Goal: Task Accomplishment & Management: Use online tool/utility

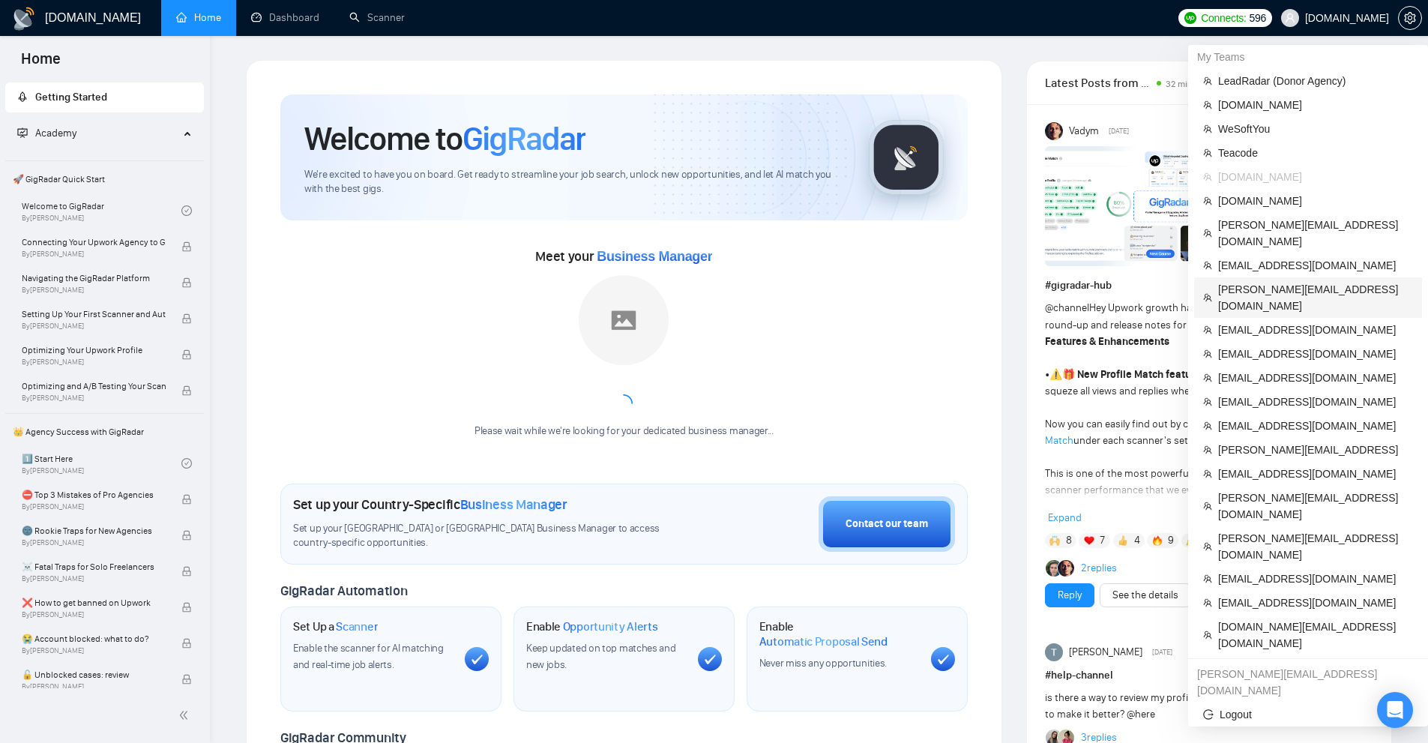
click at [1269, 281] on span "[PERSON_NAME][EMAIL_ADDRESS][DOMAIN_NAME]" at bounding box center [1315, 297] width 195 height 33
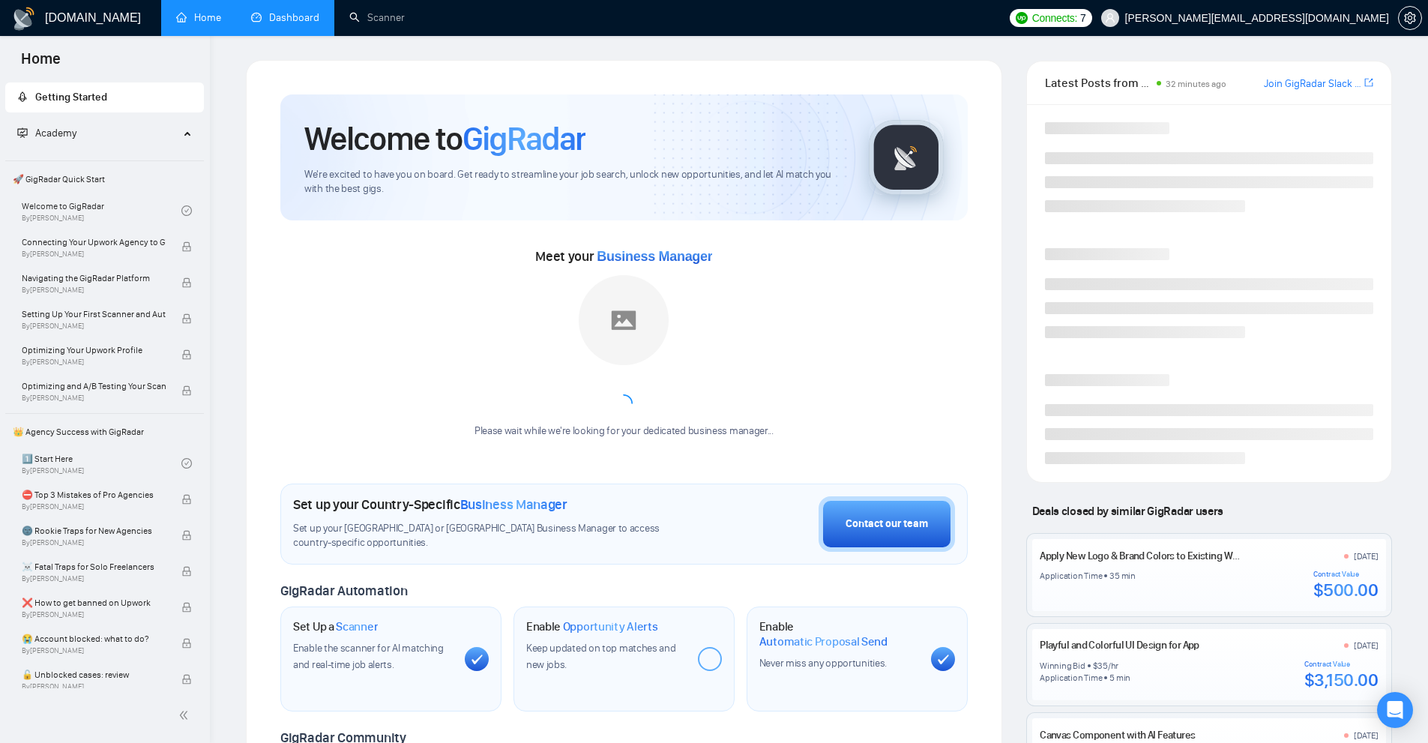
click at [273, 11] on link "Dashboard" at bounding box center [285, 17] width 68 height 13
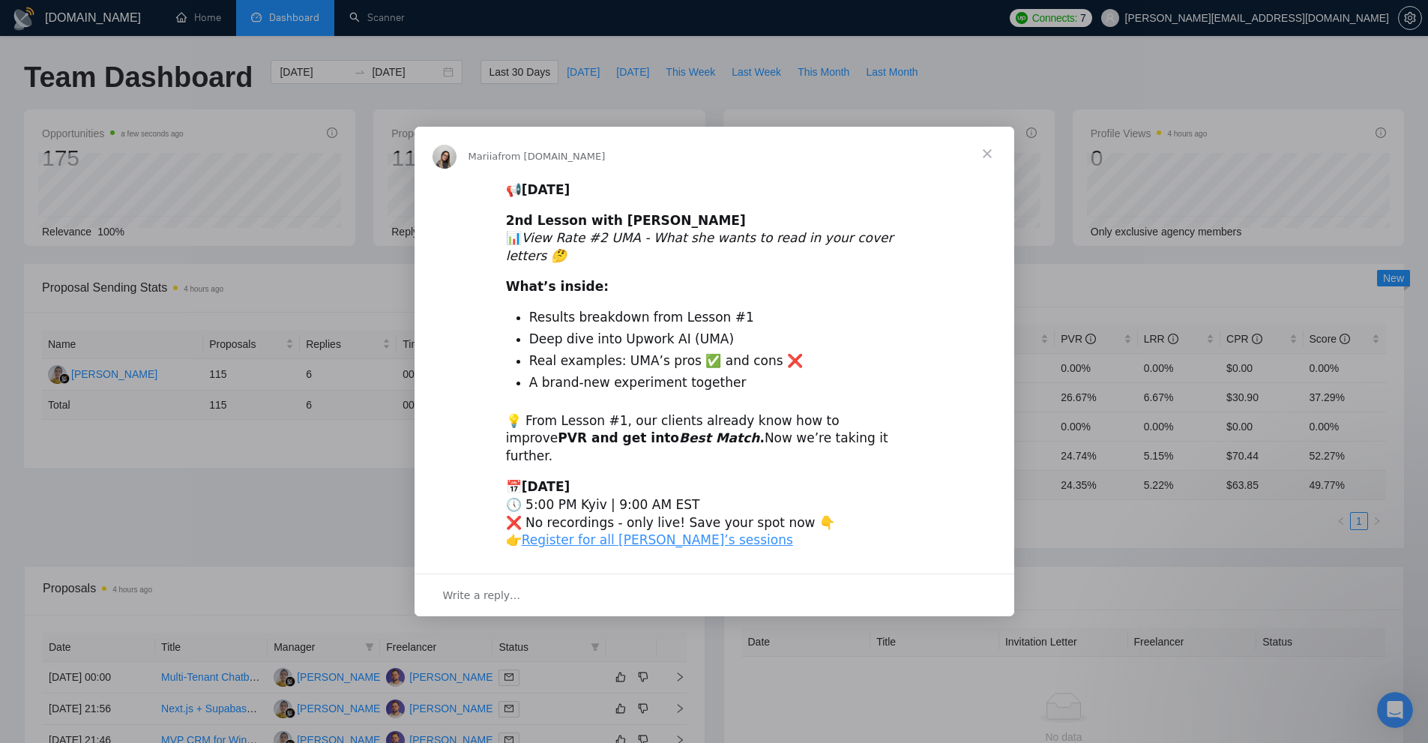
click at [998, 161] on span "Close" at bounding box center [988, 154] width 54 height 54
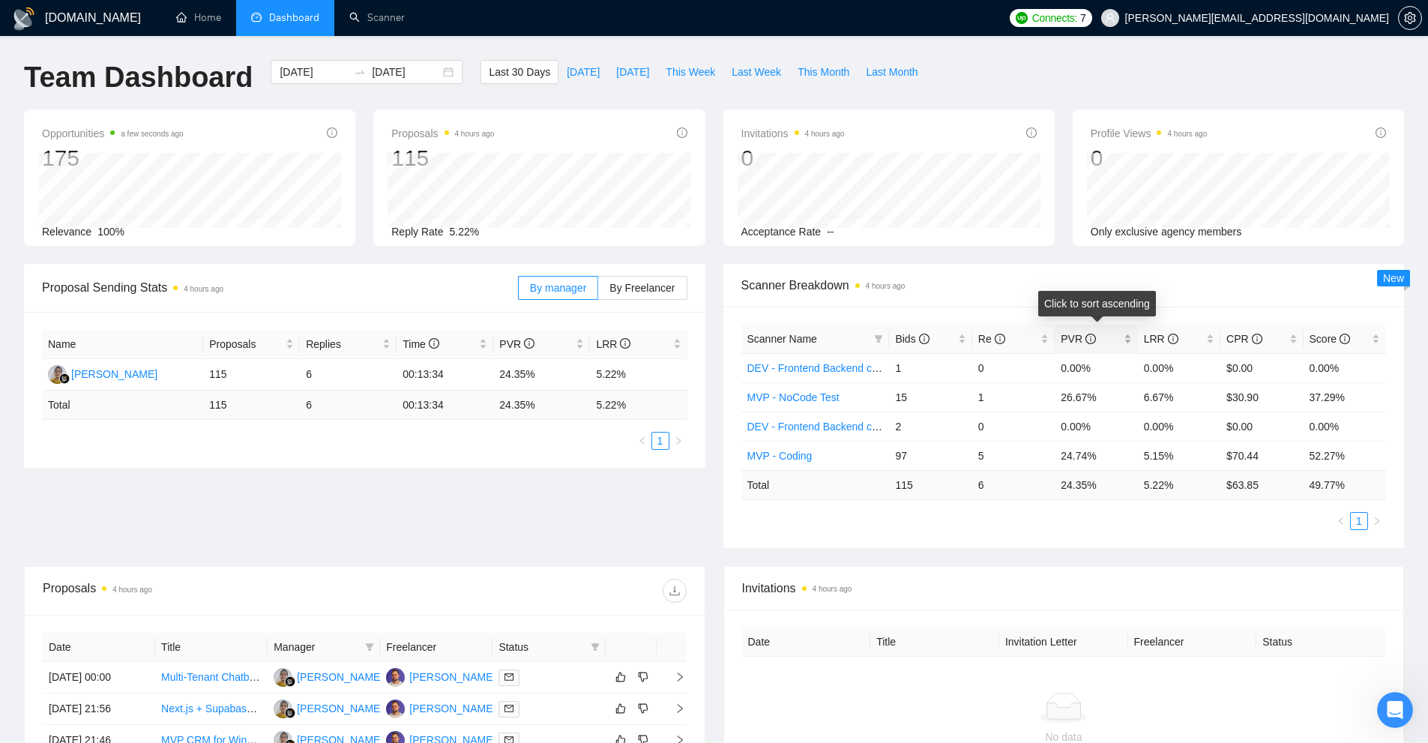
click at [1119, 334] on span "PVR" at bounding box center [1090, 339] width 59 height 16
click at [373, 11] on link "Scanner" at bounding box center [376, 17] width 55 height 13
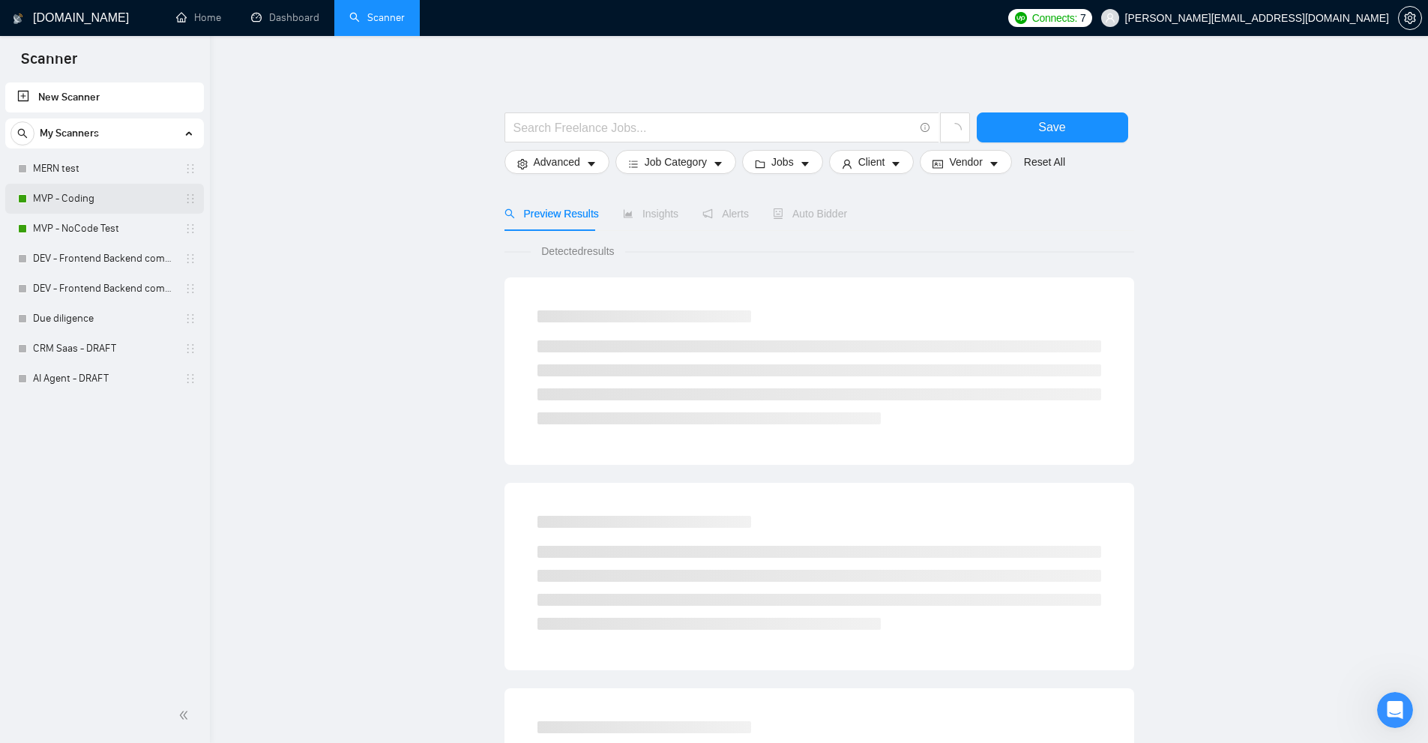
click at [98, 201] on link "MVP - Coding" at bounding box center [104, 199] width 142 height 30
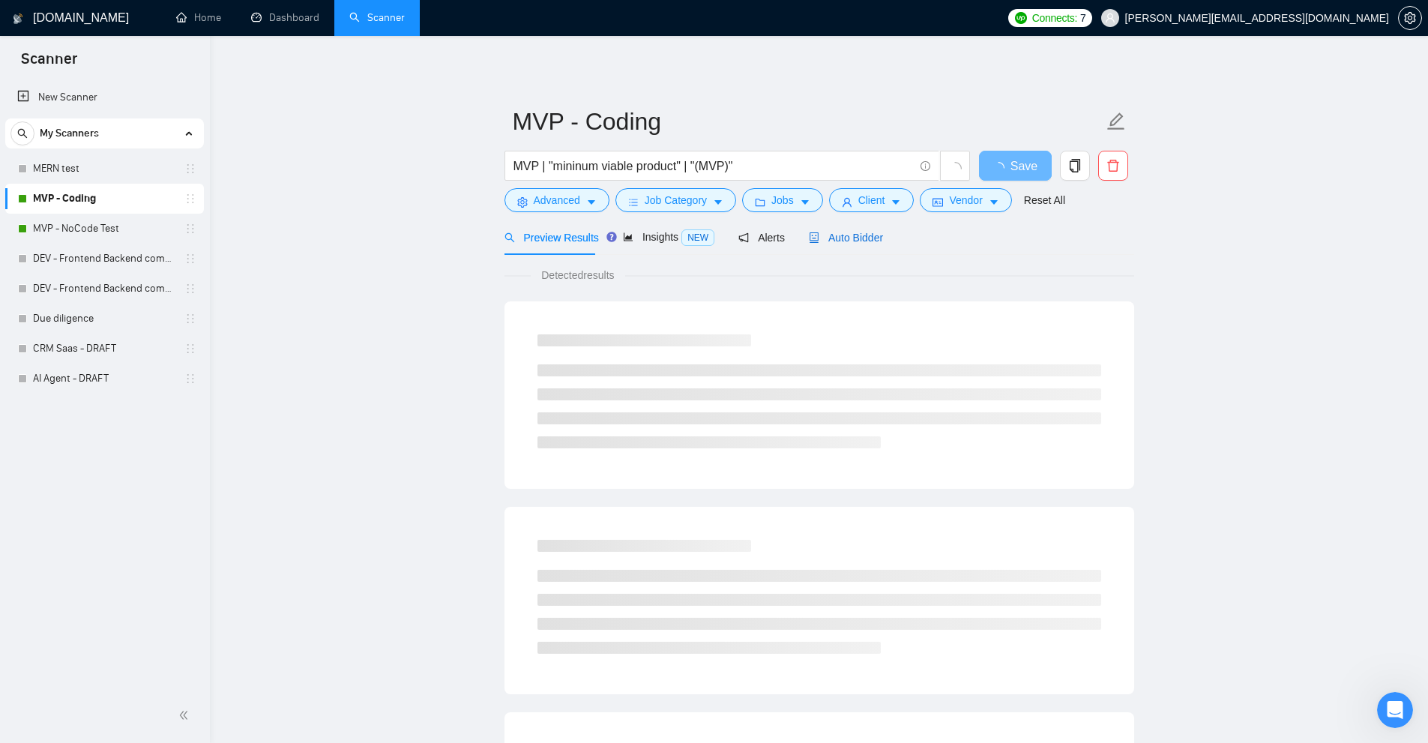
click at [847, 232] on span "Auto Bidder" at bounding box center [846, 238] width 74 height 12
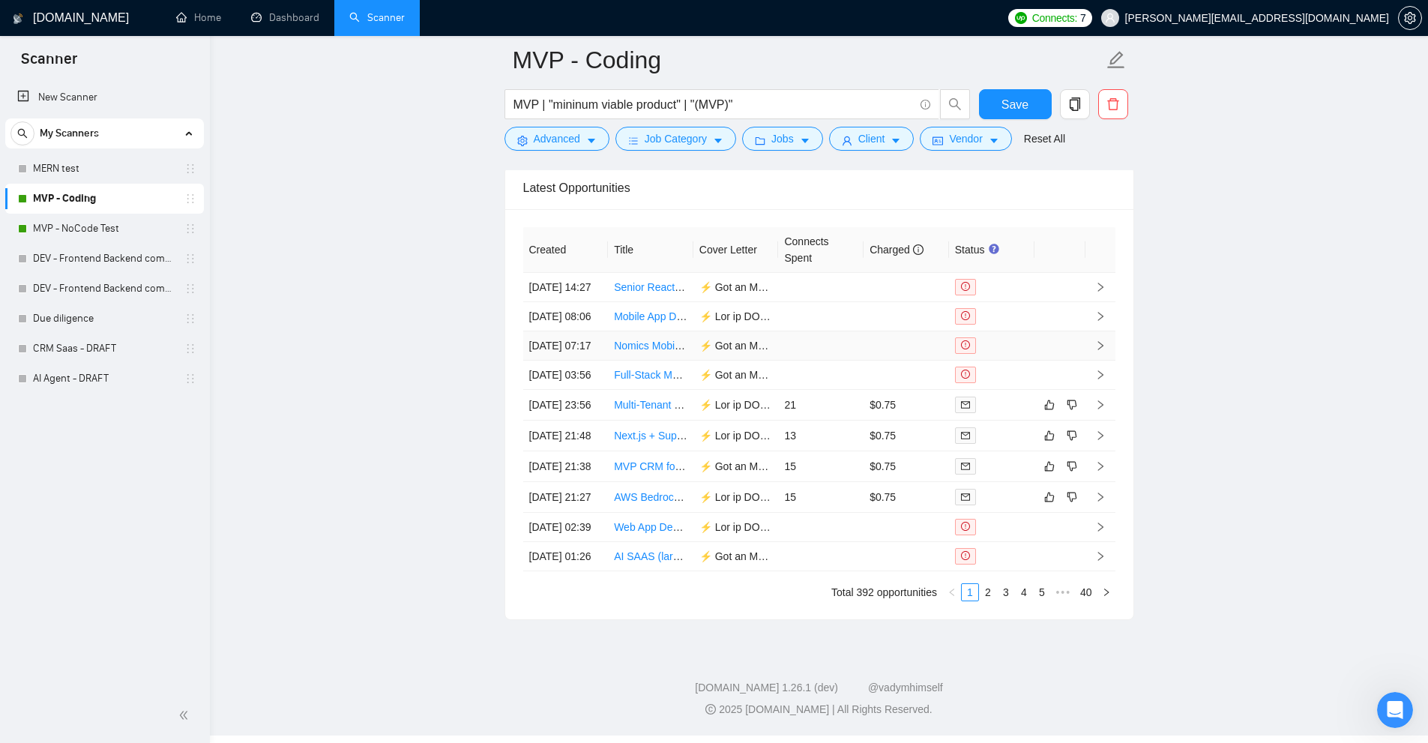
scroll to position [3862, 0]
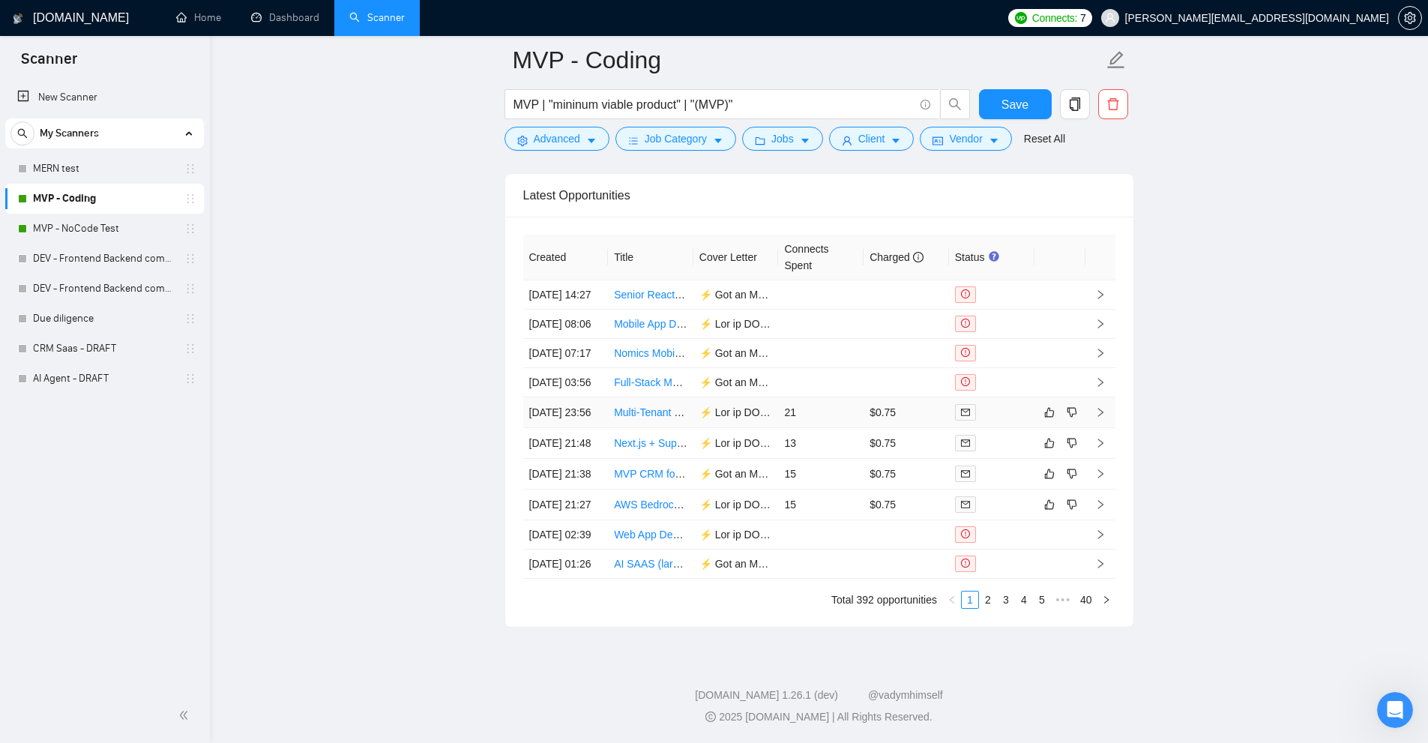
click at [895, 397] on td "$0.75" at bounding box center [906, 412] width 85 height 31
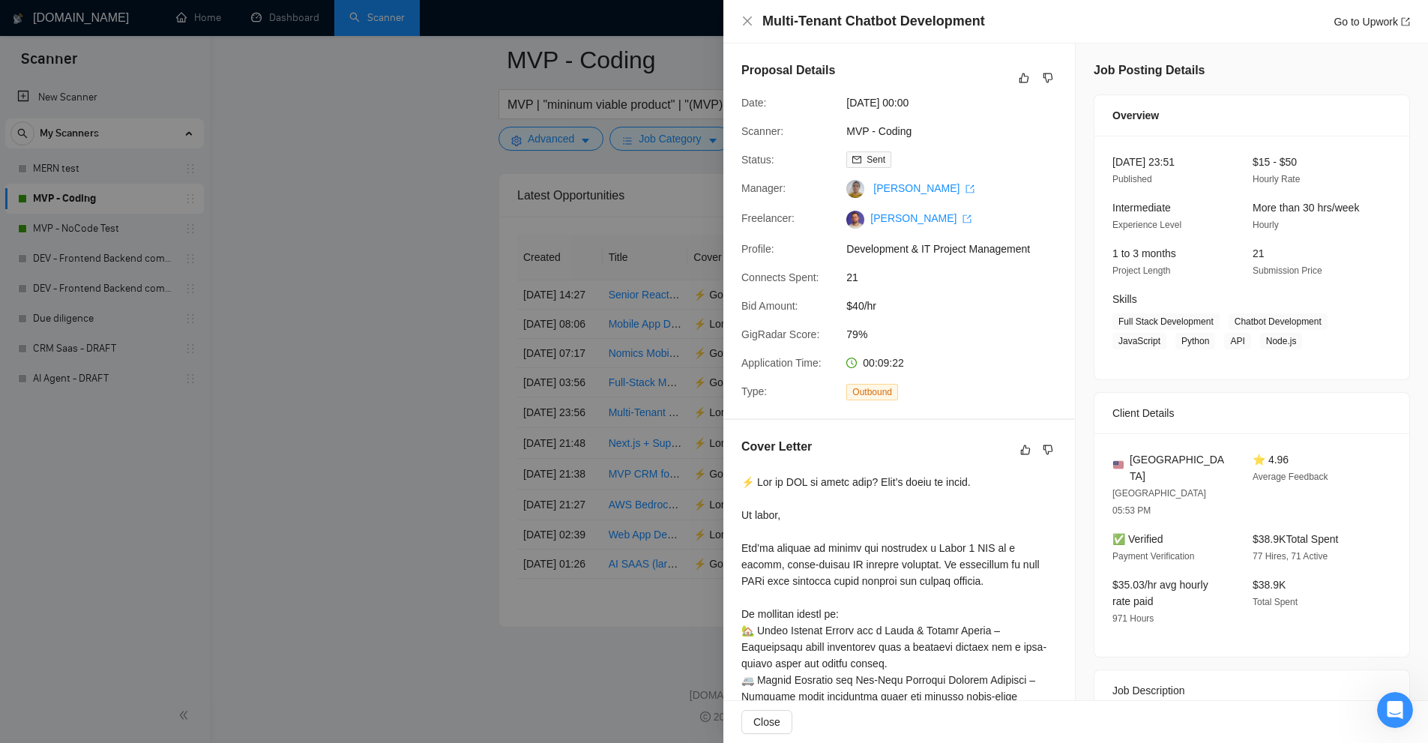
scroll to position [225, 0]
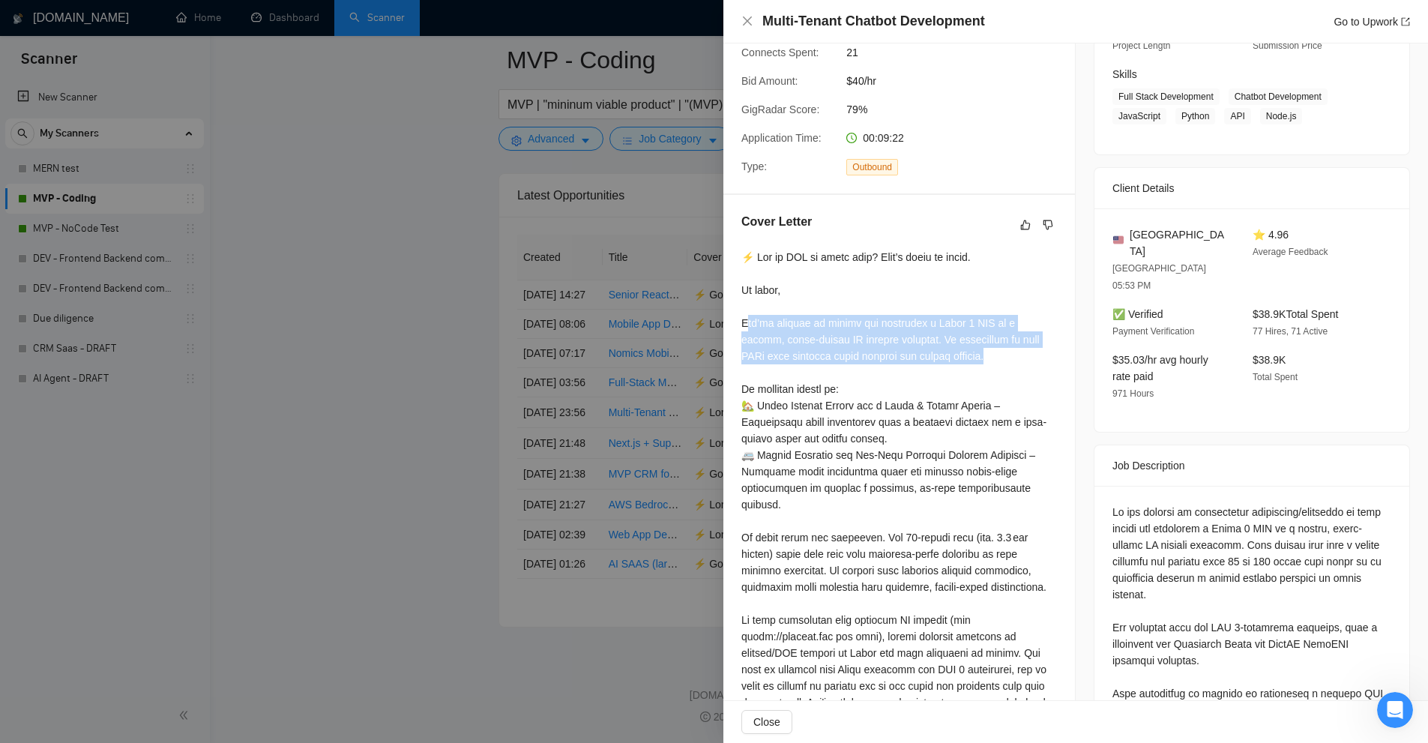
drag, startPoint x: 748, startPoint y: 325, endPoint x: 998, endPoint y: 357, distance: 252.5
click at [997, 357] on div at bounding box center [900, 546] width 316 height 594
click at [998, 357] on div at bounding box center [900, 546] width 316 height 594
drag, startPoint x: 994, startPoint y: 349, endPoint x: 738, endPoint y: 322, distance: 257.9
click at [738, 322] on div "Cover Letter" at bounding box center [900, 531] width 352 height 672
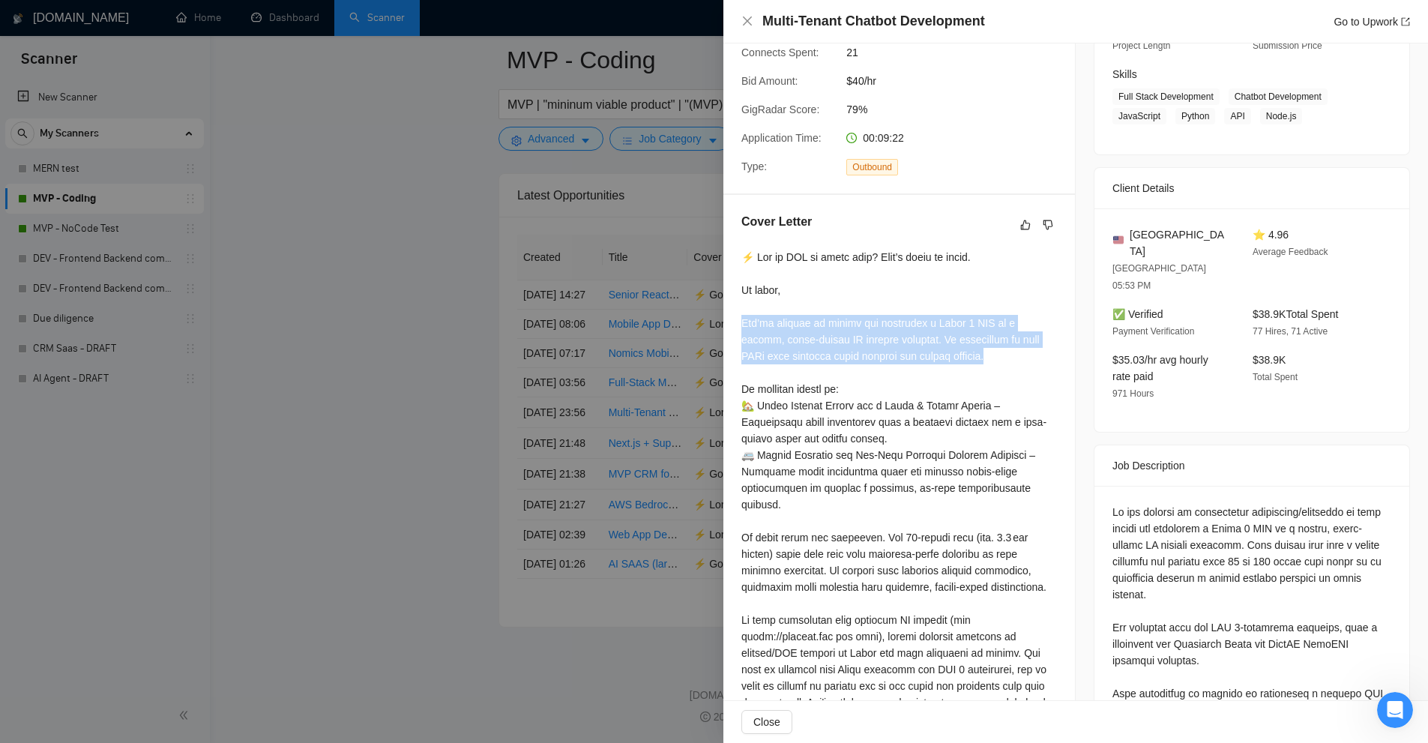
click at [791, 331] on div at bounding box center [900, 546] width 316 height 594
drag, startPoint x: 737, startPoint y: 318, endPoint x: 1022, endPoint y: 356, distance: 287.5
click at [1019, 327] on div "Cover Letter" at bounding box center [900, 531] width 352 height 672
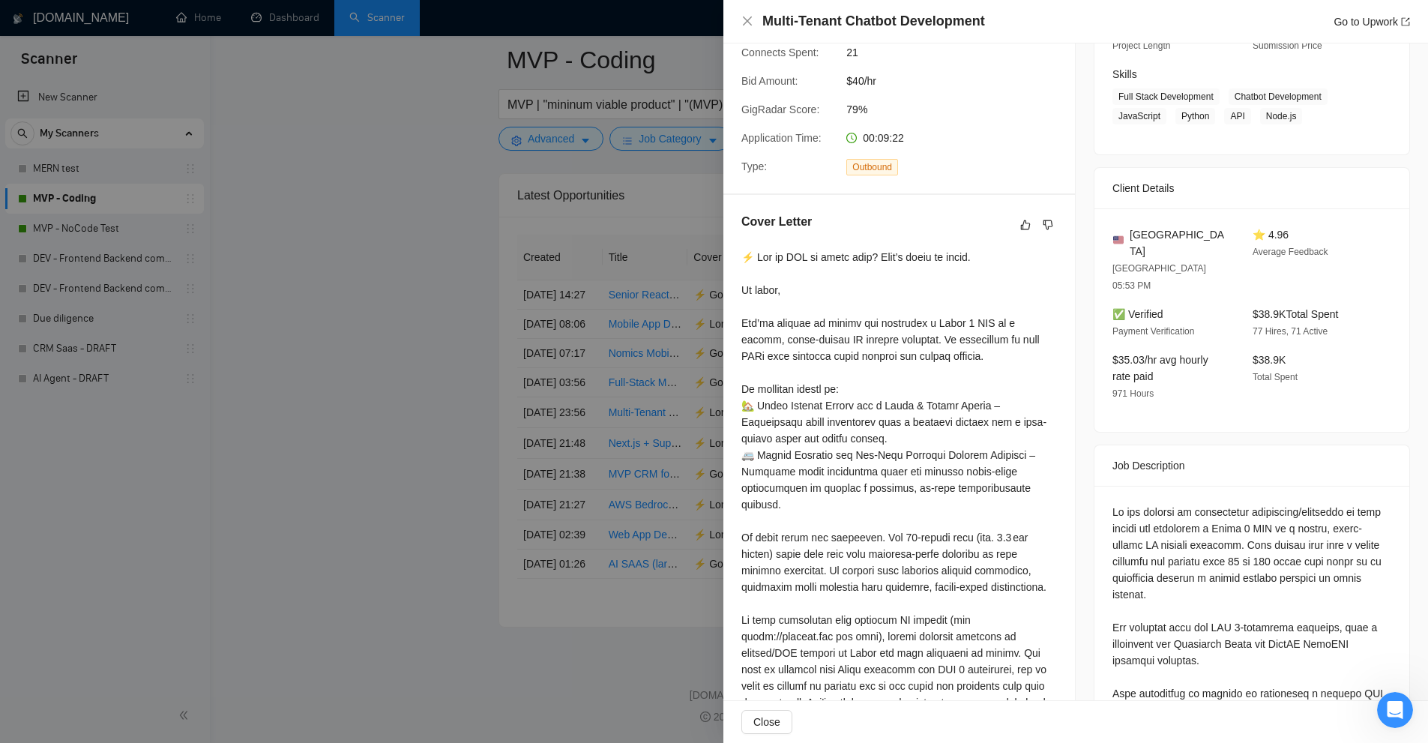
click at [1022, 357] on div at bounding box center [900, 546] width 316 height 594
drag, startPoint x: 1009, startPoint y: 355, endPoint x: 896, endPoint y: 337, distance: 114.8
click at [896, 337] on div at bounding box center [900, 546] width 316 height 594
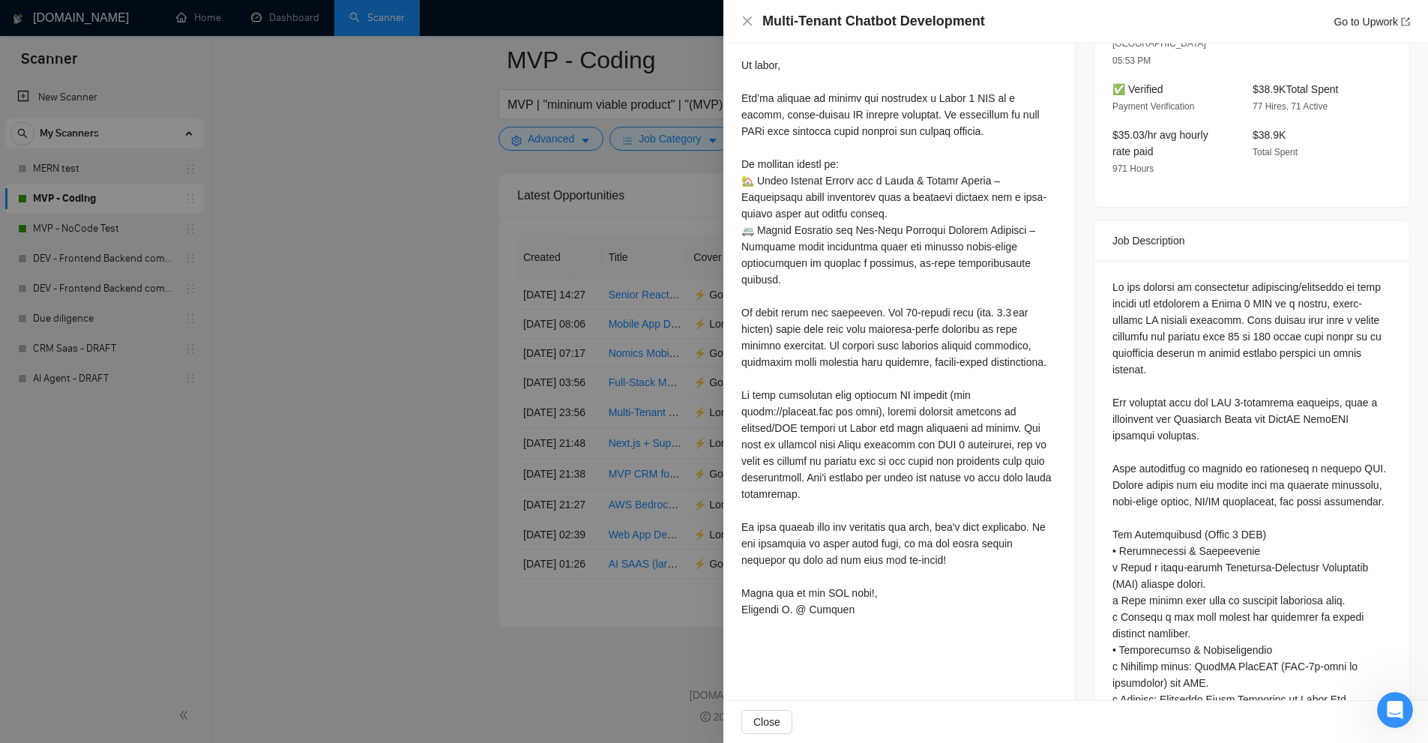
scroll to position [375, 0]
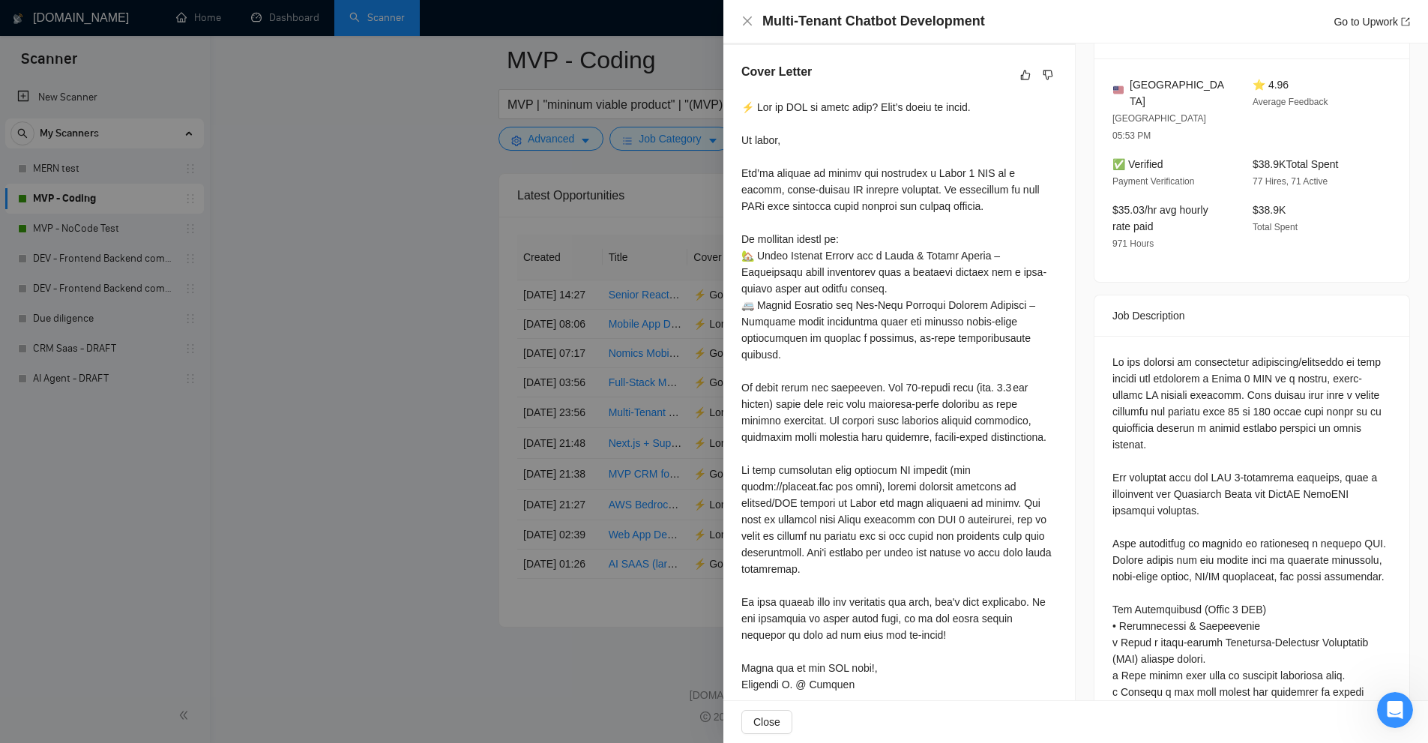
click at [846, 433] on div at bounding box center [900, 396] width 316 height 594
click at [904, 451] on div at bounding box center [900, 396] width 316 height 594
drag, startPoint x: 904, startPoint y: 451, endPoint x: 920, endPoint y: 451, distance: 16.5
click at [920, 451] on div at bounding box center [900, 396] width 316 height 594
copy div "systems ("
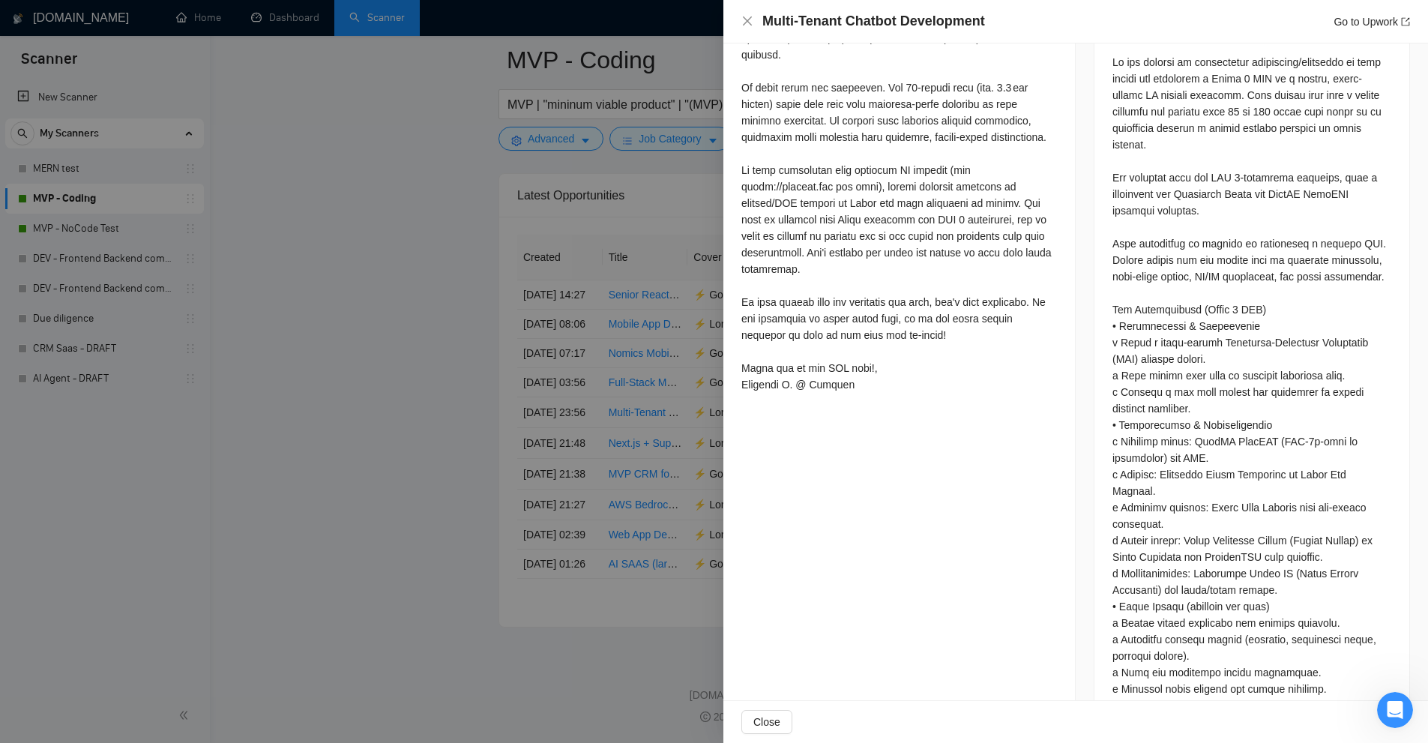
scroll to position [300, 0]
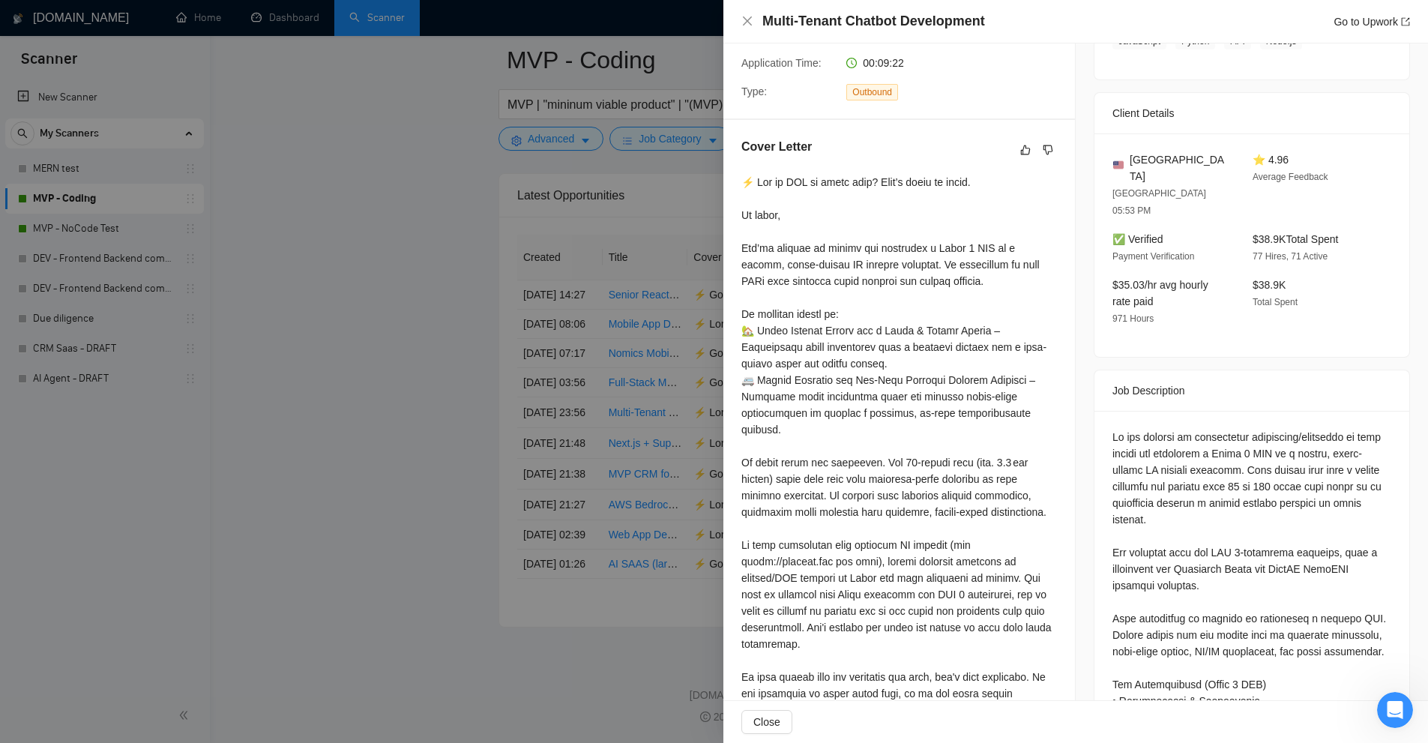
click at [787, 556] on div at bounding box center [900, 471] width 316 height 594
copy div "G sy"
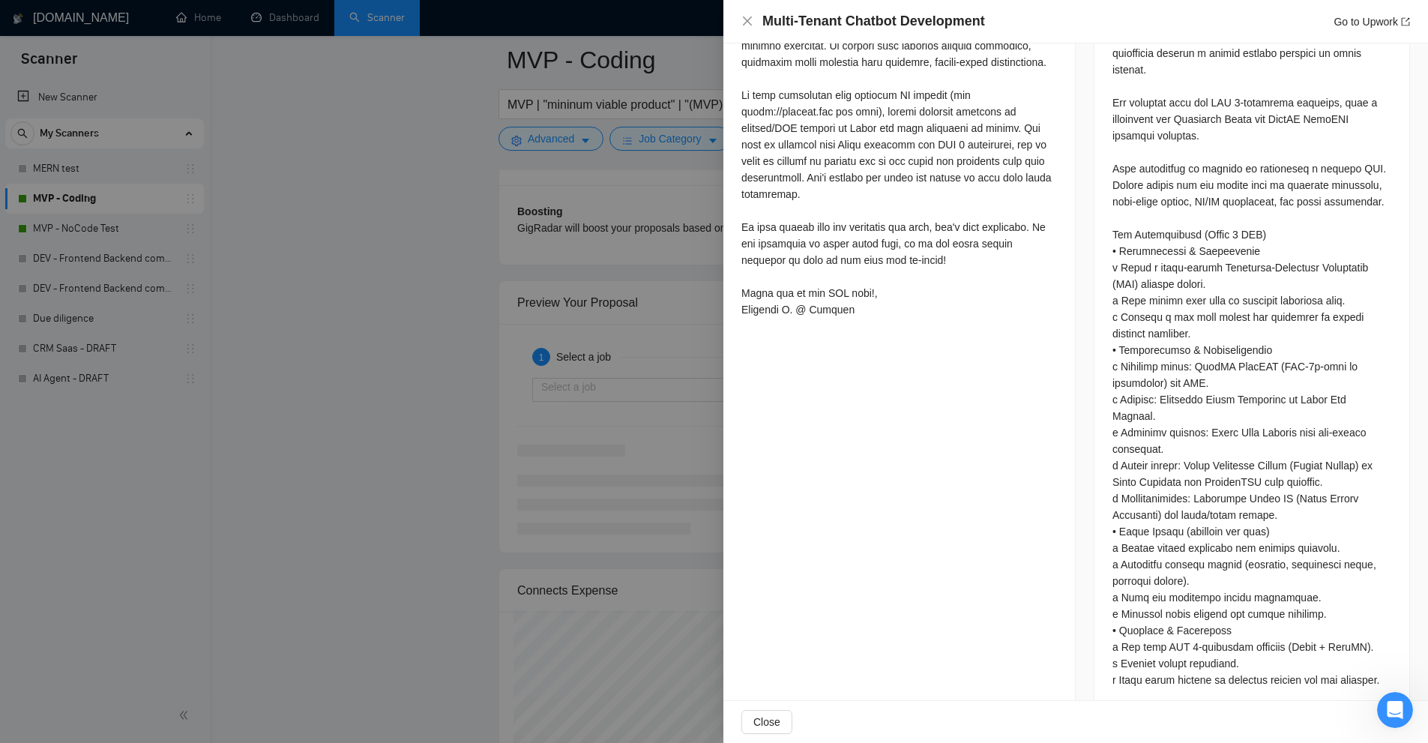
click at [553, 391] on div at bounding box center [714, 371] width 1428 height 743
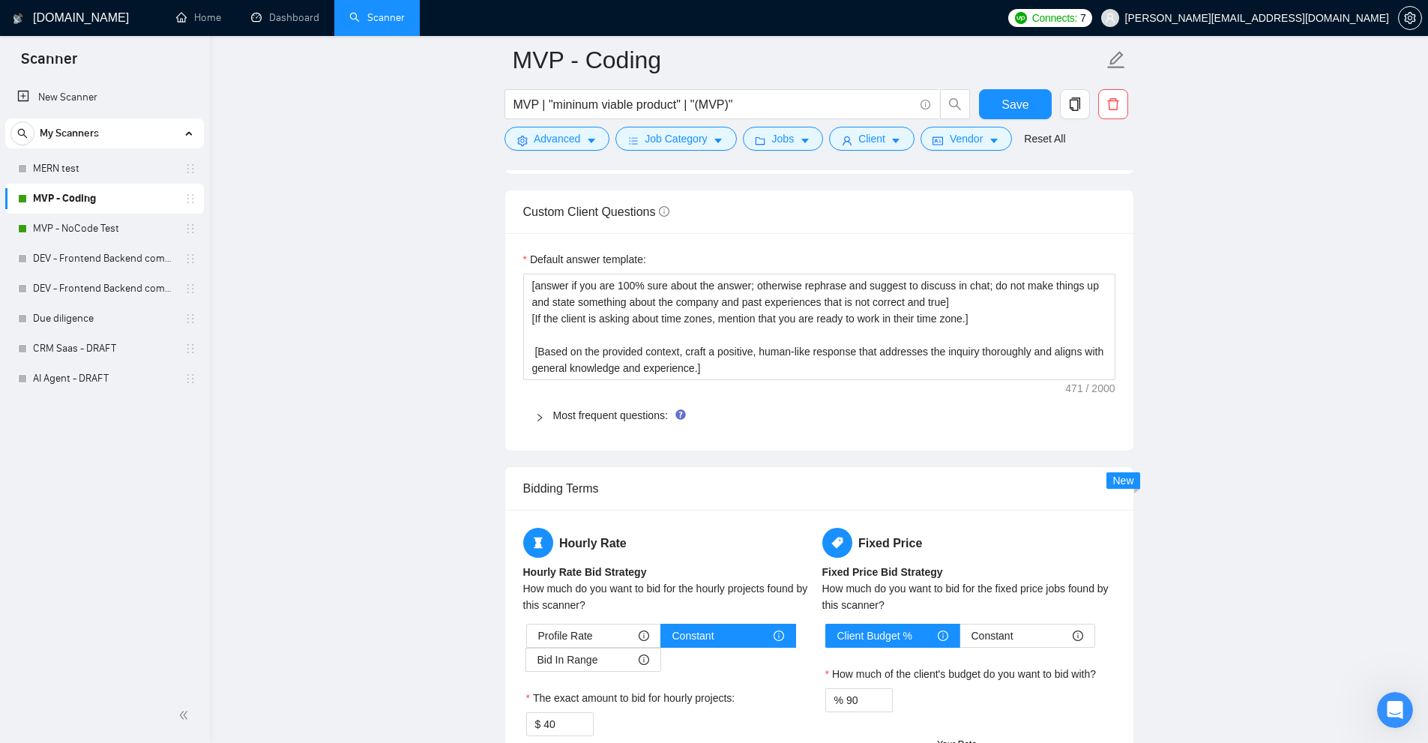
scroll to position [1613, 0]
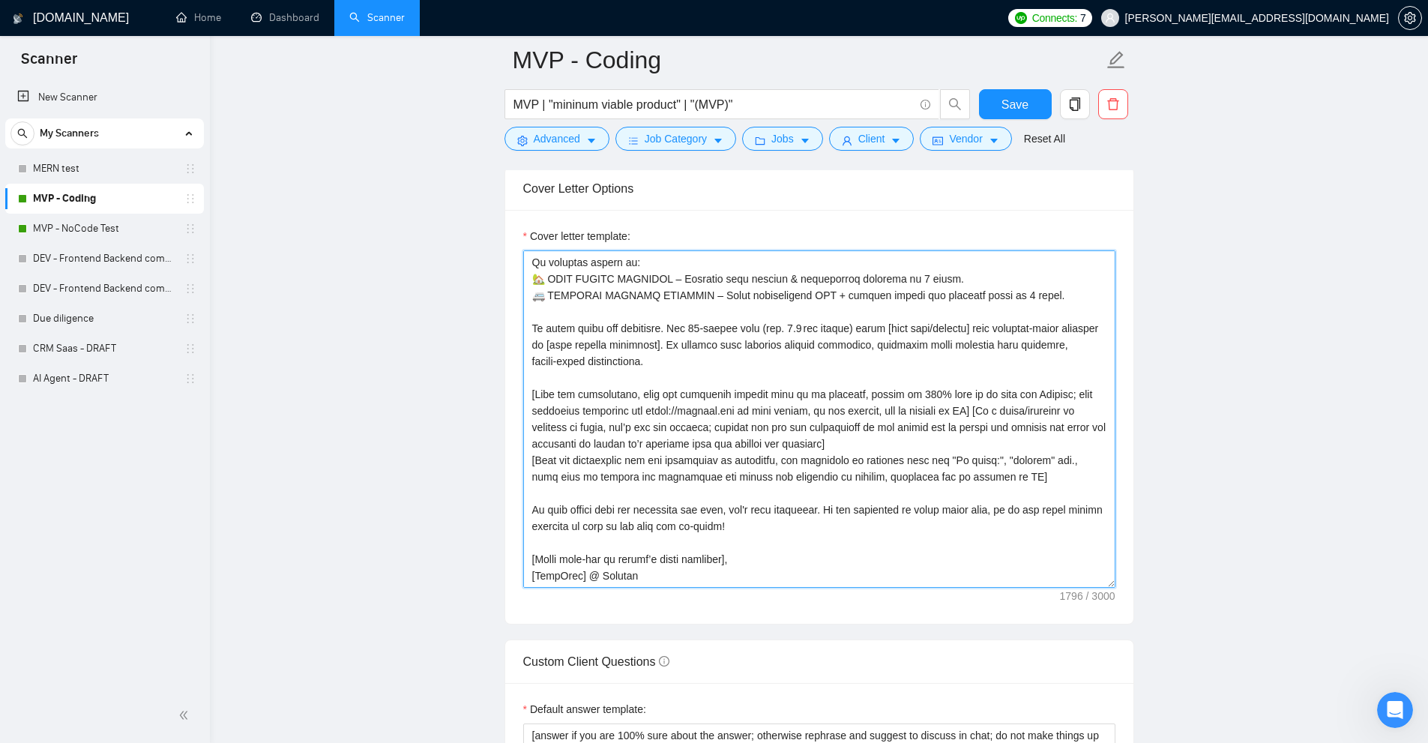
click at [606, 391] on textarea "Cover letter template:" at bounding box center [819, 418] width 592 height 337
click at [781, 414] on textarea "Cover letter template:" at bounding box center [819, 418] width 592 height 337
click at [914, 439] on textarea "Cover letter template:" at bounding box center [819, 418] width 592 height 337
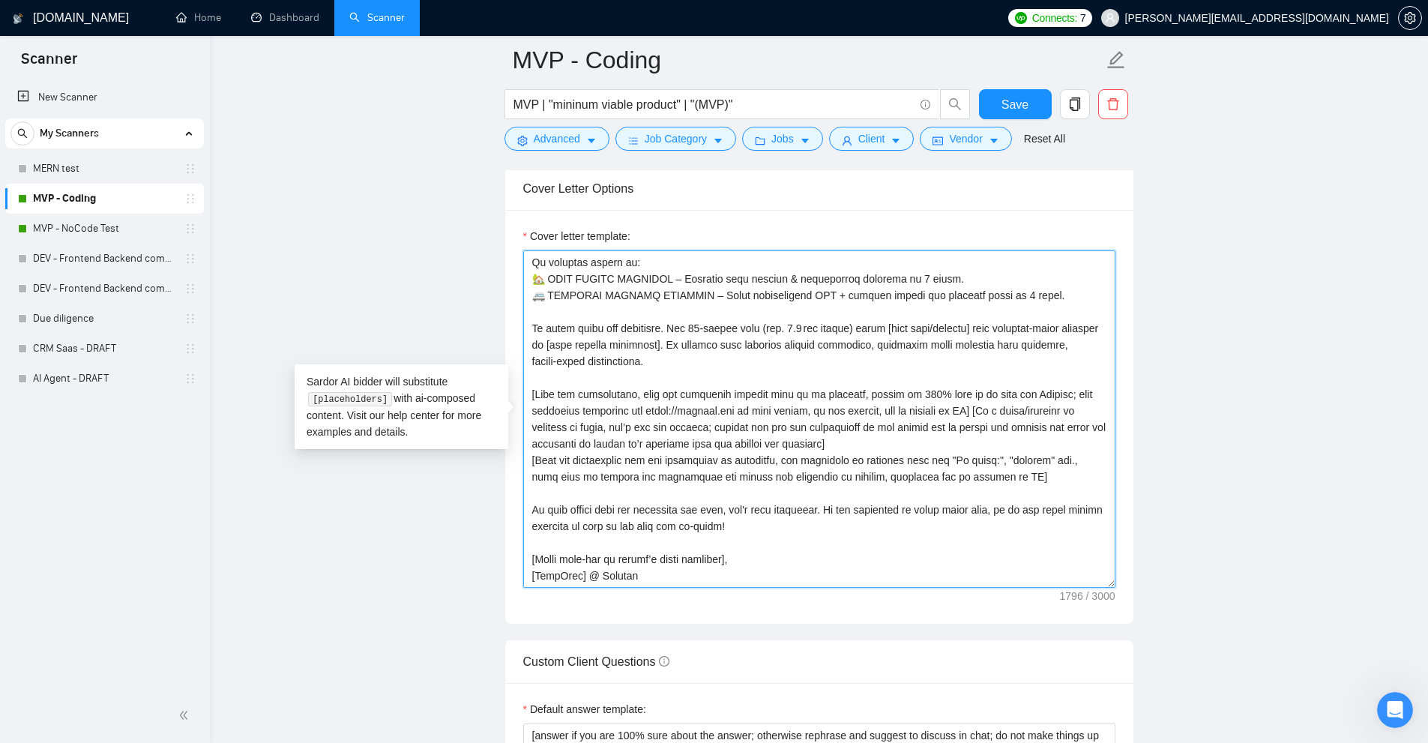
drag, startPoint x: 896, startPoint y: 448, endPoint x: 495, endPoint y: 393, distance: 404.9
click at [567, 459] on textarea "Cover letter template:" at bounding box center [819, 418] width 592 height 337
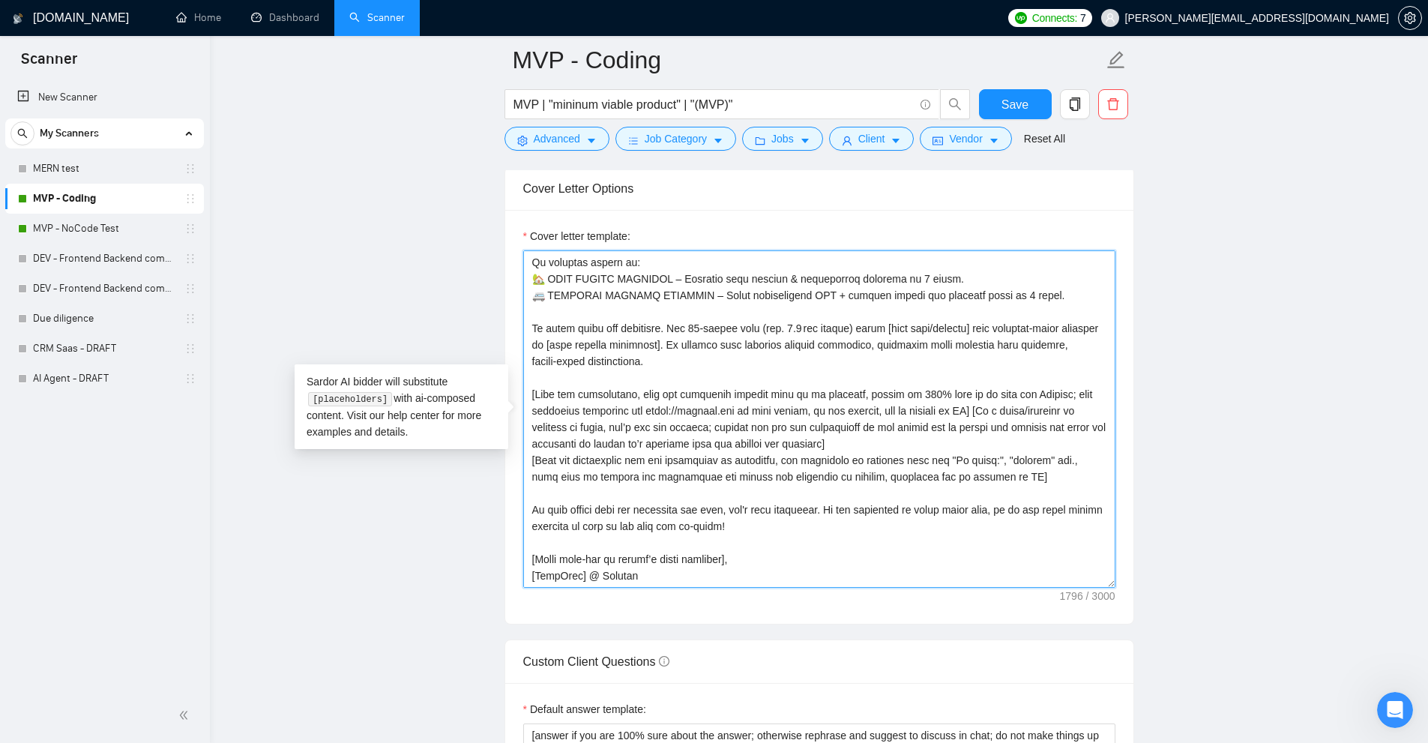
click at [700, 404] on textarea "Cover letter template:" at bounding box center [819, 418] width 592 height 337
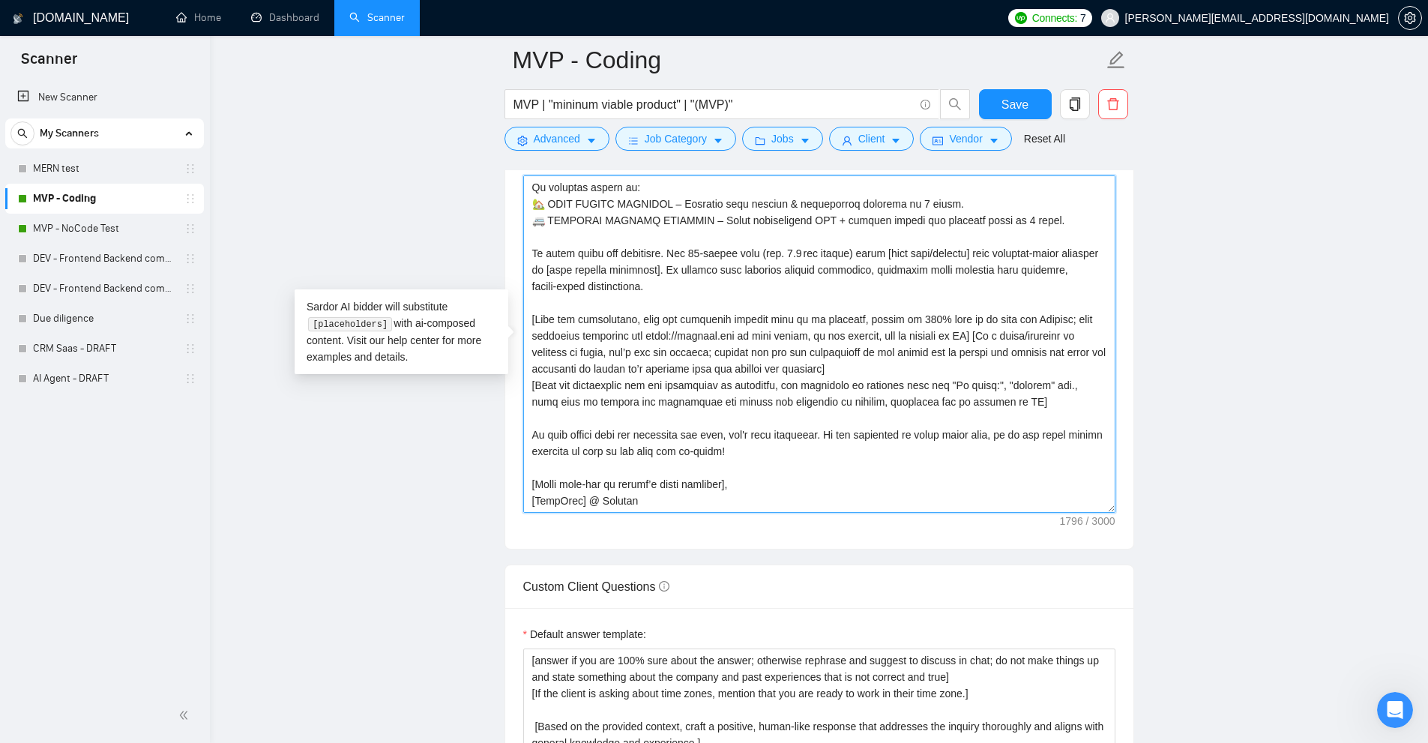
scroll to position [1838, 0]
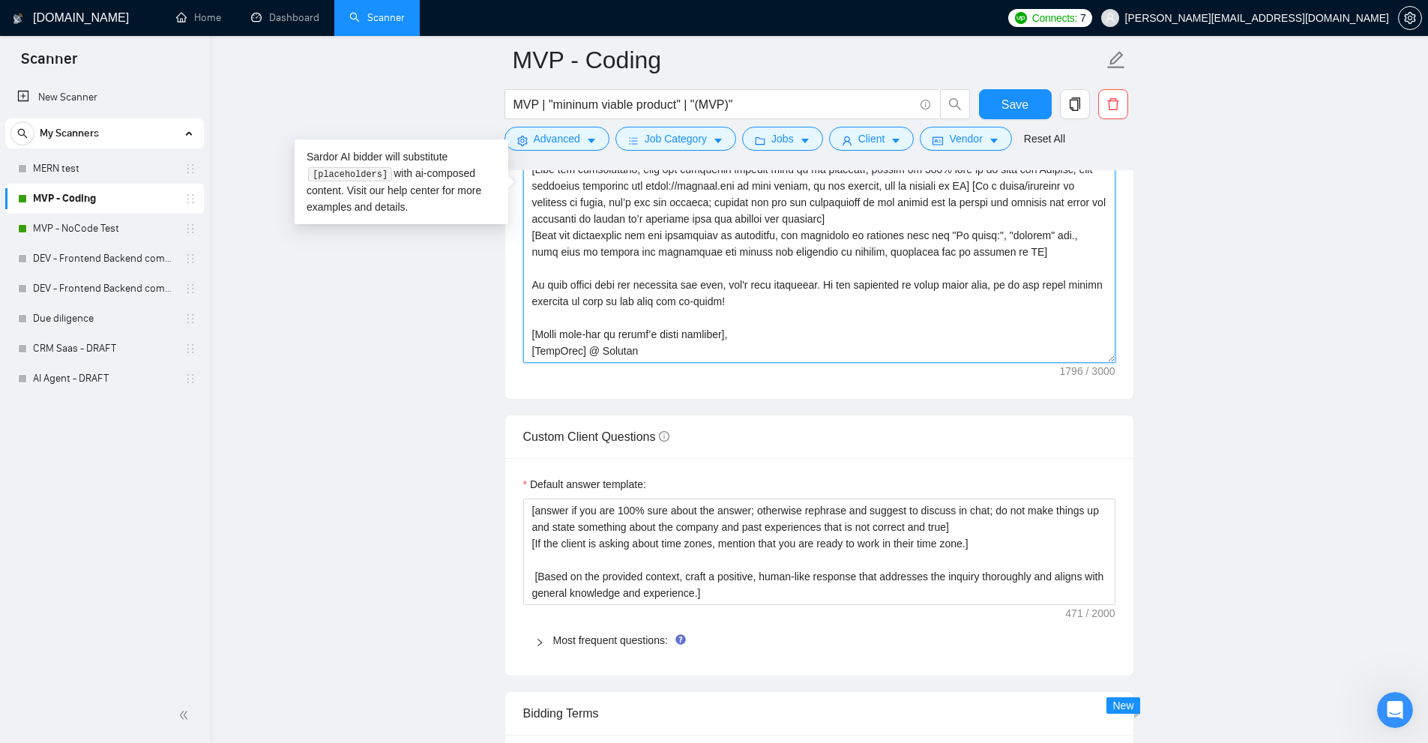
drag, startPoint x: 661, startPoint y: 348, endPoint x: 493, endPoint y: 343, distance: 168.0
click at [493, 343] on main "MVP - Coding MVP | "mininum viable product" | "(MVP)" Save Advanced Job Categor…" at bounding box center [819, 358] width 1170 height 4272
click at [579, 342] on textarea "Cover letter template:" at bounding box center [819, 193] width 592 height 337
drag, startPoint x: 585, startPoint y: 349, endPoint x: 543, endPoint y: 349, distance: 42.0
click at [530, 349] on textarea "Cover letter template:" at bounding box center [819, 193] width 592 height 337
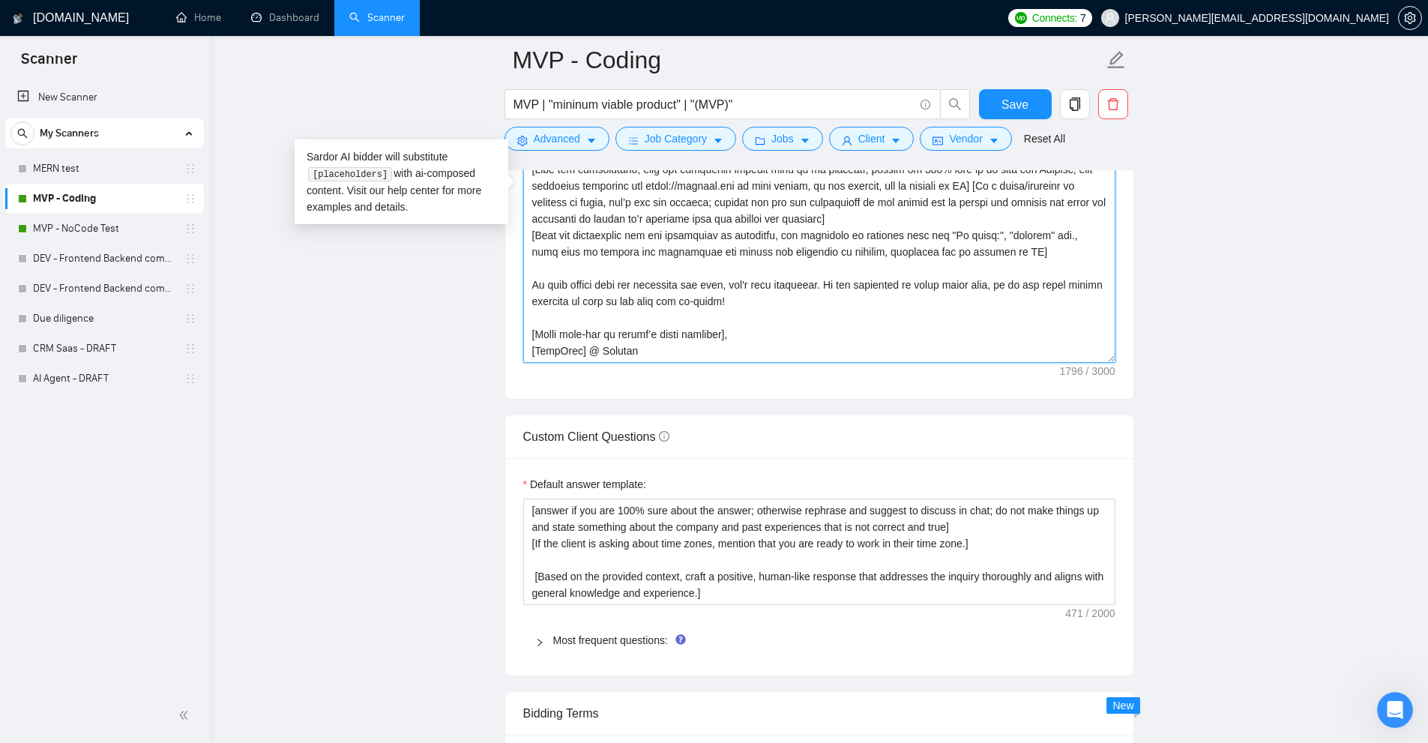
click at [713, 344] on textarea "Cover letter template:" at bounding box center [819, 193] width 592 height 337
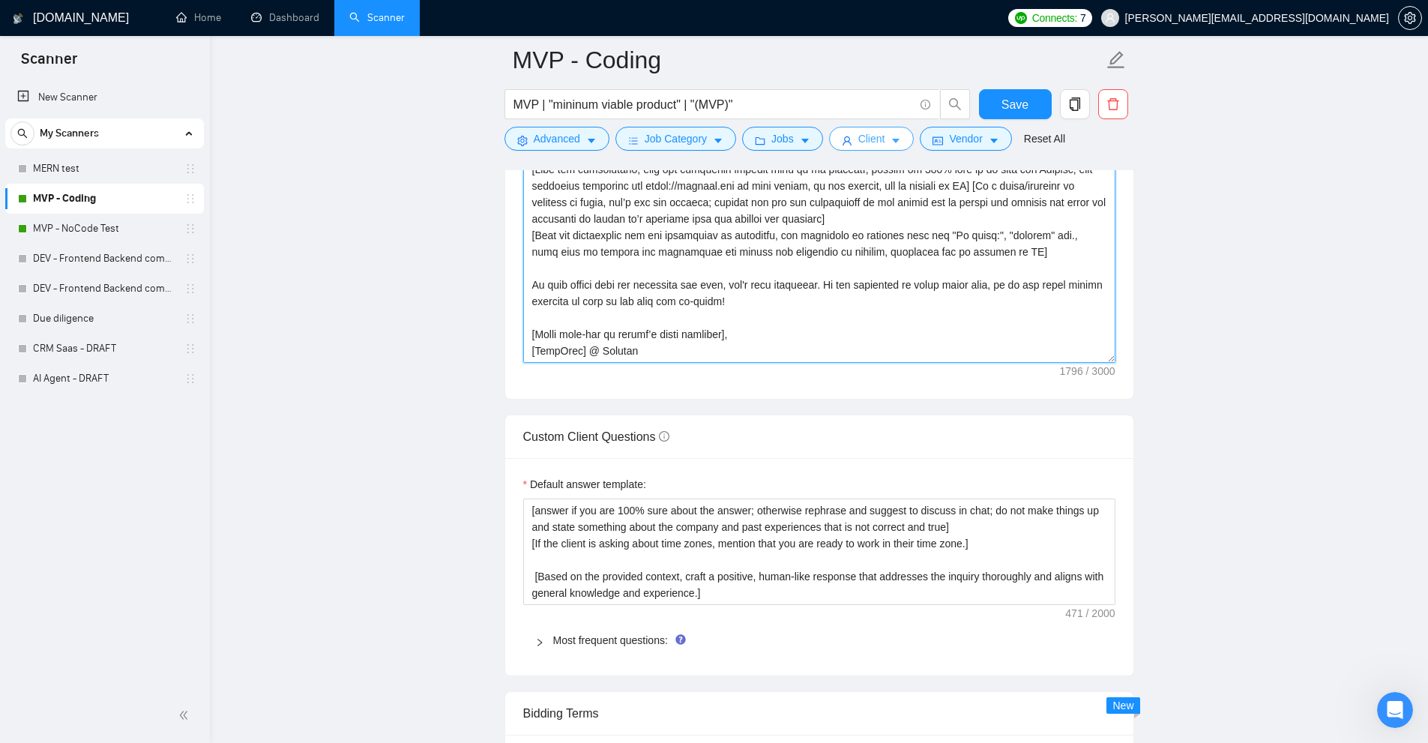
scroll to position [1688, 0]
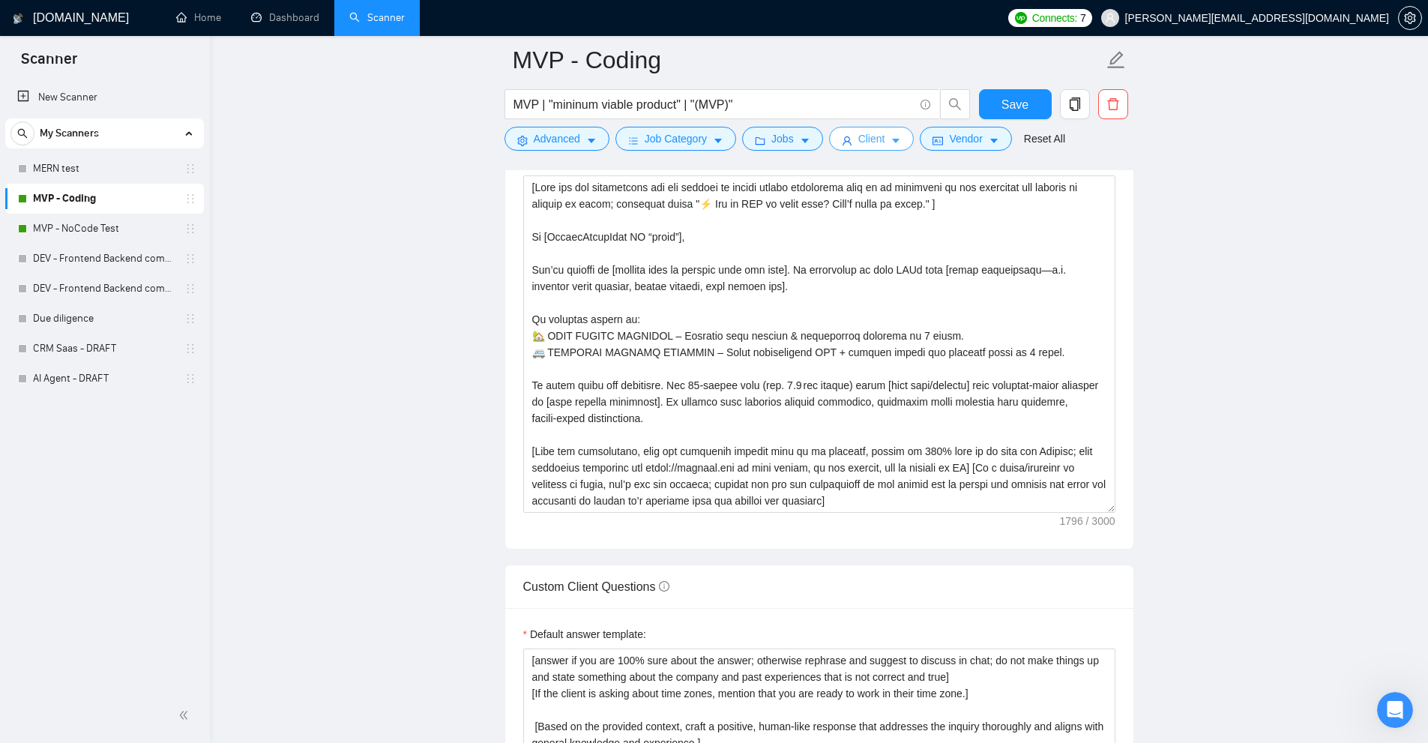
click at [900, 148] on button "Client" at bounding box center [871, 139] width 85 height 24
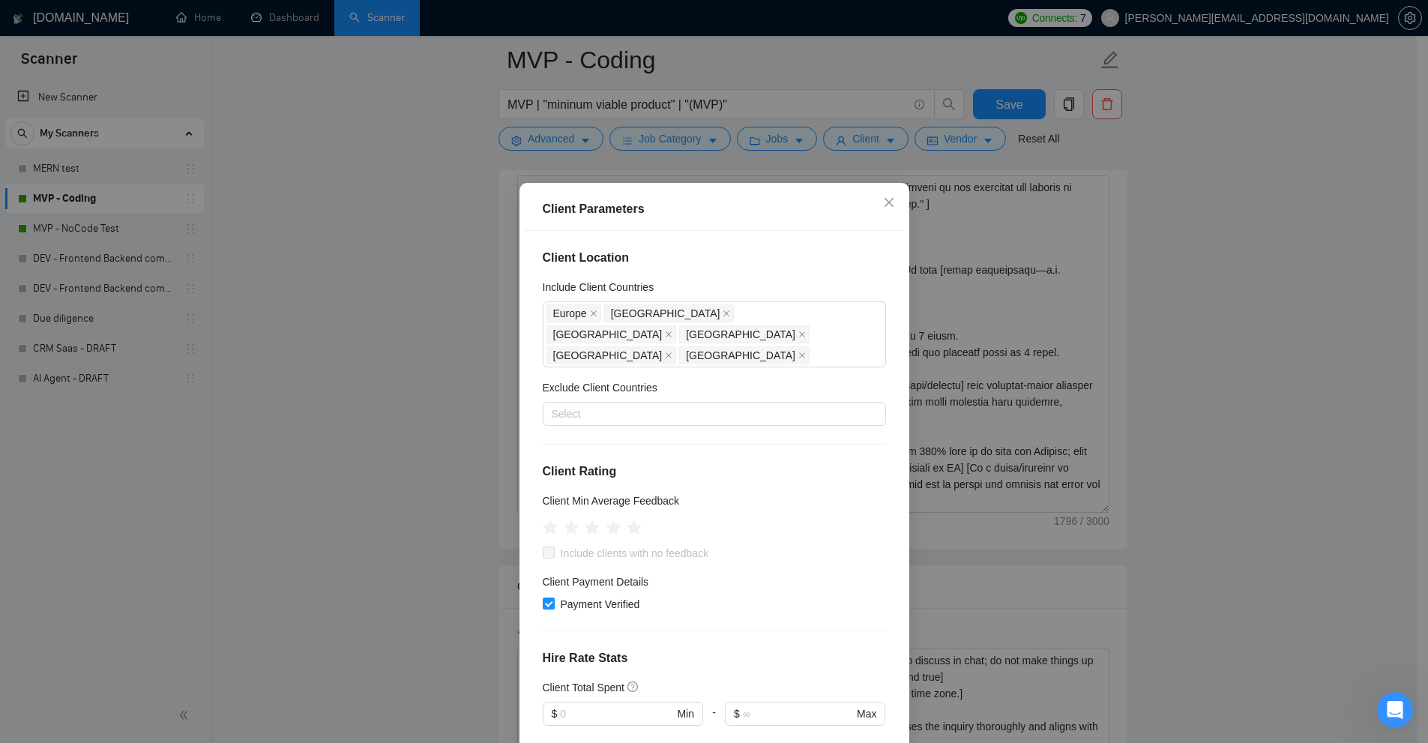
click at [1107, 323] on div "Client Parameters Client Location Include Client Countries Europe United States…" at bounding box center [714, 371] width 1428 height 743
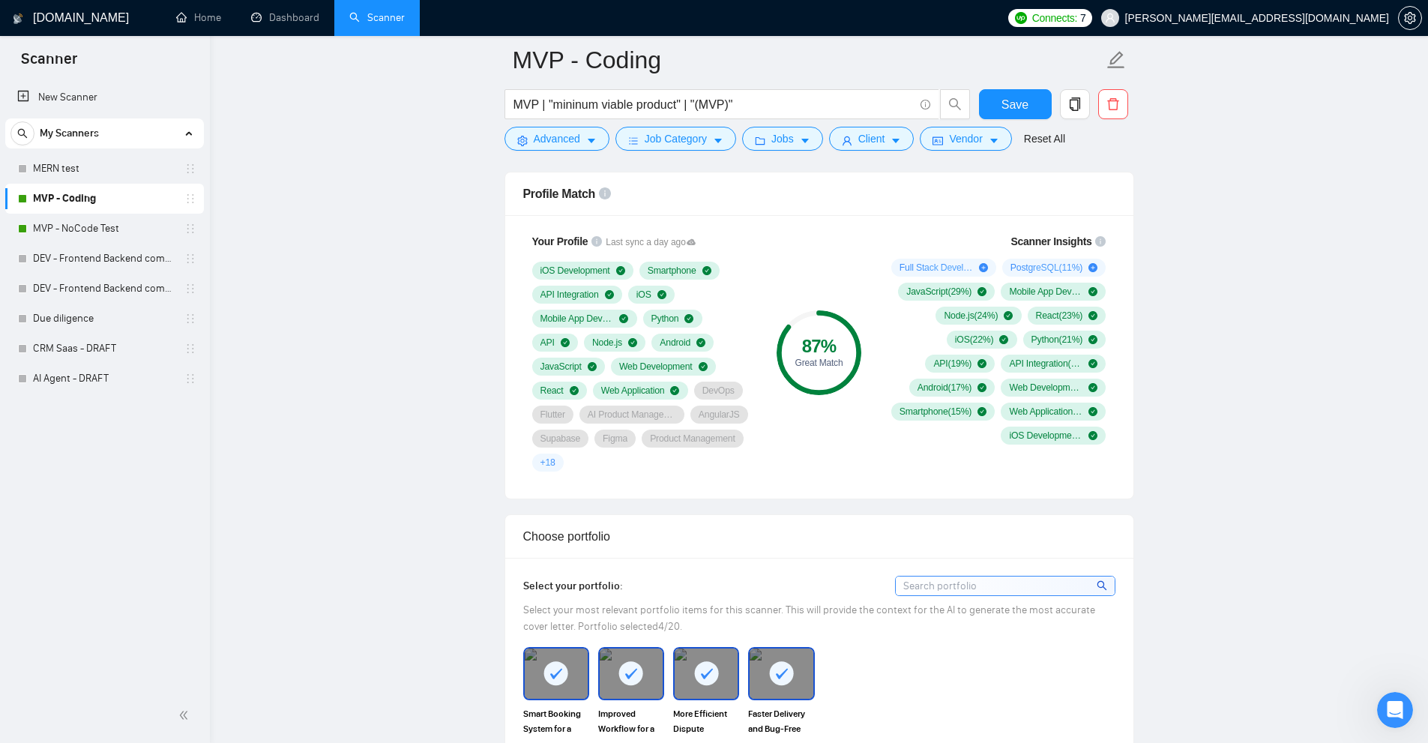
scroll to position [1425, 0]
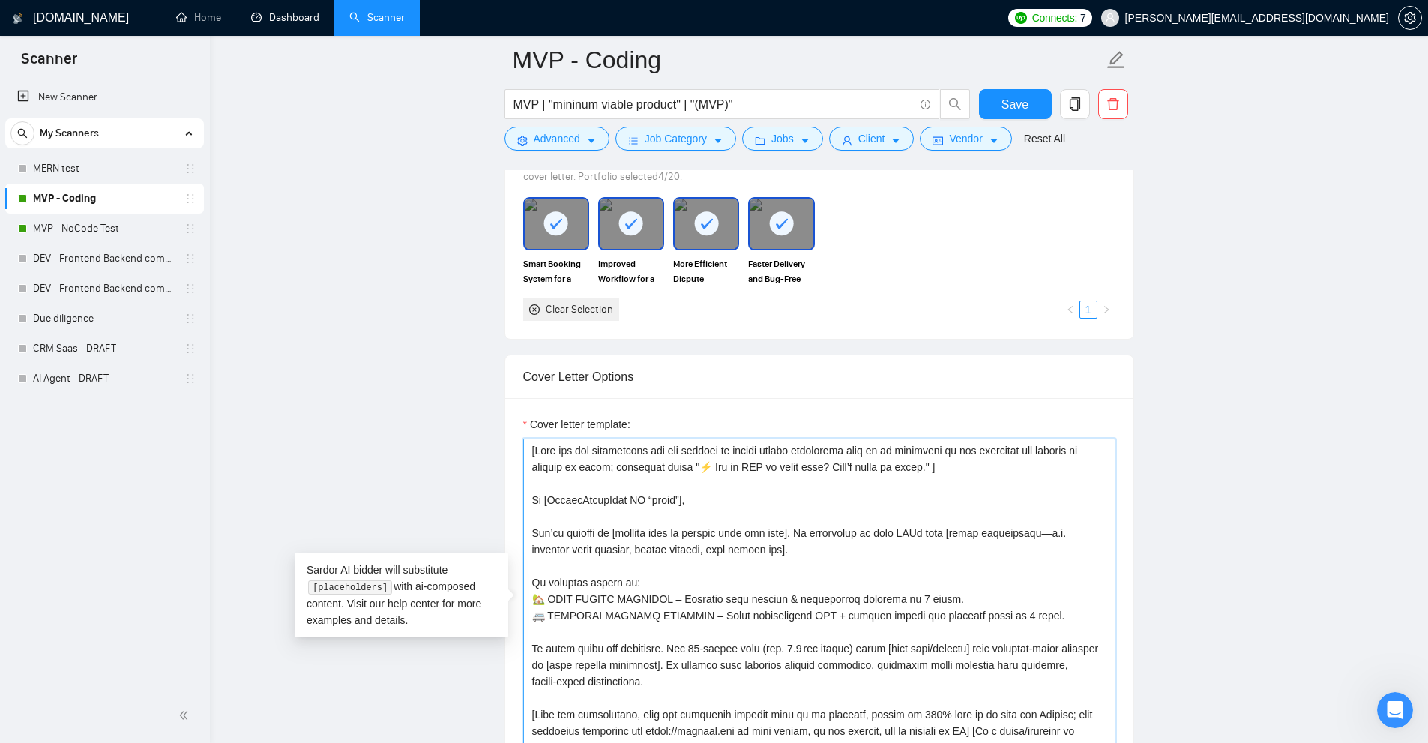
drag, startPoint x: 619, startPoint y: 496, endPoint x: 549, endPoint y: 499, distance: 70.5
click at [549, 499] on textarea "Cover letter template:" at bounding box center [819, 607] width 592 height 337
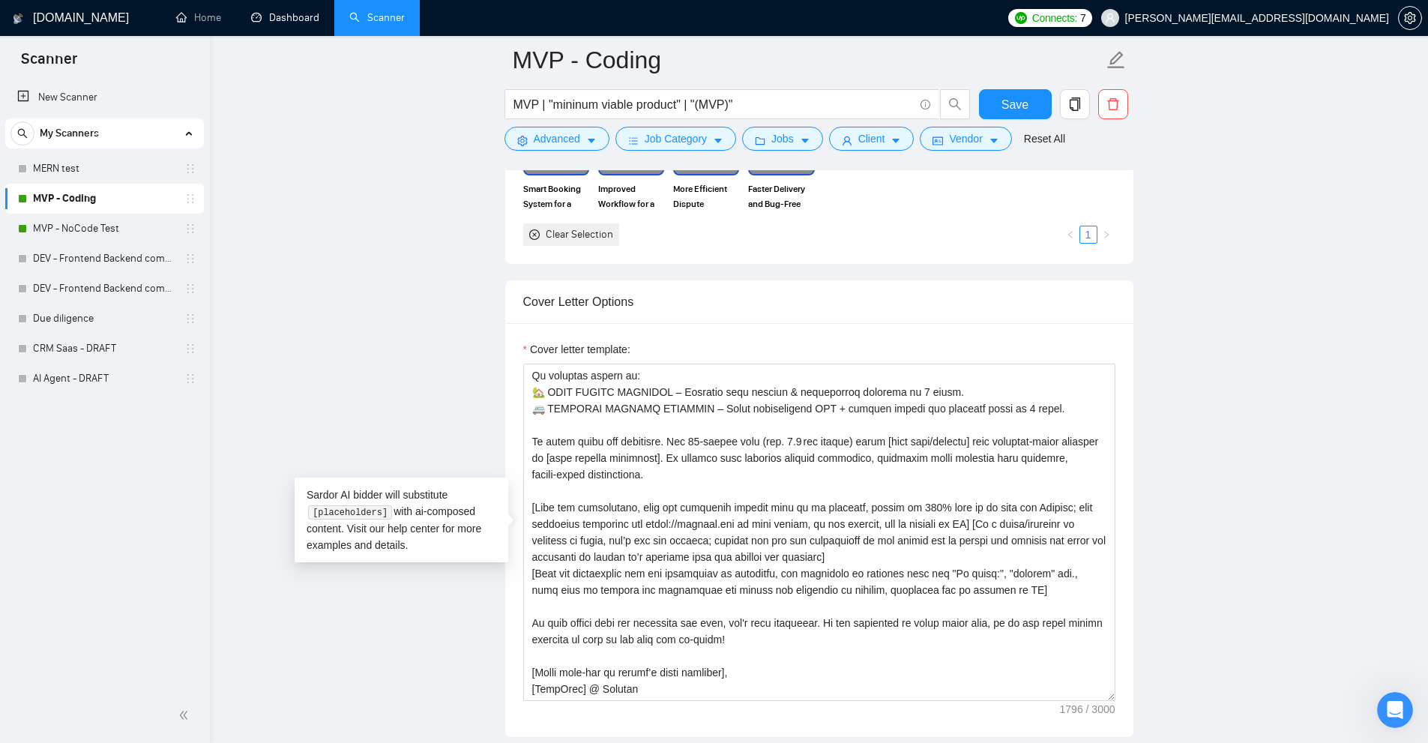
click at [1272, 475] on main "MVP - Coding MVP | "mininum viable product" | "(MVP)" Save Advanced Job Categor…" at bounding box center [819, 696] width 1170 height 4272
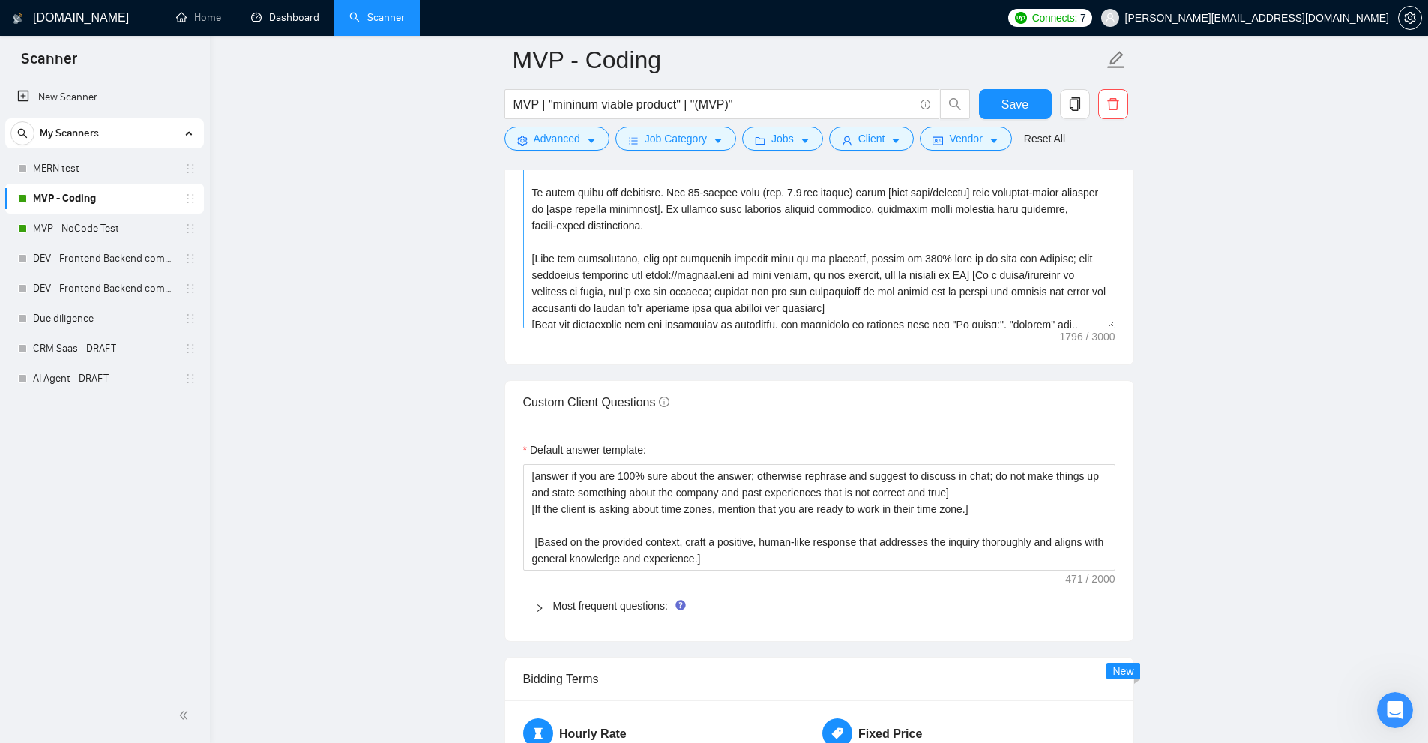
scroll to position [0, 0]
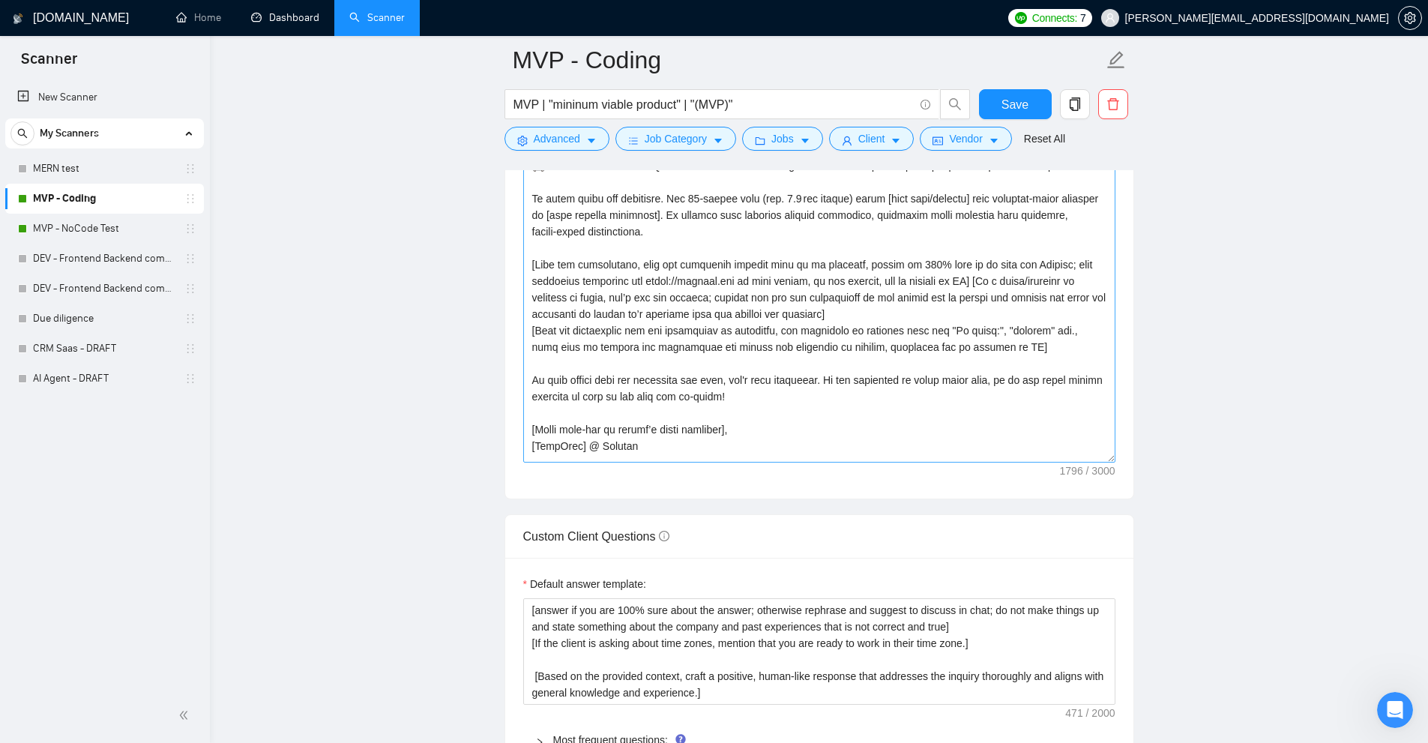
drag, startPoint x: 1106, startPoint y: 320, endPoint x: 1092, endPoint y: 472, distance: 152.1
click at [1092, 463] on textarea "Cover letter template:" at bounding box center [819, 226] width 592 height 474
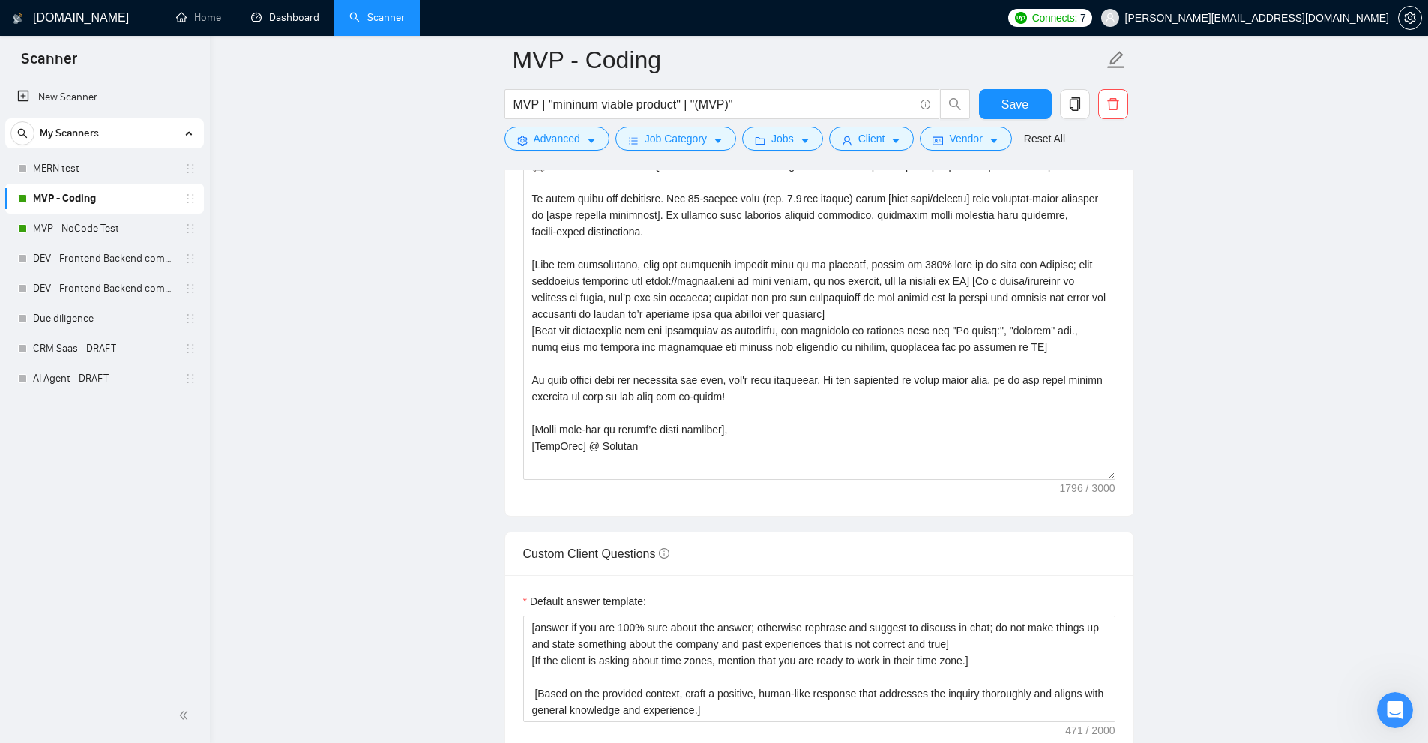
scroll to position [1575, 0]
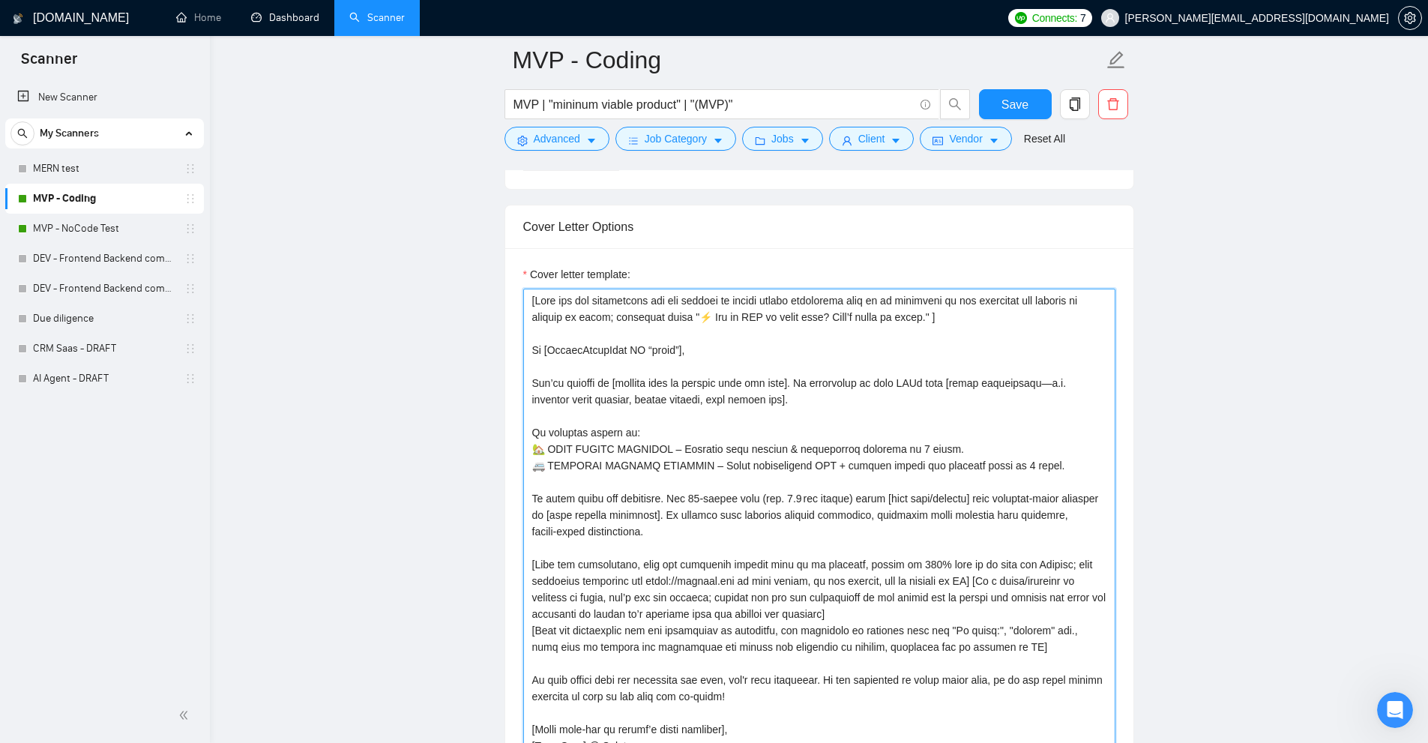
click at [916, 632] on textarea "Cover letter template:" at bounding box center [819, 534] width 592 height 491
drag, startPoint x: 916, startPoint y: 632, endPoint x: 921, endPoint y: 542, distance: 90.1
click at [921, 542] on textarea "Cover letter template:" at bounding box center [819, 534] width 592 height 491
click at [937, 501] on textarea "Cover letter template:" at bounding box center [819, 534] width 592 height 491
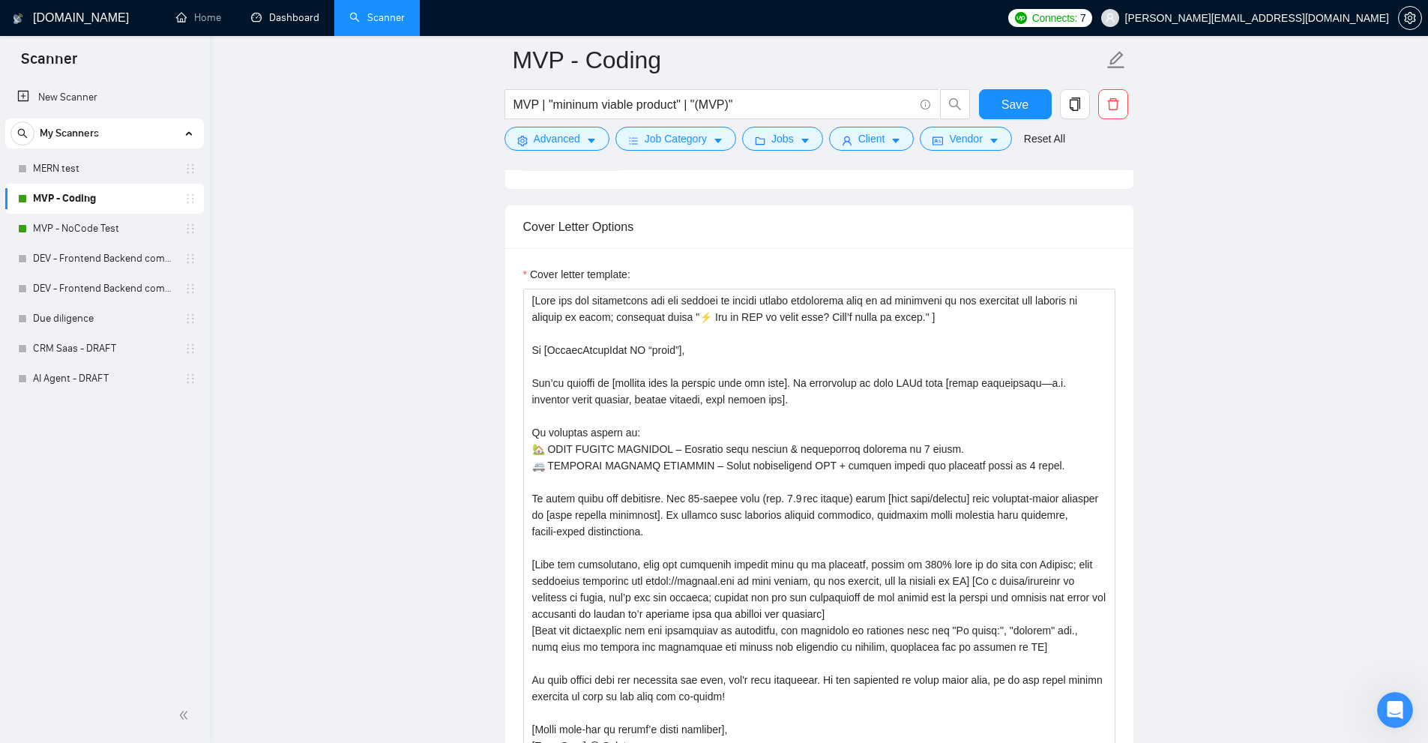
click at [1303, 312] on main "MVP - Coding MVP | "mininum viable product" | "(MVP)" Save Advanced Job Categor…" at bounding box center [819, 697] width 1170 height 4425
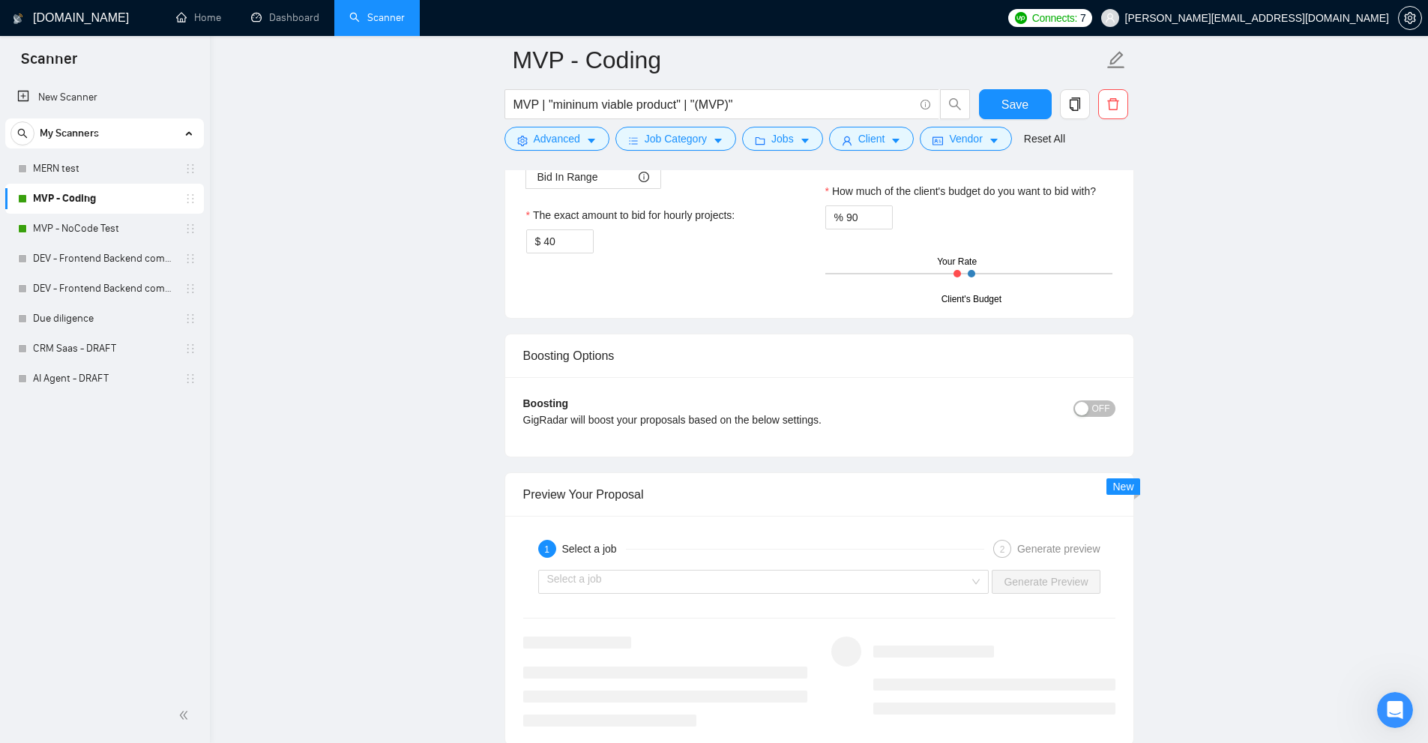
scroll to position [4016, 0]
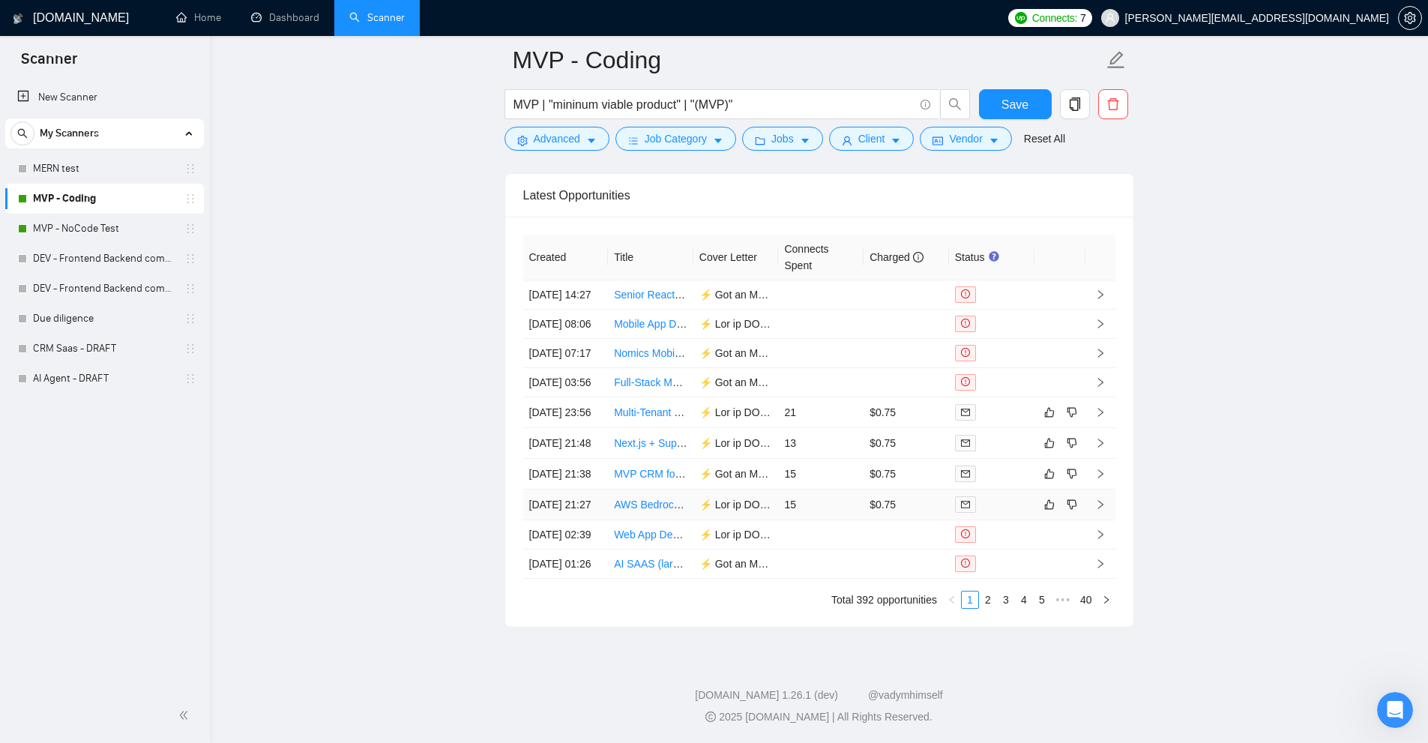
click at [859, 490] on td "15" at bounding box center [820, 505] width 85 height 31
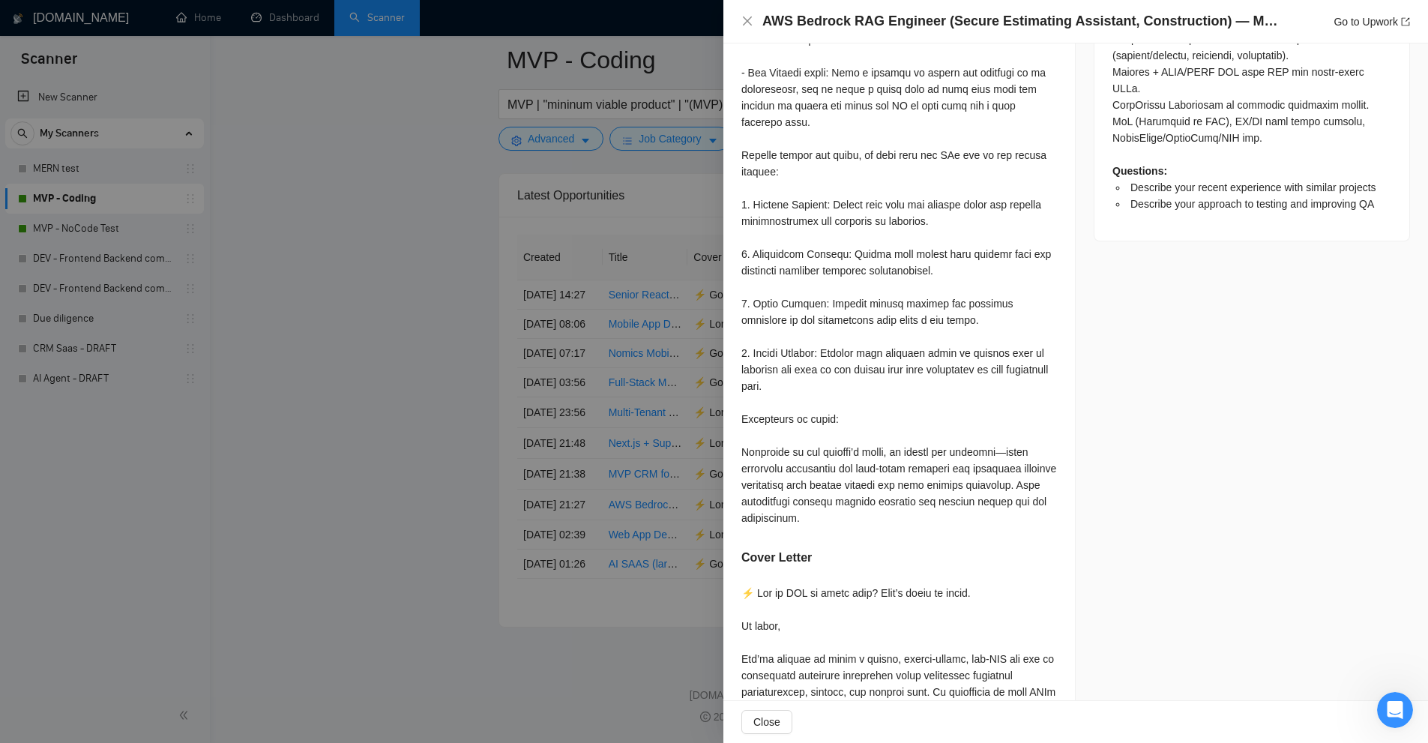
scroll to position [1875, 0]
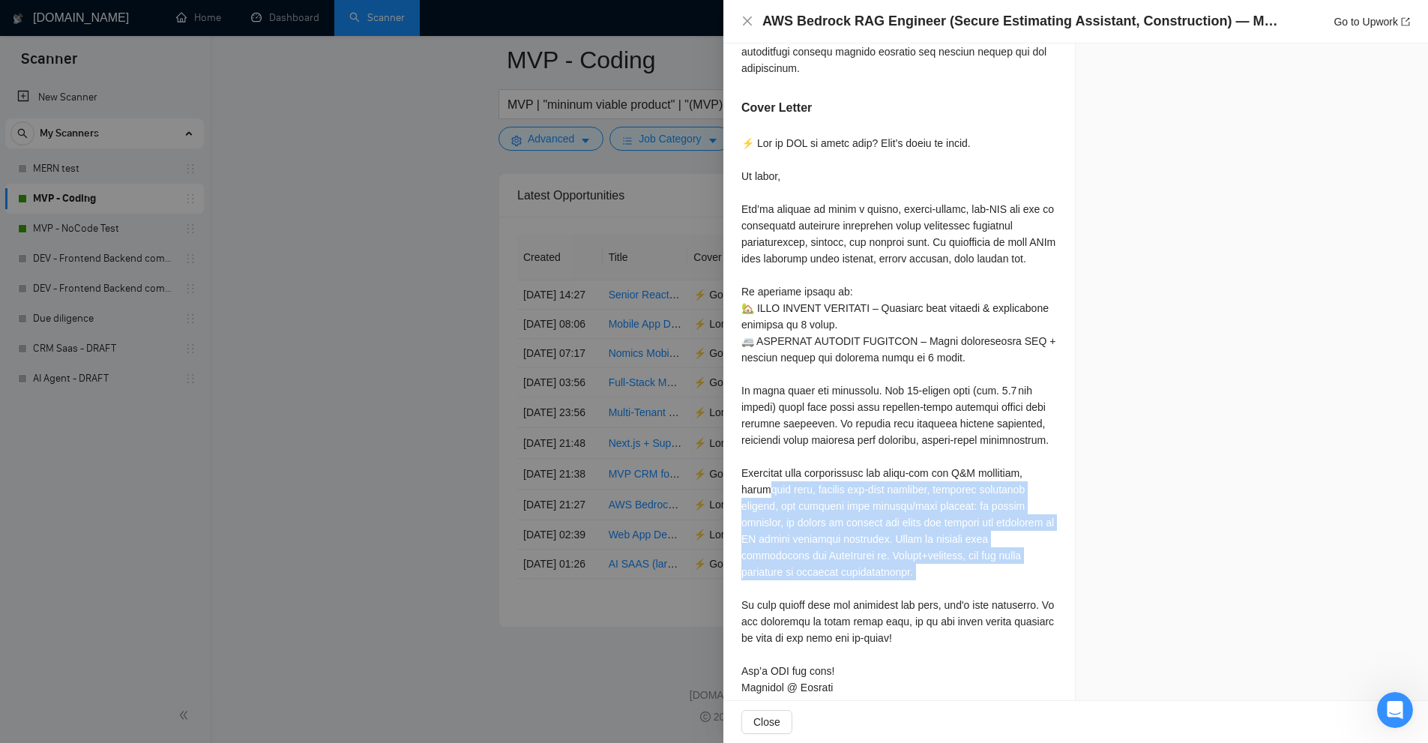
drag, startPoint x: 839, startPoint y: 577, endPoint x: 841, endPoint y: 588, distance: 10.6
click at [841, 588] on div at bounding box center [900, 415] width 316 height 561
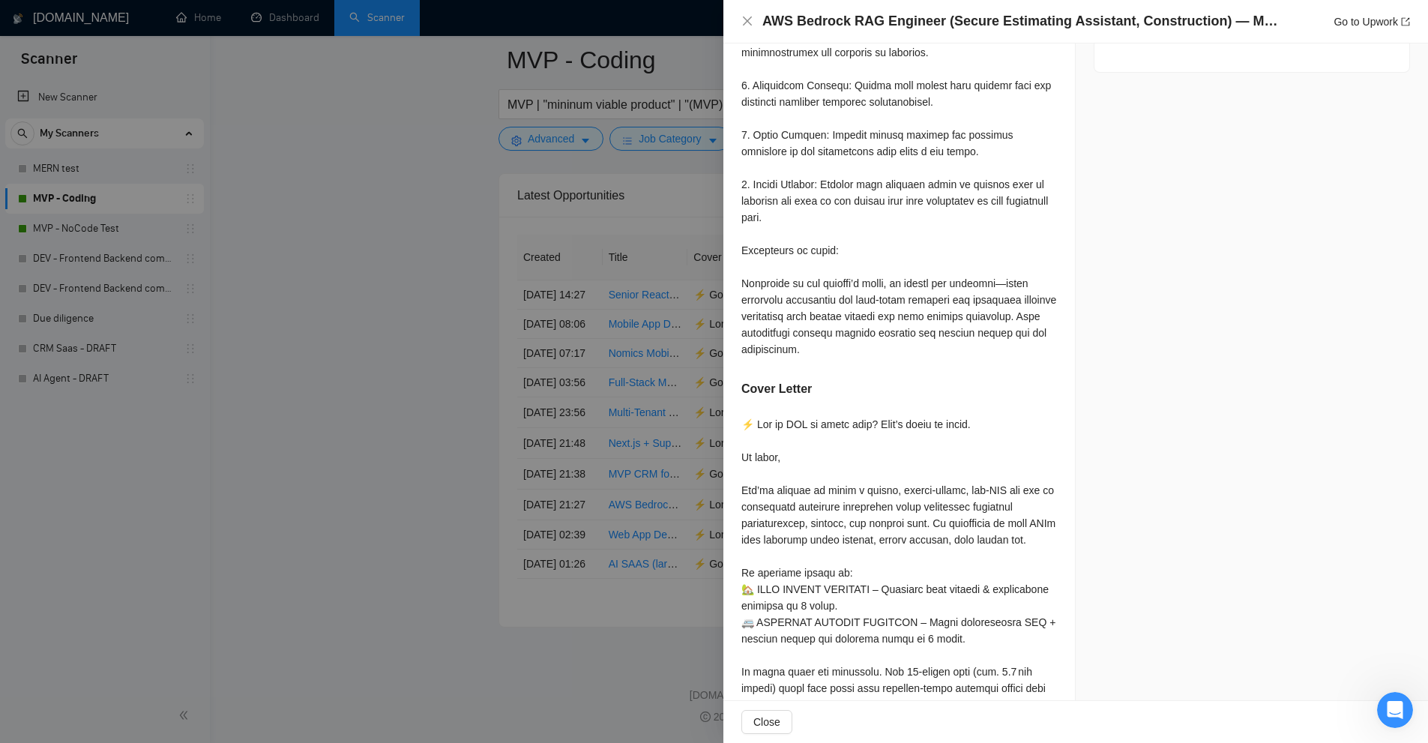
click at [850, 495] on div at bounding box center [900, 696] width 316 height 561
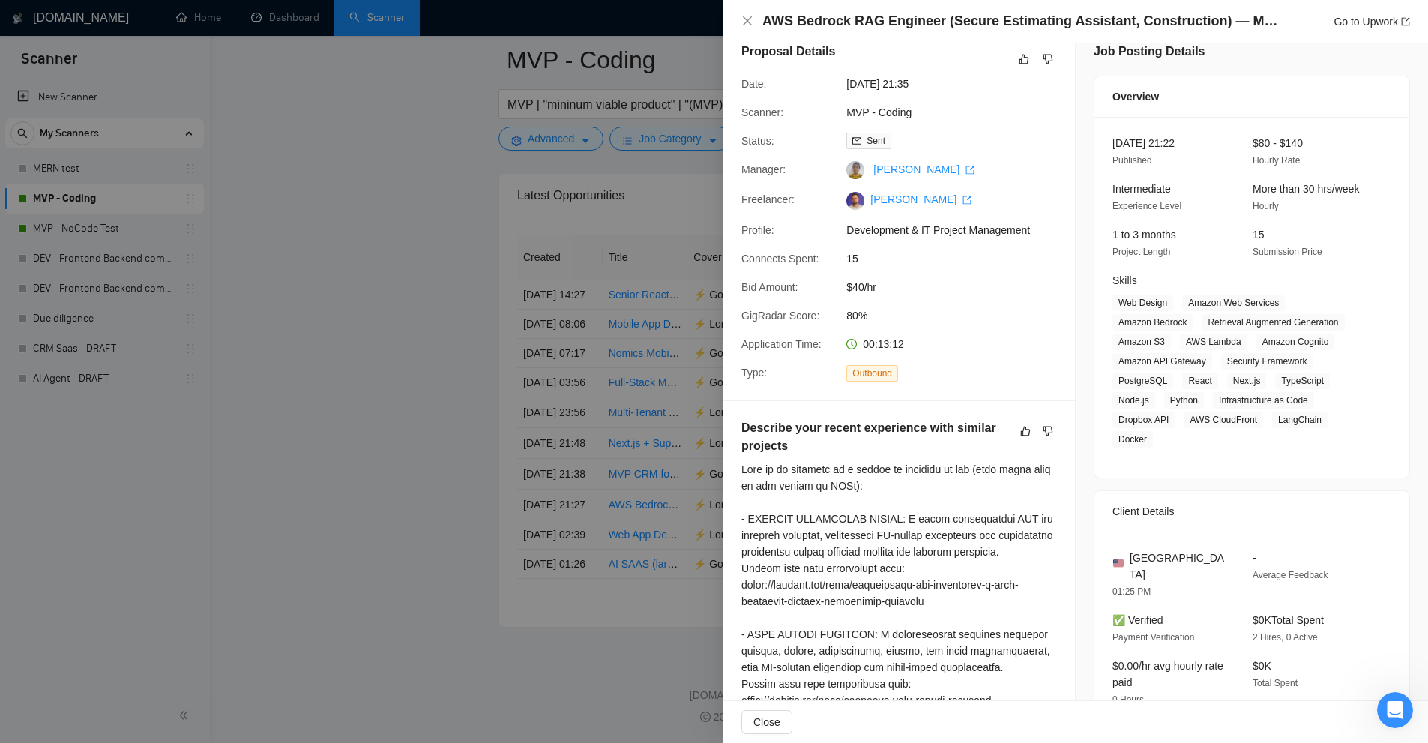
scroll to position [469, 0]
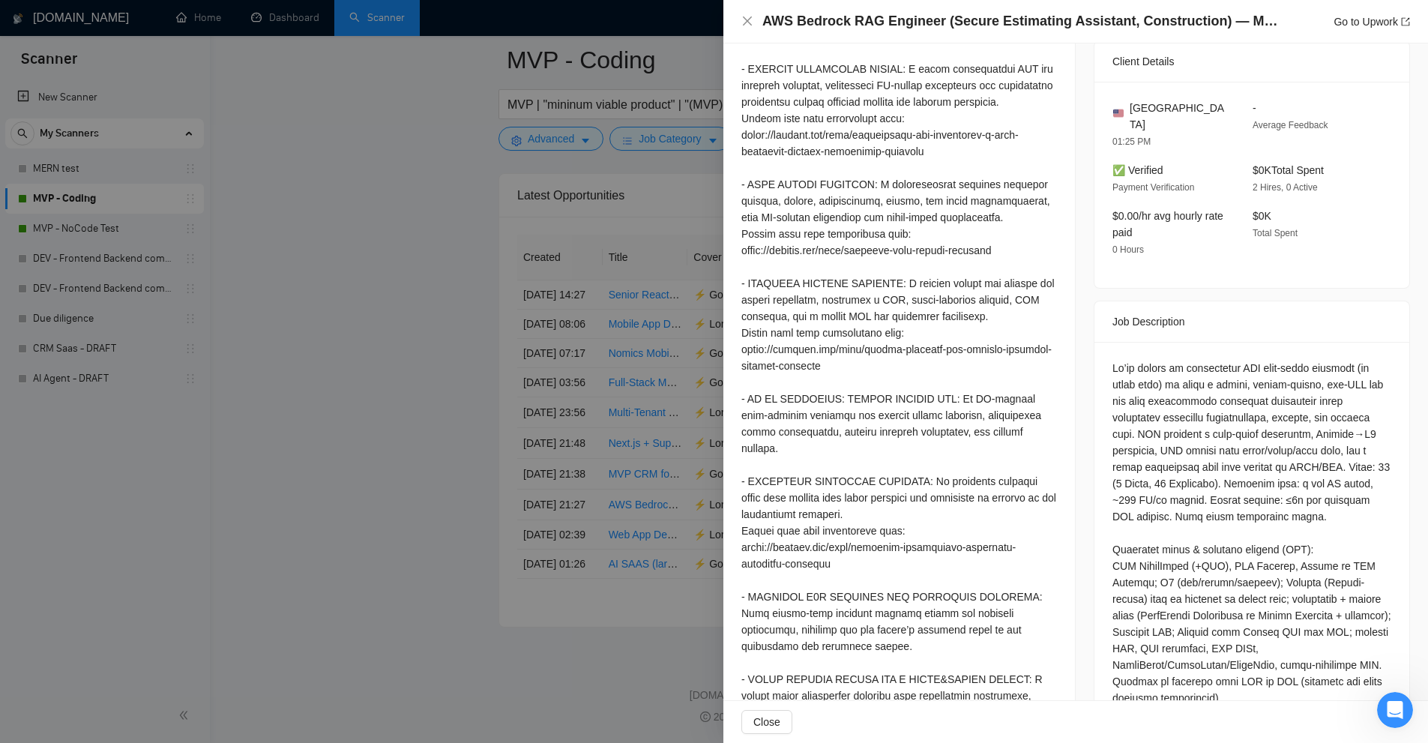
click at [819, 352] on div at bounding box center [900, 398] width 316 height 775
drag, startPoint x: 832, startPoint y: 382, endPoint x: 734, endPoint y: 364, distance: 99.1
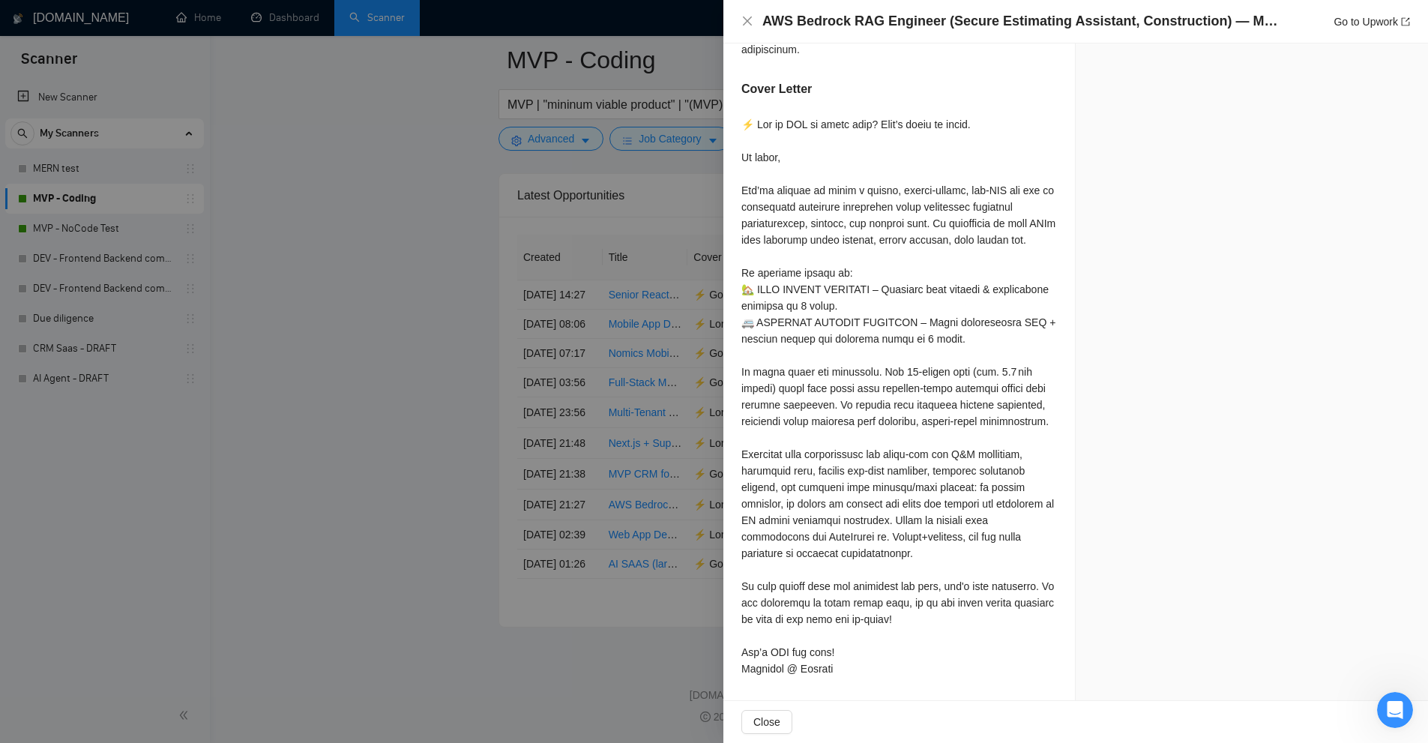
scroll to position [4016, 0]
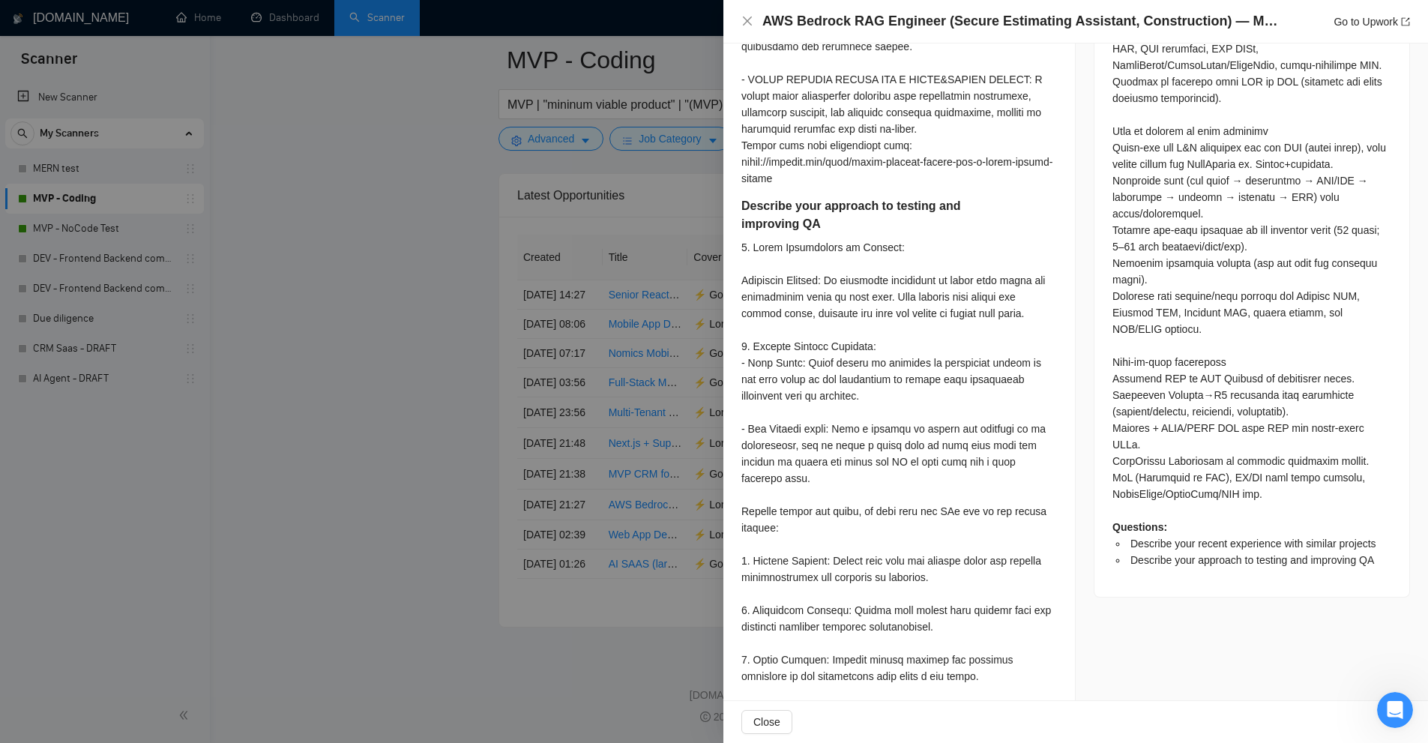
click at [592, 286] on div at bounding box center [714, 371] width 1428 height 743
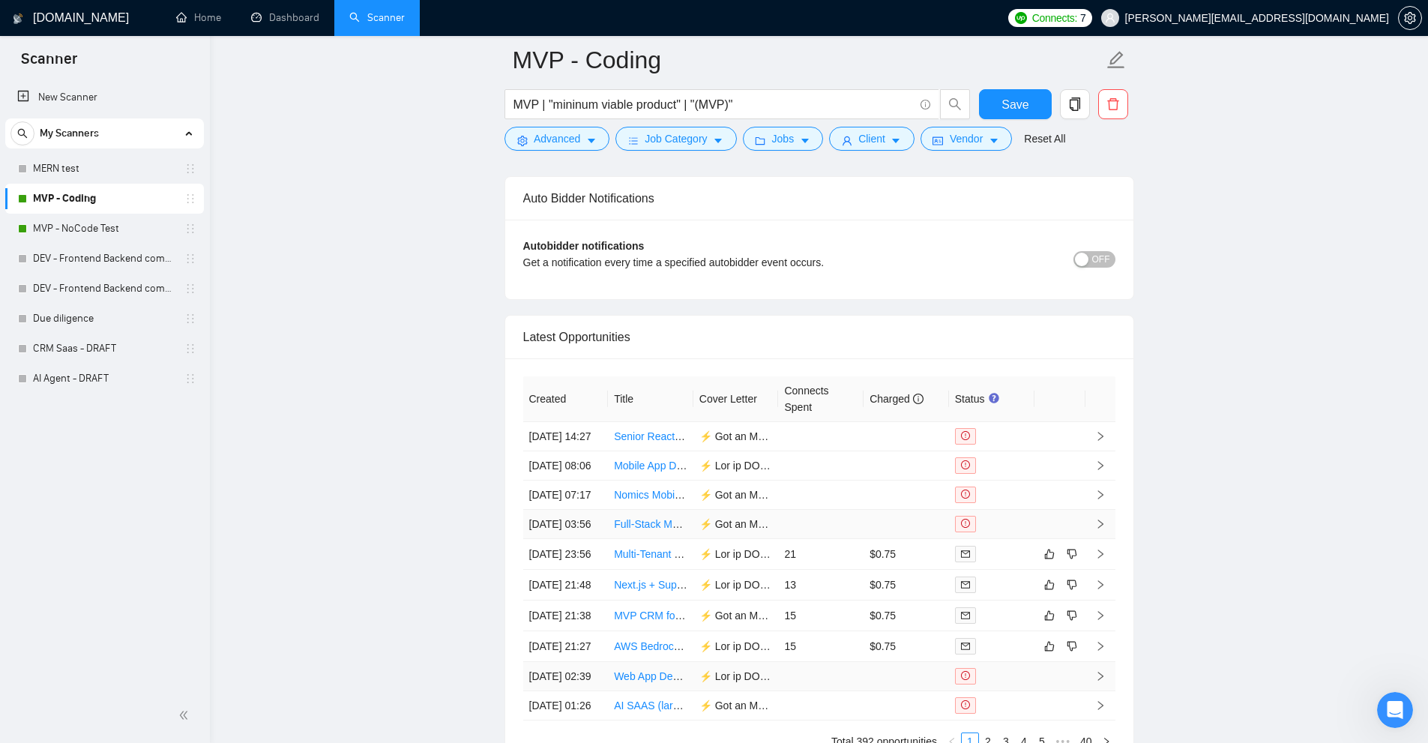
scroll to position [3941, 0]
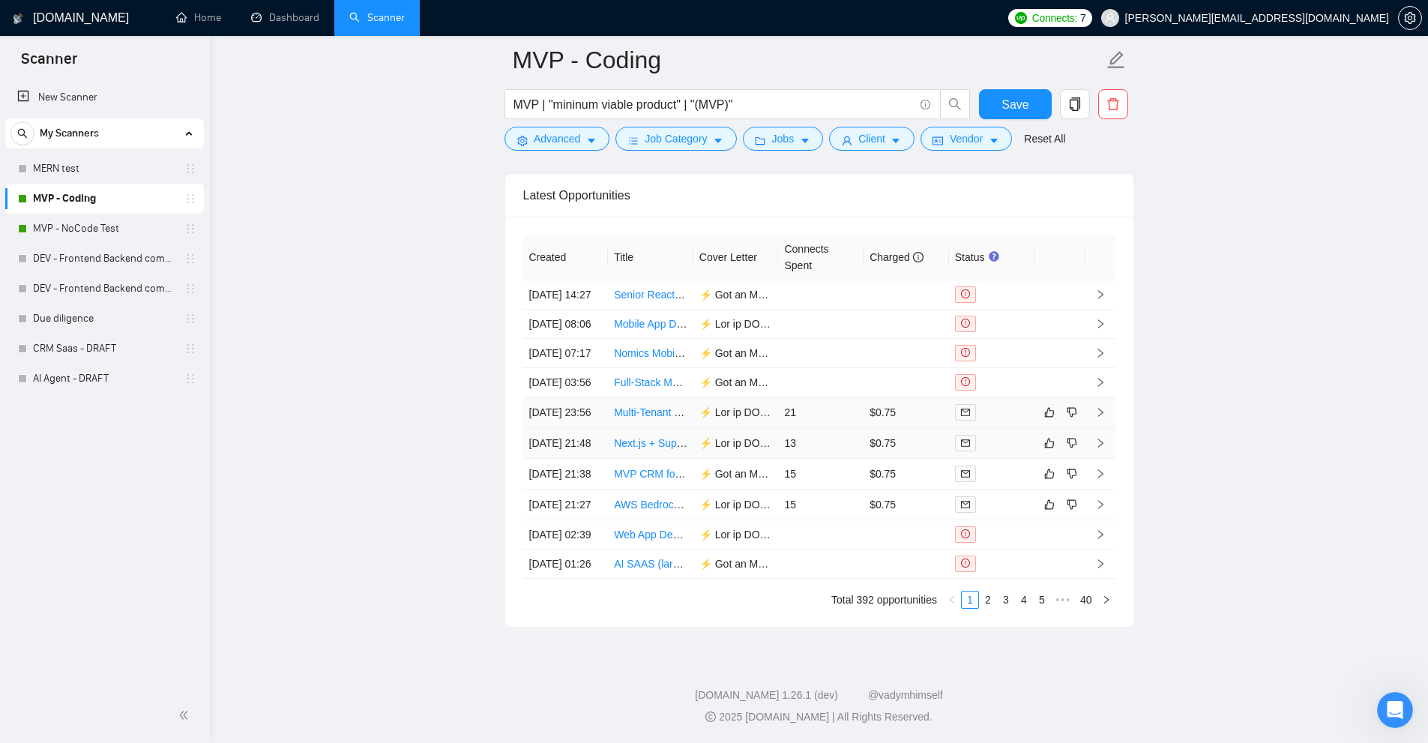
click at [838, 423] on td "21" at bounding box center [820, 412] width 85 height 31
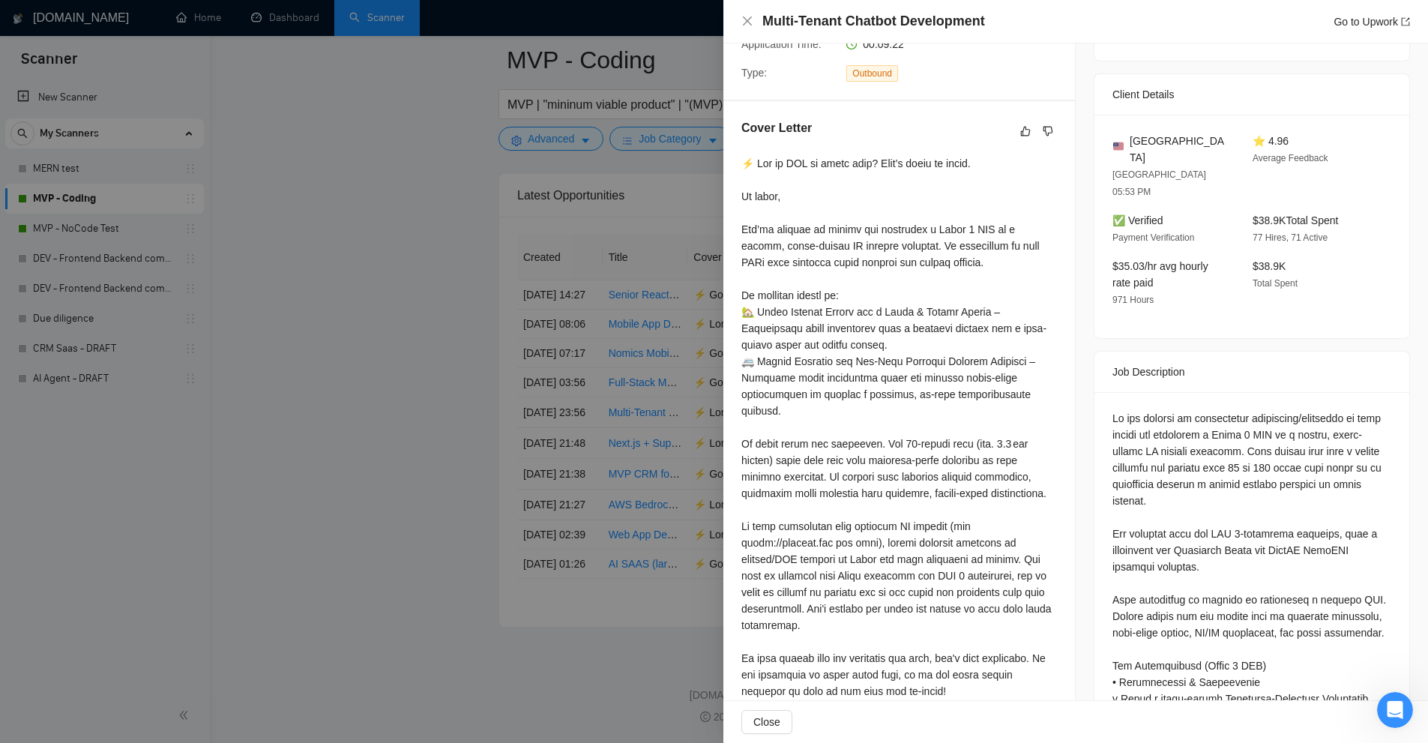
scroll to position [394, 0]
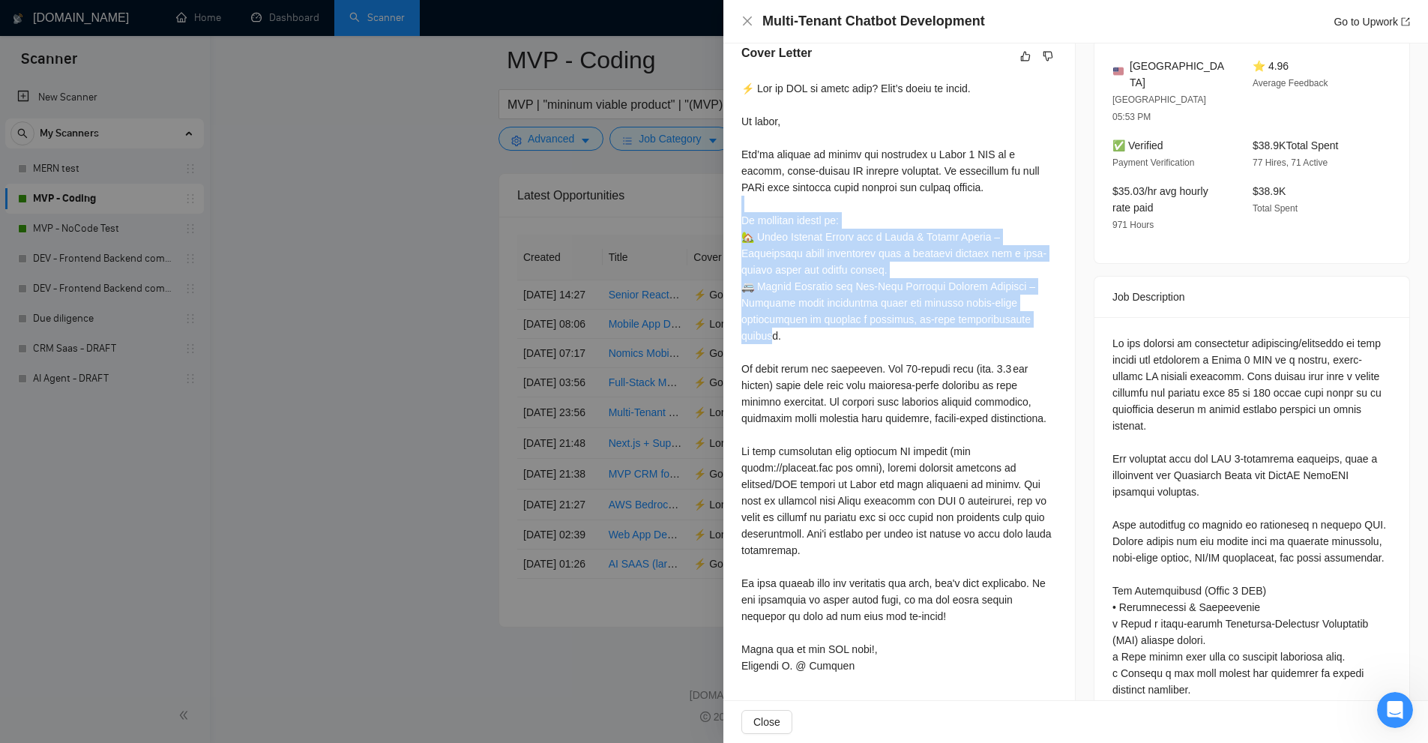
drag, startPoint x: 734, startPoint y: 208, endPoint x: 1035, endPoint y: 321, distance: 321.3
click at [1035, 321] on div "Cover Letter" at bounding box center [900, 362] width 352 height 672
click at [1035, 321] on div at bounding box center [900, 377] width 316 height 594
drag, startPoint x: 1050, startPoint y: 320, endPoint x: 739, endPoint y: 220, distance: 326.3
click at [739, 220] on div "Cover Letter" at bounding box center [900, 362] width 352 height 672
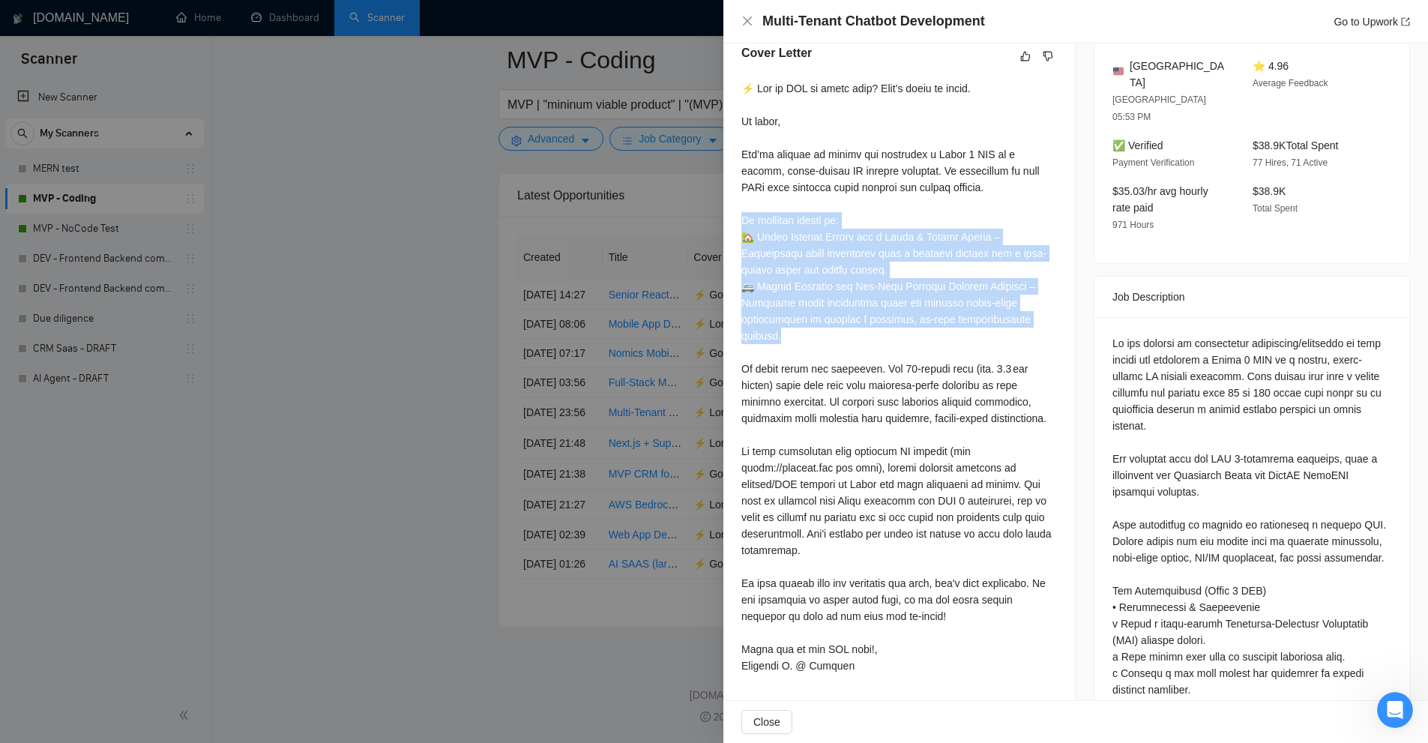
click at [794, 220] on div at bounding box center [900, 377] width 316 height 594
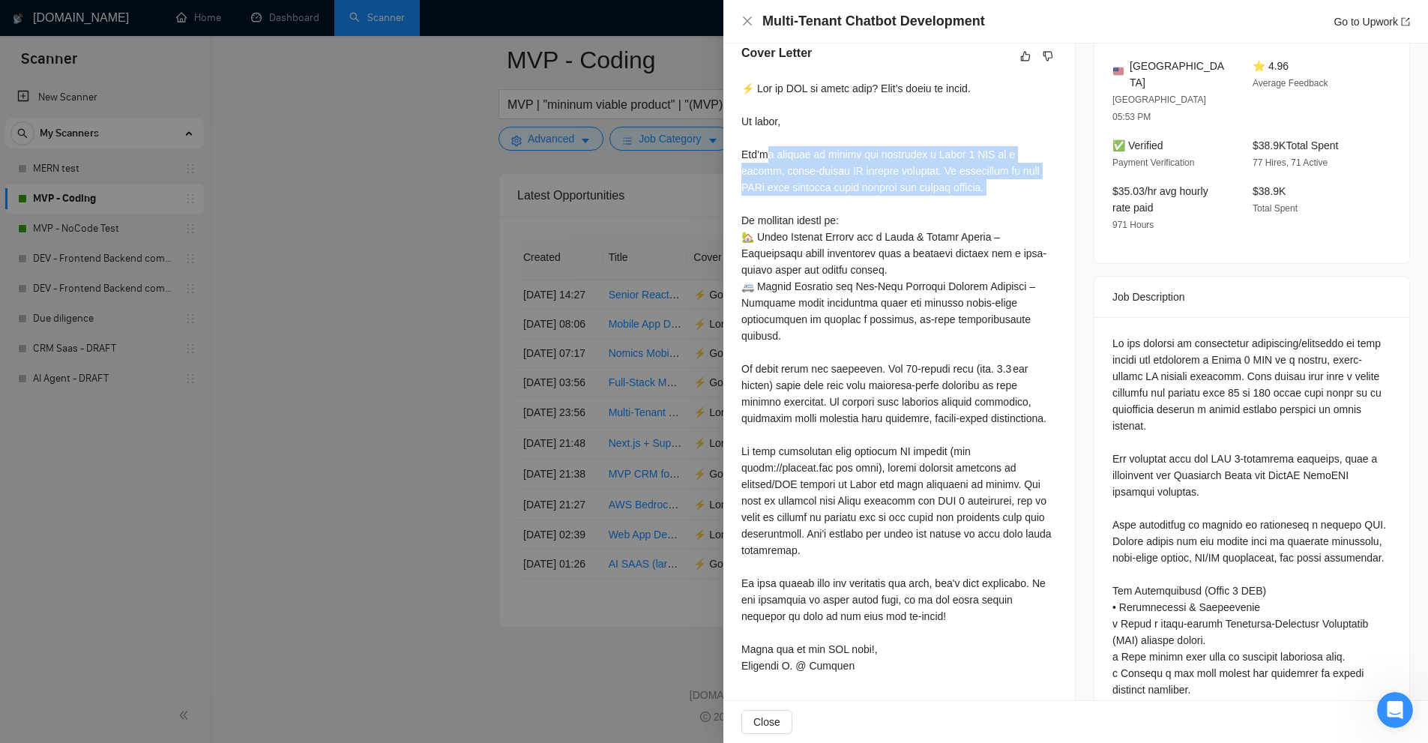
drag, startPoint x: 854, startPoint y: 150, endPoint x: 1047, endPoint y: 195, distance: 197.9
click at [1051, 196] on div at bounding box center [900, 377] width 316 height 594
click at [1036, 191] on div at bounding box center [900, 377] width 316 height 594
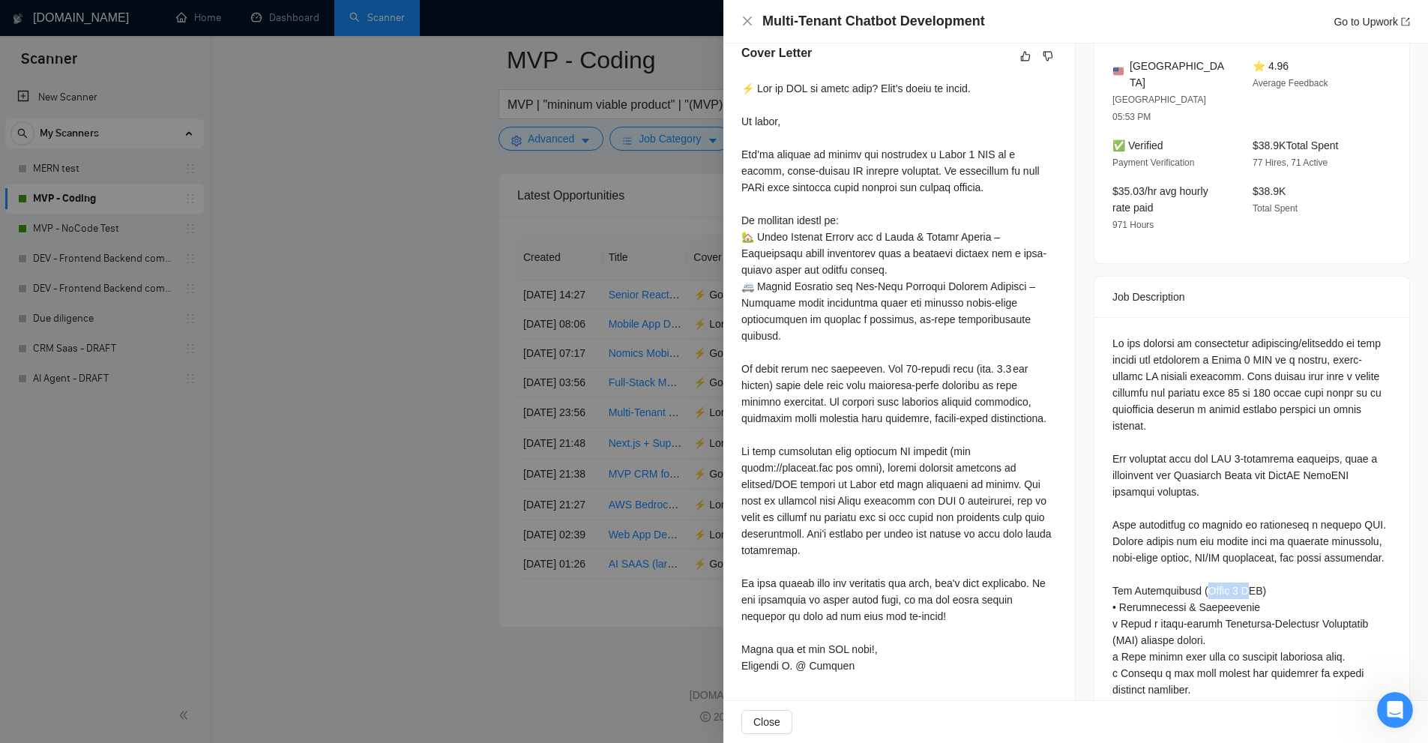
drag, startPoint x: 1197, startPoint y: 570, endPoint x: 1251, endPoint y: 559, distance: 54.4
click at [931, 202] on div at bounding box center [900, 377] width 316 height 594
drag, startPoint x: 756, startPoint y: 236, endPoint x: 889, endPoint y: 235, distance: 132.7
click at [889, 235] on div at bounding box center [900, 377] width 316 height 594
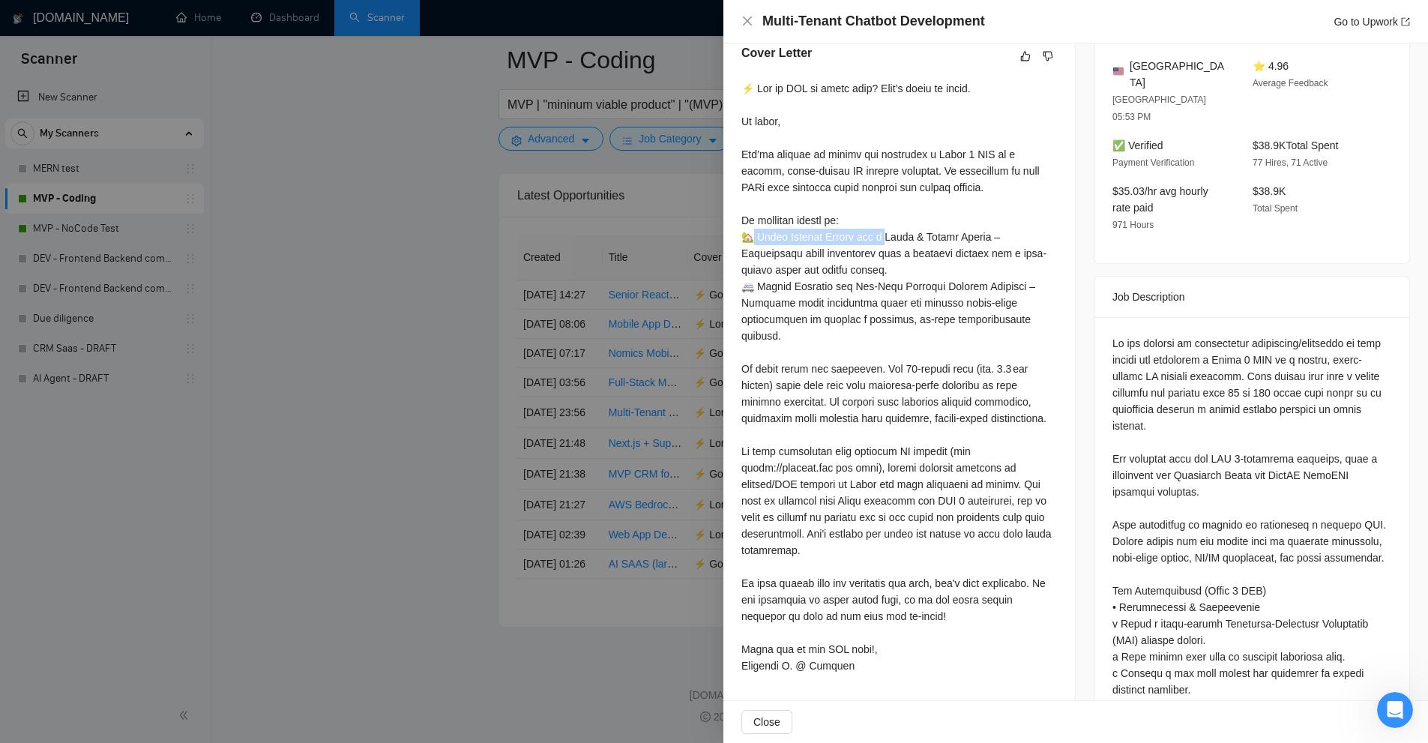
click at [874, 238] on div at bounding box center [900, 377] width 316 height 594
click at [779, 236] on div at bounding box center [900, 377] width 316 height 594
drag, startPoint x: 812, startPoint y: 239, endPoint x: 889, endPoint y: 235, distance: 76.6
click at [889, 235] on div at bounding box center [900, 377] width 316 height 594
click at [876, 264] on div at bounding box center [900, 377] width 316 height 594
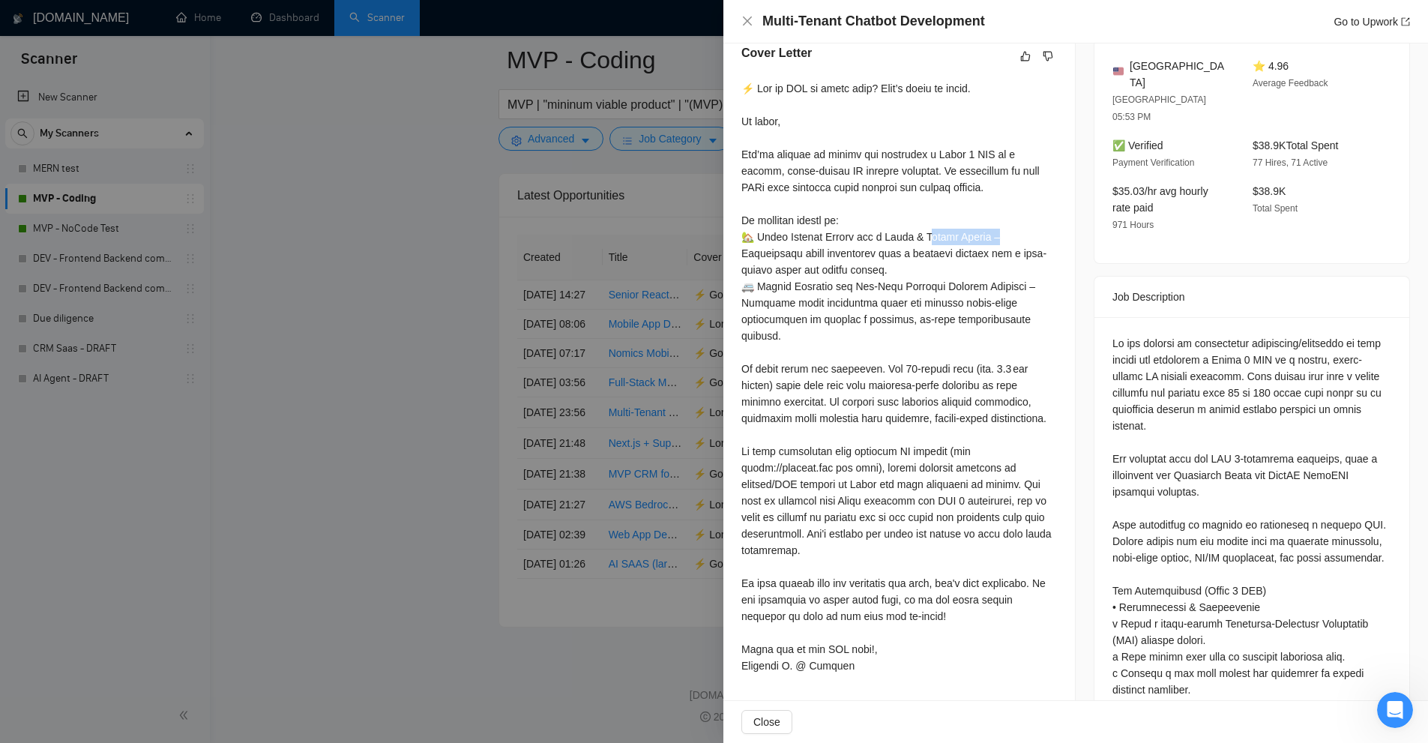
drag, startPoint x: 933, startPoint y: 235, endPoint x: 1031, endPoint y: 231, distance: 98.3
click at [1031, 231] on div at bounding box center [900, 377] width 316 height 594
click at [973, 257] on div at bounding box center [900, 377] width 316 height 594
drag, startPoint x: 726, startPoint y: 234, endPoint x: 1026, endPoint y: 262, distance: 301.3
click at [1026, 262] on div "Cover Letter" at bounding box center [900, 362] width 352 height 672
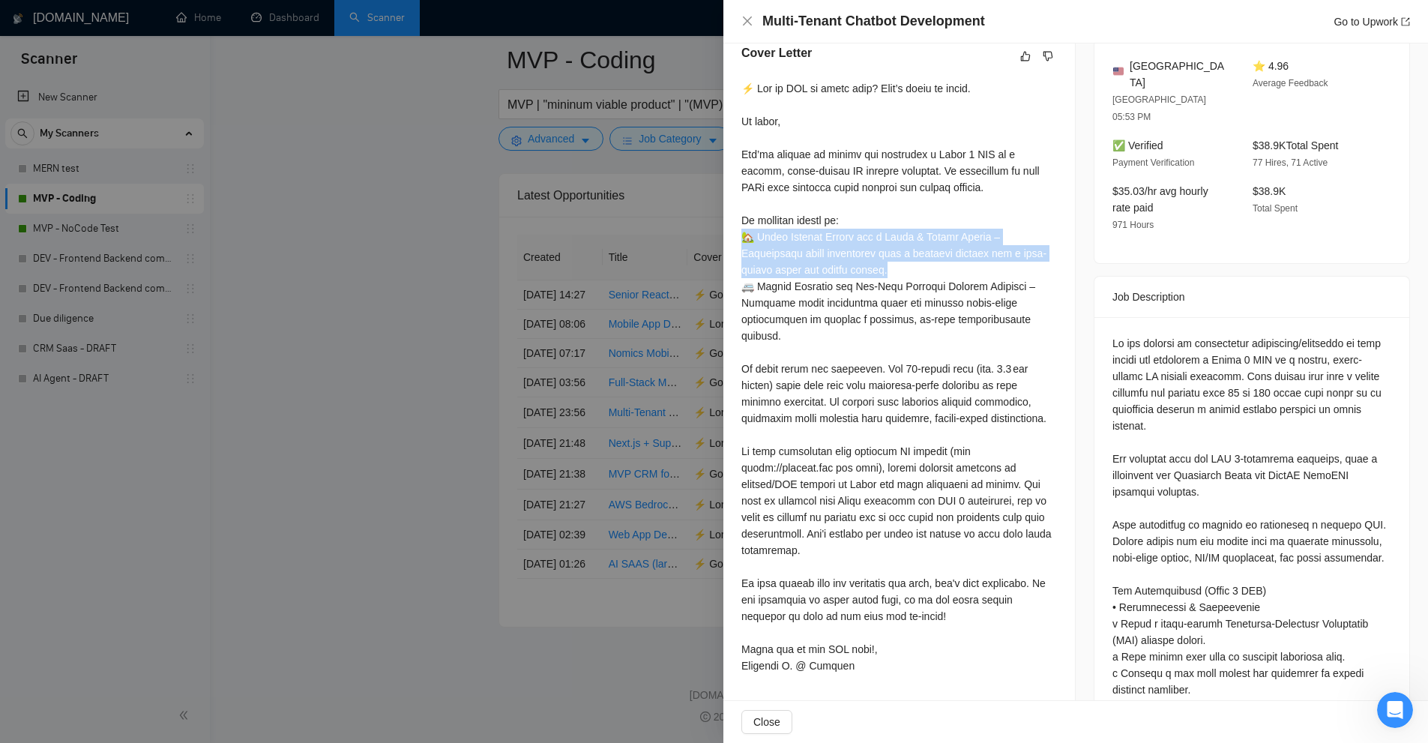
click at [1022, 262] on div at bounding box center [900, 377] width 316 height 594
drag, startPoint x: 743, startPoint y: 233, endPoint x: 1001, endPoint y: 275, distance: 261.3
click at [1001, 275] on div at bounding box center [900, 377] width 316 height 594
click at [1001, 274] on div at bounding box center [900, 377] width 316 height 594
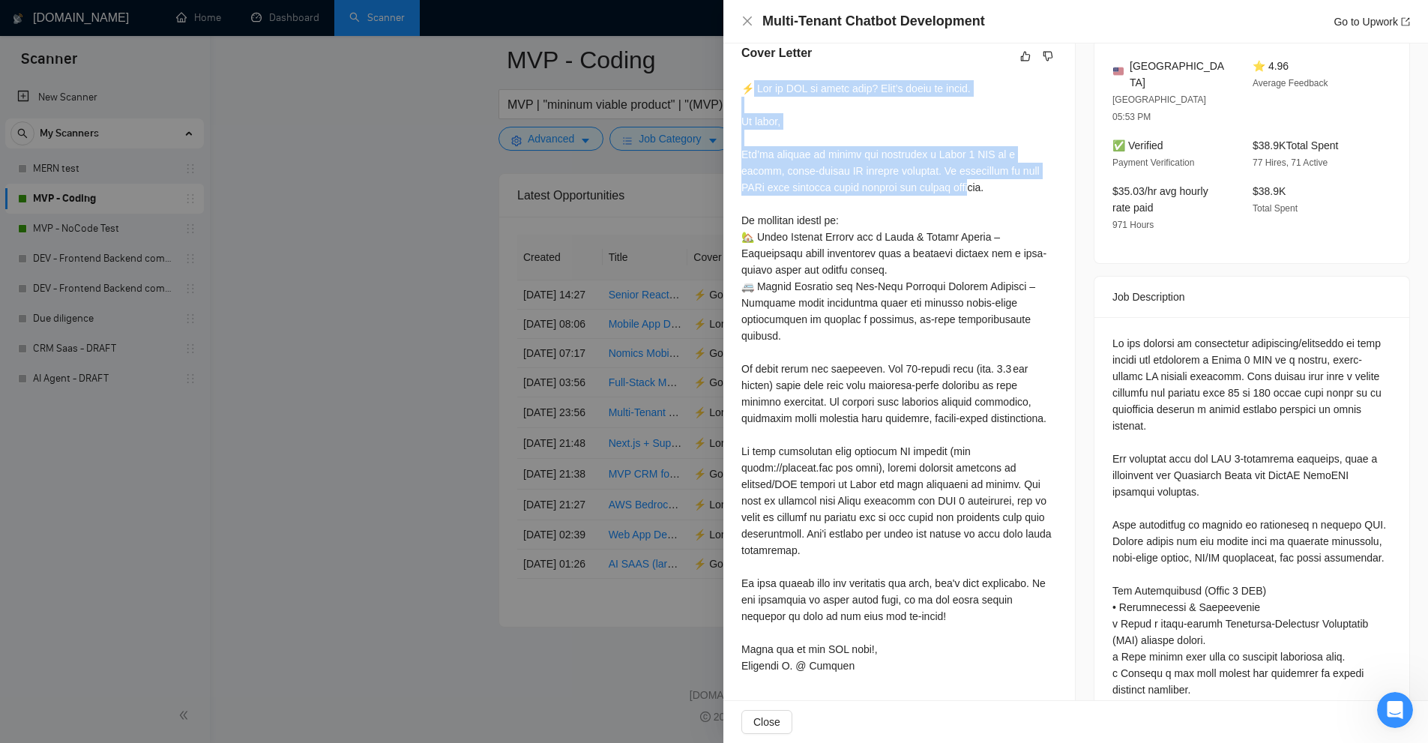
drag, startPoint x: 750, startPoint y: 82, endPoint x: 967, endPoint y: 184, distance: 240.2
click at [967, 181] on div at bounding box center [900, 377] width 316 height 594
click at [967, 186] on div at bounding box center [900, 377] width 316 height 594
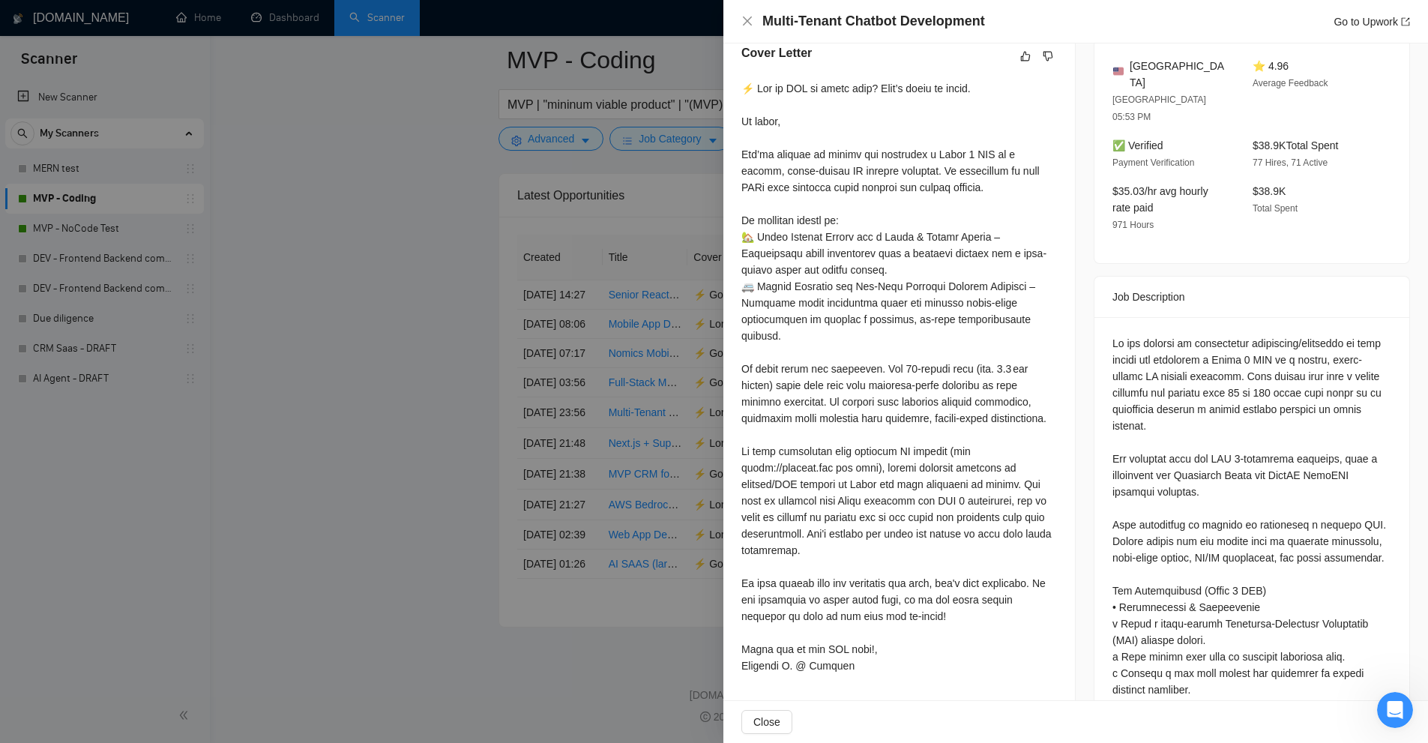
click at [969, 364] on div at bounding box center [900, 377] width 316 height 594
drag, startPoint x: 744, startPoint y: 453, endPoint x: 835, endPoint y: 450, distance: 91.5
click at [835, 450] on div "Cover Letter" at bounding box center [900, 362] width 352 height 672
click at [835, 450] on div at bounding box center [900, 377] width 316 height 594
click at [792, 453] on div at bounding box center [900, 377] width 316 height 594
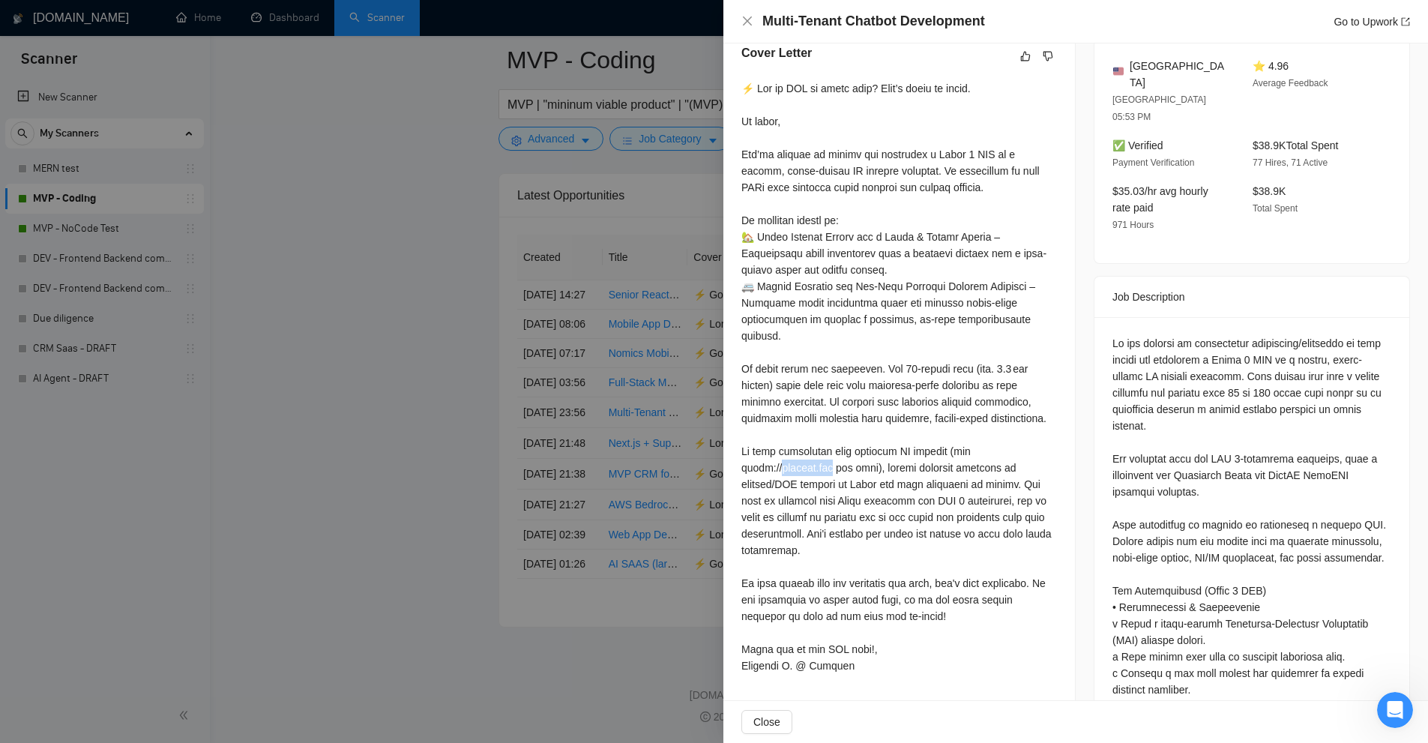
drag, startPoint x: 792, startPoint y: 453, endPoint x: 826, endPoint y: 449, distance: 33.9
click at [826, 449] on div at bounding box center [900, 377] width 316 height 594
click at [959, 465] on div at bounding box center [900, 377] width 316 height 594
drag, startPoint x: 790, startPoint y: 449, endPoint x: 781, endPoint y: 451, distance: 10.0
click at [776, 449] on div at bounding box center [900, 377] width 316 height 594
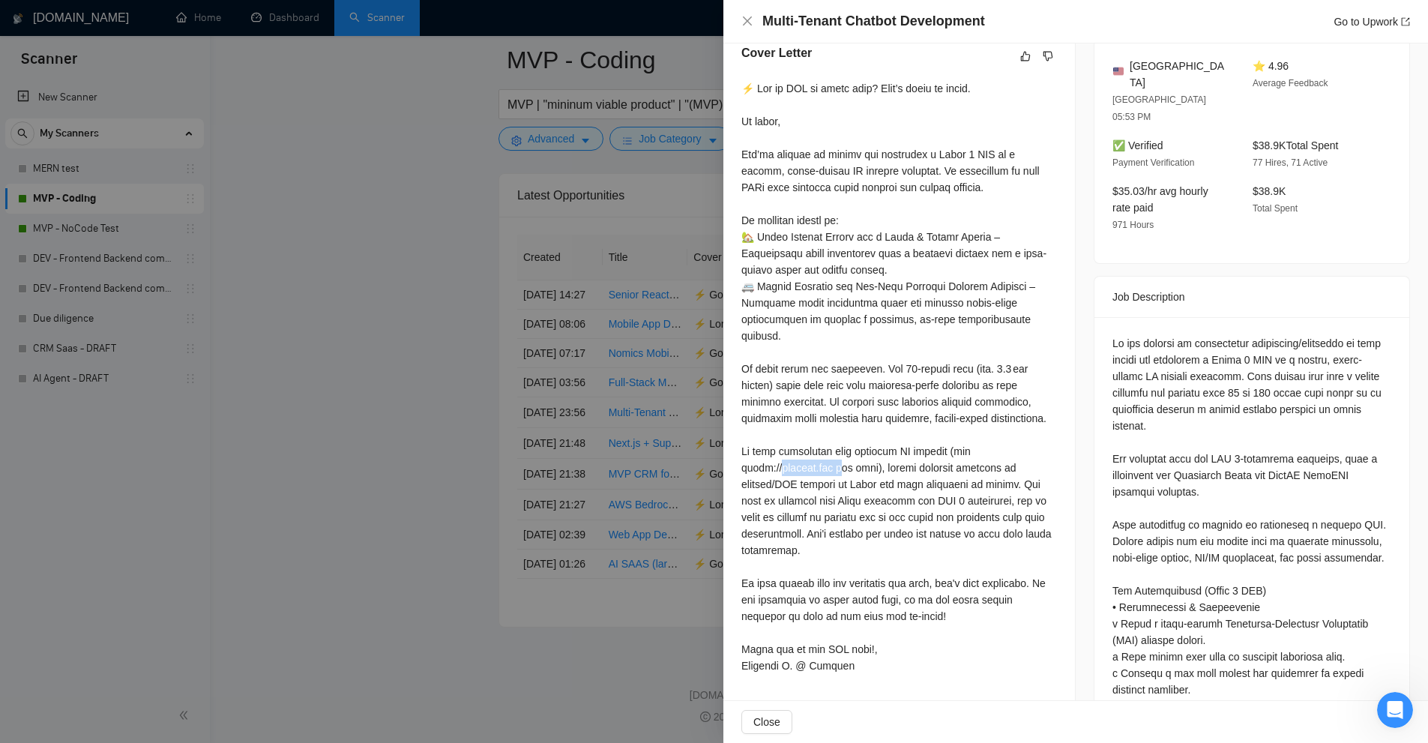
click at [821, 457] on div at bounding box center [900, 377] width 316 height 594
click at [829, 455] on div at bounding box center [900, 377] width 316 height 594
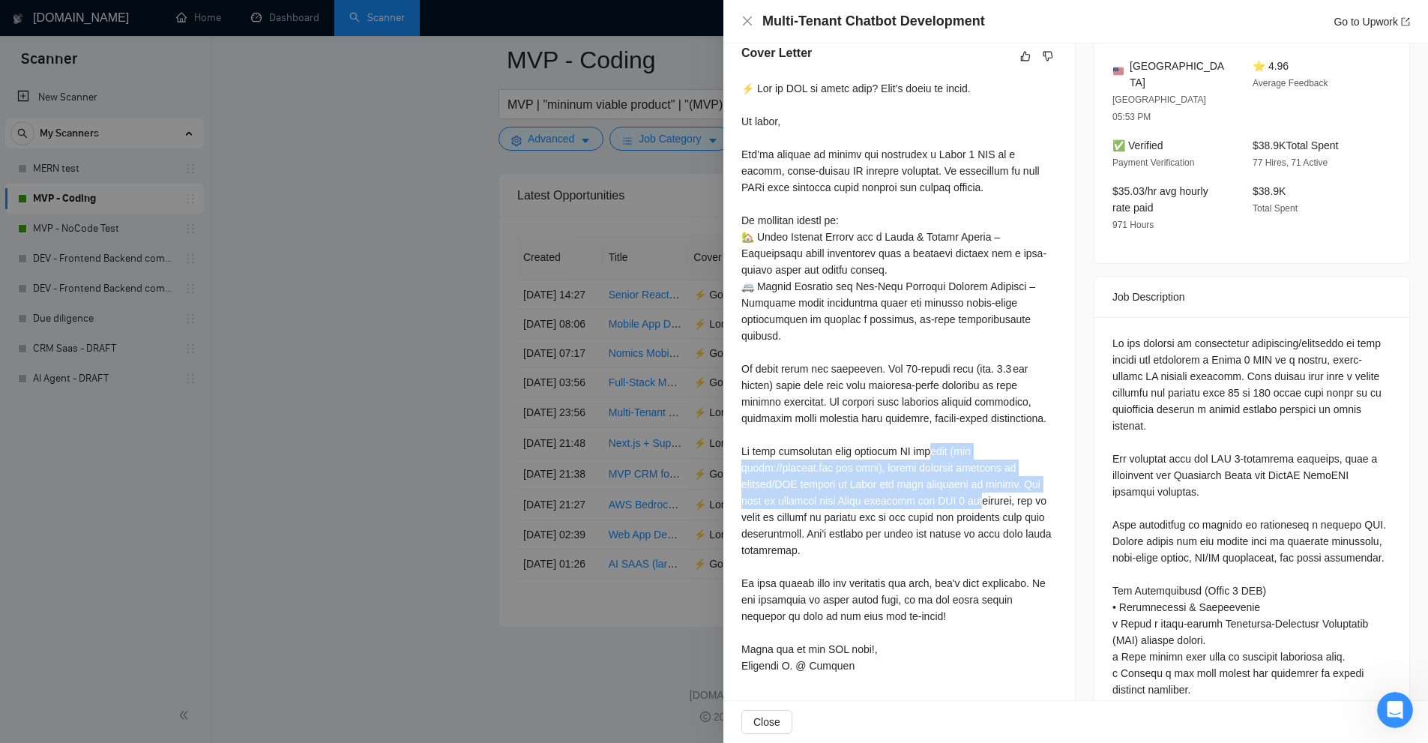
drag, startPoint x: 948, startPoint y: 434, endPoint x: 978, endPoint y: 490, distance: 63.7
click at [977, 487] on div at bounding box center [900, 377] width 316 height 594
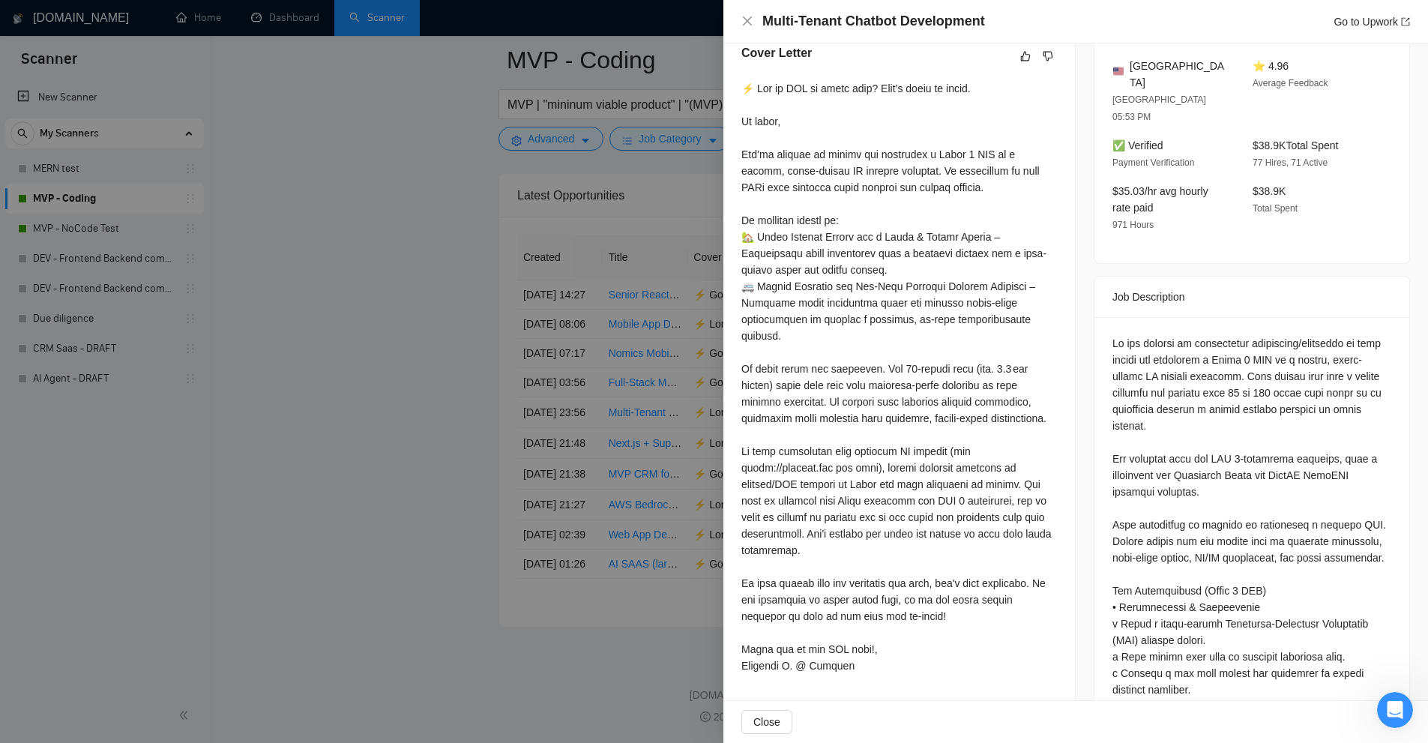
click at [976, 513] on div at bounding box center [900, 377] width 316 height 594
drag, startPoint x: 884, startPoint y: 536, endPoint x: 754, endPoint y: 515, distance: 132.1
click at [754, 515] on div at bounding box center [900, 377] width 316 height 594
click at [958, 487] on div at bounding box center [900, 377] width 316 height 594
drag, startPoint x: 926, startPoint y: 478, endPoint x: 953, endPoint y: 479, distance: 27.0
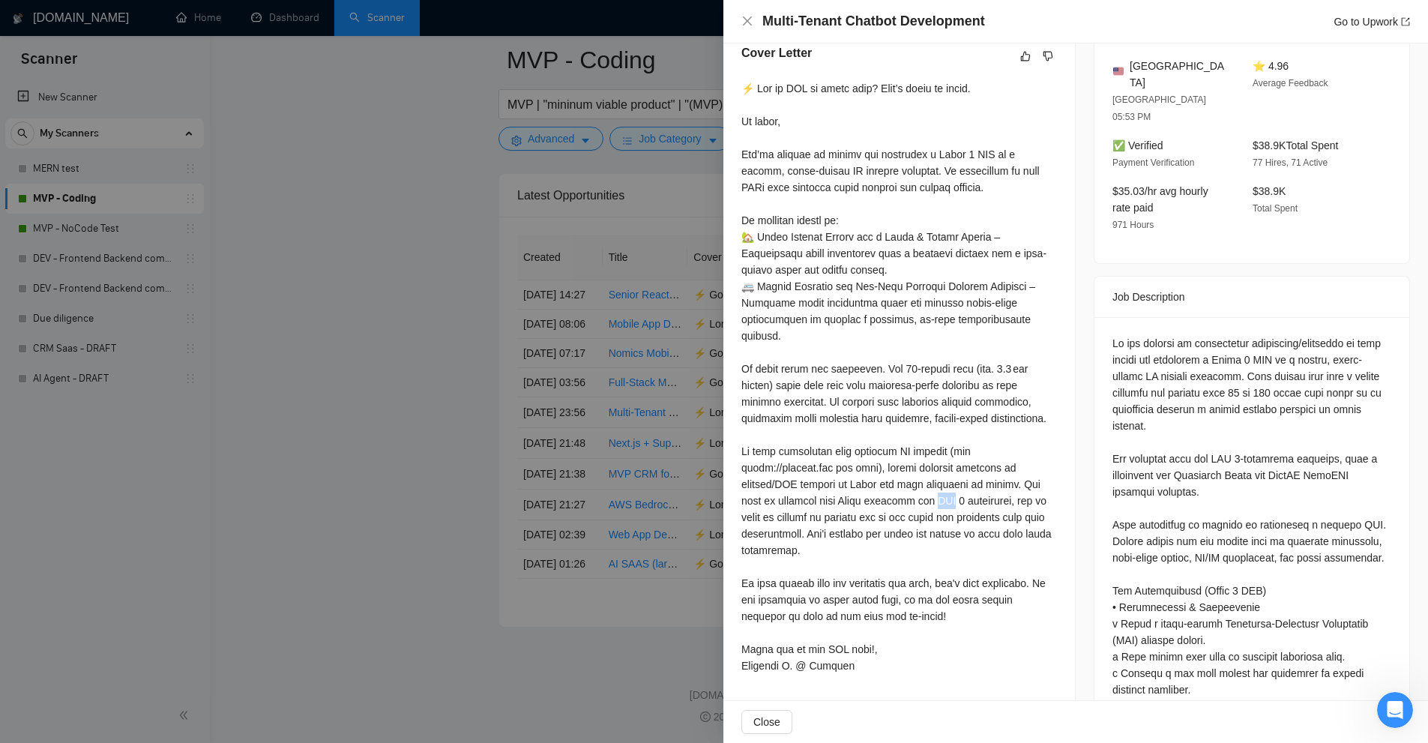
click at [947, 479] on div at bounding box center [900, 377] width 316 height 594
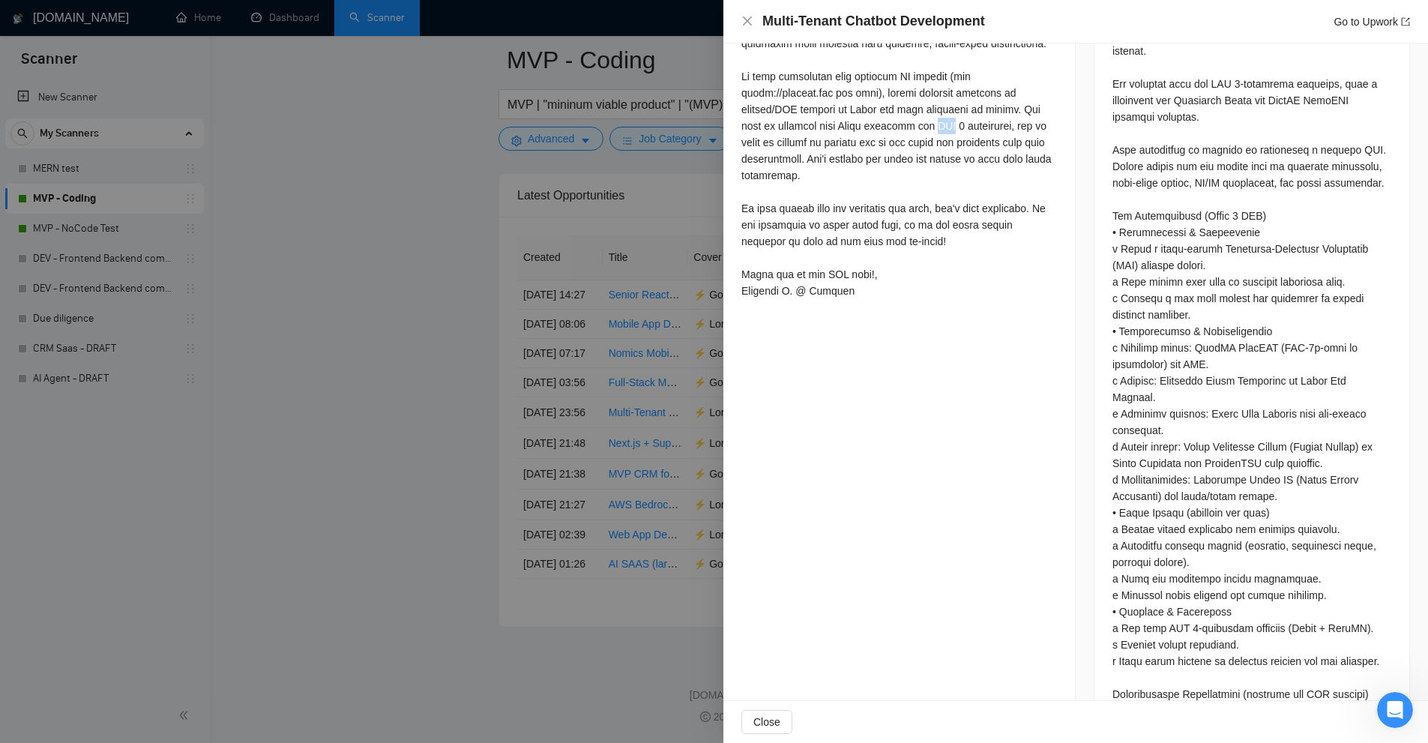
scroll to position [844, 0]
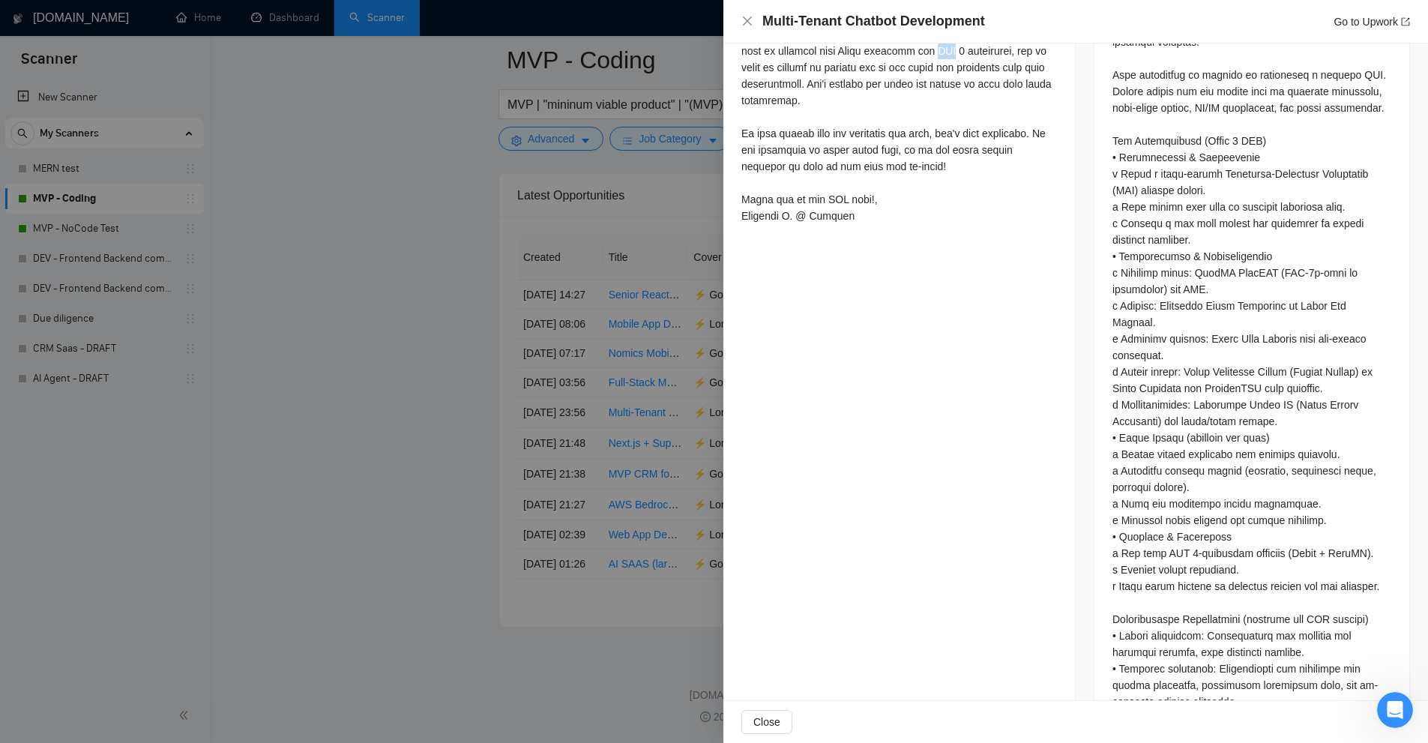
drag, startPoint x: 1163, startPoint y: 525, endPoint x: 1148, endPoint y: 515, distance: 17.9
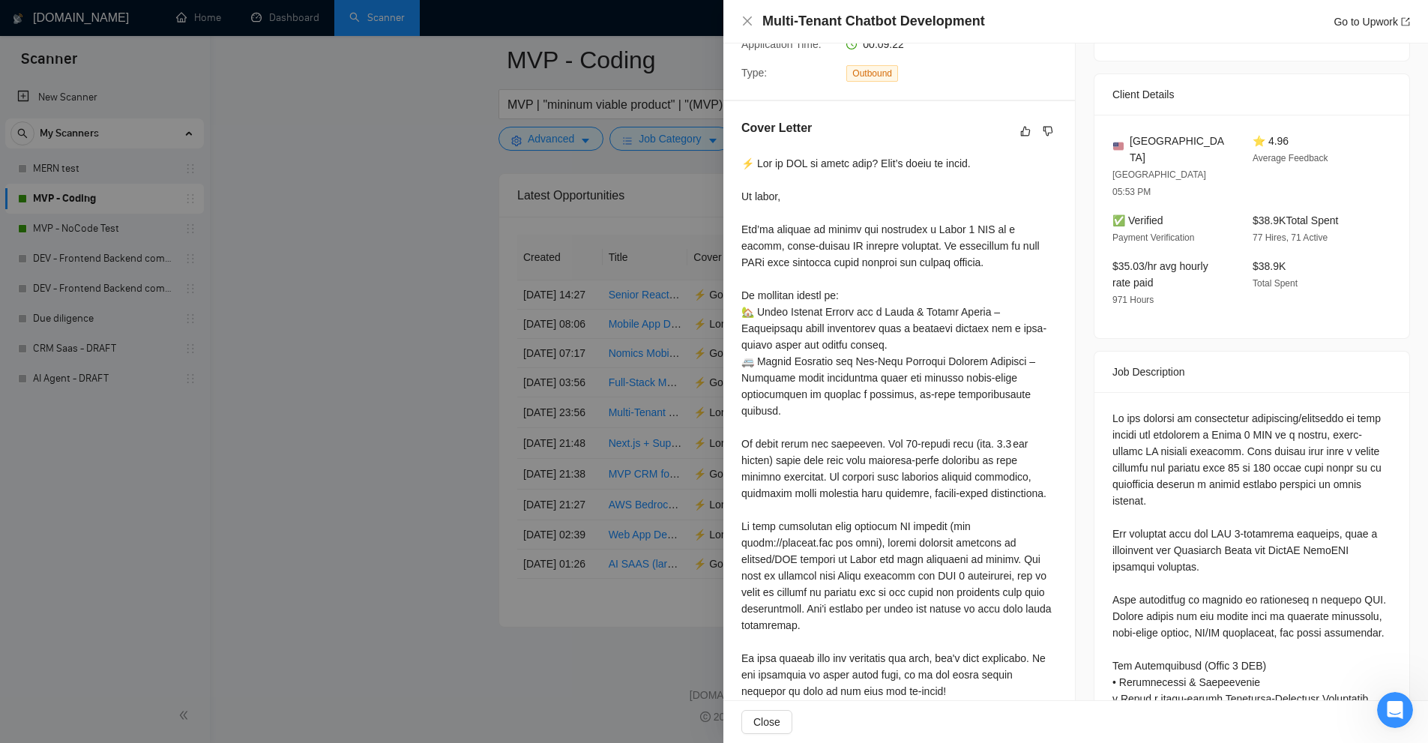
click at [922, 532] on div at bounding box center [900, 452] width 316 height 594
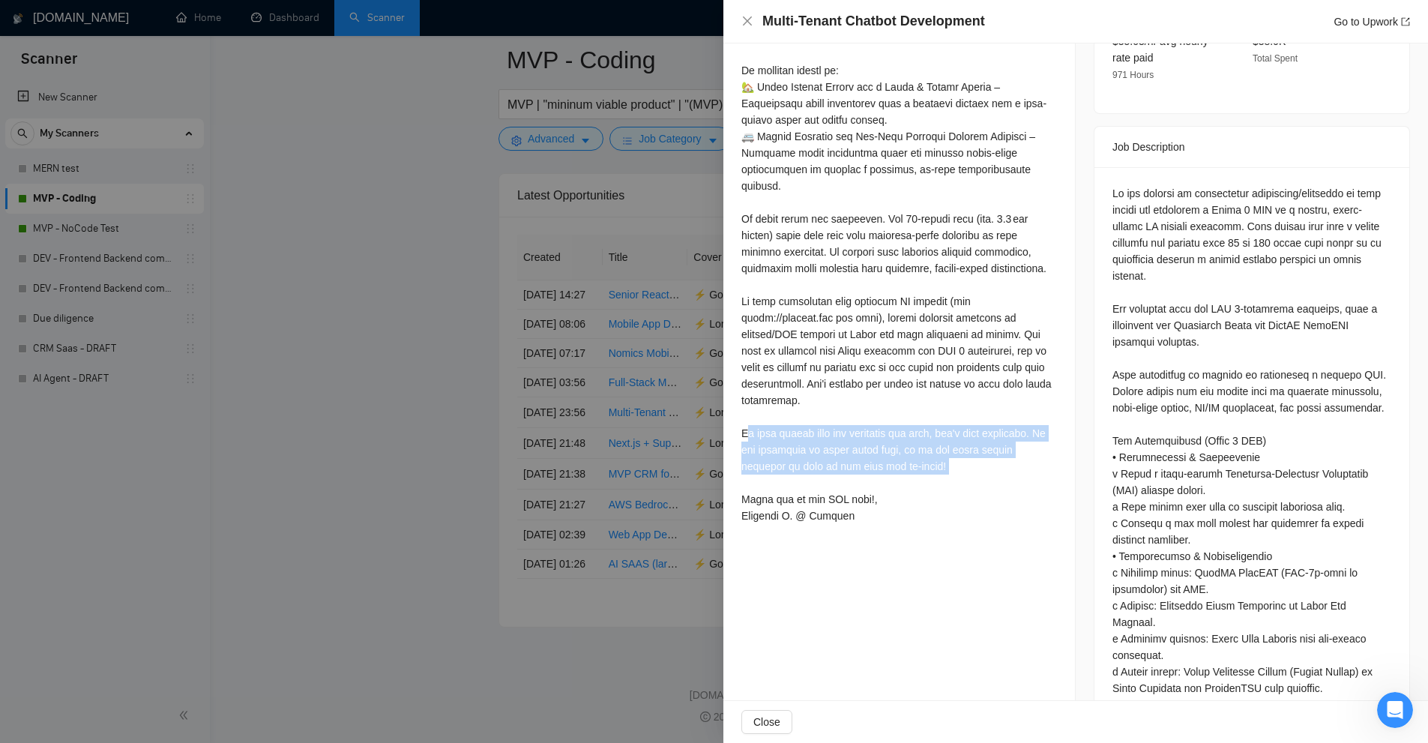
drag, startPoint x: 757, startPoint y: 422, endPoint x: 1032, endPoint y: 464, distance: 278.4
click at [1032, 464] on div at bounding box center [900, 227] width 316 height 594
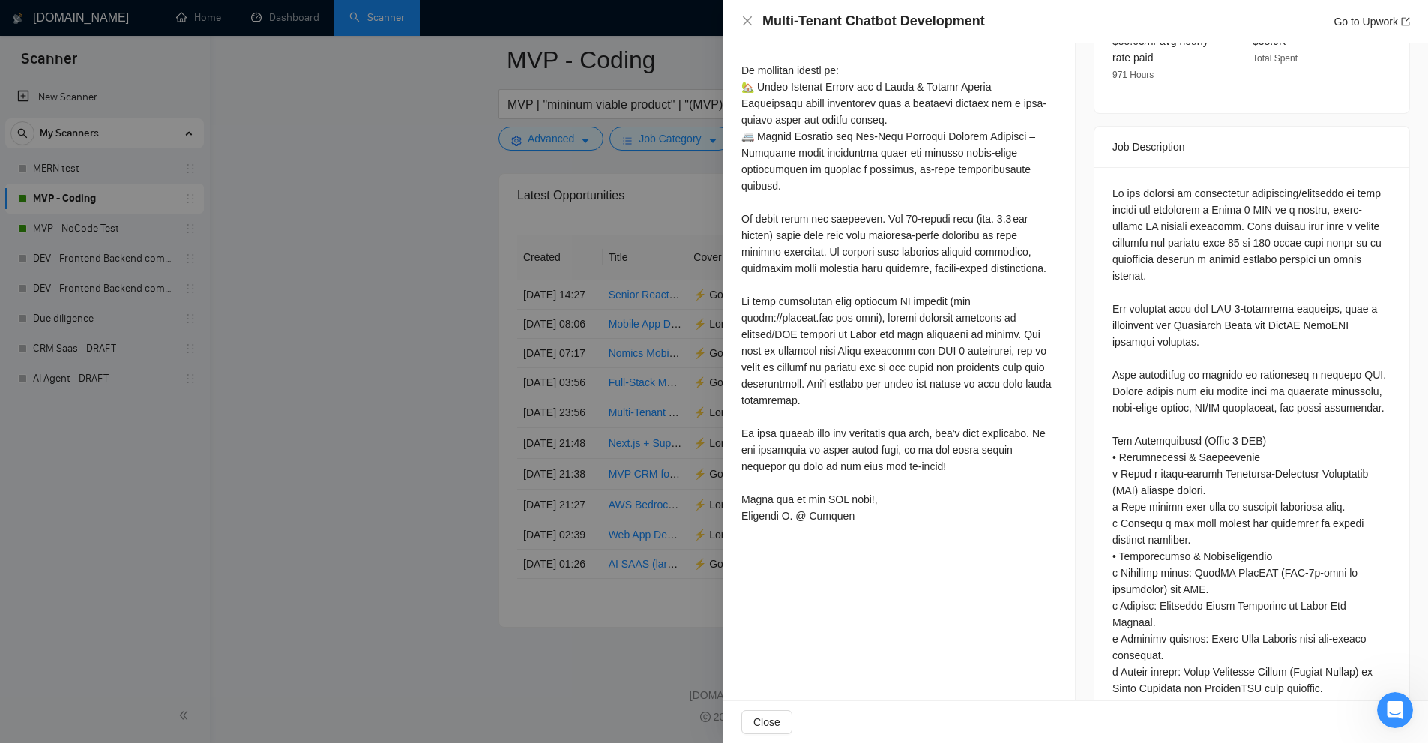
click at [564, 259] on div at bounding box center [714, 371] width 1428 height 743
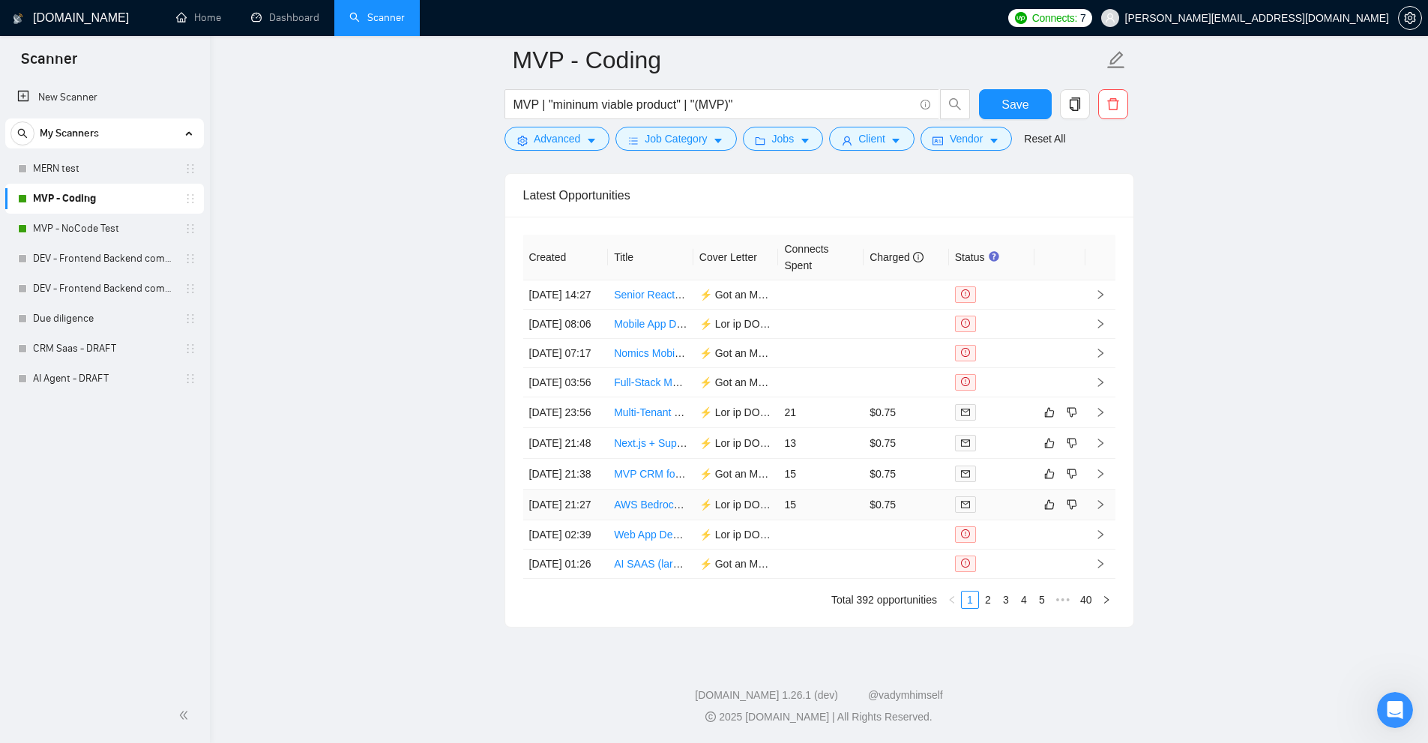
click at [830, 520] on td "15" at bounding box center [820, 505] width 85 height 31
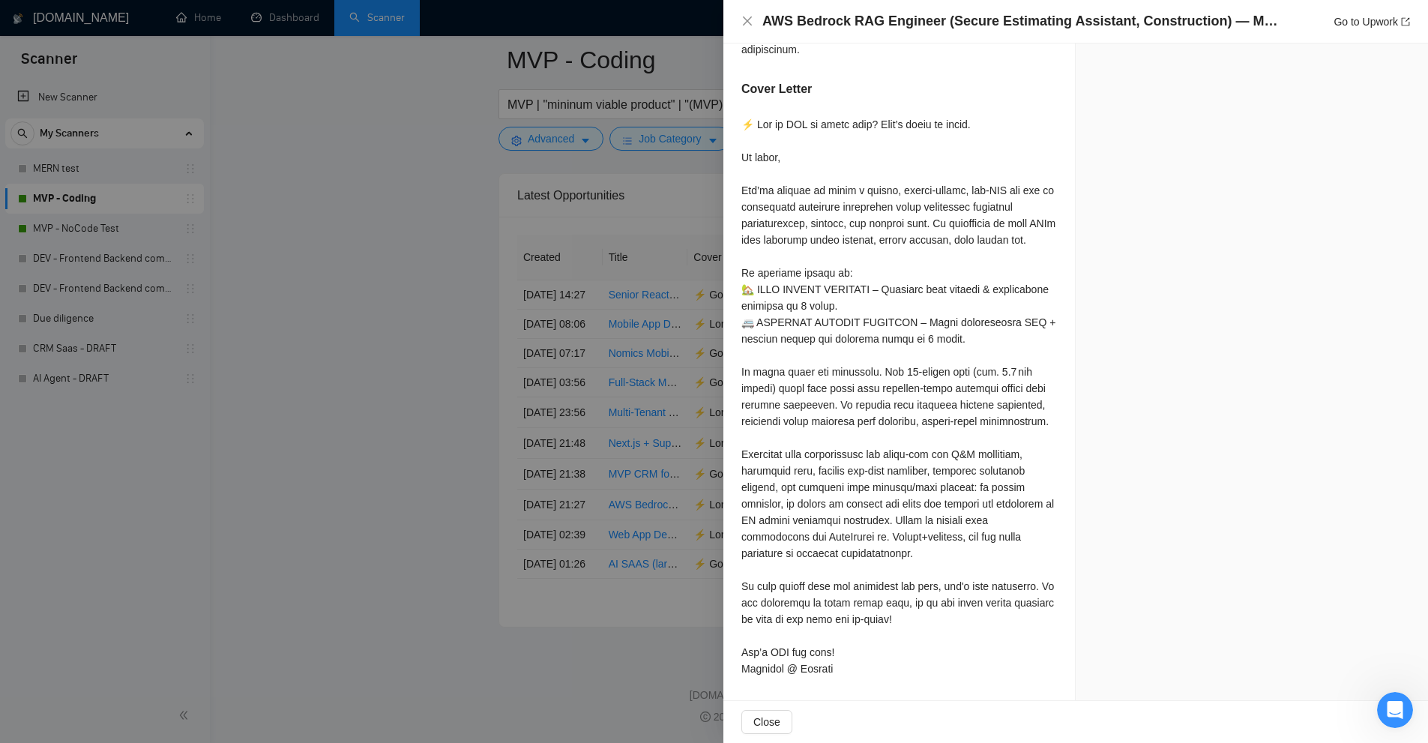
scroll to position [4016, 0]
drag, startPoint x: 807, startPoint y: 584, endPoint x: 933, endPoint y: 580, distance: 126.1
click at [933, 580] on div at bounding box center [900, 396] width 316 height 561
click at [966, 586] on div at bounding box center [900, 396] width 316 height 561
drag, startPoint x: 931, startPoint y: 586, endPoint x: 1015, endPoint y: 587, distance: 84.0
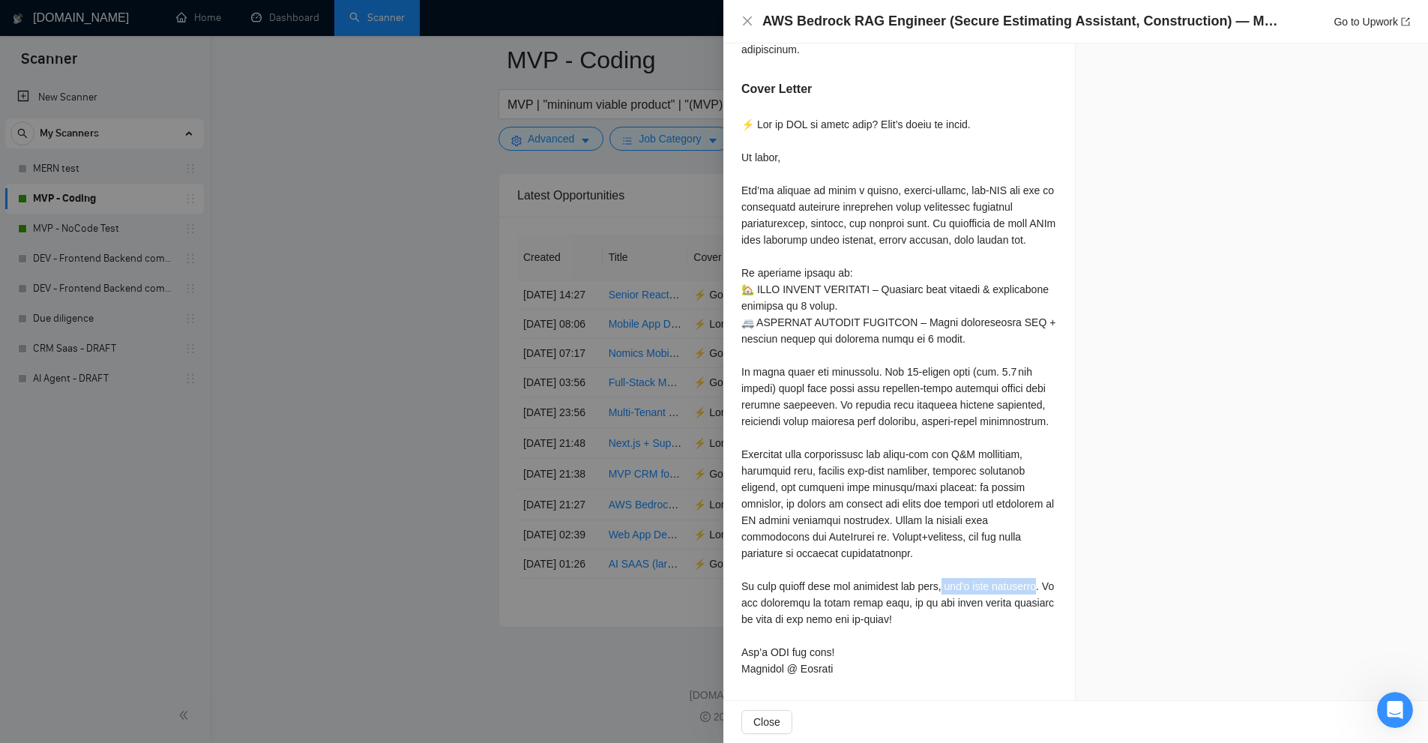
click at [1015, 587] on div at bounding box center [900, 396] width 316 height 561
click at [1021, 603] on div at bounding box center [900, 396] width 316 height 561
drag, startPoint x: 1015, startPoint y: 592, endPoint x: 739, endPoint y: 584, distance: 276.1
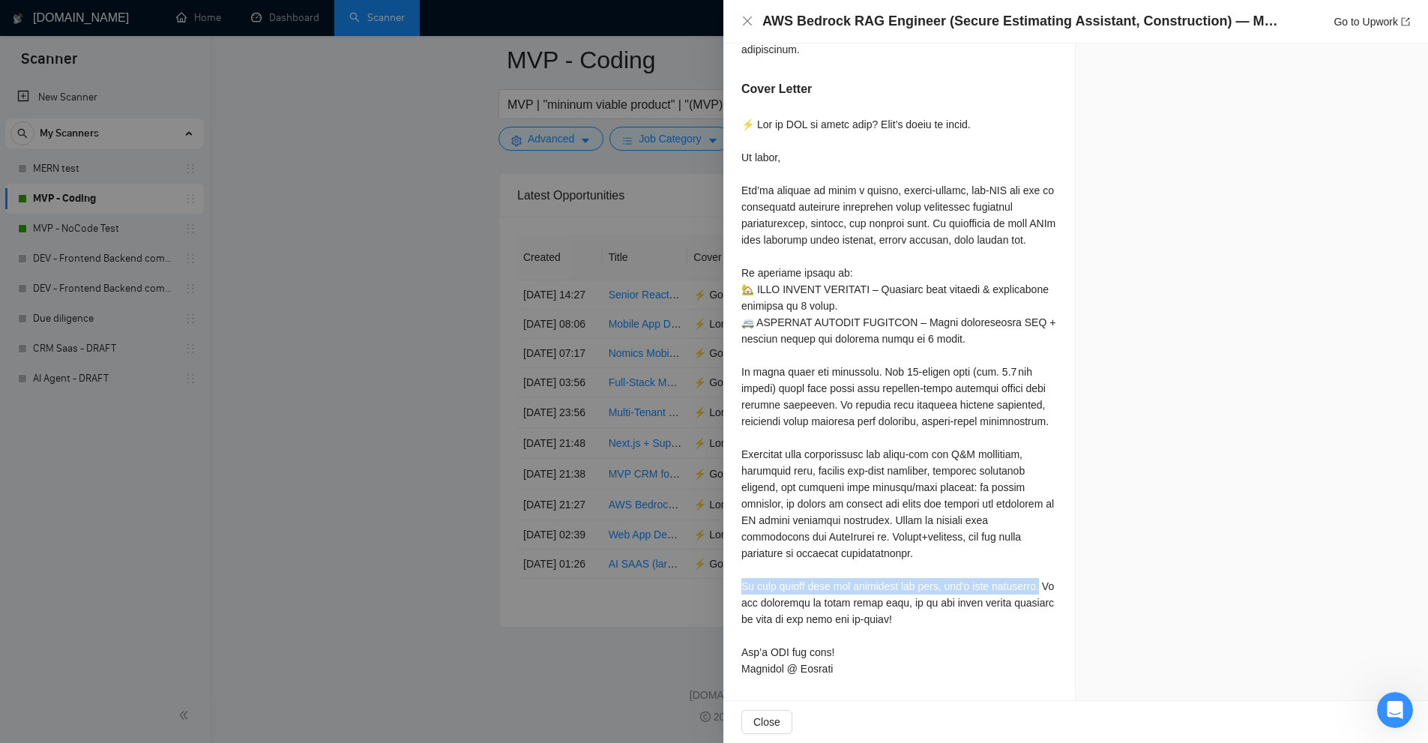
drag, startPoint x: 740, startPoint y: 584, endPoint x: 1015, endPoint y: 582, distance: 274.4
click at [1015, 582] on div at bounding box center [900, 396] width 316 height 561
drag, startPoint x: 1015, startPoint y: 585, endPoint x: 742, endPoint y: 585, distance: 273.7
click at [742, 585] on div at bounding box center [900, 396] width 316 height 561
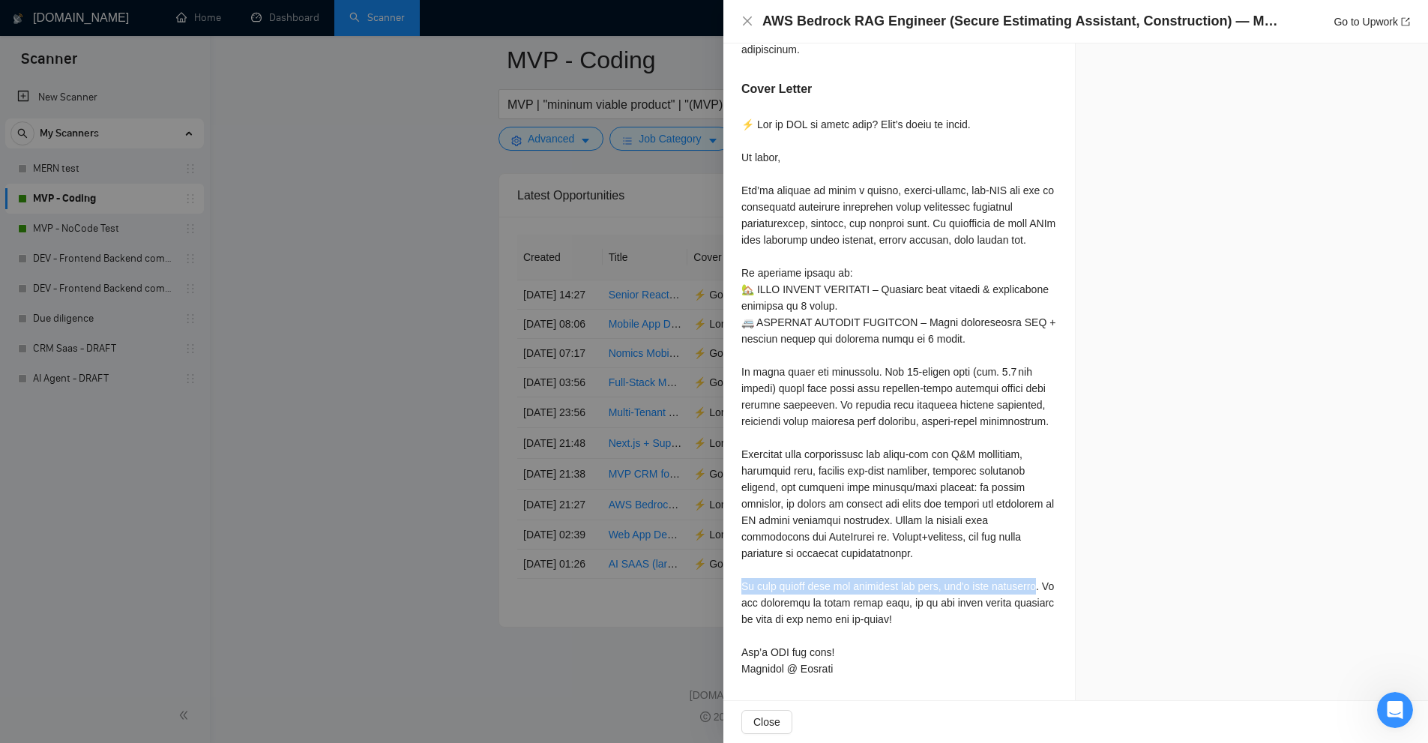
click at [742, 585] on div at bounding box center [900, 396] width 316 height 561
click at [892, 561] on div at bounding box center [900, 396] width 316 height 561
click at [661, 476] on div at bounding box center [714, 371] width 1428 height 743
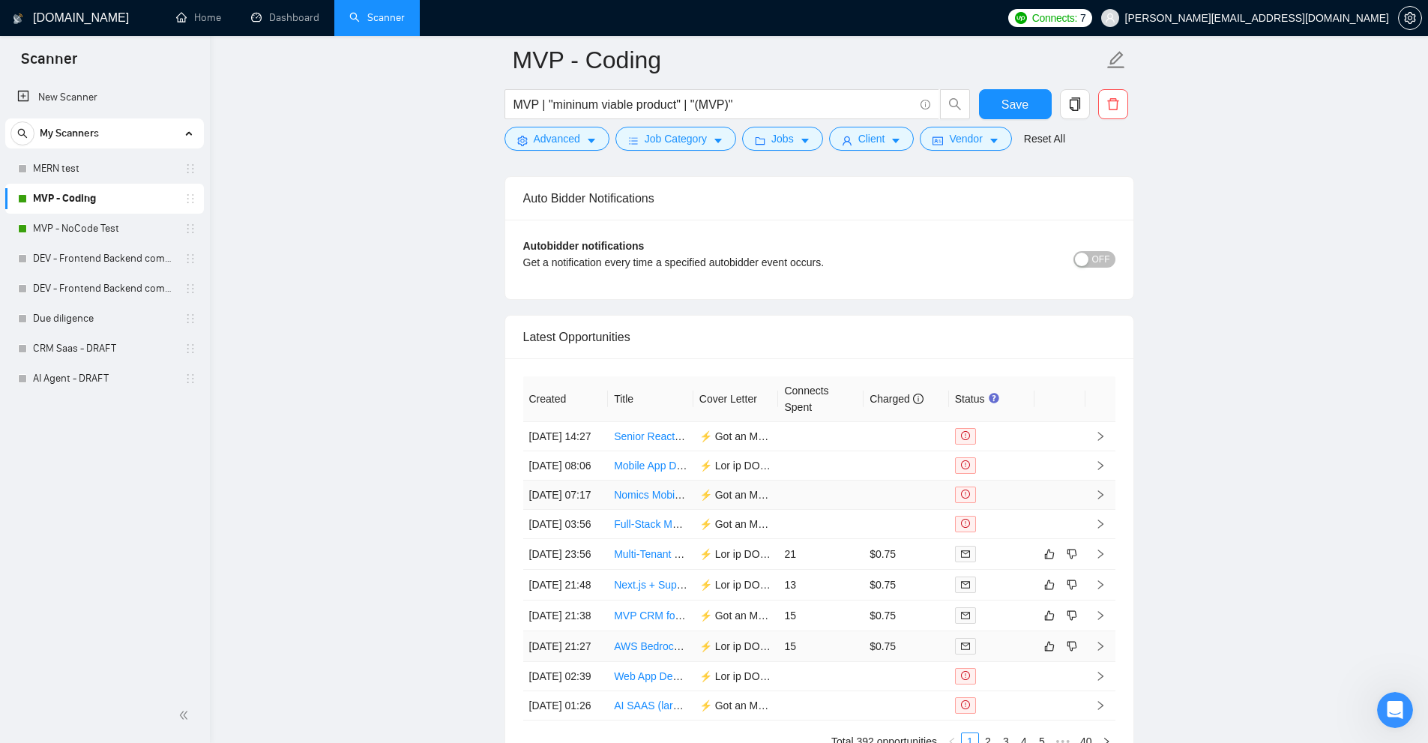
scroll to position [4016, 0]
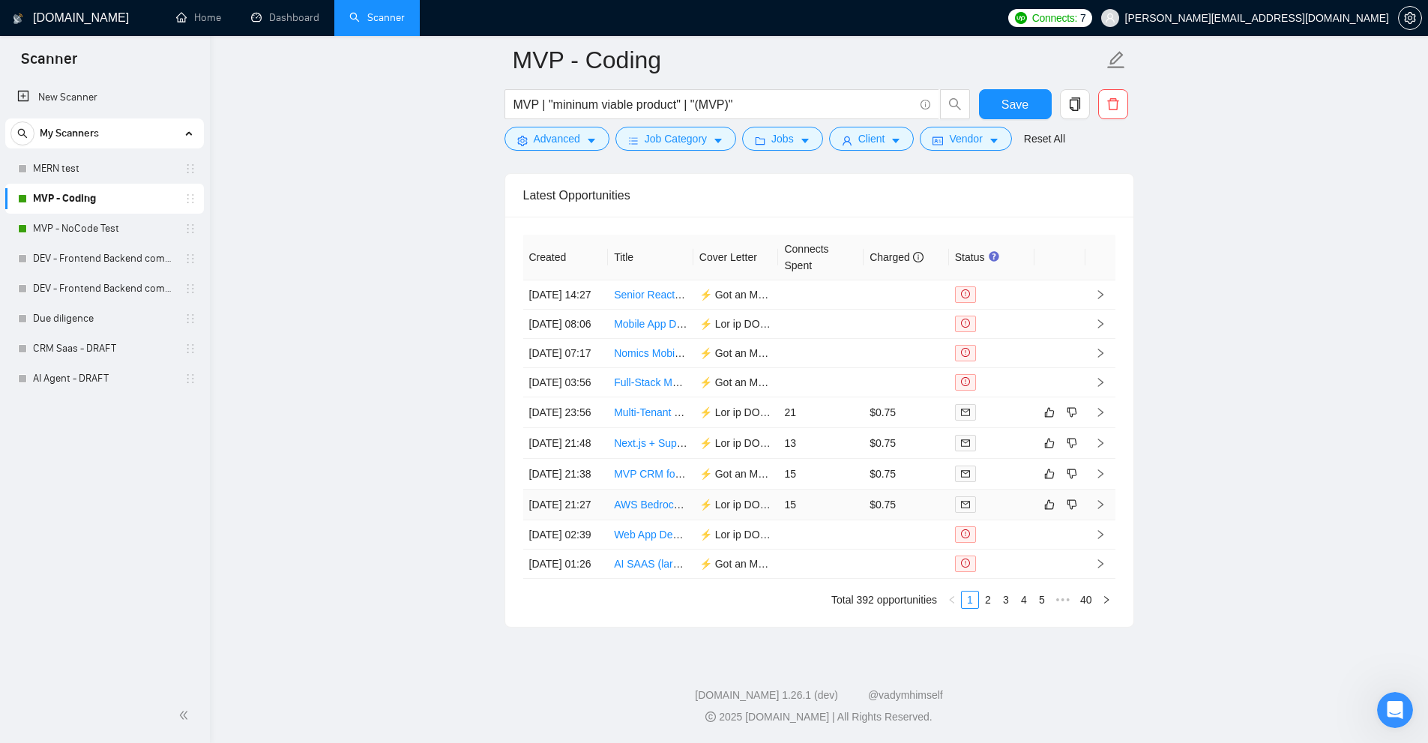
click at [901, 490] on td "$0.75" at bounding box center [906, 505] width 85 height 31
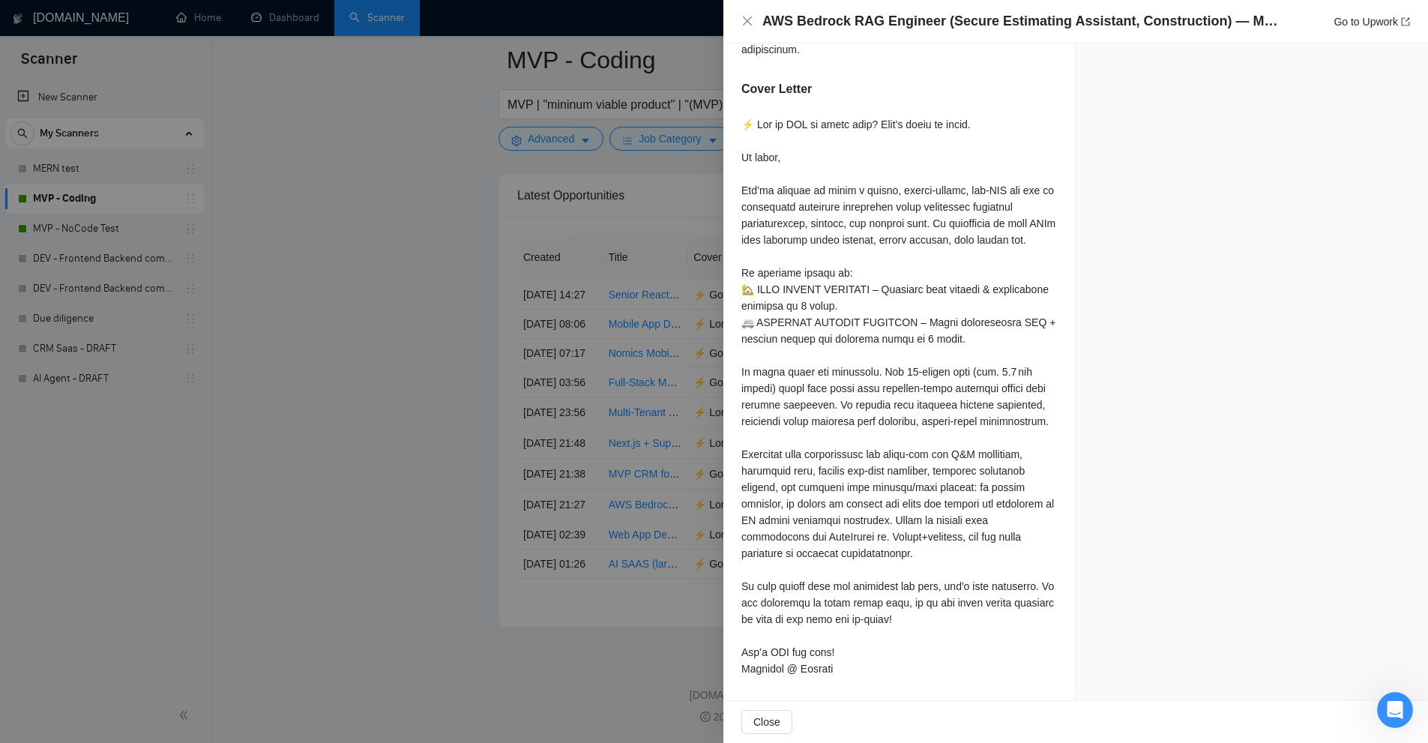
click at [601, 355] on div at bounding box center [714, 371] width 1428 height 743
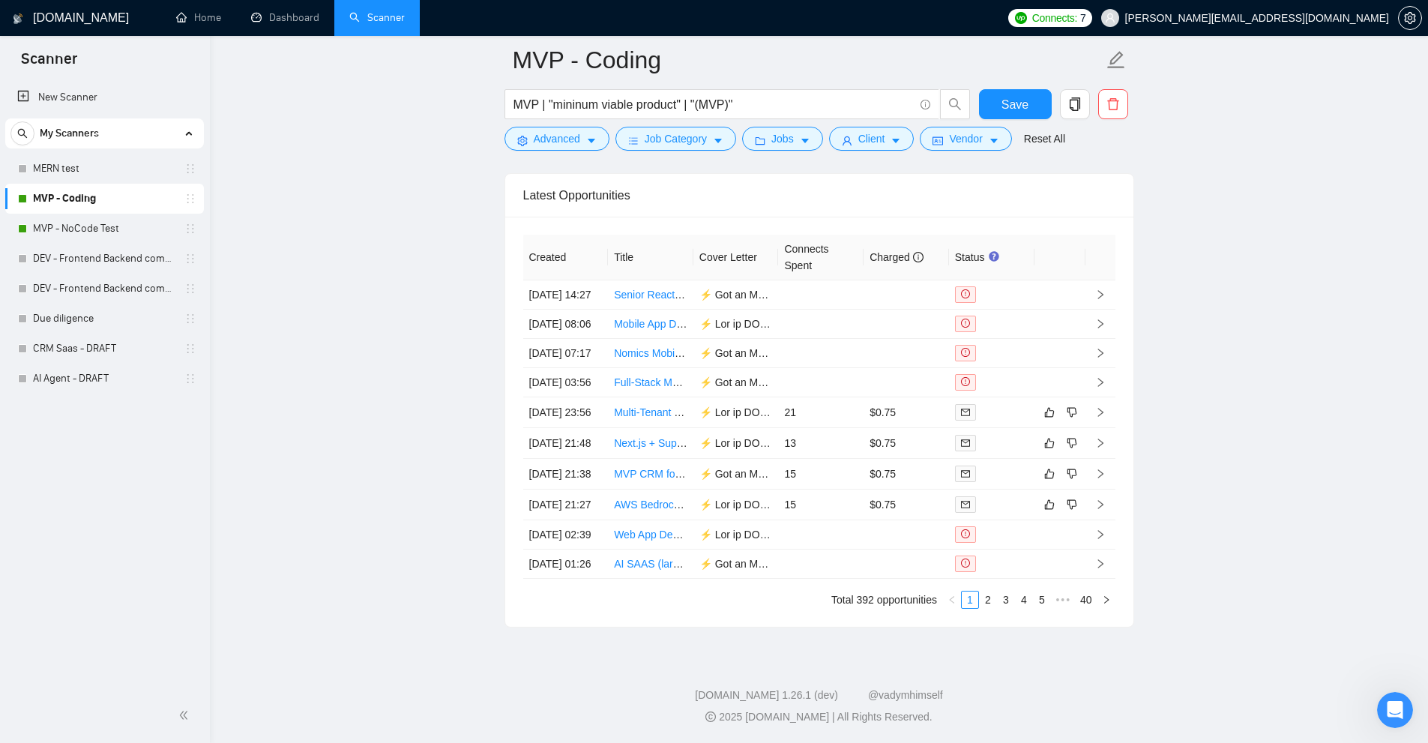
scroll to position [3791, 0]
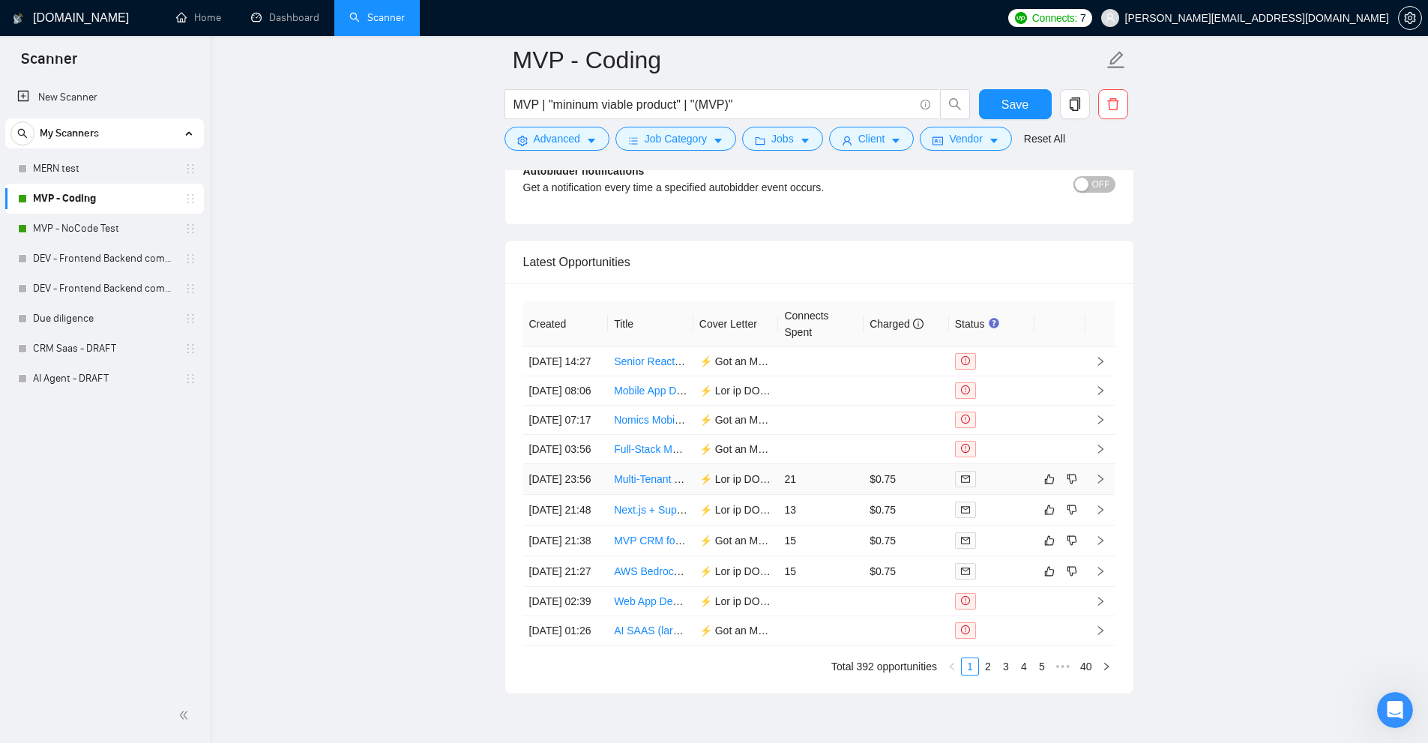
click at [881, 495] on td "$0.75" at bounding box center [906, 479] width 85 height 31
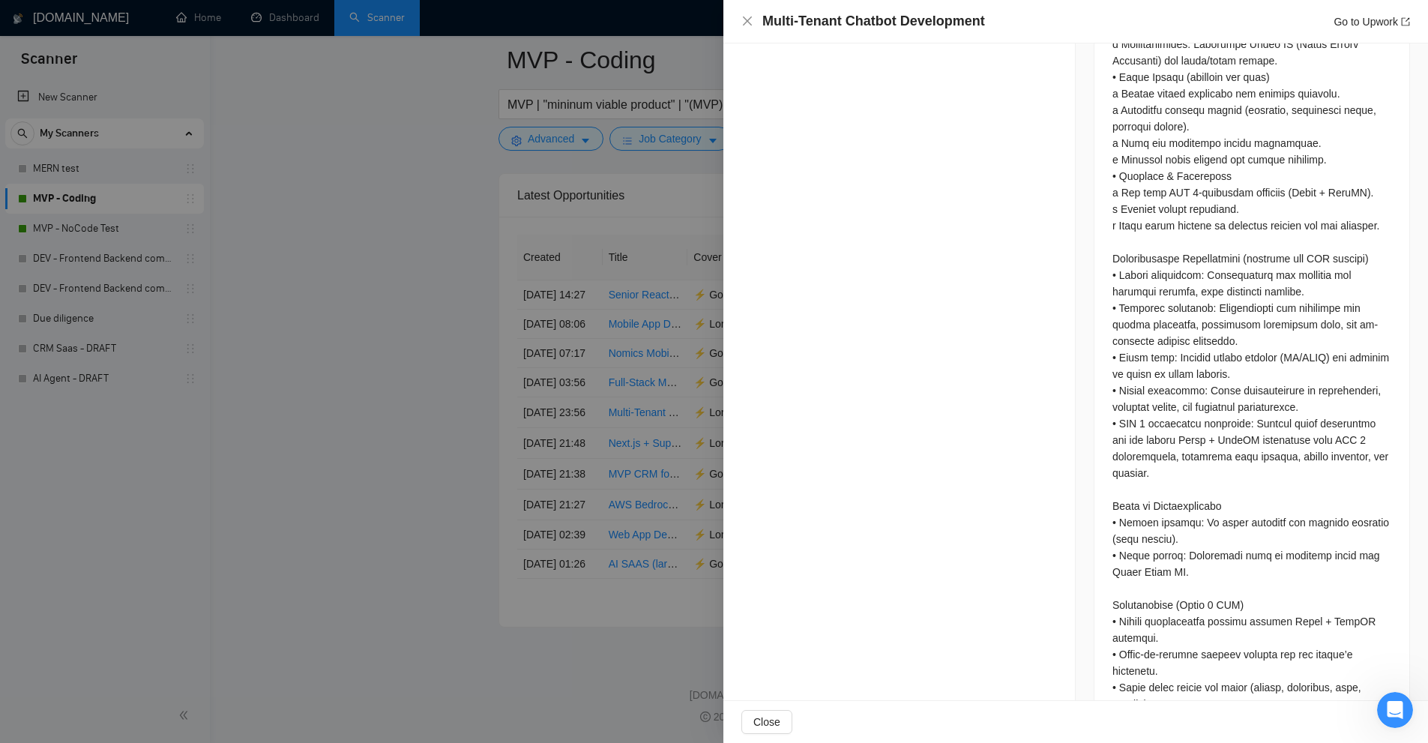
scroll to position [679, 0]
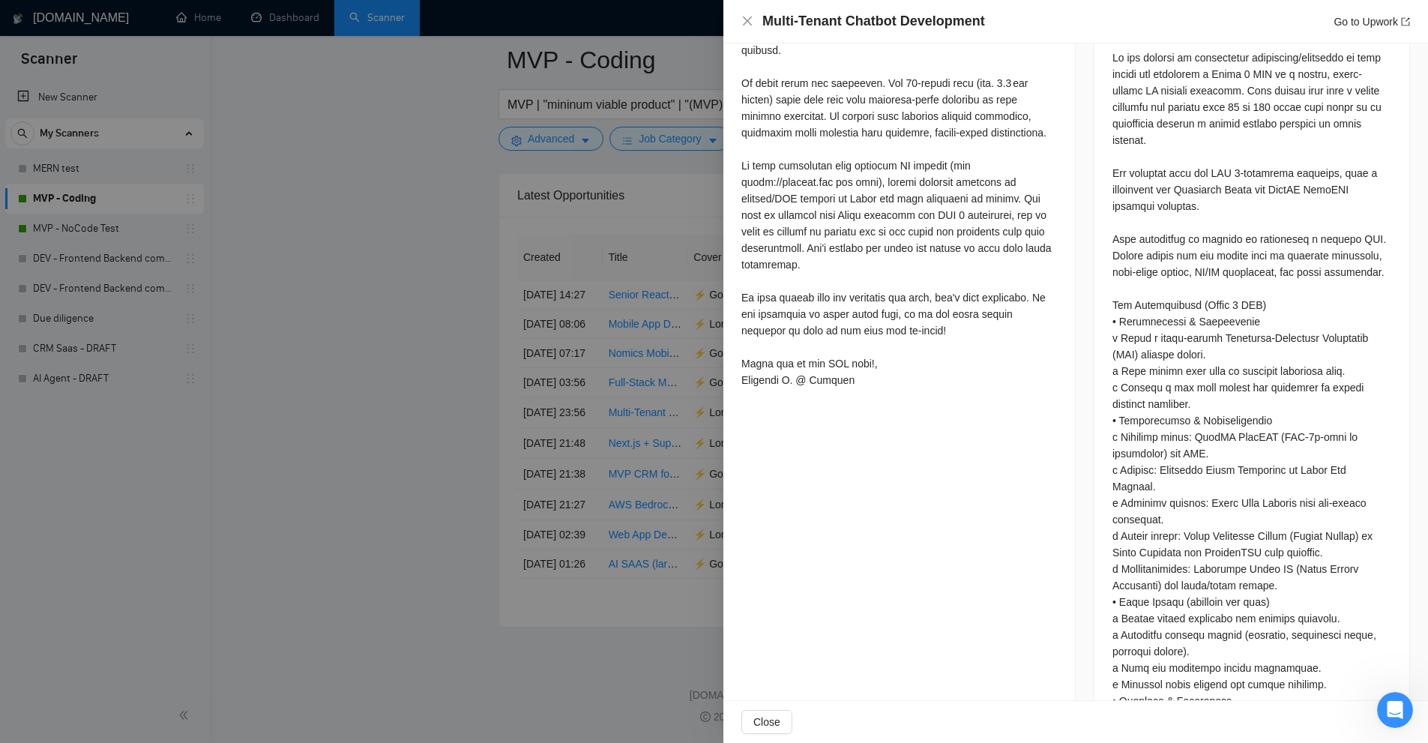
click at [618, 233] on div at bounding box center [714, 371] width 1428 height 743
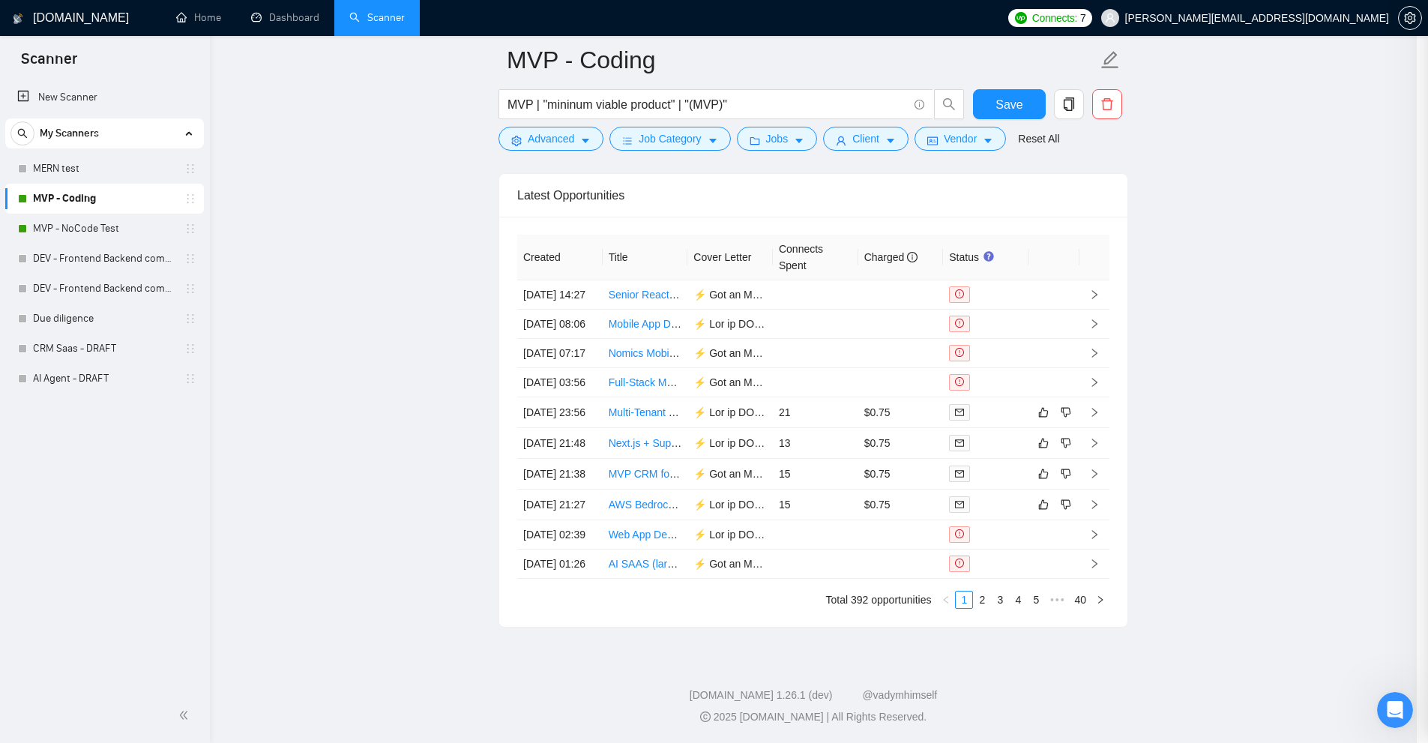
scroll to position [4016, 0]
click at [987, 595] on link "2" at bounding box center [988, 600] width 16 height 16
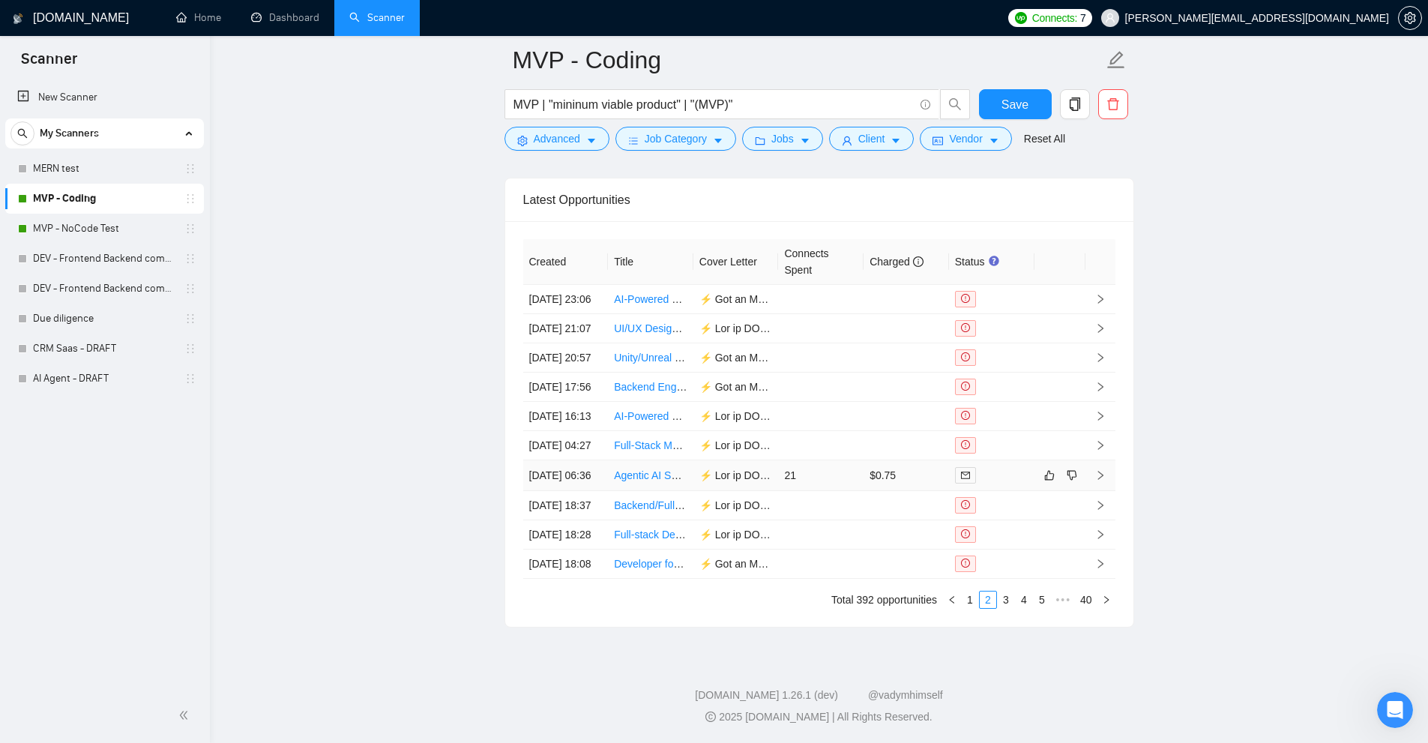
click at [866, 460] on td "$0.75" at bounding box center [906, 475] width 85 height 31
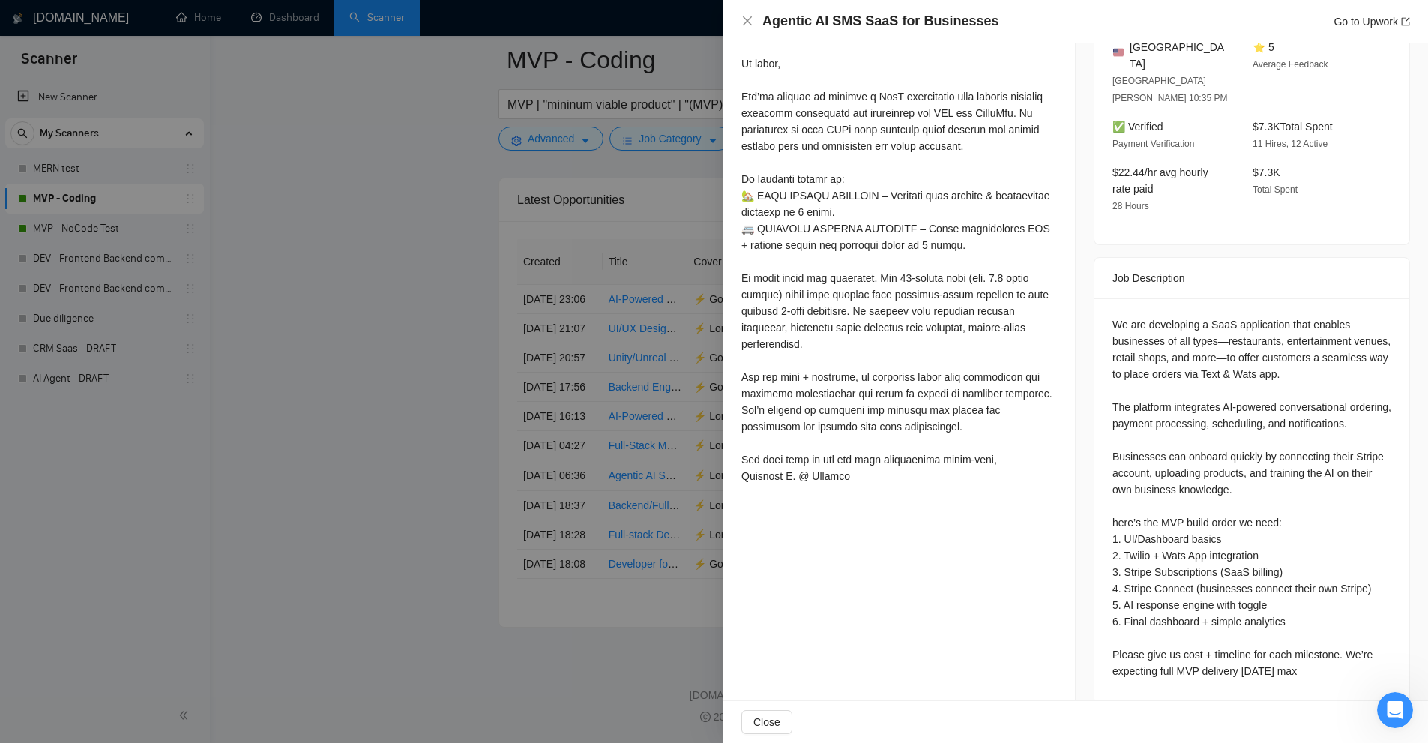
click at [655, 373] on div at bounding box center [714, 371] width 1428 height 743
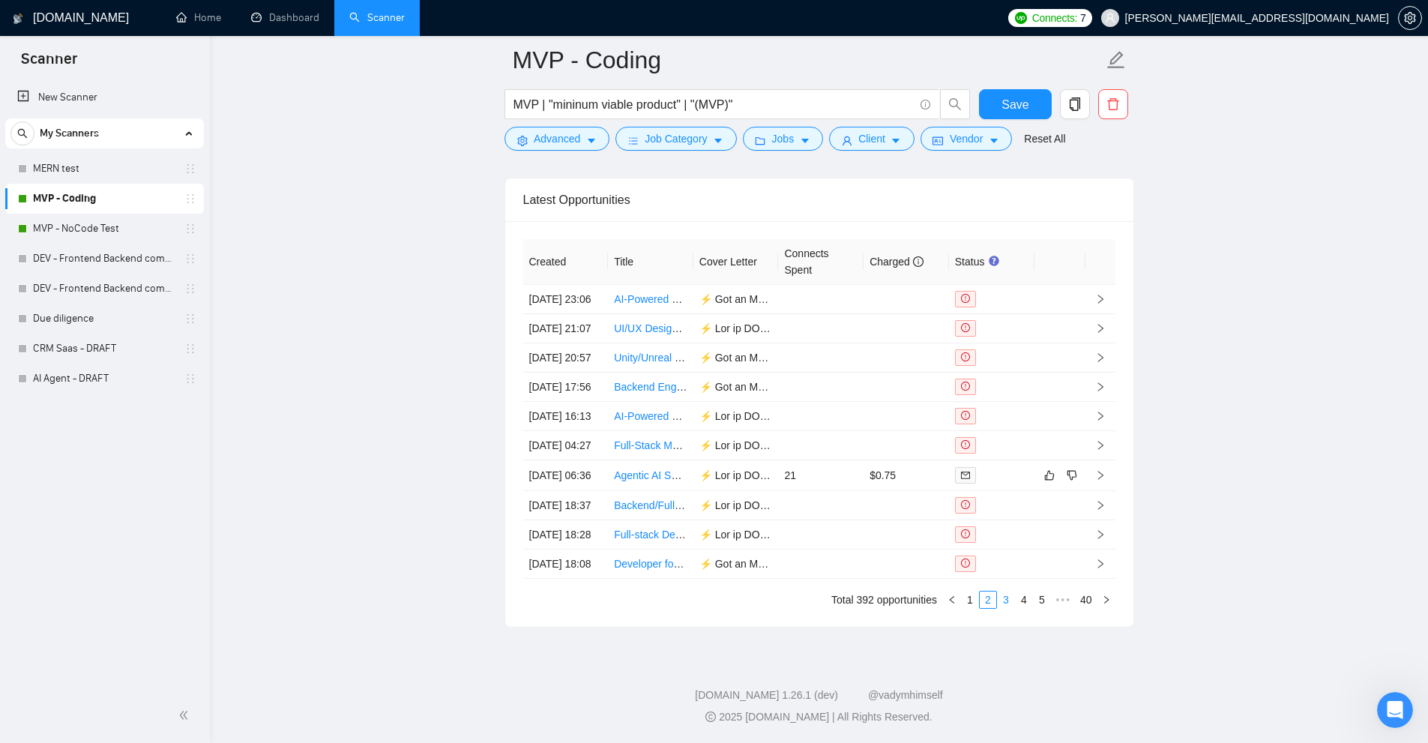
click at [1006, 602] on link "3" at bounding box center [1006, 600] width 16 height 16
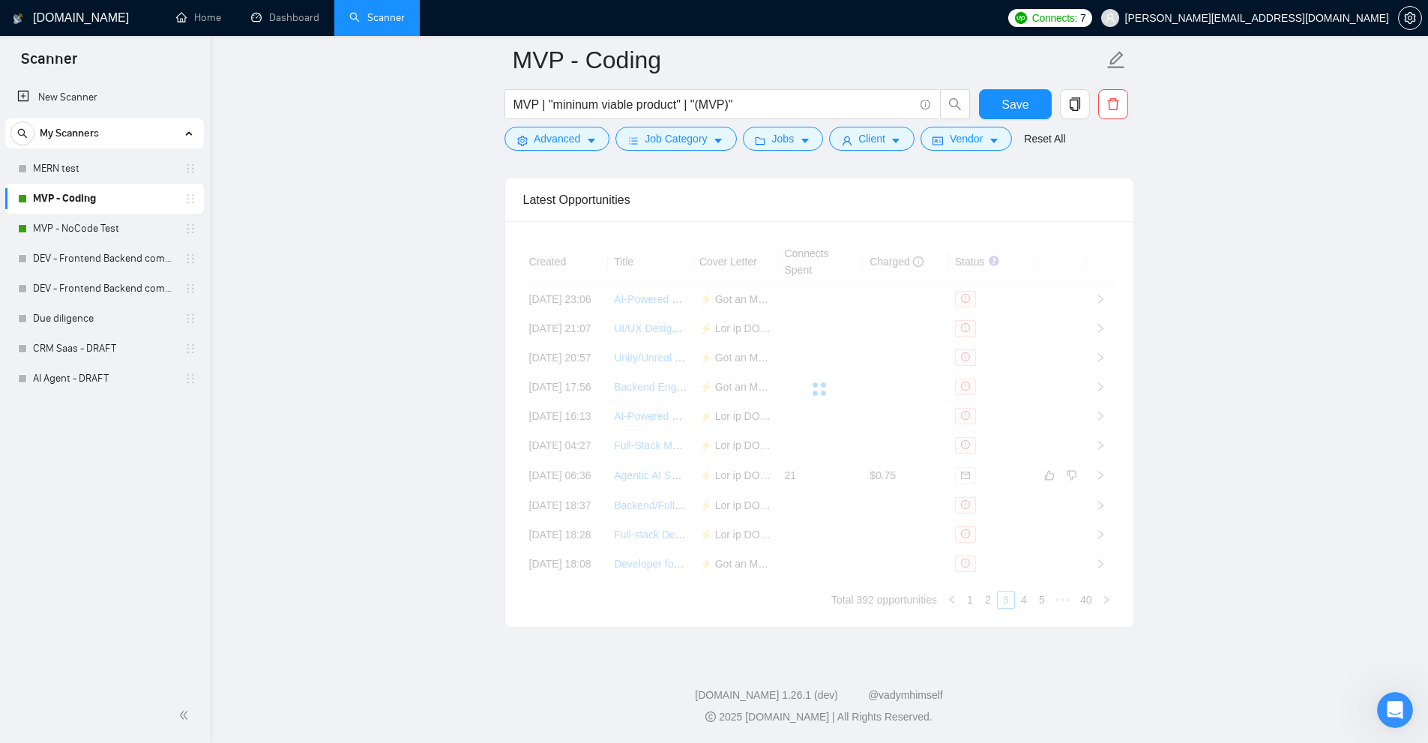
scroll to position [3791, 0]
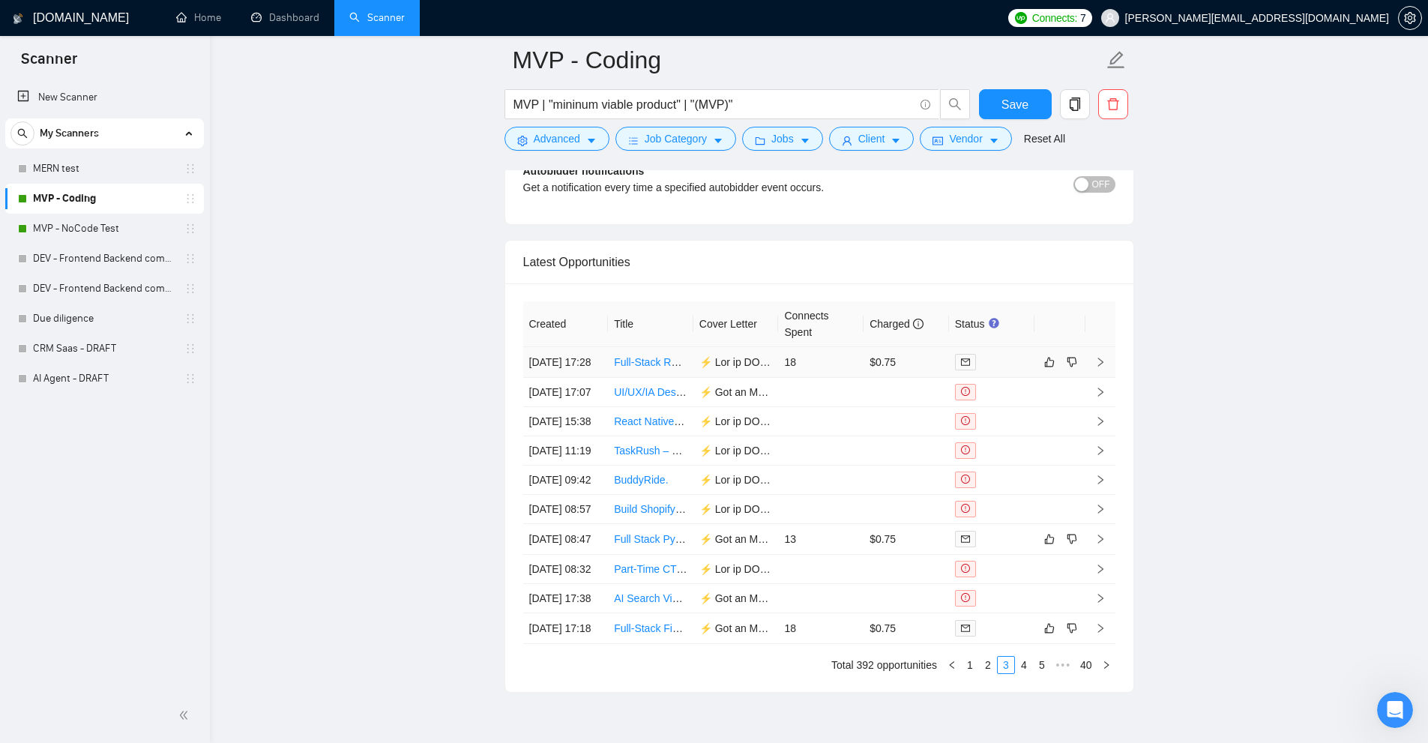
click at [887, 364] on td "$0.75" at bounding box center [906, 362] width 85 height 31
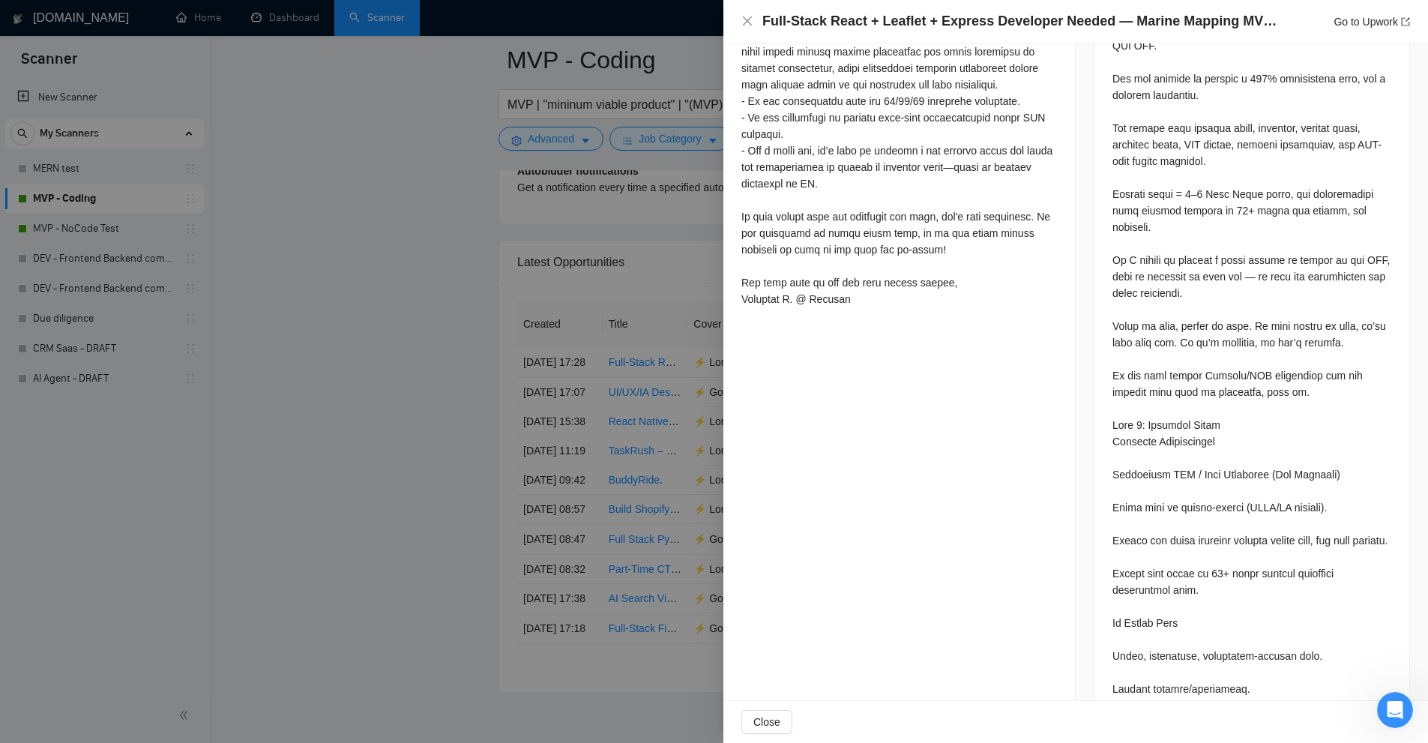
scroll to position [601, 0]
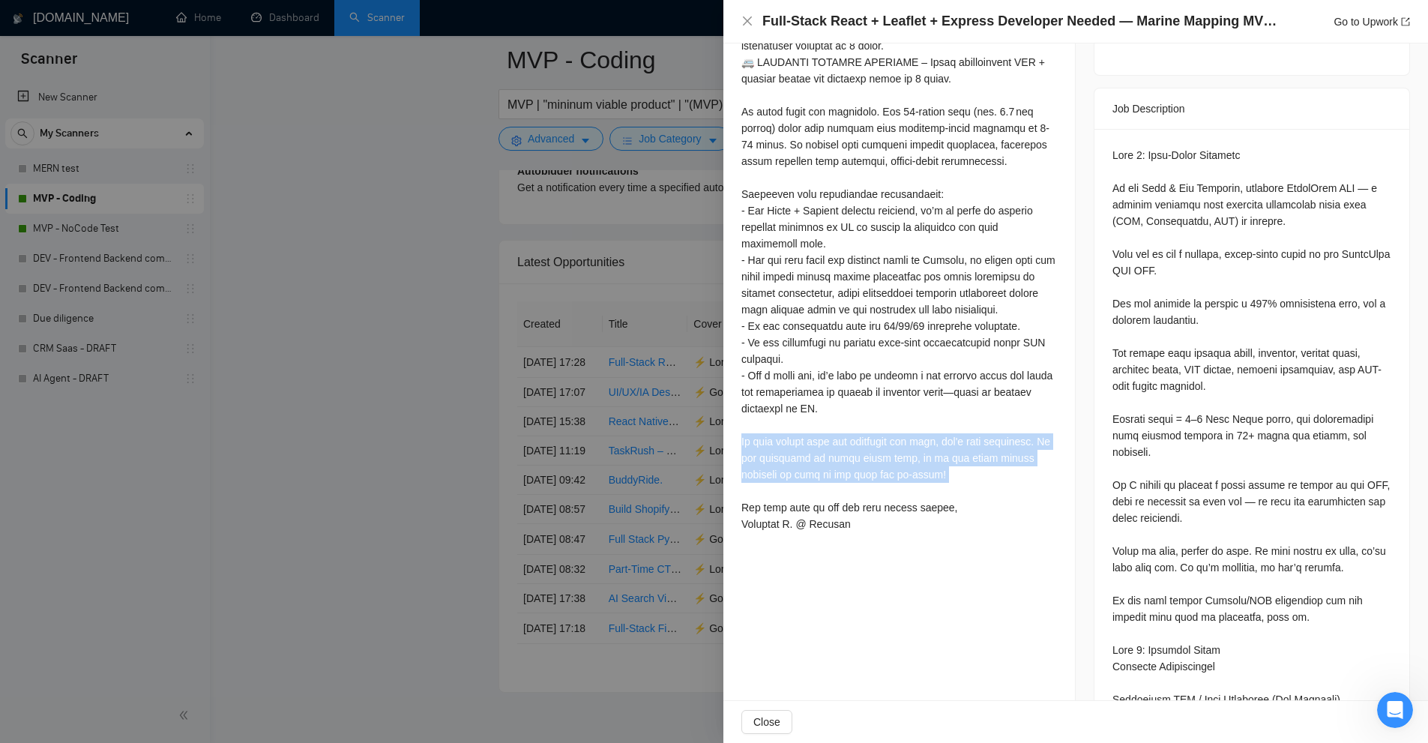
drag, startPoint x: 734, startPoint y: 445, endPoint x: 931, endPoint y: 490, distance: 201.5
click at [931, 490] on div "Cover Letter" at bounding box center [900, 188] width 352 height 738
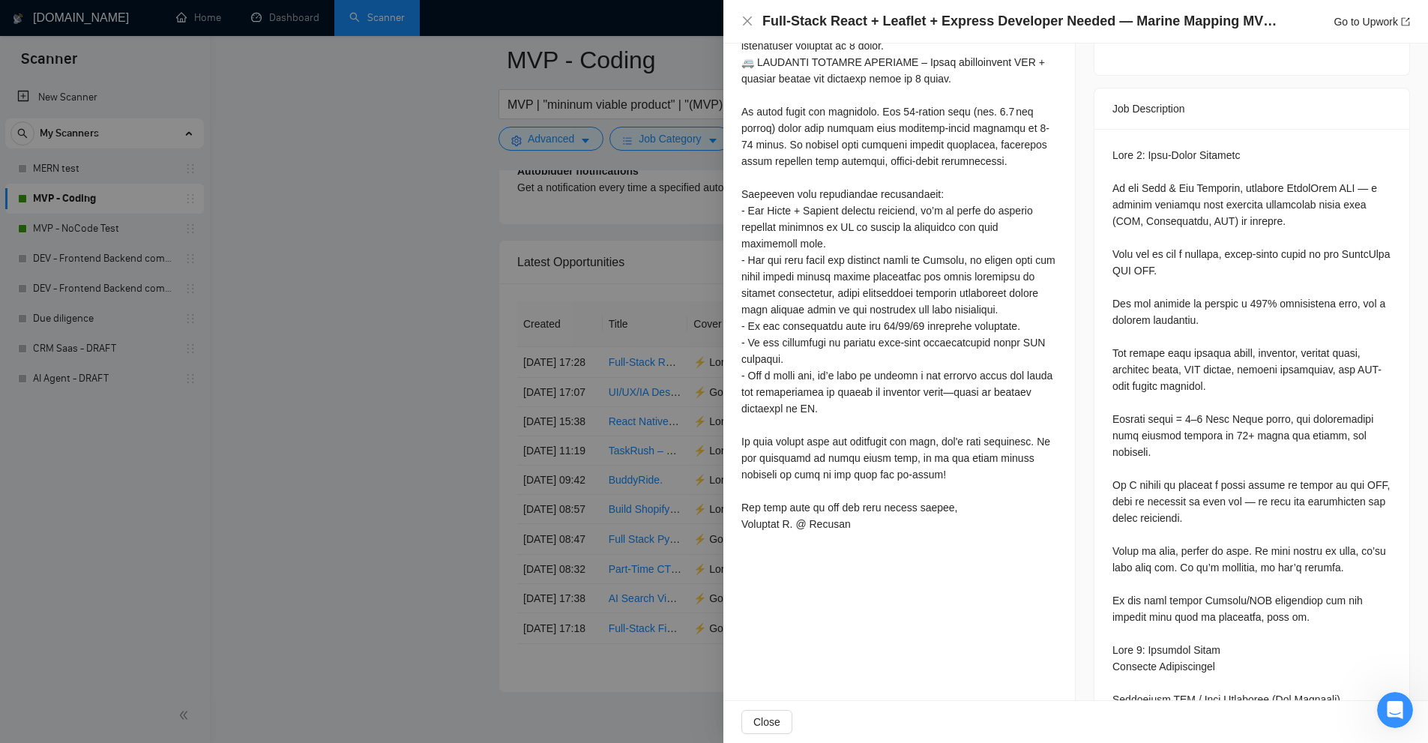
click at [511, 424] on div at bounding box center [714, 371] width 1428 height 743
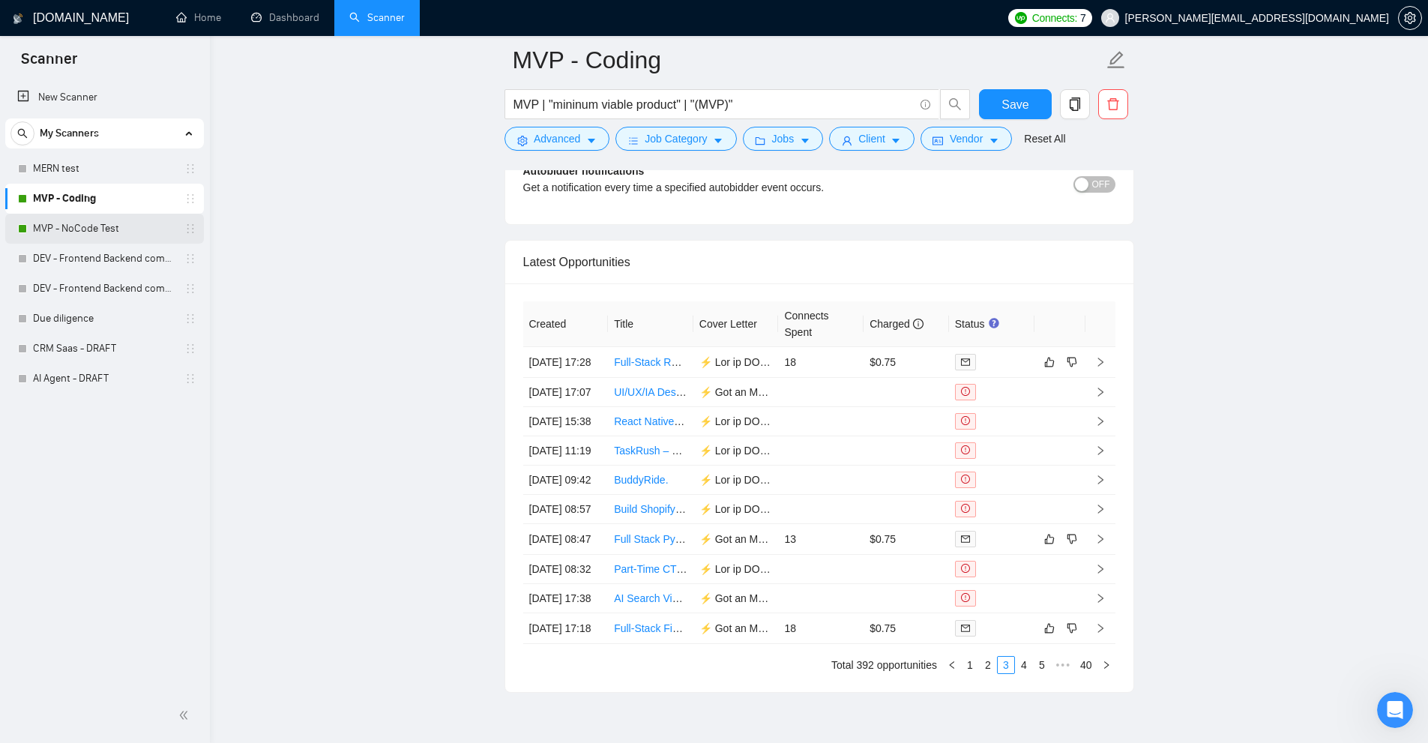
click at [112, 222] on link "MVP - NoCode Test" at bounding box center [104, 229] width 142 height 30
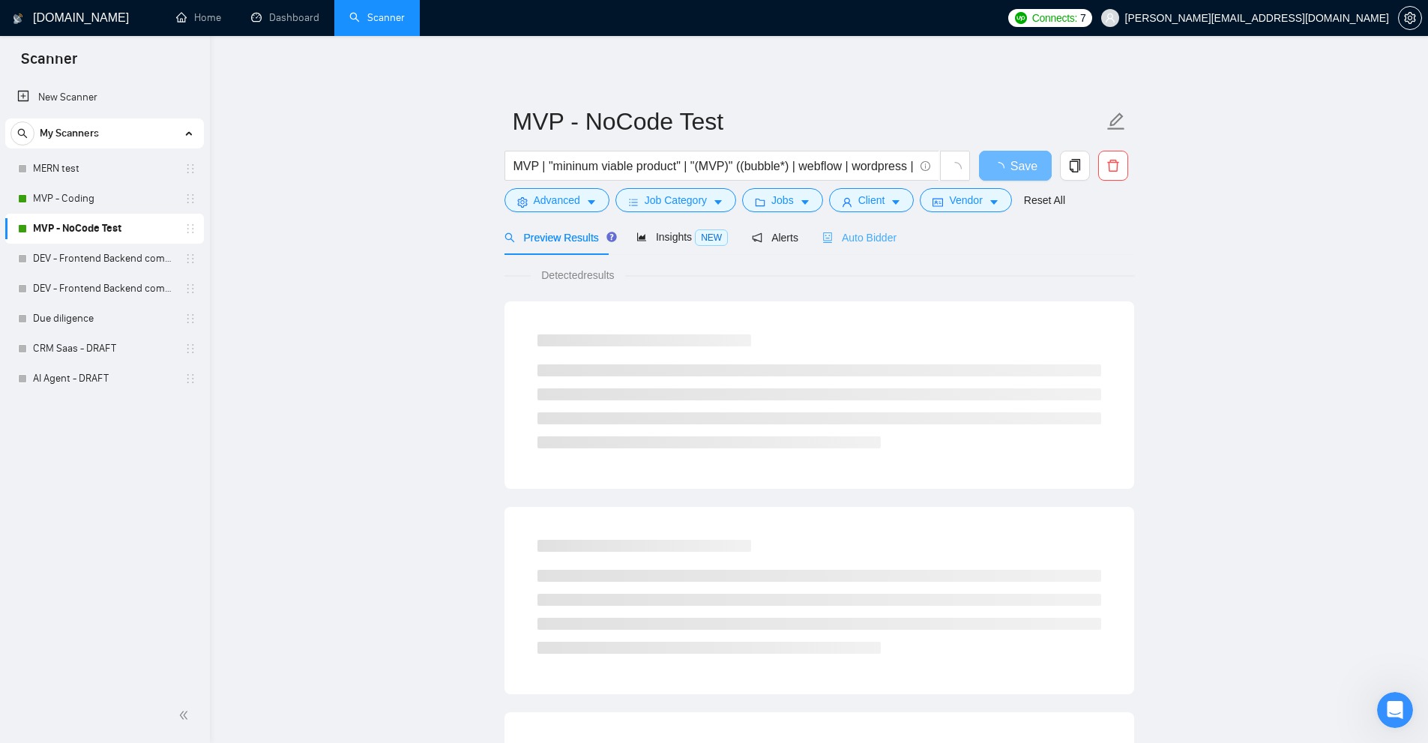
click at [838, 227] on div "Auto Bidder" at bounding box center [860, 237] width 74 height 35
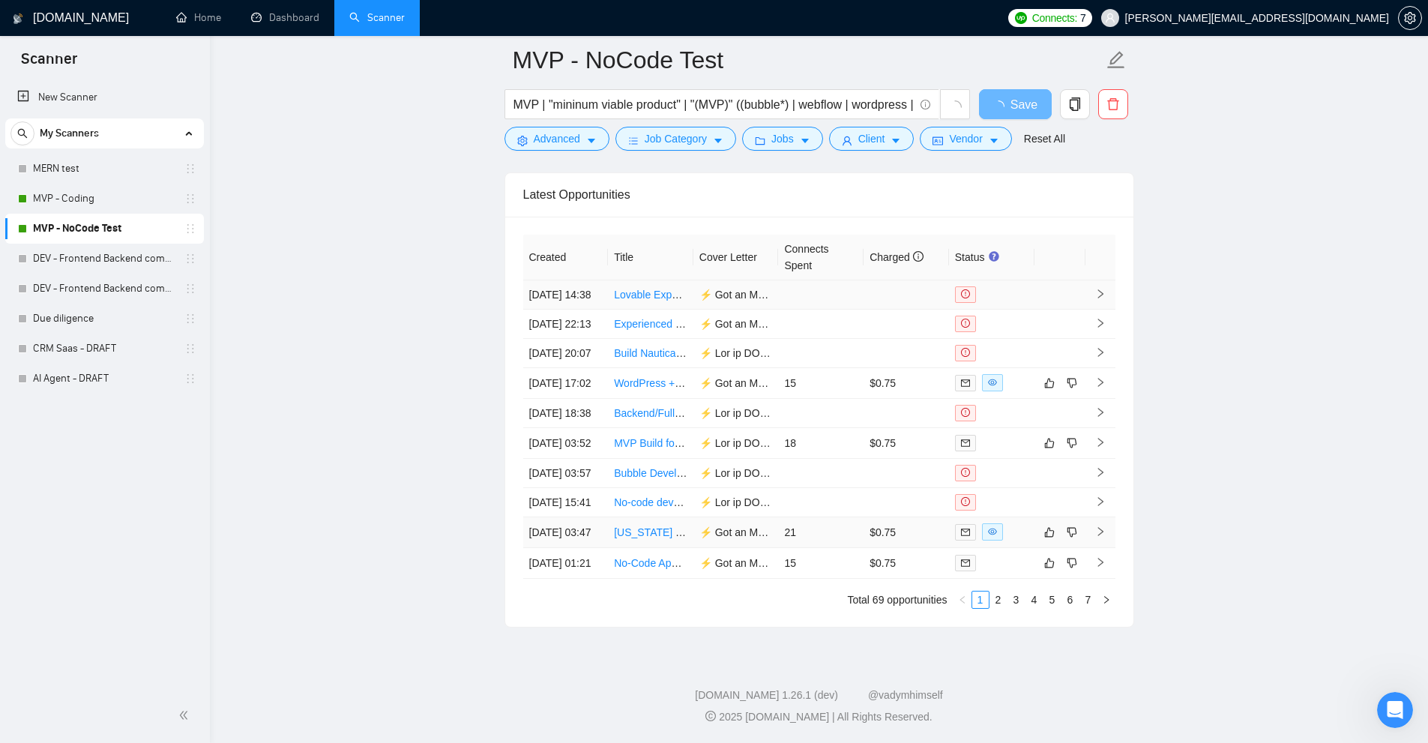
scroll to position [3649, 0]
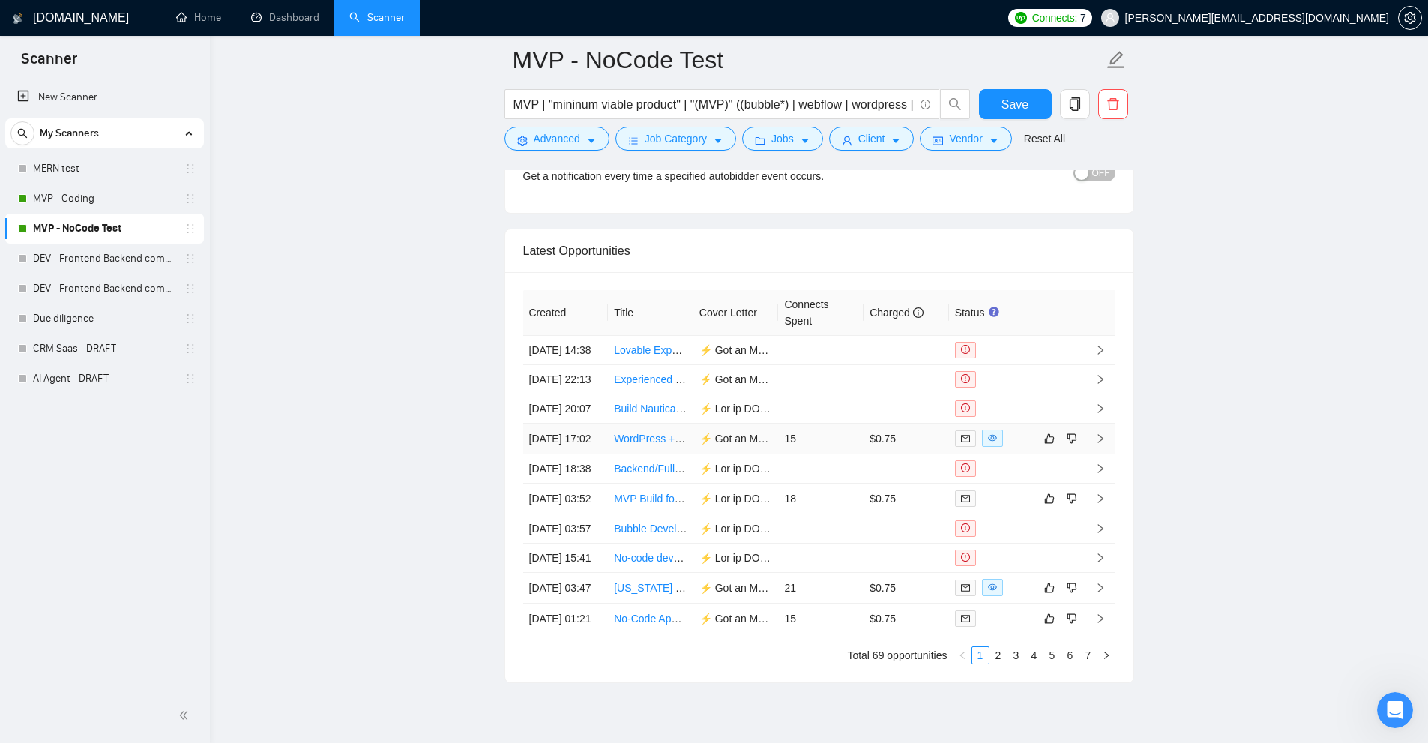
click at [832, 454] on td "15" at bounding box center [820, 439] width 85 height 31
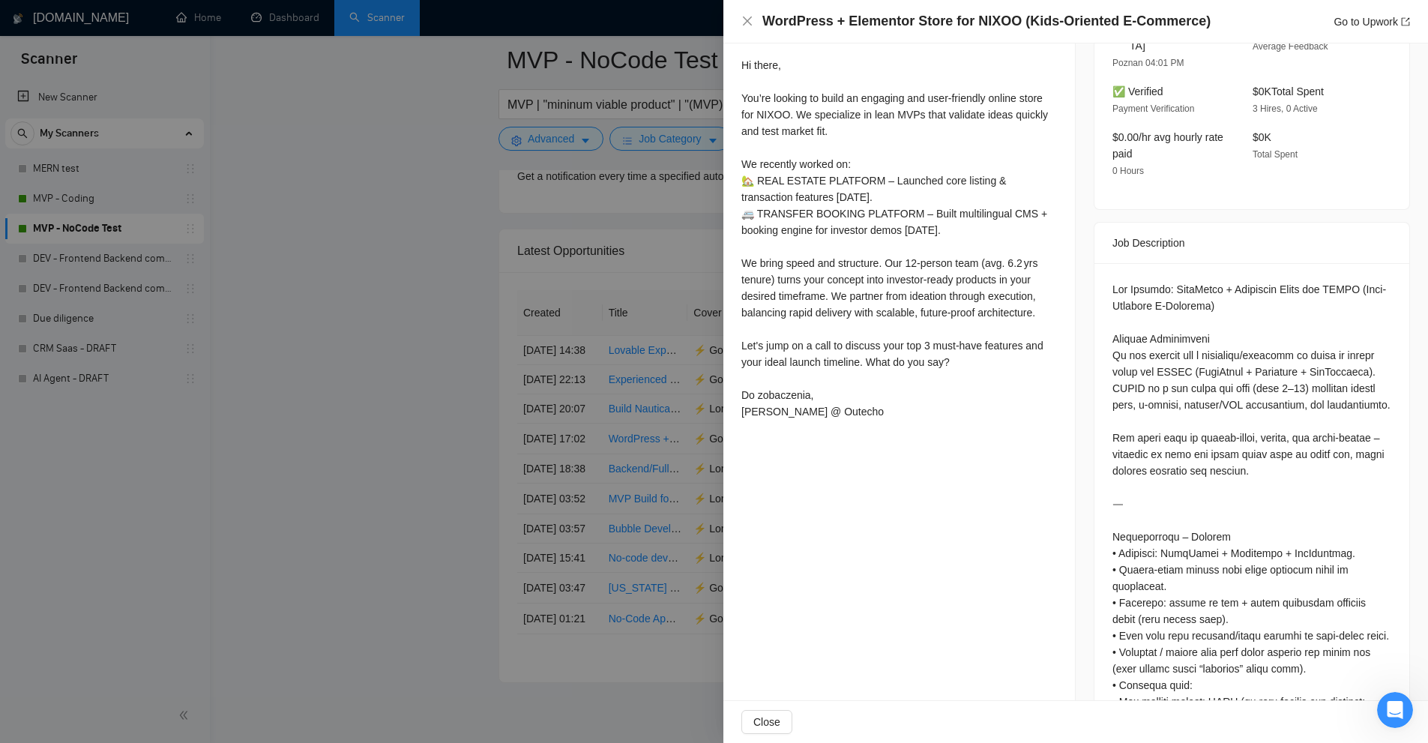
scroll to position [375, 0]
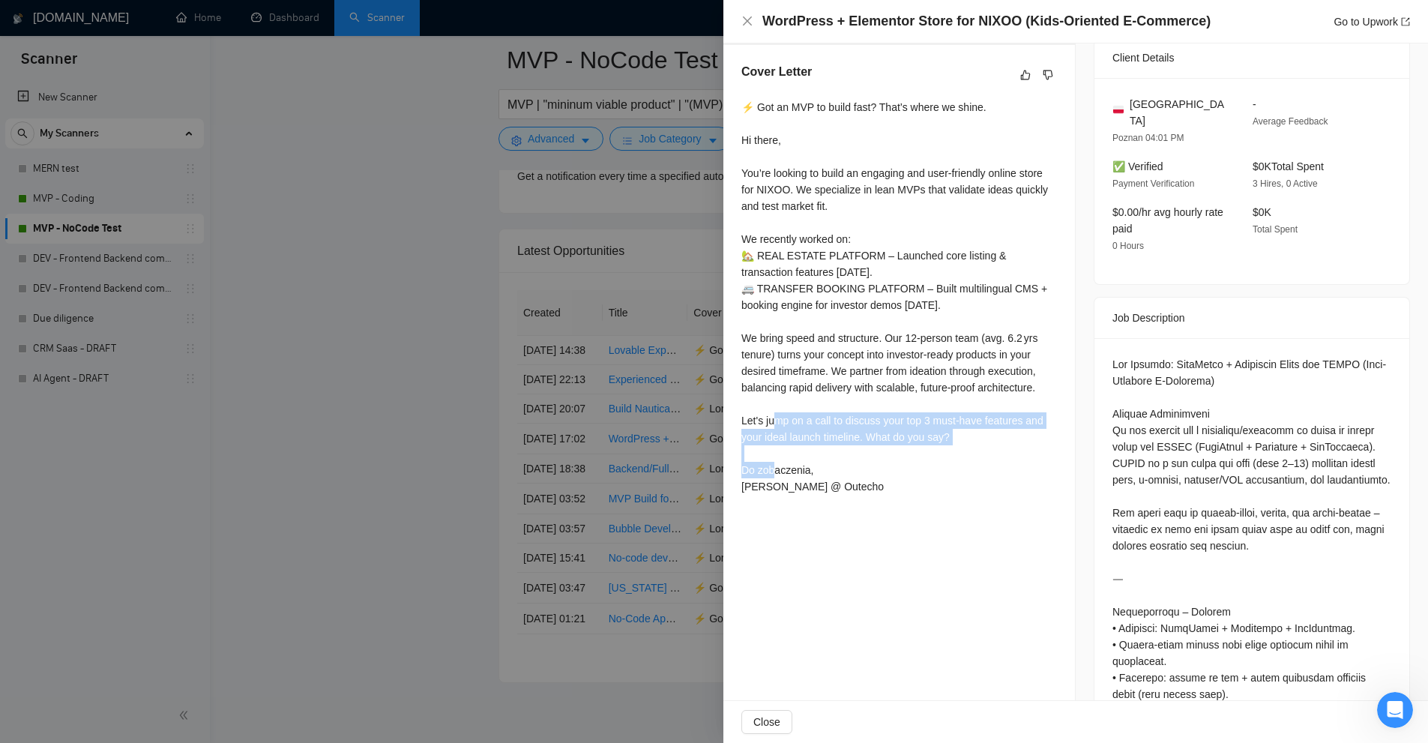
drag, startPoint x: 736, startPoint y: 421, endPoint x: 1007, endPoint y: 436, distance: 271.8
click at [1007, 436] on div "Cover Letter ⚡ Got an MVP to build fast? That’s where we shine. Hi there, You’r…" at bounding box center [900, 282] width 352 height 474
click at [1007, 436] on div "⚡ Got an MVP to build fast? That’s where we shine. Hi there, You’re looking to …" at bounding box center [900, 297] width 316 height 396
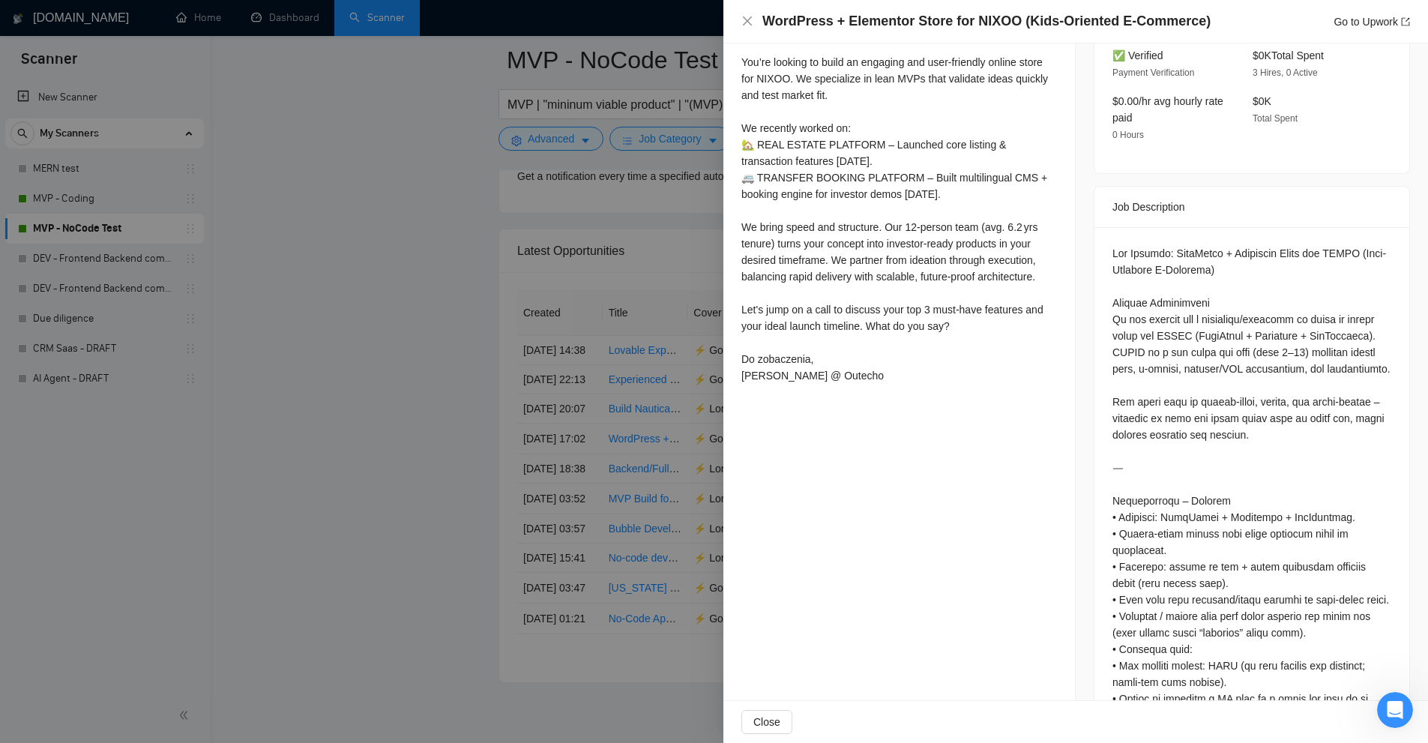
scroll to position [411, 0]
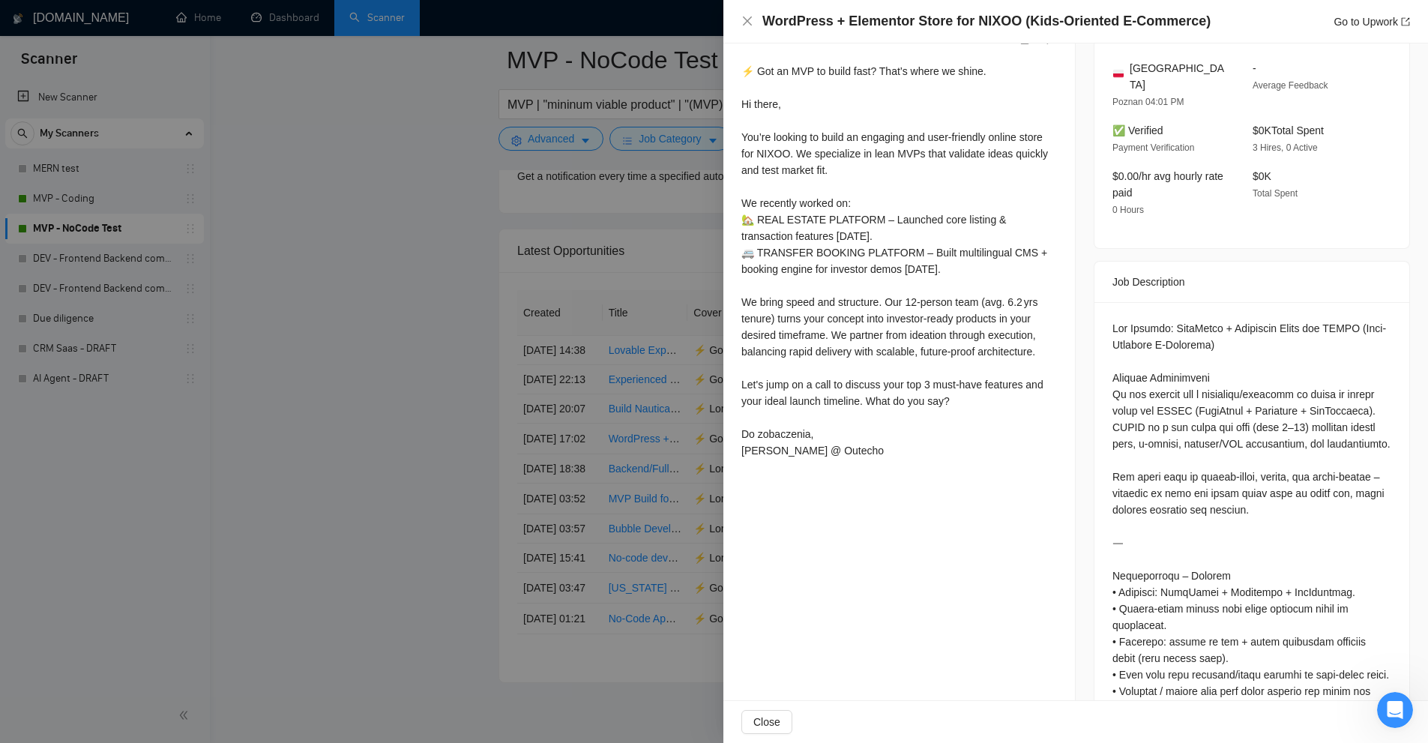
click at [516, 380] on div at bounding box center [714, 371] width 1428 height 743
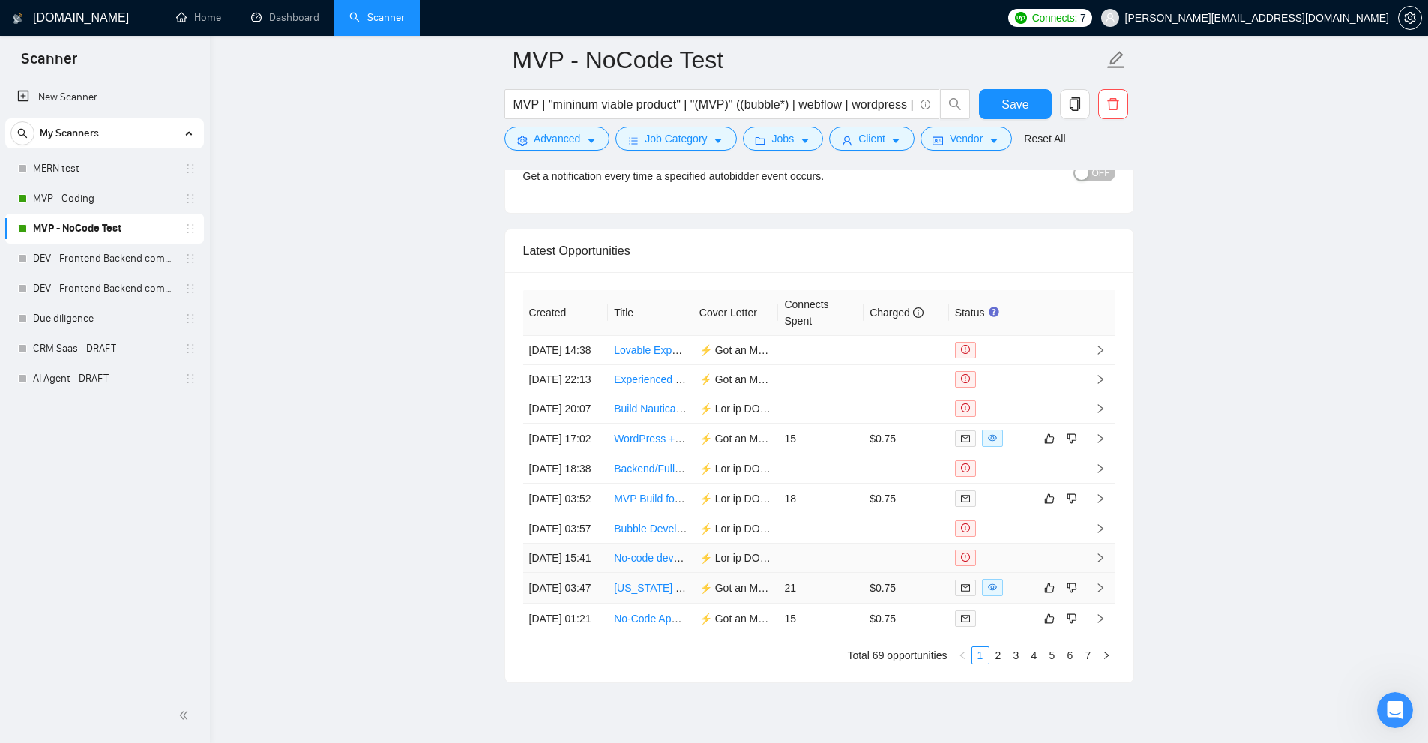
scroll to position [3838, 0]
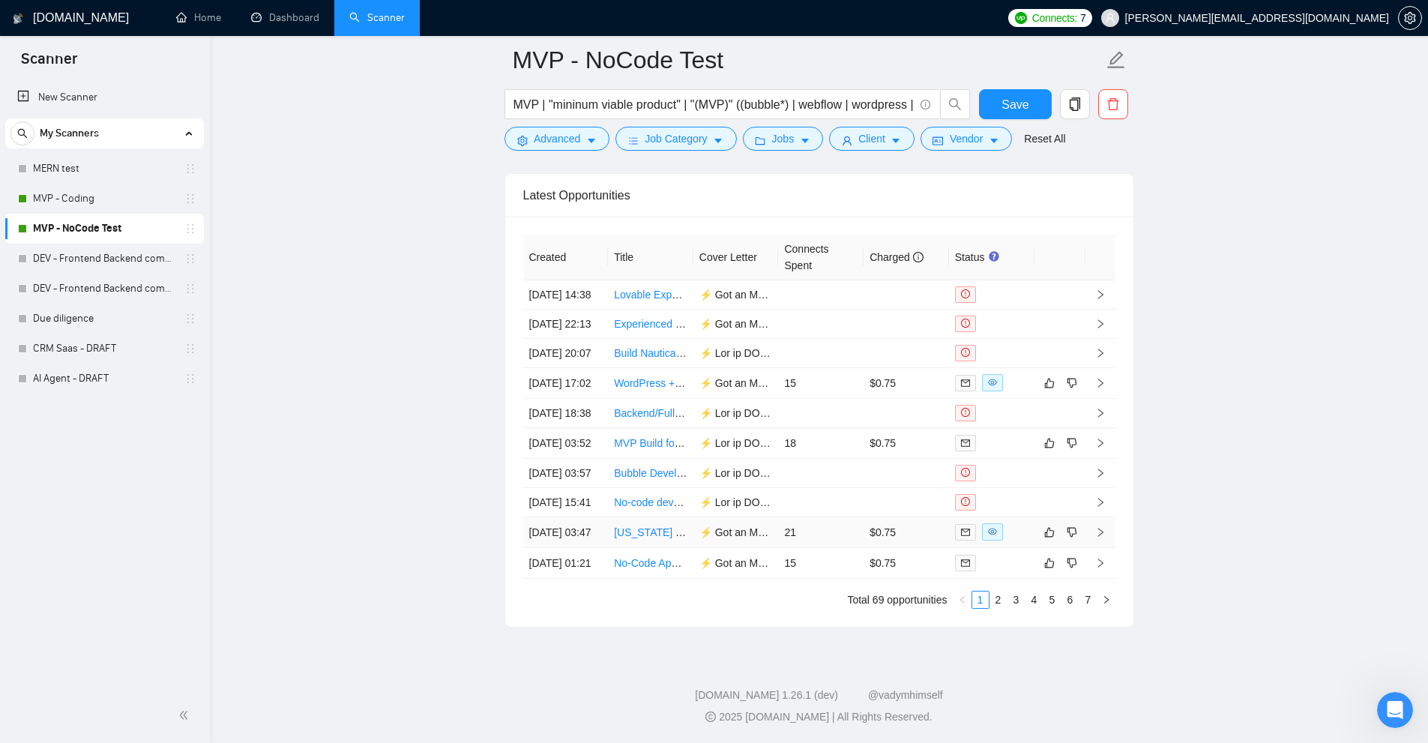
click at [892, 517] on td "$0.75" at bounding box center [906, 532] width 85 height 31
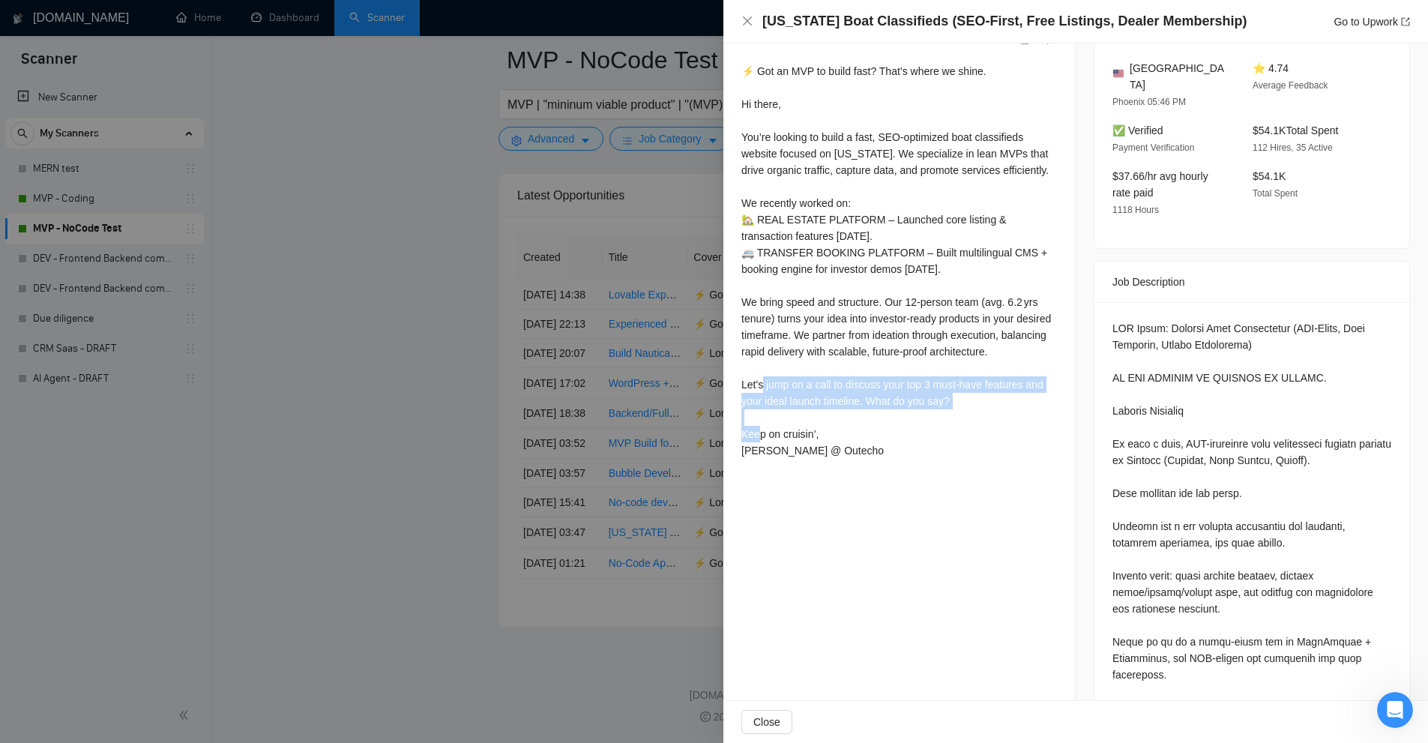
drag, startPoint x: 733, startPoint y: 379, endPoint x: 972, endPoint y: 400, distance: 240.2
click at [972, 400] on div "Cover Letter ⚡ Got an MVP to build fast? That’s where we shine. Hi there, You’r…" at bounding box center [900, 246] width 352 height 474
click at [972, 400] on div "⚡ Got an MVP to build fast? That’s where we shine. Hi there, You’re looking to …" at bounding box center [900, 261] width 316 height 396
drag, startPoint x: 844, startPoint y: 391, endPoint x: 968, endPoint y: 410, distance: 125.2
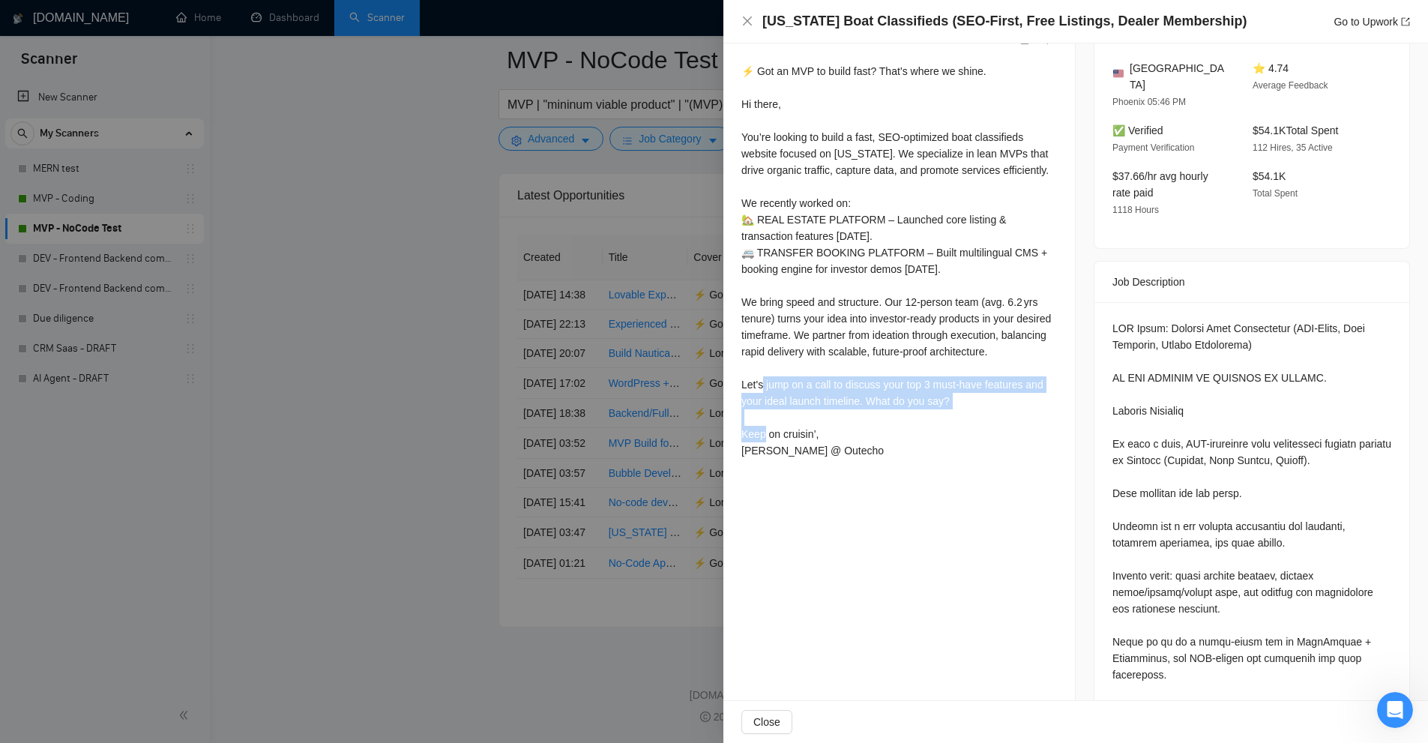
click at [968, 410] on div "⚡ Got an MVP to build fast? That’s where we shine. Hi there, You’re looking to …" at bounding box center [900, 261] width 316 height 396
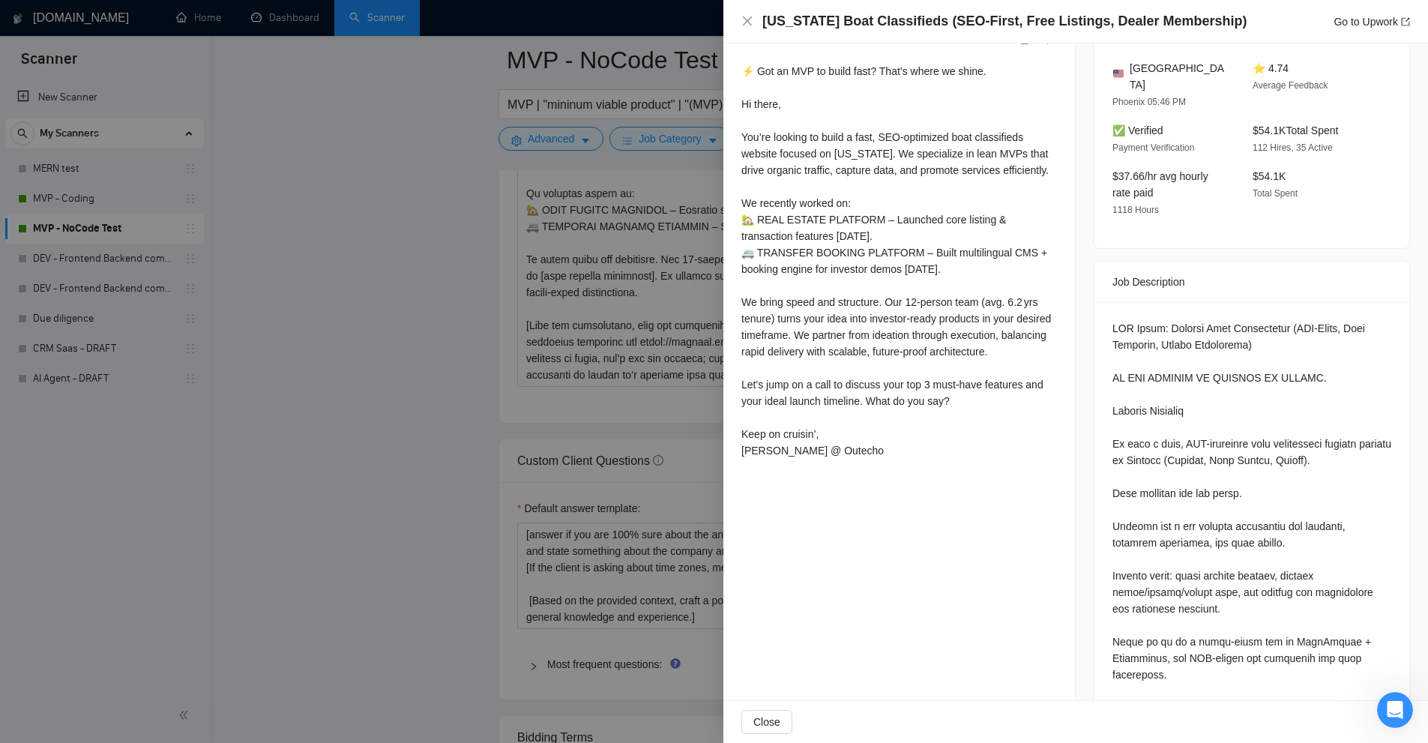
drag, startPoint x: 514, startPoint y: 317, endPoint x: 548, endPoint y: 330, distance: 36.8
click at [514, 319] on div at bounding box center [714, 371] width 1428 height 743
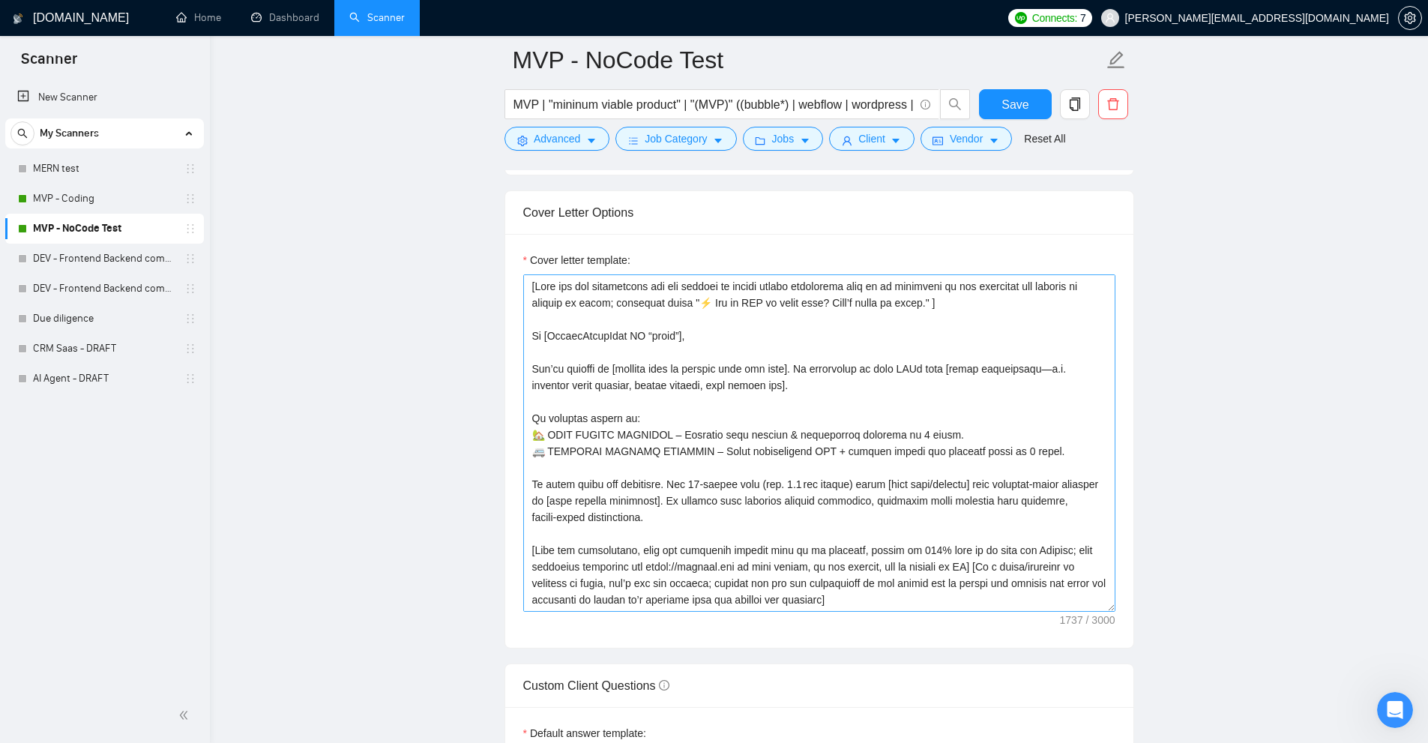
scroll to position [115, 0]
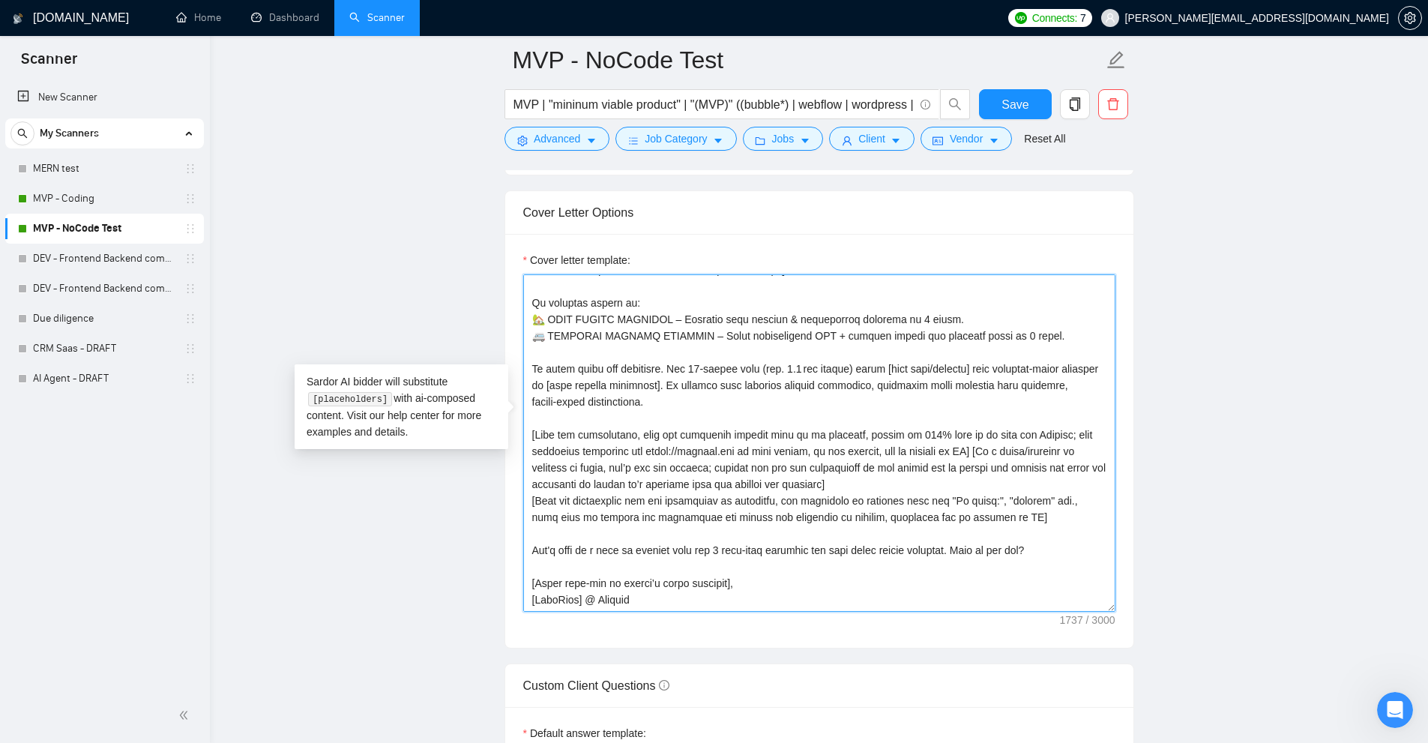
drag, startPoint x: 572, startPoint y: 535, endPoint x: 1000, endPoint y: 523, distance: 428.3
click at [1000, 523] on textarea "Cover letter template:" at bounding box center [819, 442] width 592 height 337
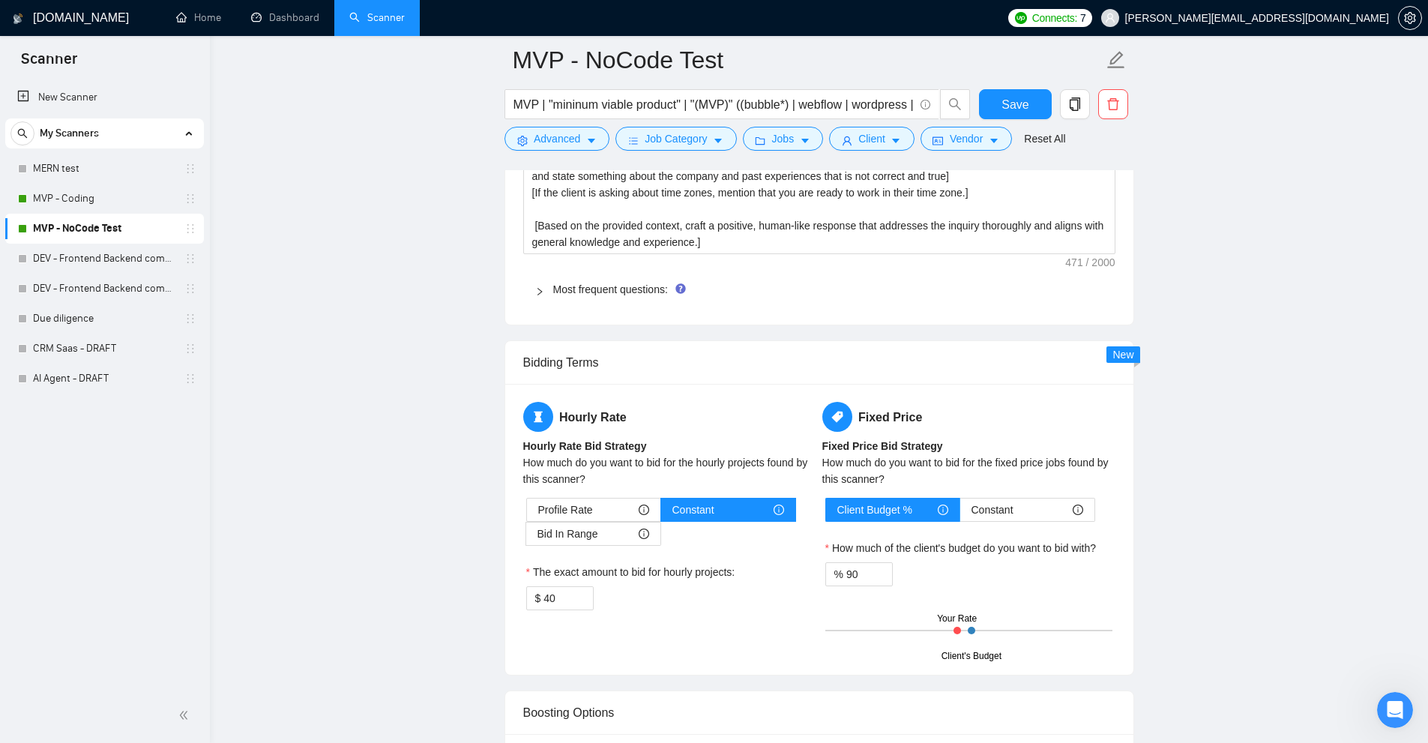
scroll to position [3838, 0]
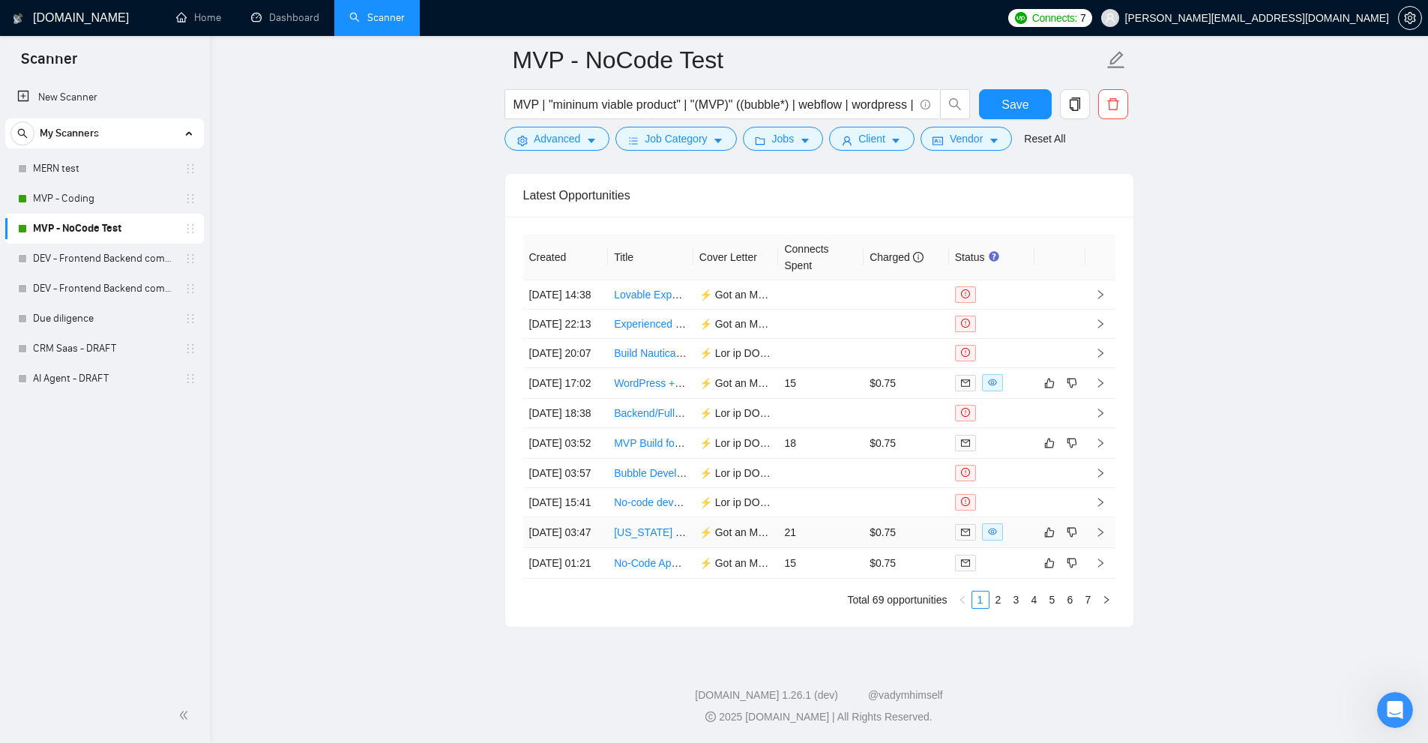
click at [838, 517] on td "21" at bounding box center [820, 532] width 85 height 31
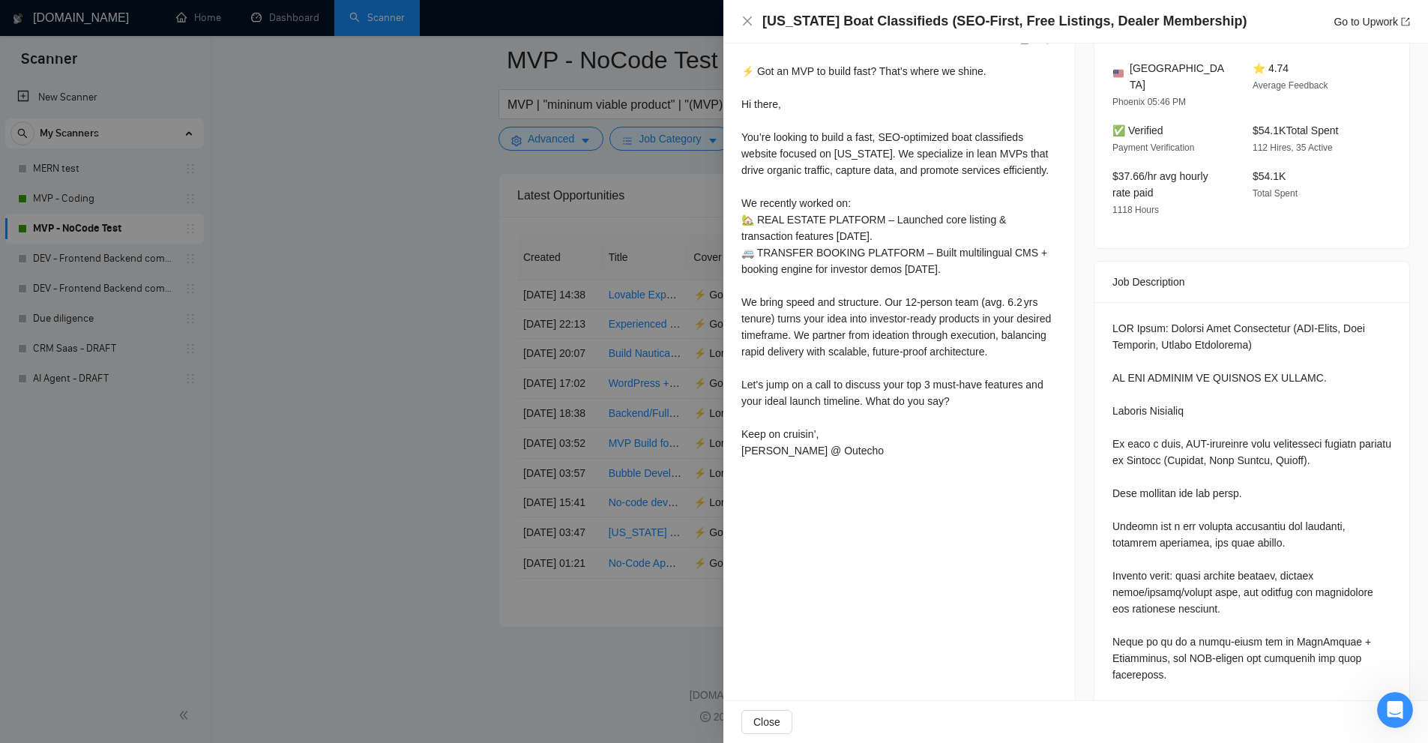
scroll to position [861, 0]
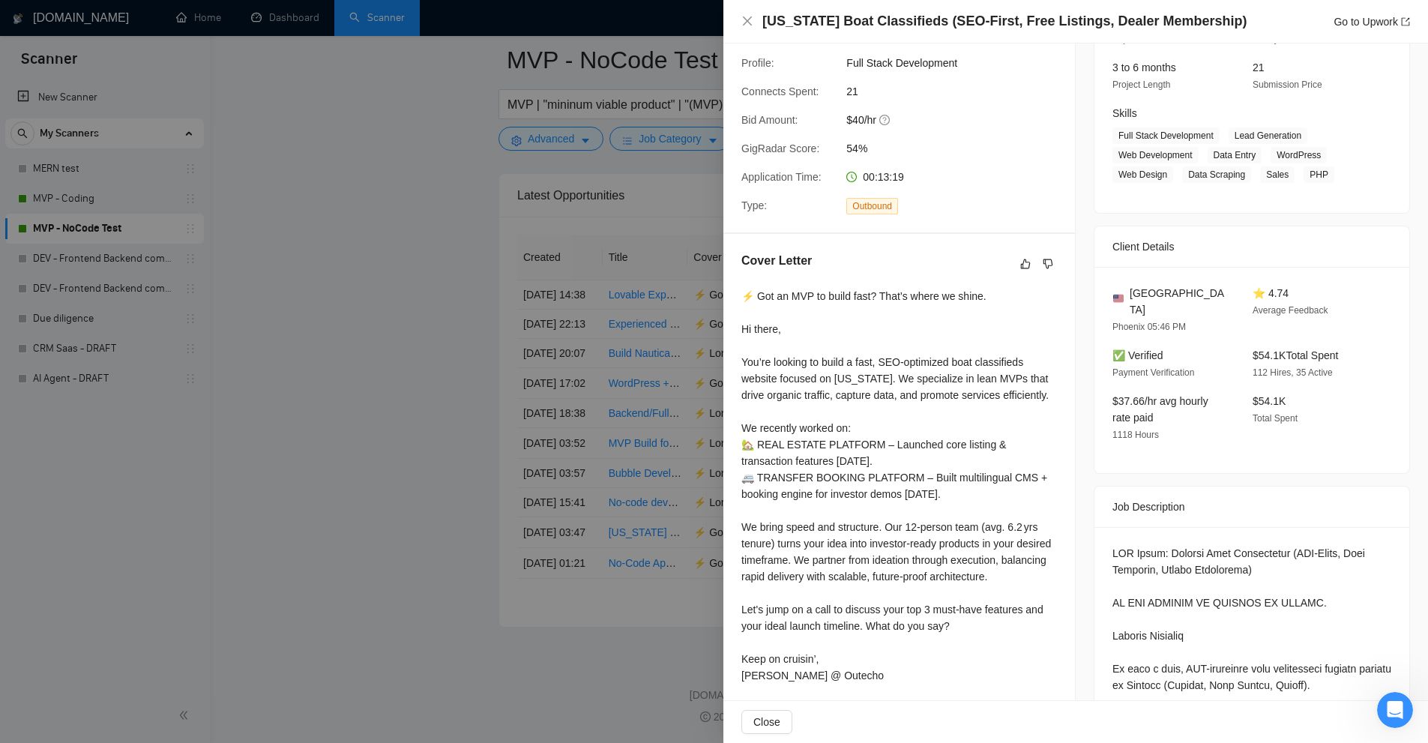
scroll to position [486, 0]
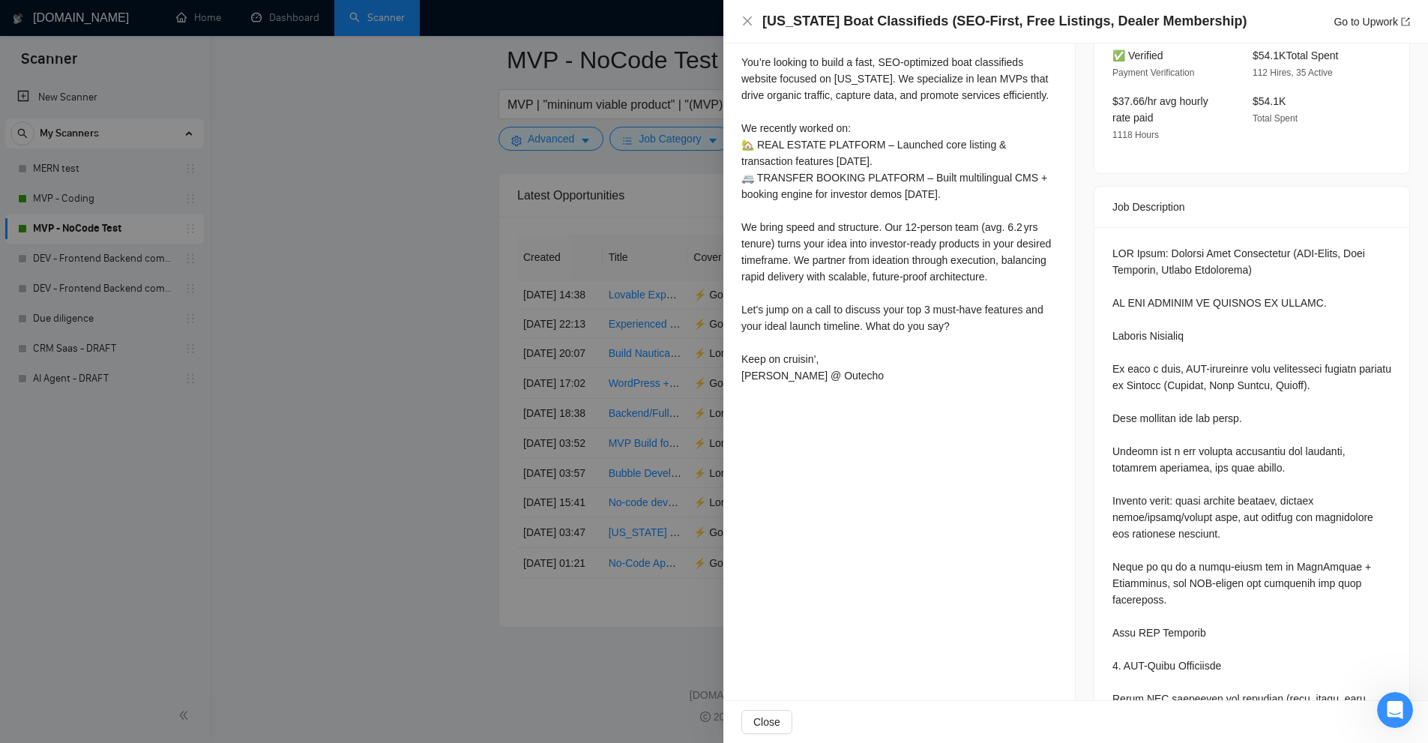
click at [890, 332] on div "⚡ Got an MVP to build fast? That’s where we shine. Hi there, You’re looking to …" at bounding box center [900, 186] width 316 height 396
click at [815, 351] on div "⚡ Got an MVP to build fast? That’s where we shine. Hi there, You’re looking to …" at bounding box center [900, 186] width 316 height 396
click at [790, 226] on div "⚡ Got an MVP to build fast? That’s where we shine. Hi there, You’re looking to …" at bounding box center [900, 186] width 316 height 396
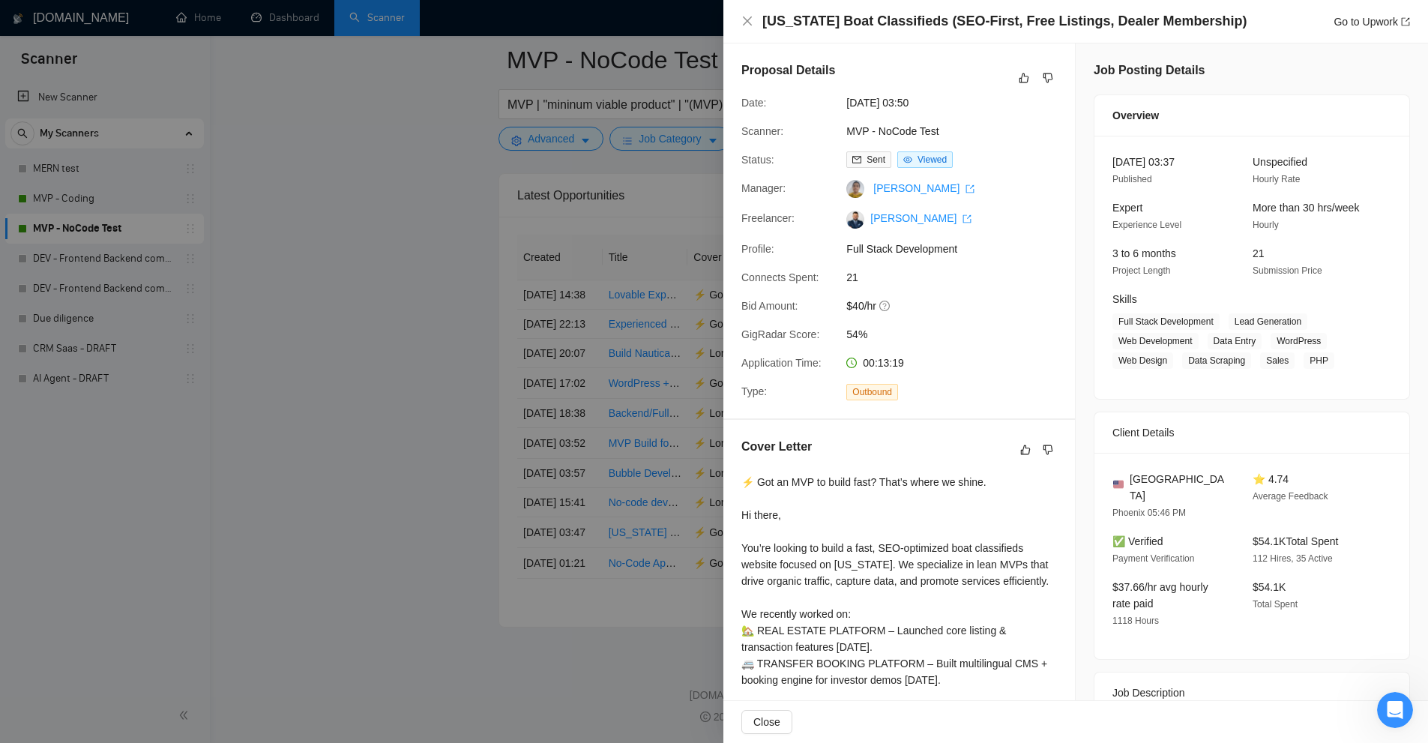
scroll to position [3463, 0]
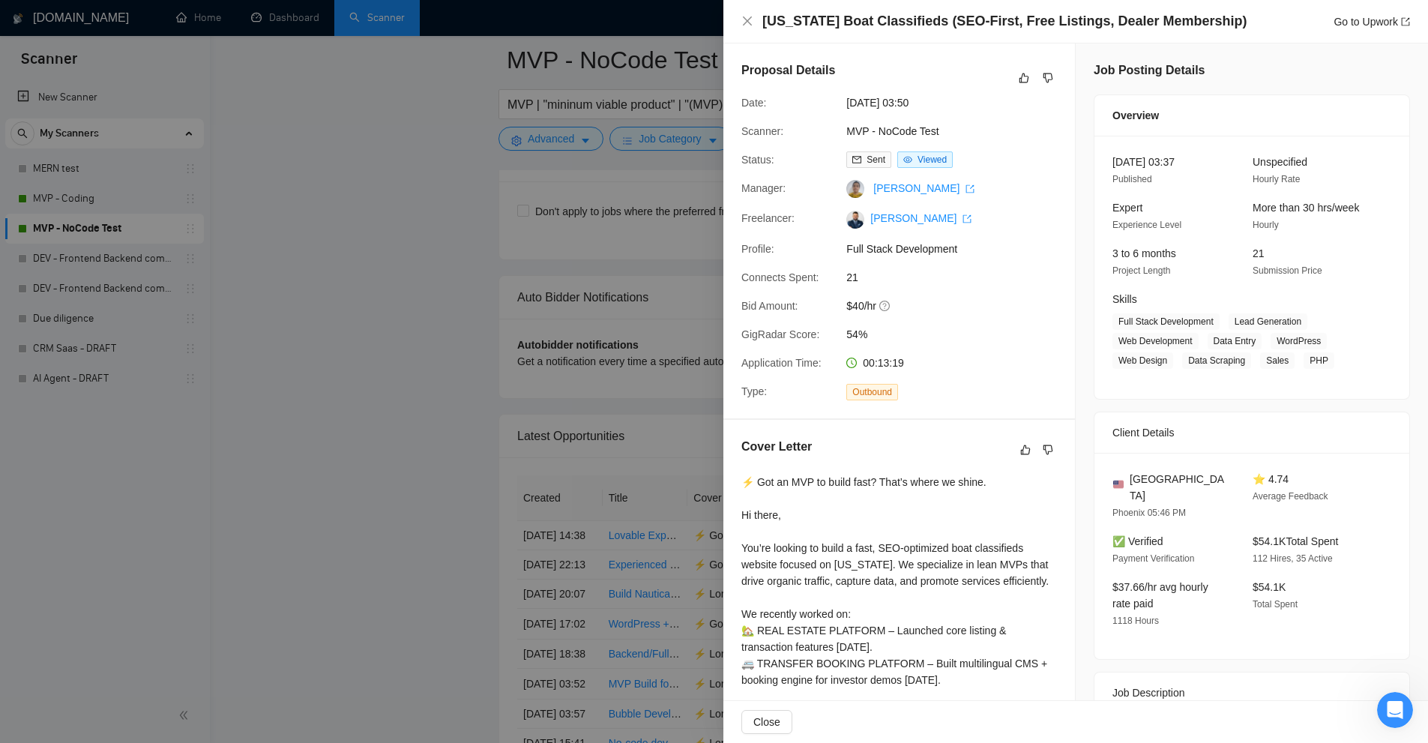
click at [1044, 430] on div "Cover Letter ⚡ Got an MVP to build fast? That’s where we shine. Hi there, You’r…" at bounding box center [900, 657] width 352 height 474
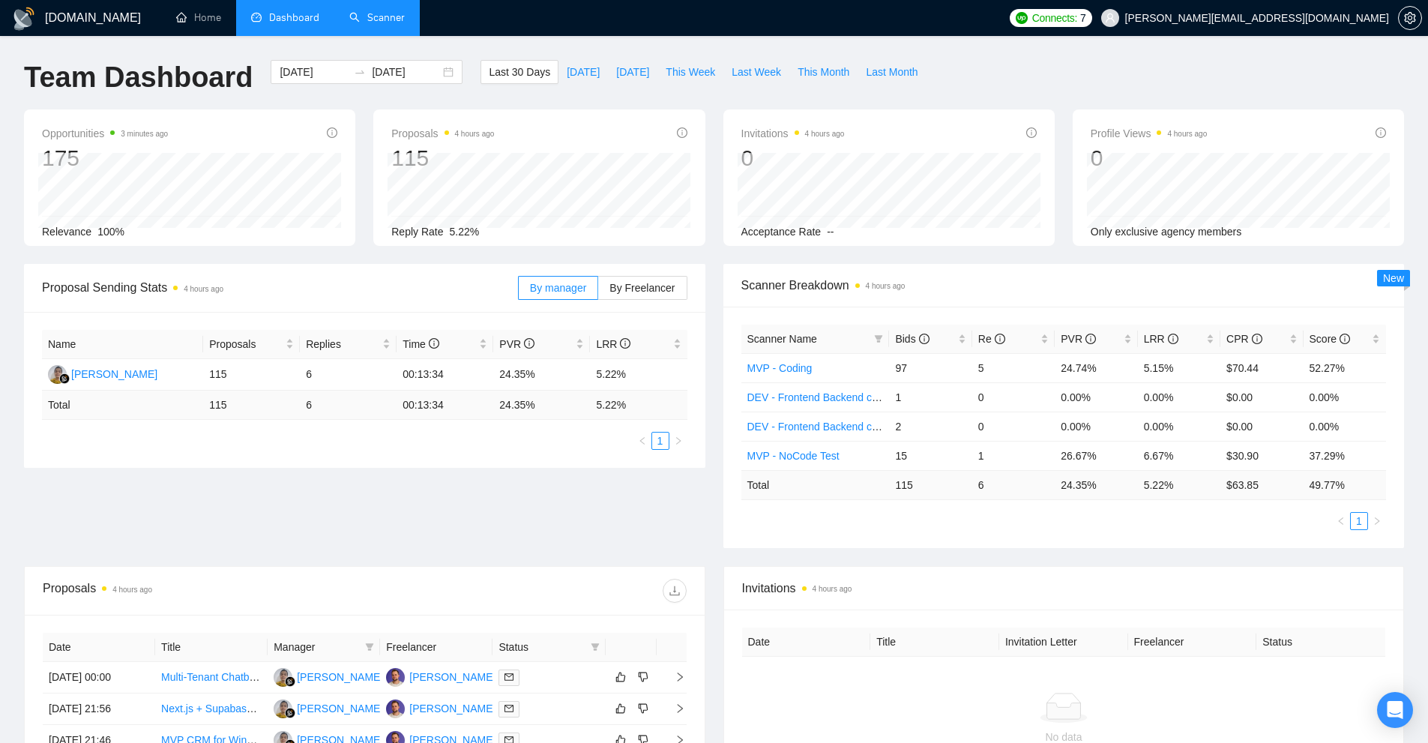
click at [394, 21] on link "Scanner" at bounding box center [376, 17] width 55 height 13
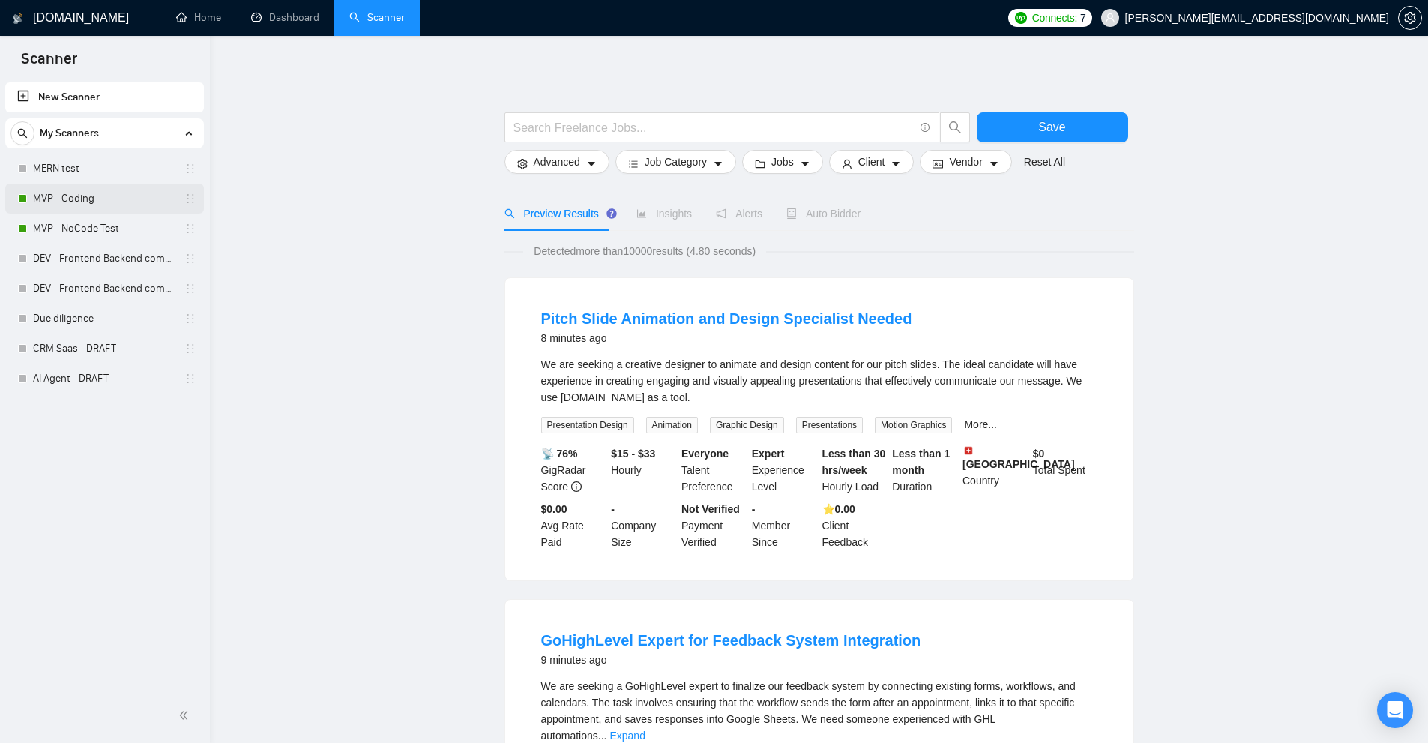
click at [90, 196] on link "MVP - Coding" at bounding box center [104, 199] width 142 height 30
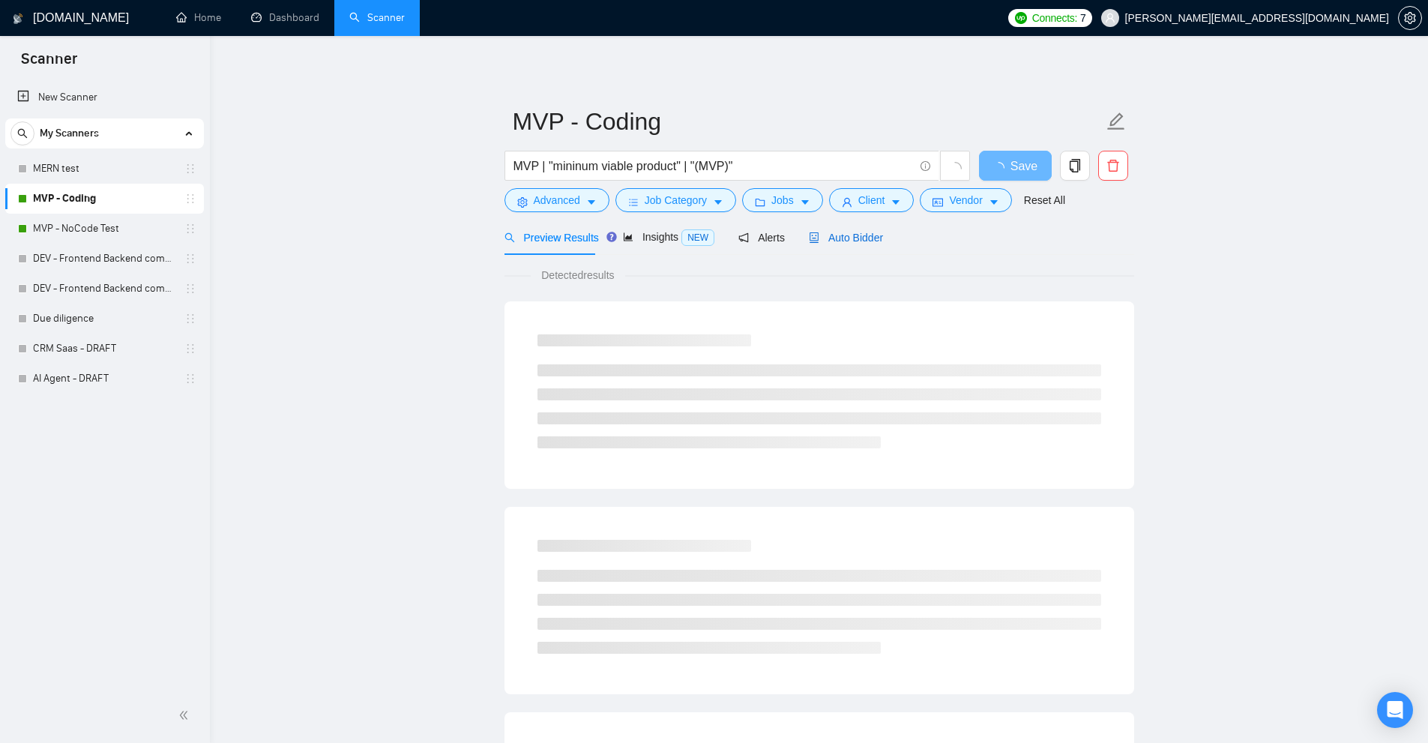
click at [845, 243] on span "Auto Bidder" at bounding box center [846, 238] width 74 height 12
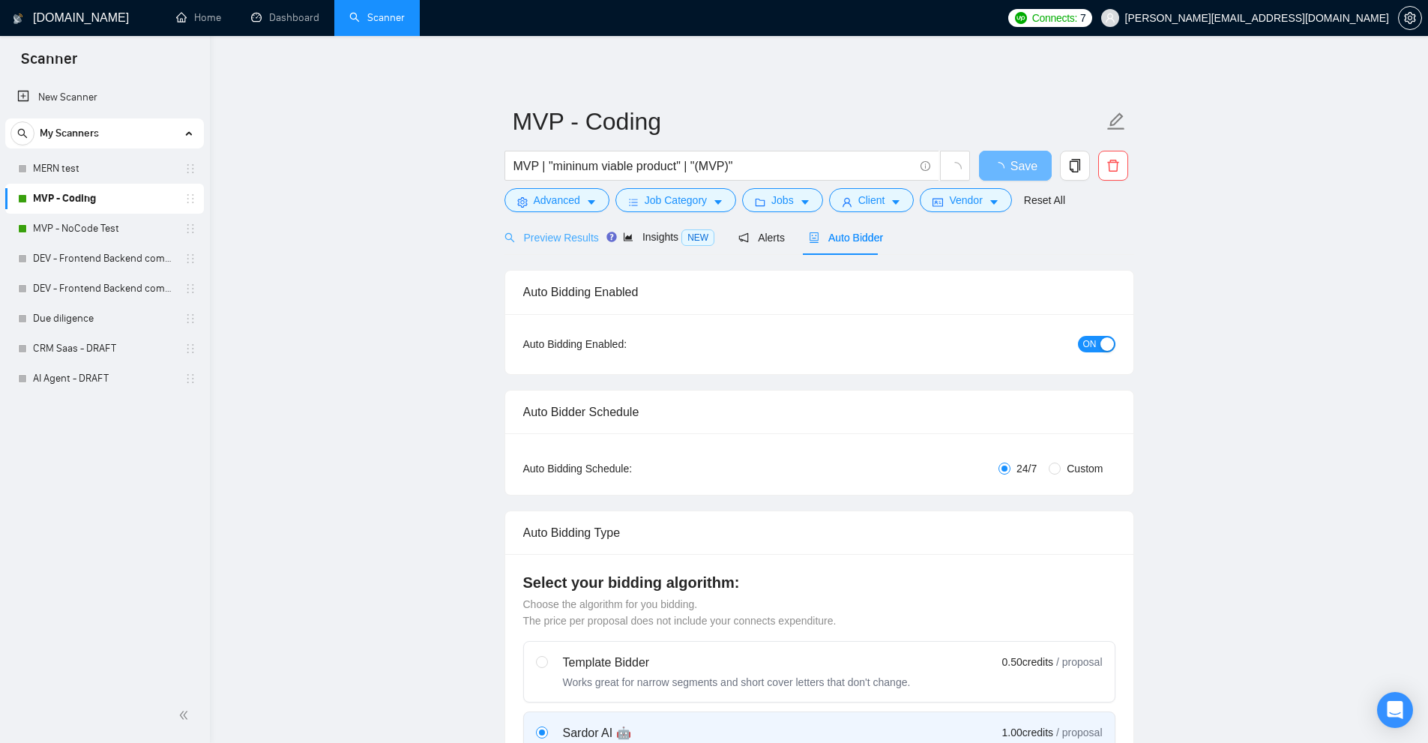
click at [563, 248] on div "Preview Results" at bounding box center [552, 237] width 94 height 35
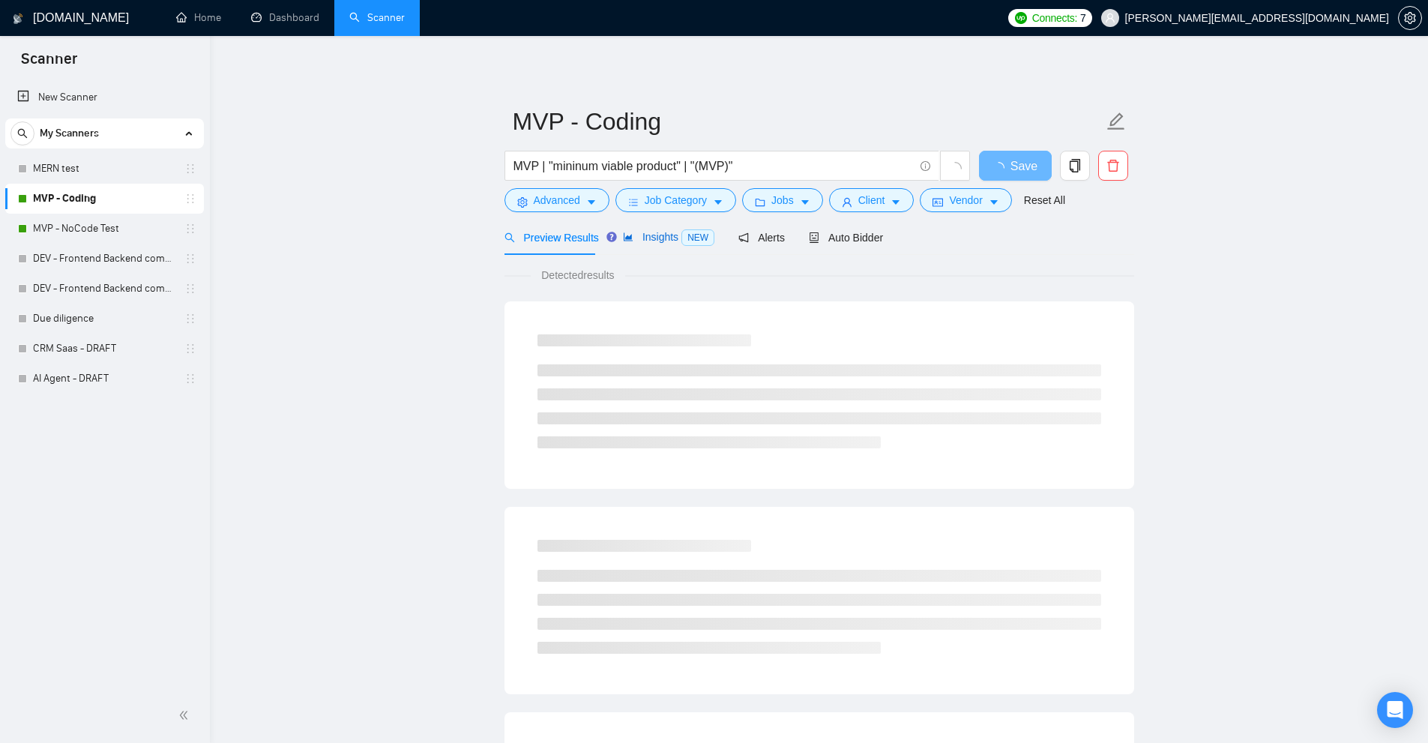
click at [682, 237] on span "NEW" at bounding box center [698, 237] width 33 height 16
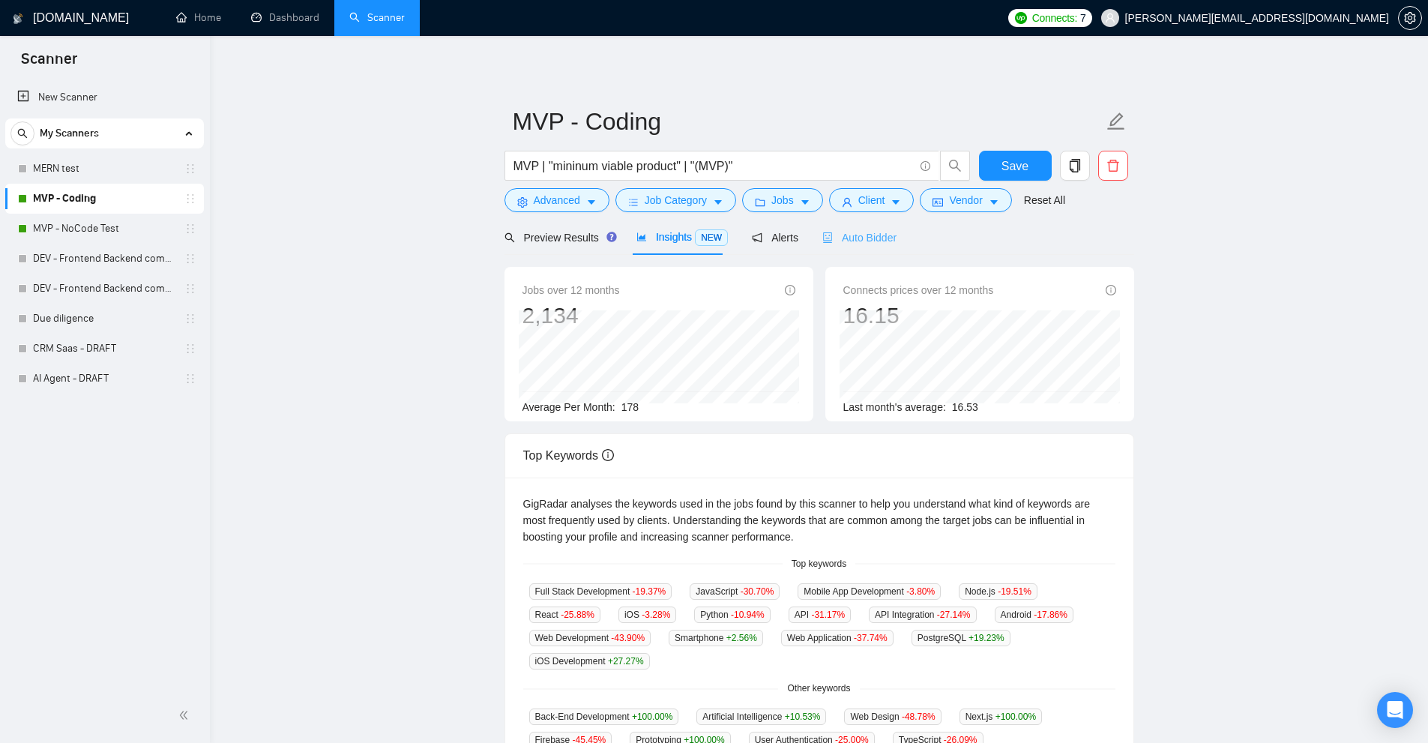
click at [848, 224] on div "Auto Bidder" at bounding box center [860, 237] width 74 height 35
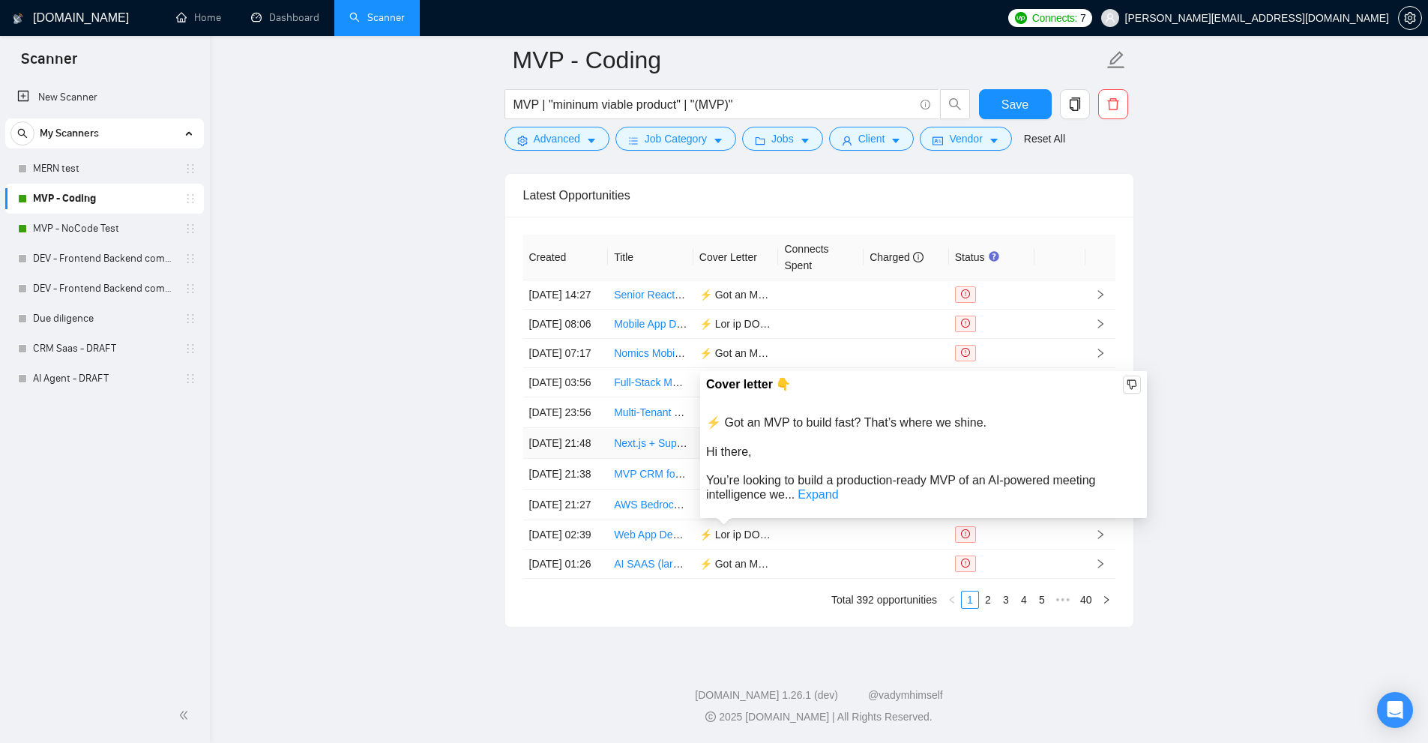
scroll to position [3824, 0]
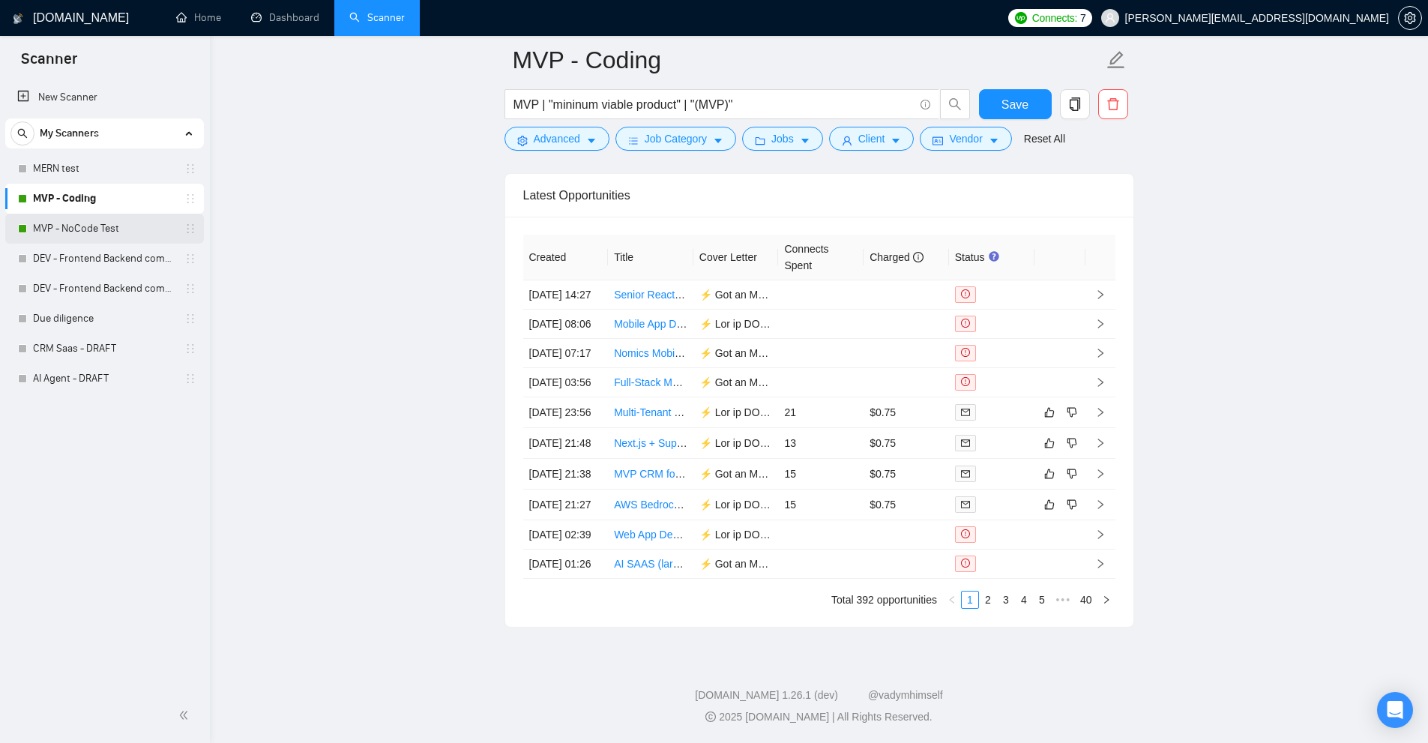
click at [64, 232] on link "MVP - NoCode Test" at bounding box center [104, 229] width 142 height 30
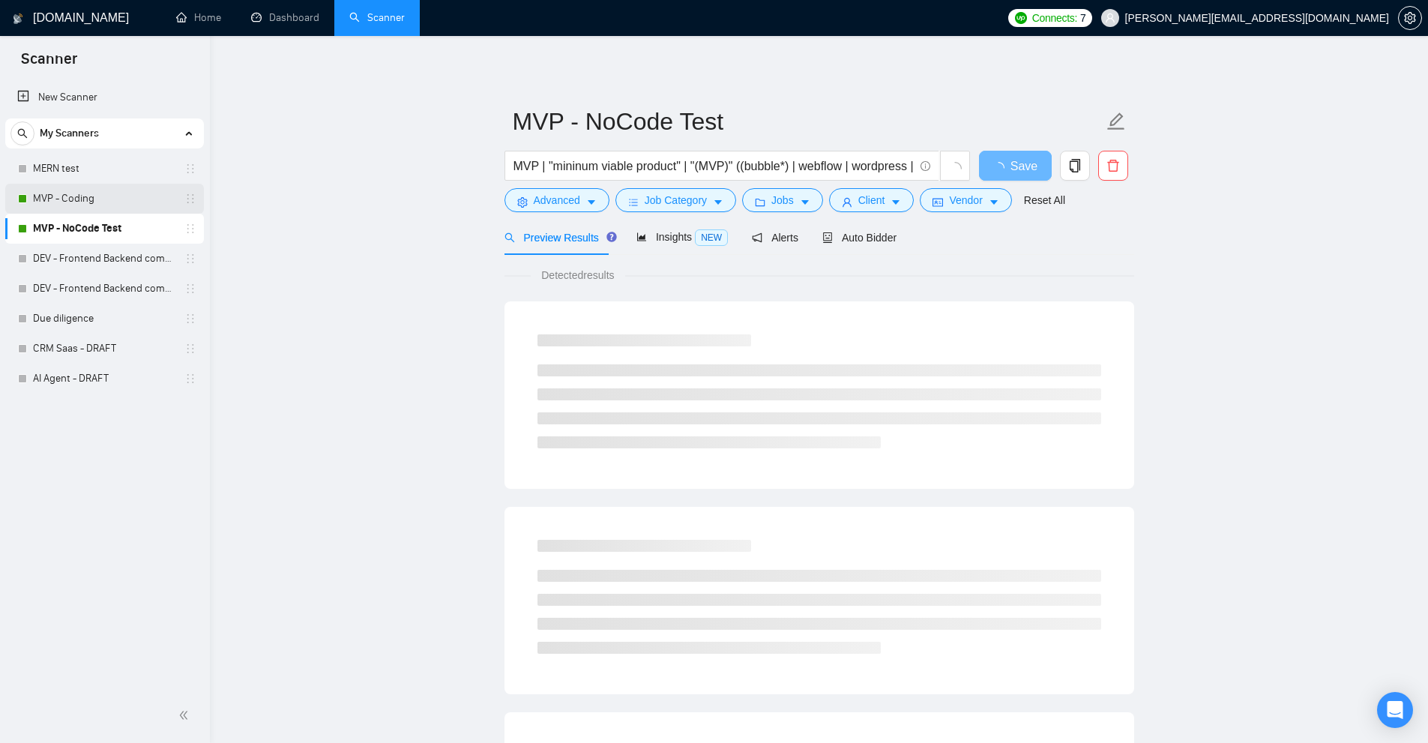
click at [130, 202] on link "MVP - Coding" at bounding box center [104, 199] width 142 height 30
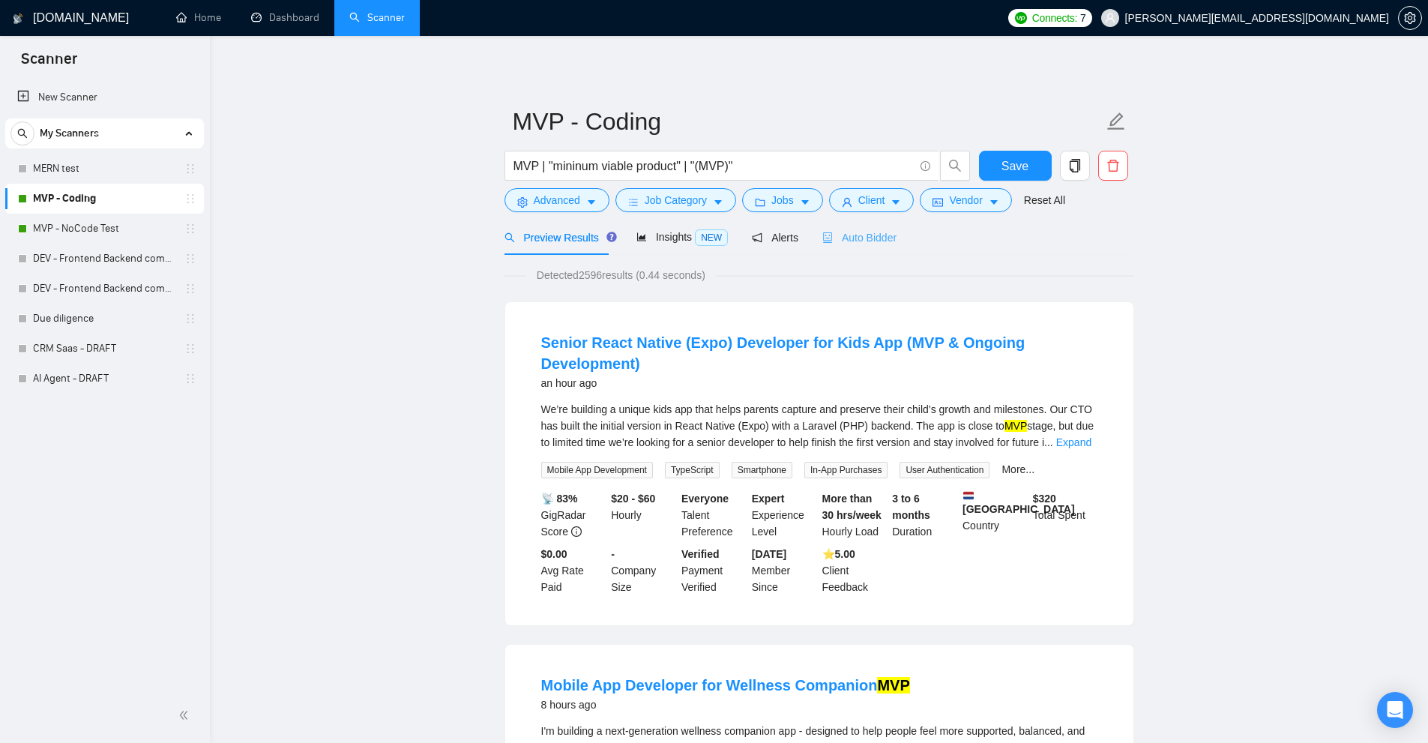
click at [850, 227] on div "Auto Bidder" at bounding box center [860, 237] width 74 height 35
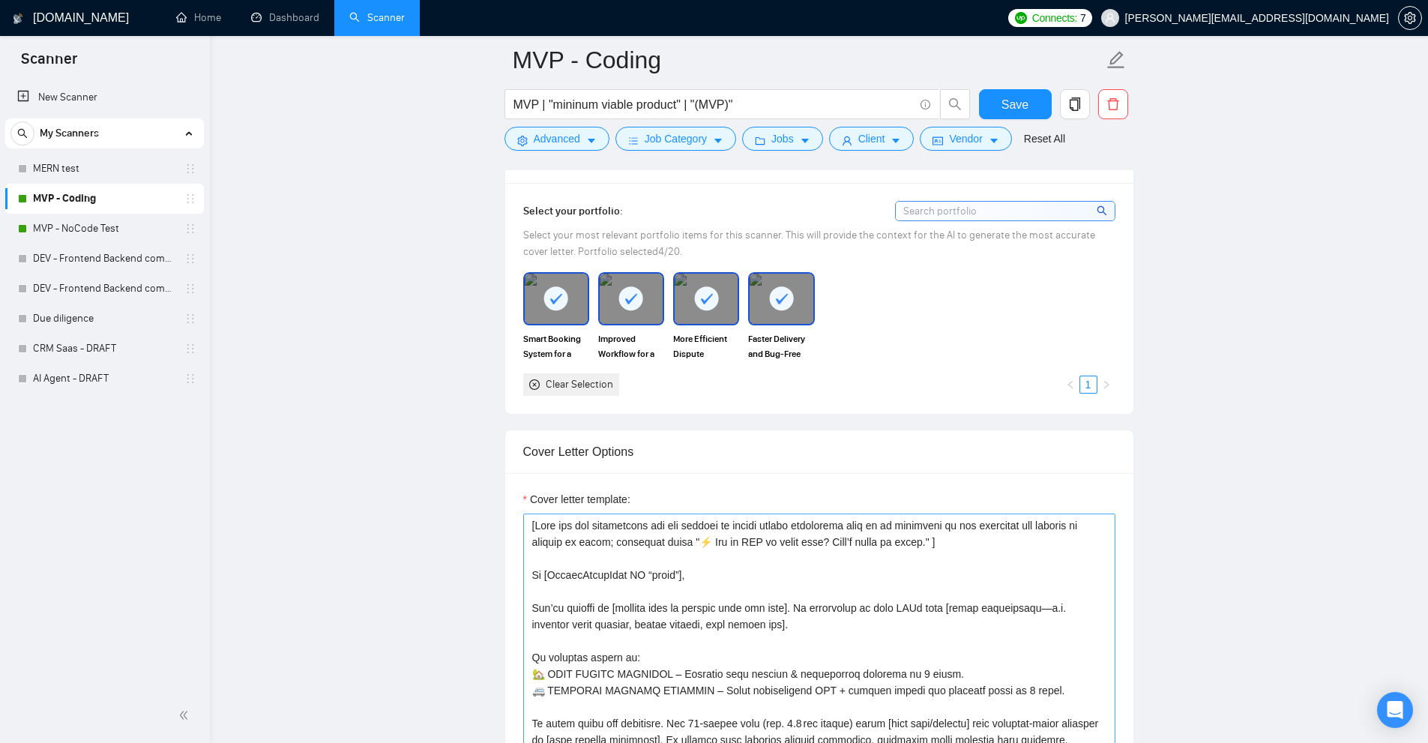
scroll to position [1725, 0]
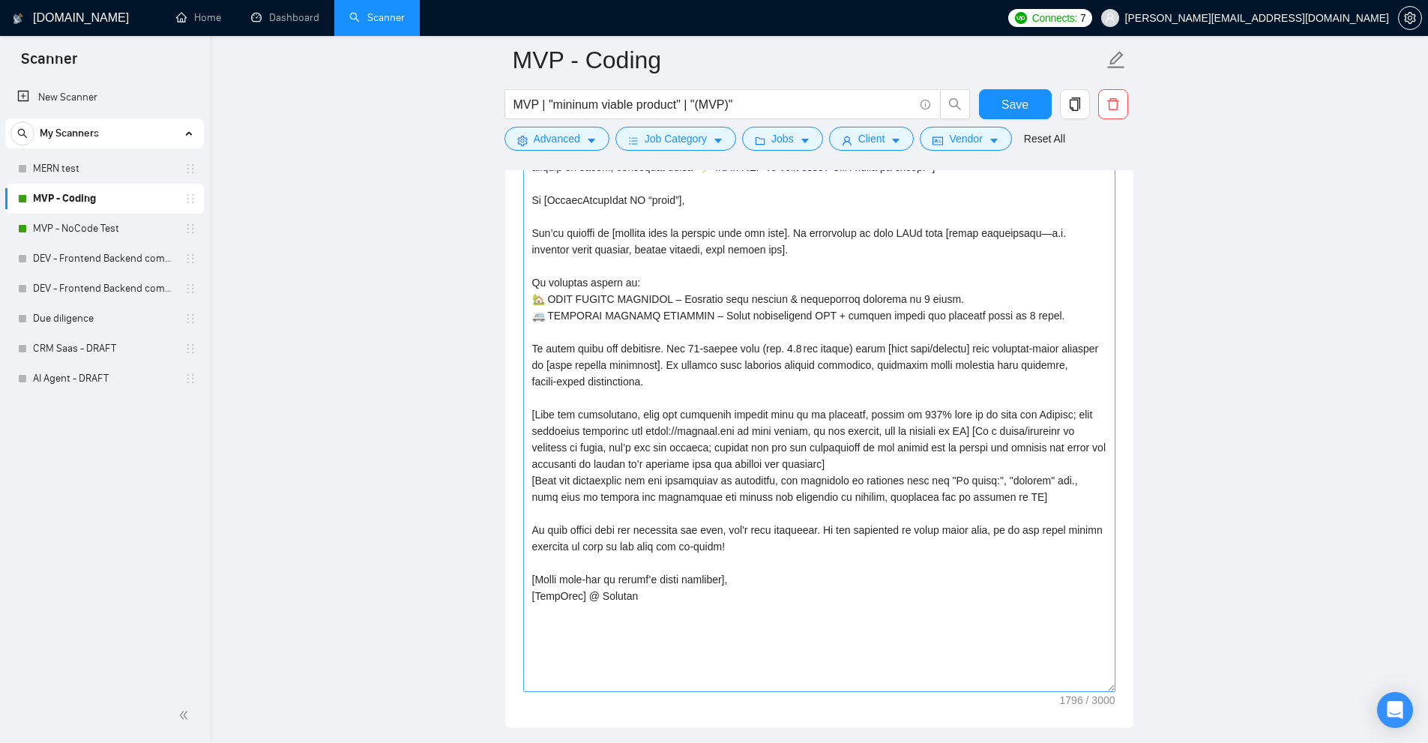
drag, startPoint x: 1111, startPoint y: 469, endPoint x: 1089, endPoint y: 690, distance: 222.3
click at [1096, 692] on textarea "Cover letter template:" at bounding box center [819, 415] width 592 height 553
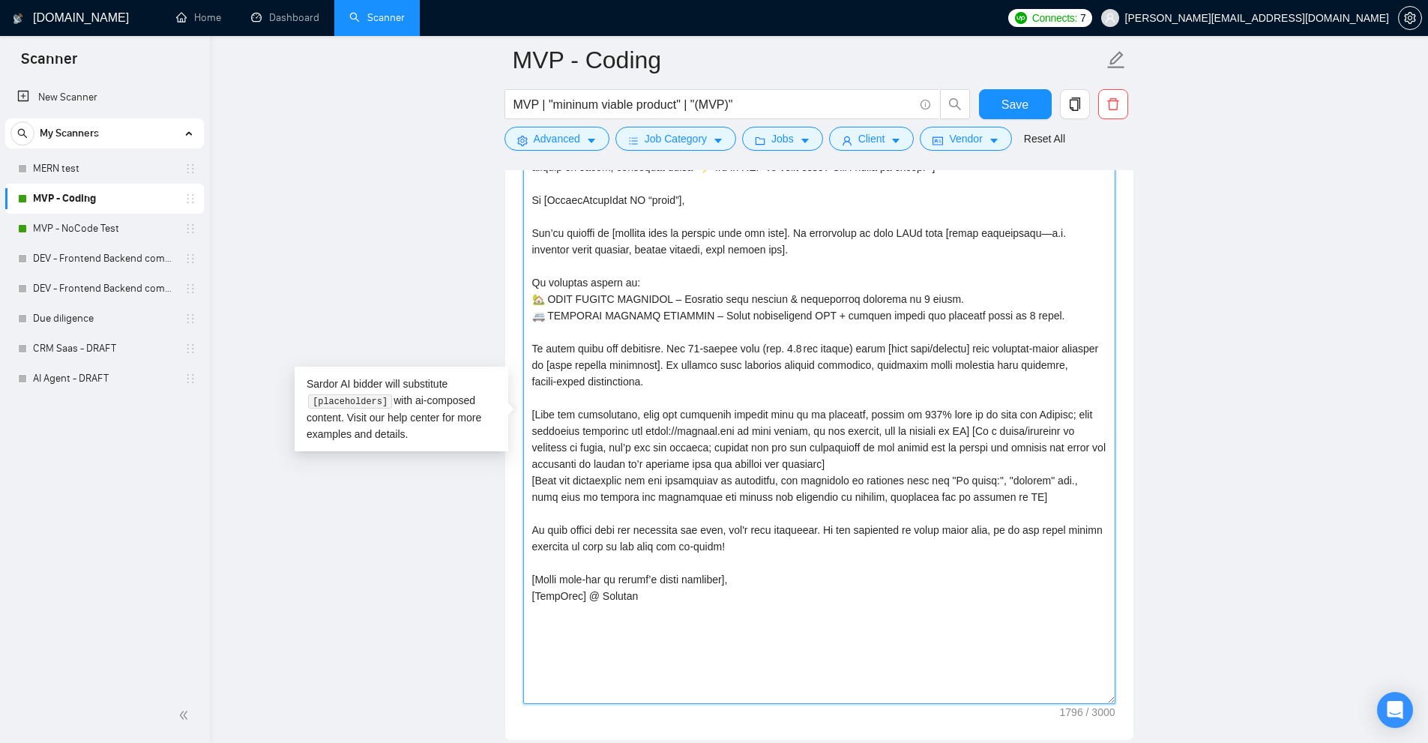
drag, startPoint x: 550, startPoint y: 296, endPoint x: 677, endPoint y: 298, distance: 127.5
click at [677, 298] on textarea "Cover letter template:" at bounding box center [819, 421] width 592 height 565
click at [727, 344] on textarea "Cover letter template:" at bounding box center [819, 421] width 592 height 565
drag, startPoint x: 543, startPoint y: 311, endPoint x: 623, endPoint y: 310, distance: 80.2
click at [623, 310] on textarea "Cover letter template:" at bounding box center [819, 421] width 592 height 565
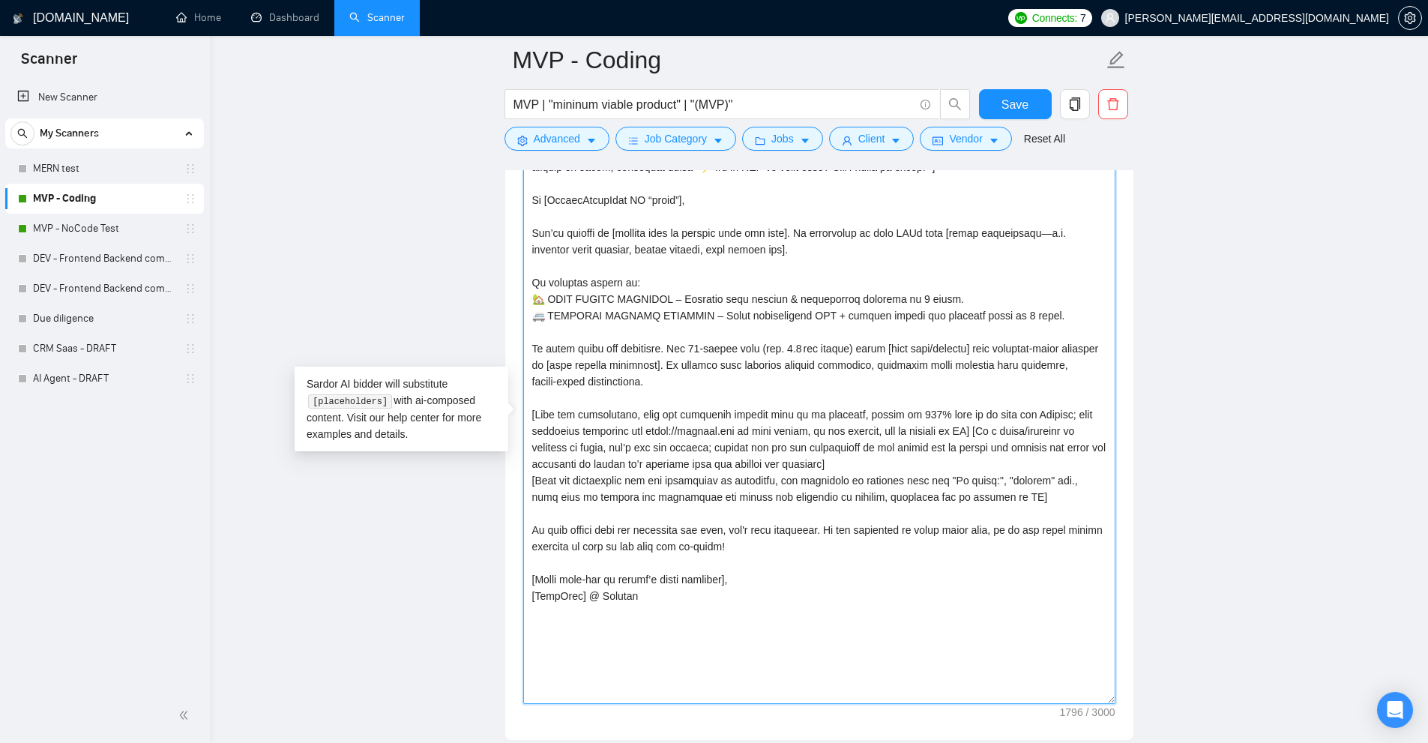
click at [623, 310] on textarea "Cover letter template:" at bounding box center [819, 421] width 592 height 565
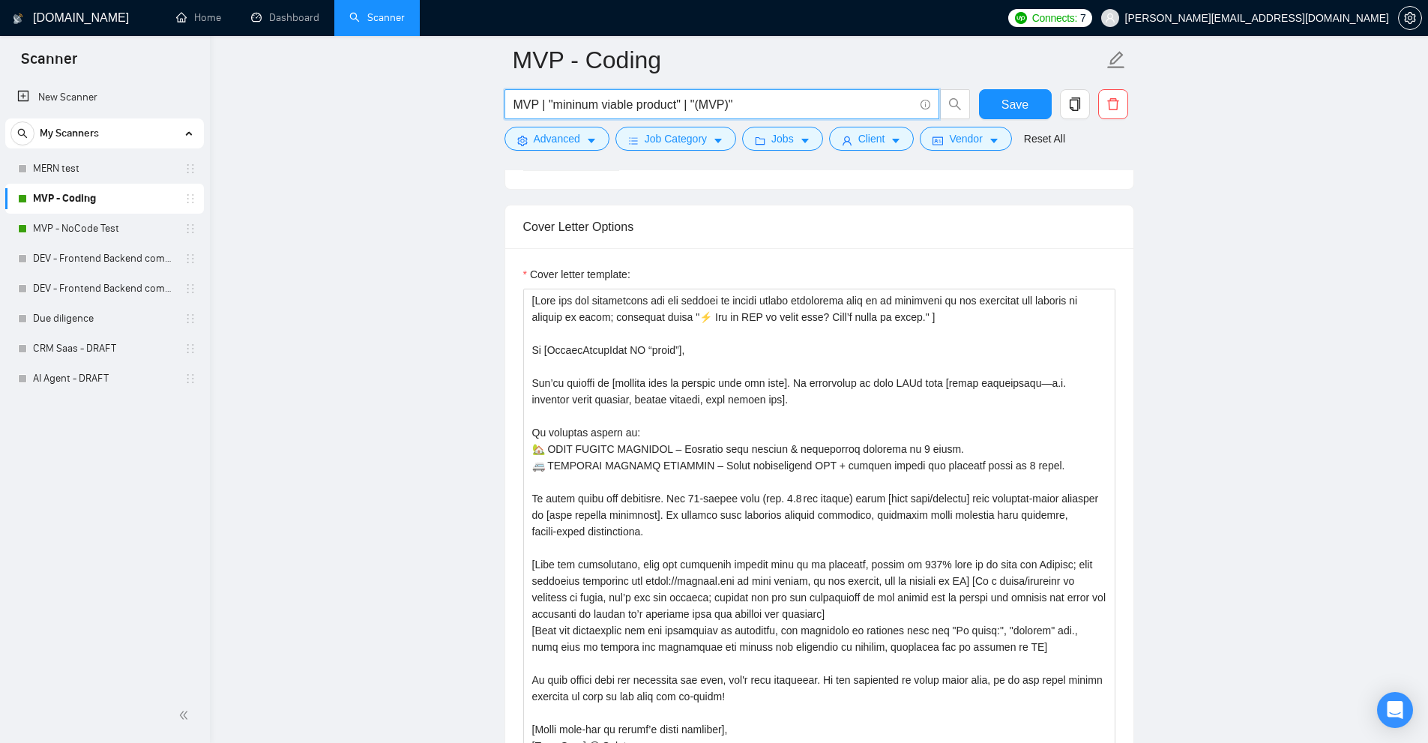
click at [822, 105] on input "MVP | "mininum viable product" | "(MVP)"" at bounding box center [714, 104] width 400 height 19
drag, startPoint x: 798, startPoint y: 107, endPoint x: 827, endPoint y: 103, distance: 29.5
click at [828, 104] on input "MVP | "mininum viable product" | "(MVP)"" at bounding box center [714, 104] width 400 height 19
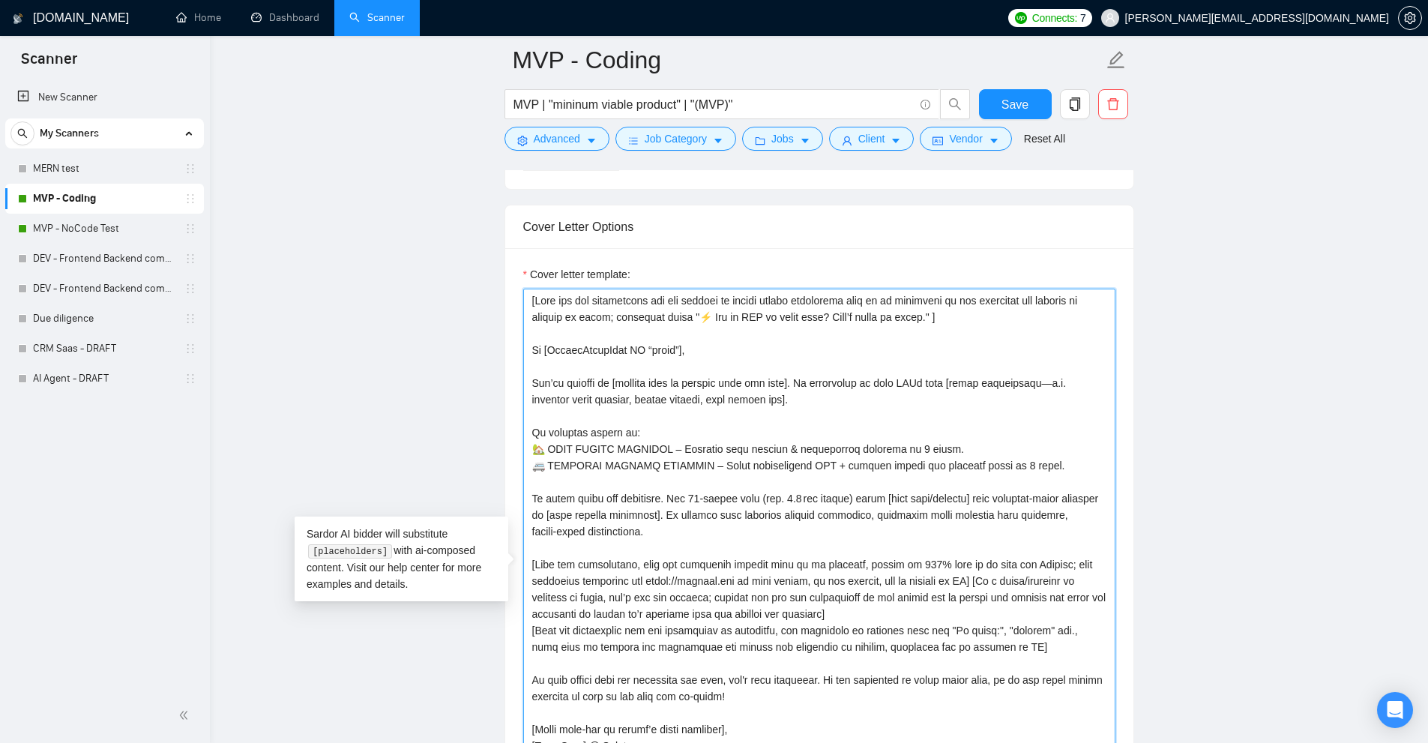
drag, startPoint x: 546, startPoint y: 454, endPoint x: 665, endPoint y: 447, distance: 119.4
click at [665, 447] on textarea "Cover letter template:" at bounding box center [819, 571] width 592 height 565
drag, startPoint x: 549, startPoint y: 442, endPoint x: 614, endPoint y: 449, distance: 65.6
click at [614, 449] on textarea "Cover letter template:" at bounding box center [819, 571] width 592 height 565
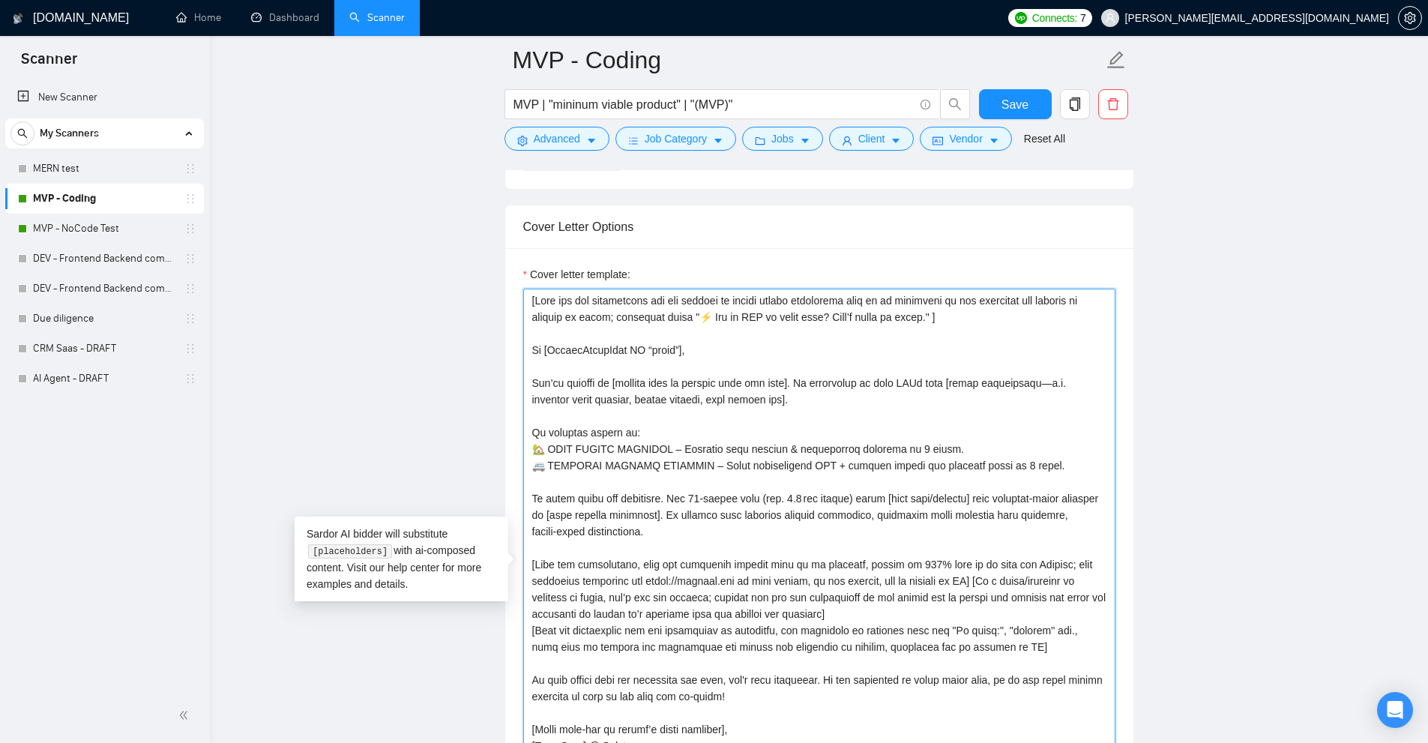
click at [843, 400] on textarea "Cover letter template:" at bounding box center [819, 571] width 592 height 565
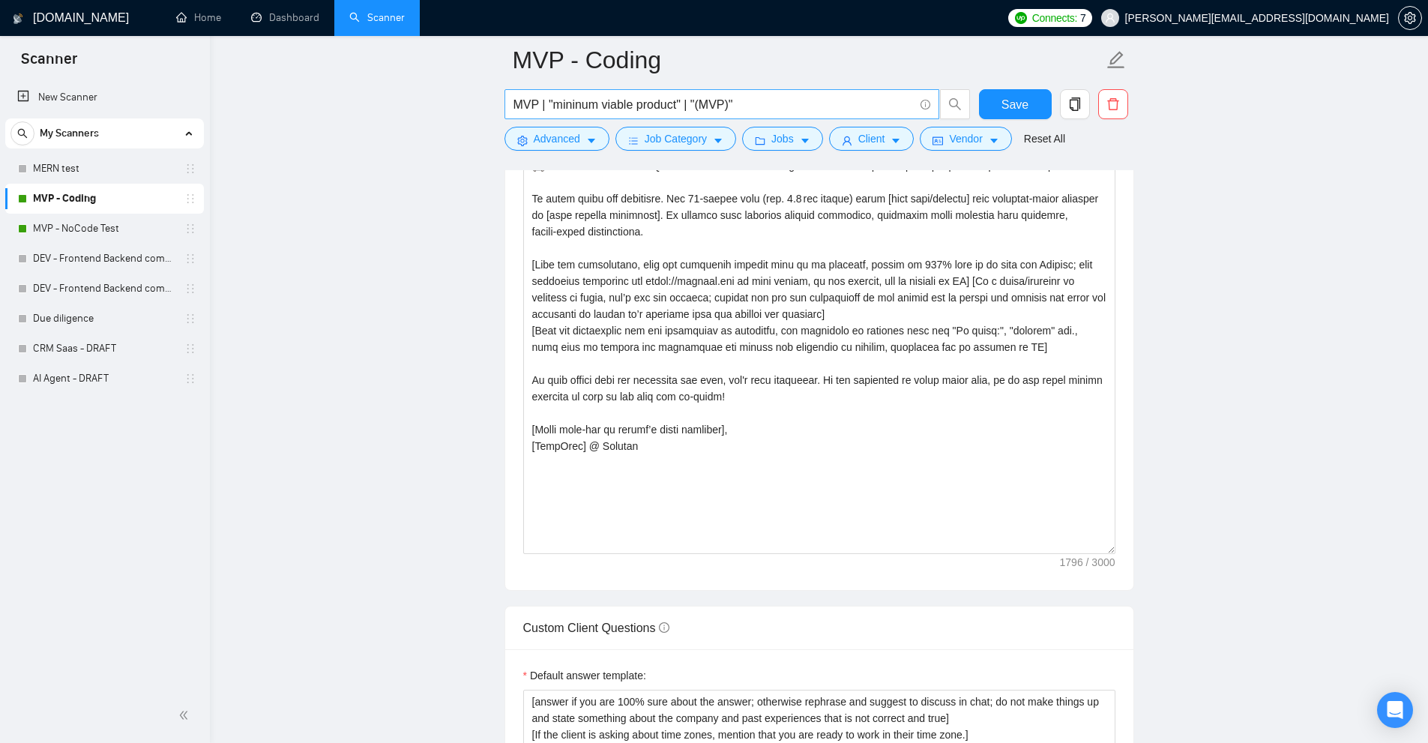
drag, startPoint x: 795, startPoint y: 114, endPoint x: 808, endPoint y: 109, distance: 13.8
click at [802, 114] on span "MVP | "mininum viable product" | "(MVP)"" at bounding box center [722, 104] width 435 height 30
click at [817, 103] on input "MVP | "mininum viable product" | "(MVP)"" at bounding box center [714, 104] width 400 height 19
click at [1314, 422] on main "MVP - Coding MVP | "mininum viable product" | "(MVP)" Save Advanced Job Categor…" at bounding box center [819, 435] width 1170 height 4500
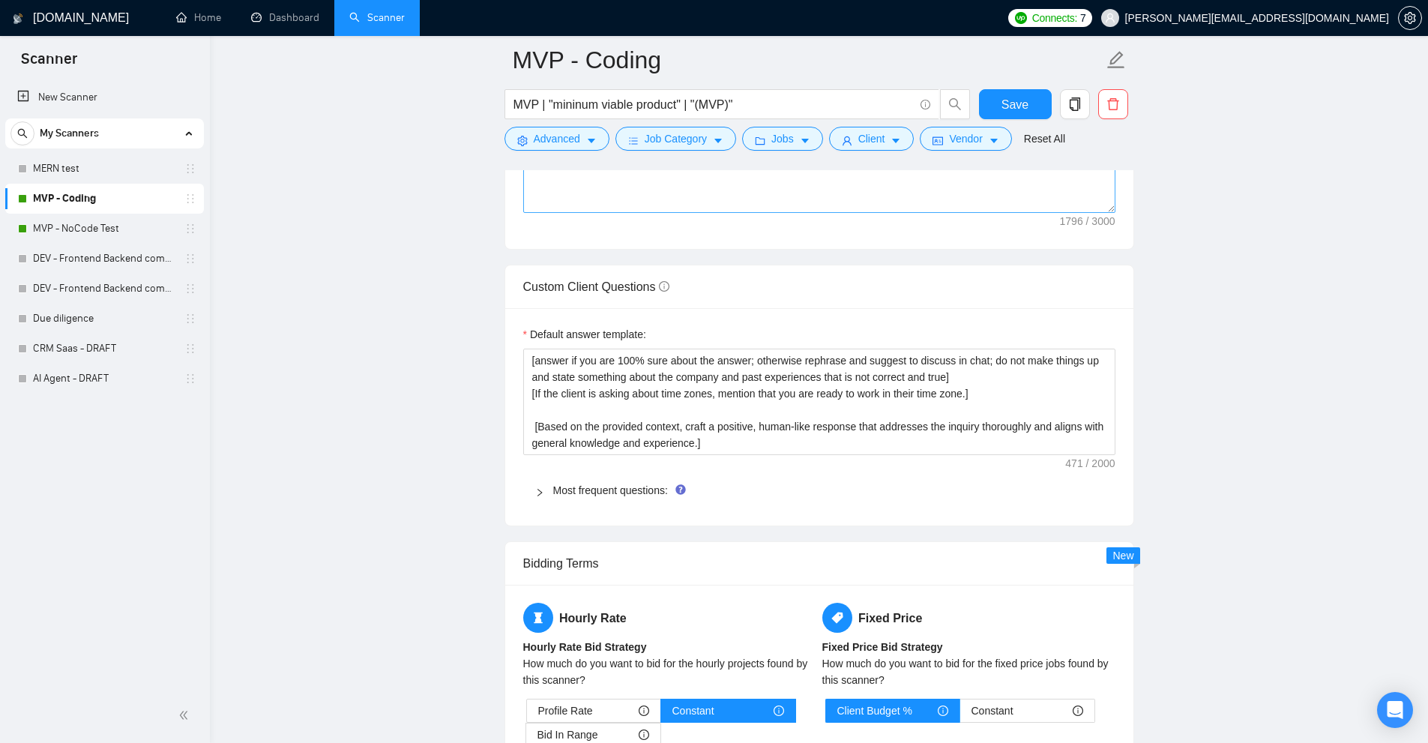
scroll to position [1616, 0]
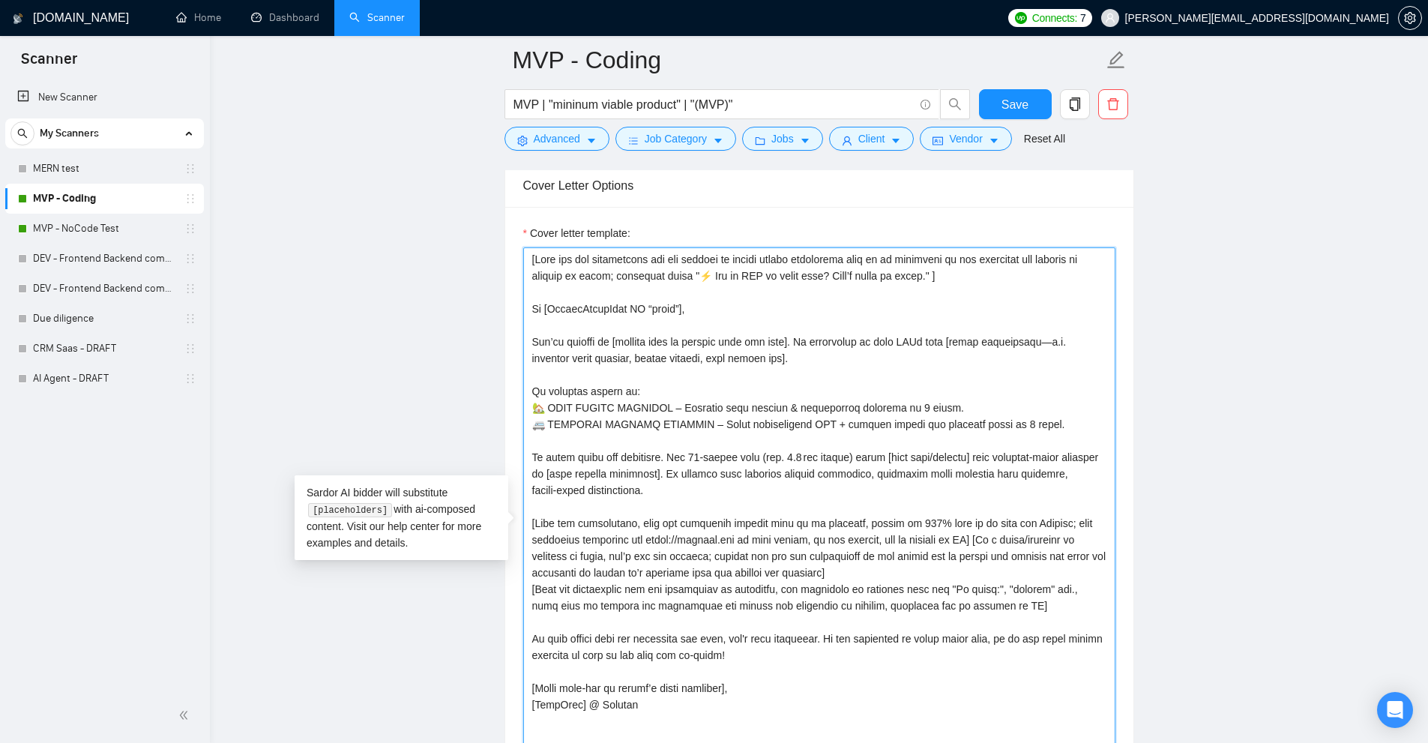
drag, startPoint x: 1078, startPoint y: 425, endPoint x: 526, endPoint y: 401, distance: 553.1
click at [526, 401] on textarea "Cover letter template:" at bounding box center [819, 529] width 592 height 565
click at [613, 412] on textarea "Cover letter template:" at bounding box center [819, 529] width 592 height 565
drag, startPoint x: 535, startPoint y: 400, endPoint x: 693, endPoint y: 402, distance: 158.2
click at [707, 398] on textarea "Cover letter template:" at bounding box center [819, 529] width 592 height 565
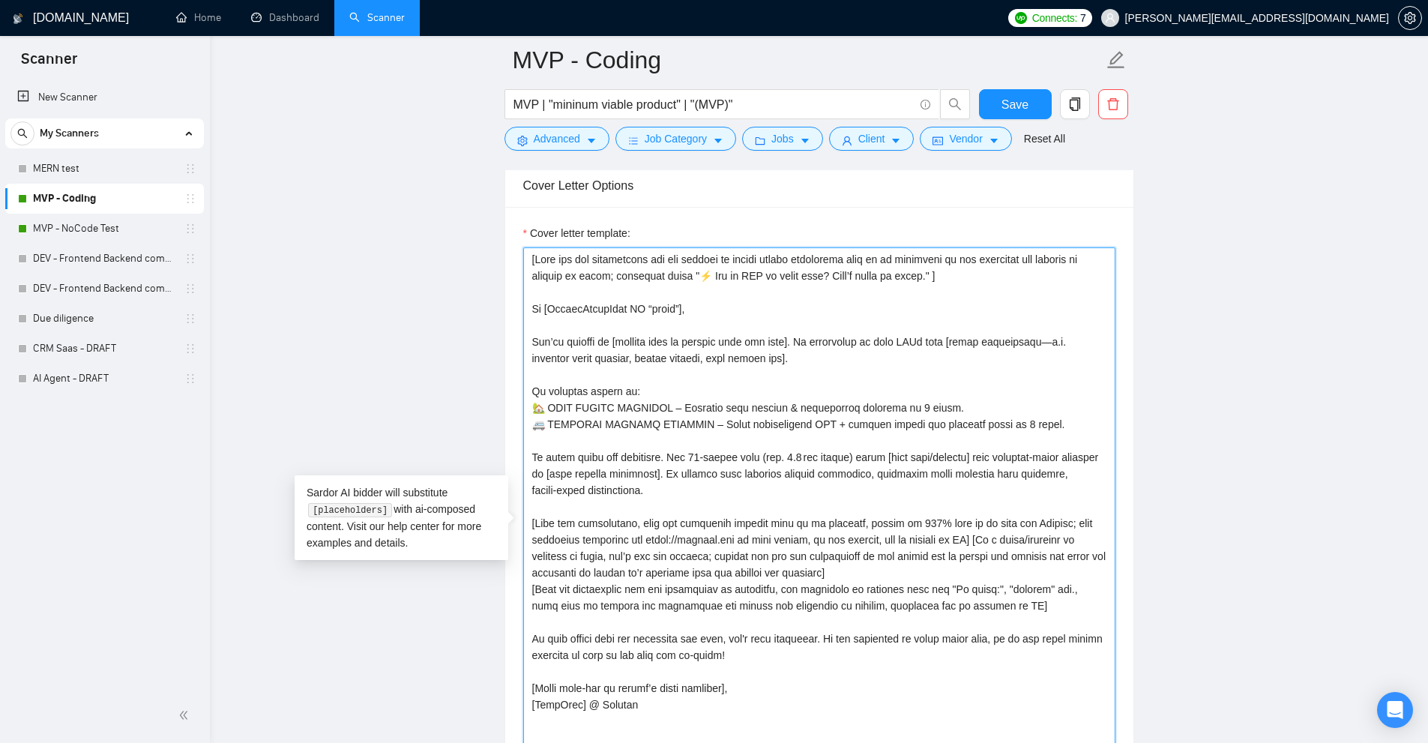
click at [692, 403] on textarea "Cover letter template:" at bounding box center [819, 529] width 592 height 565
drag, startPoint x: 665, startPoint y: 403, endPoint x: 973, endPoint y: 411, distance: 307.5
click at [973, 411] on textarea "Cover letter template:" at bounding box center [819, 529] width 592 height 565
drag, startPoint x: 870, startPoint y: 410, endPoint x: 679, endPoint y: 401, distance: 190.7
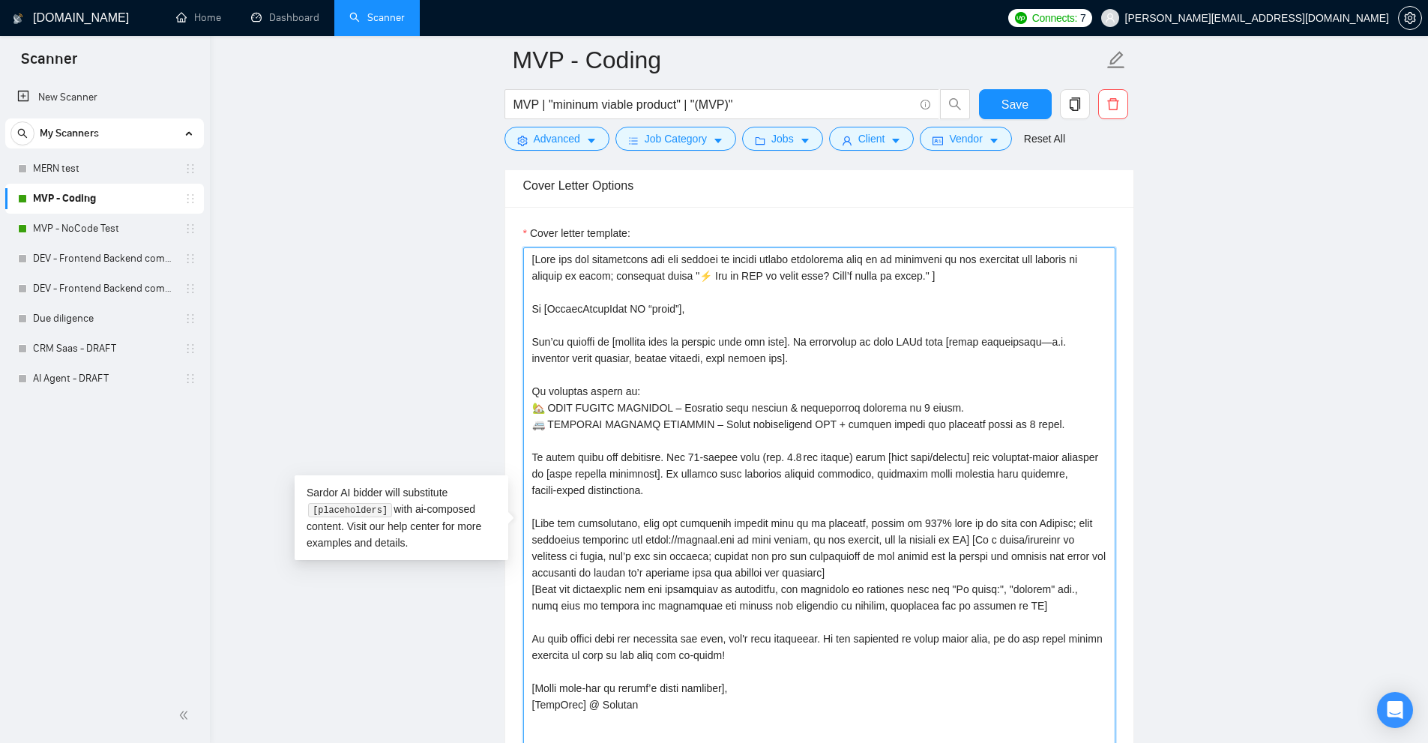
click at [672, 400] on textarea "Cover letter template:" at bounding box center [819, 529] width 592 height 565
click at [682, 401] on textarea "Cover letter template:" at bounding box center [819, 529] width 592 height 565
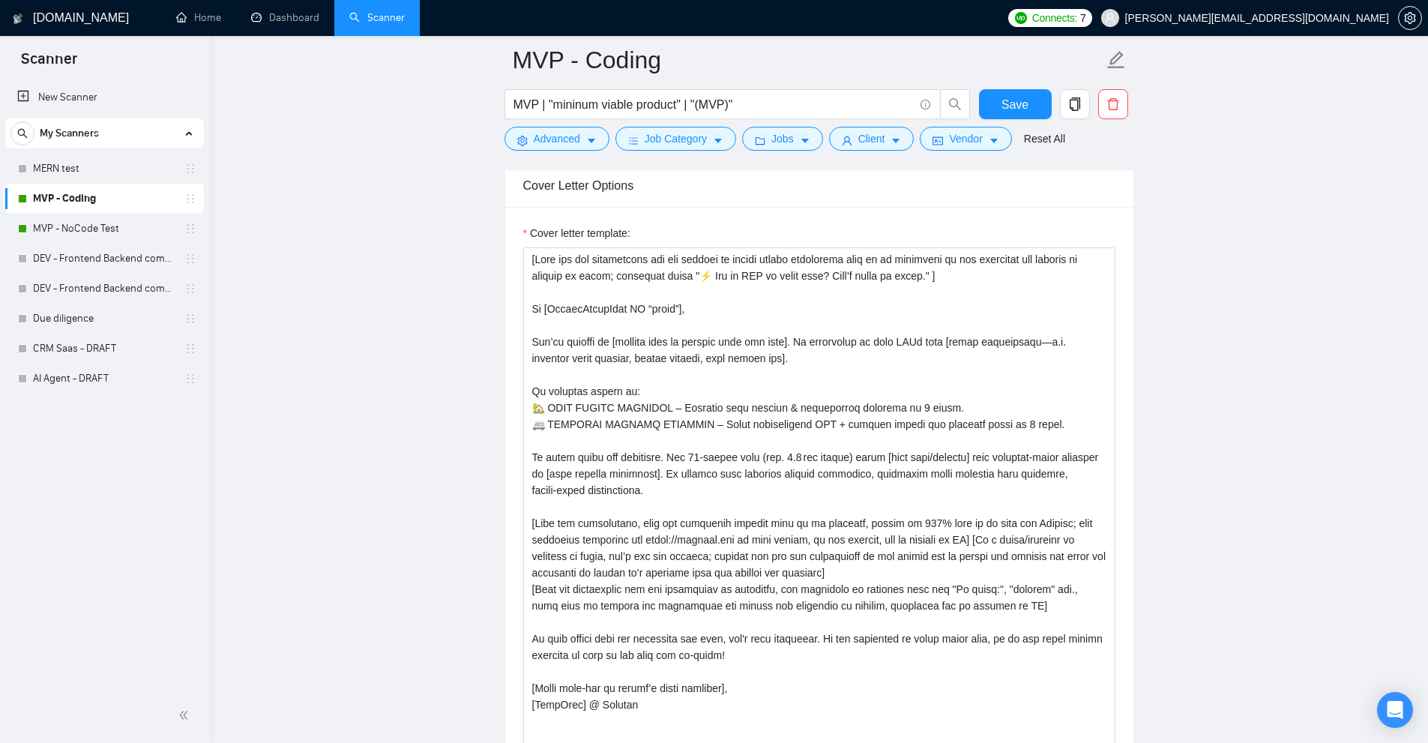
click at [1232, 287] on main "MVP - Coding MVP | "mininum viable product" | "(MVP)" Save Advanced Job Categor…" at bounding box center [819, 694] width 1170 height 4500
click at [787, 369] on textarea "Cover letter template:" at bounding box center [819, 529] width 592 height 565
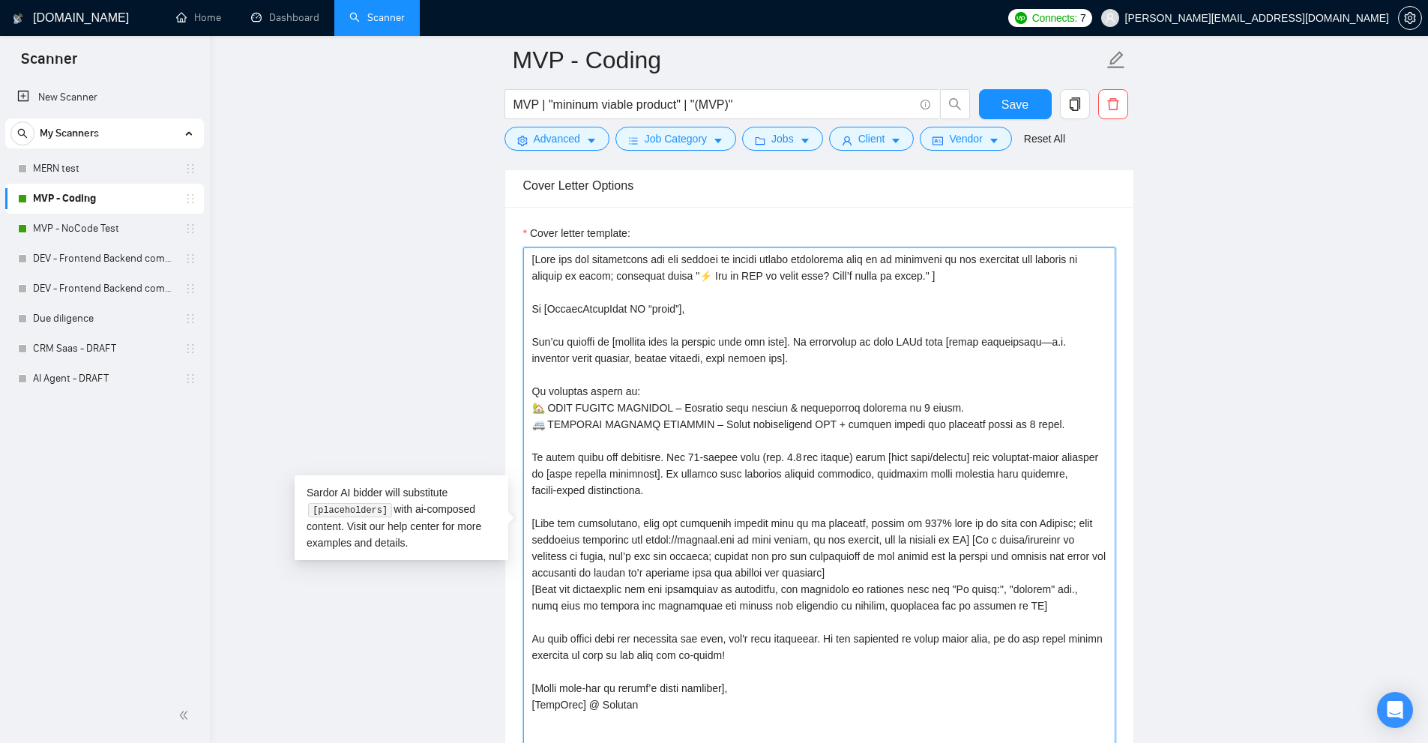
drag, startPoint x: 1056, startPoint y: 419, endPoint x: 491, endPoint y: 383, distance: 565.8
click at [499, 383] on main "MVP - Coding MVP | "mininum viable product" | "(MVP)" Save Advanced Job Categor…" at bounding box center [819, 694] width 1170 height 4500
click at [125, 216] on link "MVP - NoCode Test" at bounding box center [104, 229] width 142 height 30
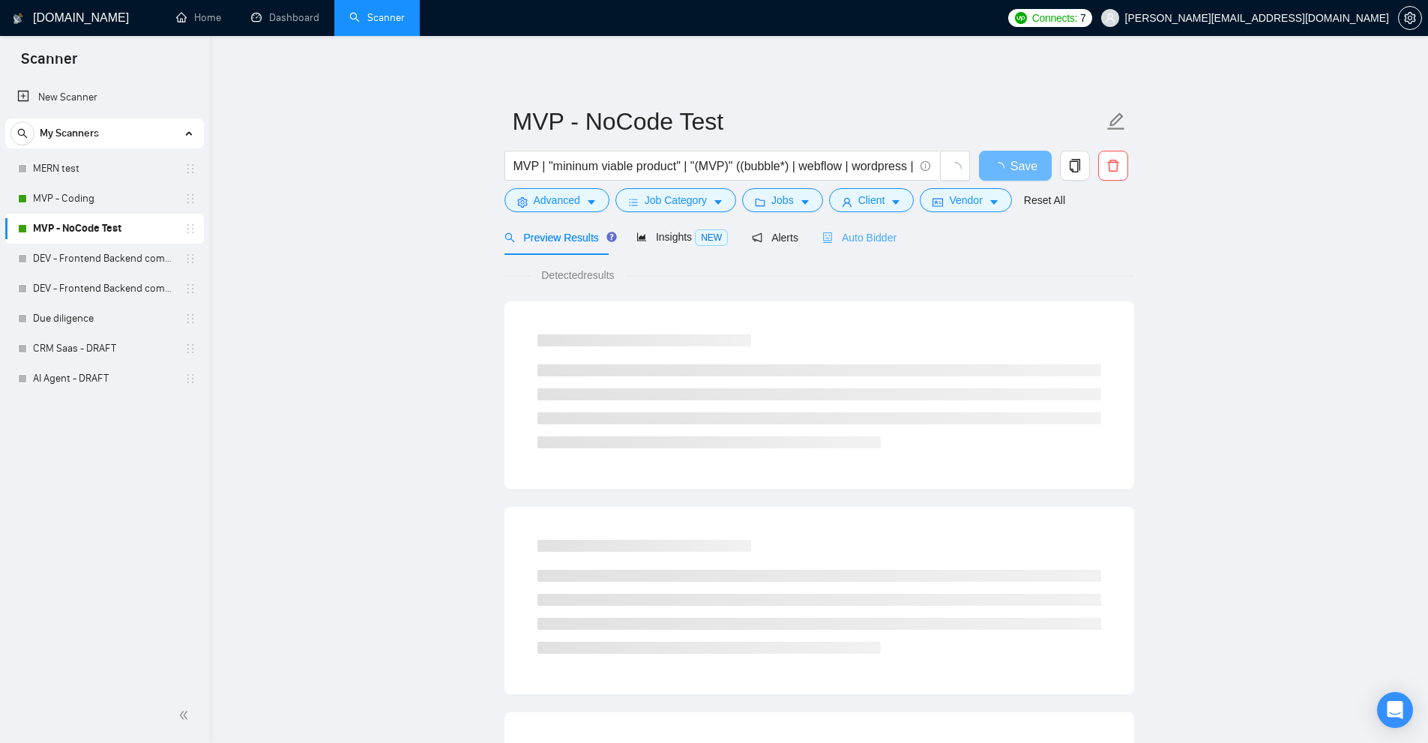
click at [839, 223] on div "Auto Bidder" at bounding box center [860, 237] width 74 height 35
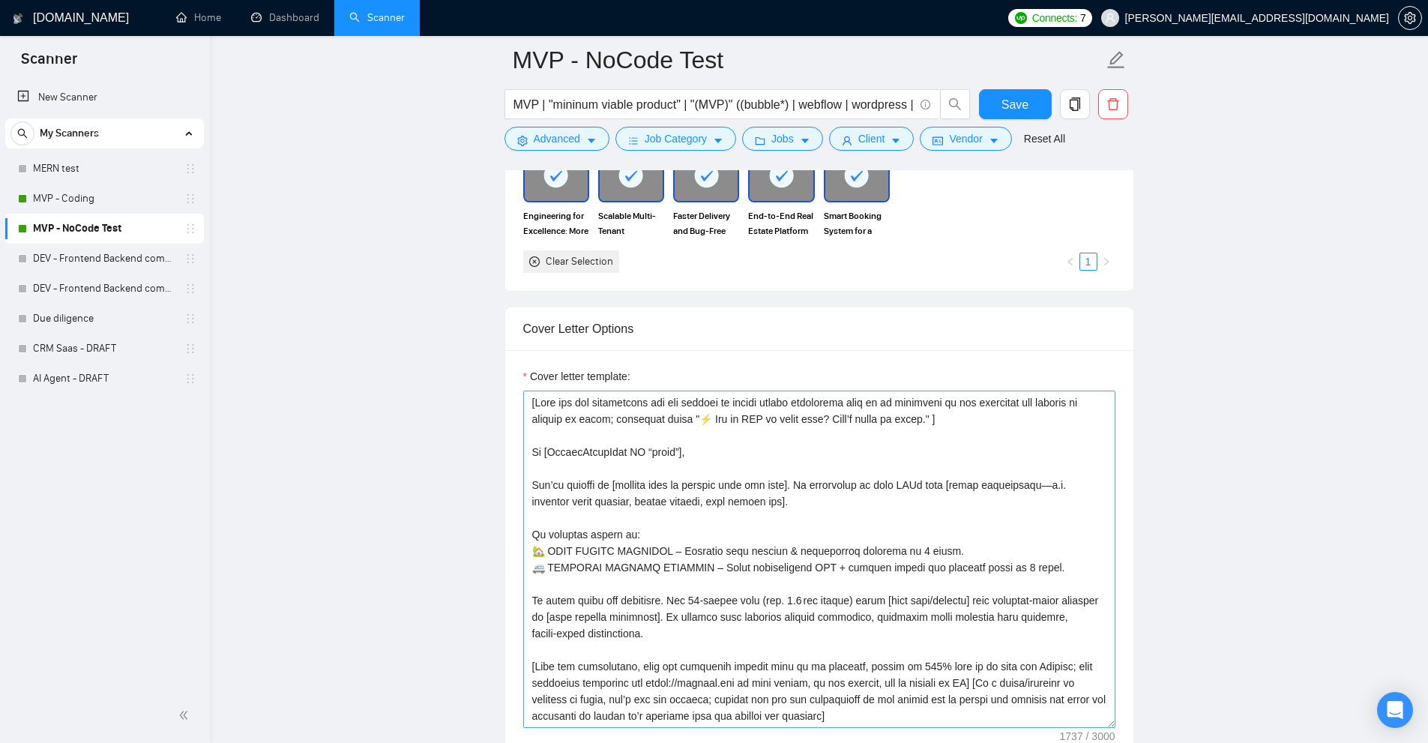
scroll to position [1500, 0]
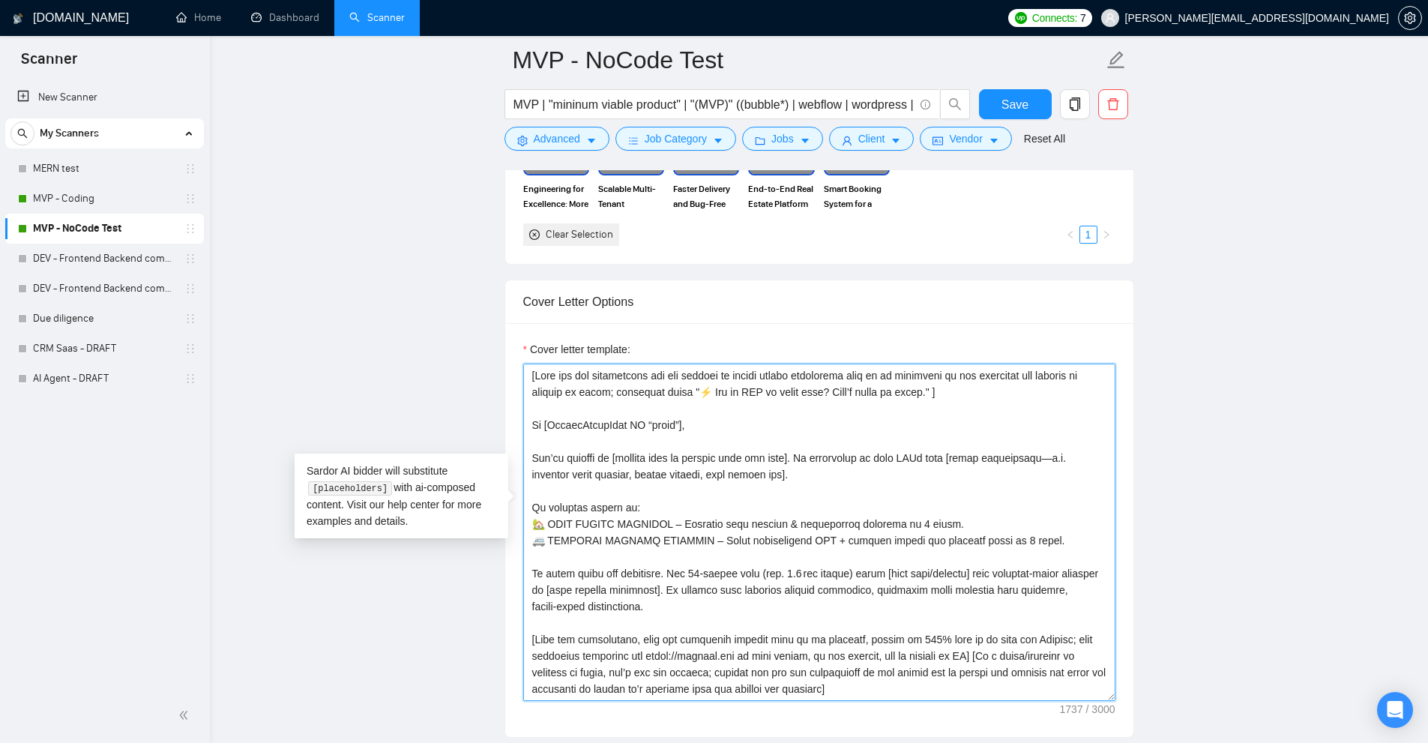
drag, startPoint x: 595, startPoint y: 491, endPoint x: 943, endPoint y: 518, distance: 349.0
click at [943, 518] on textarea "Cover letter template:" at bounding box center [819, 532] width 592 height 337
drag, startPoint x: 943, startPoint y: 517, endPoint x: 927, endPoint y: 474, distance: 46.3
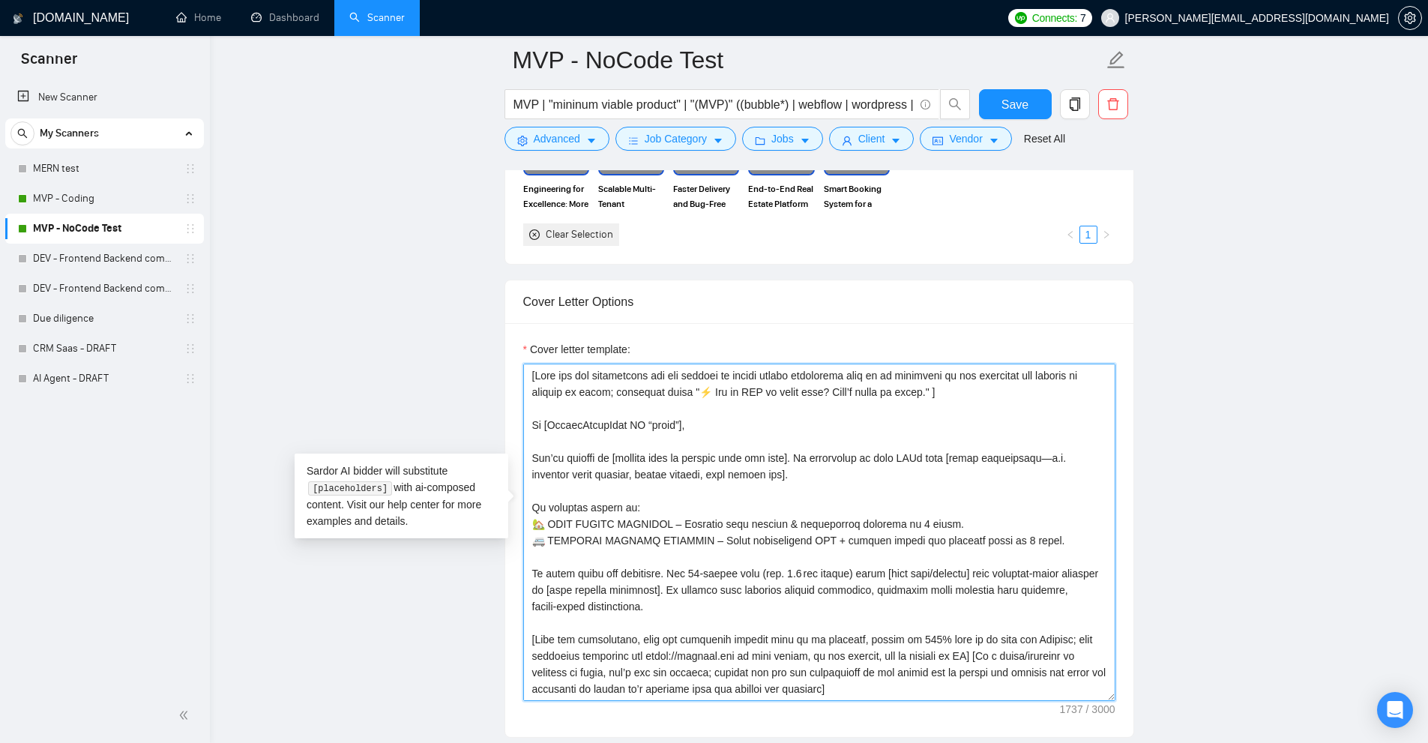
click at [927, 474] on textarea "Cover letter template:" at bounding box center [819, 532] width 592 height 337
click at [751, 486] on textarea "Cover letter template:" at bounding box center [819, 532] width 592 height 337
drag, startPoint x: 748, startPoint y: 517, endPoint x: 1048, endPoint y: 520, distance: 299.2
click at [1048, 520] on textarea "Cover letter template:" at bounding box center [819, 532] width 592 height 337
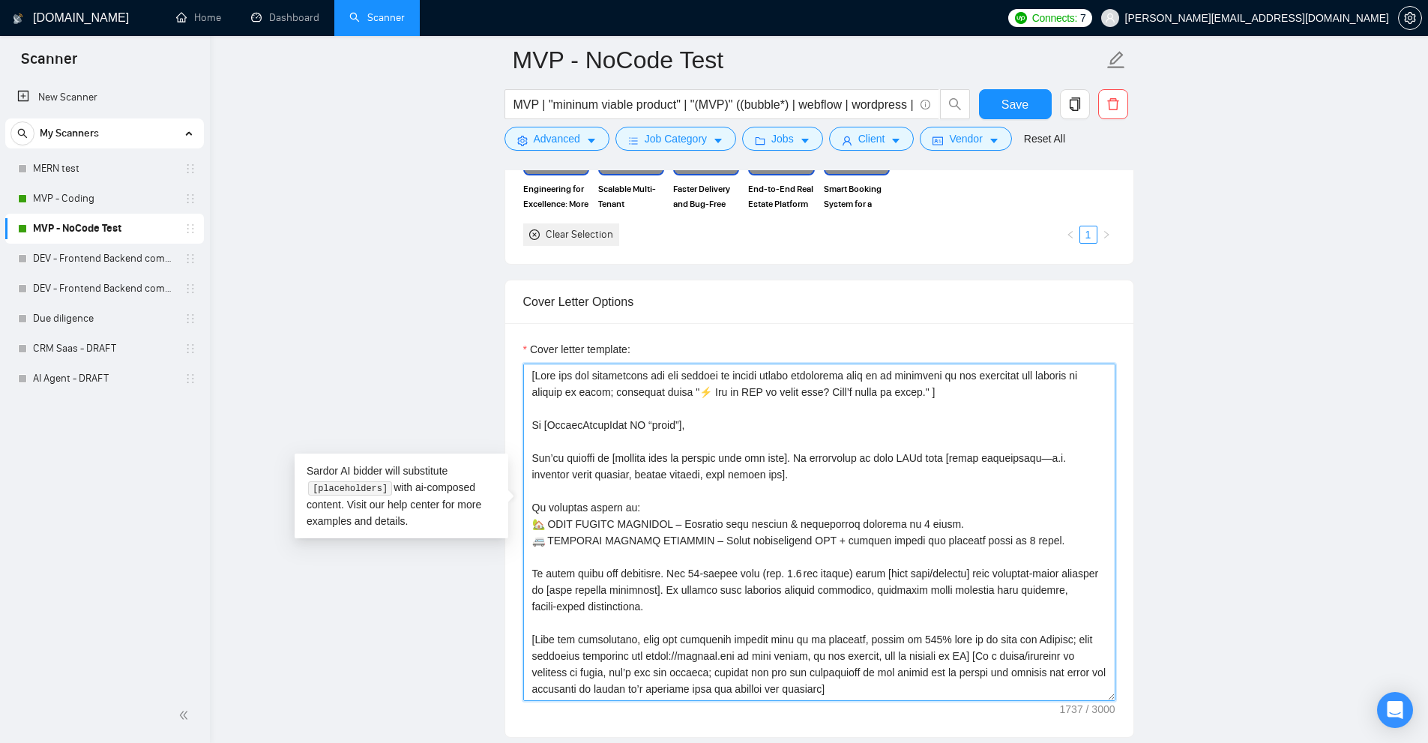
drag, startPoint x: 1056, startPoint y: 516, endPoint x: 712, endPoint y: 521, distance: 343.5
click at [712, 521] on textarea "Cover letter template:" at bounding box center [819, 532] width 592 height 337
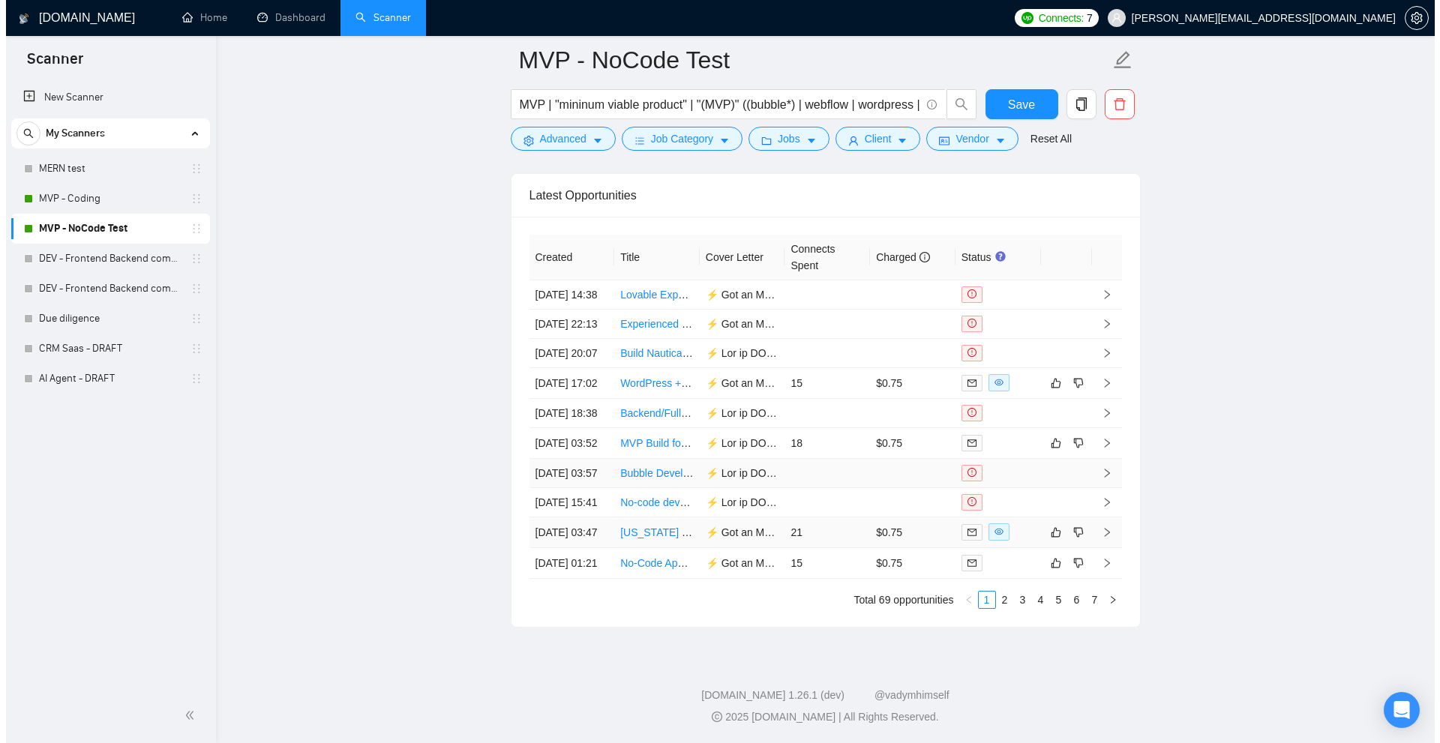
scroll to position [3688, 0]
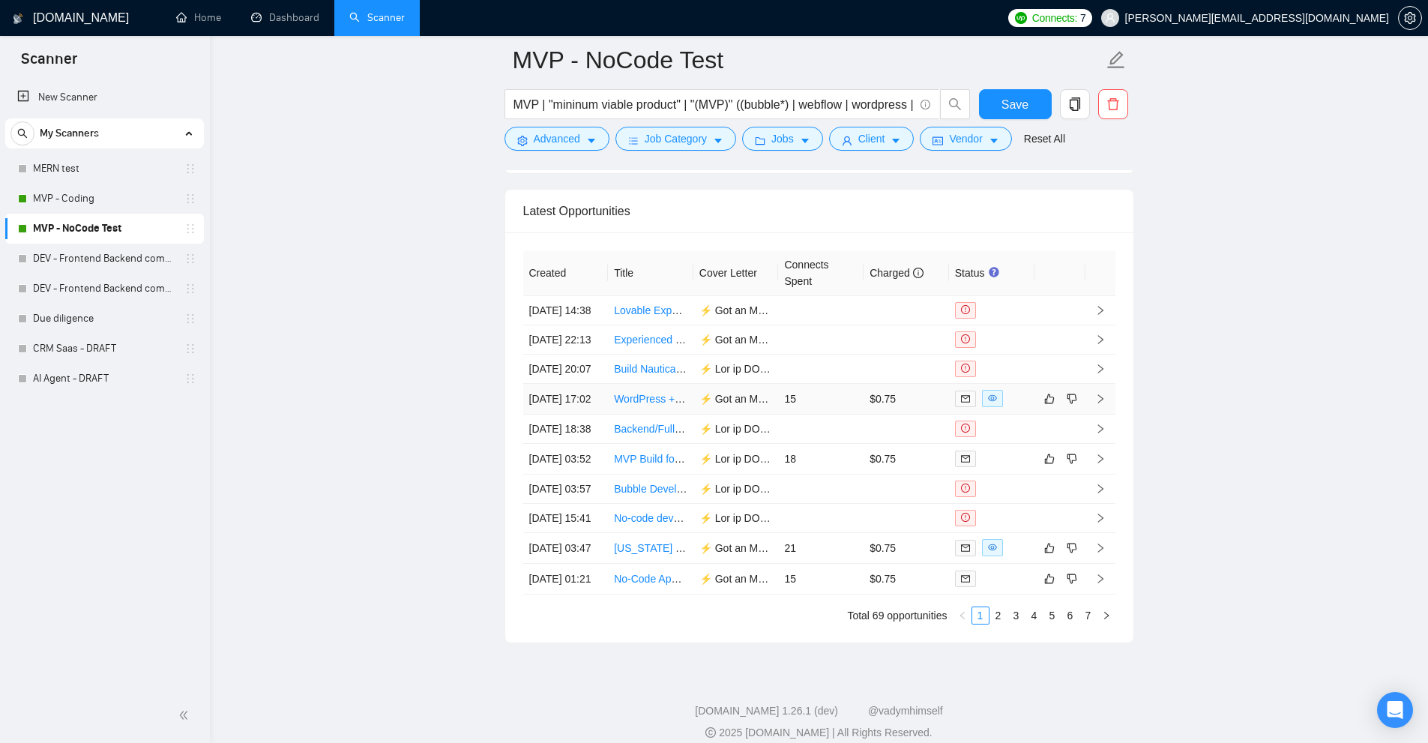
click at [832, 415] on td "15" at bounding box center [820, 399] width 85 height 31
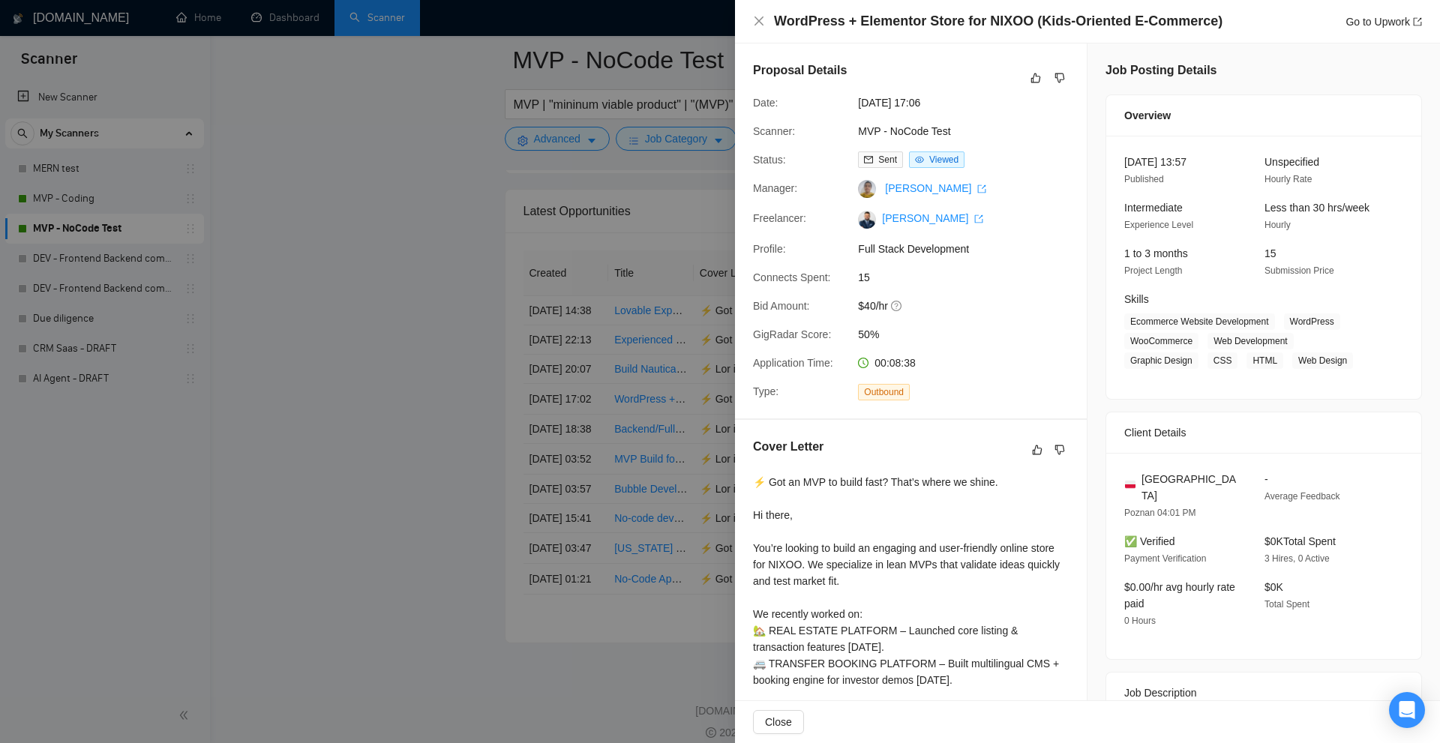
scroll to position [150, 0]
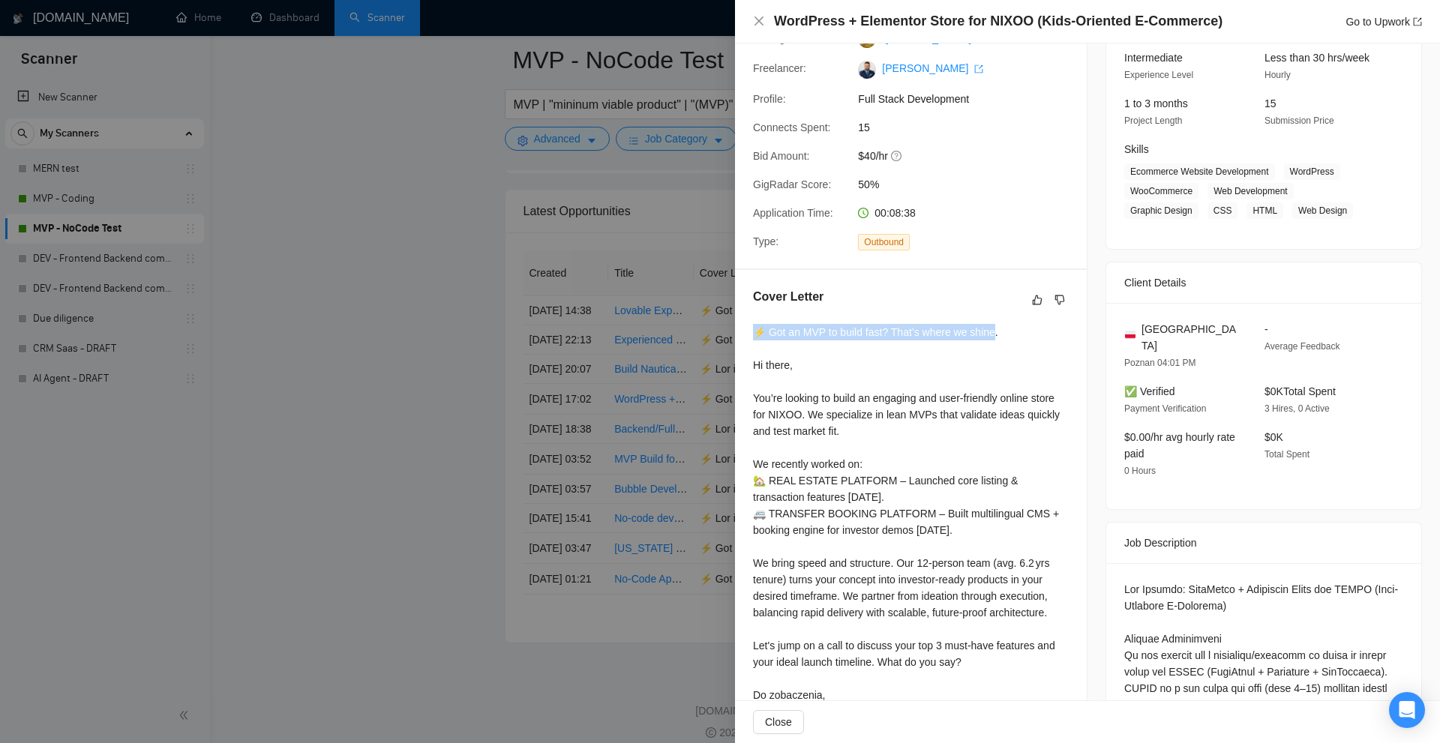
drag, startPoint x: 913, startPoint y: 327, endPoint x: 1007, endPoint y: 333, distance: 93.9
click at [994, 333] on div "⚡ Got an MVP to build fast? That’s where we shine. Hi there, You’re looking to …" at bounding box center [911, 522] width 316 height 396
click at [1007, 333] on div "⚡ Got an MVP to build fast? That’s where we shine. Hi there, You’re looking to …" at bounding box center [911, 522] width 316 height 396
drag, startPoint x: 877, startPoint y: 329, endPoint x: 744, endPoint y: 322, distance: 133.6
click at [742, 322] on div "Cover Letter ⚡ Got an MVP to build fast? That’s where we shine. Hi there, You’r…" at bounding box center [911, 507] width 352 height 474
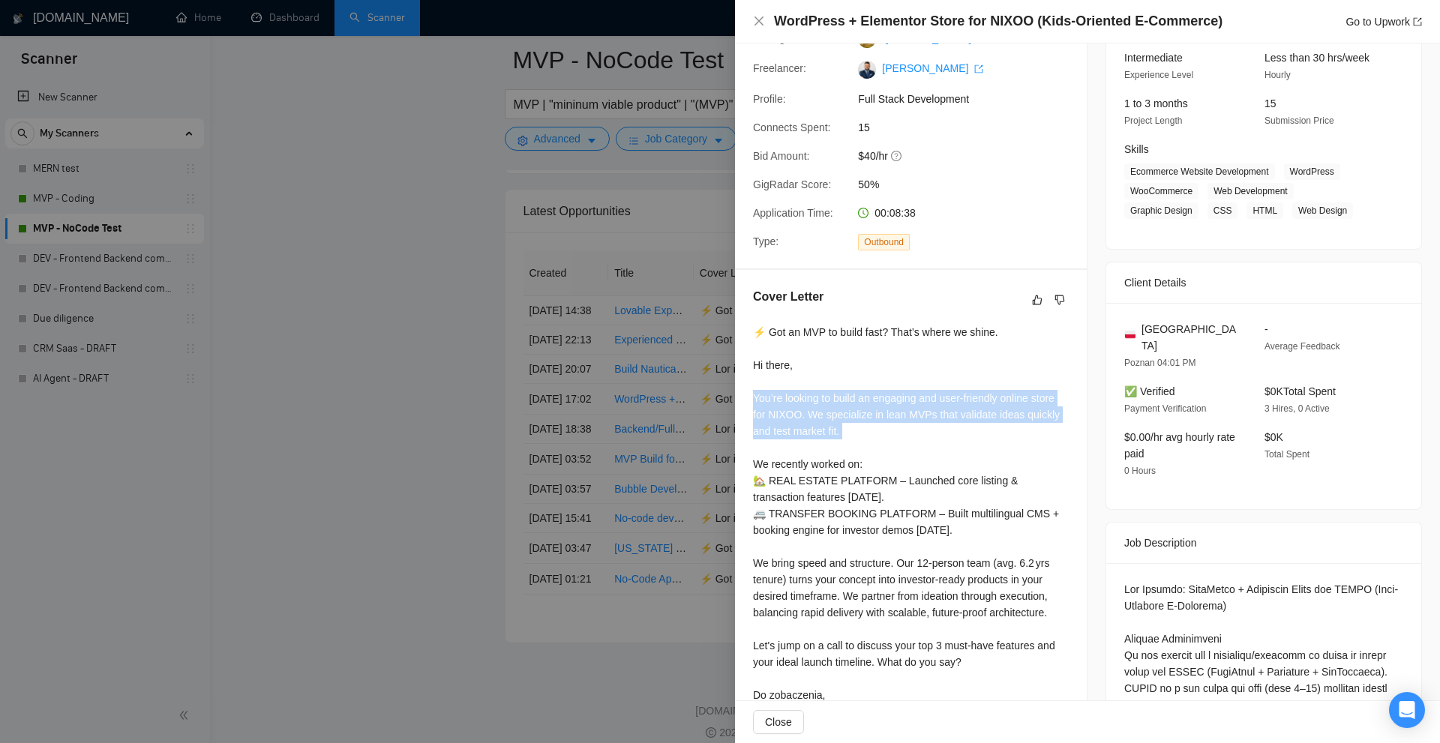
drag, startPoint x: 744, startPoint y: 400, endPoint x: 930, endPoint y: 443, distance: 190.8
click at [930, 443] on div "Cover Letter ⚡ Got an MVP to build fast? That’s where we shine. Hi there, You’r…" at bounding box center [911, 507] width 352 height 474
click at [930, 443] on div "⚡ Got an MVP to build fast? That’s where we shine. Hi there, You’re looking to …" at bounding box center [911, 522] width 316 height 396
click at [991, 503] on div "⚡ Got an MVP to build fast? That’s where we shine. Hi there, You’re looking to …" at bounding box center [911, 522] width 316 height 396
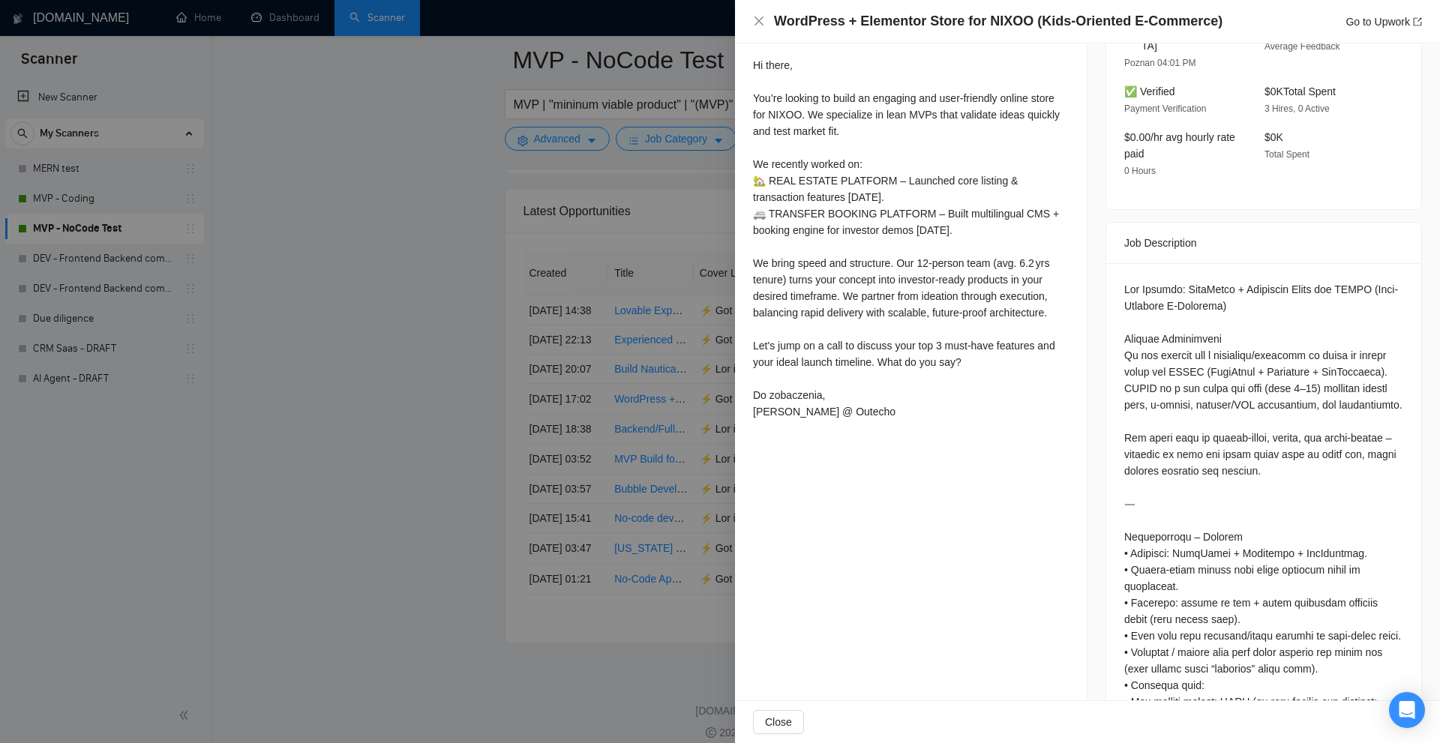
scroll to position [225, 0]
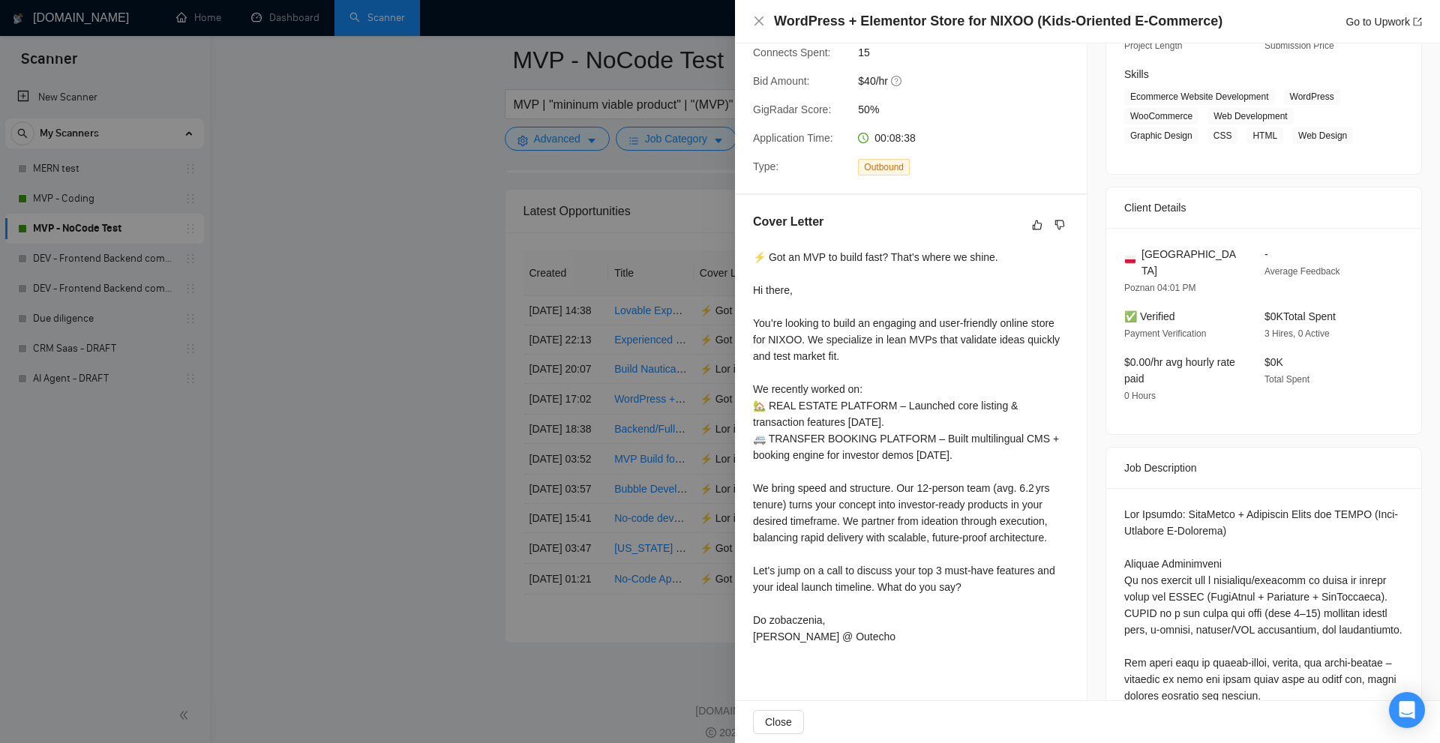
click at [970, 565] on div "⚡ Got an MVP to build fast? That’s where we shine. Hi there, You’re looking to …" at bounding box center [911, 447] width 316 height 396
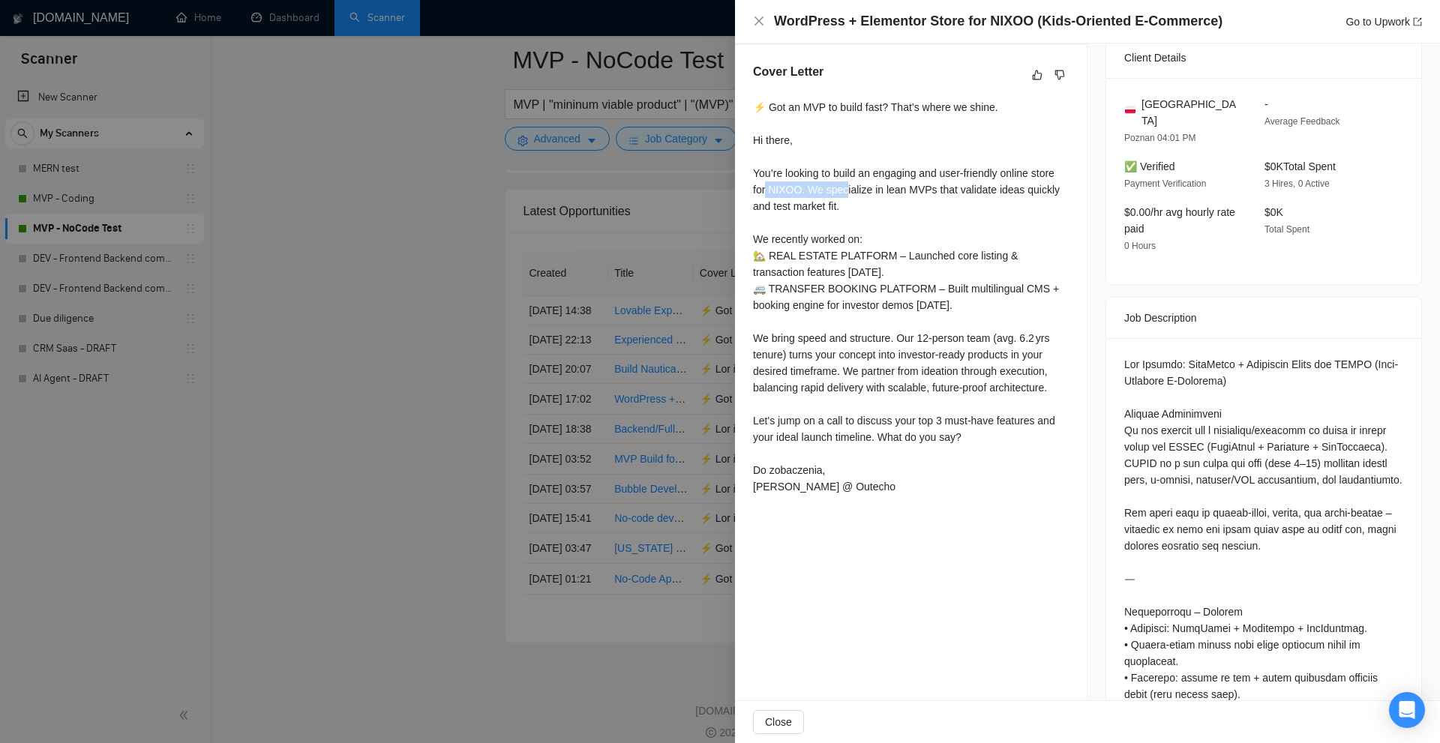
drag, startPoint x: 769, startPoint y: 189, endPoint x: 846, endPoint y: 188, distance: 77.2
click at [846, 188] on div "⚡ Got an MVP to build fast? That’s where we shine. Hi there, You’re looking to …" at bounding box center [911, 297] width 316 height 396
drag, startPoint x: 1168, startPoint y: 418, endPoint x: 1204, endPoint y: 430, distance: 37.7
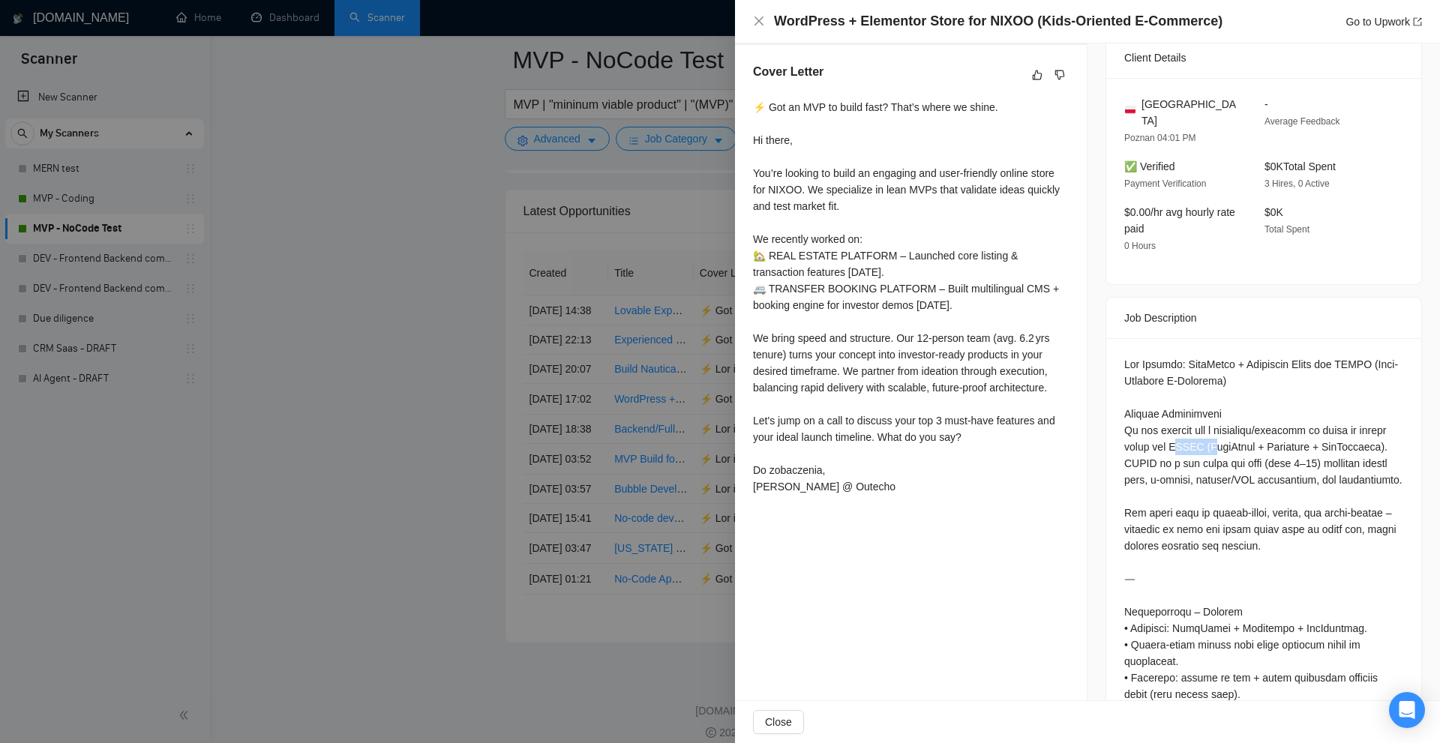
drag, startPoint x: 829, startPoint y: 194, endPoint x: 763, endPoint y: 170, distance: 70.2
click at [763, 170] on div "⚡ Got an MVP to build fast? That’s where we shine. Hi there, You’re looking to …" at bounding box center [911, 297] width 316 height 396
click at [892, 221] on div "⚡ Got an MVP to build fast? That’s where we shine. Hi there, You’re looking to …" at bounding box center [911, 297] width 316 height 396
click at [911, 196] on div "⚡ Got an MVP to build fast? That’s where we shine. Hi there, You’re looking to …" at bounding box center [911, 297] width 316 height 396
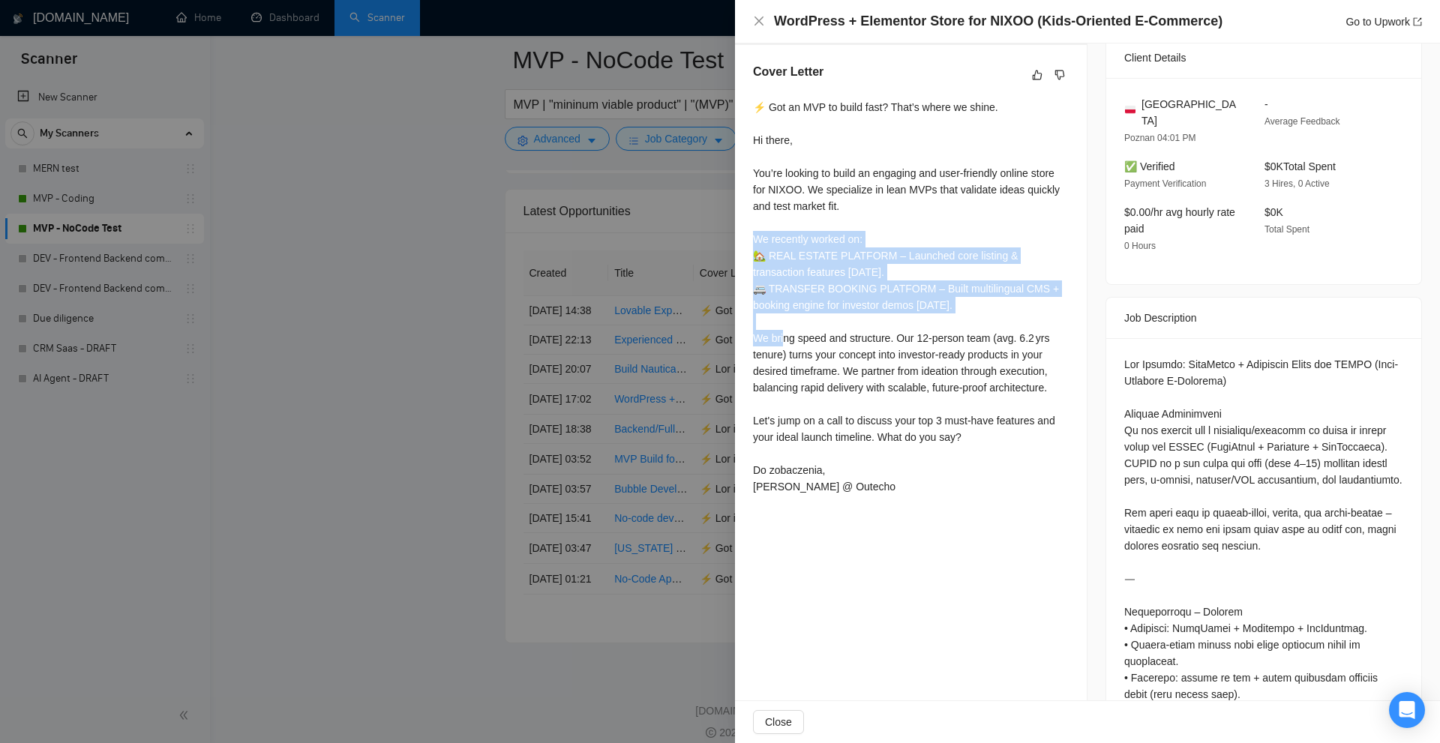
drag, startPoint x: 739, startPoint y: 233, endPoint x: 1022, endPoint y: 310, distance: 293.6
click at [1027, 310] on div "Cover Letter ⚡ Got an MVP to build fast? That’s where we shine. Hi there, You’r…" at bounding box center [911, 282] width 352 height 474
click at [1022, 310] on div "⚡ Got an MVP to build fast? That’s where we shine. Hi there, You’re looking to …" at bounding box center [911, 297] width 316 height 396
drag, startPoint x: 1002, startPoint y: 305, endPoint x: 754, endPoint y: 256, distance: 252.9
click at [754, 256] on div "⚡ Got an MVP to build fast? That’s where we shine. Hi there, You’re looking to …" at bounding box center [911, 297] width 316 height 396
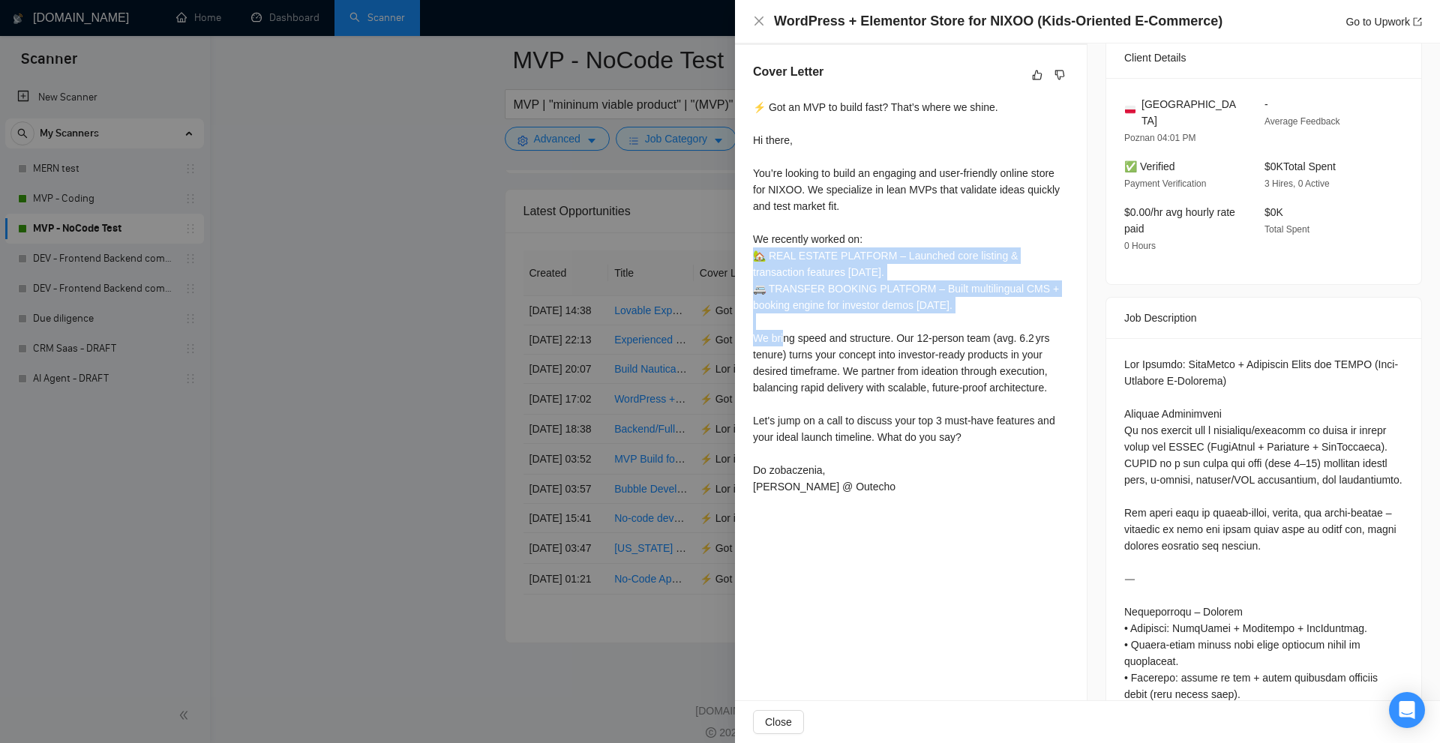
click at [755, 256] on div "⚡ Got an MVP to build fast? That’s where we shine. Hi there, You’re looking to …" at bounding box center [911, 297] width 316 height 396
drag, startPoint x: 754, startPoint y: 255, endPoint x: 979, endPoint y: 304, distance: 230.2
click at [979, 304] on div "⚡ Got an MVP to build fast? That’s where we shine. Hi there, You’re looking to …" at bounding box center [911, 297] width 316 height 396
drag, startPoint x: 955, startPoint y: 302, endPoint x: 749, endPoint y: 255, distance: 211.5
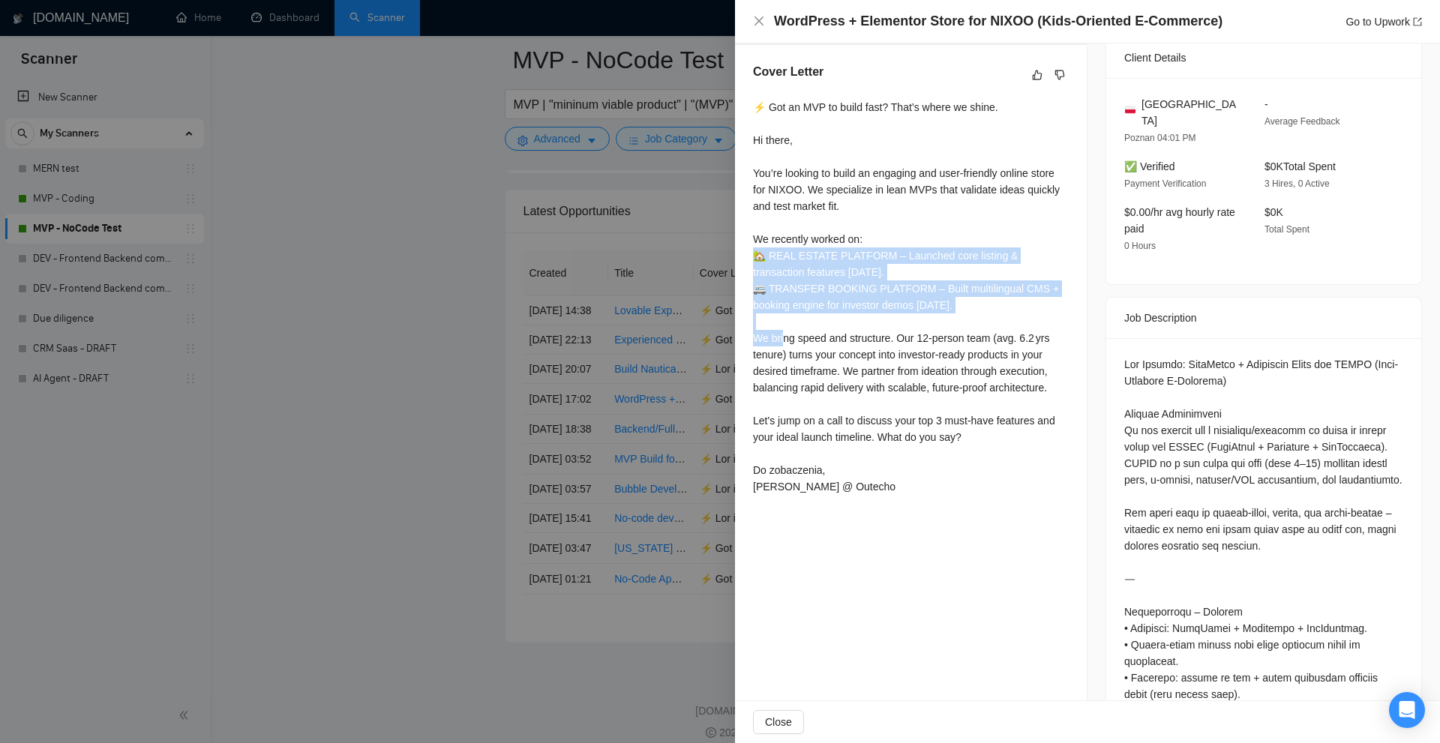
click at [749, 255] on div "Cover Letter ⚡ Got an MVP to build fast? That’s where we shine. Hi there, You’r…" at bounding box center [911, 282] width 352 height 474
click at [753, 253] on div "⚡ Got an MVP to build fast? That’s where we shine. Hi there, You’re looking to …" at bounding box center [911, 297] width 316 height 396
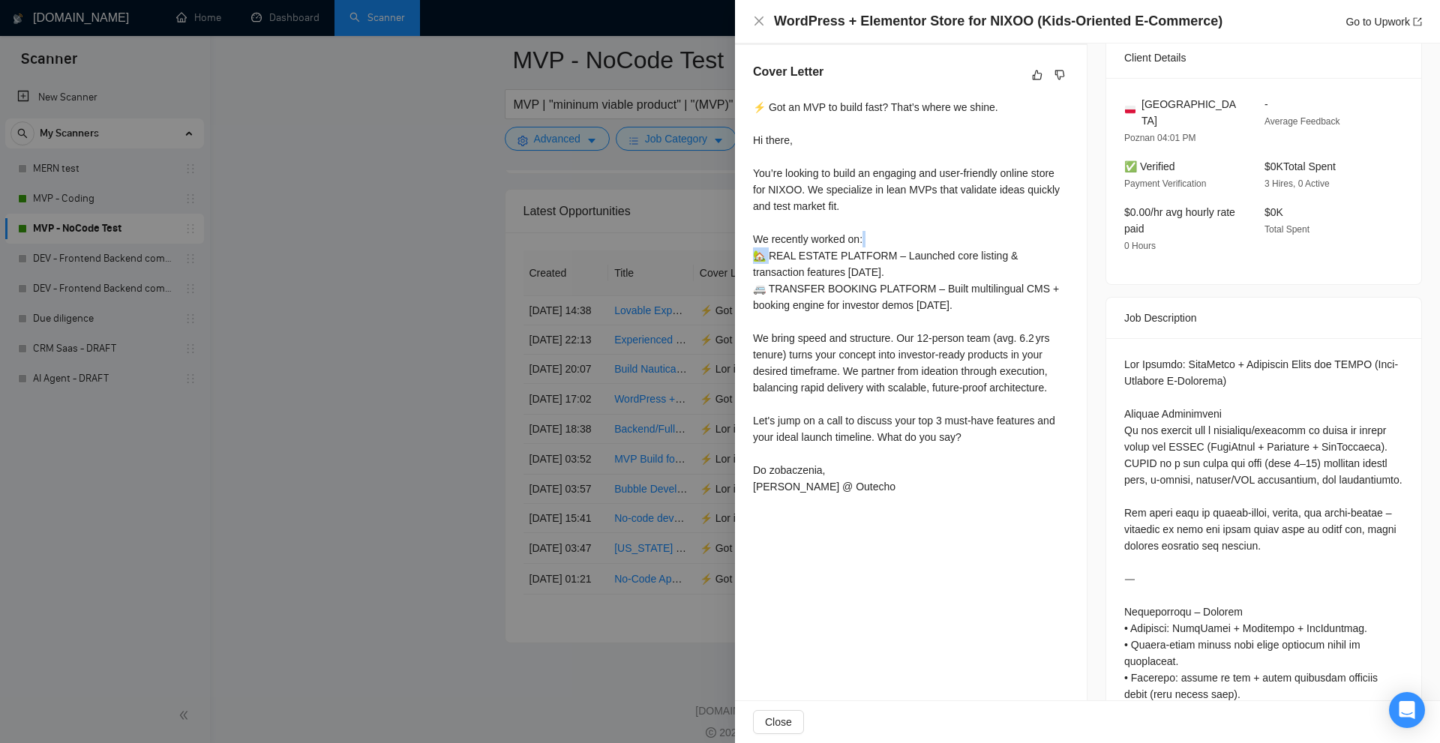
click at [753, 253] on div "⚡ Got an MVP to build fast? That’s where we shine. Hi there, You’re looking to …" at bounding box center [911, 297] width 316 height 396
drag, startPoint x: 753, startPoint y: 253, endPoint x: 790, endPoint y: 259, distance: 37.1
click at [790, 259] on div "⚡ Got an MVP to build fast? That’s where we shine. Hi there, You’re looking to …" at bounding box center [911, 297] width 316 height 396
click at [907, 292] on div "⚡ Got an MVP to build fast? That’s where we shine. Hi there, You’re looking to …" at bounding box center [911, 297] width 316 height 396
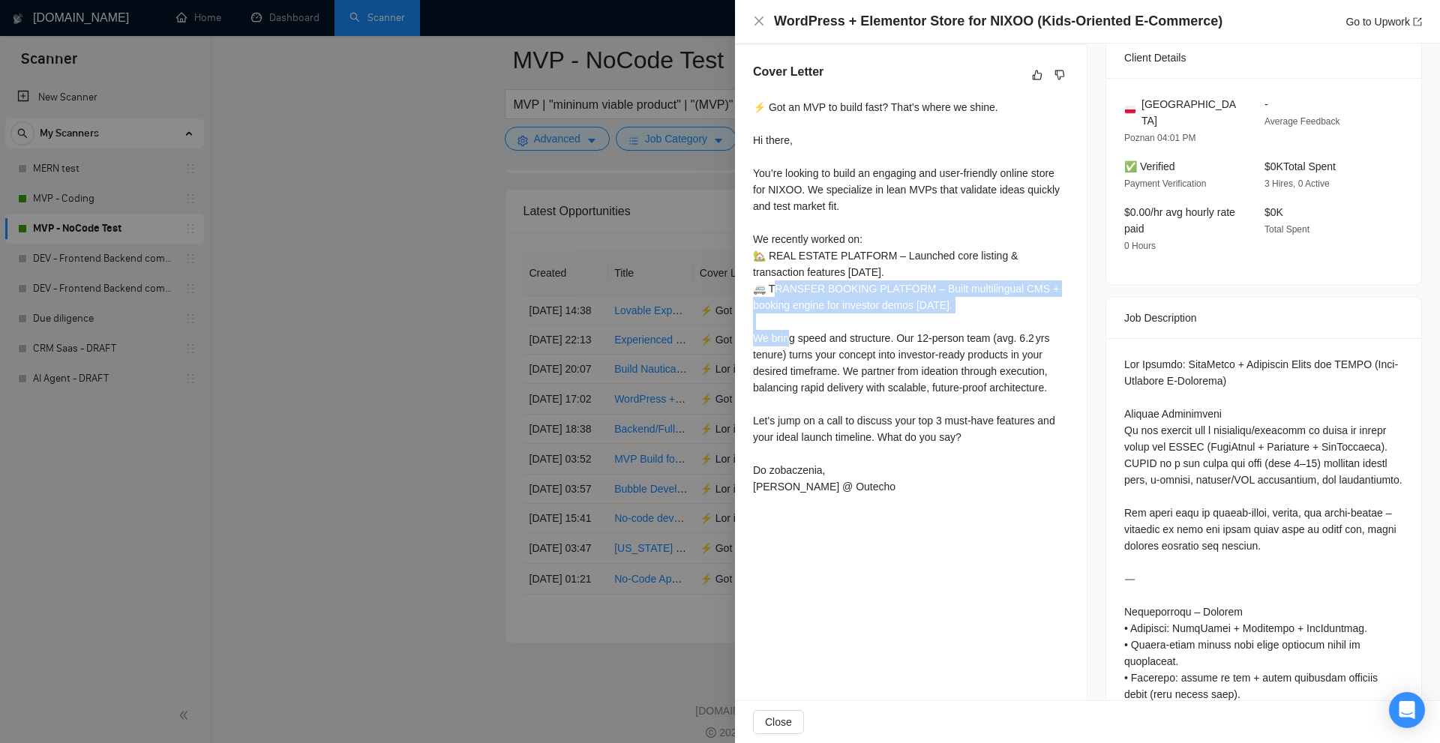
click at [907, 292] on div "⚡ Got an MVP to build fast? That’s where we shine. Hi there, You’re looking to …" at bounding box center [911, 297] width 316 height 396
drag, startPoint x: 768, startPoint y: 255, endPoint x: 881, endPoint y: 256, distance: 113.2
click at [881, 256] on div "⚡ Got an MVP to build fast? That’s where we shine. Hi there, You’re looking to …" at bounding box center [911, 297] width 316 height 396
click at [902, 256] on div "⚡ Got an MVP to build fast? That’s where we shine. Hi there, You’re looking to …" at bounding box center [911, 297] width 316 height 396
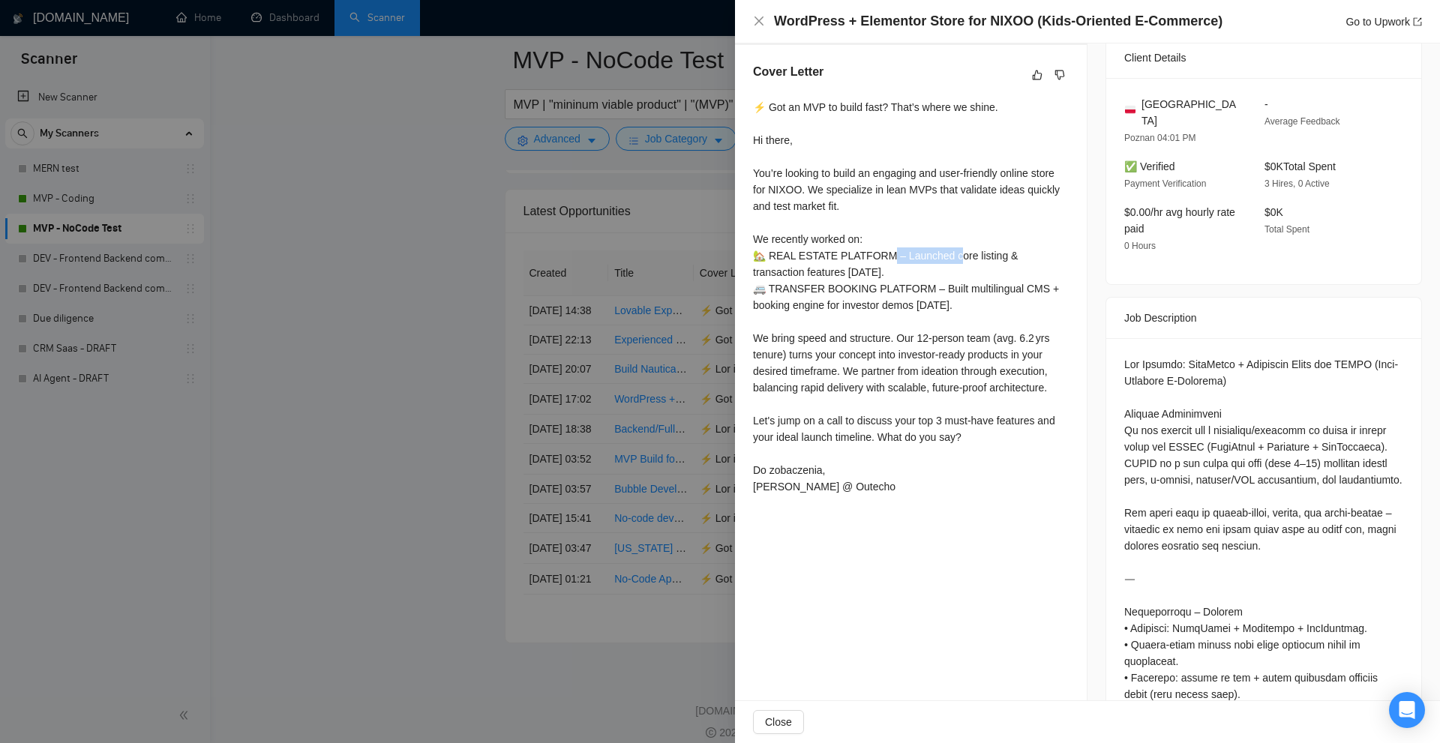
drag, startPoint x: 883, startPoint y: 256, endPoint x: 948, endPoint y: 259, distance: 65.3
click at [948, 259] on div "⚡ Got an MVP to build fast? That’s where we shine. Hi there, You’re looking to …" at bounding box center [911, 297] width 316 height 396
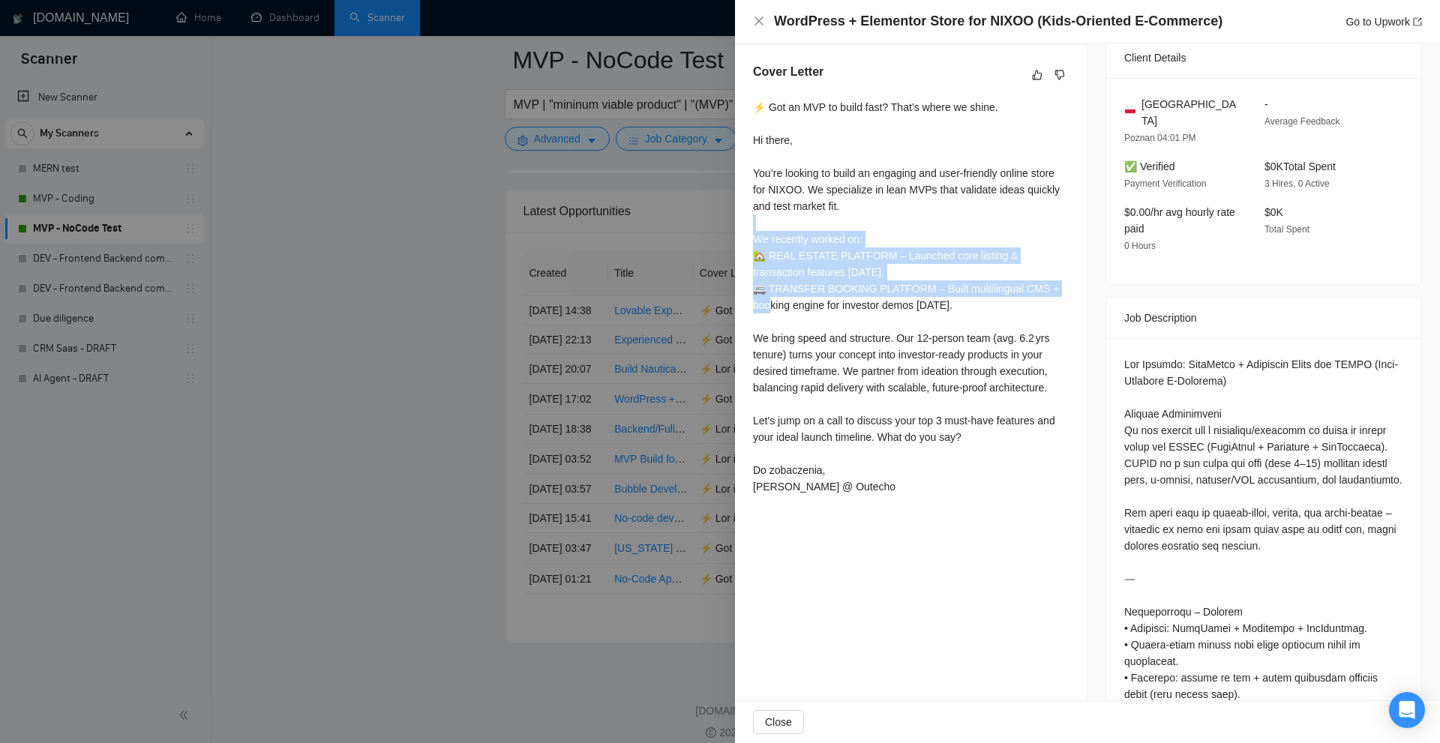
drag, startPoint x: 748, startPoint y: 230, endPoint x: 1054, endPoint y: 295, distance: 311.9
click at [1054, 294] on div "Cover Letter ⚡ Got an MVP to build fast? That’s where we shine. Hi there, You’r…" at bounding box center [911, 282] width 352 height 474
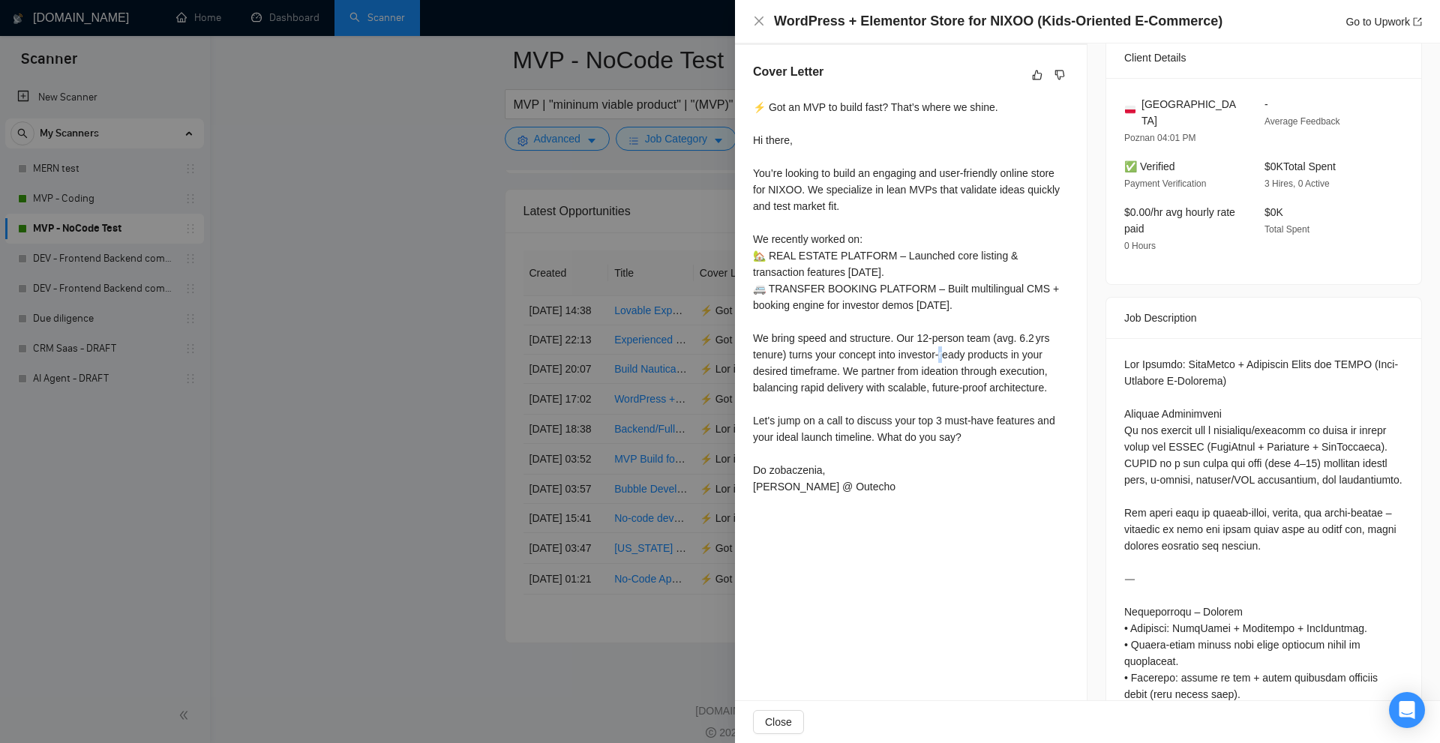
click at [904, 360] on div "⚡ Got an MVP to build fast? That’s where we shine. Hi there, You’re looking to …" at bounding box center [911, 297] width 316 height 396
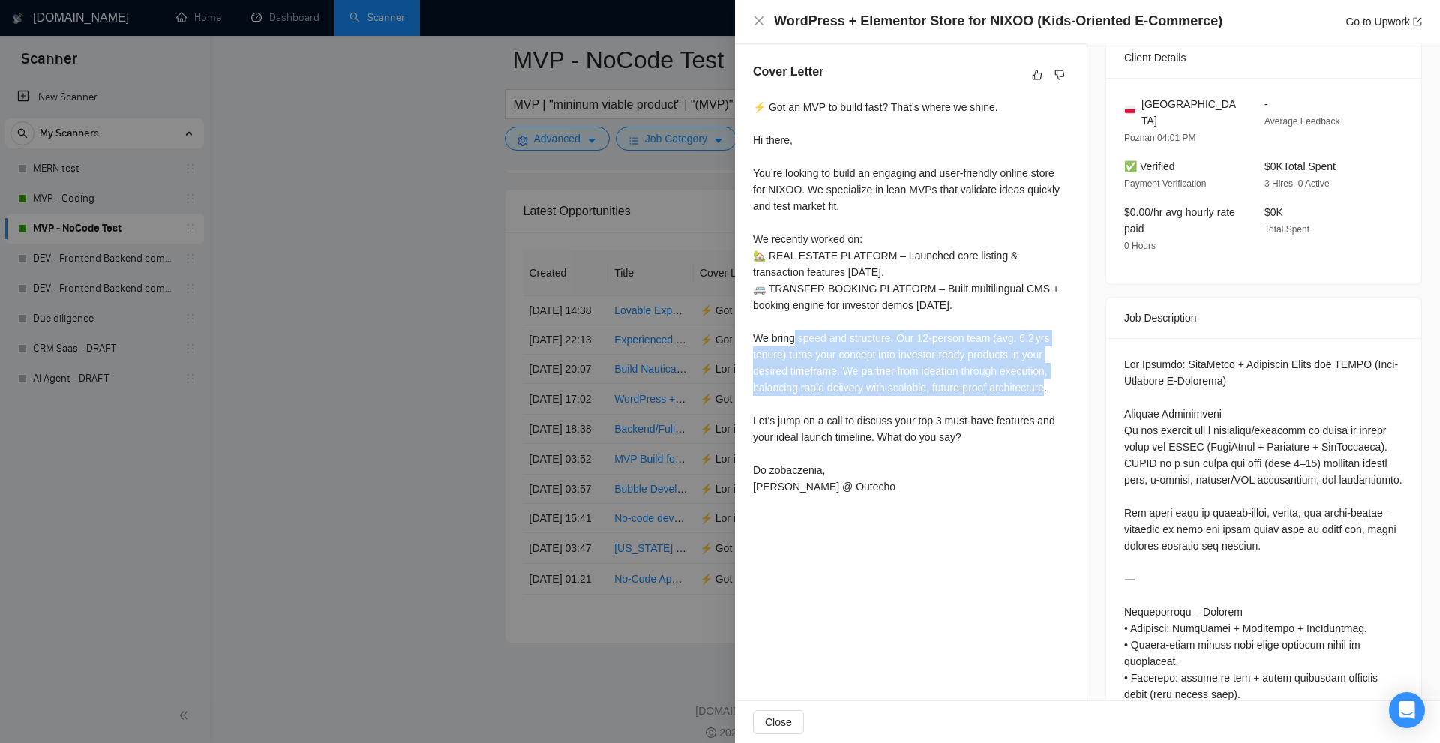
drag, startPoint x: 879, startPoint y: 353, endPoint x: 1008, endPoint y: 383, distance: 132.4
click at [1008, 383] on div "⚡ Got an MVP to build fast? That’s where we shine. Hi there, You’re looking to …" at bounding box center [911, 297] width 316 height 396
drag, startPoint x: 1059, startPoint y: 383, endPoint x: 757, endPoint y: 336, distance: 305.8
click at [757, 336] on div "⚡ Got an MVP to build fast? That’s where we shine. Hi there, You’re looking to …" at bounding box center [911, 297] width 316 height 396
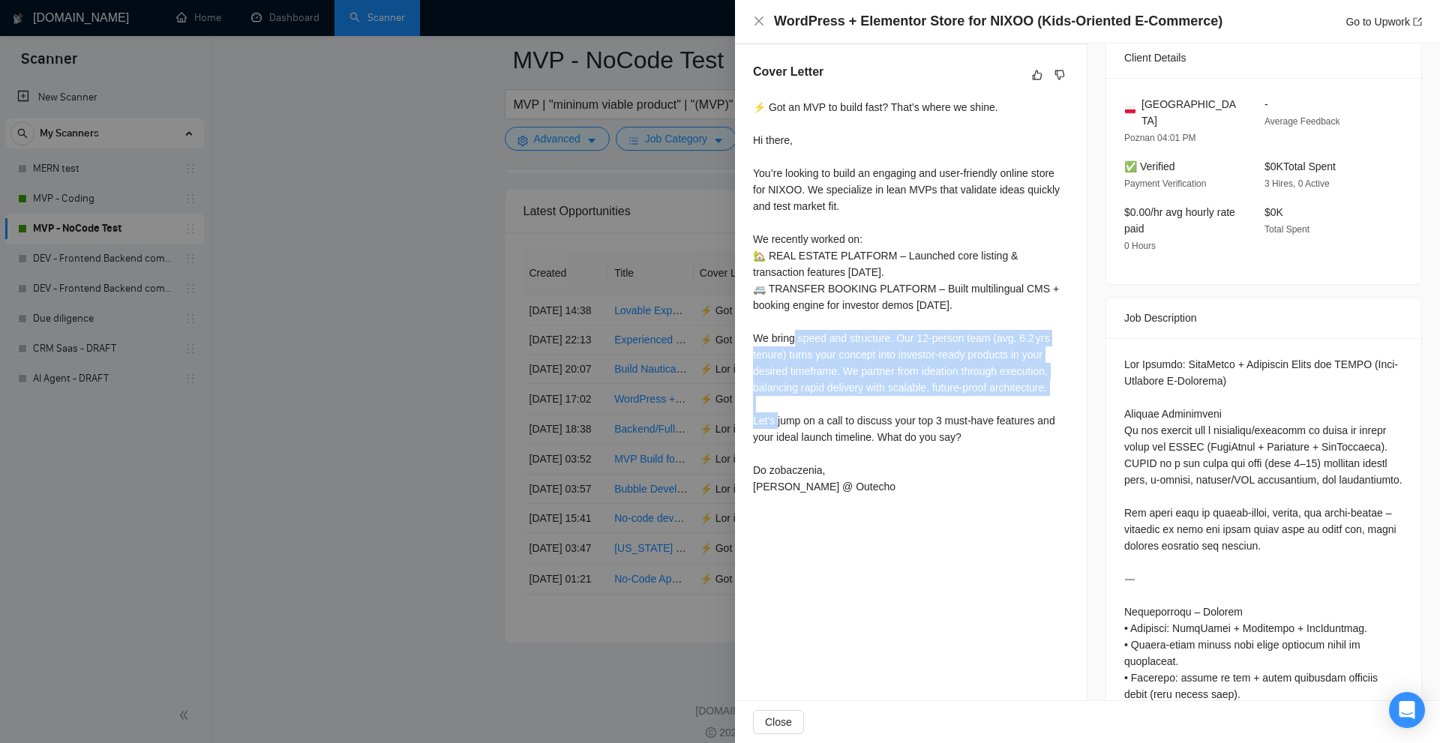
click at [757, 337] on div "⚡ Got an MVP to build fast? That’s where we shine. Hi there, You’re looking to …" at bounding box center [911, 297] width 316 height 396
click at [967, 349] on div "⚡ Got an MVP to build fast? That’s where we shine. Hi there, You’re looking to …" at bounding box center [911, 297] width 316 height 396
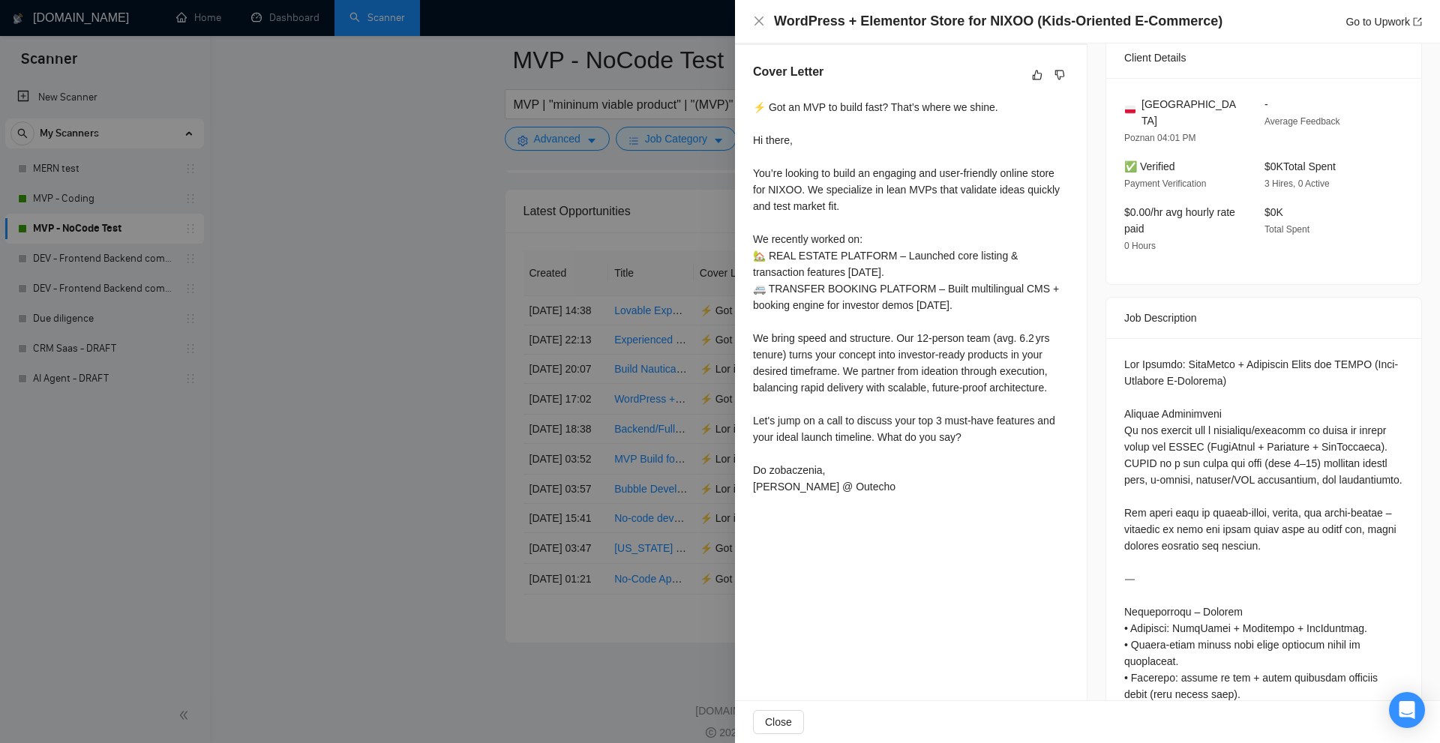
click at [1021, 394] on div "⚡ Got an MVP to build fast? That’s where we shine. Hi there, You’re looking to …" at bounding box center [911, 297] width 316 height 396
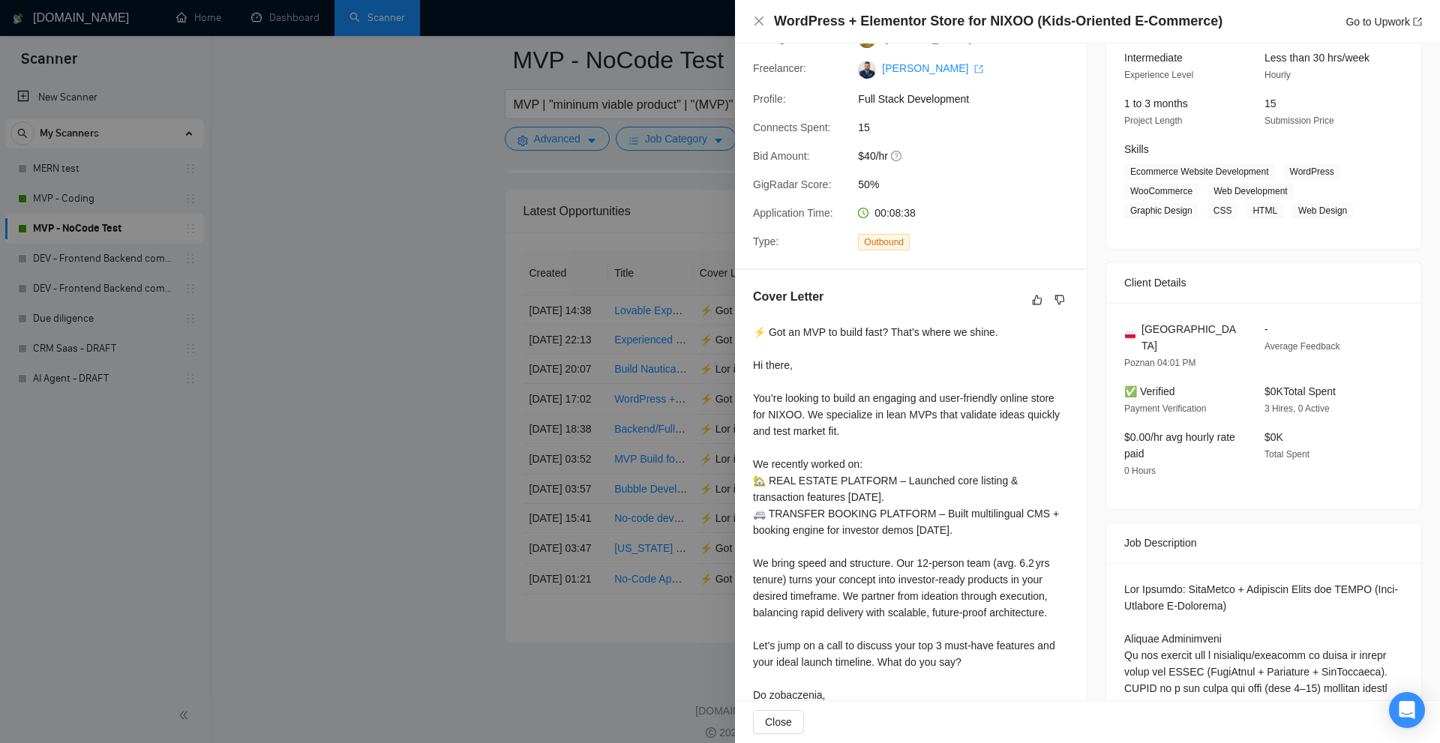
scroll to position [300, 0]
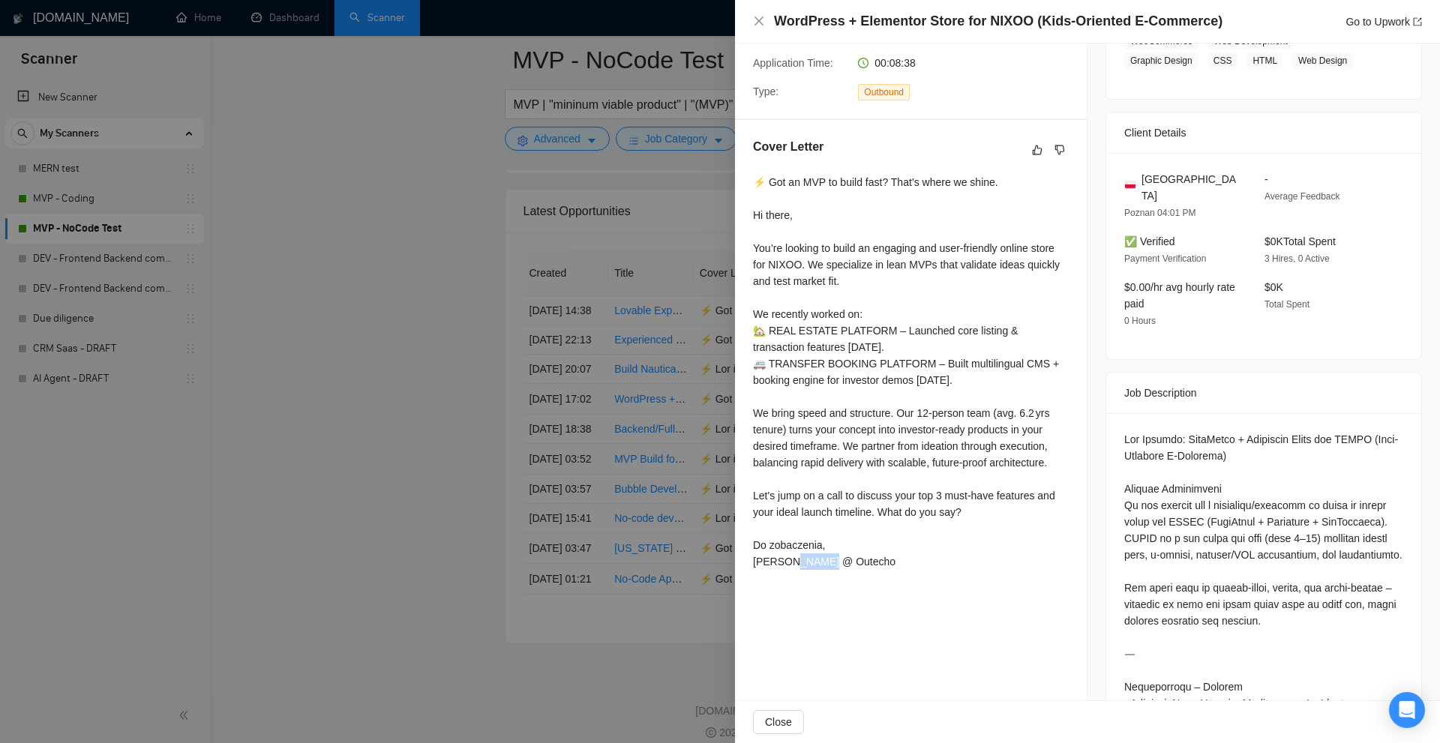
drag, startPoint x: 777, startPoint y: 559, endPoint x: 955, endPoint y: 550, distance: 178.0
click at [966, 550] on div "⚡ Got an MVP to build fast? That’s where we shine. Hi there, You’re looking to …" at bounding box center [911, 372] width 316 height 396
click at [823, 535] on div "⚡ Got an MVP to build fast? That’s where we shine. Hi there, You’re looking to …" at bounding box center [911, 372] width 316 height 396
drag, startPoint x: 865, startPoint y: 435, endPoint x: 953, endPoint y: 436, distance: 87.7
click at [949, 436] on div "⚡ Got an MVP to build fast? That’s where we shine. Hi there, You’re looking to …" at bounding box center [911, 372] width 316 height 396
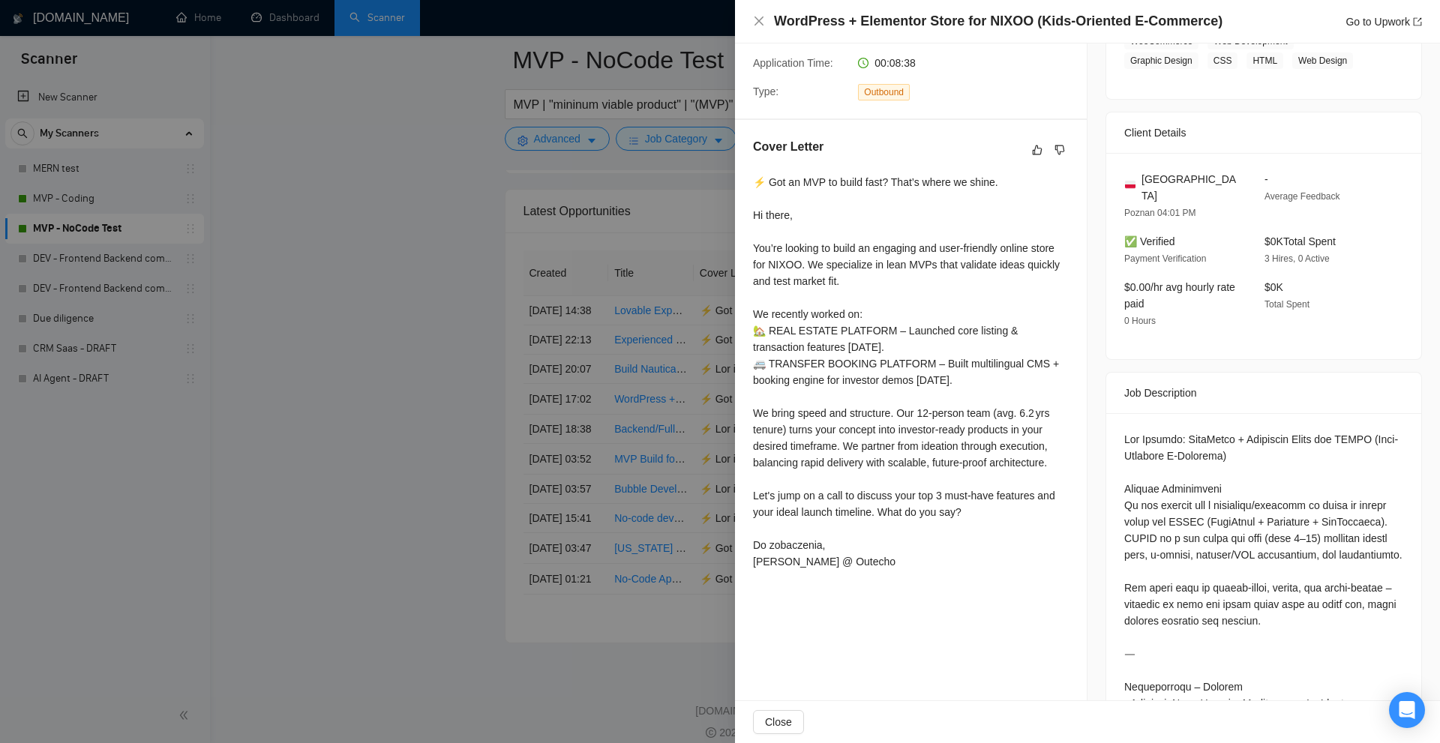
drag, startPoint x: 953, startPoint y: 436, endPoint x: 1095, endPoint y: 499, distance: 155.4
click at [955, 437] on div "⚡ Got an MVP to build fast? That’s where we shine. Hi there, You’re looking to …" at bounding box center [911, 372] width 316 height 396
drag, startPoint x: 788, startPoint y: 244, endPoint x: 868, endPoint y: 284, distance: 88.9
click at [868, 284] on div "⚡ Got an MVP to build fast? That’s where we shine. Hi there, You’re looking to …" at bounding box center [911, 372] width 316 height 396
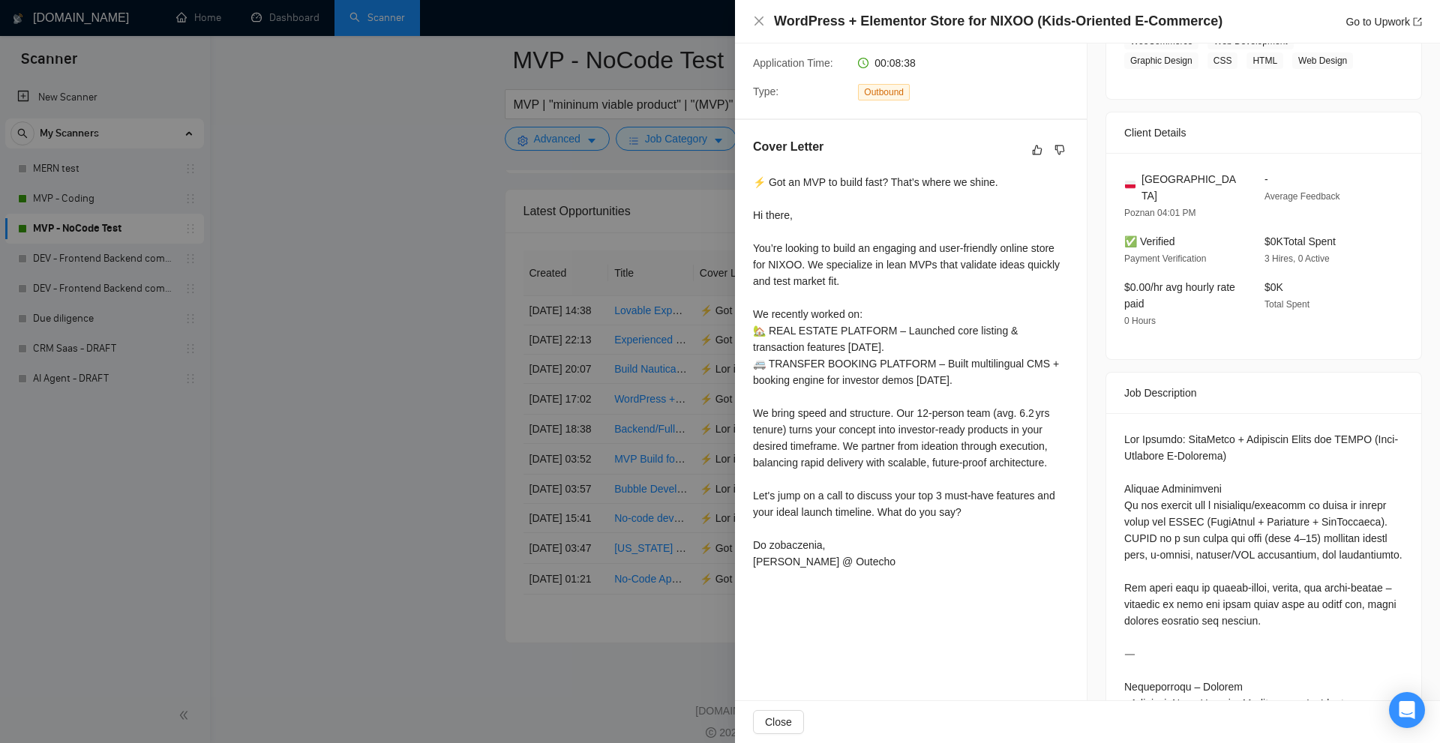
click at [595, 268] on div at bounding box center [720, 371] width 1440 height 743
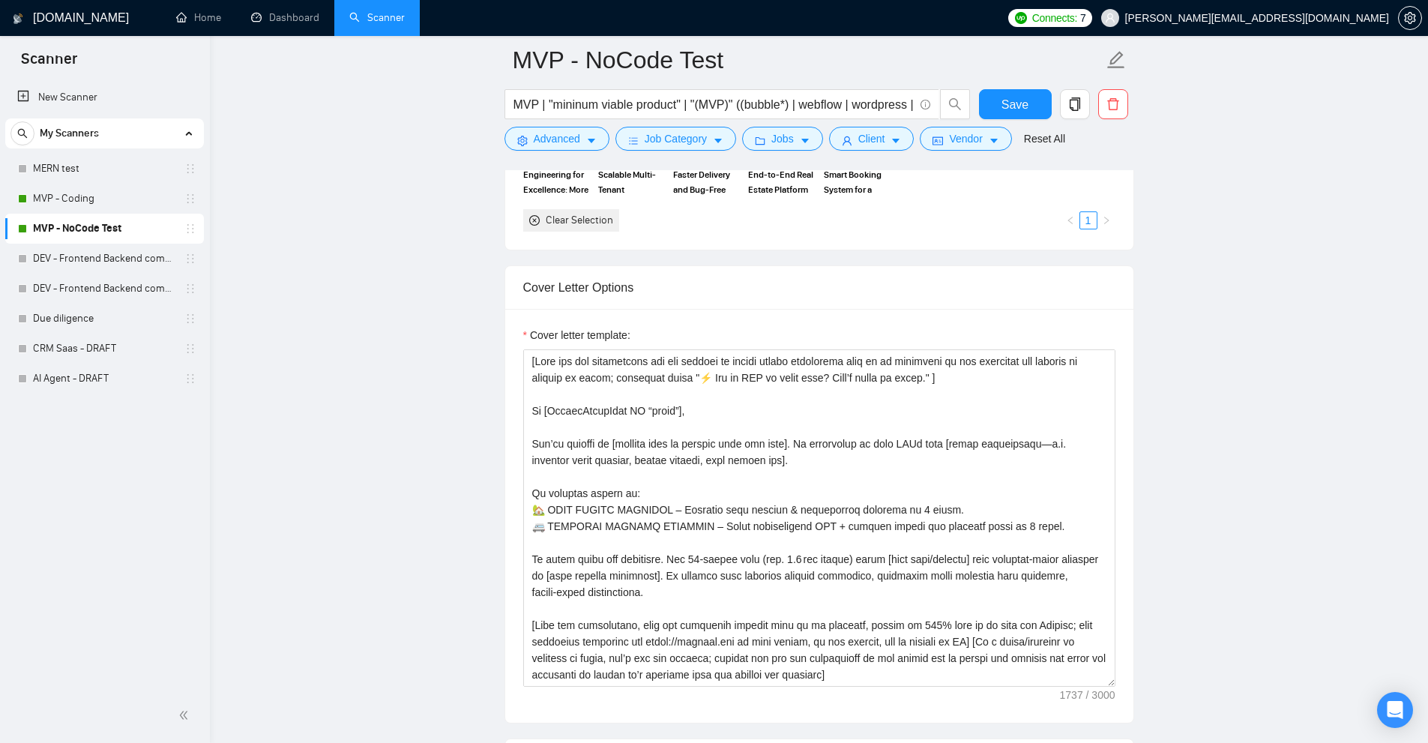
scroll to position [1889, 0]
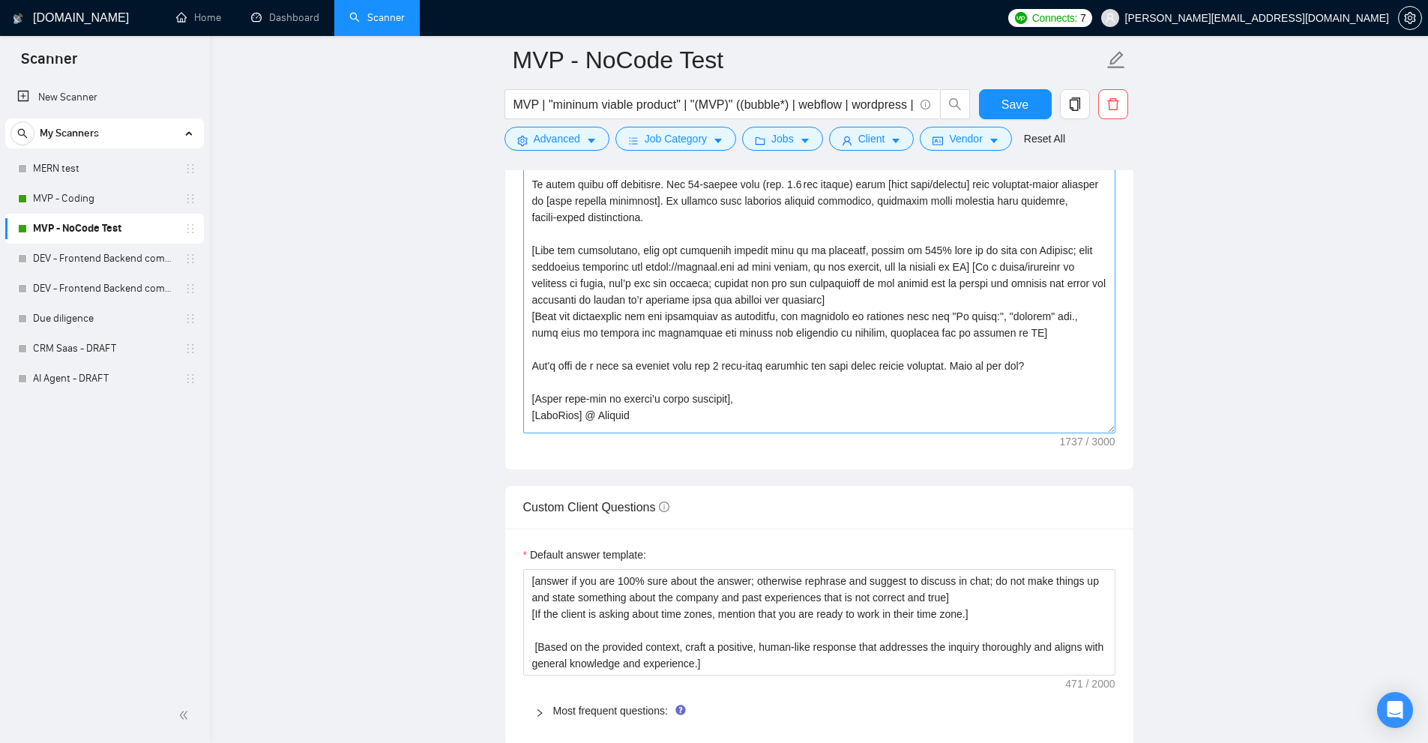
drag, startPoint x: 1106, startPoint y: 280, endPoint x: 1103, endPoint y: 401, distance: 121.5
click at [1103, 401] on textarea "Cover letter template:" at bounding box center [819, 204] width 592 height 459
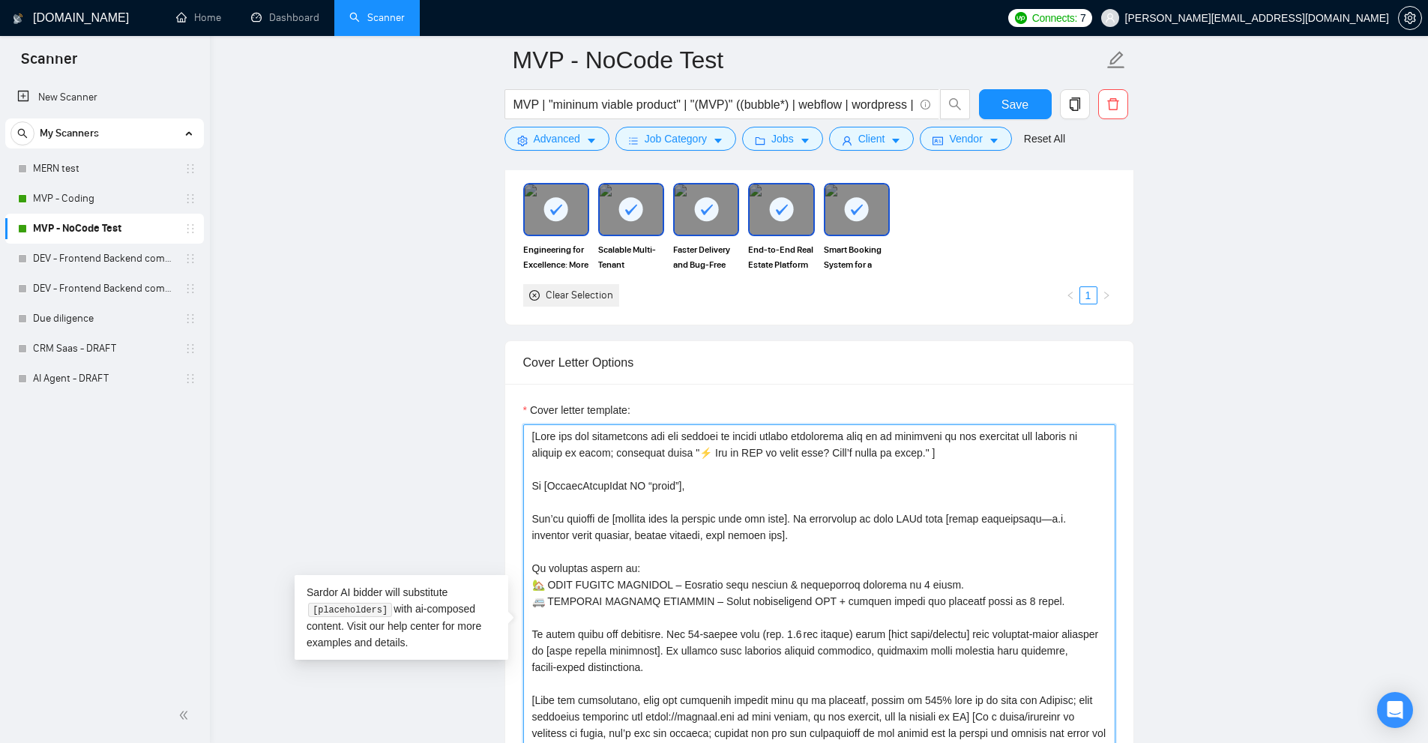
drag, startPoint x: 675, startPoint y: 559, endPoint x: 556, endPoint y: 542, distance: 119.7
click at [513, 552] on div "Cover letter template:" at bounding box center [819, 651] width 628 height 535
click at [580, 541] on textarea "Cover letter template:" at bounding box center [819, 653] width 592 height 459
drag, startPoint x: 892, startPoint y: 558, endPoint x: 786, endPoint y: 559, distance: 105.7
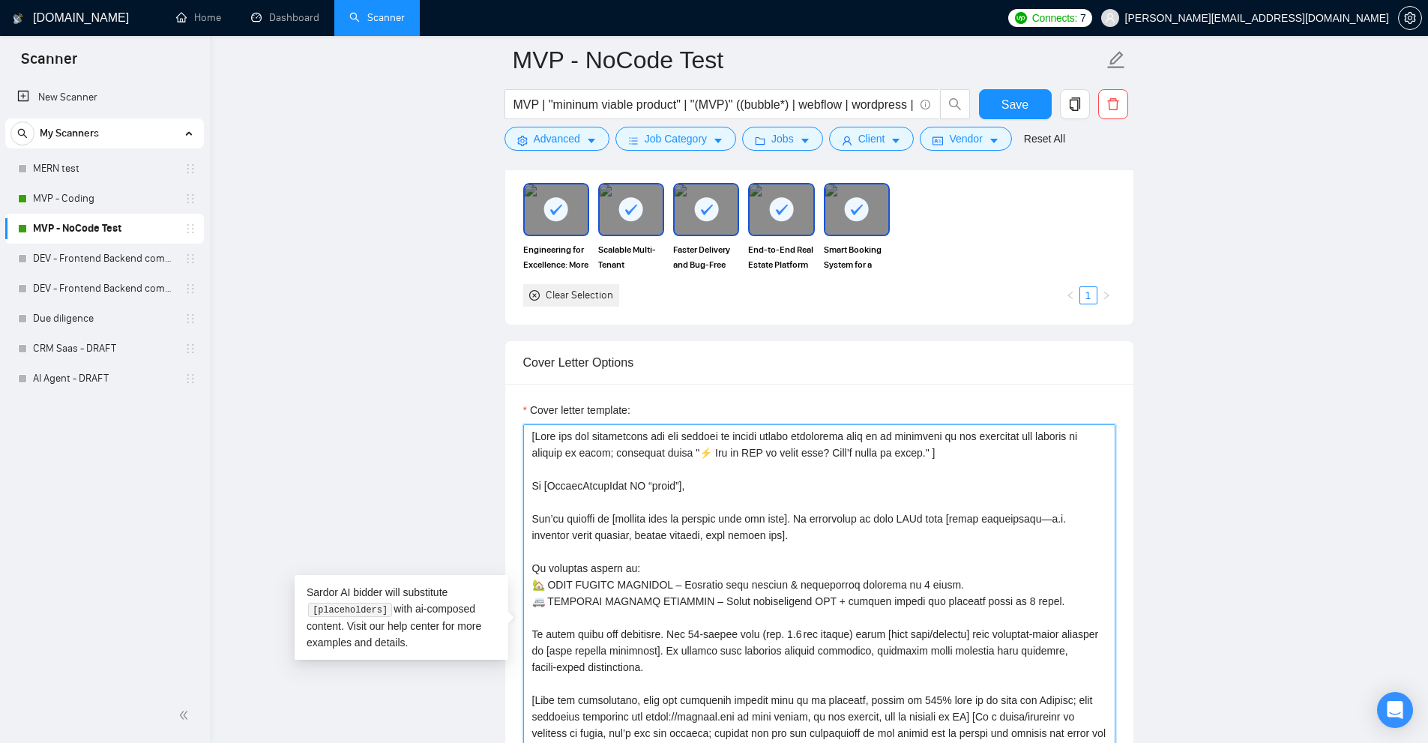
click at [880, 556] on textarea "Cover letter template:" at bounding box center [819, 653] width 592 height 459
click at [966, 559] on textarea "Cover letter template:" at bounding box center [819, 653] width 592 height 459
drag, startPoint x: 980, startPoint y: 560, endPoint x: 669, endPoint y: 565, distance: 311.2
click at [669, 565] on textarea "Cover letter template:" at bounding box center [819, 653] width 592 height 459
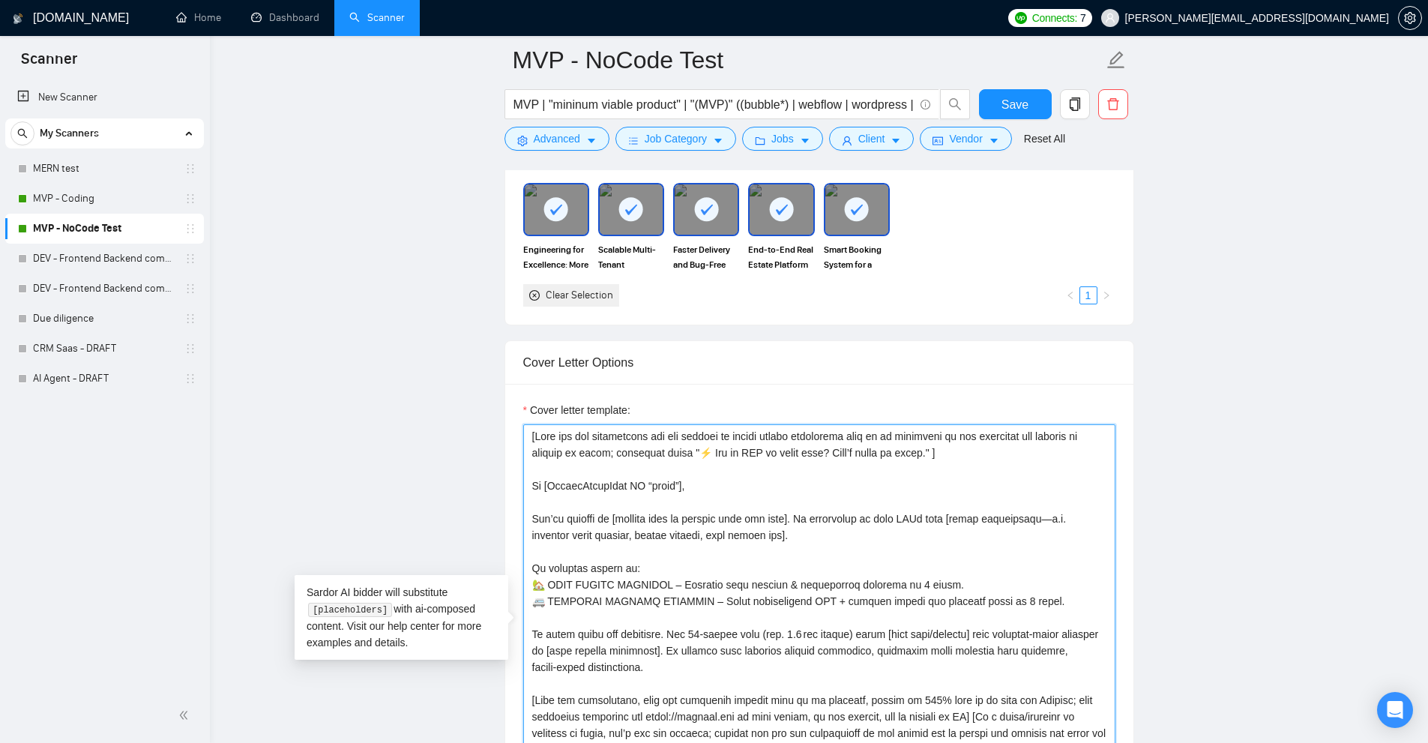
drag, startPoint x: 664, startPoint y: 562, endPoint x: 532, endPoint y: 566, distance: 132.0
click at [532, 566] on textarea "Cover letter template:" at bounding box center [819, 653] width 592 height 459
click at [696, 561] on textarea "Cover letter template:" at bounding box center [819, 653] width 592 height 459
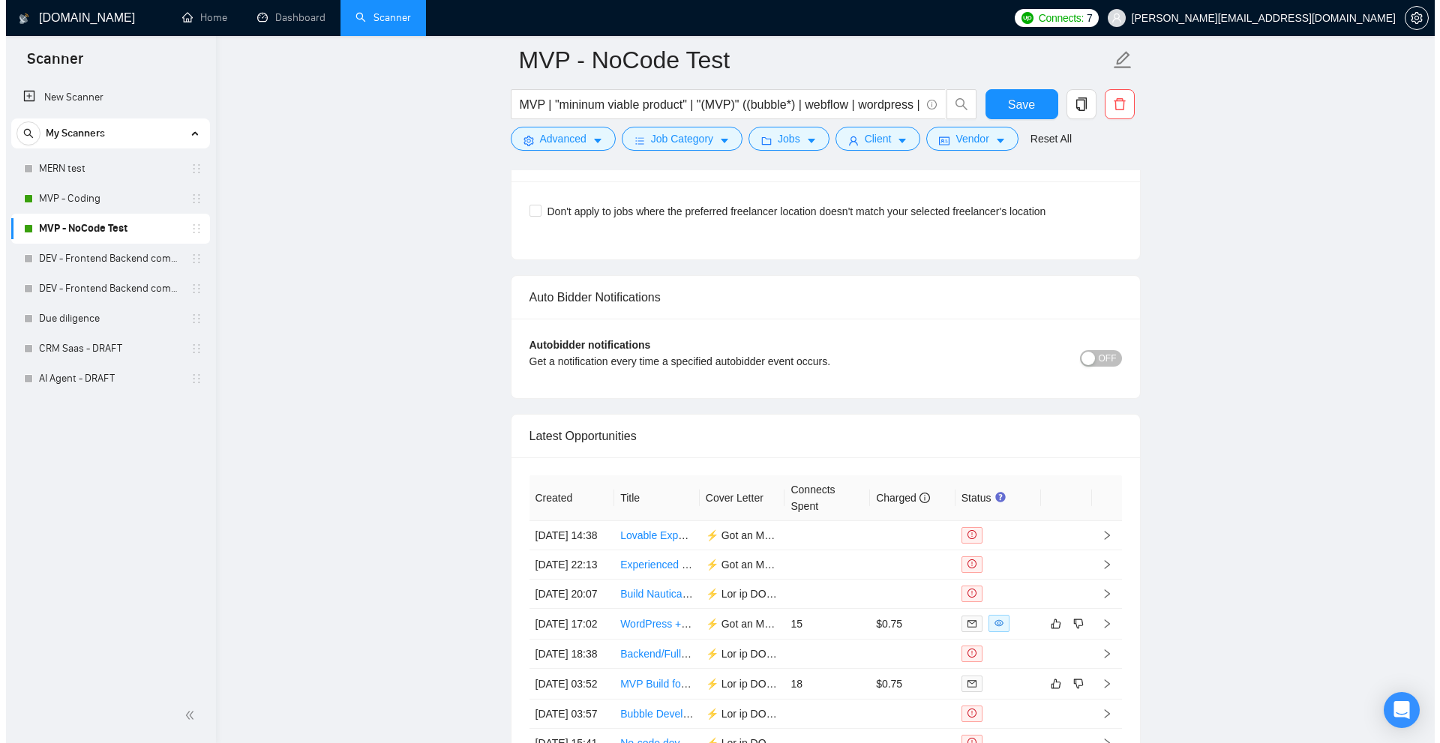
scroll to position [3960, 0]
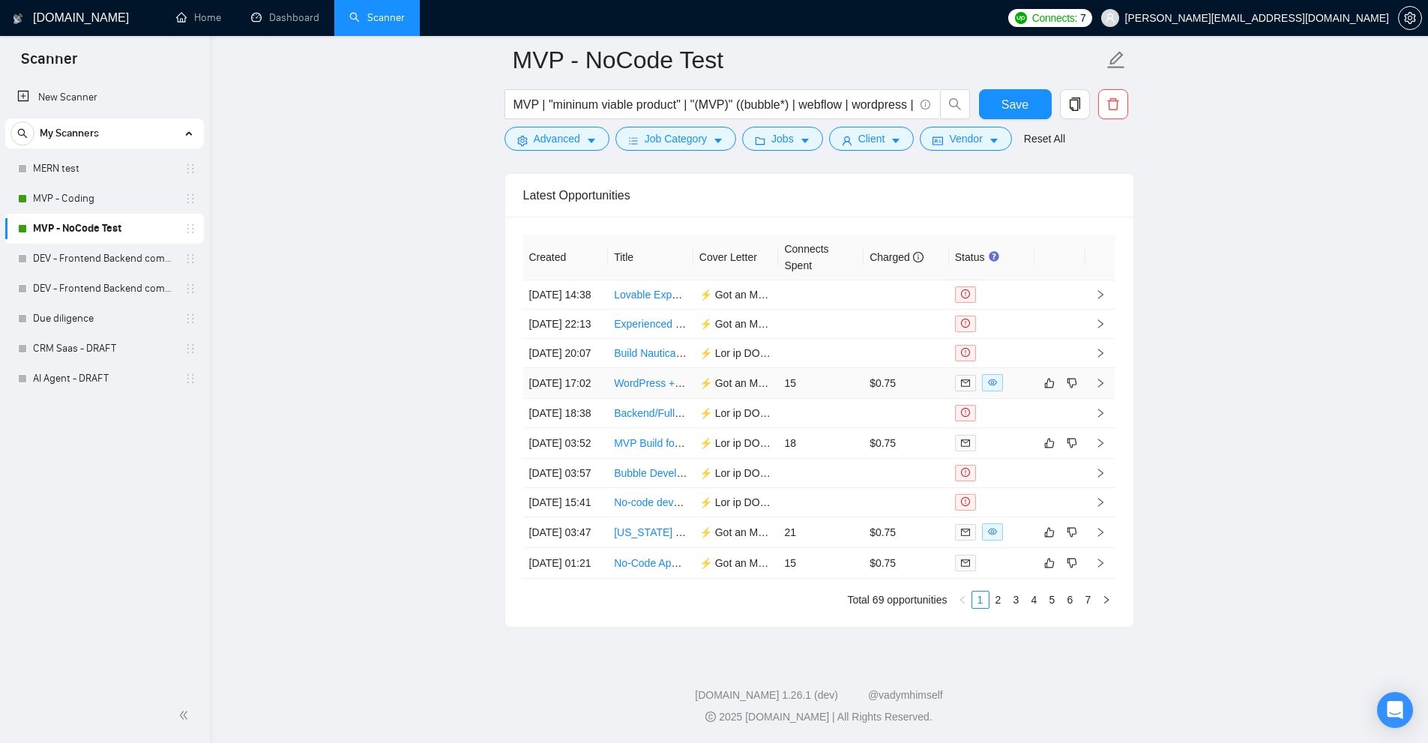
click at [840, 368] on td "15" at bounding box center [820, 383] width 85 height 31
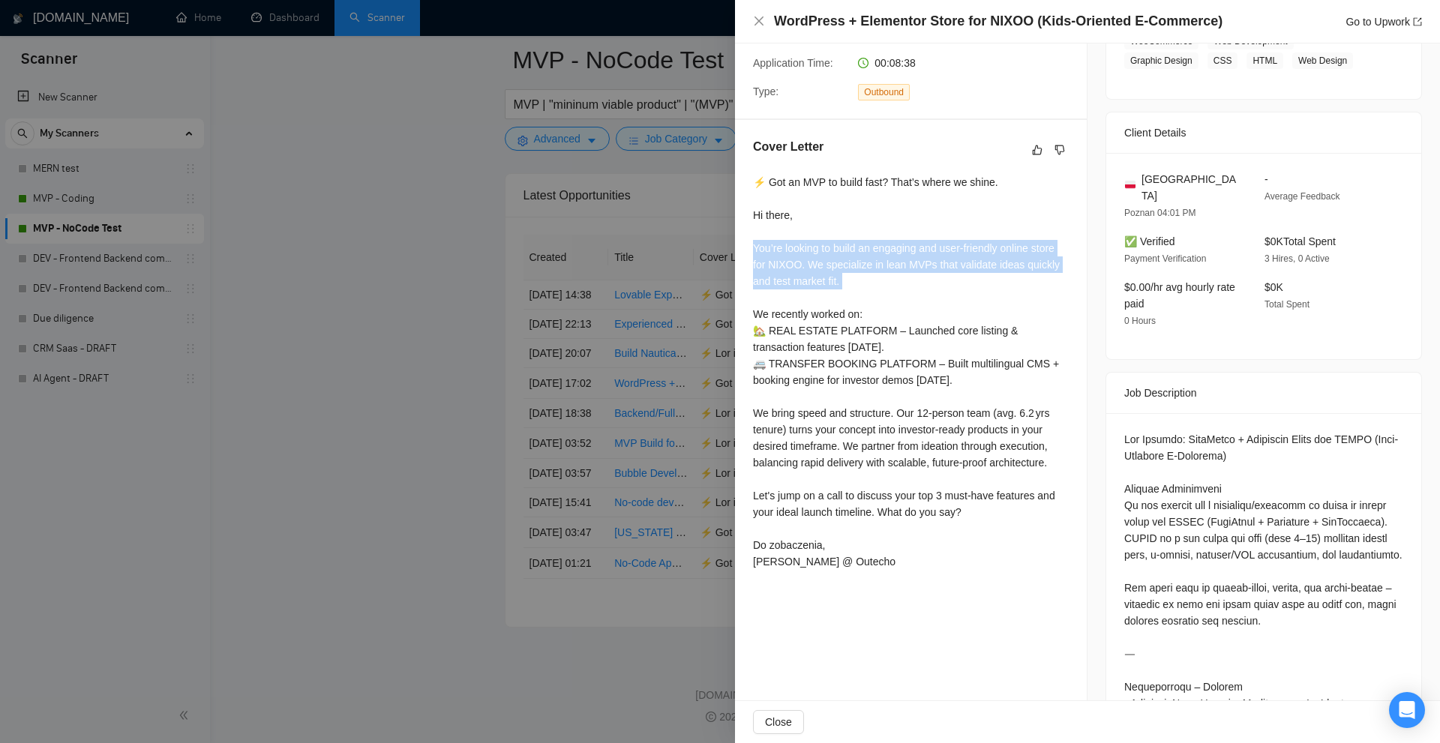
drag, startPoint x: 815, startPoint y: 262, endPoint x: 928, endPoint y: 289, distance: 115.8
click at [928, 289] on div "Cover Letter ⚡ Got an MVP to build fast? That’s where we shine. Hi there, You’r…" at bounding box center [911, 357] width 352 height 474
click at [925, 289] on div "⚡ Got an MVP to build fast? That’s where we shine. Hi there, You’re looking to …" at bounding box center [911, 372] width 316 height 396
drag, startPoint x: 879, startPoint y: 286, endPoint x: 760, endPoint y: 247, distance: 125.4
click at [752, 243] on div "Cover Letter ⚡ Got an MVP to build fast? That’s where we shine. Hi there, You’r…" at bounding box center [911, 357] width 352 height 474
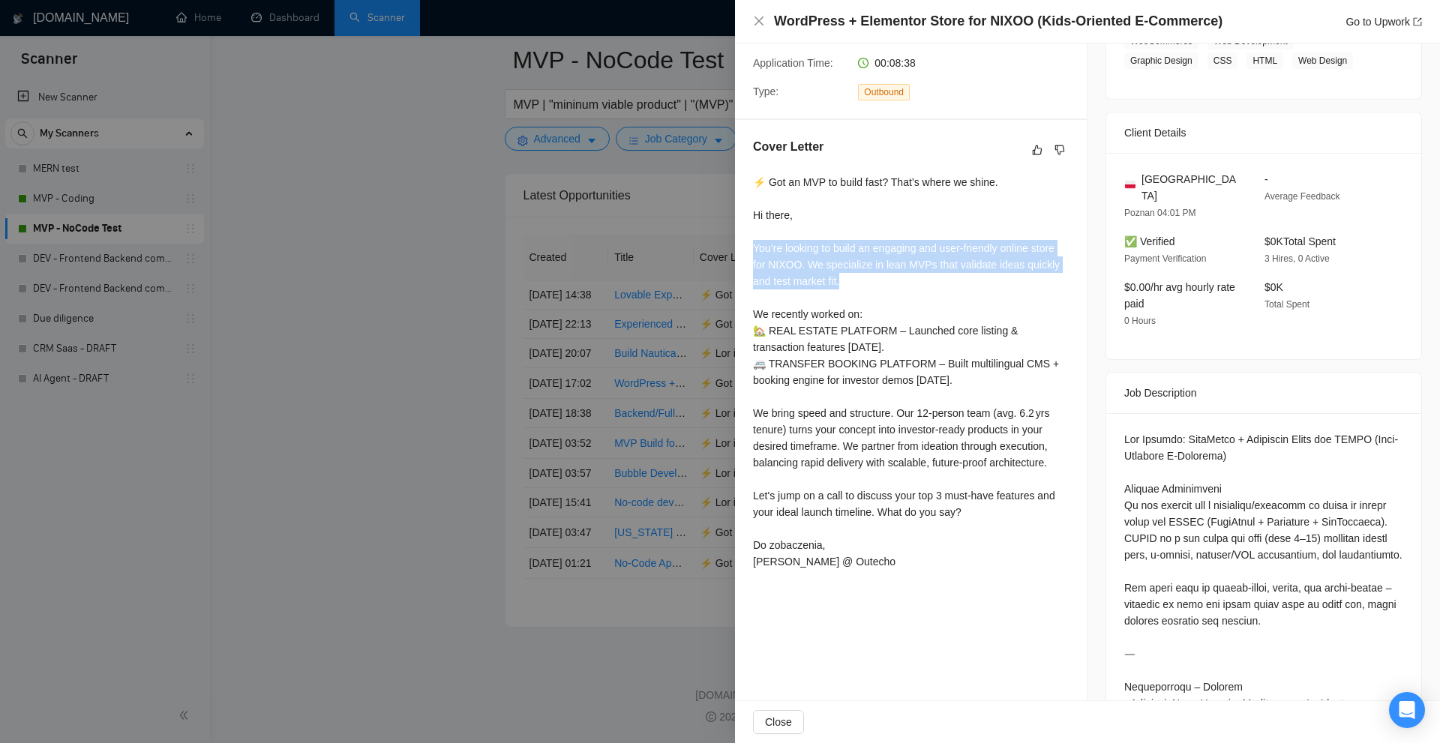
click at [760, 247] on div "⚡ Got an MVP to build fast? That’s where we shine. Hi there, You’re looking to …" at bounding box center [911, 372] width 316 height 396
drag, startPoint x: 752, startPoint y: 246, endPoint x: 904, endPoint y: 280, distance: 155.2
click at [904, 280] on div "Cover Letter ⚡ Got an MVP to build fast? That’s where we shine. Hi there, You’r…" at bounding box center [911, 357] width 352 height 474
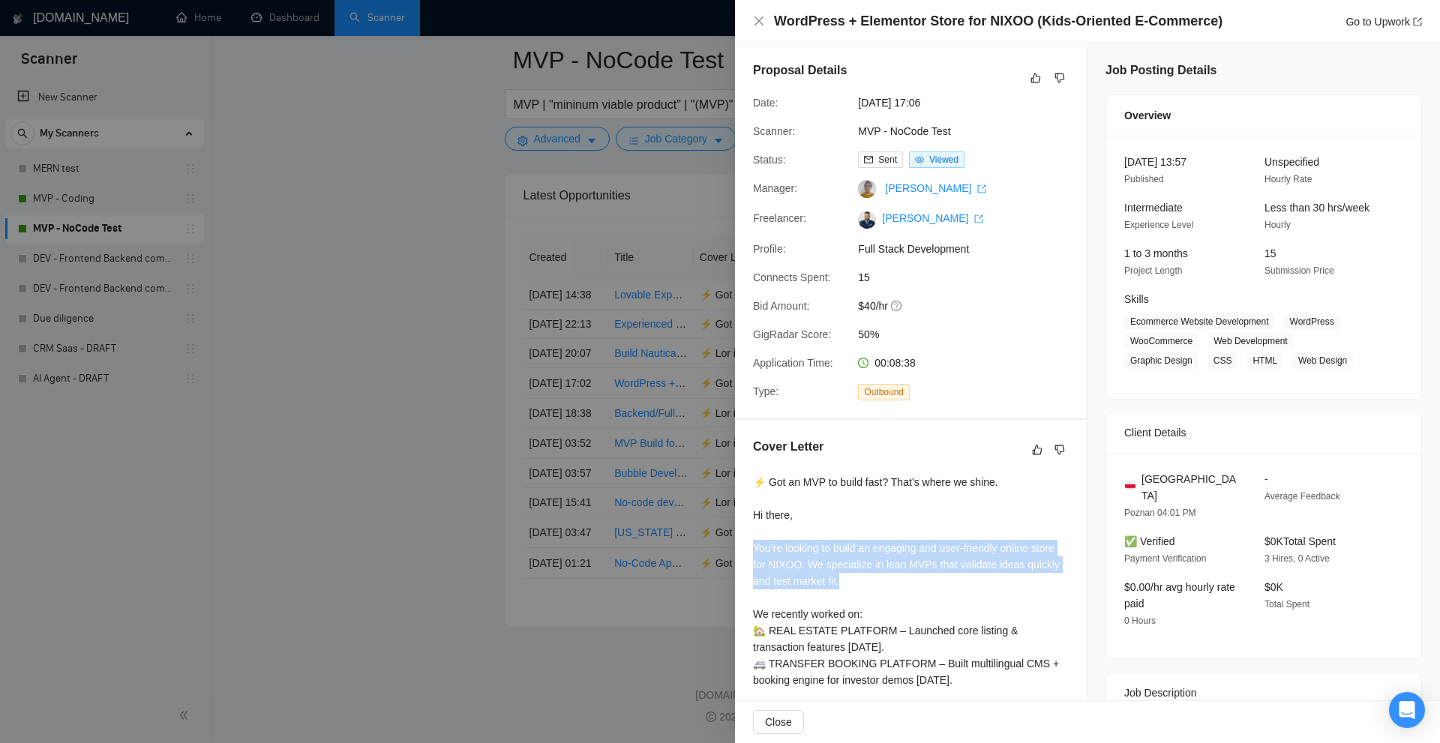
scroll to position [375, 0]
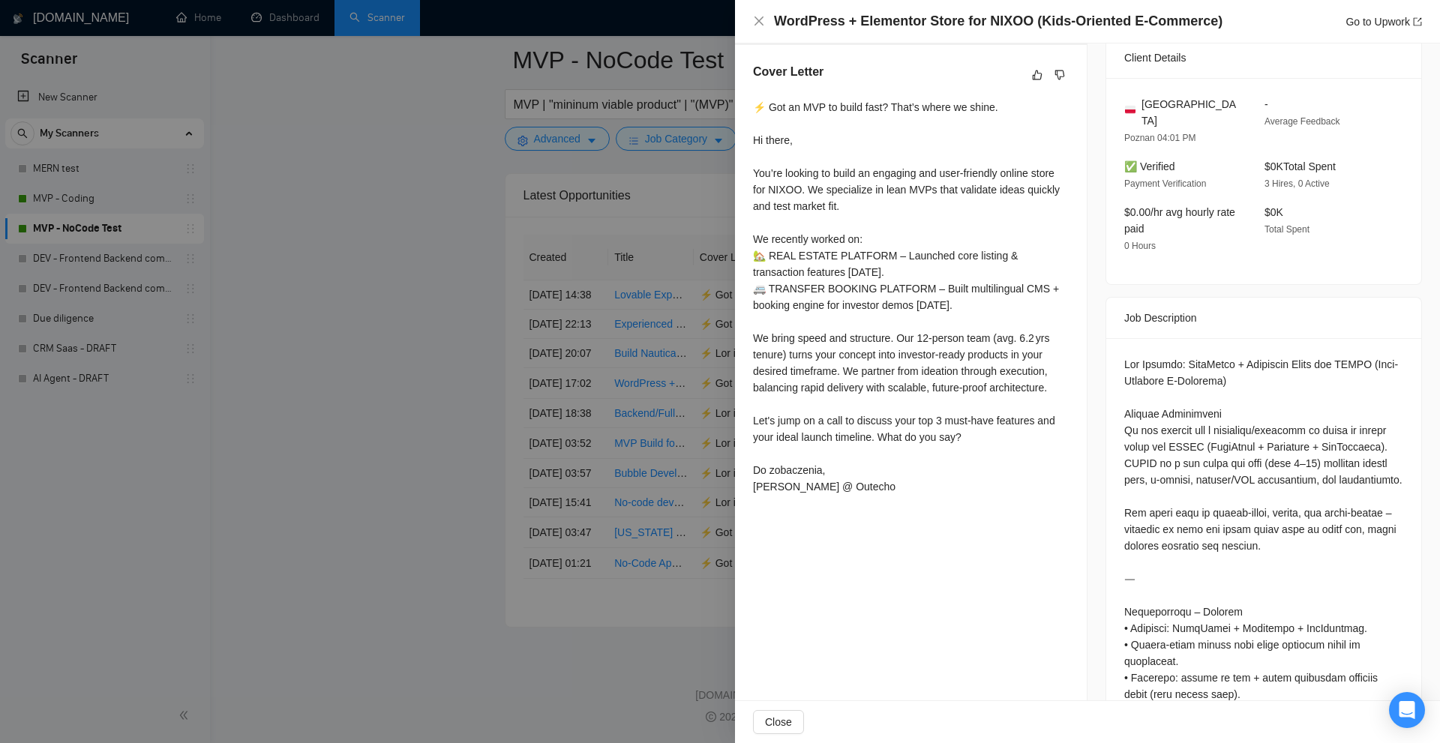
click at [893, 233] on div "⚡ Got an MVP to build fast? That’s where we shine. Hi there, You’re looking to …" at bounding box center [911, 297] width 316 height 396
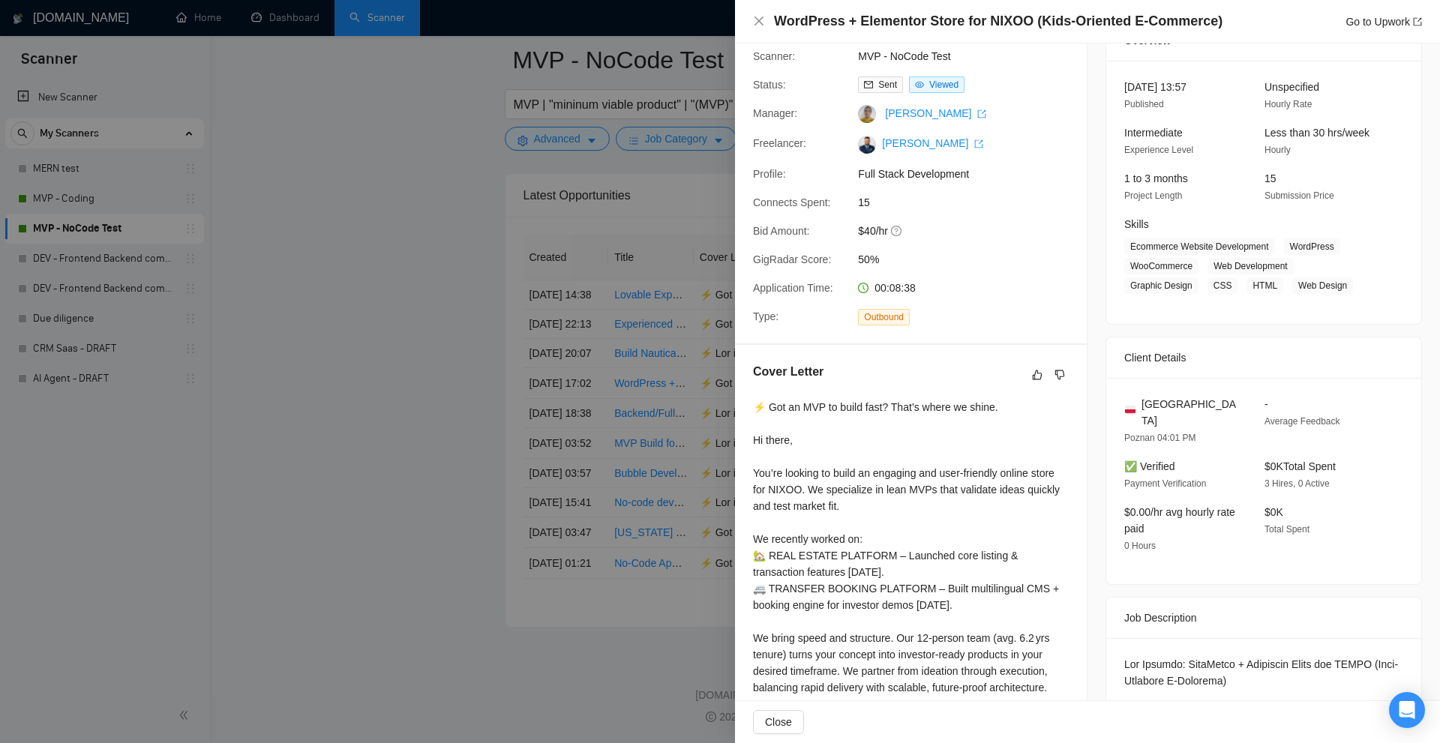
scroll to position [750, 0]
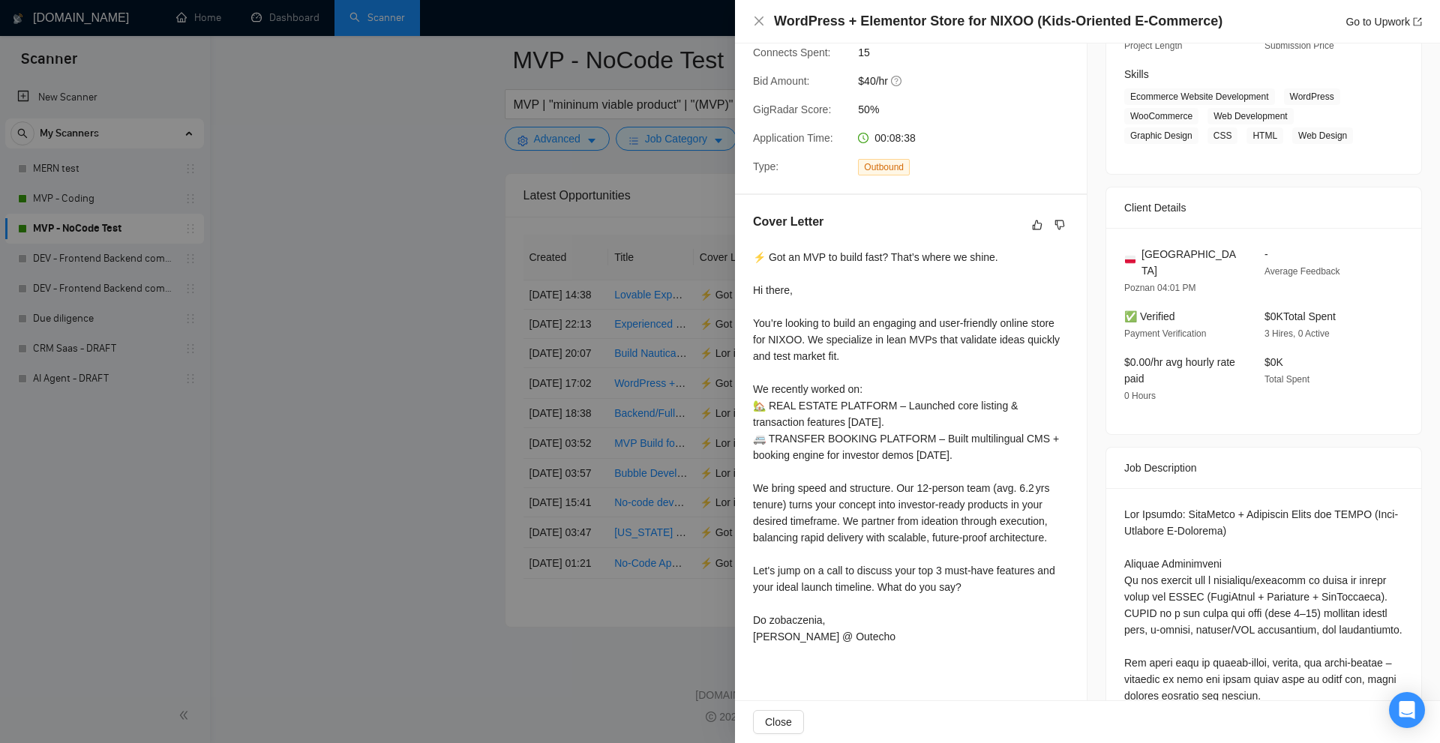
scroll to position [300, 0]
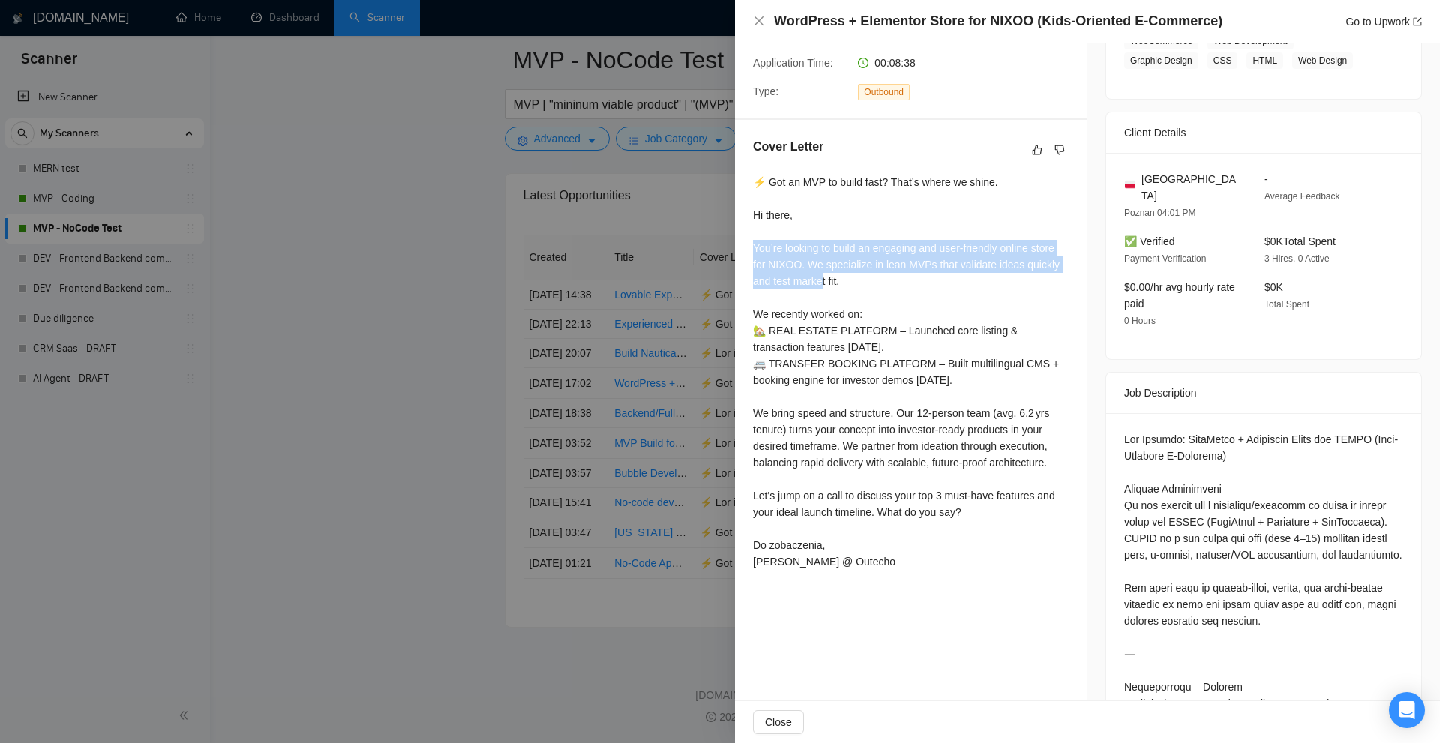
drag, startPoint x: 748, startPoint y: 245, endPoint x: 821, endPoint y: 274, distance: 78.4
click at [821, 274] on div "Cover Letter ⚡ Got an MVP to build fast? That’s where we shine. Hi there, You’r…" at bounding box center [911, 357] width 352 height 474
click at [784, 317] on div "⚡ Got an MVP to build fast? That’s where we shine. Hi there, You’re looking to …" at bounding box center [911, 372] width 316 height 396
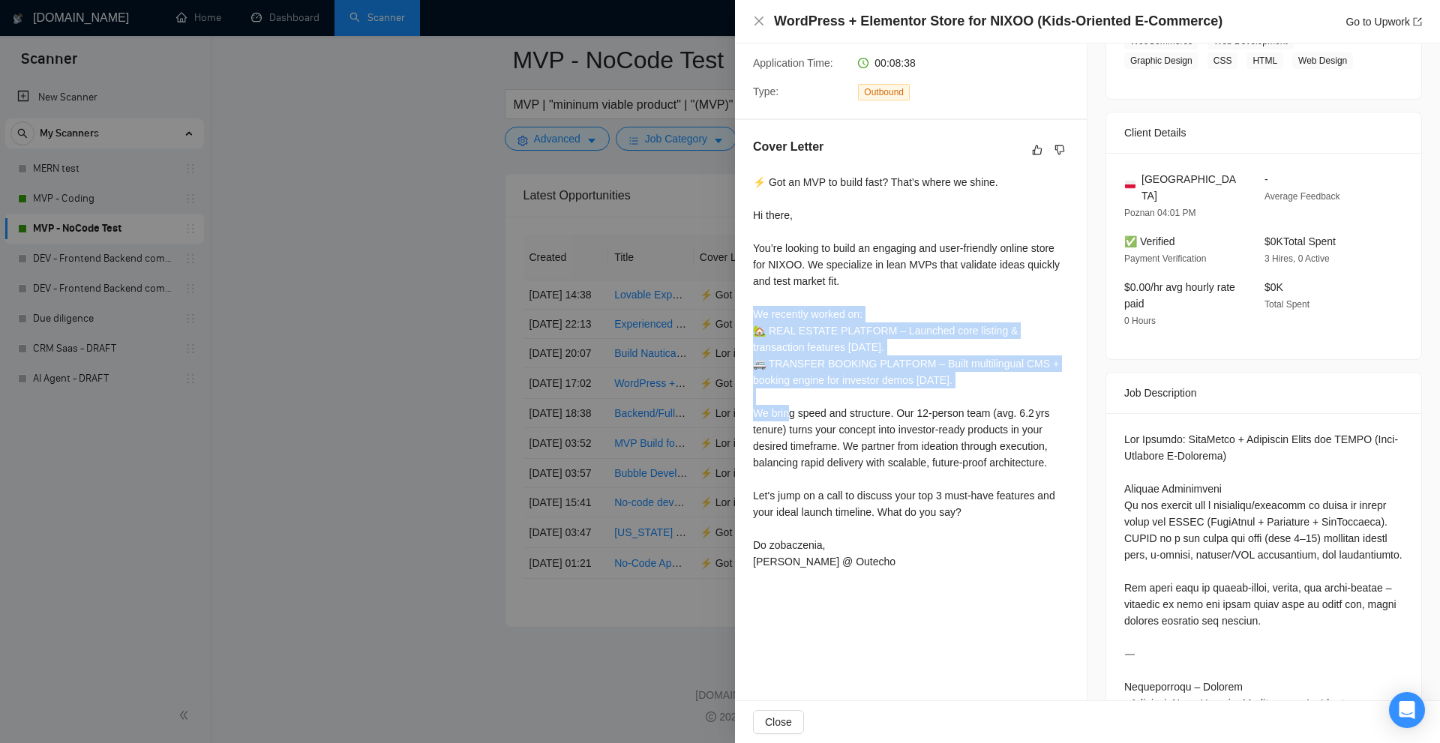
drag, startPoint x: 1007, startPoint y: 393, endPoint x: 1017, endPoint y: 396, distance: 10.2
click at [1017, 396] on div "⚡ Got an MVP to build fast? That’s where we shine. Hi there, You’re looking to …" at bounding box center [911, 372] width 316 height 396
click at [1016, 396] on div "⚡ Got an MVP to build fast? That’s where we shine. Hi there, You’re looking to …" at bounding box center [911, 372] width 316 height 396
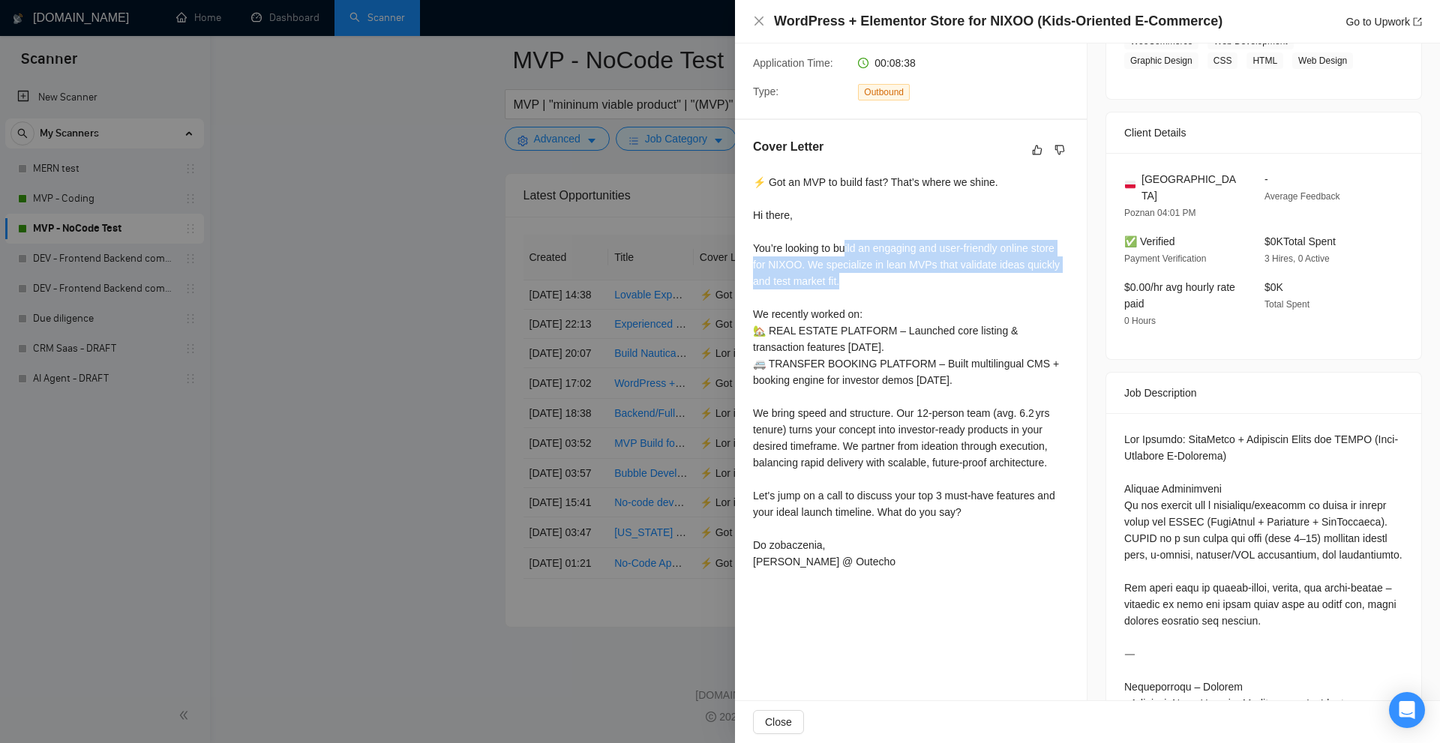
drag, startPoint x: 842, startPoint y: 256, endPoint x: 983, endPoint y: 274, distance: 142.1
click at [983, 274] on div "⚡ Got an MVP to build fast? That’s where we shine. Hi there, You’re looking to …" at bounding box center [911, 372] width 316 height 396
click at [984, 281] on div "⚡ Got an MVP to build fast? That’s where we shine. Hi there, You’re looking to …" at bounding box center [911, 372] width 316 height 396
click at [919, 345] on div "⚡ Got an MVP to build fast? That’s where we shine. Hi there, You’re looking to …" at bounding box center [911, 372] width 316 height 396
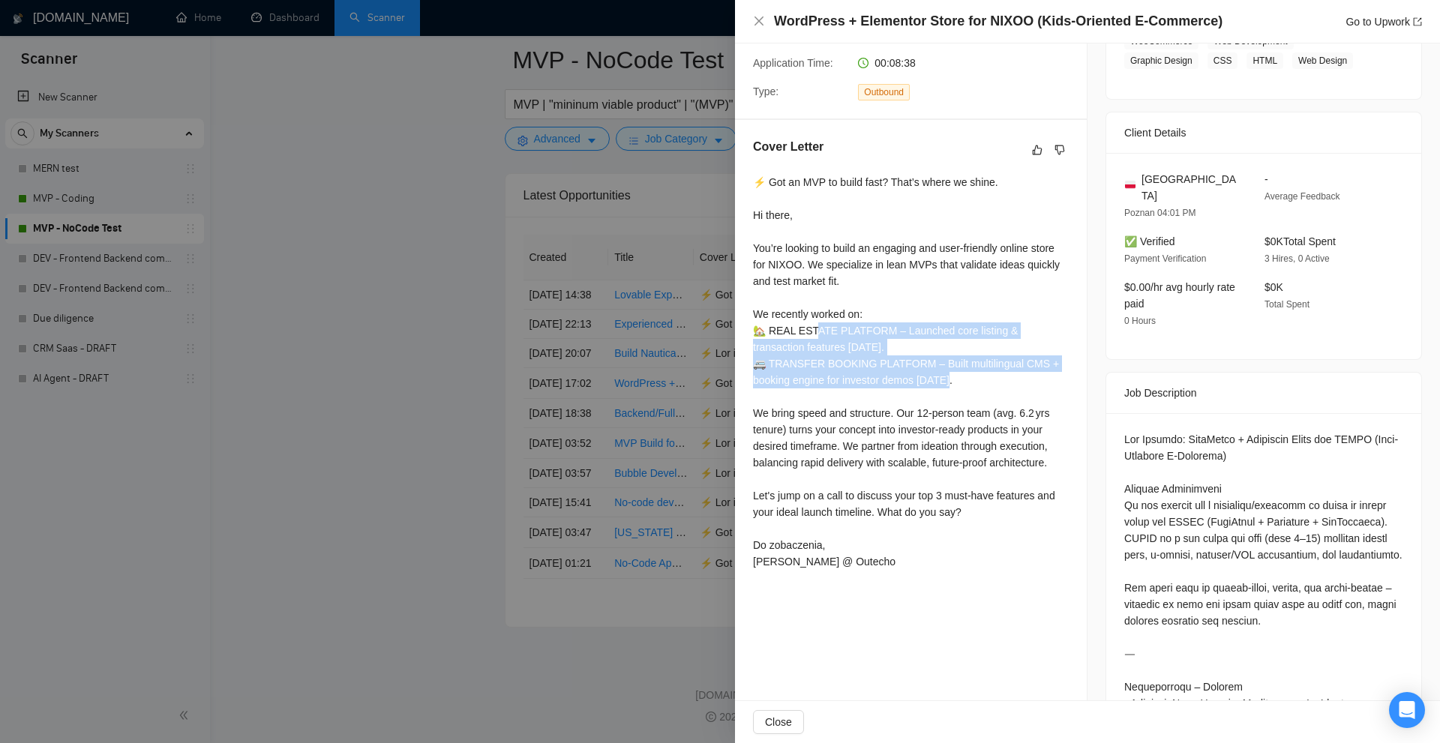
drag, startPoint x: 989, startPoint y: 363, endPoint x: 801, endPoint y: 336, distance: 190.1
click at [810, 336] on div "⚡ Got an MVP to build fast? That’s where we shine. Hi there, You’re looking to …" at bounding box center [911, 372] width 316 height 396
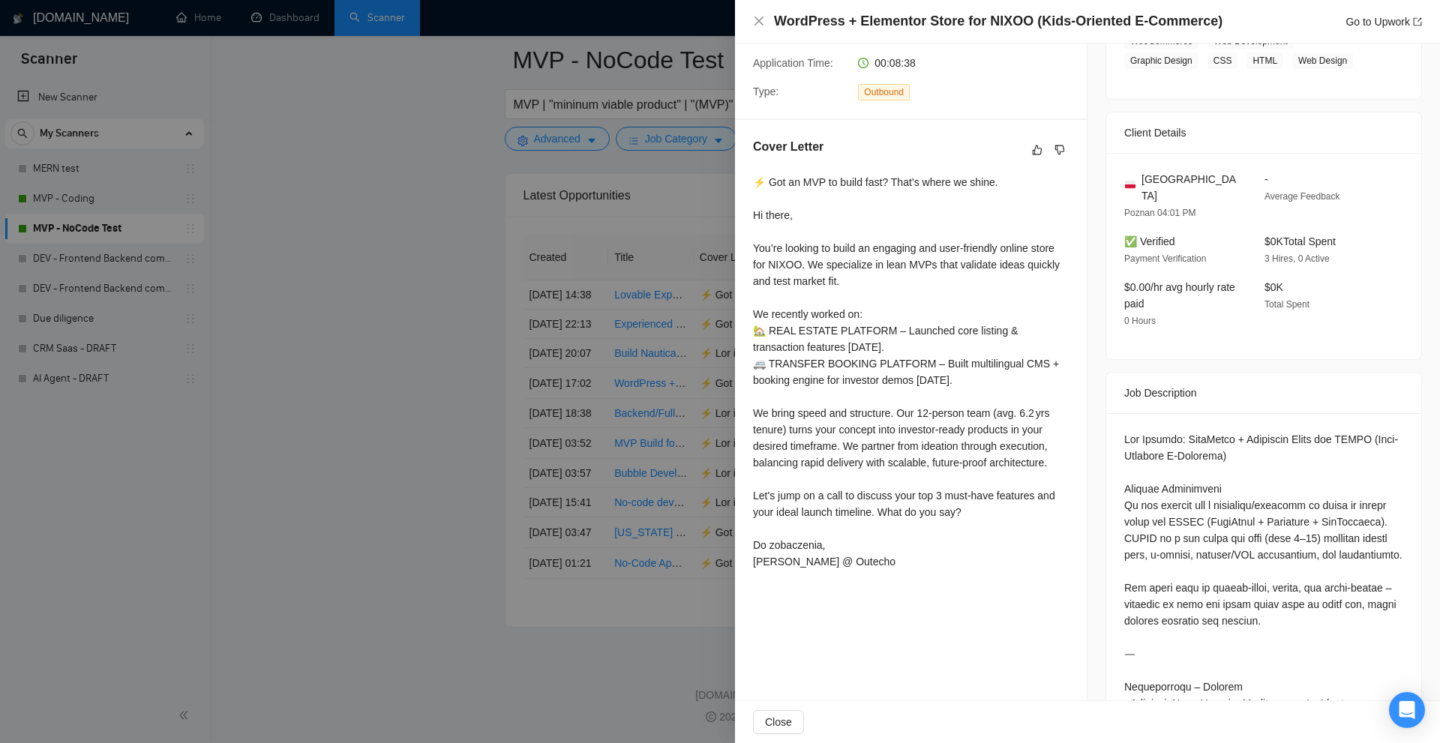
click at [768, 334] on div "⚡ Got an MVP to build fast? That’s where we shine. Hi there, You’re looking to …" at bounding box center [911, 372] width 316 height 396
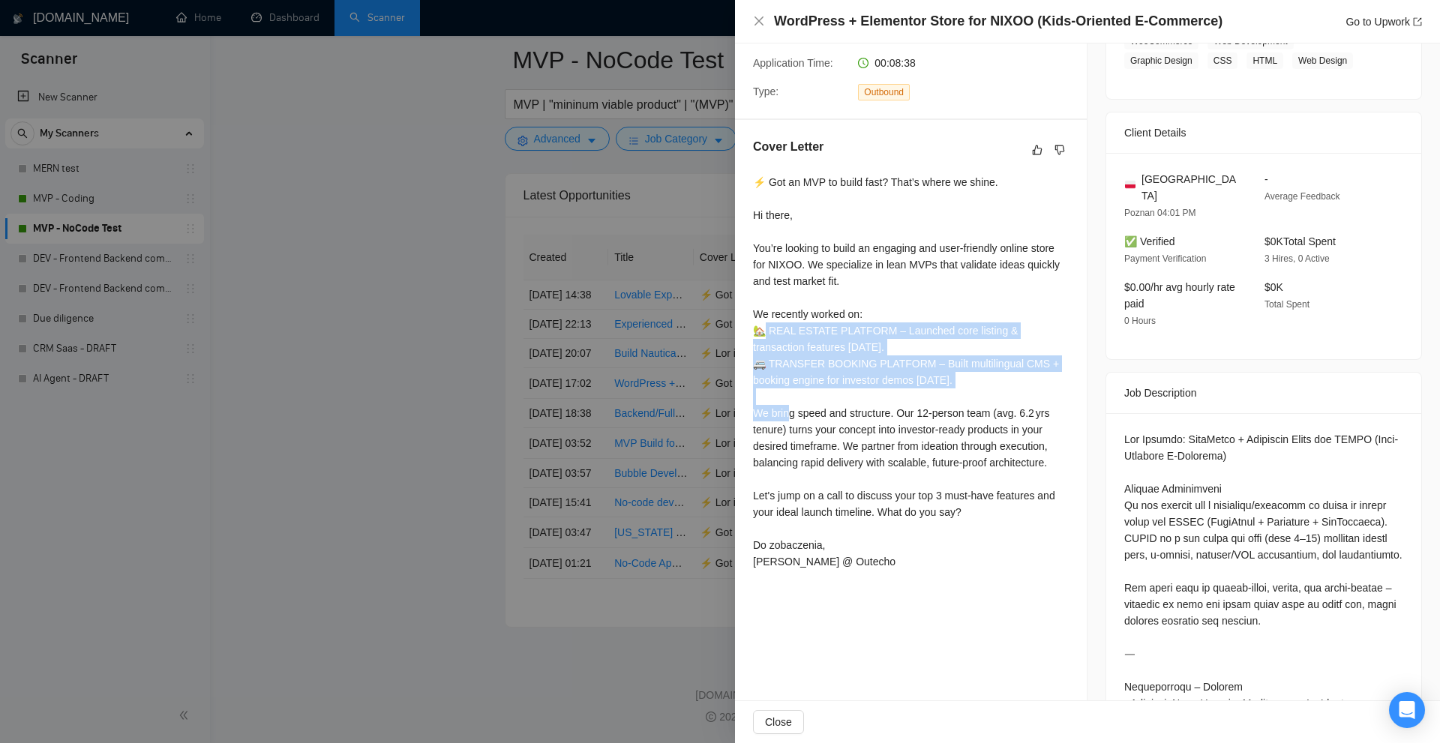
drag, startPoint x: 761, startPoint y: 331, endPoint x: 1000, endPoint y: 391, distance: 246.6
click at [1000, 391] on div "⚡ Got an MVP to build fast? That’s where we shine. Hi there, You’re looking to …" at bounding box center [911, 372] width 316 height 396
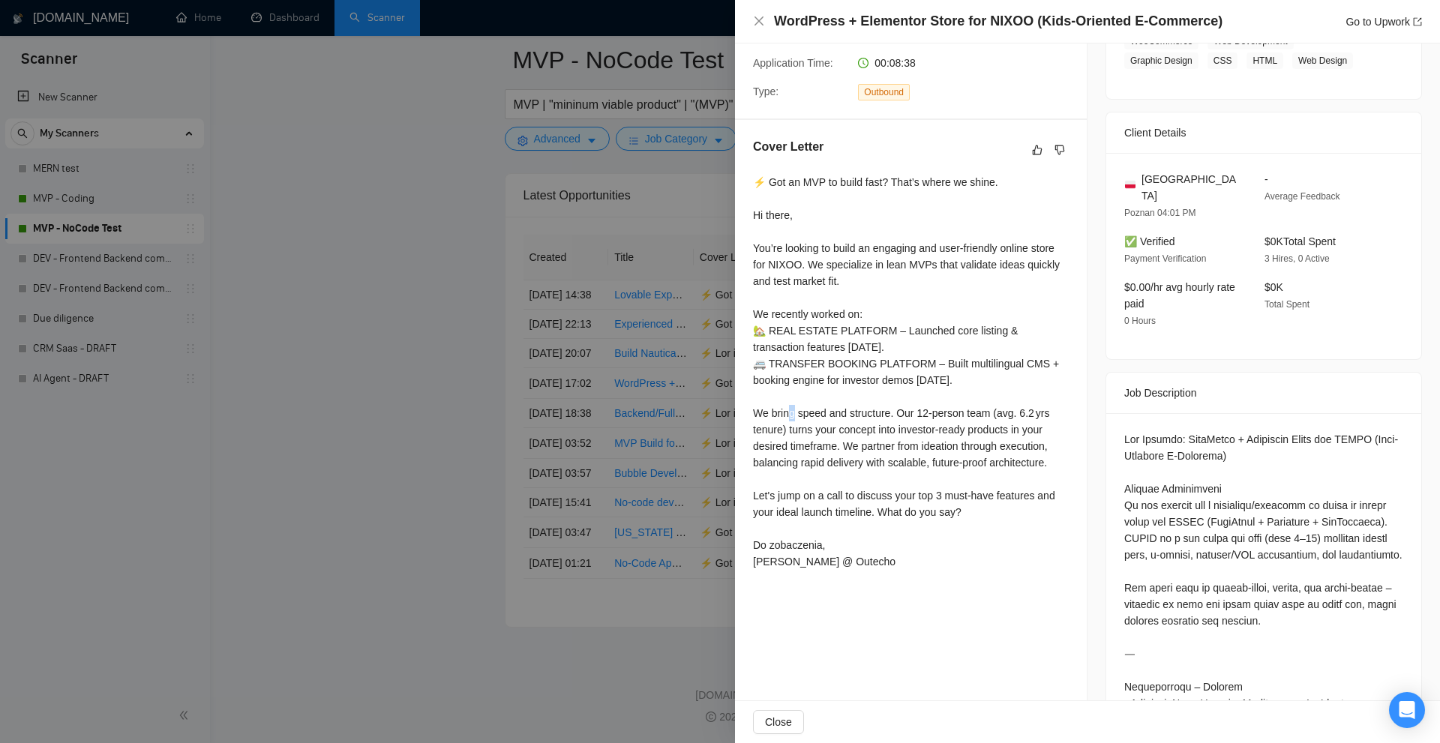
click at [1000, 391] on div "⚡ Got an MVP to build fast? That’s where we shine. Hi there, You’re looking to …" at bounding box center [911, 372] width 316 height 396
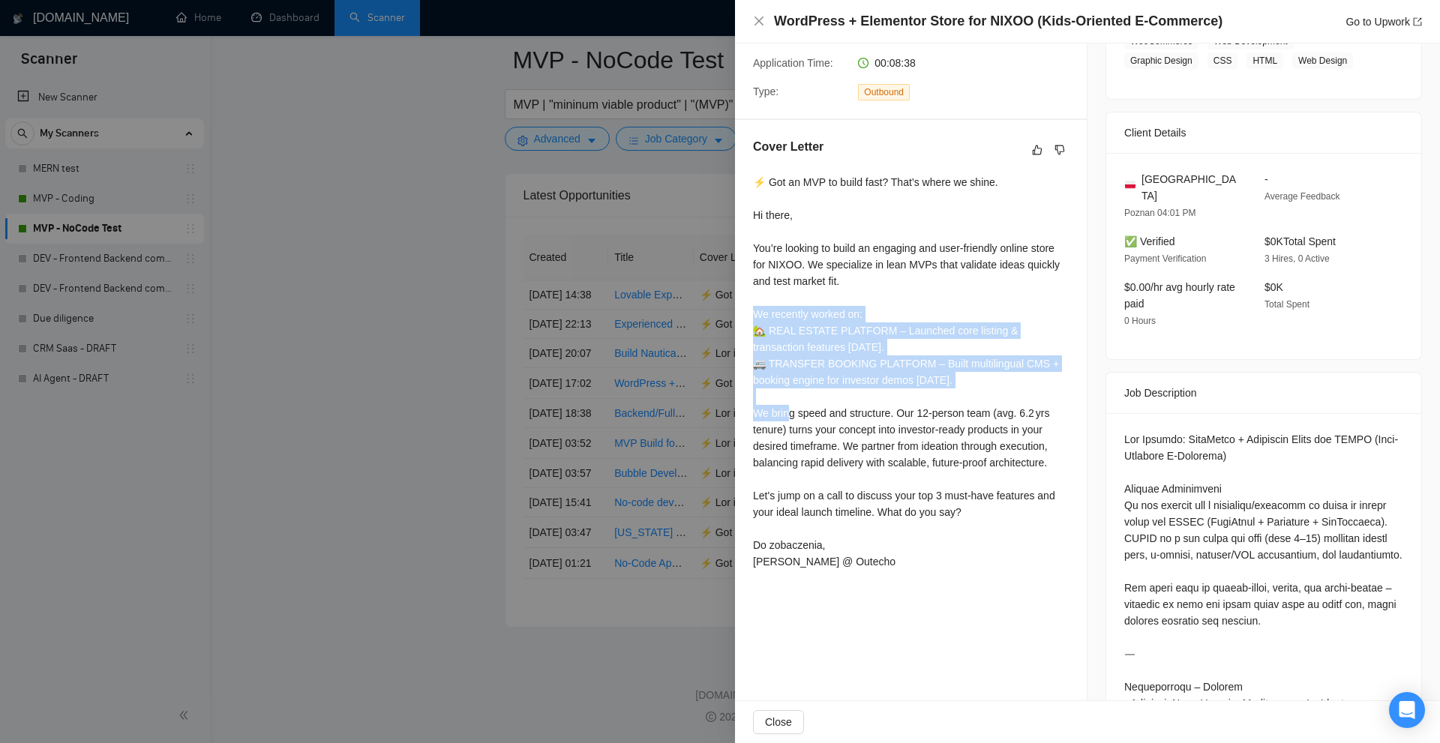
drag, startPoint x: 786, startPoint y: 350, endPoint x: 953, endPoint y: 395, distance: 173.2
click at [953, 395] on div "⚡ Got an MVP to build fast? That’s where we shine. Hi there, You’re looking to …" at bounding box center [911, 372] width 316 height 396
drag, startPoint x: 997, startPoint y: 380, endPoint x: 751, endPoint y: 335, distance: 250.0
click at [751, 335] on div "Cover Letter ⚡ Got an MVP to build fast? That’s where we shine. Hi there, You’r…" at bounding box center [911, 357] width 352 height 474
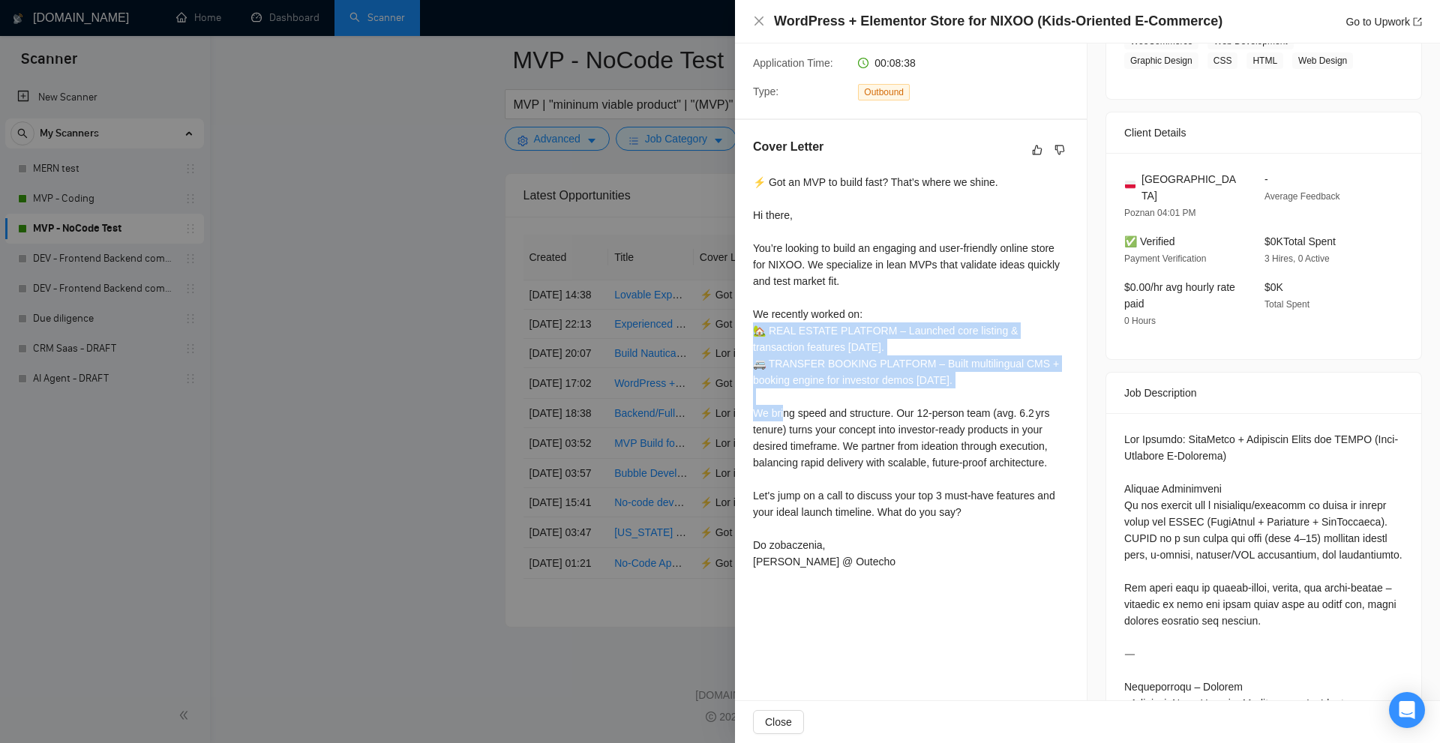
click at [751, 335] on div "Cover Letter ⚡ Got an MVP to build fast? That’s where we shine. Hi there, You’r…" at bounding box center [911, 357] width 352 height 474
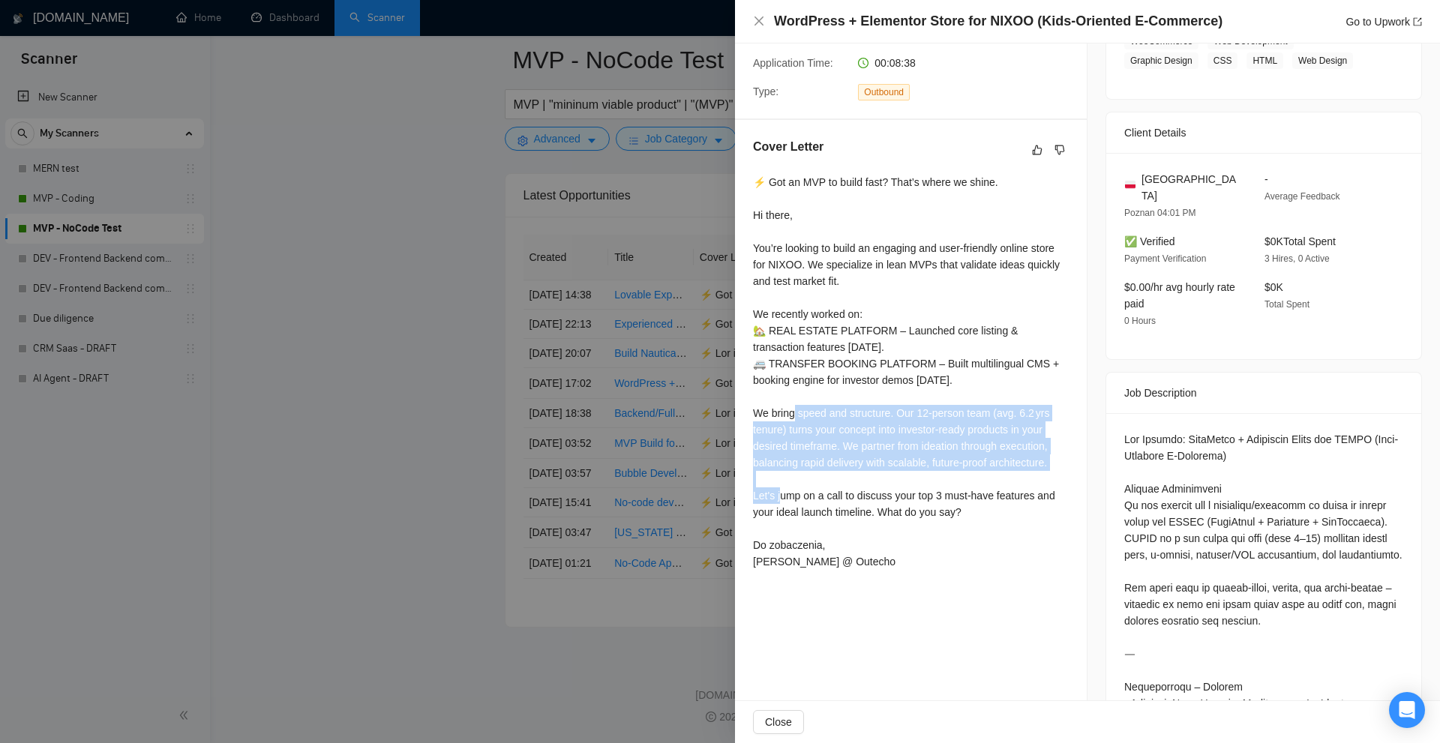
drag, startPoint x: 934, startPoint y: 441, endPoint x: 1059, endPoint y: 472, distance: 129.7
click at [1059, 472] on div "Cover Letter ⚡ Got an MVP to build fast? That’s where we shine. Hi there, You’r…" at bounding box center [911, 357] width 352 height 474
click at [1059, 472] on div "⚡ Got an MVP to build fast? That’s where we shine. Hi there, You’re looking to …" at bounding box center [911, 372] width 316 height 396
drag, startPoint x: 1059, startPoint y: 472, endPoint x: 742, endPoint y: 407, distance: 324.4
click at [742, 407] on div "Cover Letter ⚡ Got an MVP to build fast? That’s where we shine. Hi there, You’r…" at bounding box center [911, 357] width 352 height 474
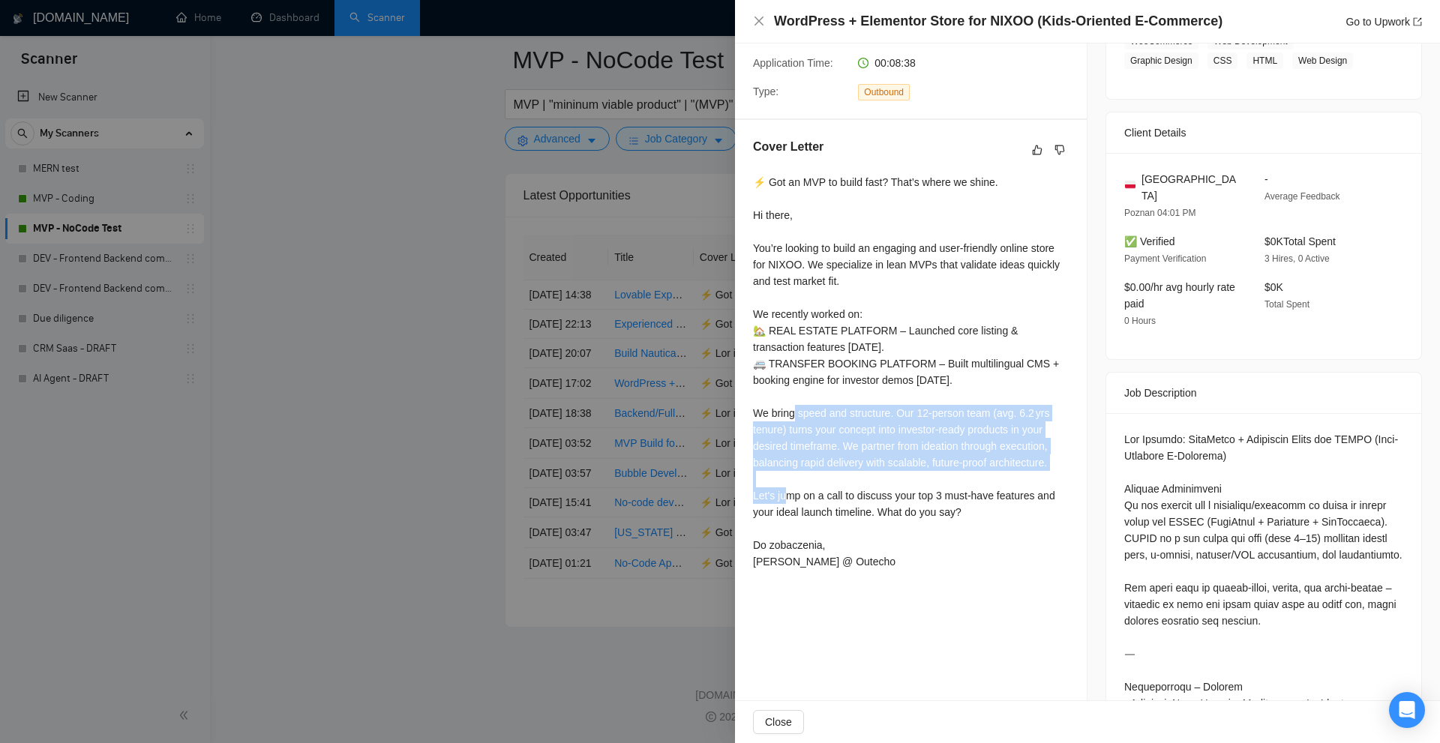
click at [916, 456] on div "⚡ Got an MVP to build fast? That’s where we shine. Hi there, You’re looking to …" at bounding box center [911, 372] width 316 height 396
drag, startPoint x: 757, startPoint y: 409, endPoint x: 1024, endPoint y: 462, distance: 271.5
click at [1024, 462] on div "⚡ Got an MVP to build fast? That’s where we shine. Hi there, You’re looking to …" at bounding box center [911, 372] width 316 height 396
drag, startPoint x: 1051, startPoint y: 468, endPoint x: 797, endPoint y: 415, distance: 259.0
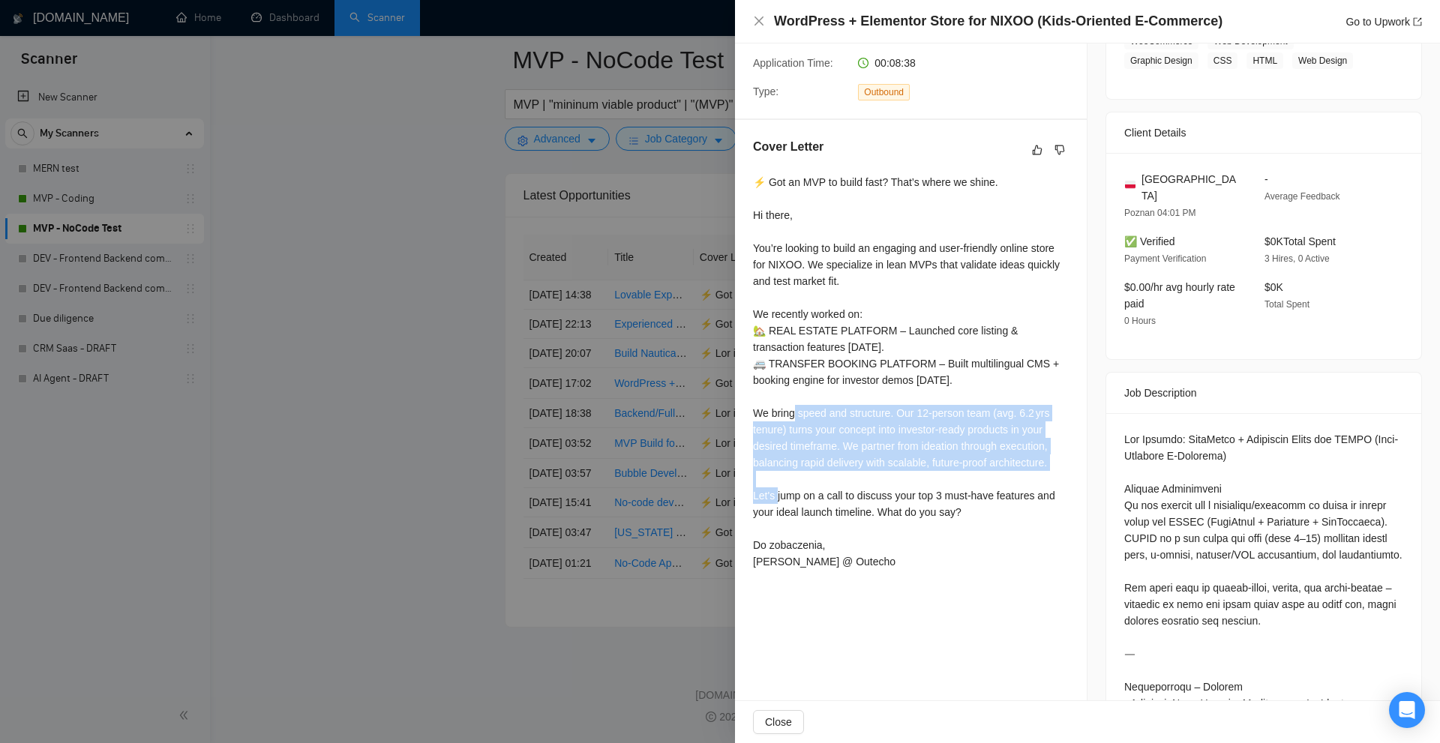
click at [781, 413] on div "⚡ Got an MVP to build fast? That’s where we shine. Hi there, You’re looking to …" at bounding box center [911, 372] width 316 height 396
click at [797, 415] on div "⚡ Got an MVP to build fast? That’s where we shine. Hi there, You’re looking to …" at bounding box center [911, 372] width 316 height 396
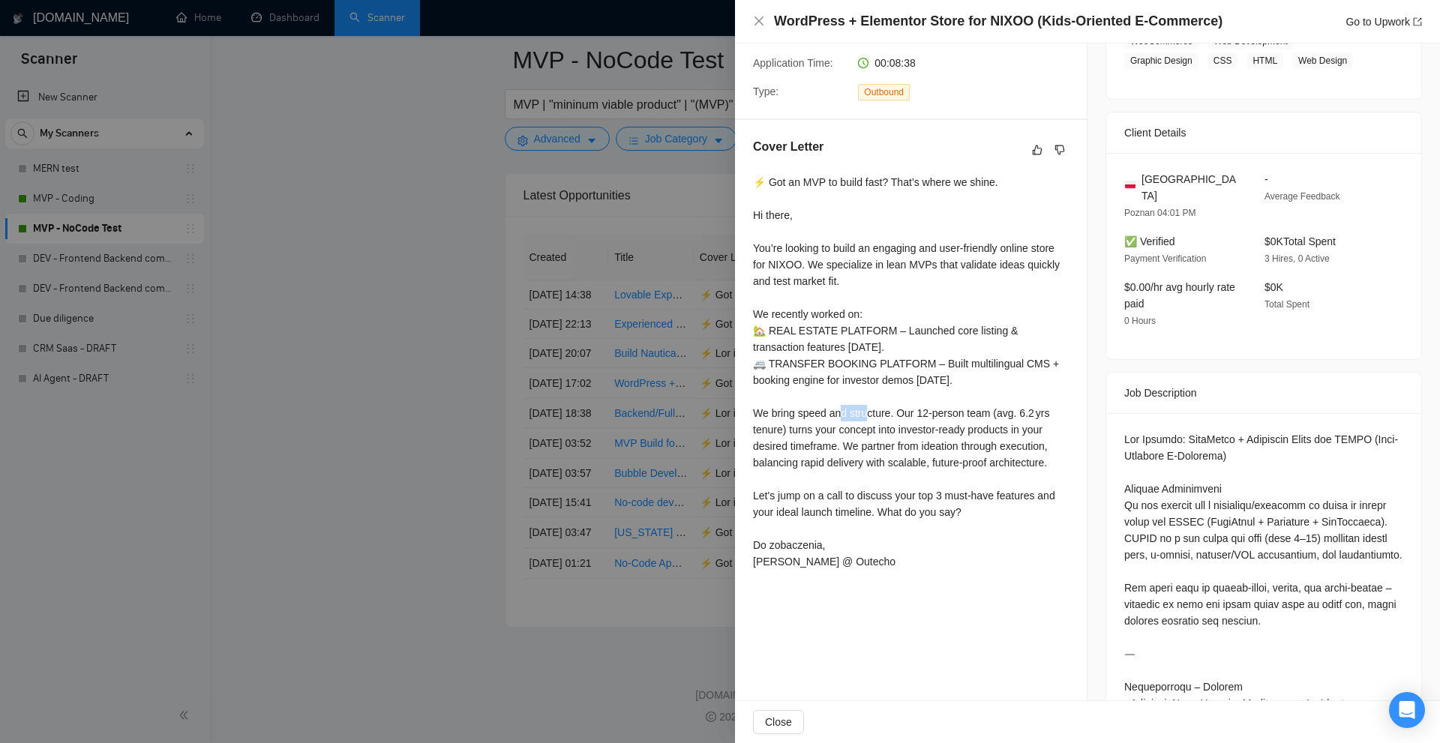
click at [797, 415] on div "⚡ Got an MVP to build fast? That’s where we shine. Hi there, You’re looking to …" at bounding box center [911, 372] width 316 height 396
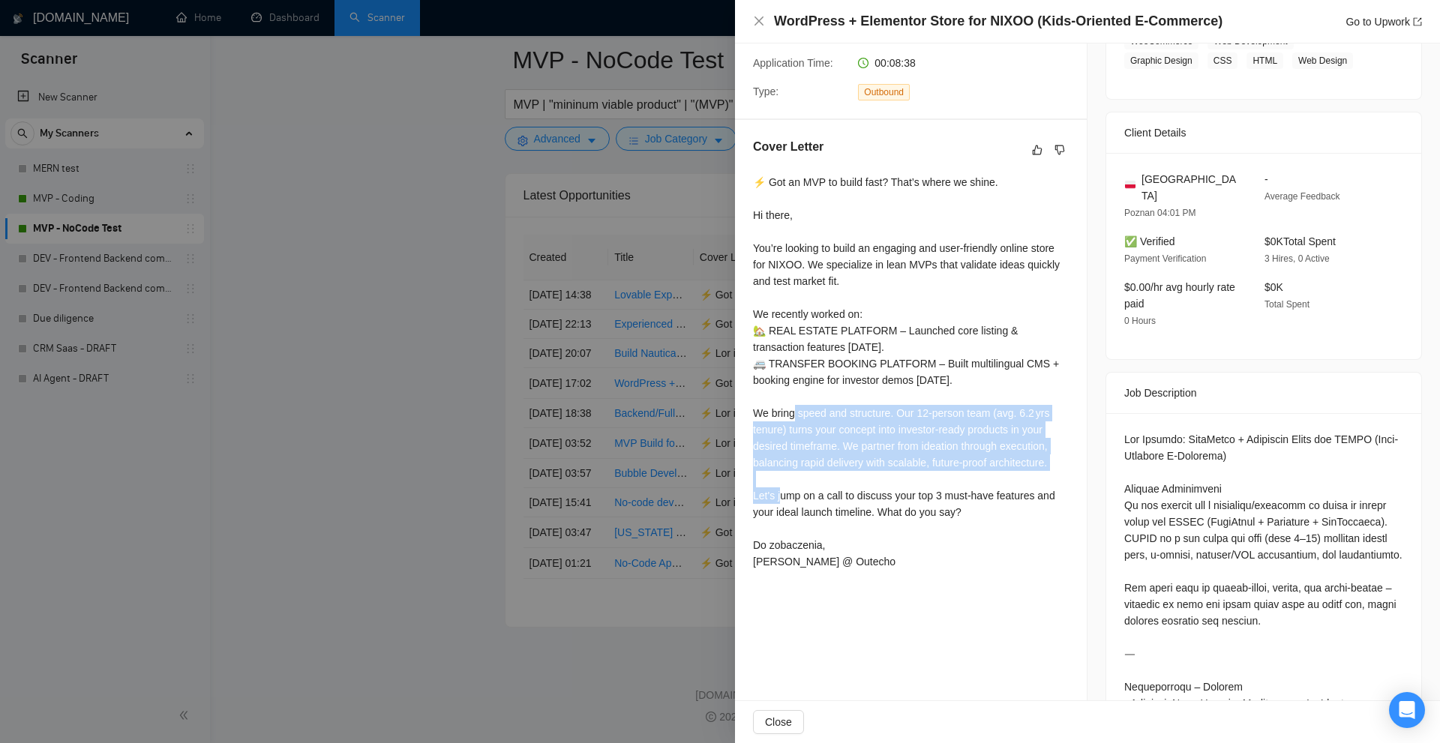
drag, startPoint x: 797, startPoint y: 415, endPoint x: 976, endPoint y: 509, distance: 201.9
click at [798, 415] on div "⚡ Got an MVP to build fast? That’s where we shine. Hi there, You’re looking to …" at bounding box center [911, 372] width 316 height 396
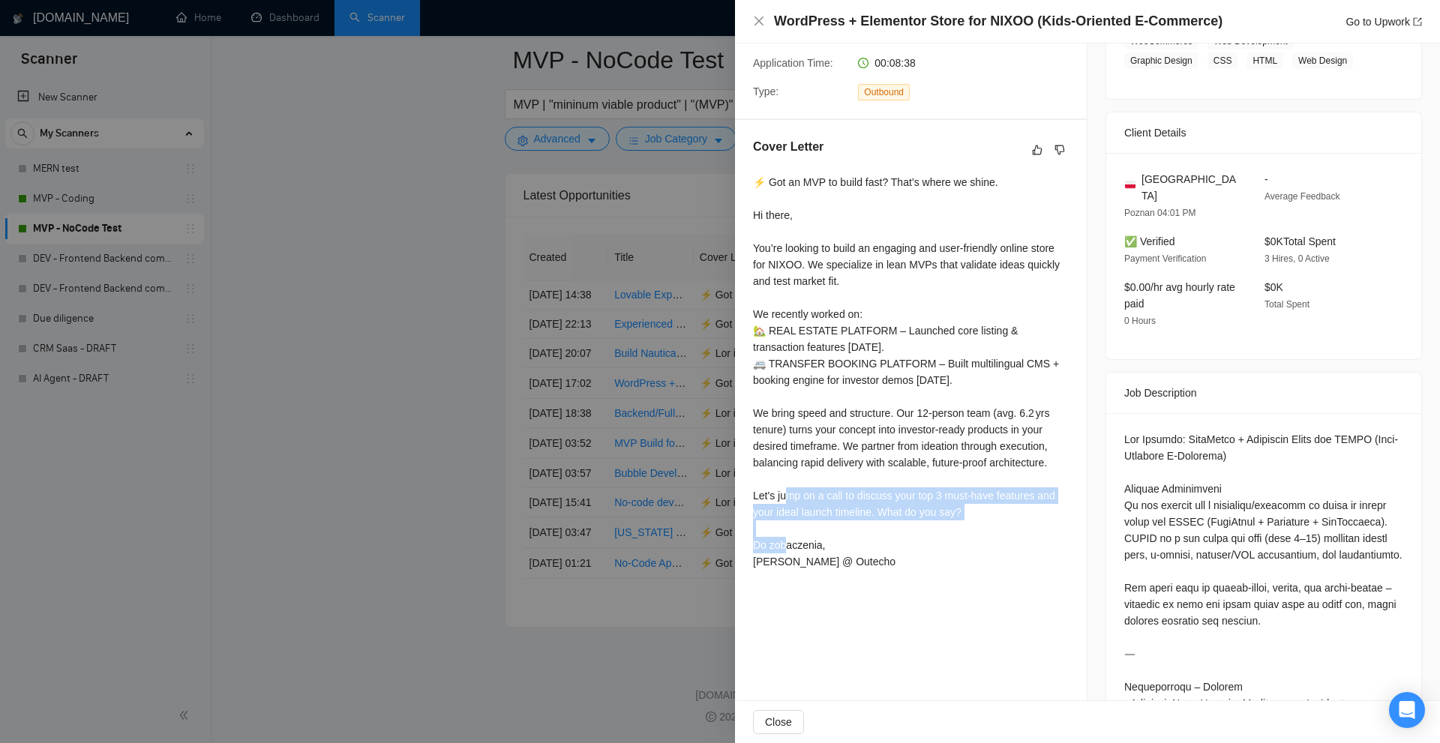
drag, startPoint x: 744, startPoint y: 499, endPoint x: 1020, endPoint y: 517, distance: 276.5
click at [1020, 517] on div "Cover Letter ⚡ Got an MVP to build fast? That’s where we shine. Hi there, You’r…" at bounding box center [911, 357] width 352 height 474
click at [1011, 519] on div "⚡ Got an MVP to build fast? That’s where we shine. Hi there, You’re looking to …" at bounding box center [911, 372] width 316 height 396
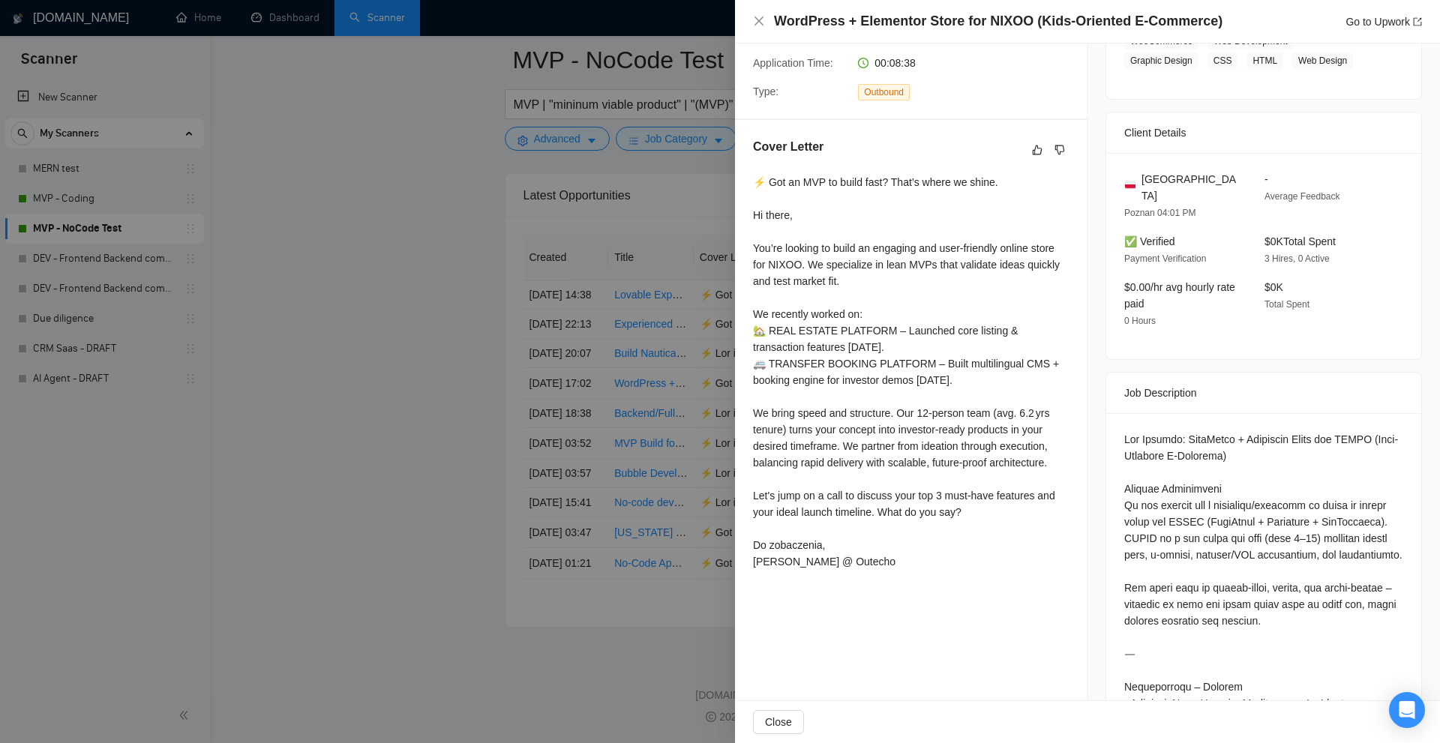
click at [599, 379] on div at bounding box center [720, 371] width 1440 height 743
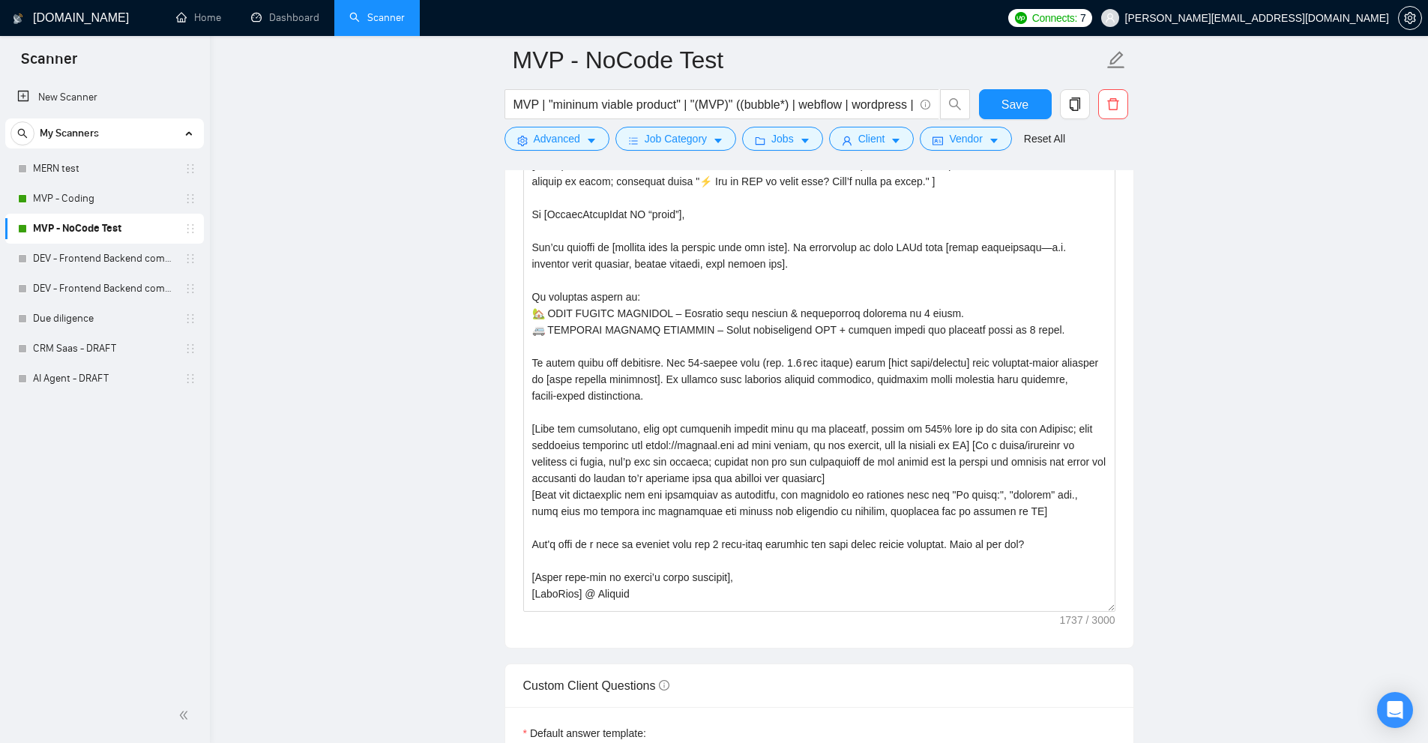
scroll to position [1635, 0]
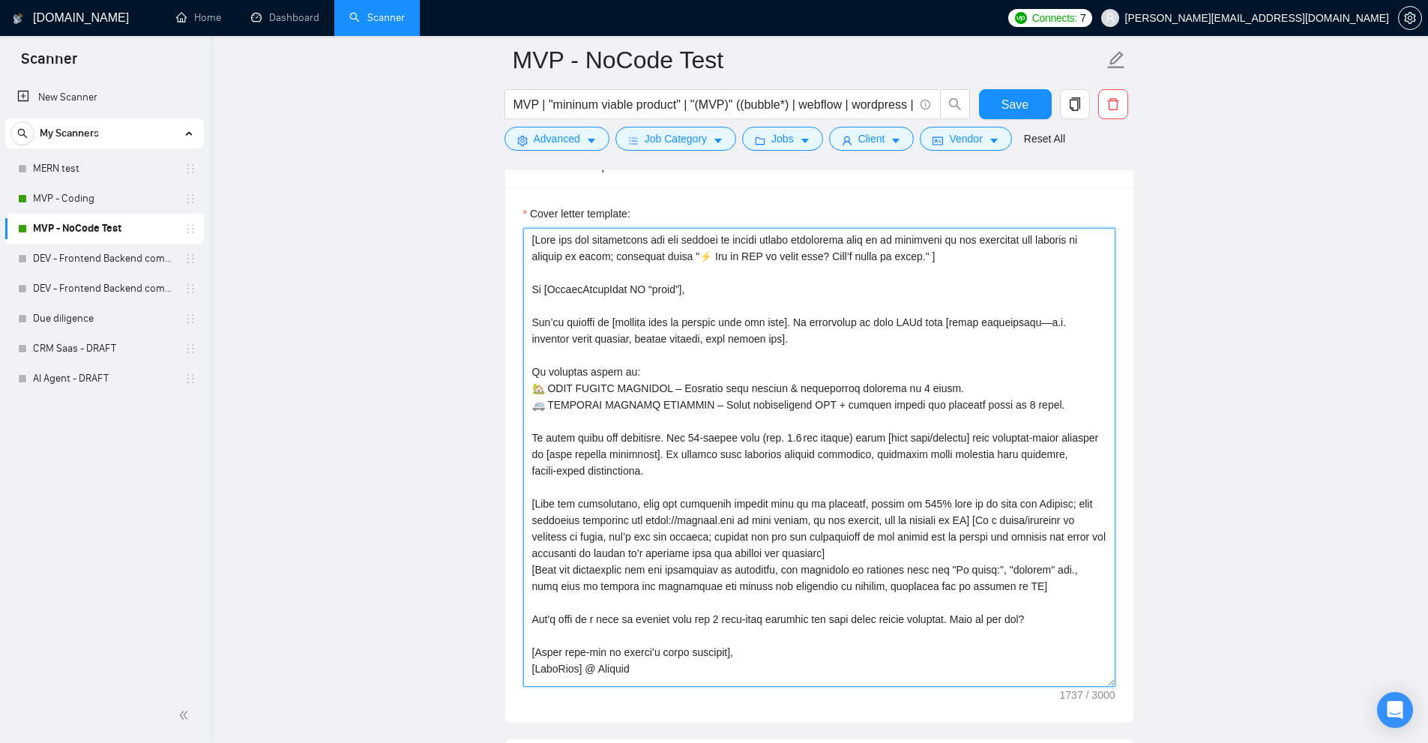
click at [555, 594] on textarea "Cover letter template:" at bounding box center [819, 457] width 592 height 459
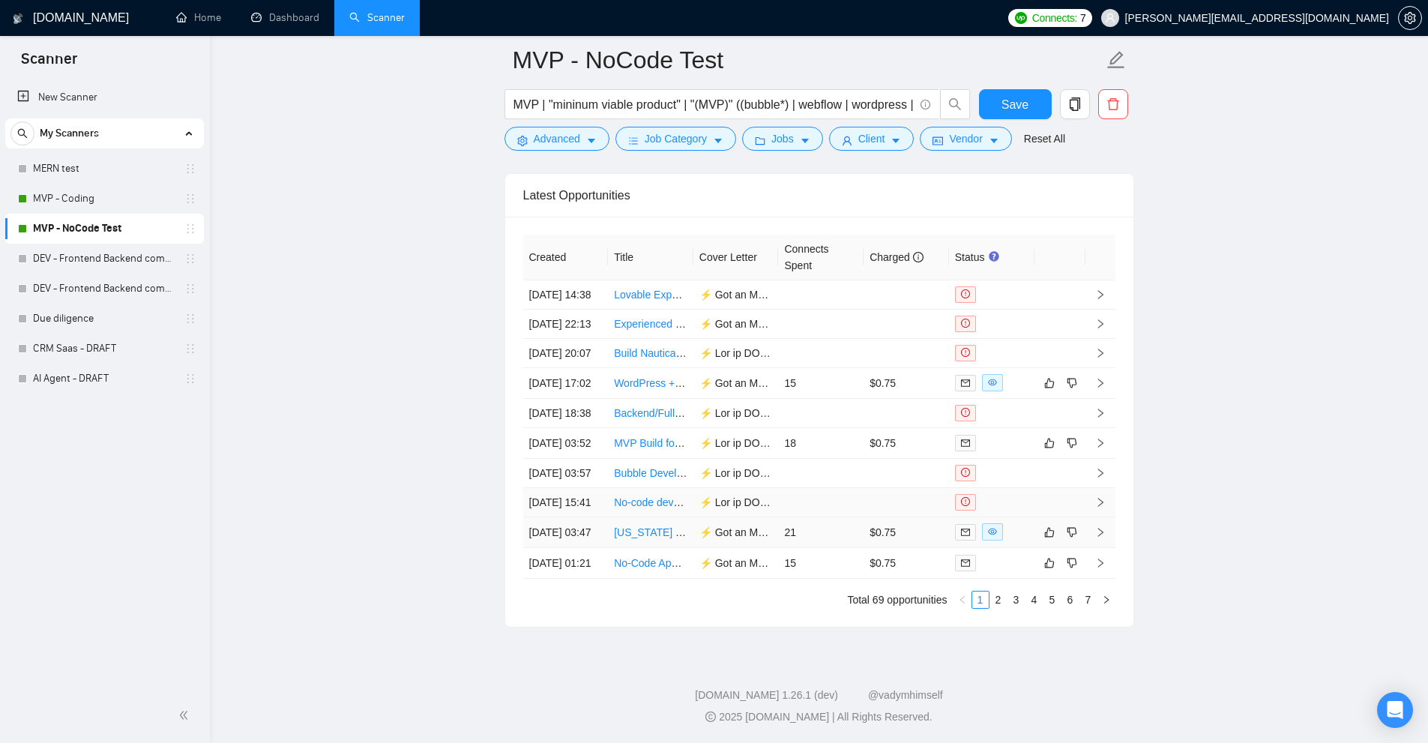
click at [811, 520] on td "21" at bounding box center [820, 532] width 85 height 31
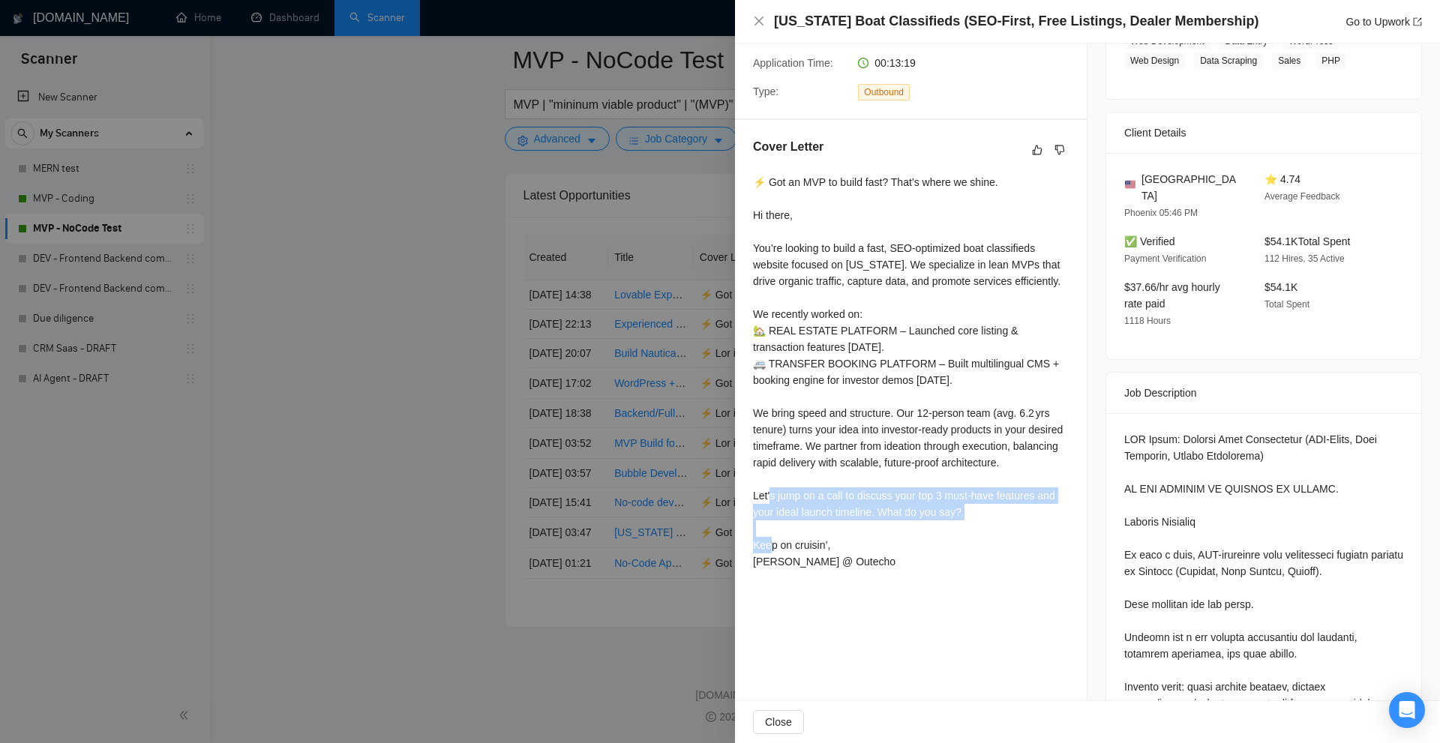
drag, startPoint x: 750, startPoint y: 481, endPoint x: 1028, endPoint y: 508, distance: 279.6
click at [1028, 508] on div "Cover Letter ⚡ Got an MVP to build fast? That’s where we shine. Hi there, You’r…" at bounding box center [911, 357] width 352 height 474
click at [1027, 508] on div "⚡ Got an MVP to build fast? That’s where we shine. Hi there, You’re looking to …" at bounding box center [911, 372] width 316 height 396
click at [965, 519] on div "⚡ Got an MVP to build fast? That’s where we shine. Hi there, You’re looking to …" at bounding box center [911, 372] width 316 height 396
drag, startPoint x: 967, startPoint y: 513, endPoint x: 746, endPoint y: 499, distance: 220.9
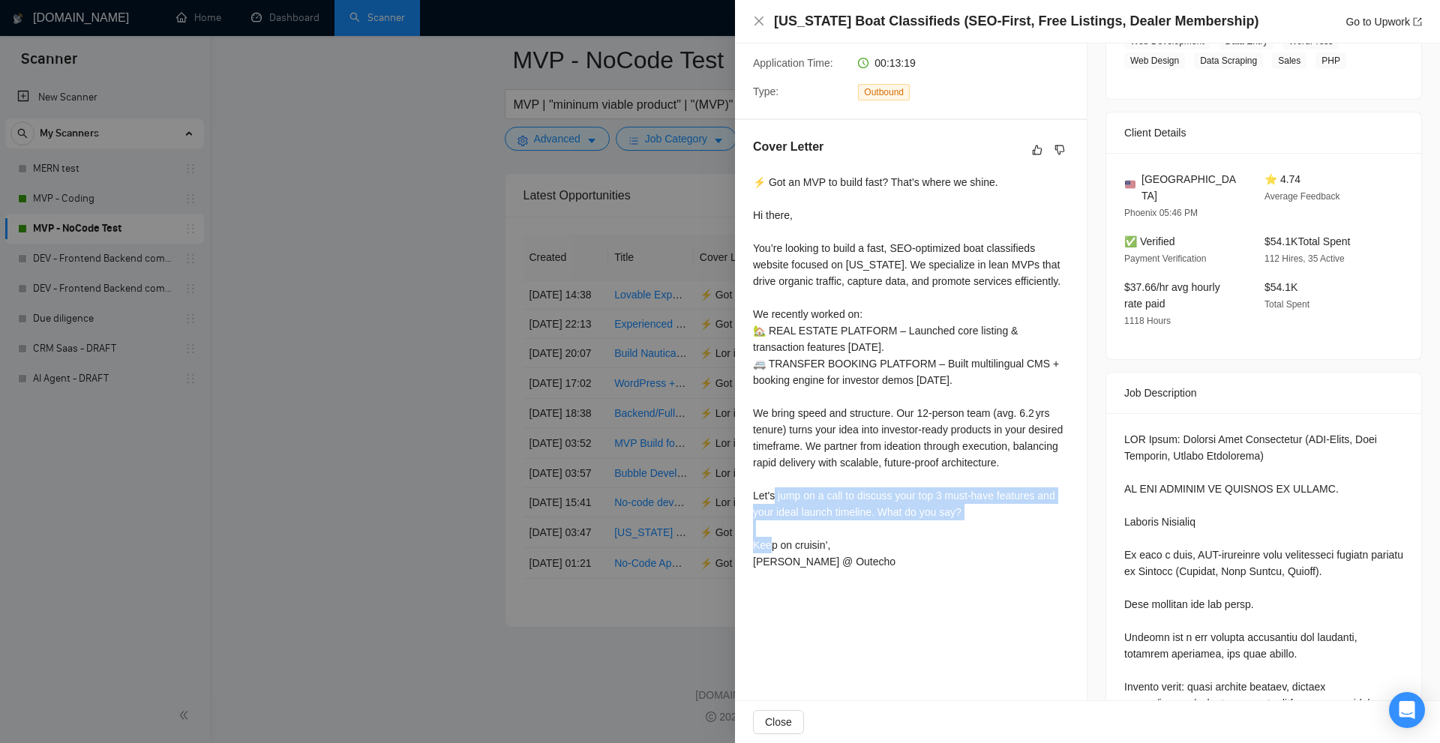
click at [746, 499] on div "Cover Letter ⚡ Got an MVP to build fast? That’s where we shine. Hi there, You’r…" at bounding box center [911, 357] width 352 height 474
click at [813, 511] on div "⚡ Got an MVP to build fast? That’s where we shine. Hi there, You’re looking to …" at bounding box center [911, 372] width 316 height 396
drag, startPoint x: 756, startPoint y: 496, endPoint x: 1071, endPoint y: 502, distance: 315.0
click at [1071, 502] on div "Cover Letter ⚡ Got an MVP to build fast? That’s where we shine. Hi there, You’r…" at bounding box center [911, 357] width 352 height 474
click at [917, 546] on div "⚡ Got an MVP to build fast? That’s where we shine. Hi there, You’re looking to …" at bounding box center [911, 372] width 316 height 396
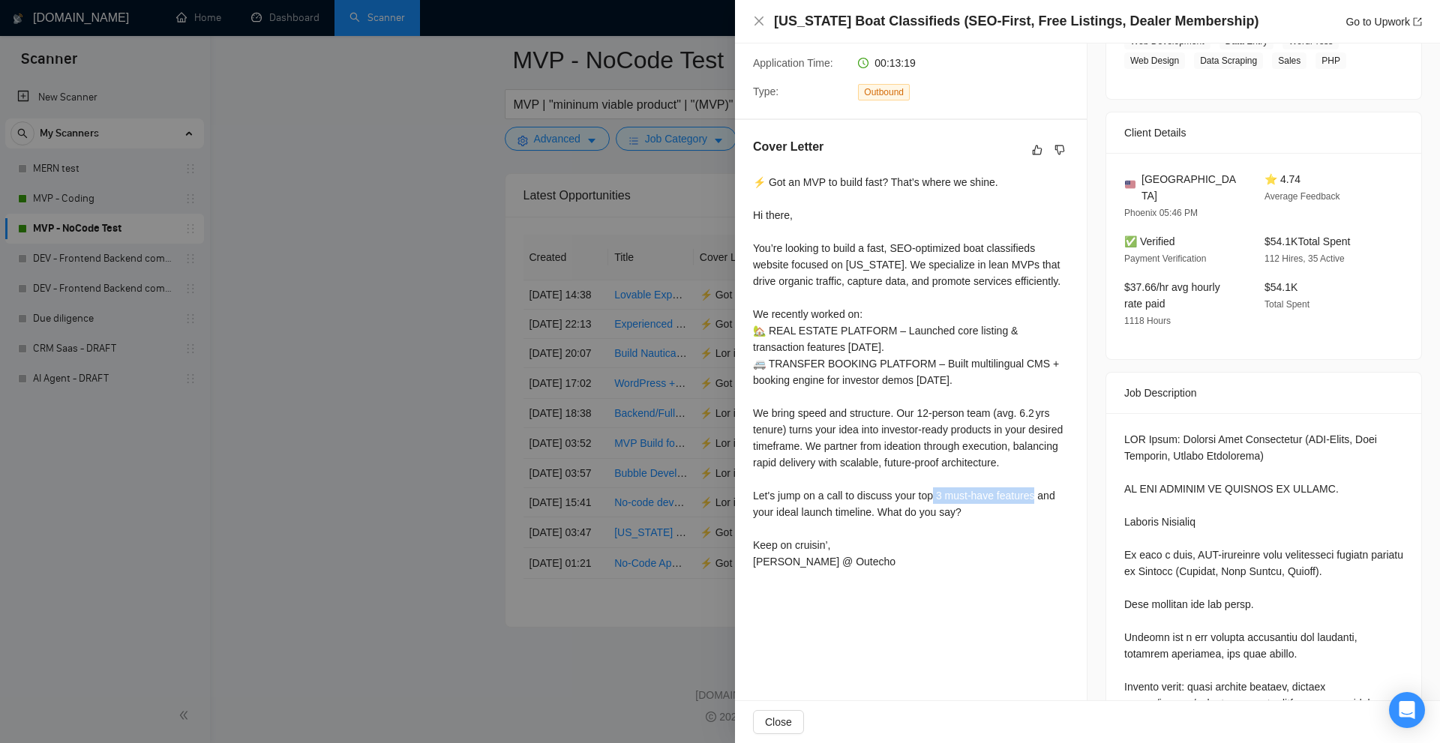
drag, startPoint x: 942, startPoint y: 498, endPoint x: 1006, endPoint y: 505, distance: 64.8
click at [1009, 502] on div "⚡ Got an MVP to build fast? That’s where we shine. Hi there, You’re looking to …" at bounding box center [911, 372] width 316 height 396
click at [1006, 506] on div "⚡ Got an MVP to build fast? That’s where we shine. Hi there, You’re looking to …" at bounding box center [911, 372] width 316 height 396
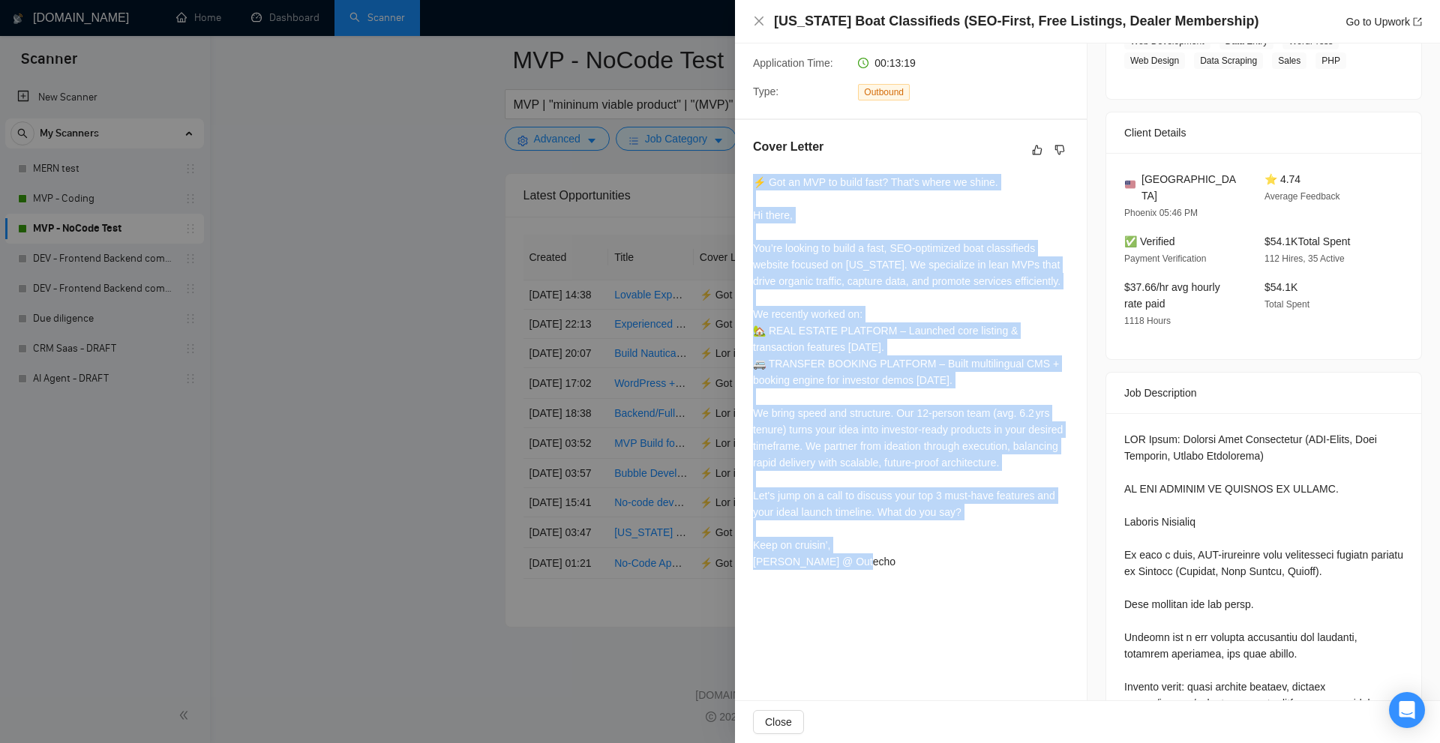
drag, startPoint x: 892, startPoint y: 569, endPoint x: 743, endPoint y: 188, distance: 408.8
click at [743, 188] on div "Cover Letter ⚡ Got an MVP to build fast? That’s where we shine. Hi there, You’r…" at bounding box center [911, 357] width 352 height 474
drag, startPoint x: 756, startPoint y: 169, endPoint x: 928, endPoint y: 553, distance: 419.9
click at [928, 553] on div "Cover Letter ⚡ Got an MVP to build fast? That’s where we shine. Hi there, You’r…" at bounding box center [911, 357] width 352 height 474
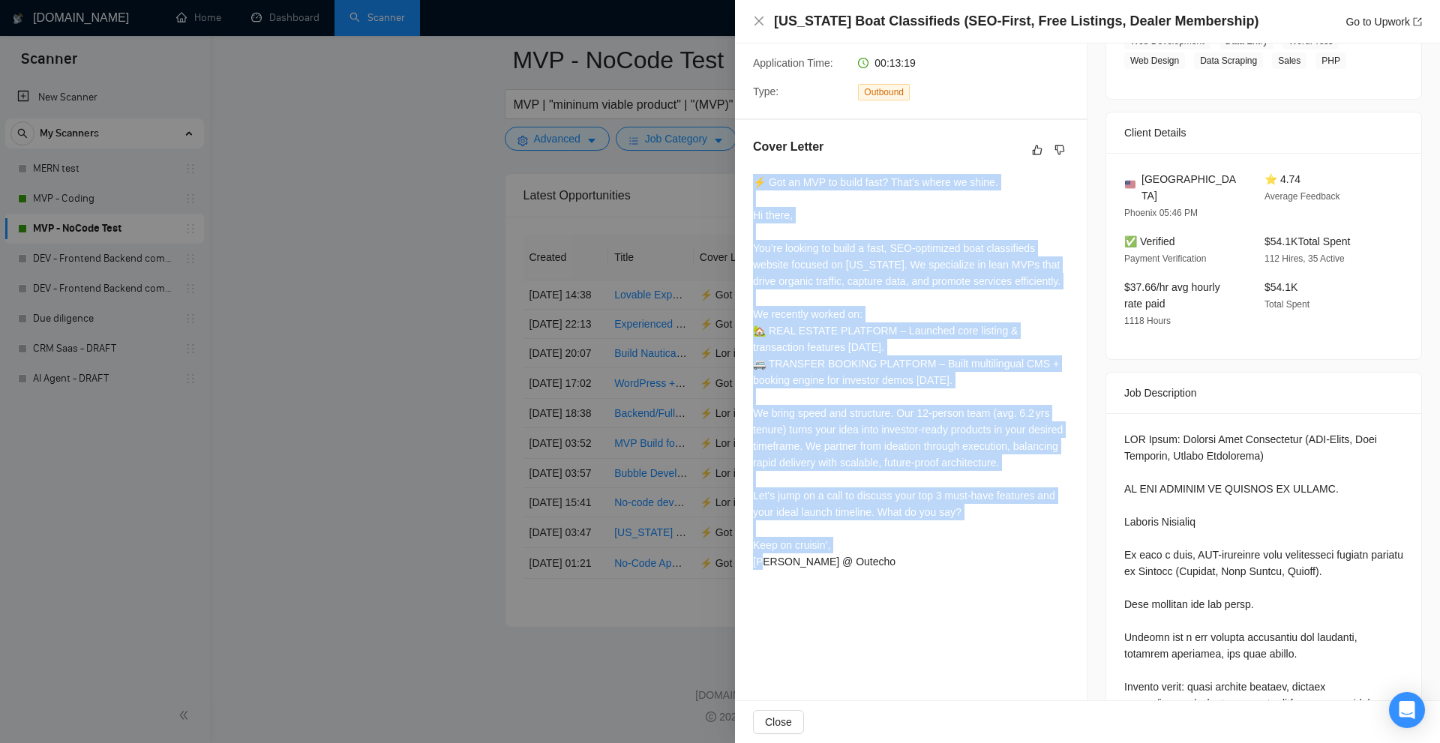
click at [1062, 503] on div "⚡ Got an MVP to build fast? That’s where we shine. Hi there, You’re looking to …" at bounding box center [911, 372] width 316 height 396
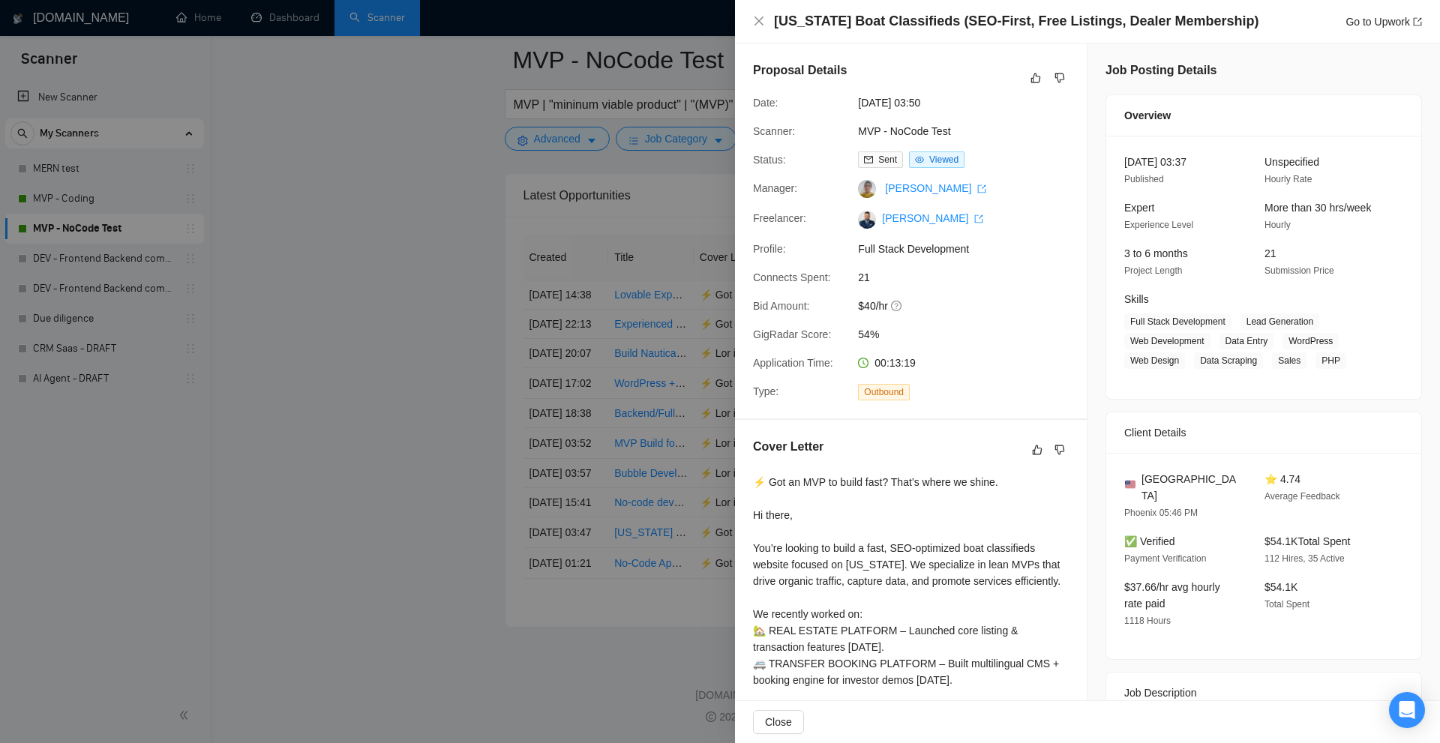
click at [499, 444] on div at bounding box center [720, 371] width 1440 height 743
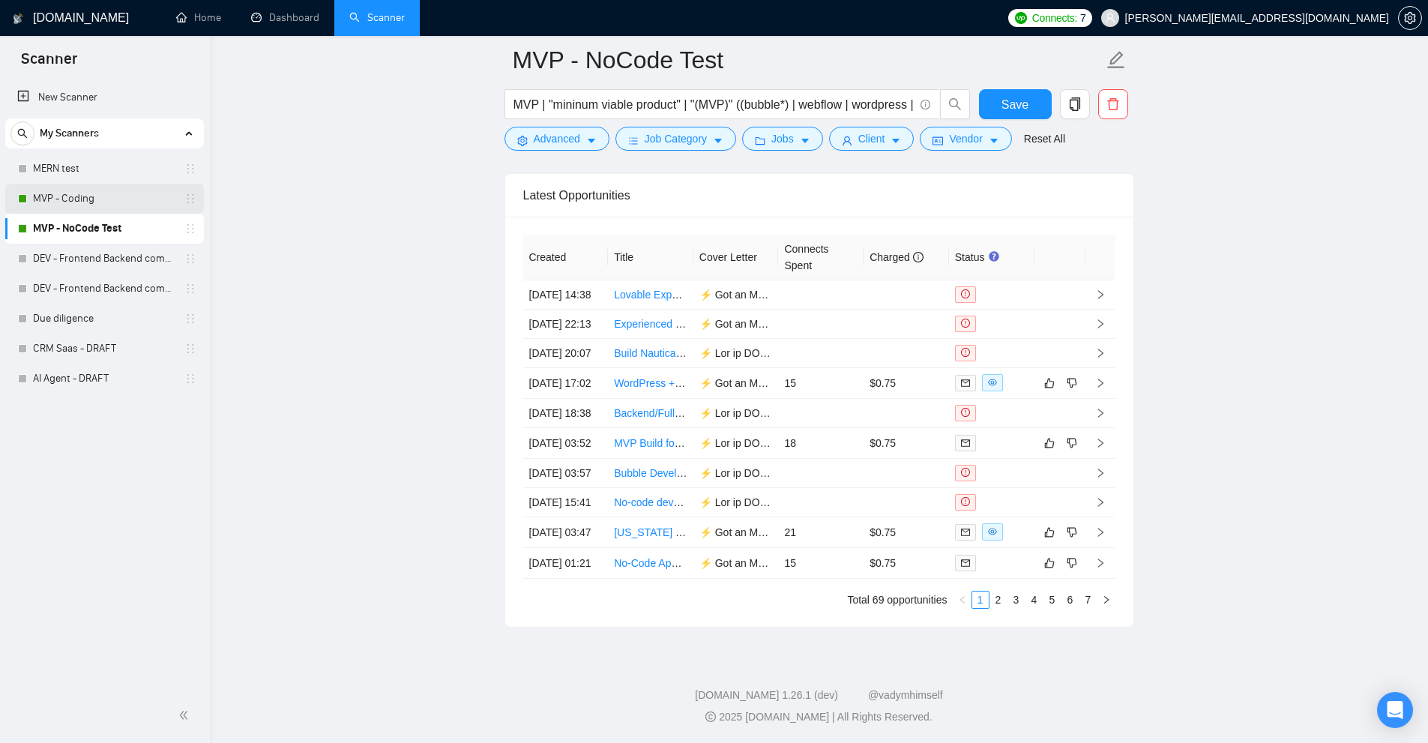
click at [135, 207] on link "MVP - Coding" at bounding box center [104, 199] width 142 height 30
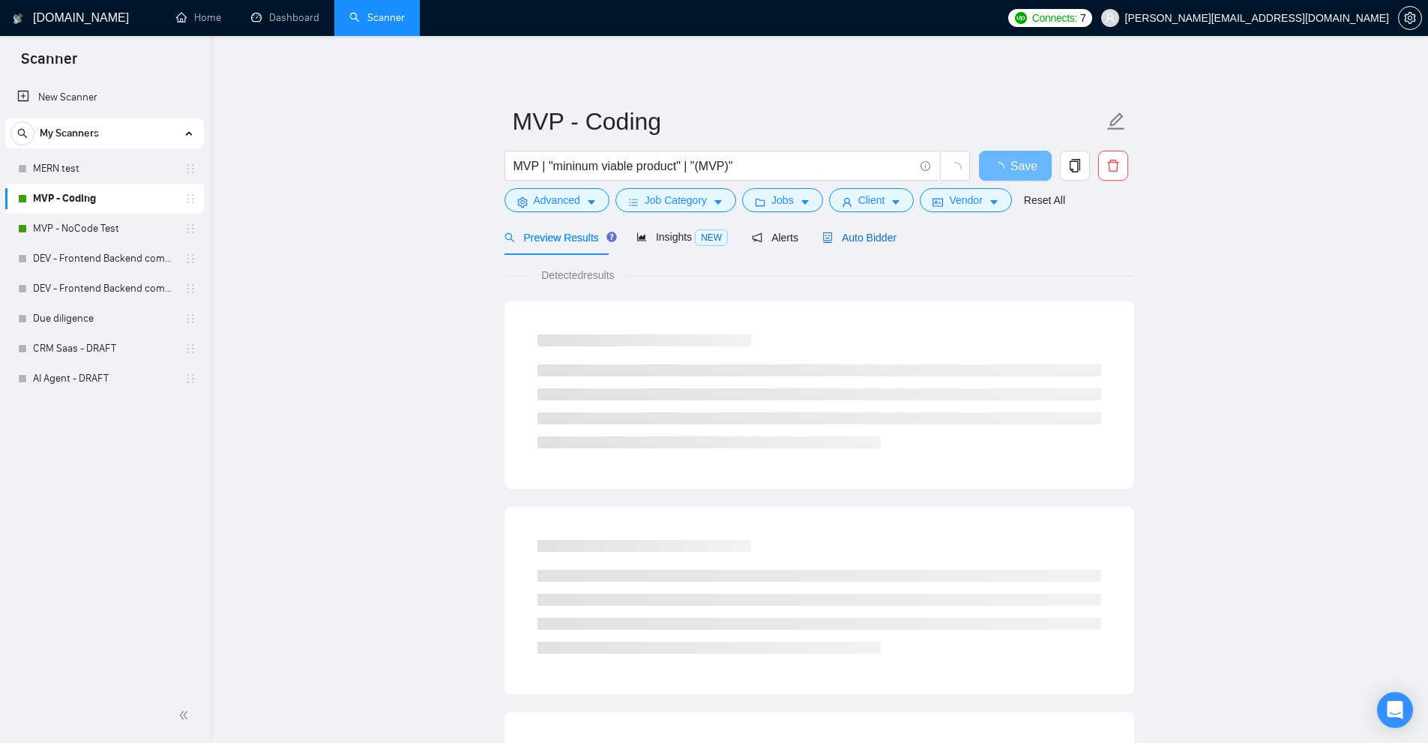
click at [878, 239] on span "Auto Bidder" at bounding box center [860, 238] width 74 height 12
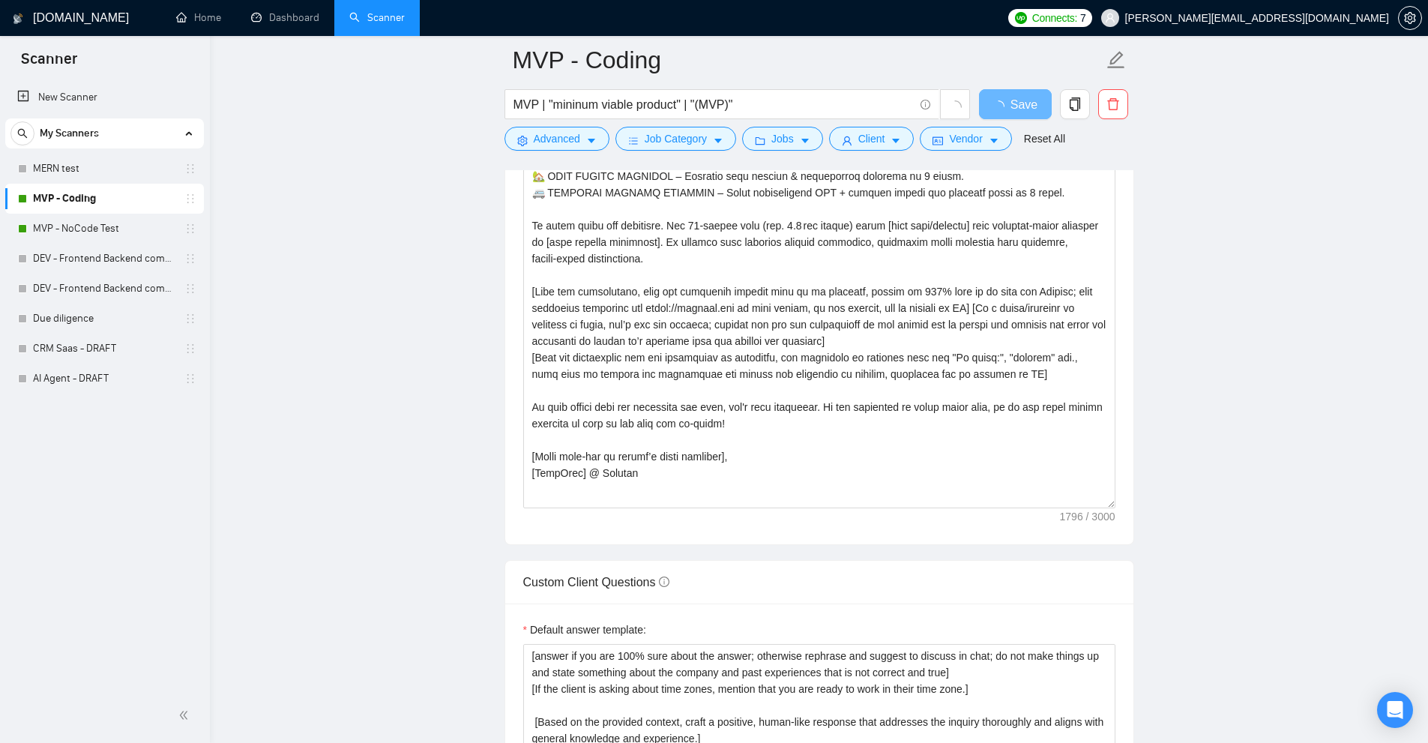
drag, startPoint x: 1112, startPoint y: 346, endPoint x: 1122, endPoint y: 453, distance: 106.9
click at [1134, 499] on main "MVP - Coding MVP | "mininum viable product" | "(MVP)" Save Advanced Job Categor…" at bounding box center [819, 391] width 1170 height 4263
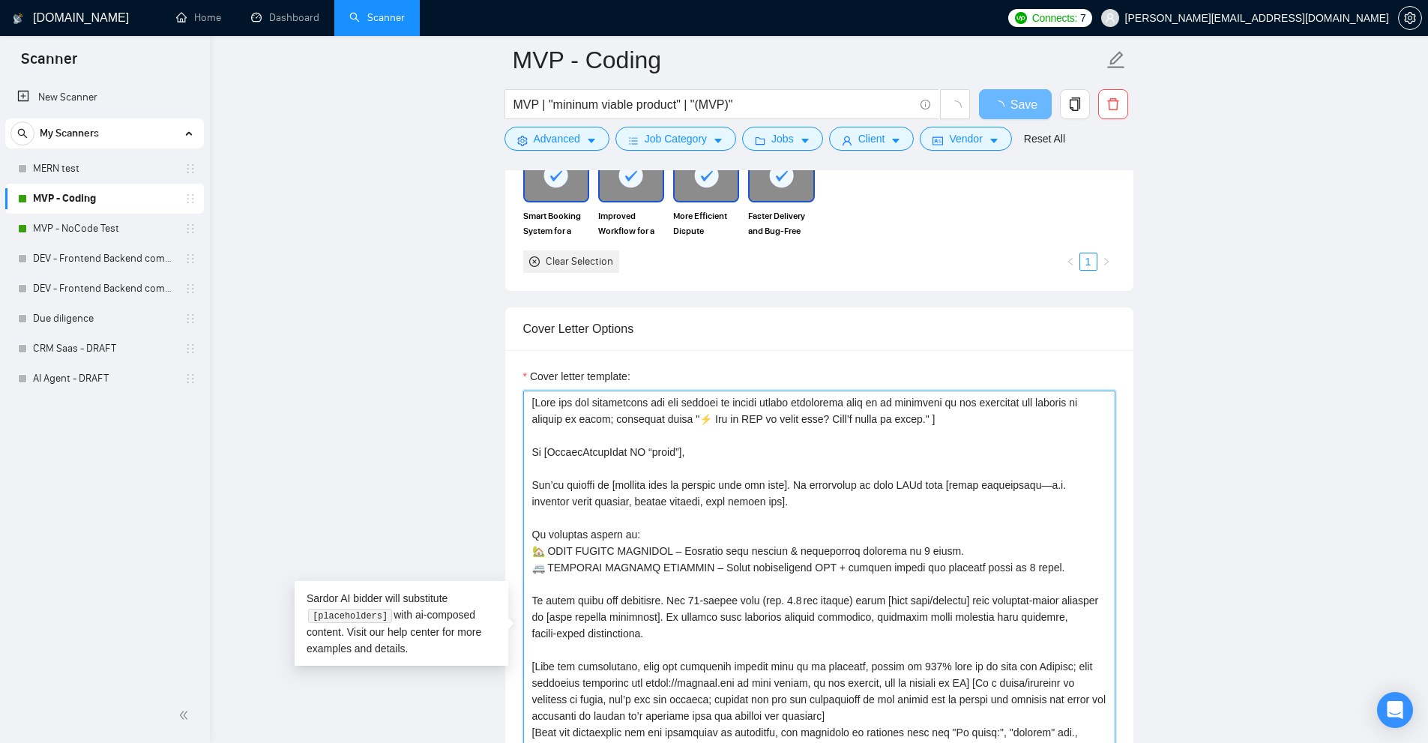
drag, startPoint x: 1081, startPoint y: 576, endPoint x: 499, endPoint y: 542, distance: 583.6
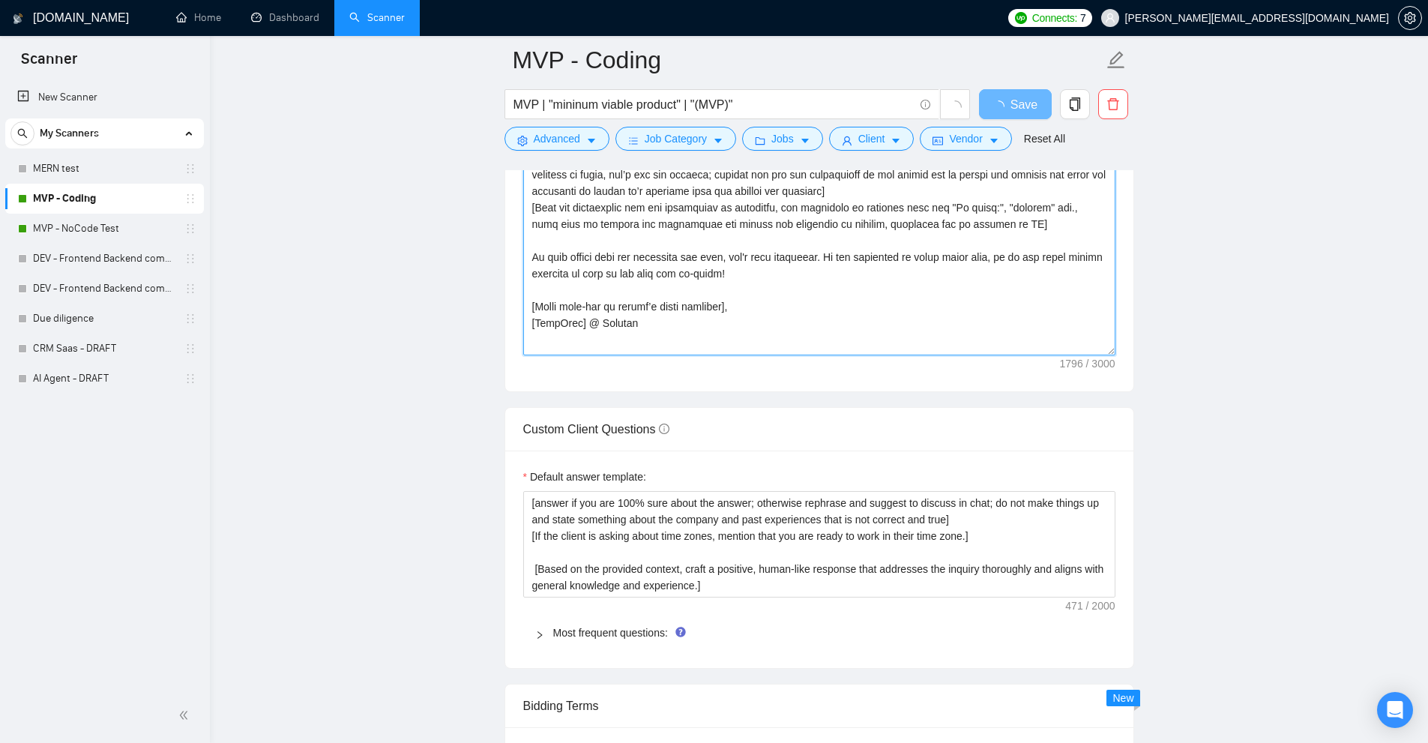
scroll to position [1500, 0]
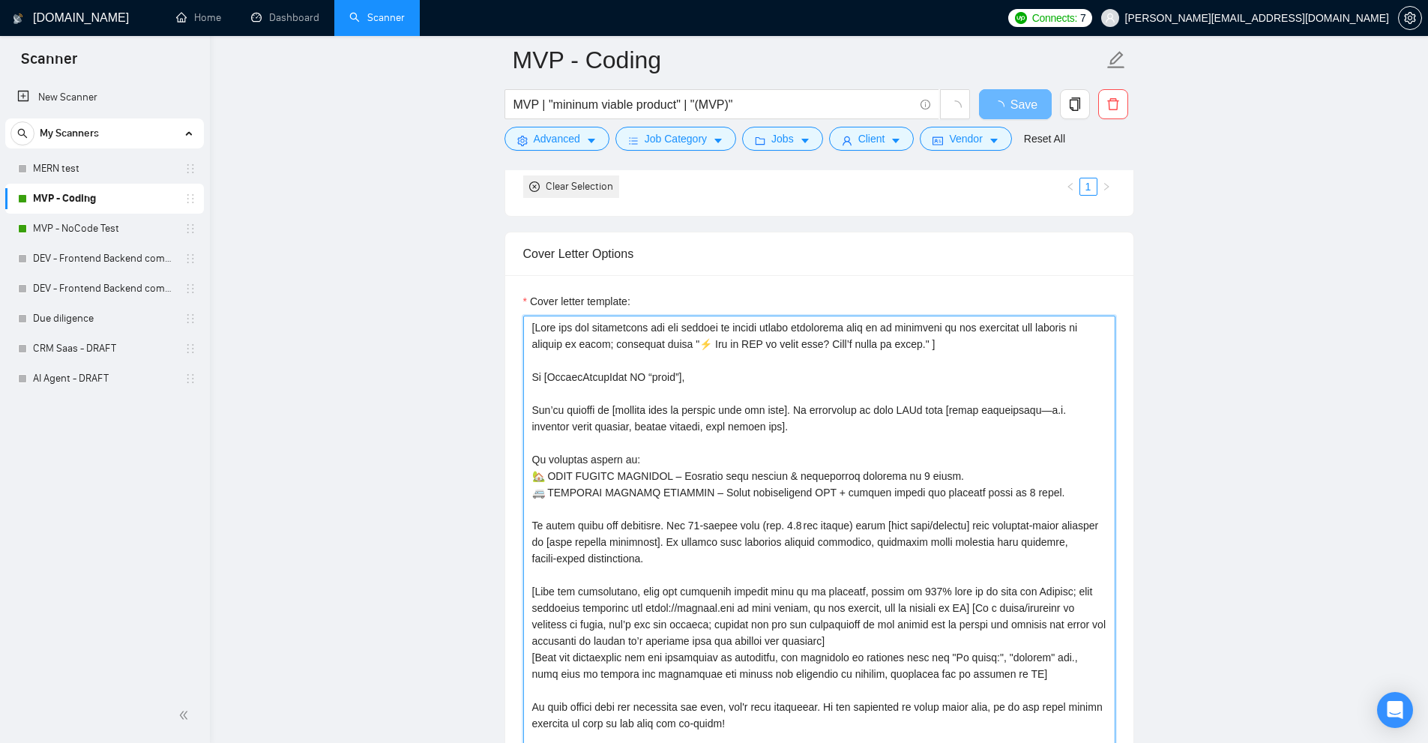
click at [767, 353] on textarea "Cover letter template:" at bounding box center [819, 561] width 592 height 490
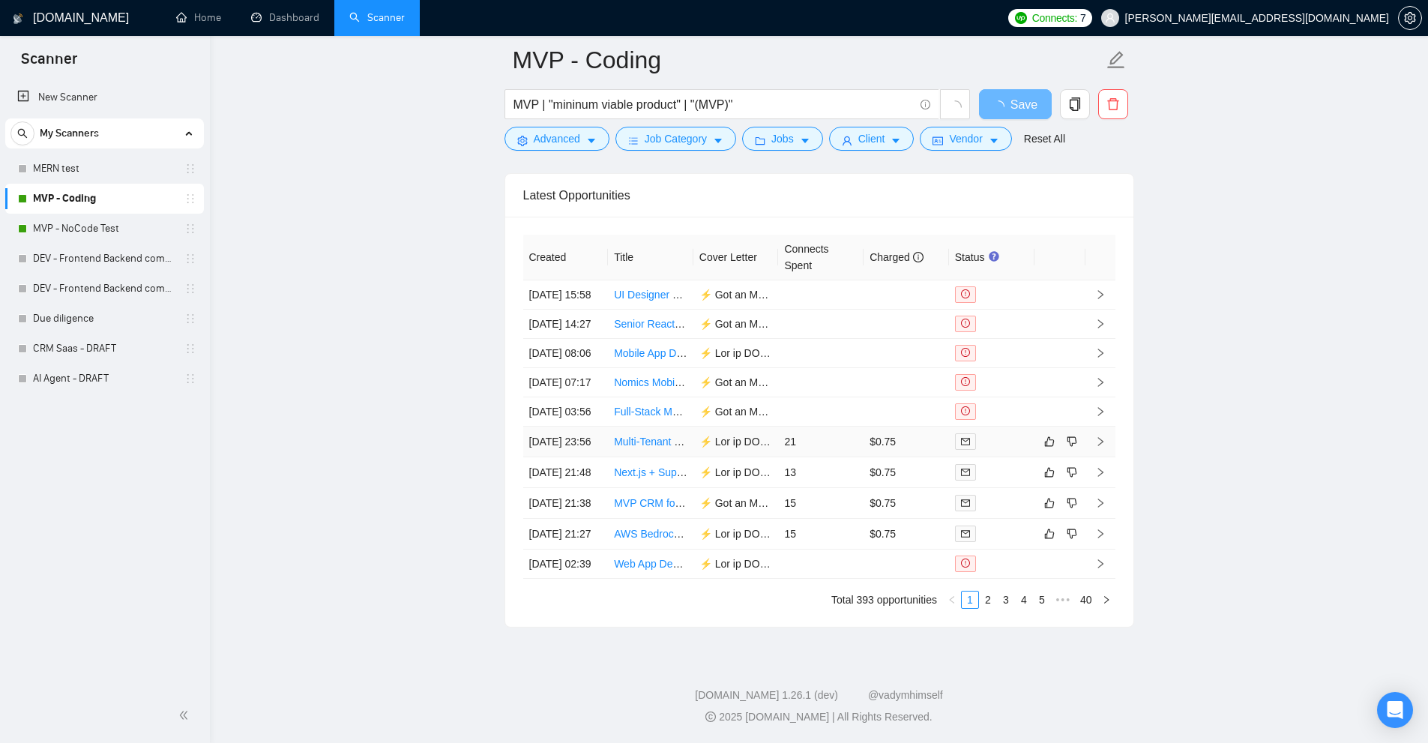
scroll to position [3851, 0]
click at [1048, 611] on div "Created Title Cover Letter Connects Spent Charged Status 24 Sep, 2025 15:58 UI …" at bounding box center [819, 422] width 628 height 410
click at [1044, 598] on link "5" at bounding box center [1042, 600] width 16 height 16
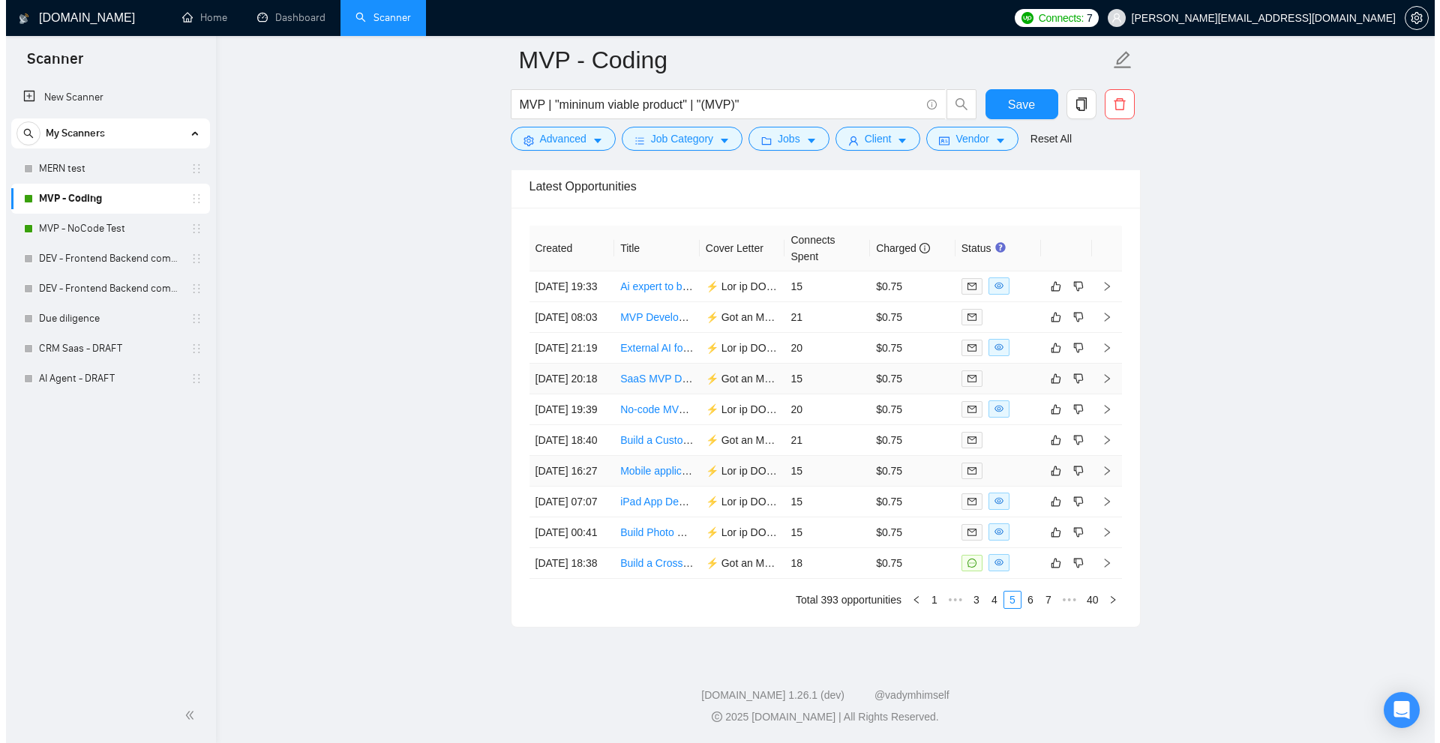
scroll to position [4015, 0]
click at [1014, 400] on div at bounding box center [991, 408] width 73 height 17
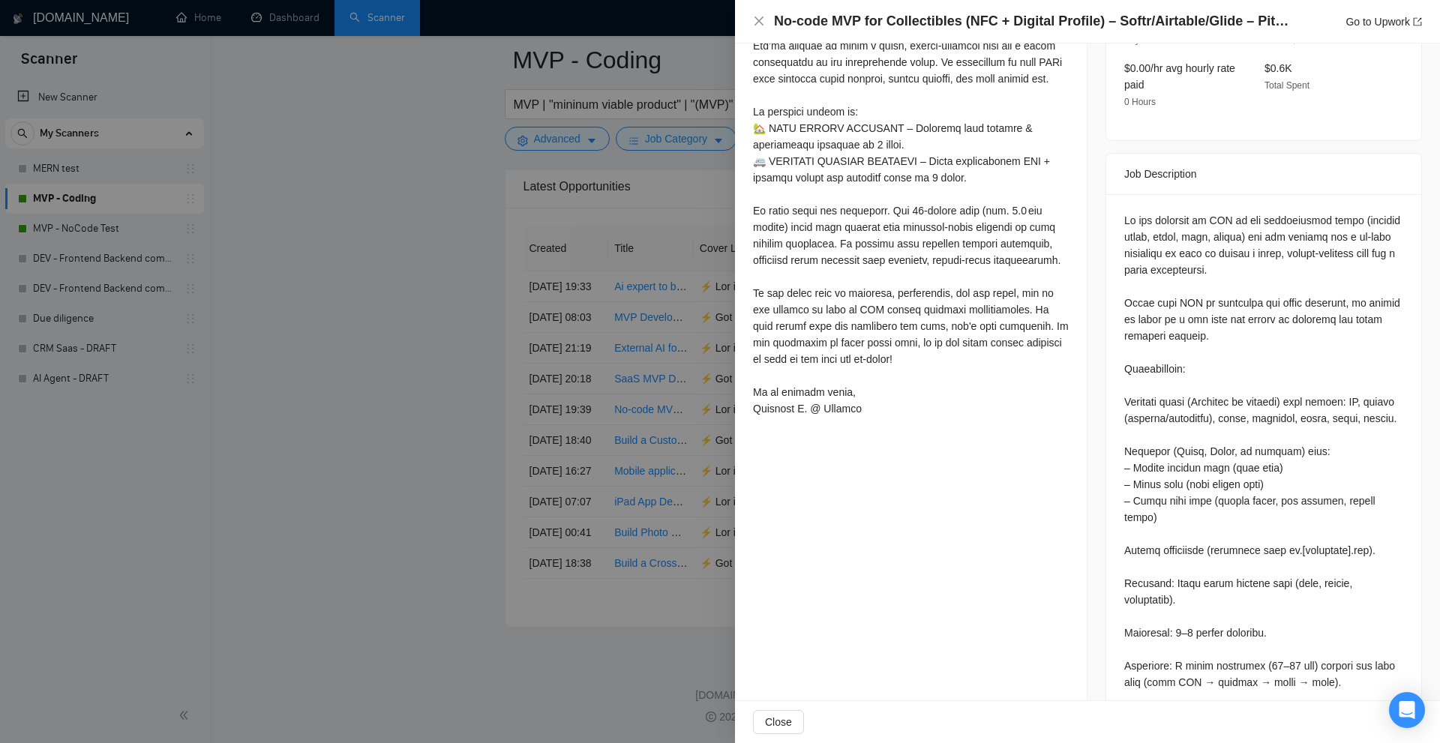
scroll to position [577, 0]
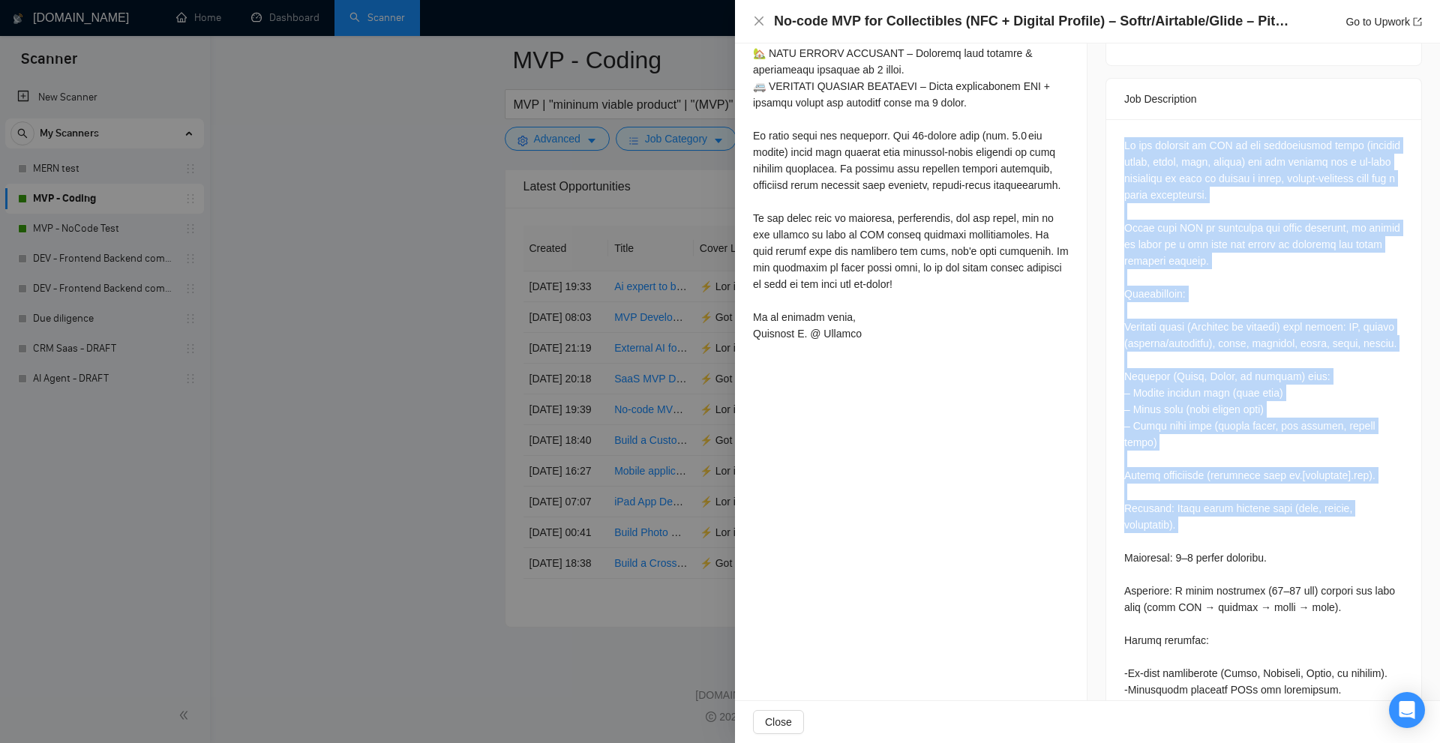
drag, startPoint x: 1120, startPoint y: 131, endPoint x: 1227, endPoint y: 547, distance: 429.7
click at [1227, 547] on div at bounding box center [1263, 552] width 315 height 867
click at [1227, 547] on div at bounding box center [1263, 549] width 279 height 825
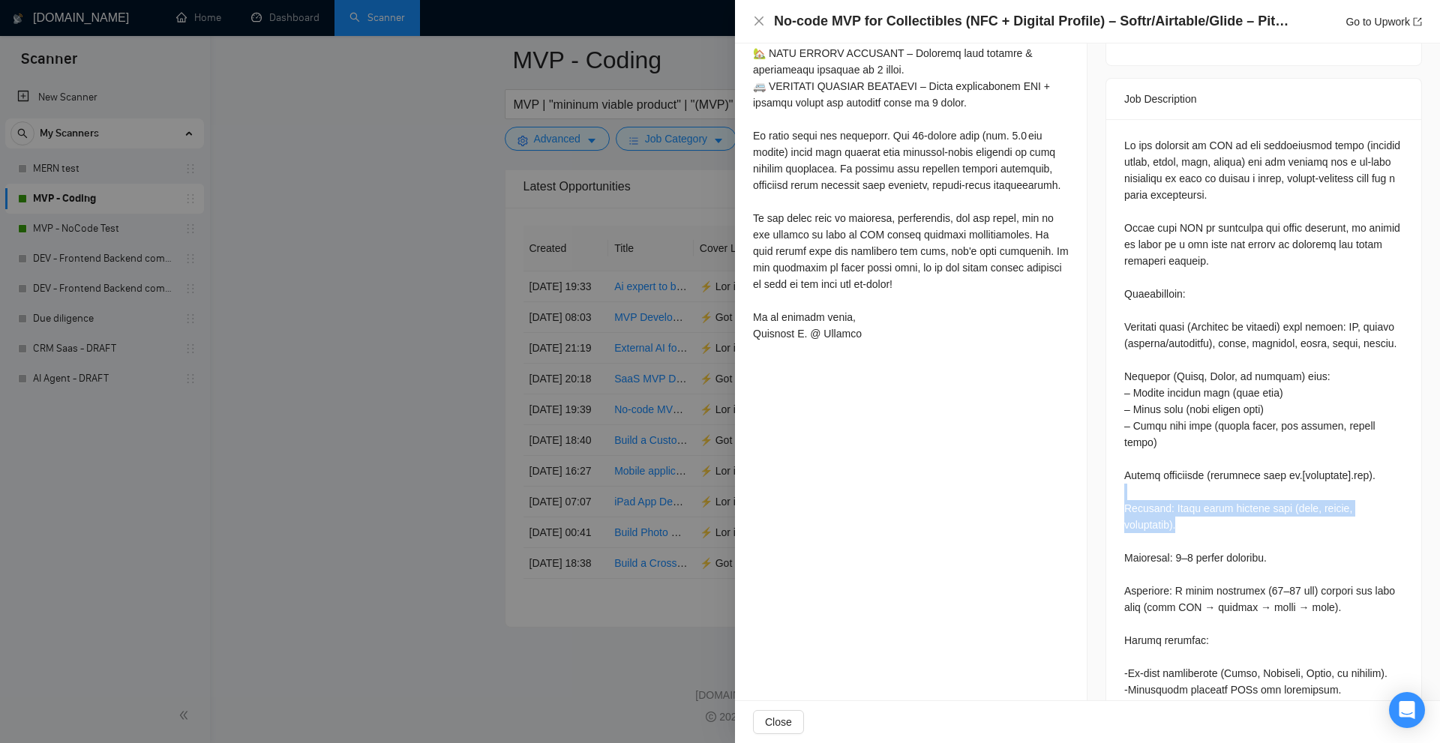
drag, startPoint x: 1191, startPoint y: 519, endPoint x: 1084, endPoint y: 488, distance: 111.5
click at [1087, 488] on div "Job Posting Details Overview 12 Sep, 2025 19:28 Published Unspecified Hourly Ra…" at bounding box center [1263, 235] width 352 height 1539
click at [1128, 542] on div at bounding box center [1263, 549] width 279 height 825
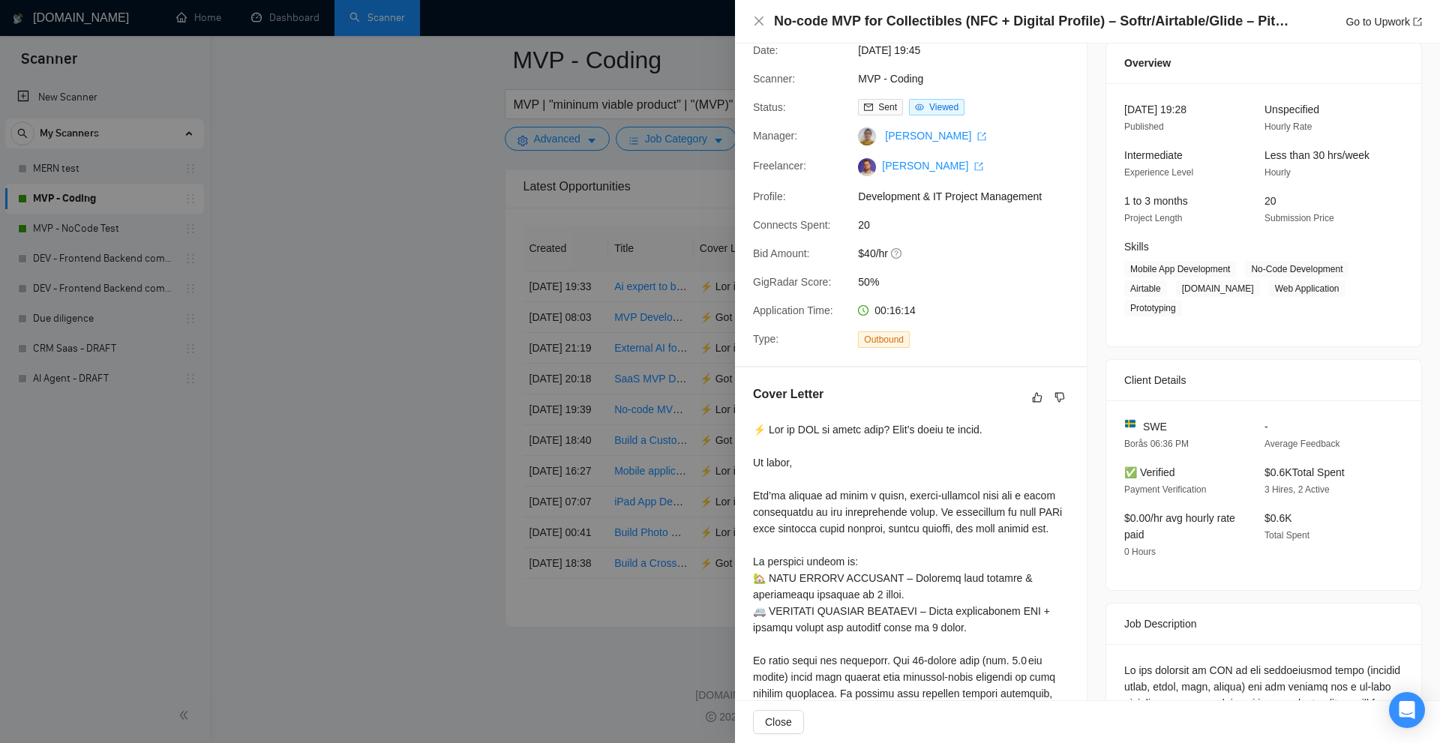
scroll to position [277, 0]
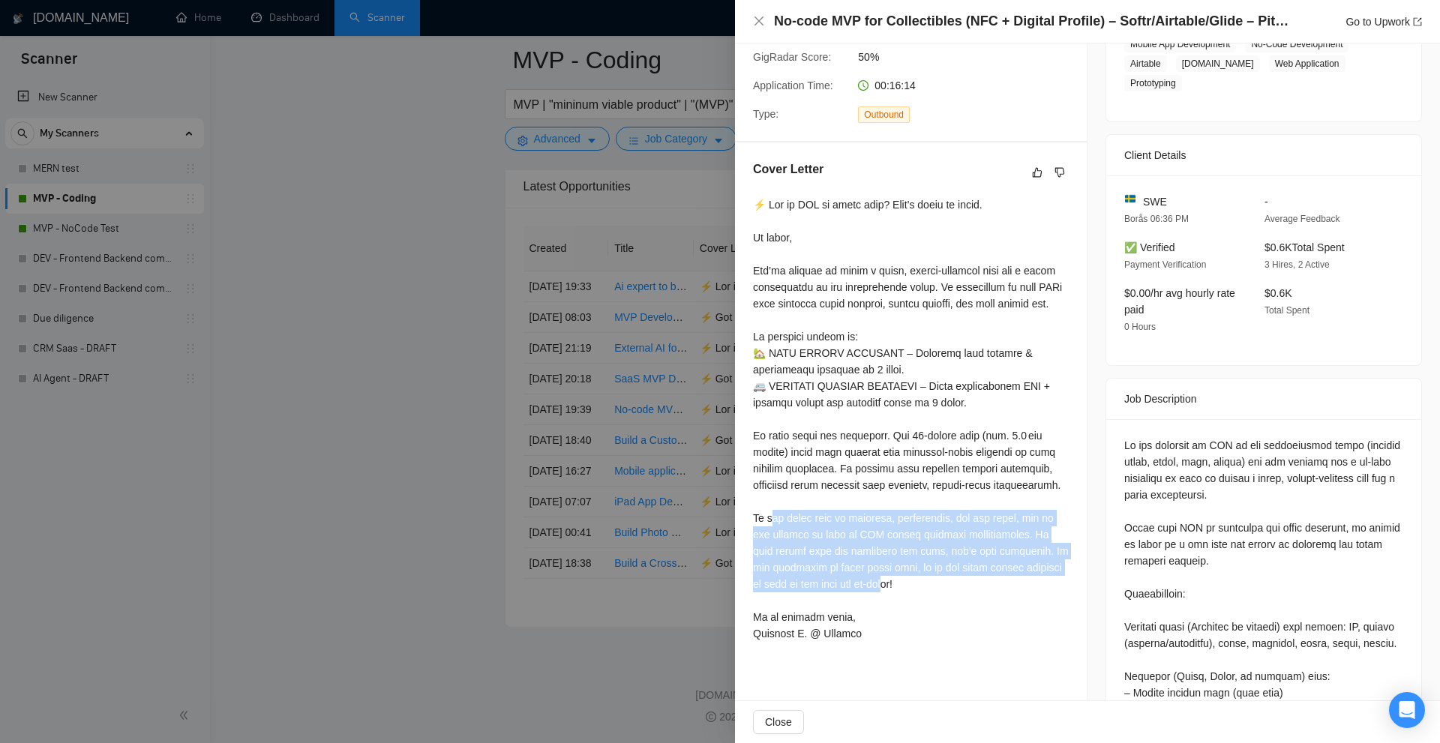
drag, startPoint x: 776, startPoint y: 523, endPoint x: 931, endPoint y: 593, distance: 170.5
click at [928, 593] on div at bounding box center [911, 418] width 316 height 445
click at [931, 593] on div at bounding box center [911, 418] width 316 height 445
drag, startPoint x: 921, startPoint y: 586, endPoint x: 780, endPoint y: 507, distance: 161.5
click at [780, 507] on div at bounding box center [911, 418] width 316 height 445
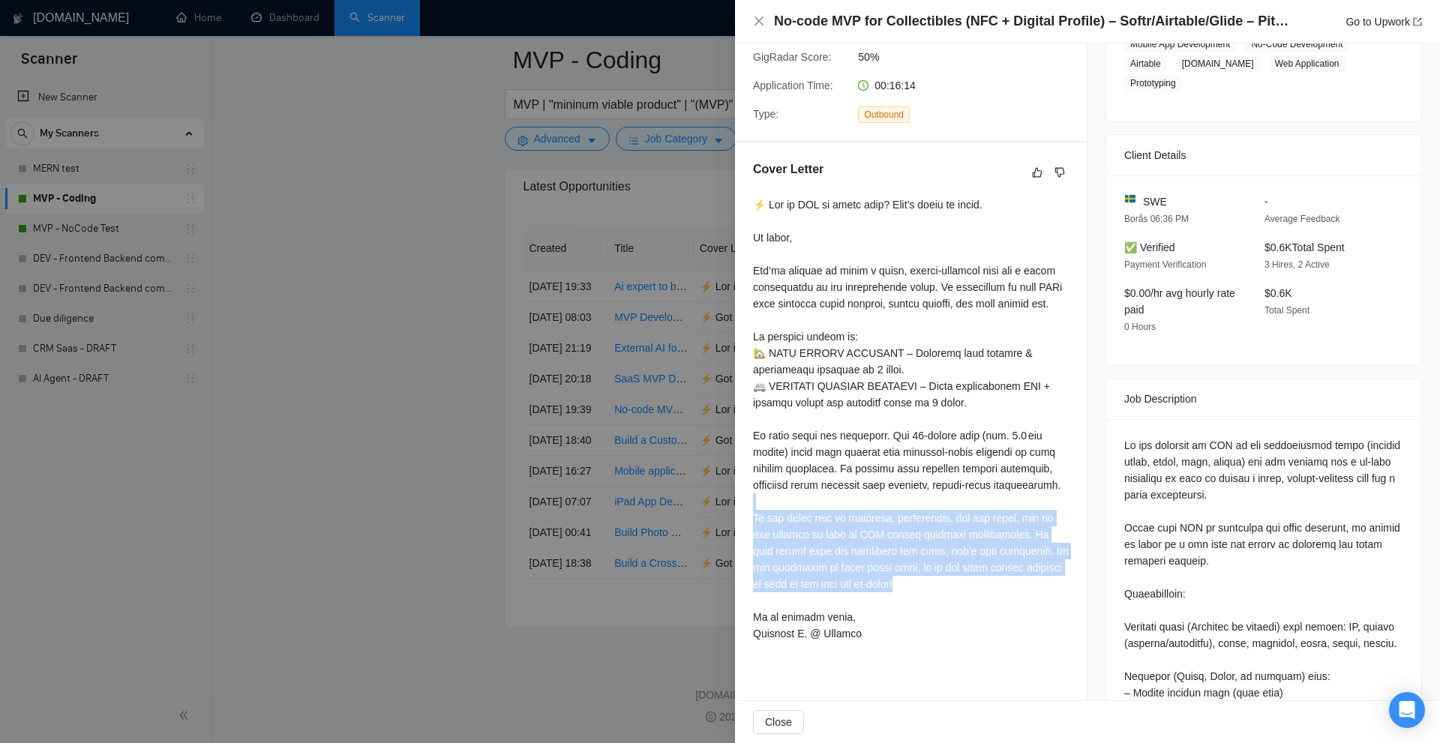
click at [804, 507] on div at bounding box center [911, 418] width 316 height 445
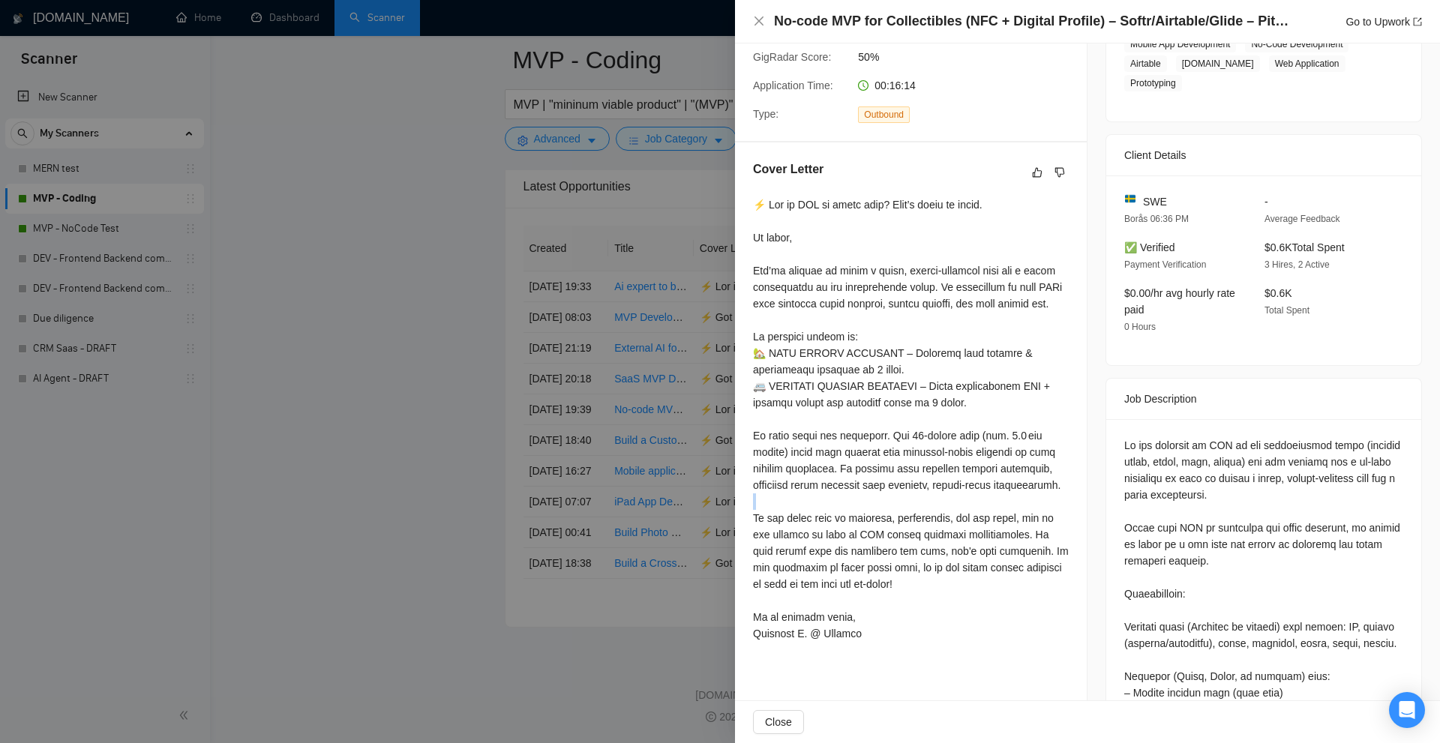
click at [805, 507] on div at bounding box center [911, 418] width 316 height 445
click at [818, 399] on div at bounding box center [911, 418] width 316 height 445
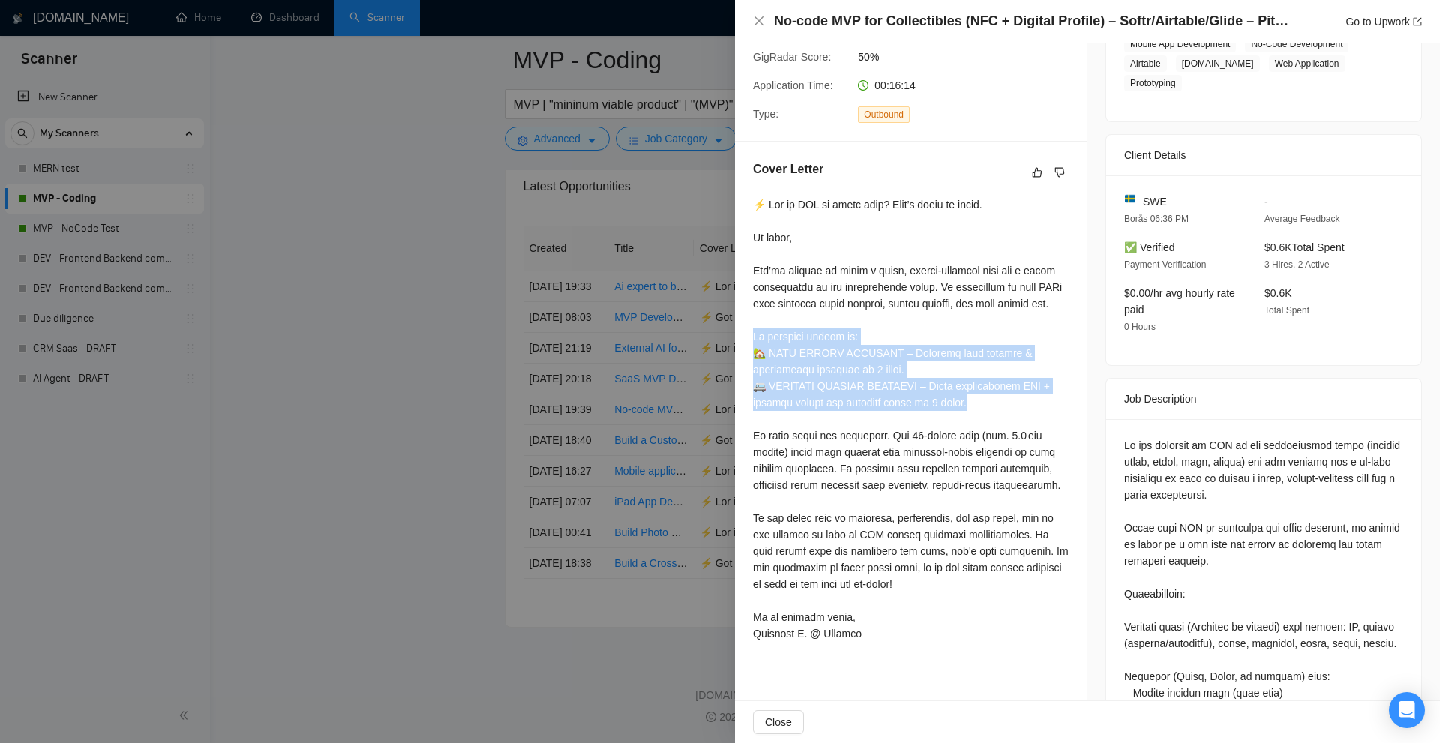
drag, startPoint x: 1005, startPoint y: 415, endPoint x: 997, endPoint y: 406, distance: 12.2
click at [1005, 408] on div at bounding box center [911, 418] width 316 height 445
click at [997, 406] on div at bounding box center [911, 418] width 316 height 445
drag, startPoint x: 976, startPoint y: 403, endPoint x: 760, endPoint y: 334, distance: 226.9
click at [760, 334] on div at bounding box center [911, 418] width 316 height 445
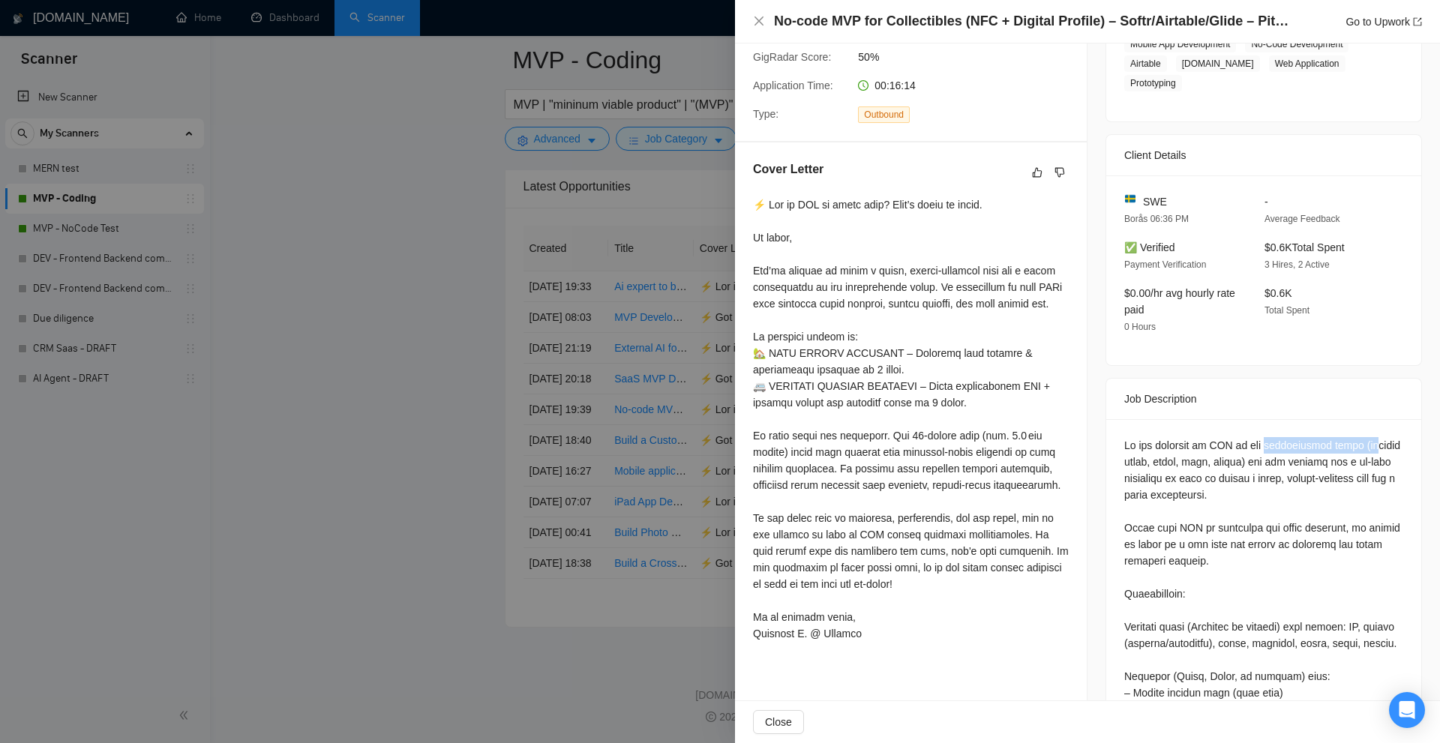
drag, startPoint x: 1261, startPoint y: 439, endPoint x: 1355, endPoint y: 439, distance: 93.7
drag, startPoint x: 1119, startPoint y: 454, endPoint x: 1247, endPoint y: 458, distance: 128.3
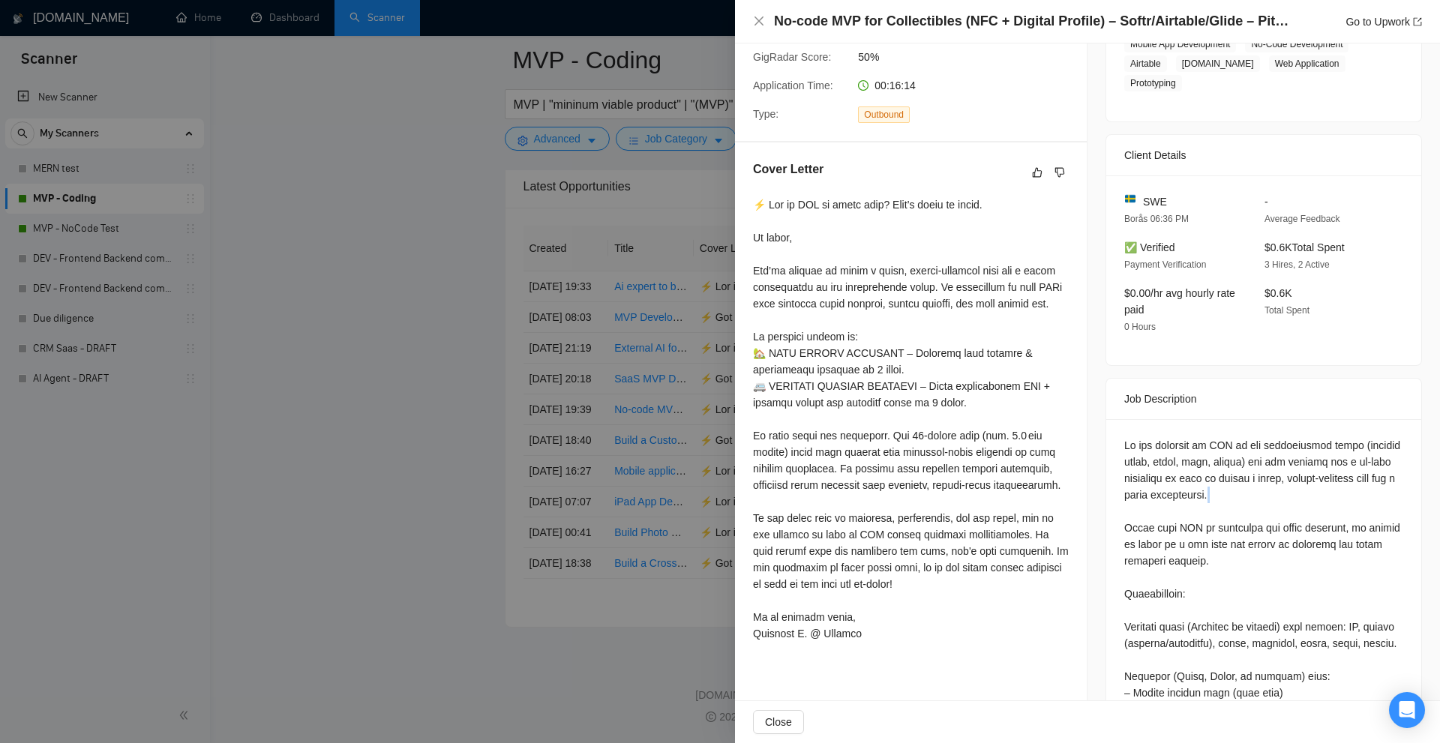
drag, startPoint x: 1352, startPoint y: 435, endPoint x: 1231, endPoint y: 459, distance: 123.1
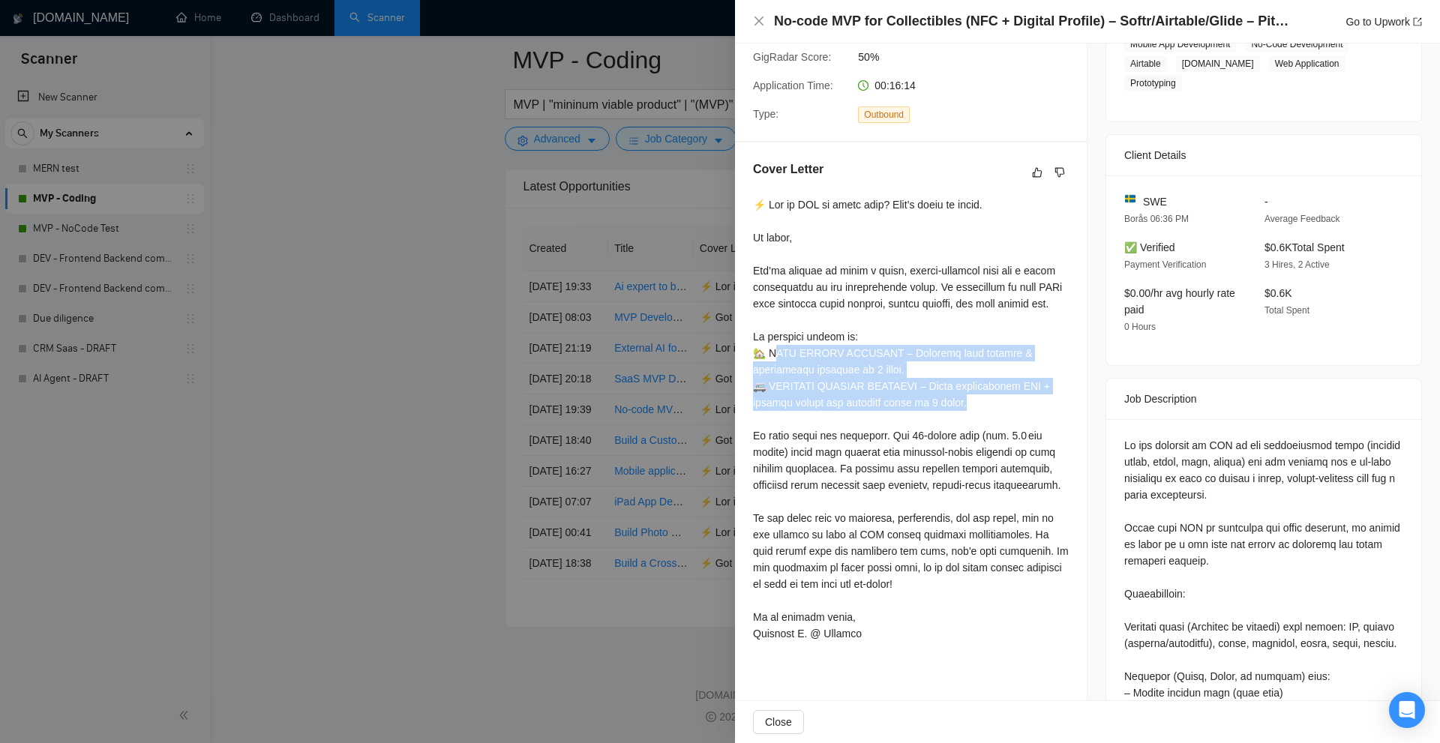
drag, startPoint x: 798, startPoint y: 362, endPoint x: 1009, endPoint y: 397, distance: 213.5
click at [1009, 397] on div at bounding box center [911, 418] width 316 height 445
click at [1010, 397] on div at bounding box center [911, 418] width 316 height 445
drag, startPoint x: 910, startPoint y: 382, endPoint x: 746, endPoint y: 349, distance: 166.9
click at [746, 349] on div "Cover Letter" at bounding box center [911, 403] width 352 height 523
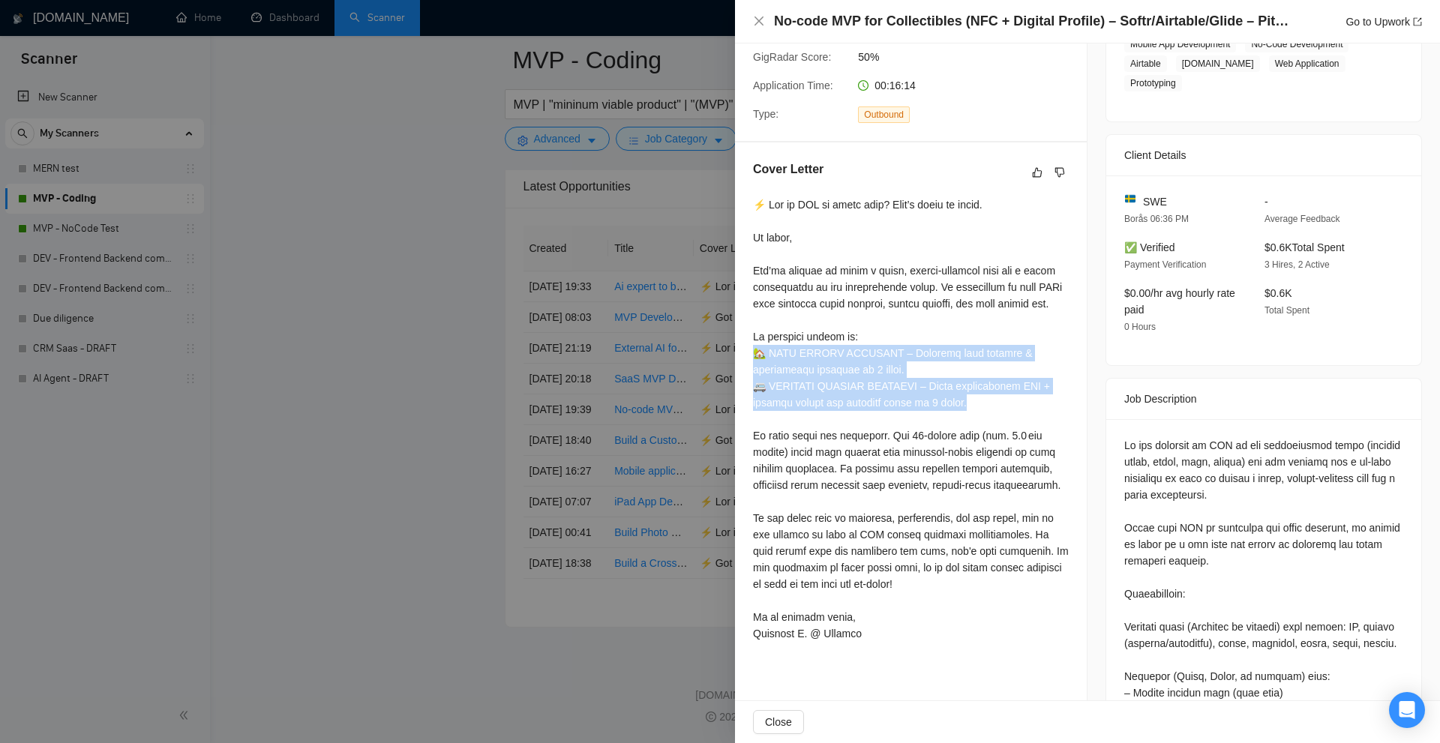
click at [746, 349] on div "Cover Letter" at bounding box center [911, 403] width 352 height 523
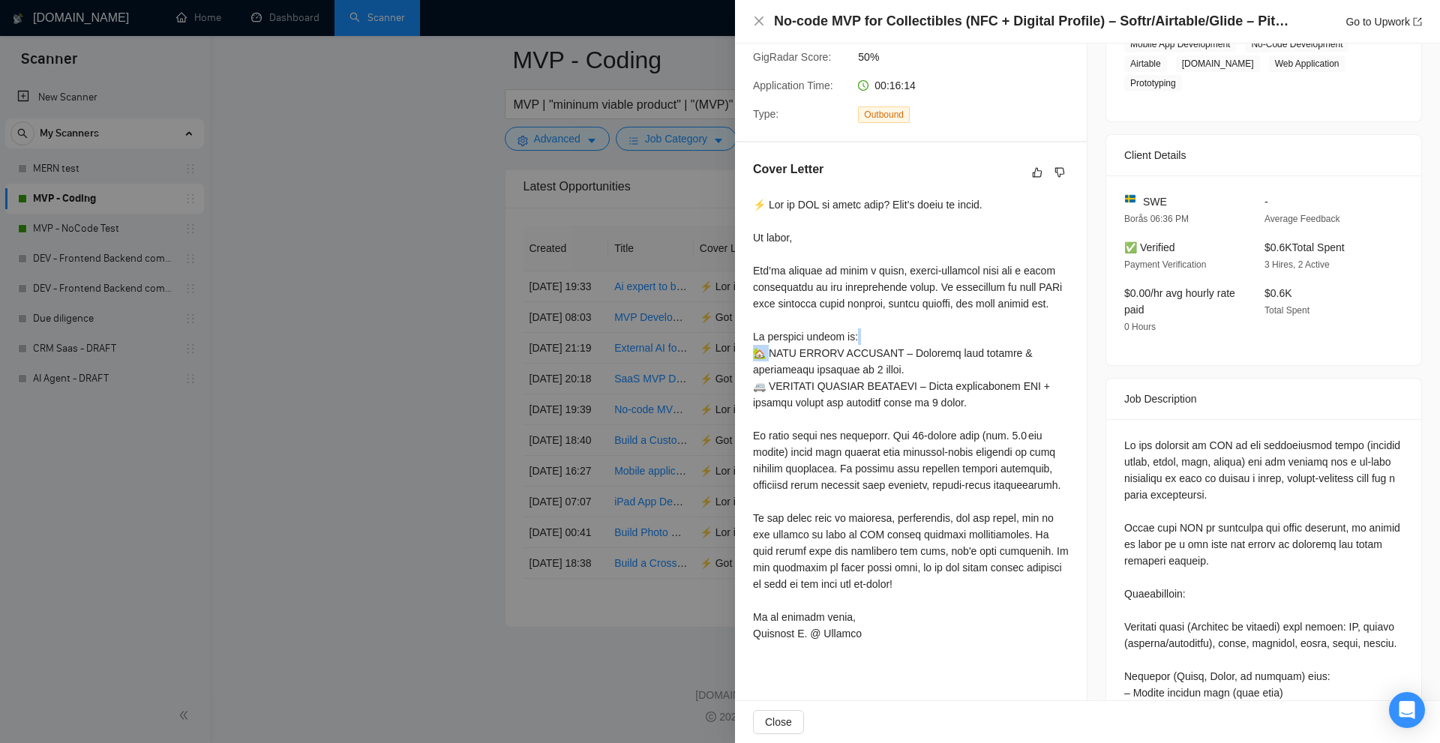
click at [746, 349] on div "Cover Letter" at bounding box center [911, 403] width 352 height 523
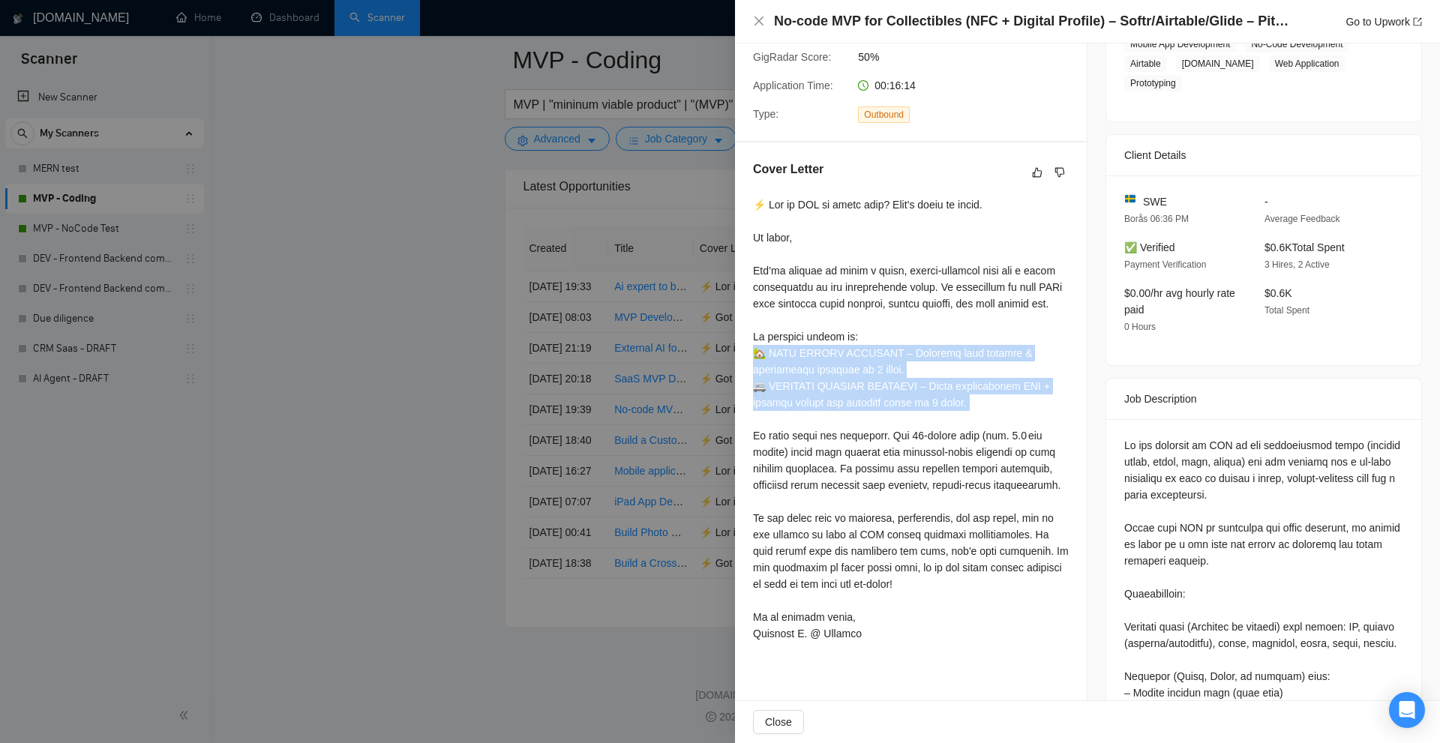
drag, startPoint x: 746, startPoint y: 349, endPoint x: 847, endPoint y: 397, distance: 111.7
click at [847, 397] on div "Cover Letter" at bounding box center [911, 403] width 352 height 523
click at [847, 397] on div at bounding box center [911, 418] width 316 height 445
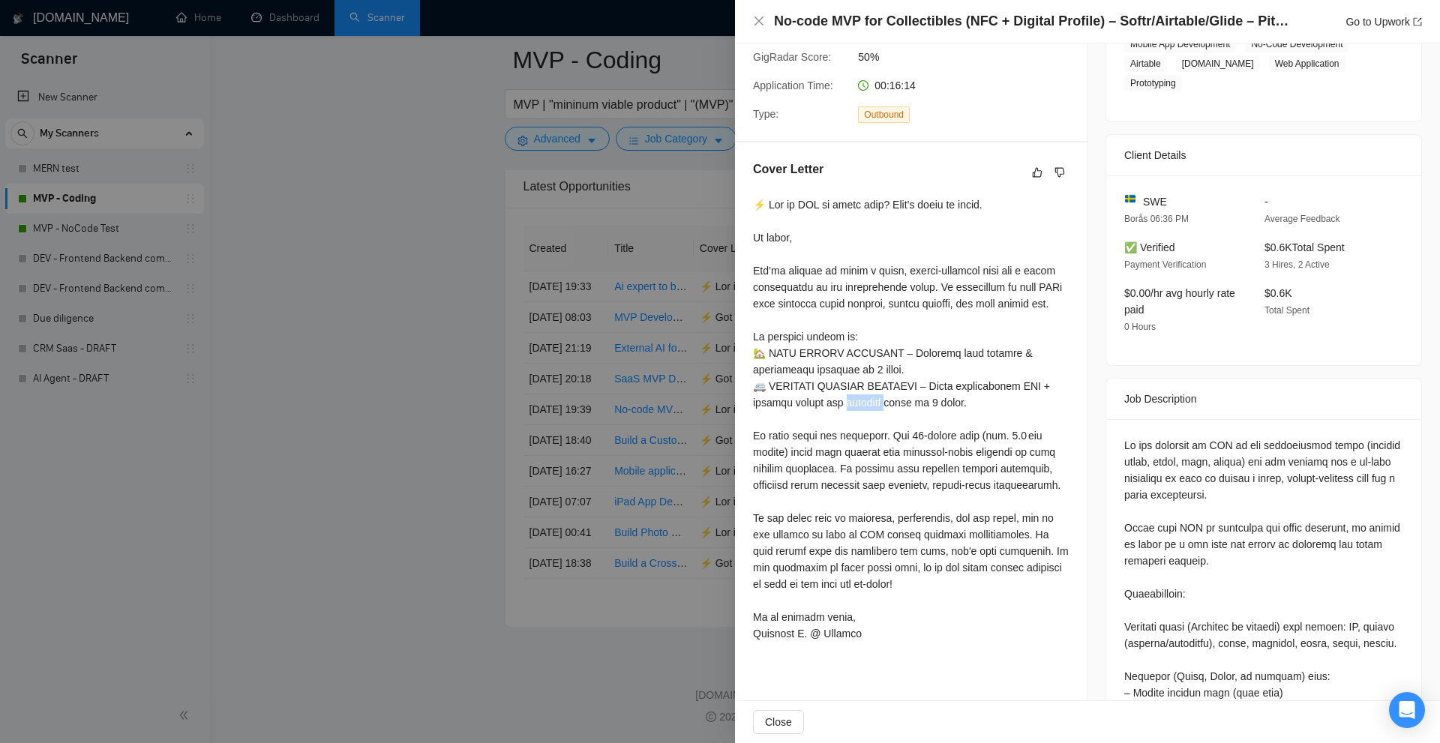
click at [847, 397] on div at bounding box center [911, 418] width 316 height 445
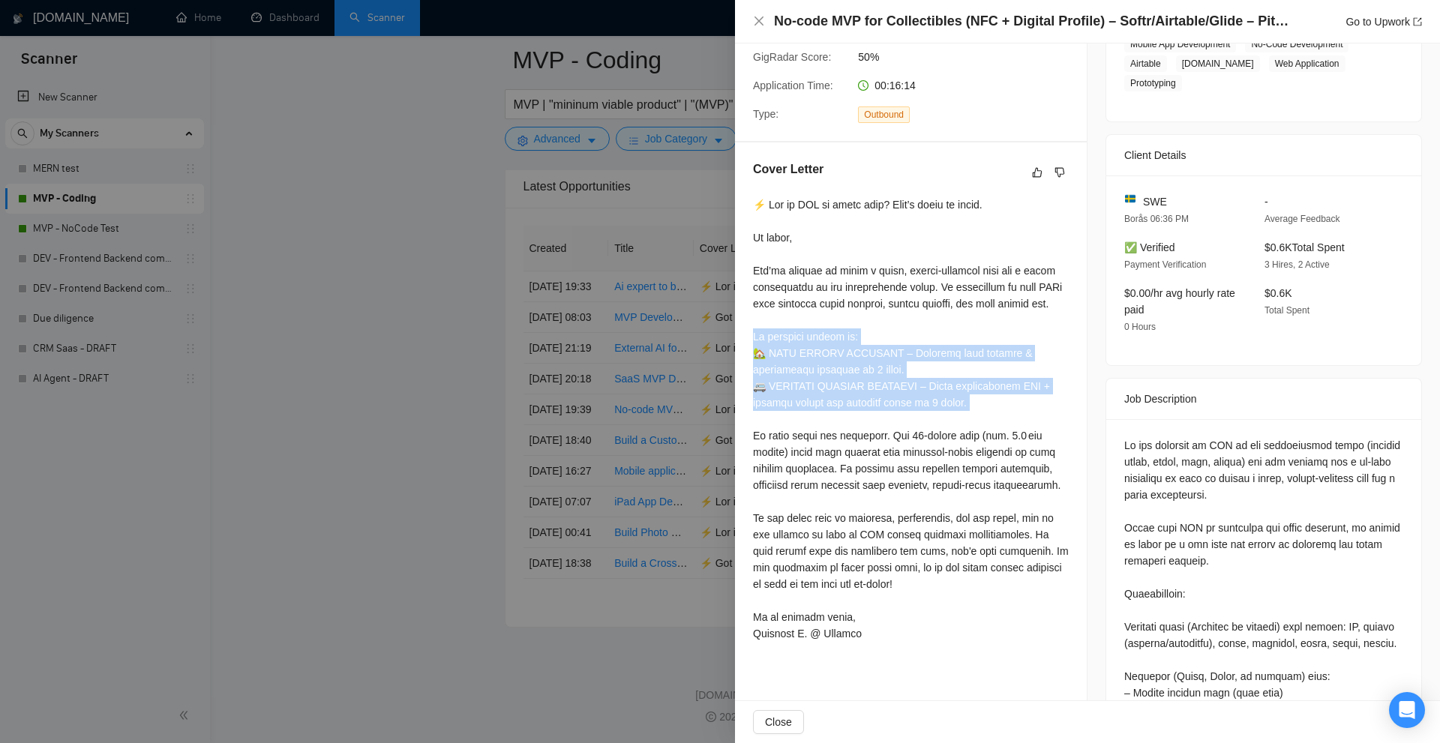
drag, startPoint x: 847, startPoint y: 397, endPoint x: 798, endPoint y: 331, distance: 82.0
click at [798, 331] on div at bounding box center [911, 418] width 316 height 445
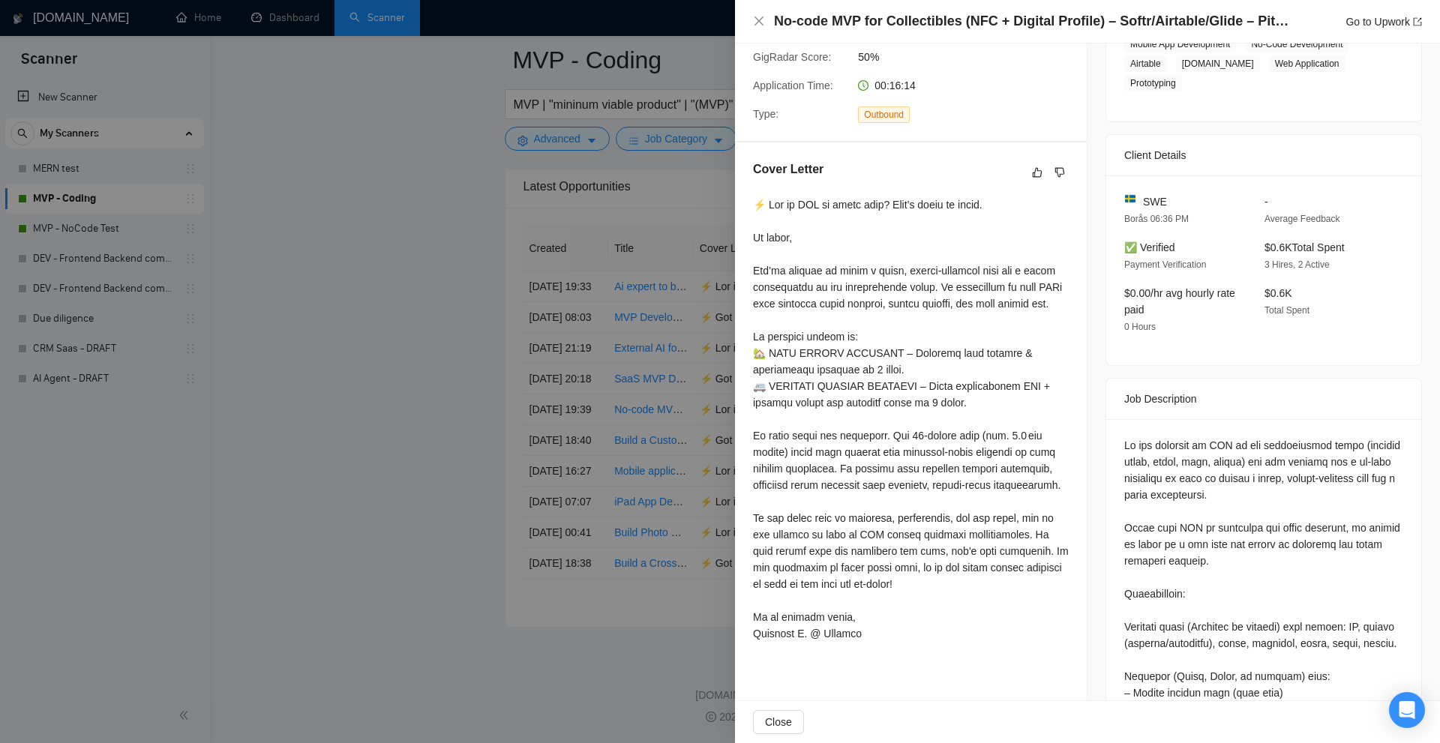
click at [922, 430] on div at bounding box center [911, 418] width 316 height 445
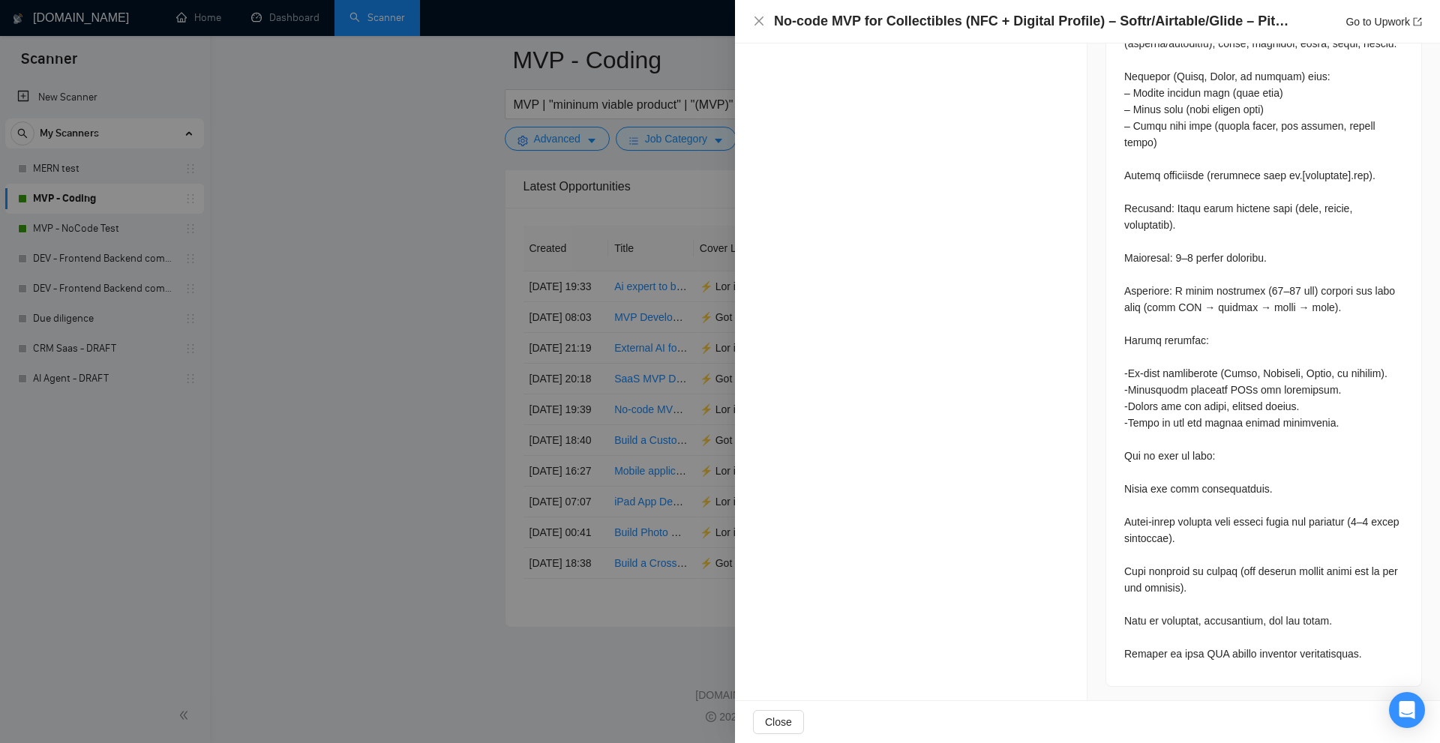
scroll to position [352, 0]
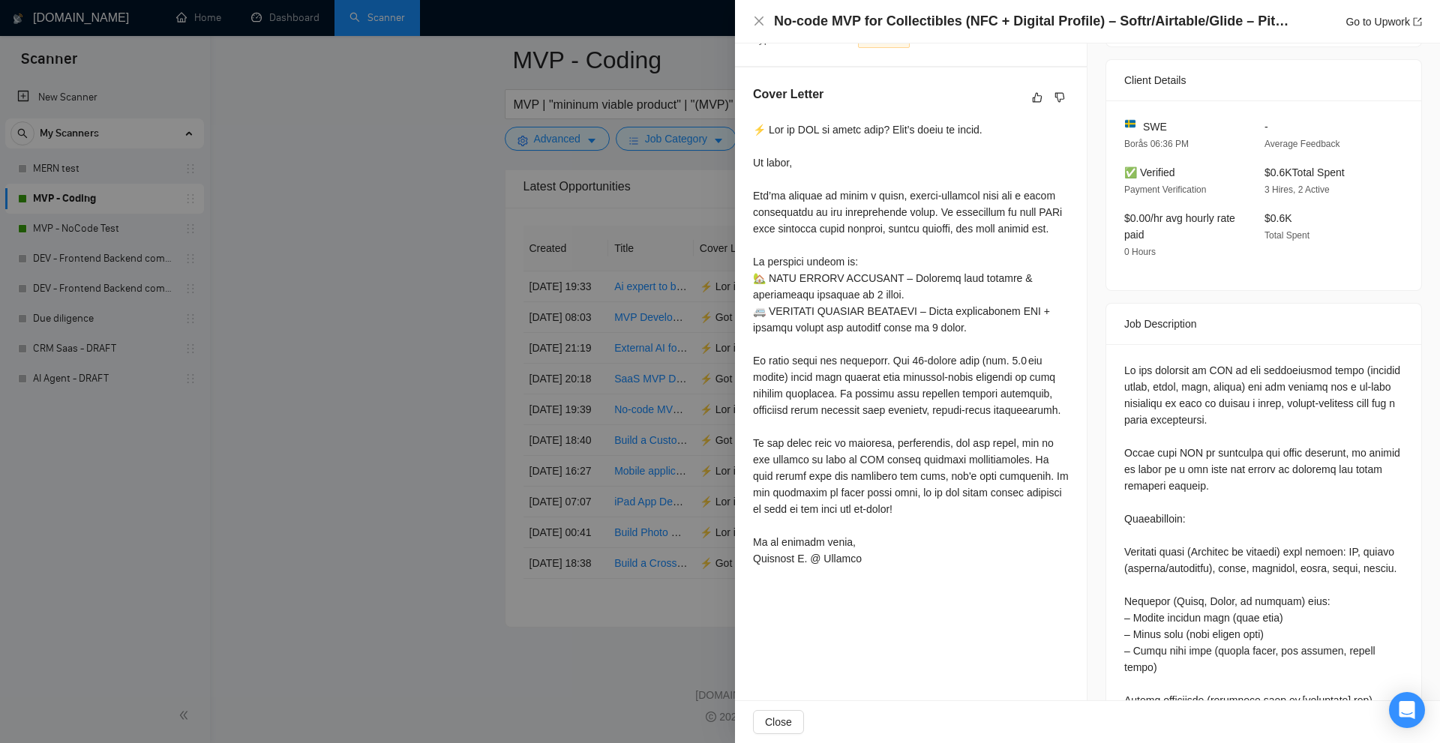
click at [523, 283] on div at bounding box center [720, 371] width 1440 height 743
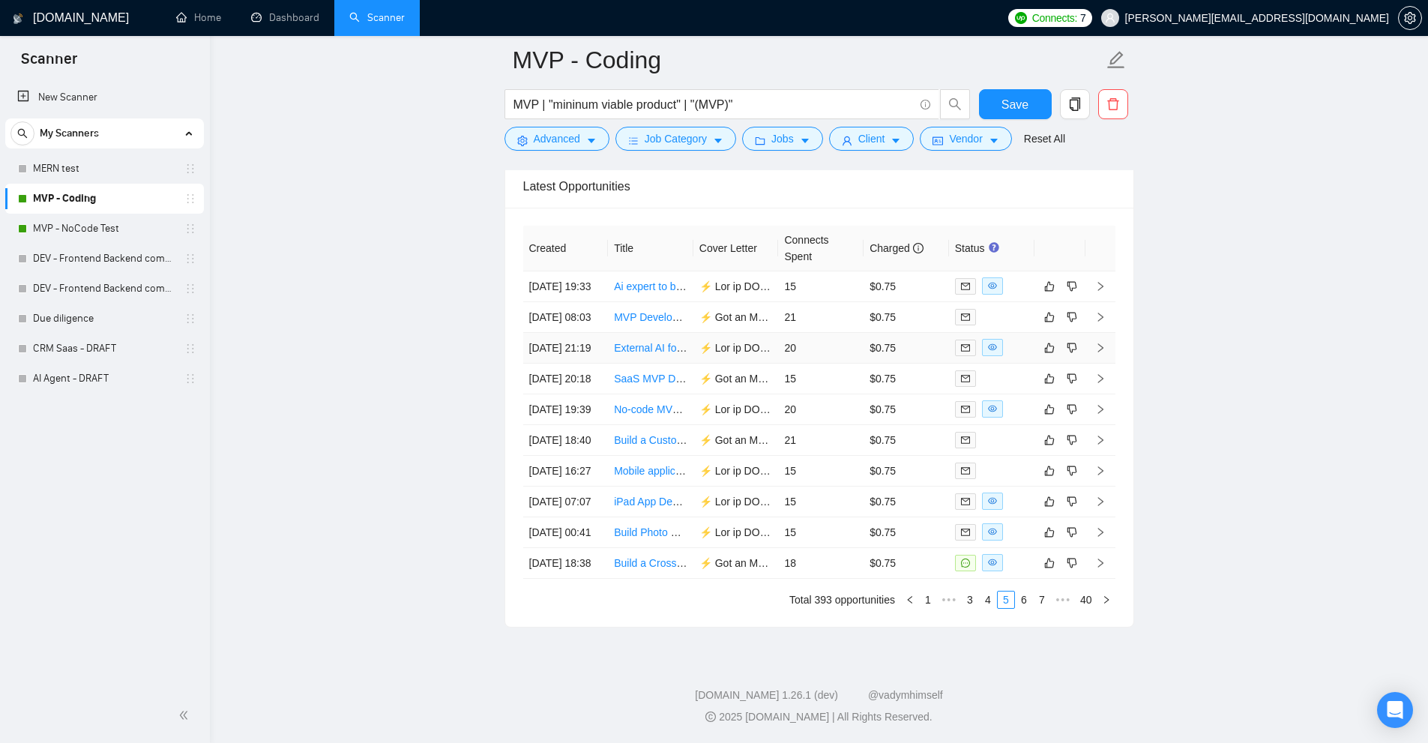
click at [904, 333] on td "$0.75" at bounding box center [906, 348] width 85 height 31
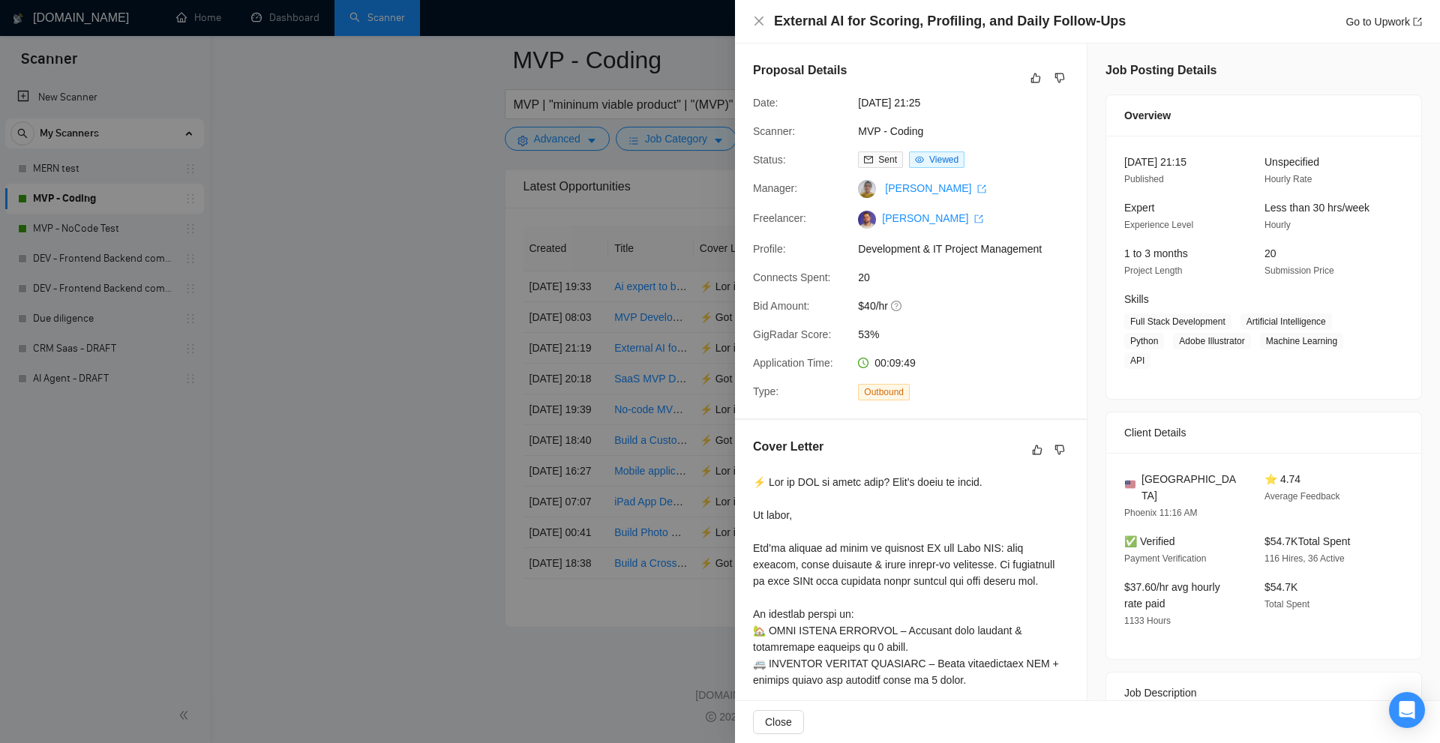
scroll to position [225, 0]
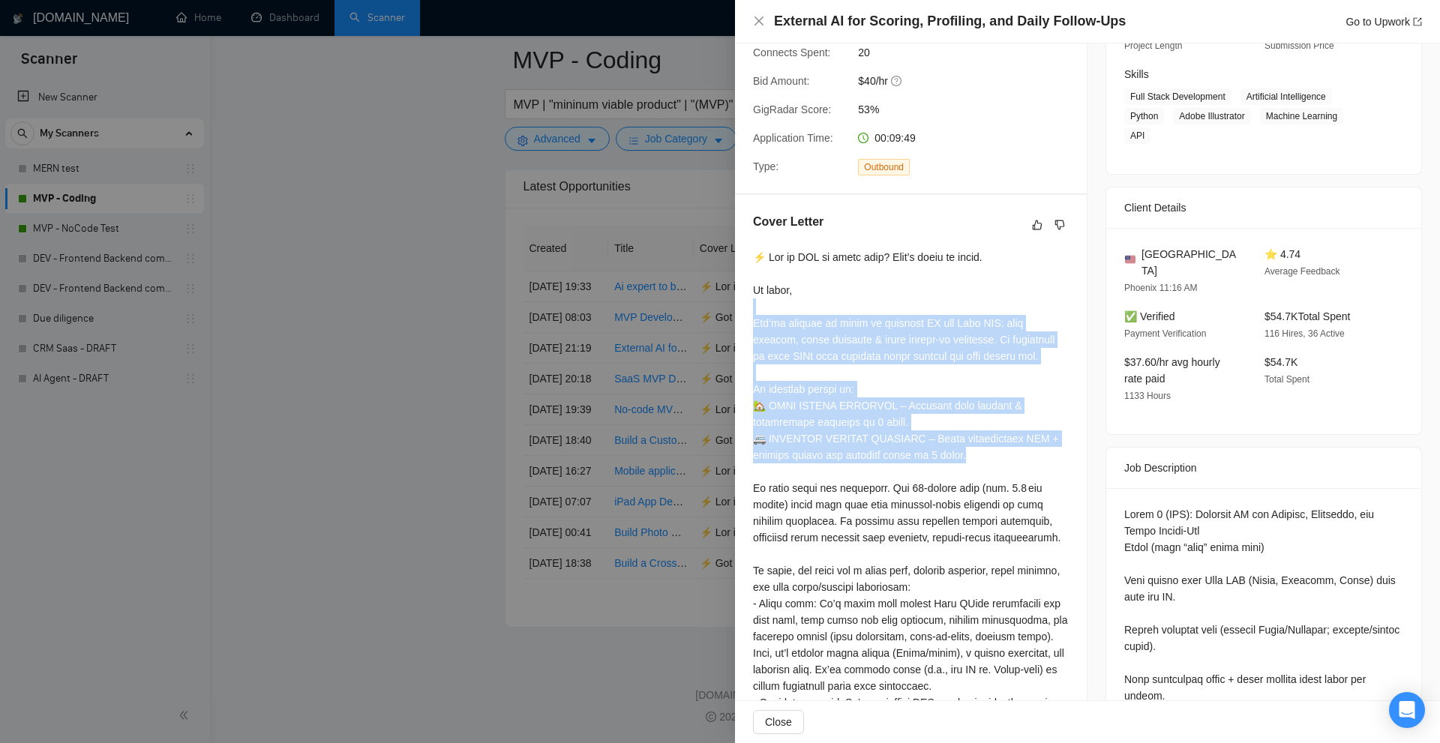
drag, startPoint x: 754, startPoint y: 309, endPoint x: 1030, endPoint y: 455, distance: 312.9
click at [1032, 455] on div "Cover Letter" at bounding box center [911, 588] width 352 height 787
click at [1030, 455] on div at bounding box center [911, 603] width 316 height 709
drag, startPoint x: 1030, startPoint y: 455, endPoint x: 789, endPoint y: 303, distance: 285.4
click at [789, 303] on div at bounding box center [911, 603] width 316 height 709
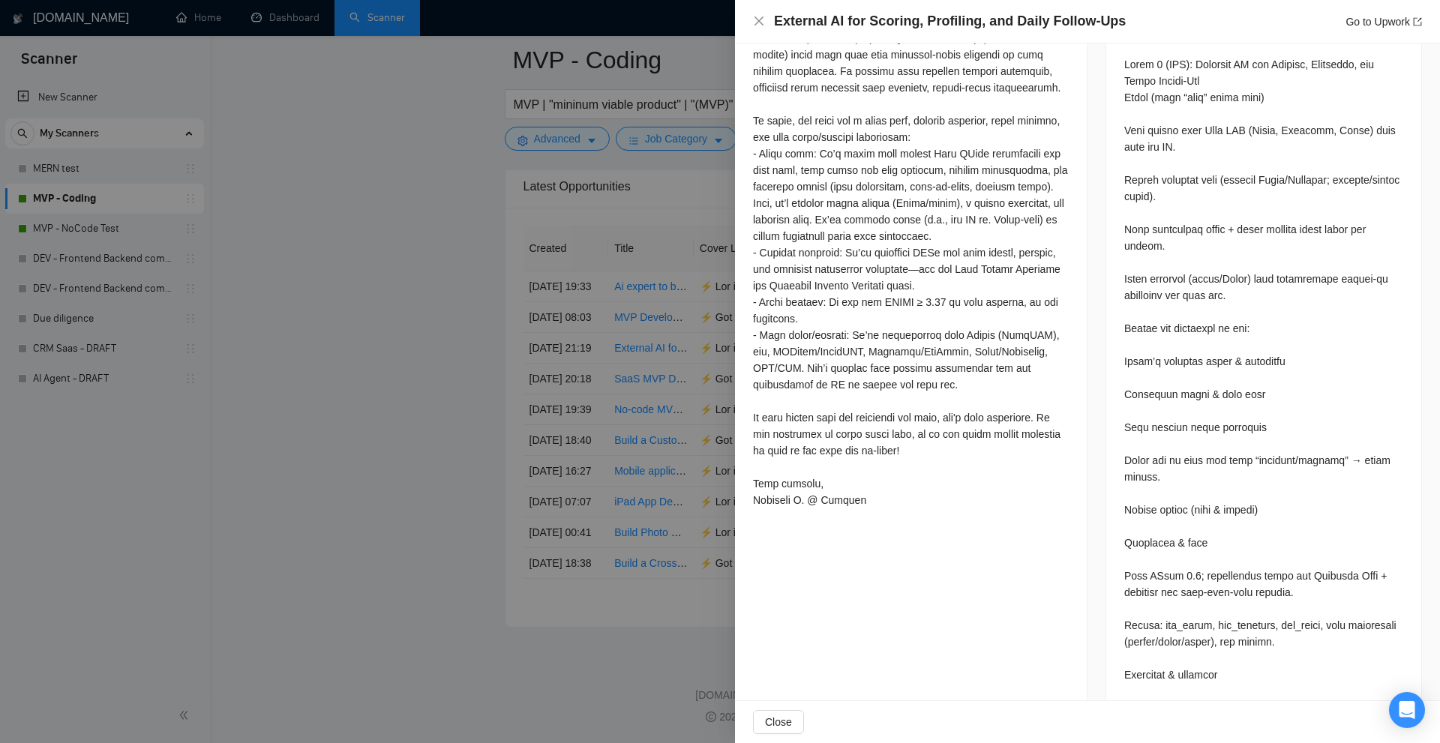
scroll to position [375, 0]
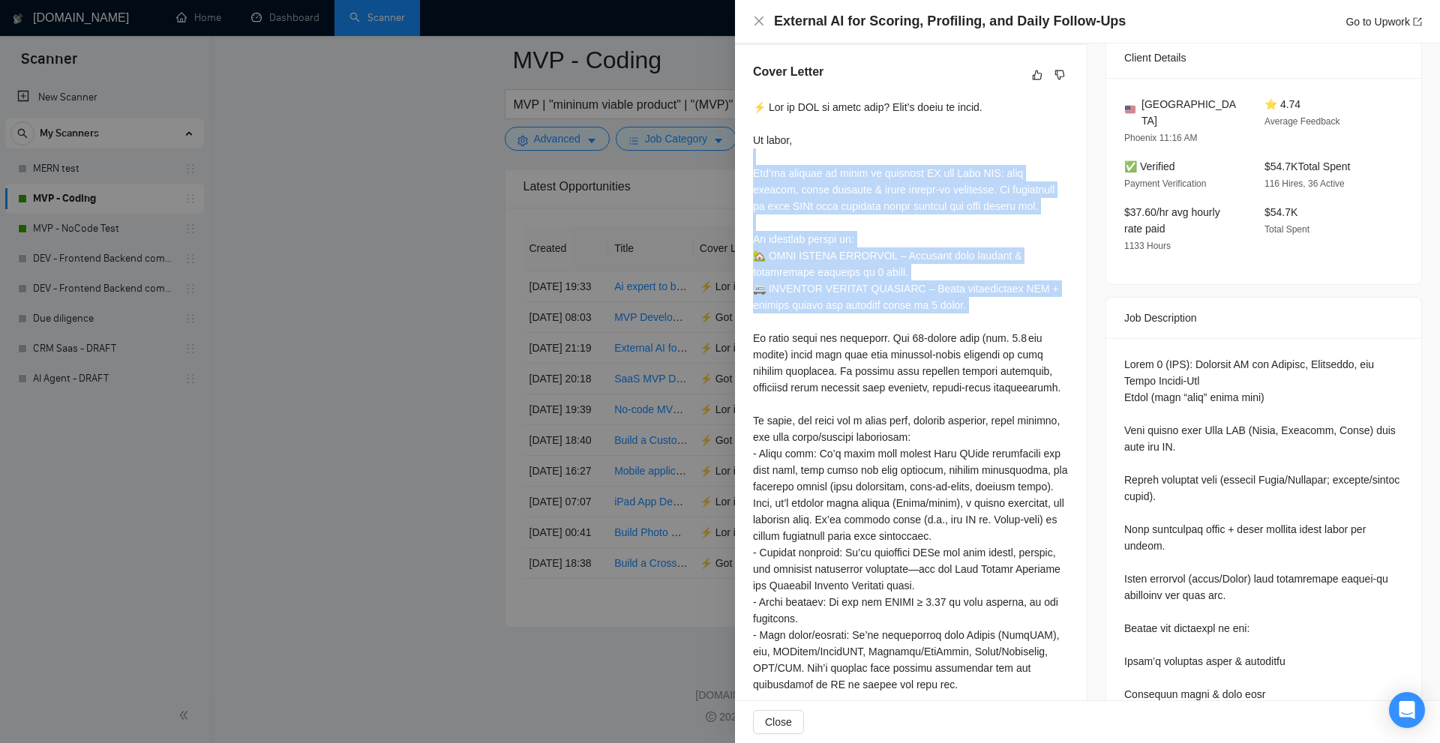
click at [953, 290] on div at bounding box center [911, 453] width 316 height 709
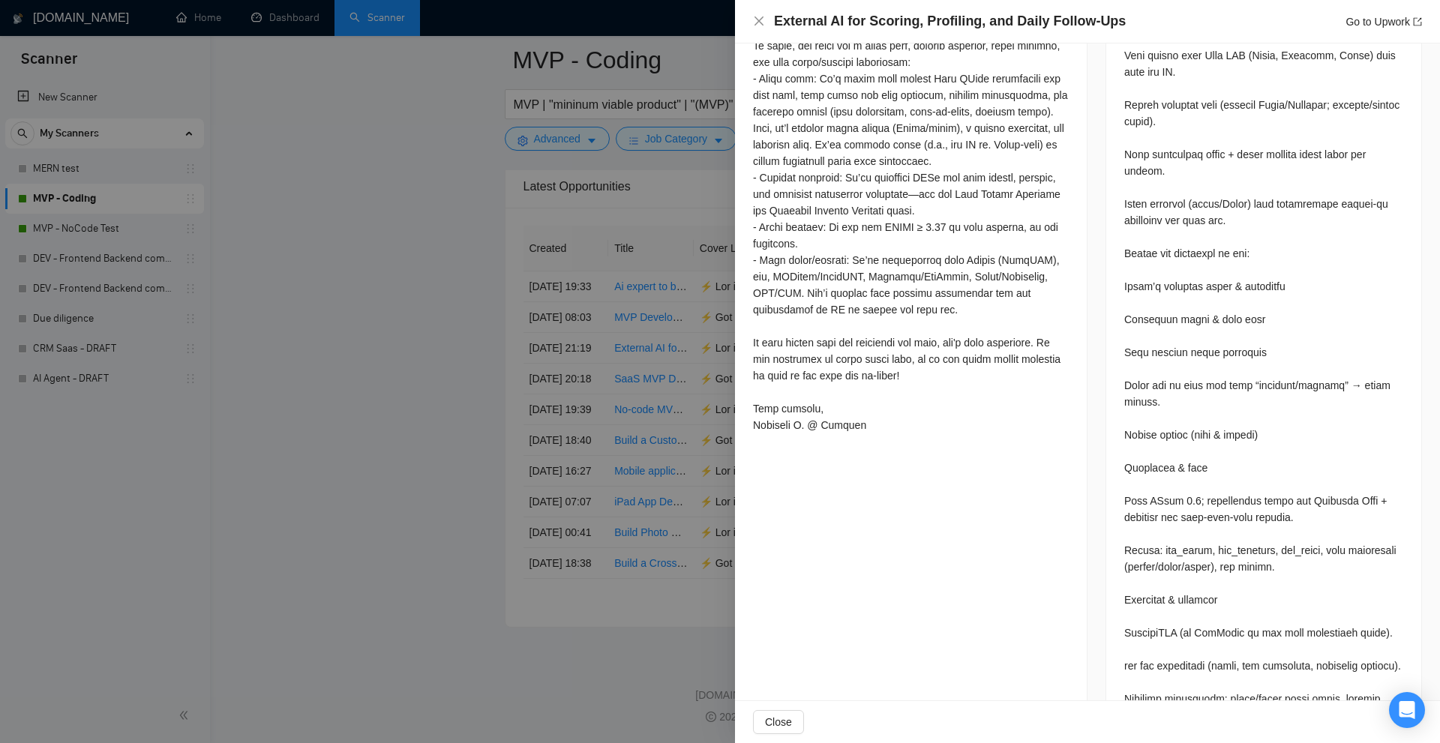
scroll to position [450, 0]
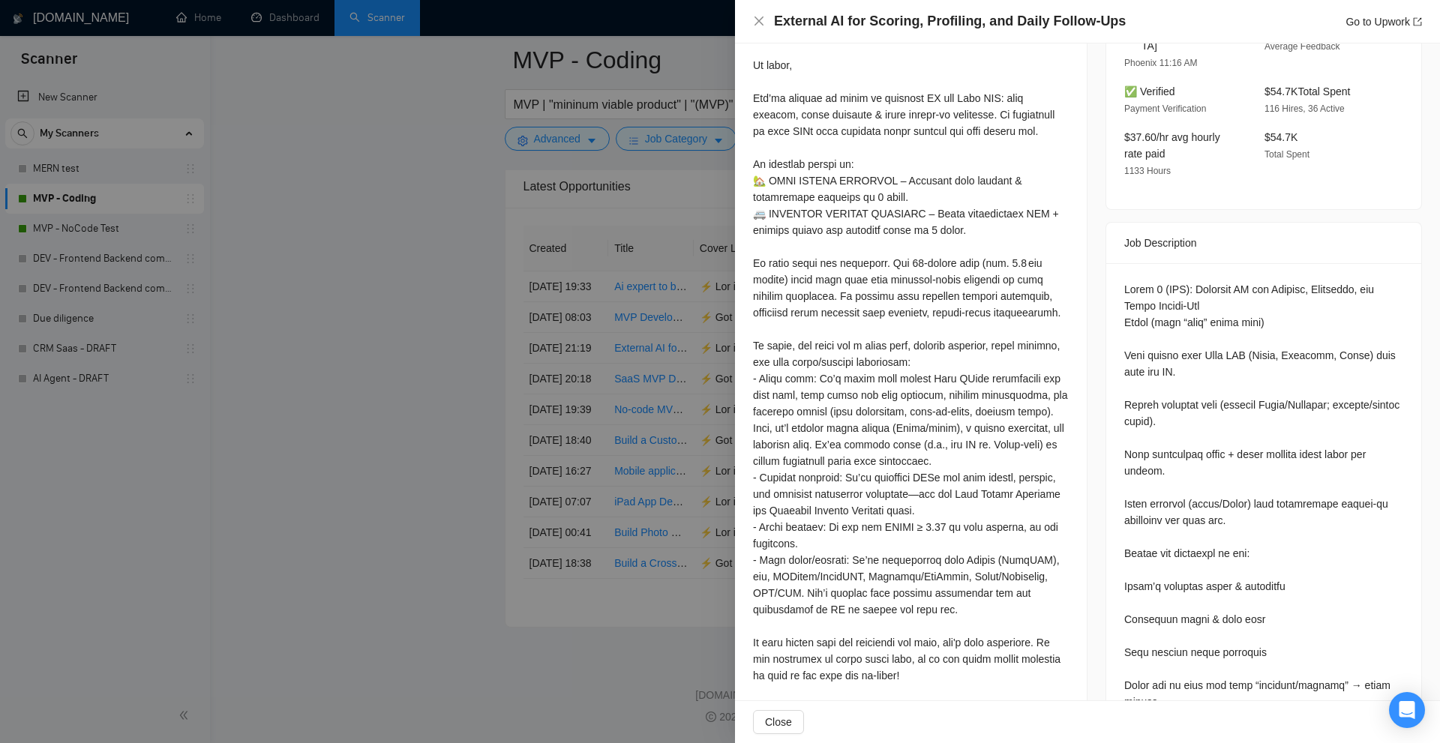
click at [958, 379] on div at bounding box center [911, 378] width 316 height 709
click at [1038, 445] on div at bounding box center [911, 378] width 316 height 709
click at [889, 461] on div at bounding box center [911, 378] width 316 height 709
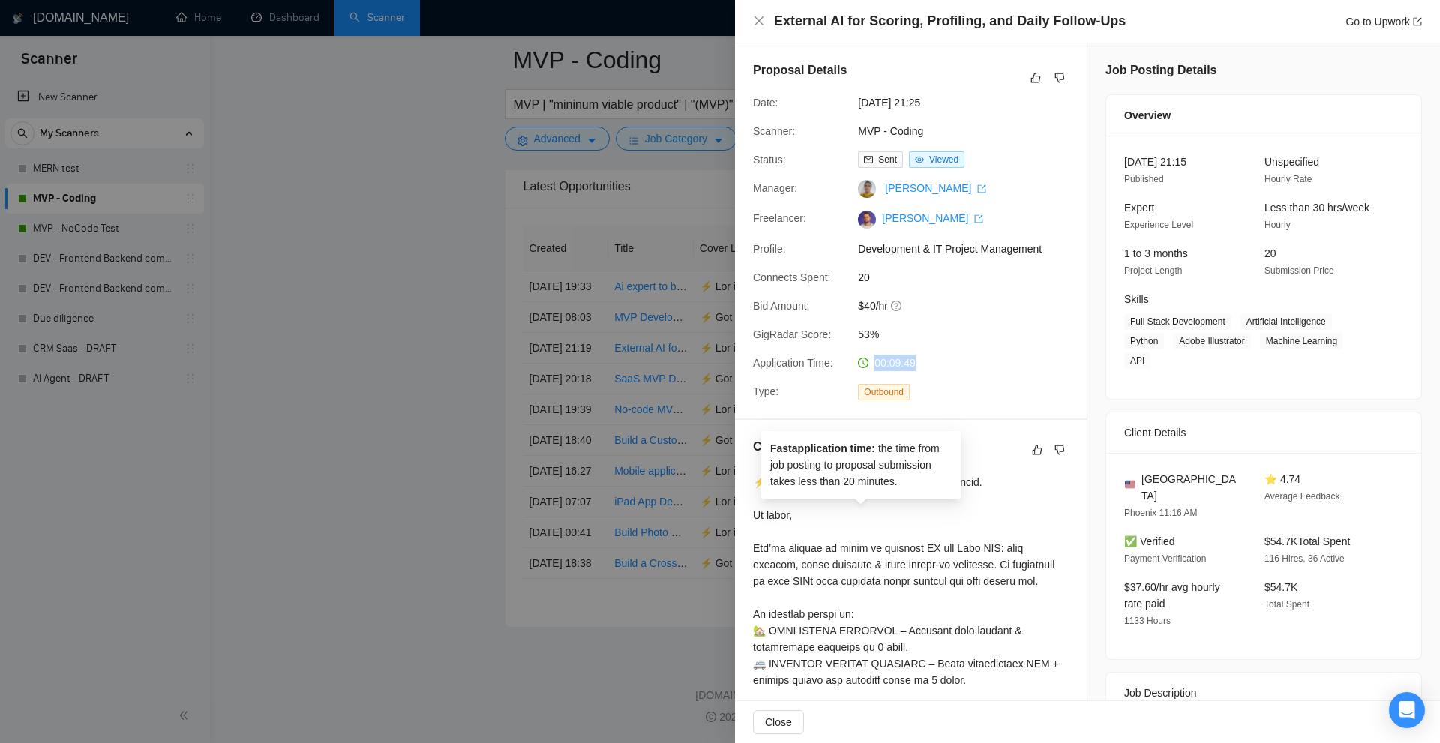
drag, startPoint x: 913, startPoint y: 362, endPoint x: 871, endPoint y: 360, distance: 42.1
click at [871, 360] on div "00:09:49" at bounding box center [931, 363] width 158 height 16
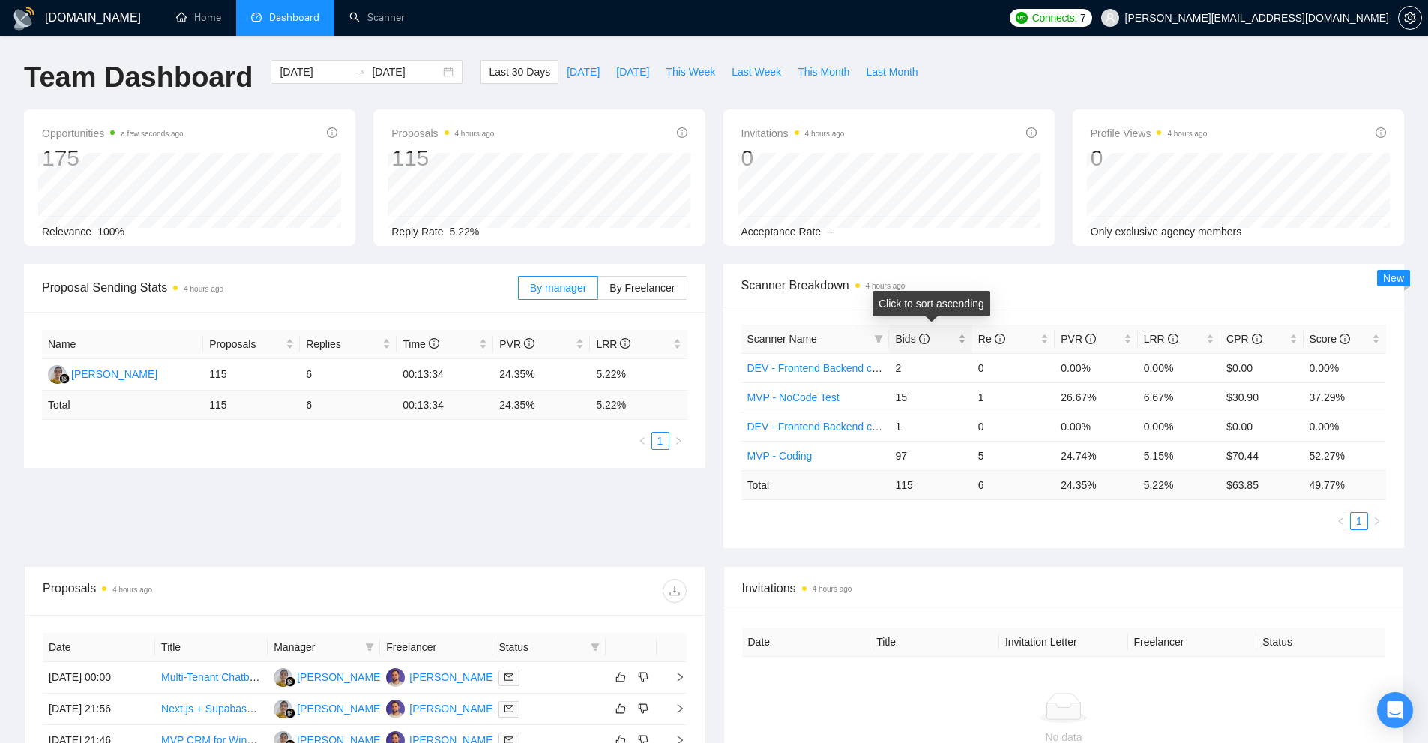
click at [959, 338] on div "Bids" at bounding box center [930, 339] width 70 height 16
drag, startPoint x: 1038, startPoint y: 490, endPoint x: 1195, endPoint y: 485, distance: 157.6
click at [1194, 485] on tr "Total 115 6 24.35 % 5.22 % $ 63.85 49.77 %" at bounding box center [1065, 484] width 646 height 29
click at [1192, 511] on div "Scanner Name Bids Re PVR LRR CPR Score MVP - Coding 97 5 24.74% 5.15% $70.44 52…" at bounding box center [1065, 427] width 646 height 205
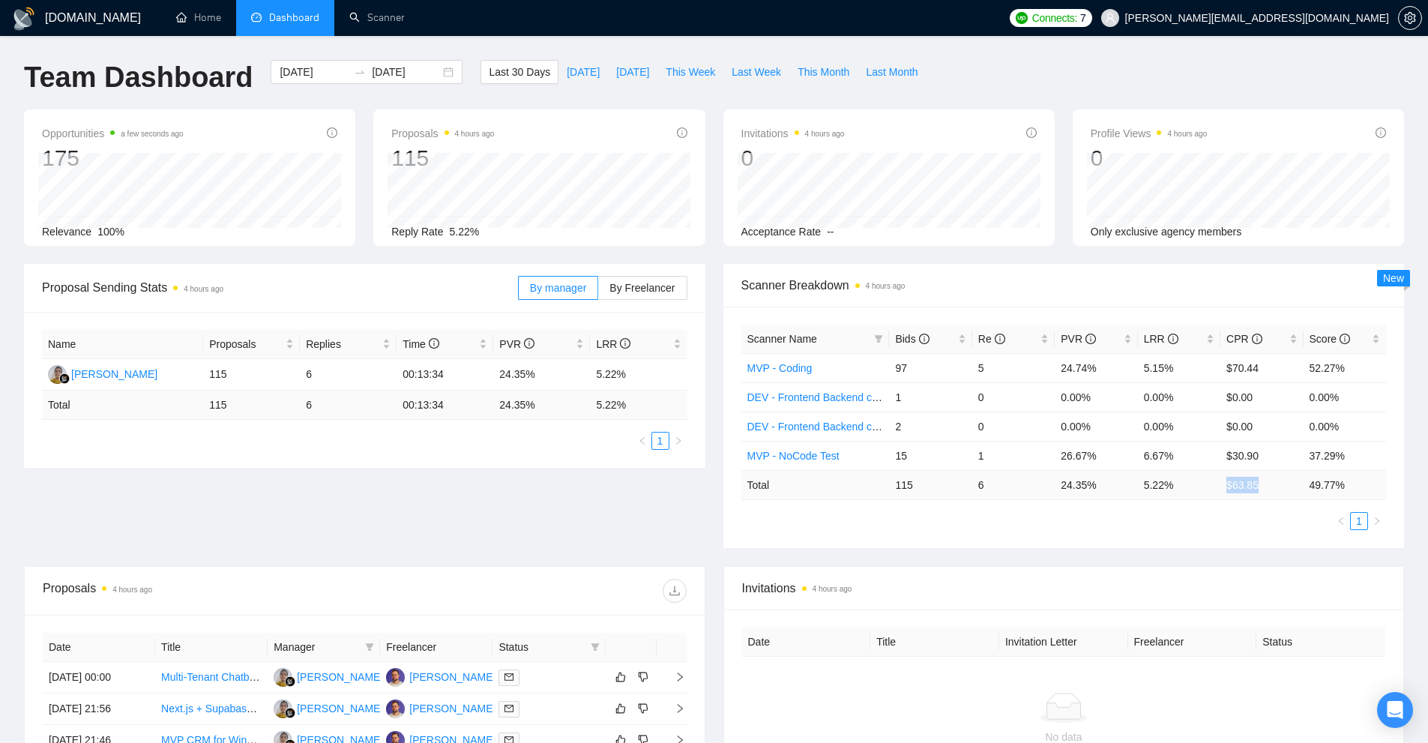
drag, startPoint x: 1255, startPoint y: 490, endPoint x: 1211, endPoint y: 499, distance: 45.1
click at [1223, 490] on td "$ 63.85" at bounding box center [1262, 484] width 82 height 29
click at [1208, 508] on div "Scanner Name Bids Re PVR LRR CPR Score MVP - Coding 97 5 24.74% 5.15% $70.44 52…" at bounding box center [1065, 427] width 646 height 205
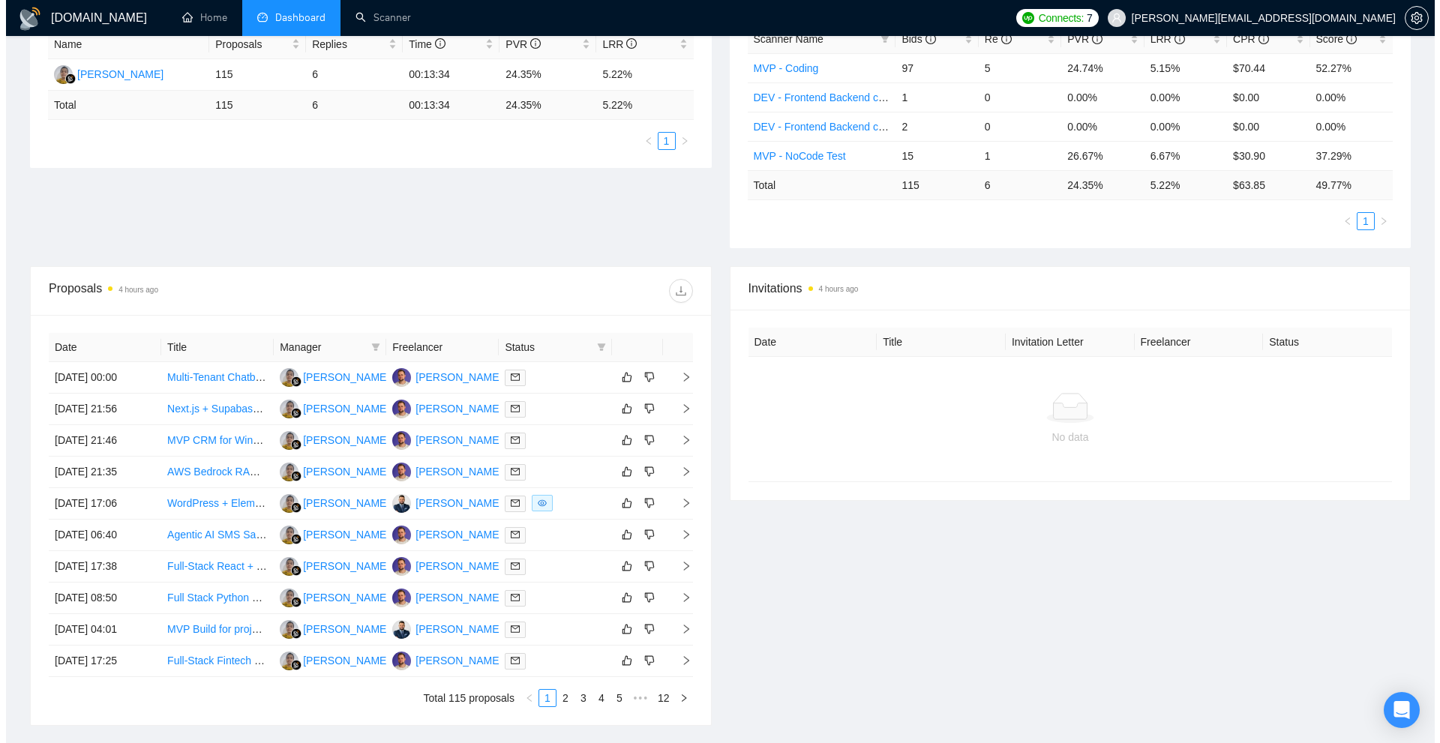
scroll to position [375, 0]
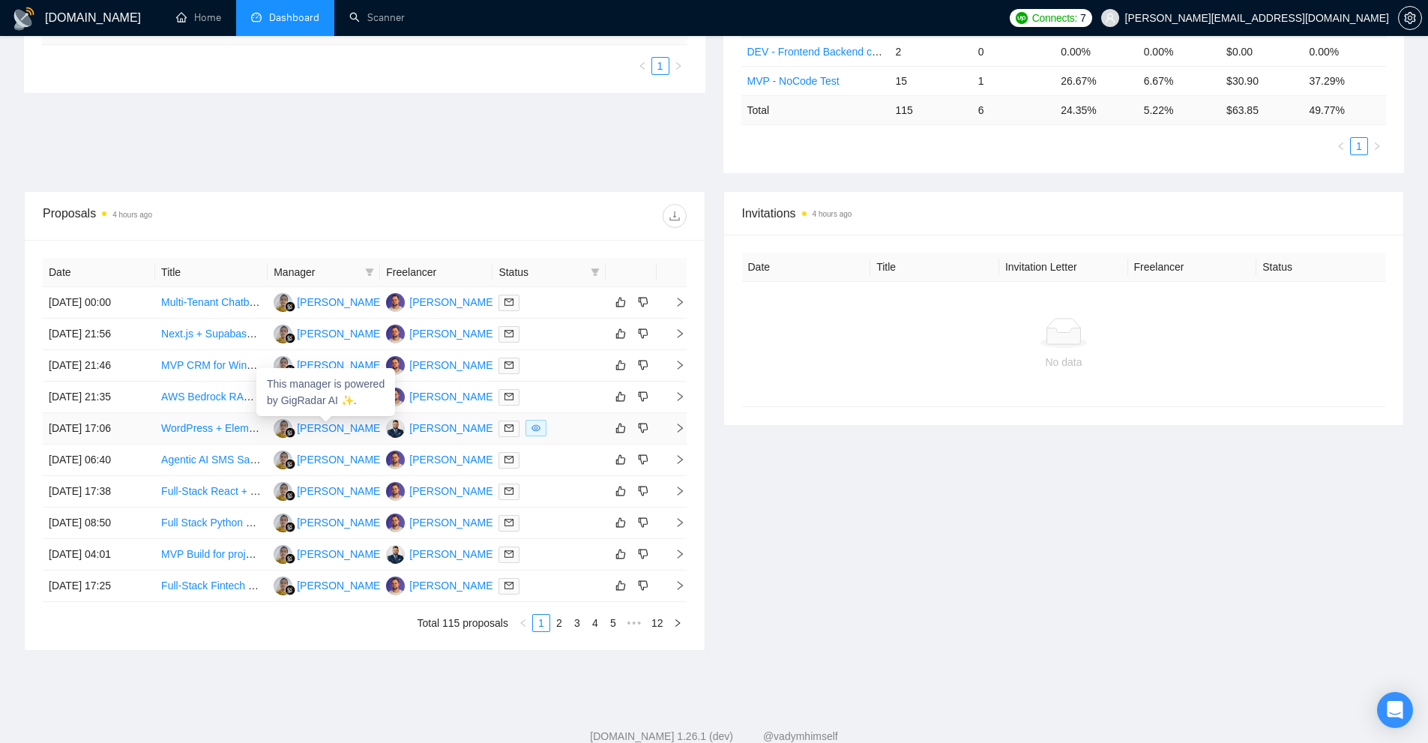
click at [323, 441] on td "[PERSON_NAME]" at bounding box center [324, 428] width 112 height 31
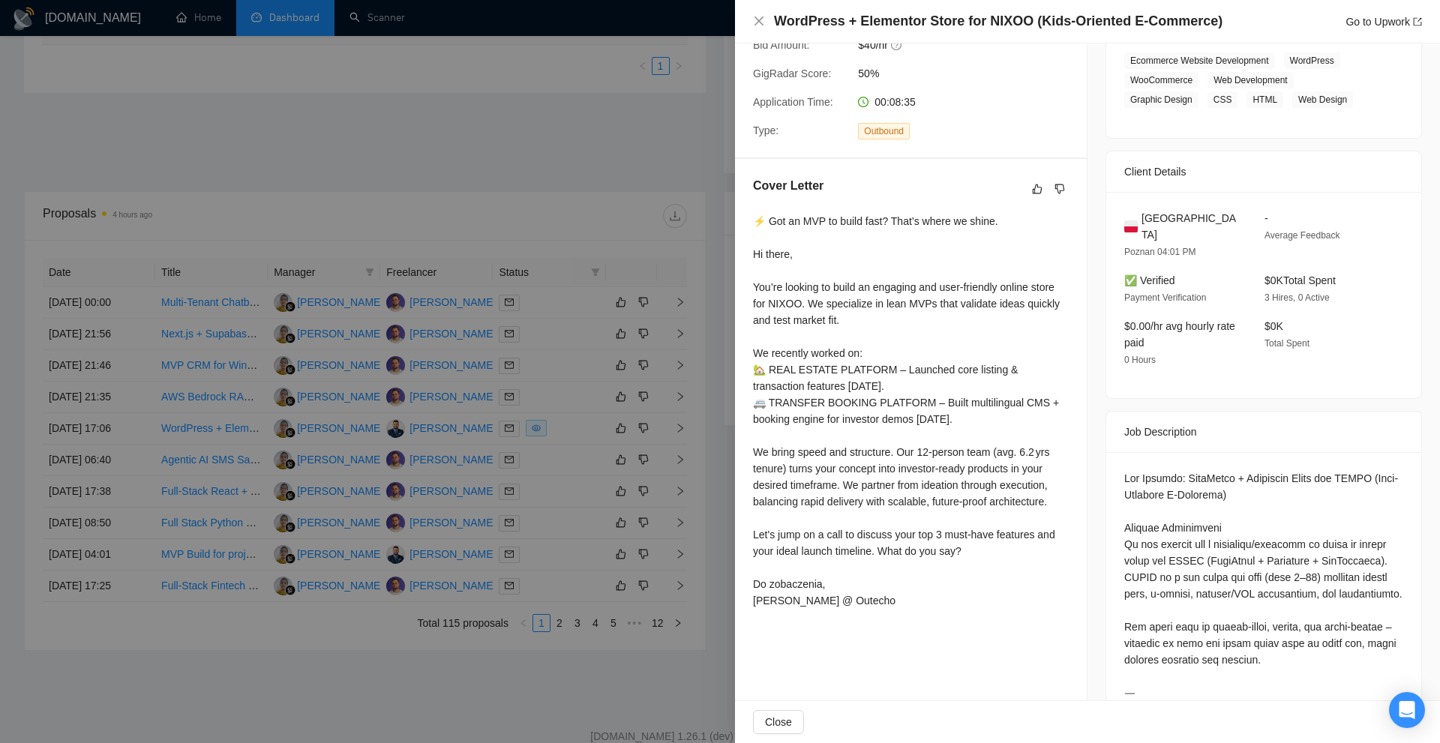
scroll to position [1686, 0]
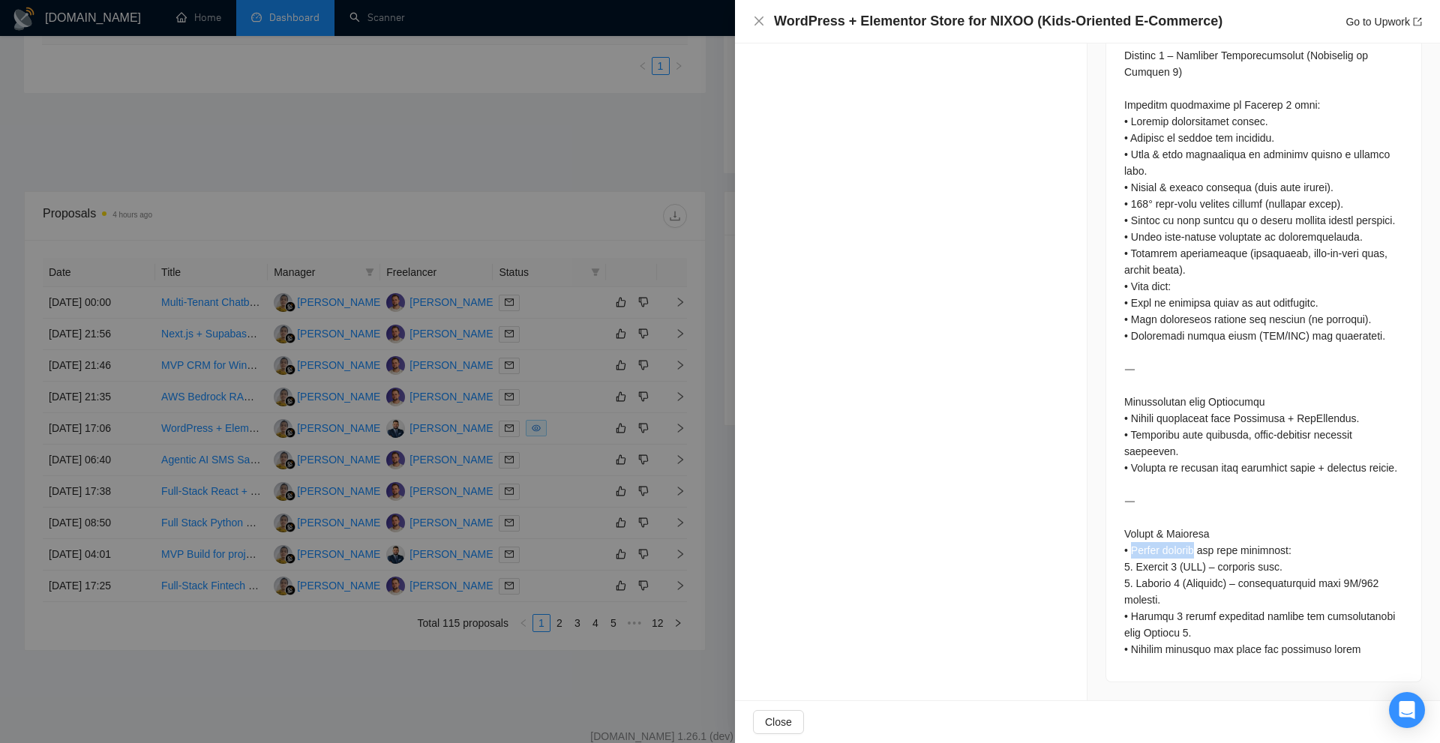
drag, startPoint x: 1191, startPoint y: 549, endPoint x: 1125, endPoint y: 548, distance: 65.2
copy div "Please provide"
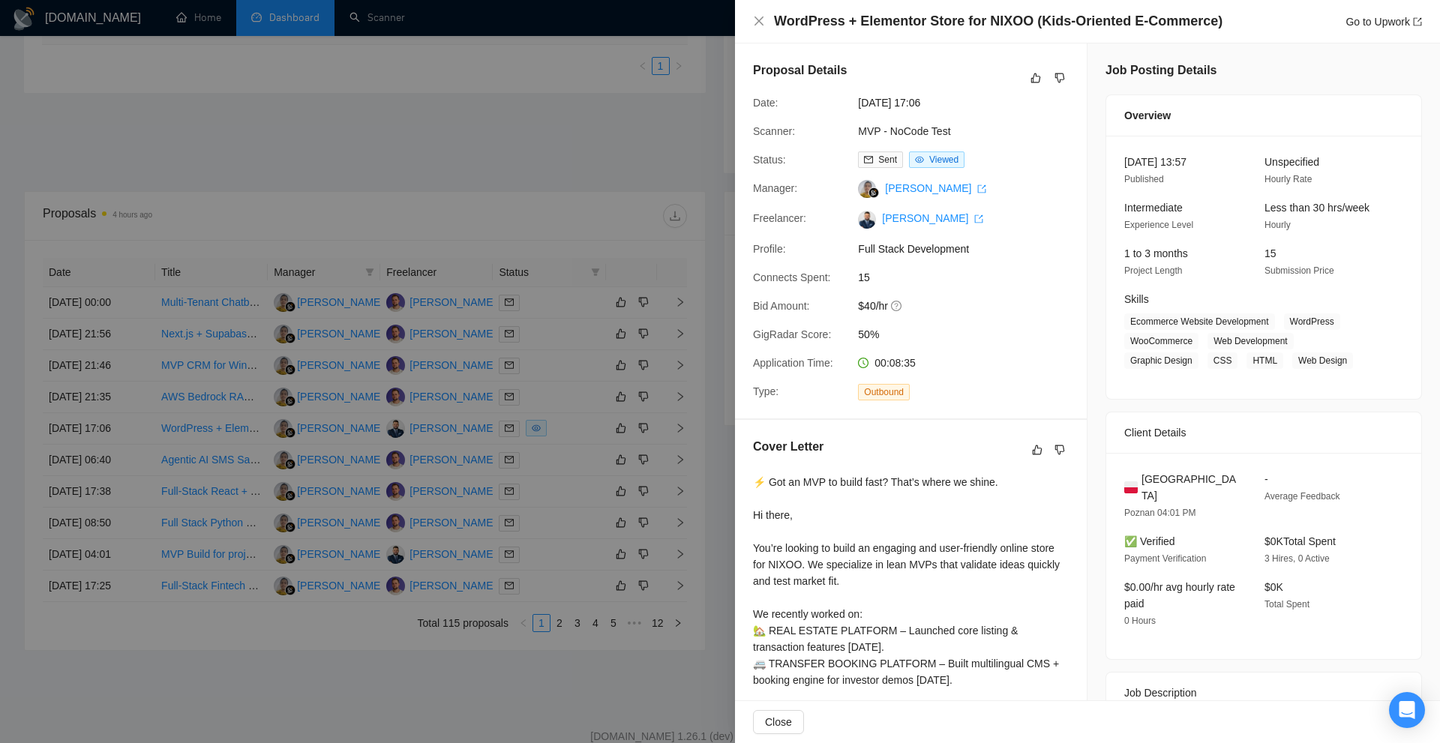
scroll to position [150, 0]
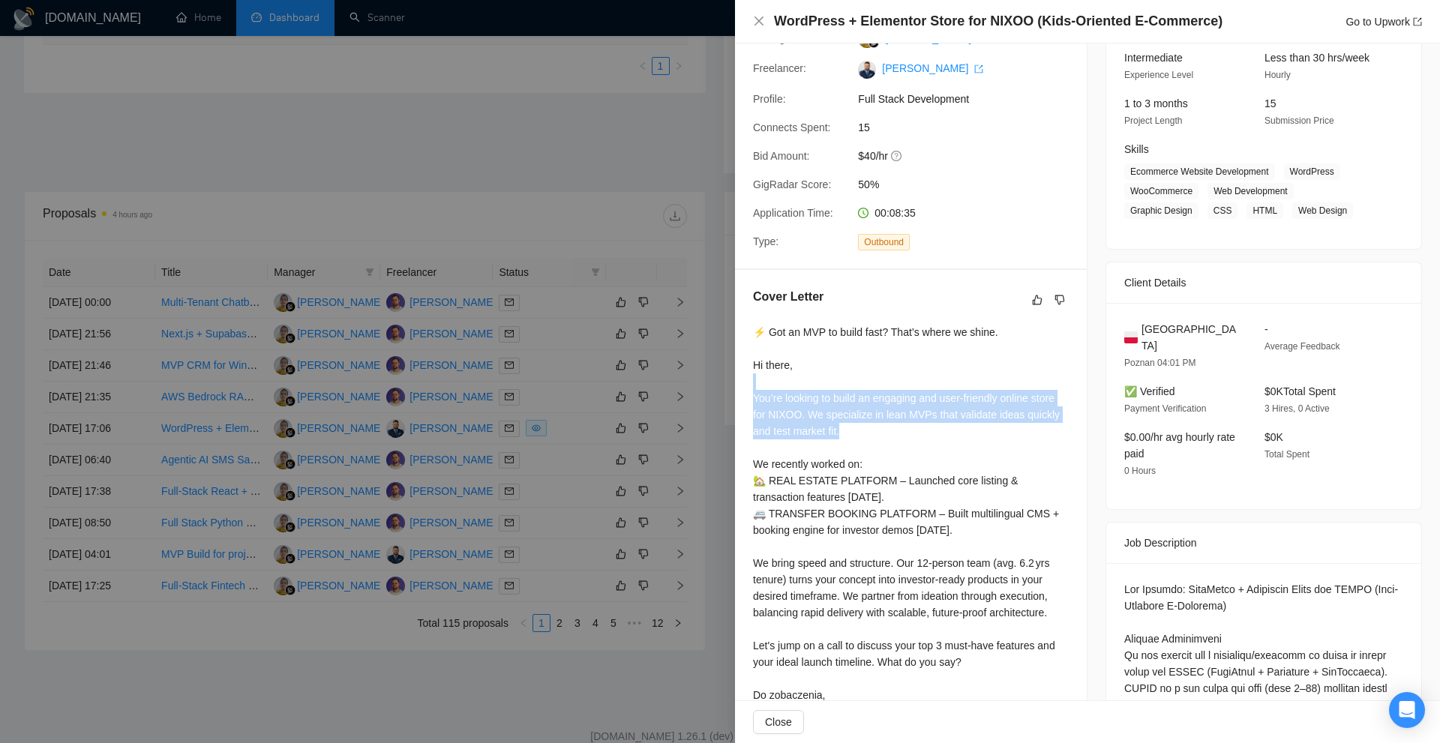
drag, startPoint x: 761, startPoint y: 389, endPoint x: 986, endPoint y: 433, distance: 229.3
click at [986, 433] on div "⚡ Got an MVP to build fast? That’s where we shine. Hi there, You’re looking to …" at bounding box center [911, 522] width 316 height 396
drag, startPoint x: 788, startPoint y: 416, endPoint x: 740, endPoint y: 395, distance: 52.4
click at [740, 395] on div "Cover Letter ⚡ Got an MVP to build fast? That’s where we shine. Hi there, You’r…" at bounding box center [911, 507] width 352 height 474
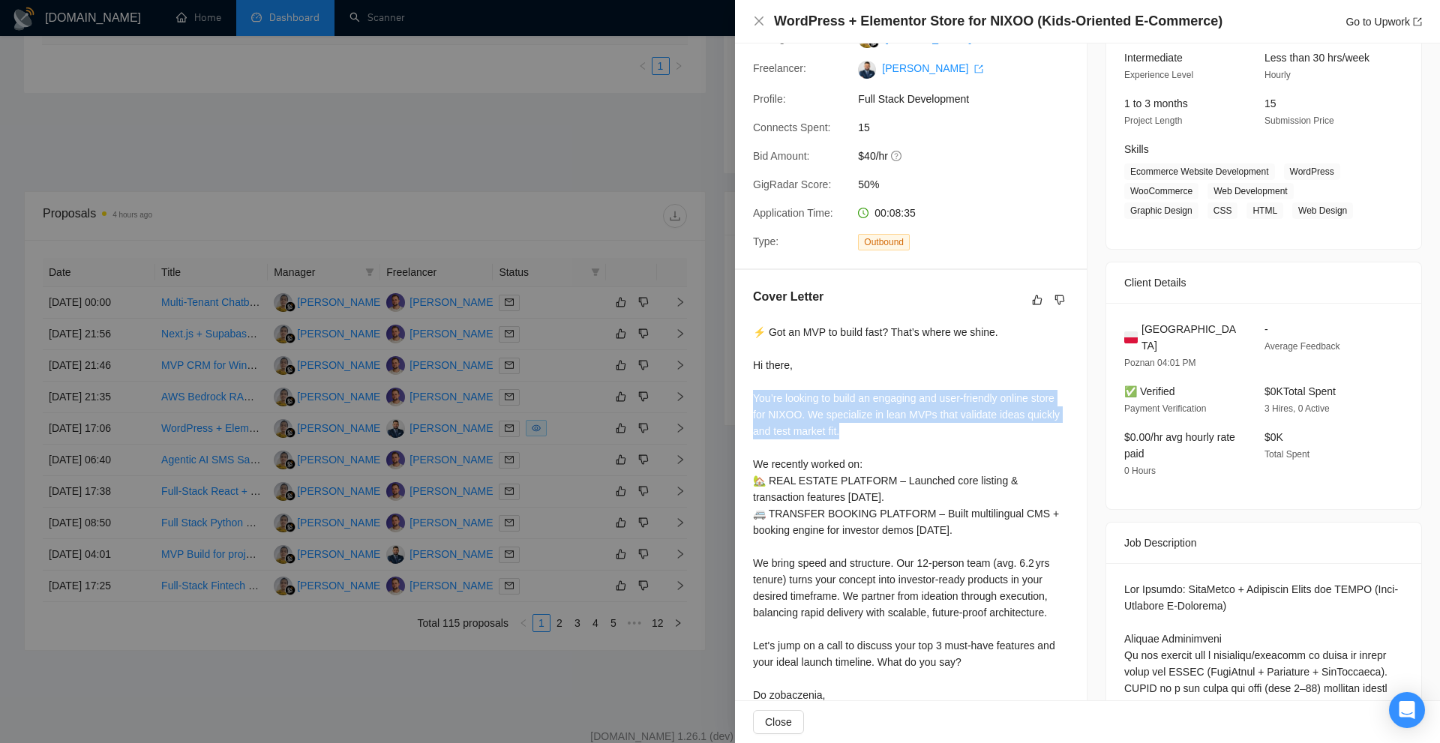
click at [774, 398] on div "⚡ Got an MVP to build fast? That’s where we shine. Hi there, You’re looking to …" at bounding box center [911, 522] width 316 height 396
drag, startPoint x: 804, startPoint y: 418, endPoint x: 860, endPoint y: 441, distance: 60.9
click at [860, 441] on div "Cover Letter ⚡ Got an MVP to build fast? That’s where we shine. Hi there, You’r…" at bounding box center [911, 507] width 352 height 474
click at [864, 441] on div "⚡ Got an MVP to build fast? That’s where we shine. Hi there, You’re looking to …" at bounding box center [911, 522] width 316 height 396
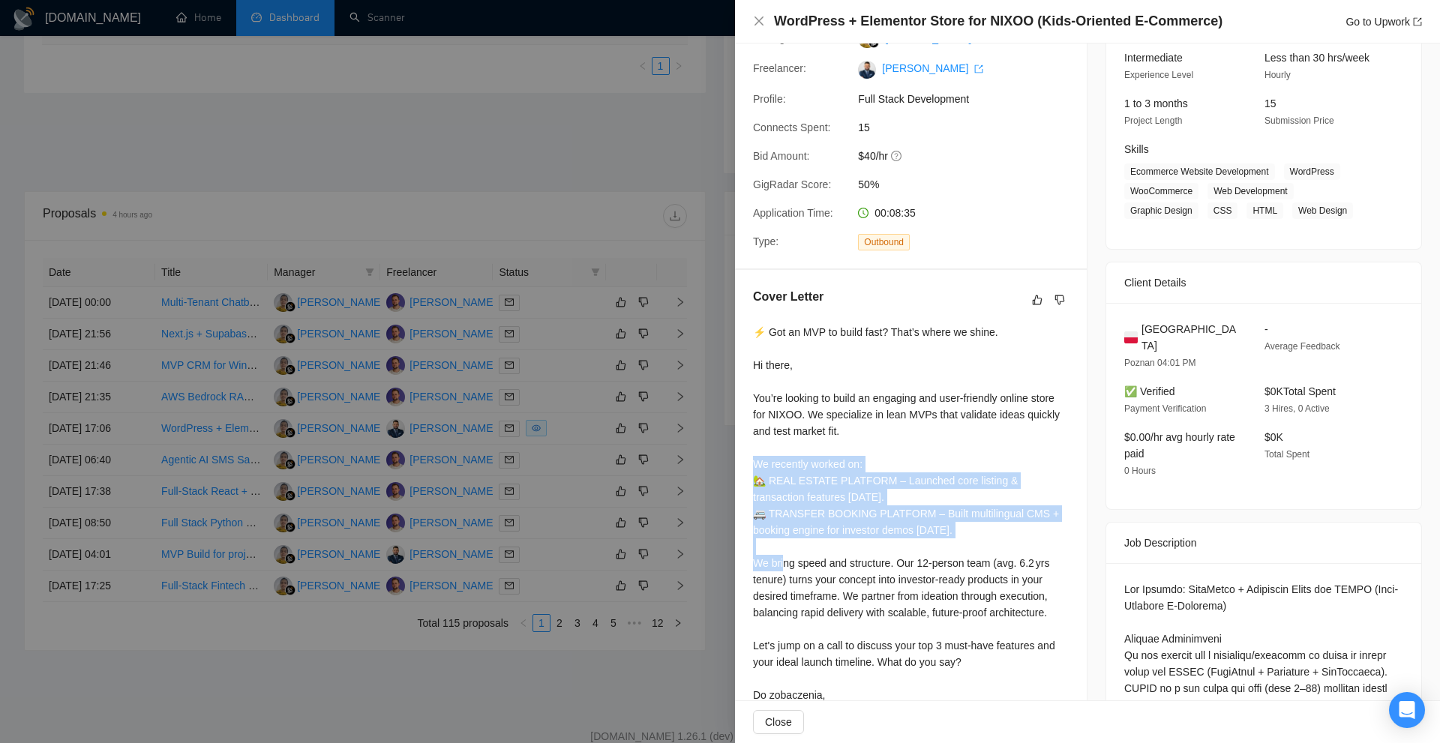
drag, startPoint x: 742, startPoint y: 466, endPoint x: 985, endPoint y: 526, distance: 249.5
click at [985, 526] on div "Cover Letter ⚡ Got an MVP to build fast? That’s where we shine. Hi there, You’r…" at bounding box center [911, 507] width 352 height 474
click at [985, 526] on div "⚡ Got an MVP to build fast? That’s where we shine. Hi there, You’re looking to …" at bounding box center [911, 522] width 316 height 396
drag, startPoint x: 1002, startPoint y: 527, endPoint x: 741, endPoint y: 466, distance: 267.9
click at [741, 466] on div "Cover Letter ⚡ Got an MVP to build fast? That’s where we shine. Hi there, You’r…" at bounding box center [911, 507] width 352 height 474
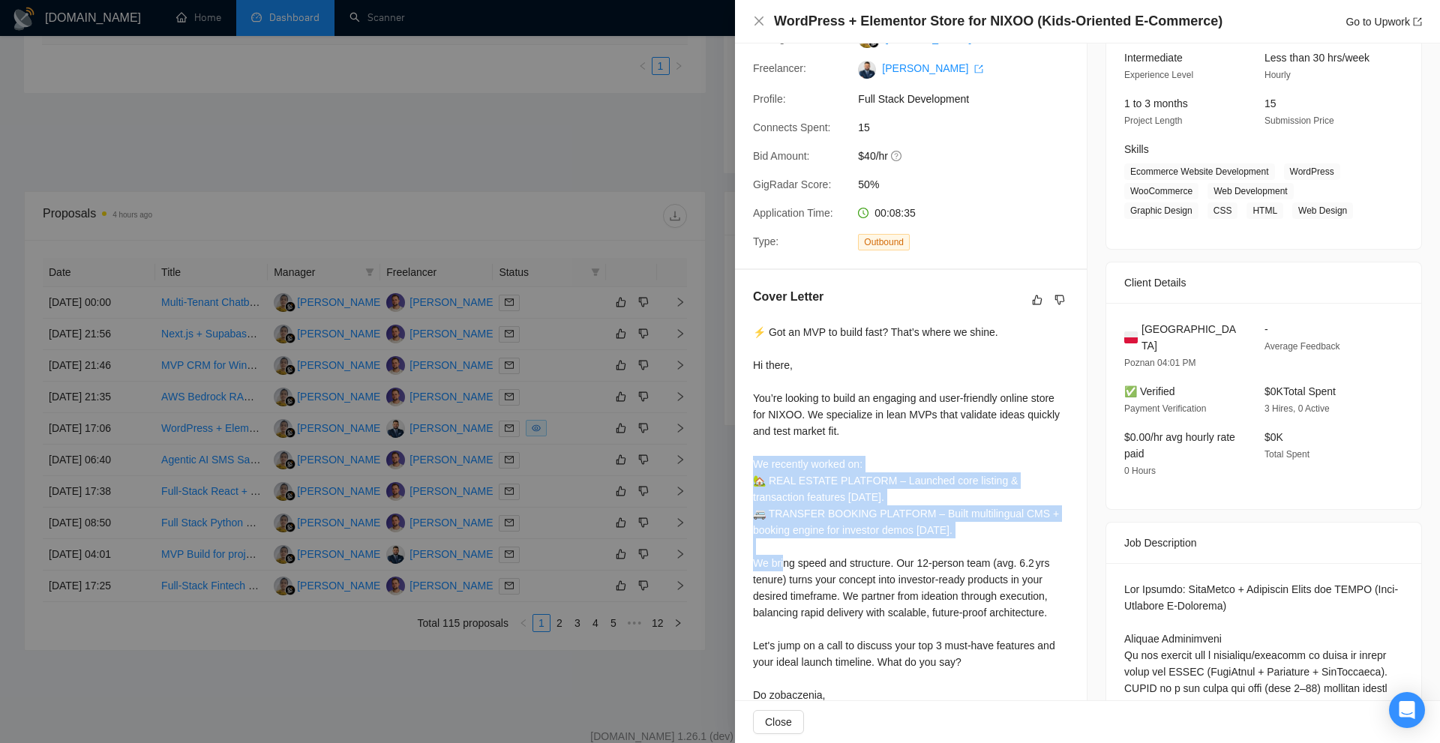
click at [795, 466] on div "⚡ Got an MVP to build fast? That’s where we shine. Hi there, You’re looking to …" at bounding box center [911, 522] width 316 height 396
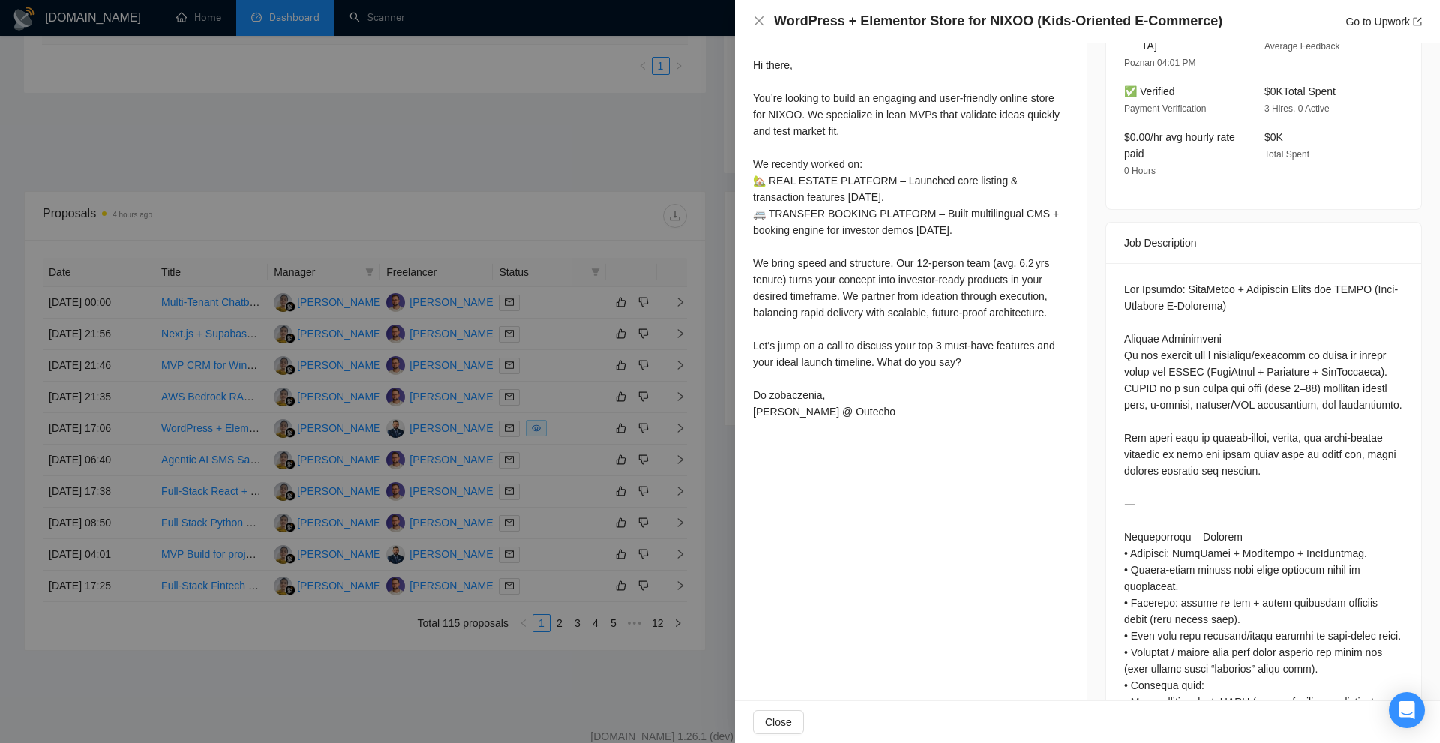
scroll to position [375, 0]
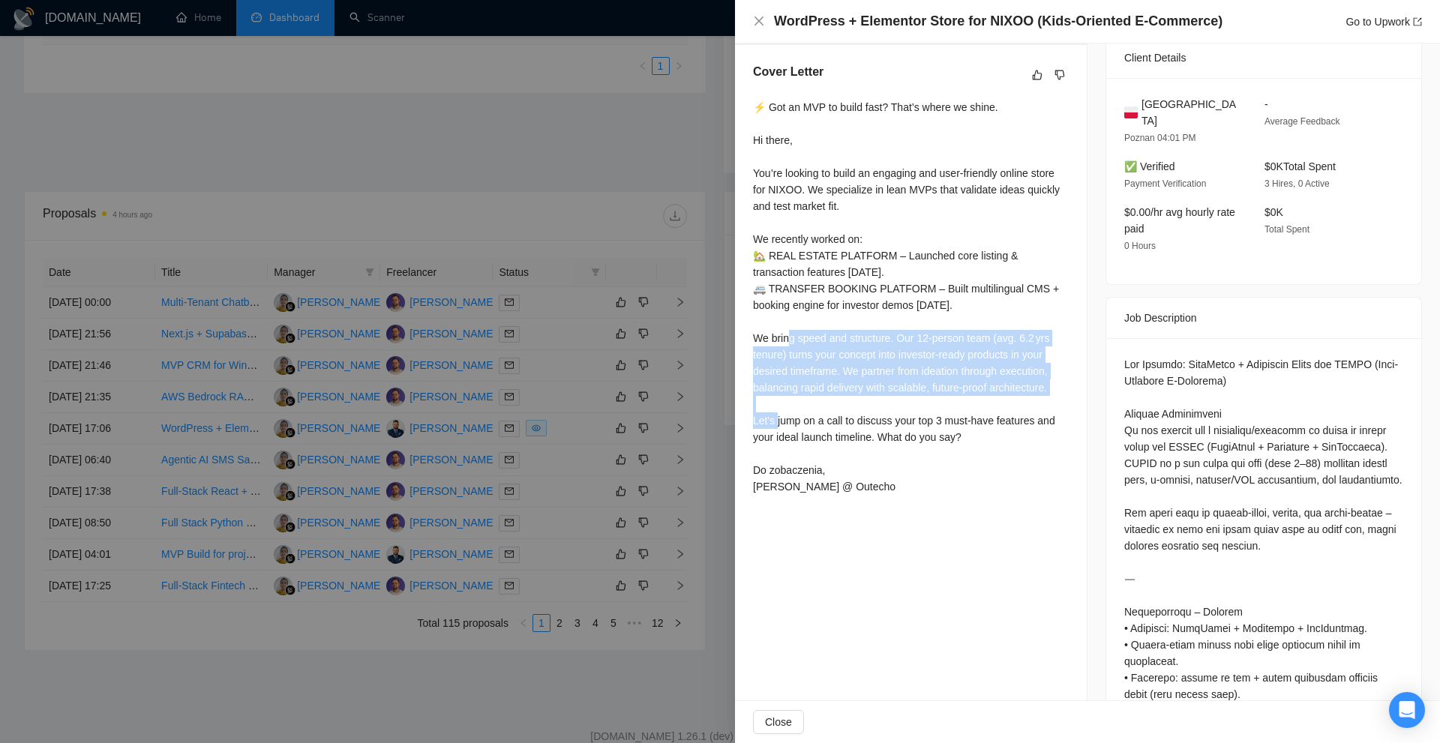
drag, startPoint x: 744, startPoint y: 325, endPoint x: 1078, endPoint y: 391, distance: 341.0
click at [1078, 391] on div "Cover Letter ⚡ Got an MVP to build fast? That’s where we shine. Hi there, You’r…" at bounding box center [911, 282] width 352 height 474
drag, startPoint x: 1057, startPoint y: 394, endPoint x: 748, endPoint y: 336, distance: 315.2
click at [748, 336] on div "Cover Letter ⚡ Got an MVP to build fast? That’s where we shine. Hi there, You’r…" at bounding box center [911, 282] width 352 height 474
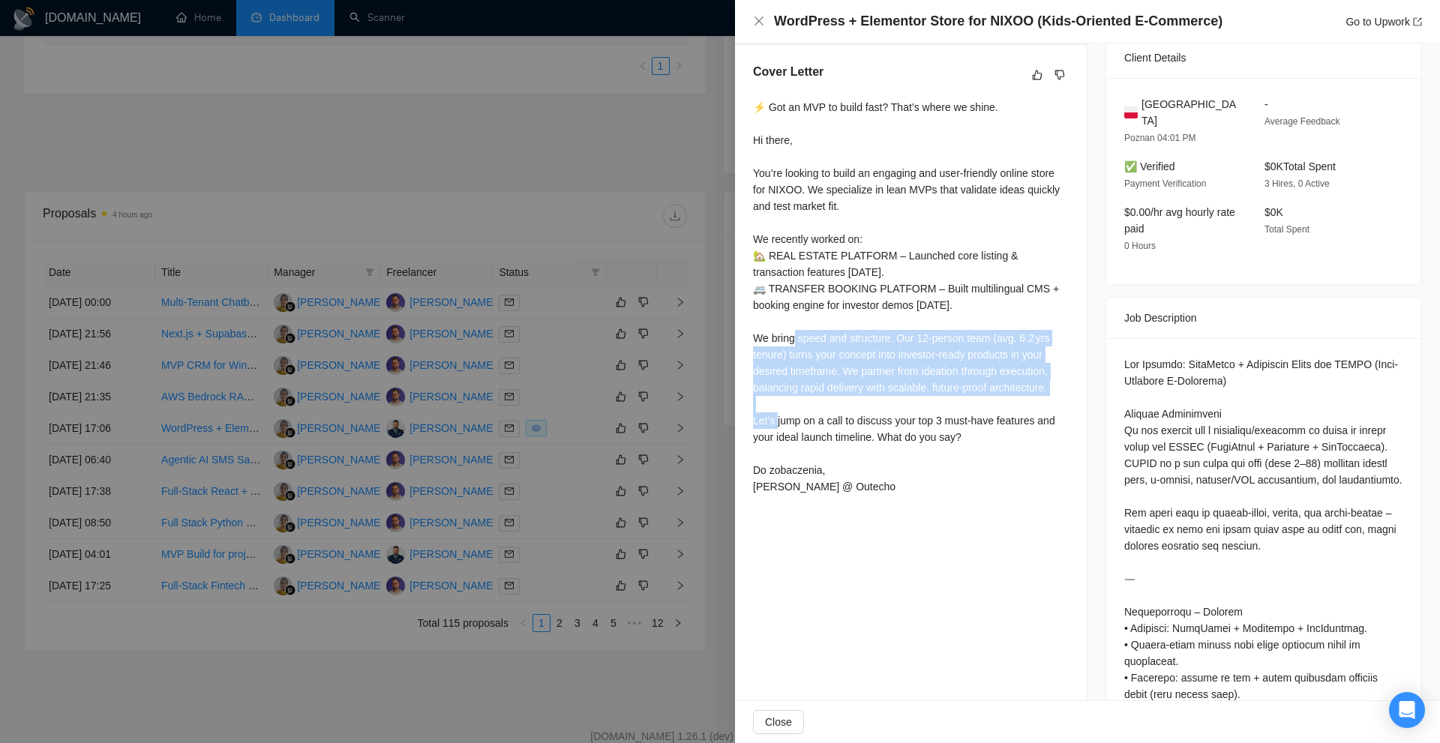
click at [769, 335] on div "⚡ Got an MVP to build fast? That’s where we shine. Hi there, You’re looking to …" at bounding box center [911, 297] width 316 height 396
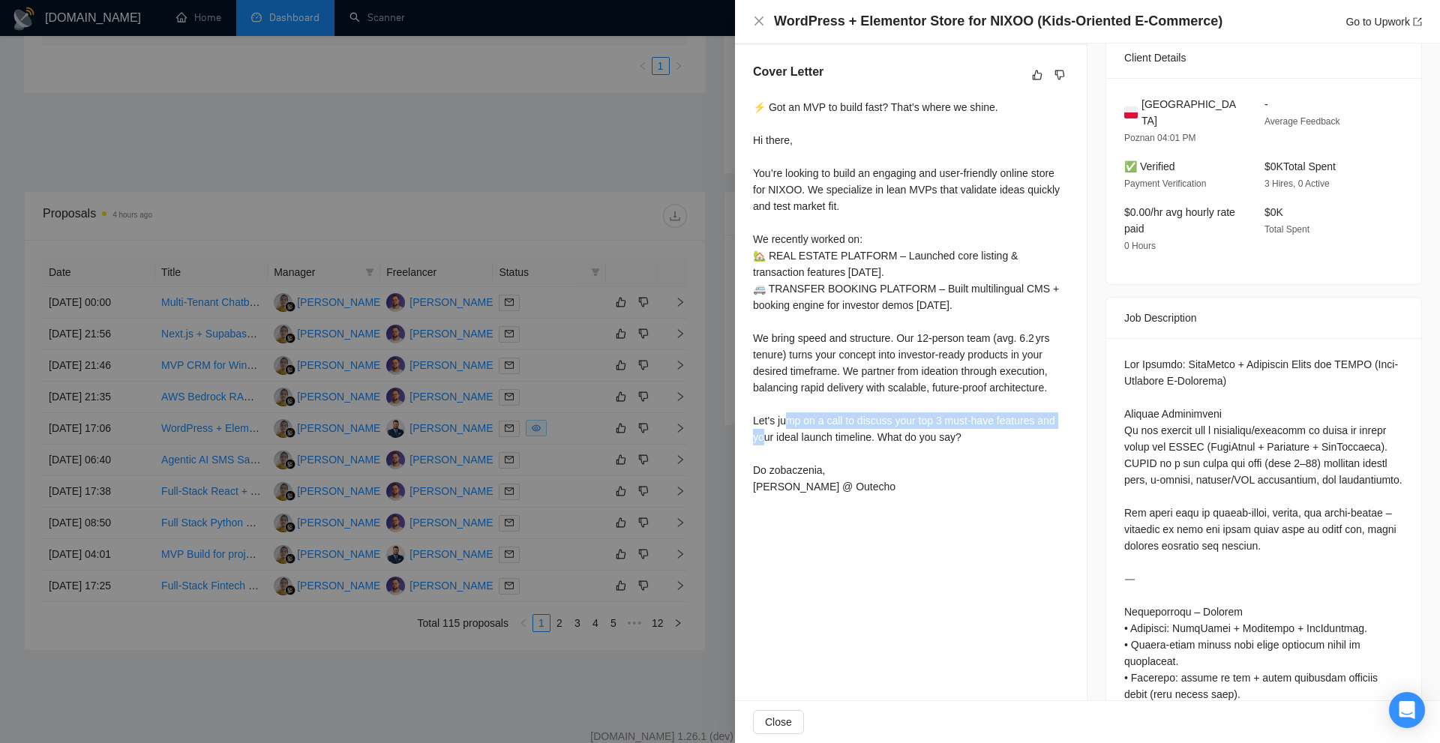
drag, startPoint x: 745, startPoint y: 414, endPoint x: 1033, endPoint y: 420, distance: 288.0
click at [1033, 420] on div "Cover Letter ⚡ Got an MVP to build fast? That’s where we shine. Hi there, You’r…" at bounding box center [911, 282] width 352 height 474
click at [1034, 420] on div "⚡ Got an MVP to build fast? That’s where we shine. Hi there, You’re looking to …" at bounding box center [911, 297] width 316 height 396
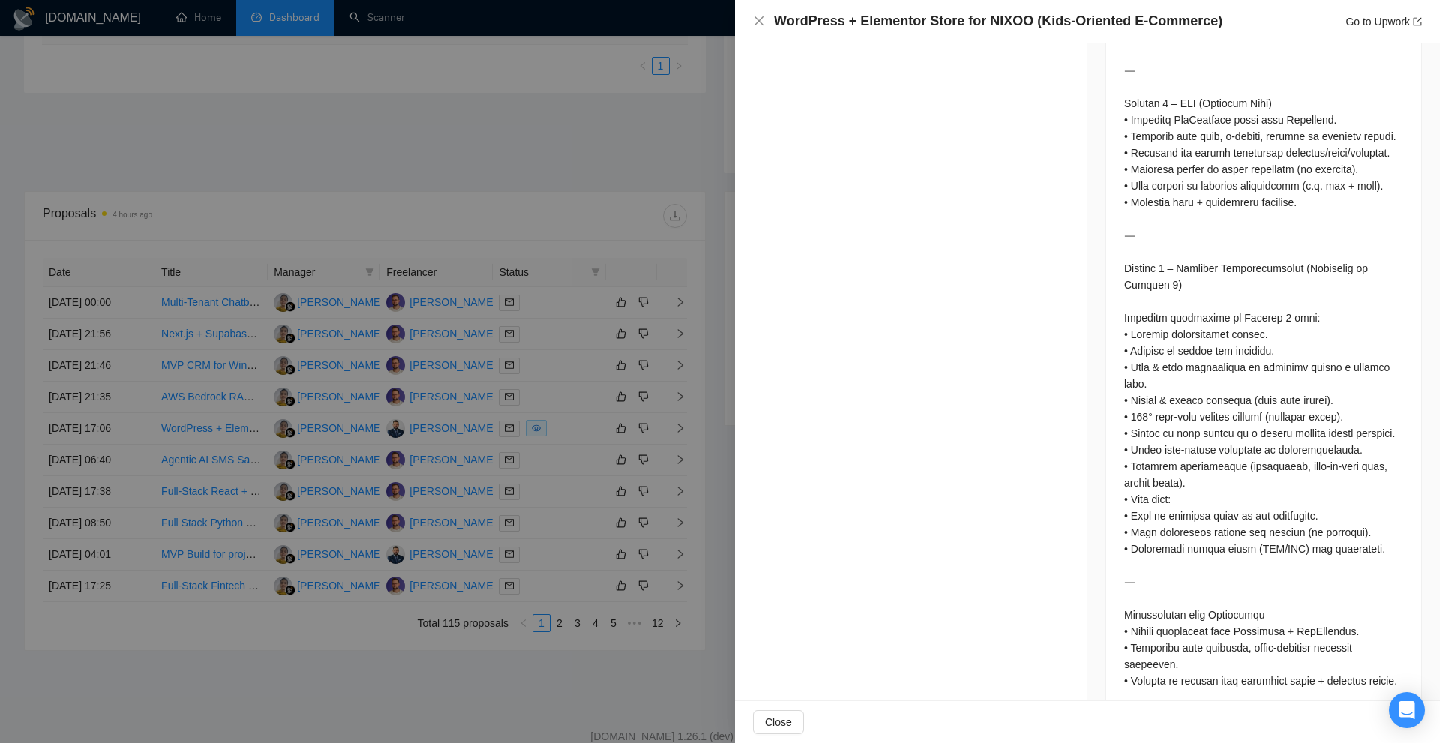
scroll to position [1686, 0]
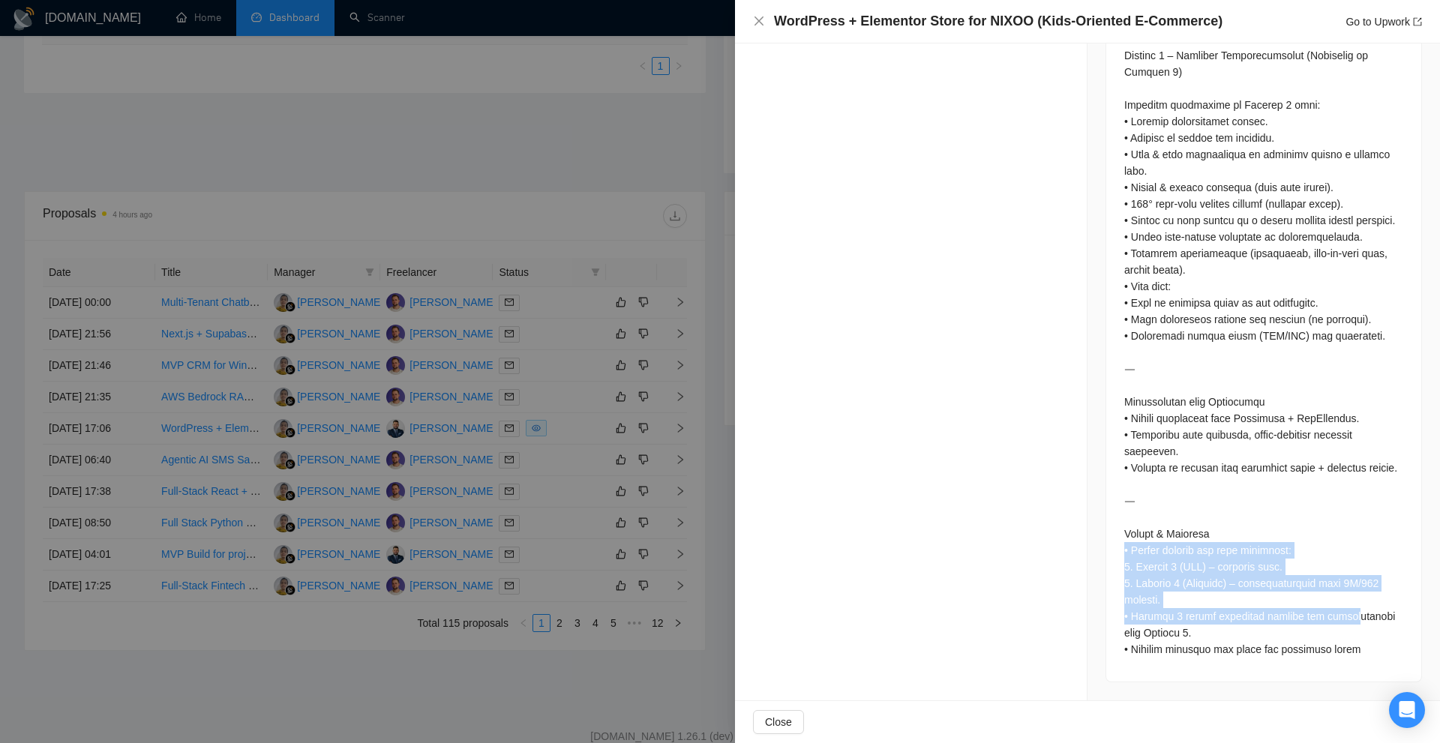
drag, startPoint x: 1118, startPoint y: 555, endPoint x: 1323, endPoint y: 619, distance: 215.1
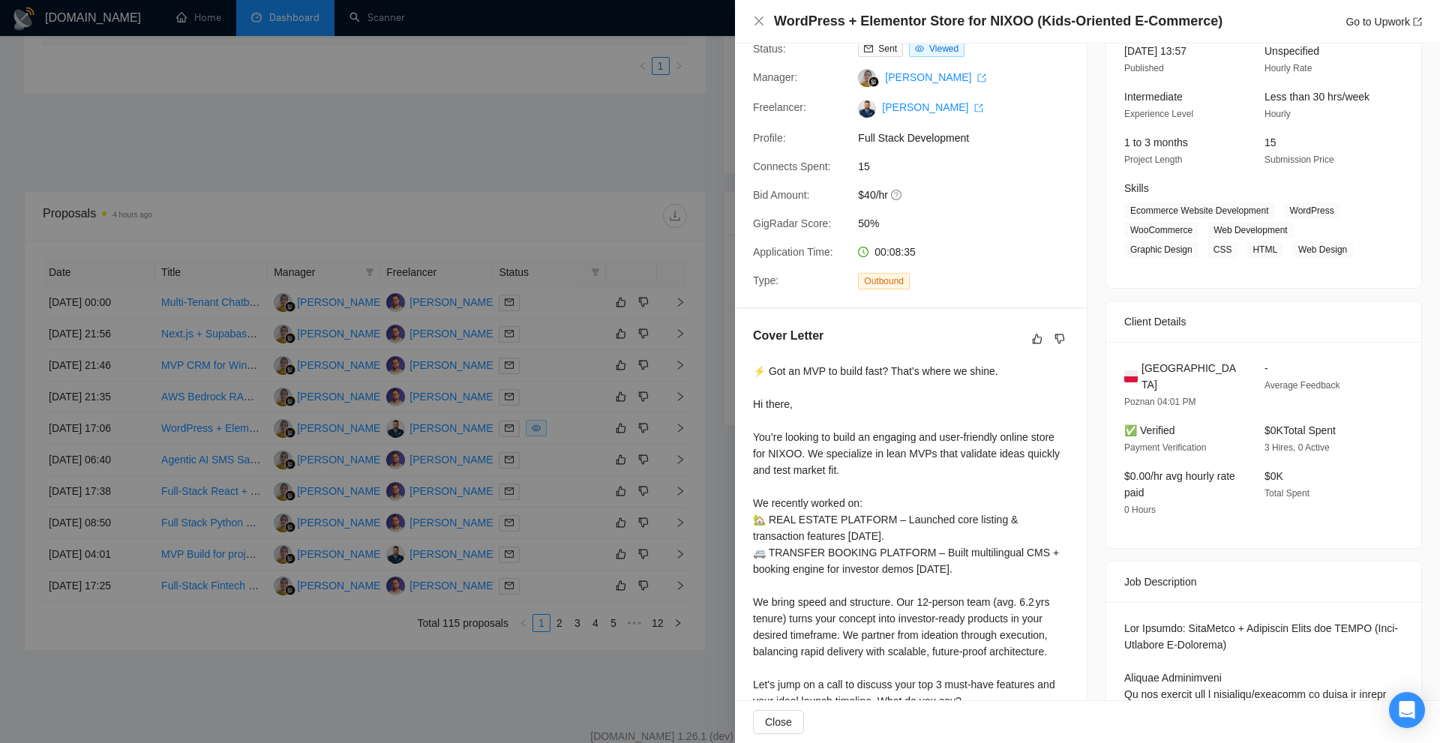
scroll to position [261, 0]
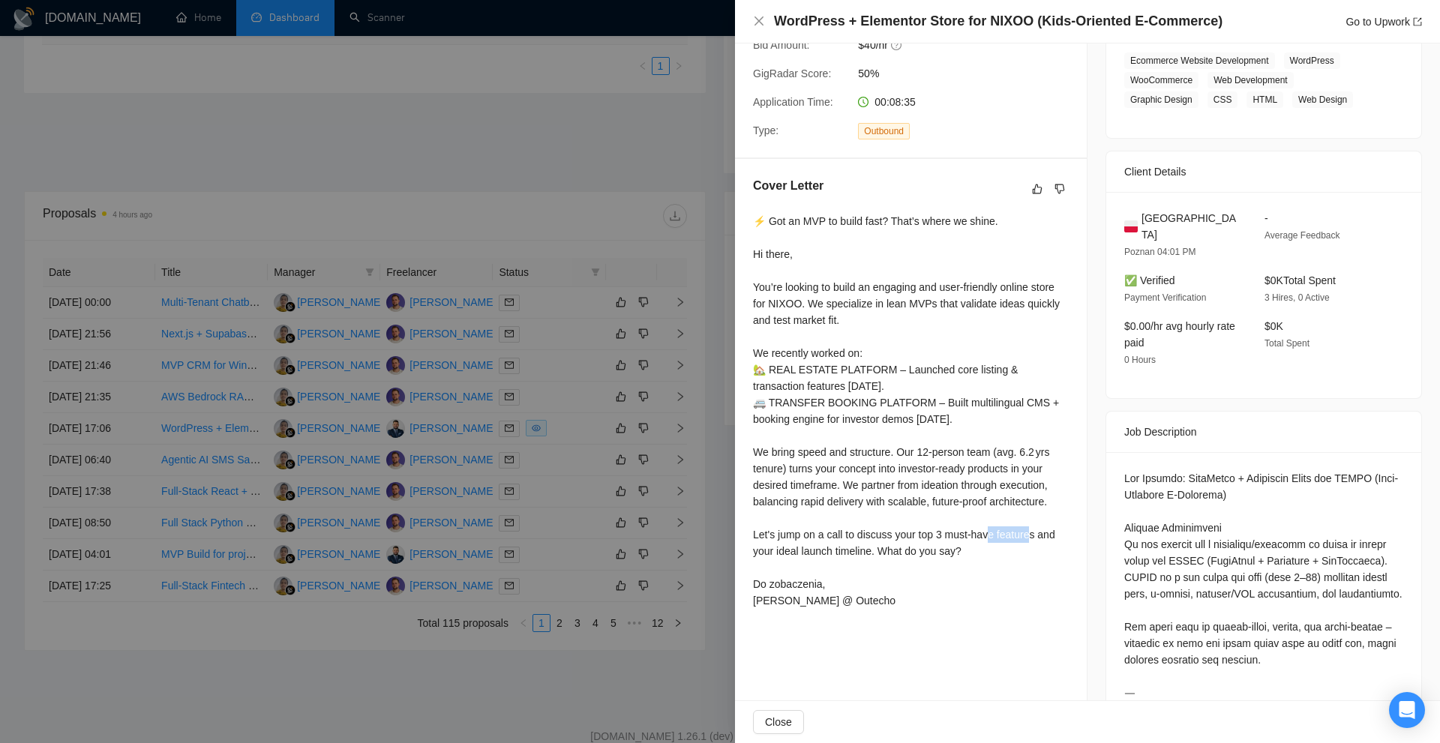
drag, startPoint x: 944, startPoint y: 532, endPoint x: 993, endPoint y: 535, distance: 48.8
click at [993, 535] on div "⚡ Got an MVP to build fast? That’s where we shine. Hi there, You’re looking to …" at bounding box center [911, 411] width 316 height 396
copy div "st‑have f"
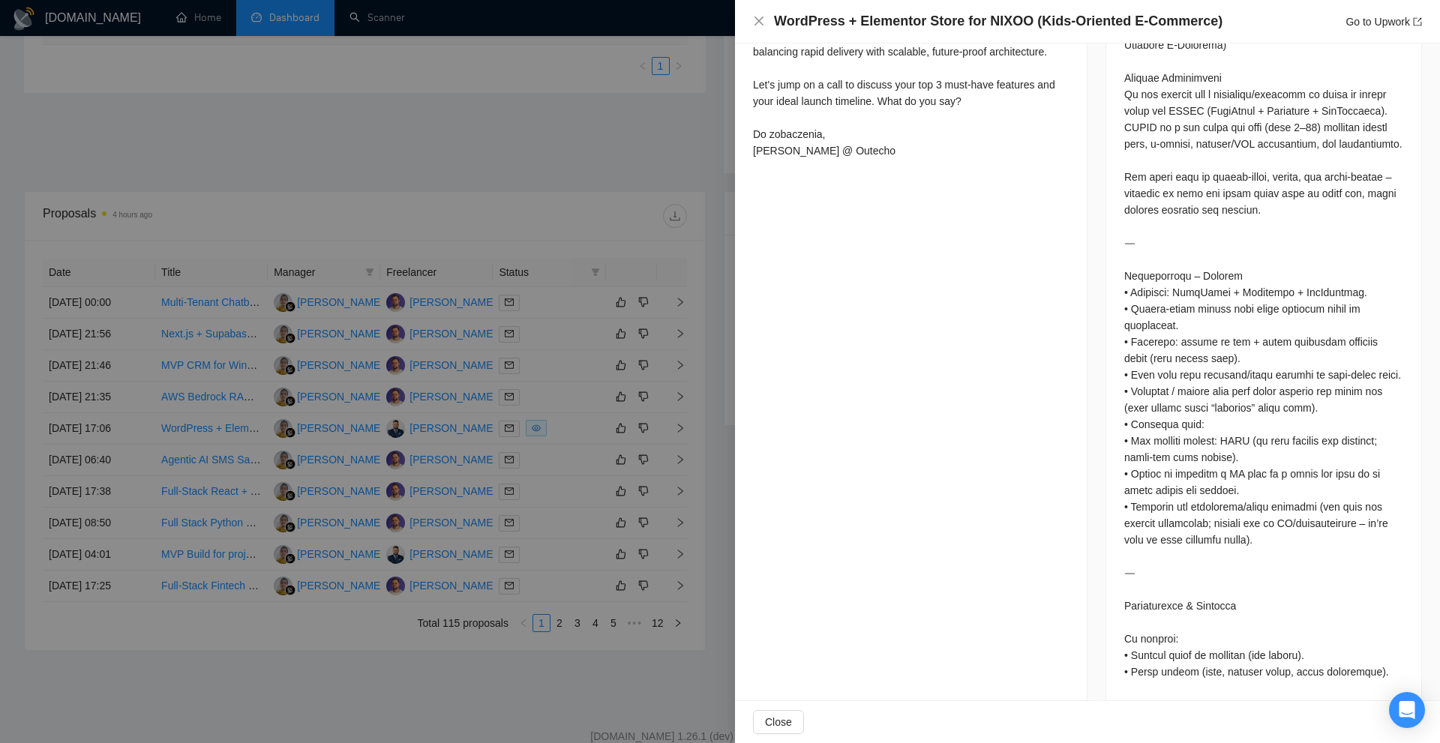
scroll to position [186, 0]
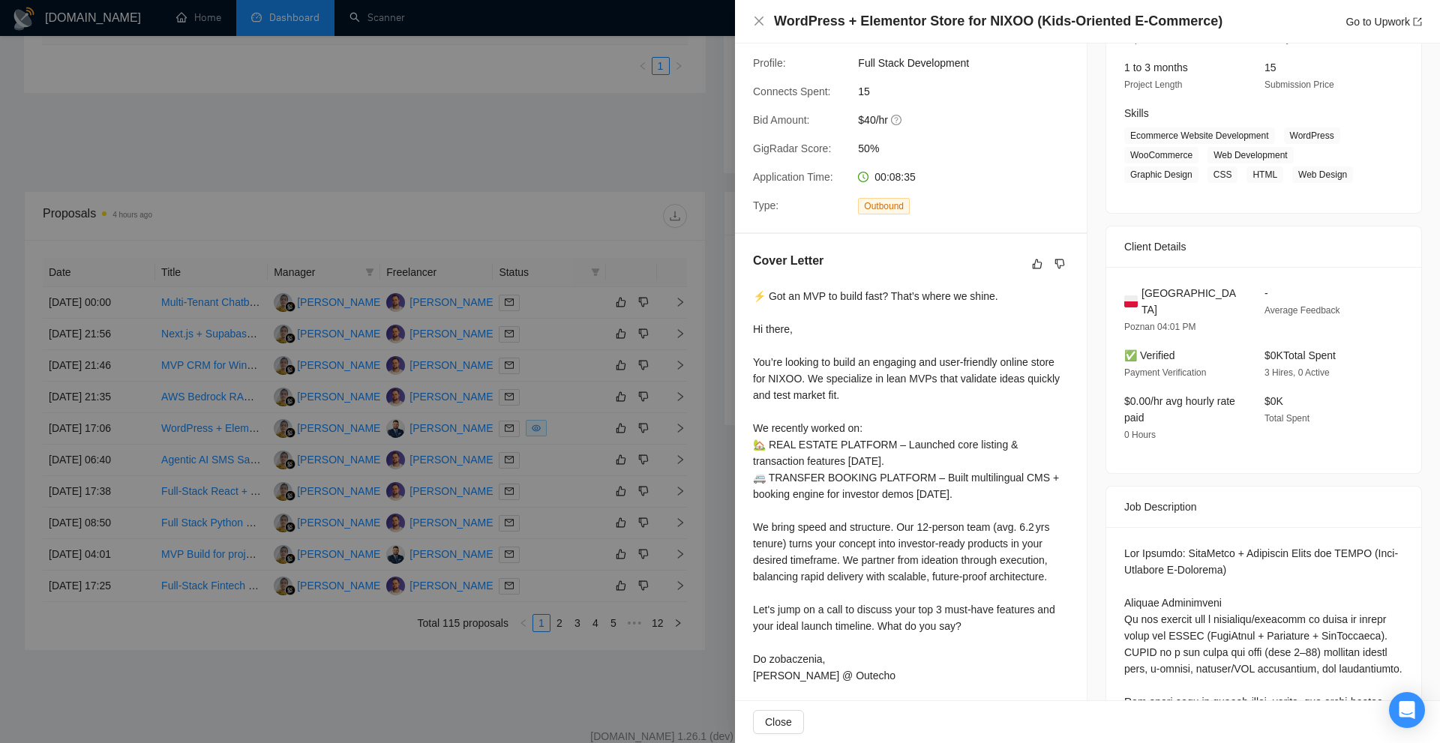
click at [1016, 611] on div "⚡ Got an MVP to build fast? That’s where we shine. Hi there, You’re looking to …" at bounding box center [911, 486] width 316 height 396
drag, startPoint x: 1033, startPoint y: 604, endPoint x: 997, endPoint y: 605, distance: 36.7
click at [997, 605] on div "⚡ Got an MVP to build fast? That’s where we shine. Hi there, You’re looking to …" at bounding box center [911, 486] width 316 height 396
copy div "atures a"
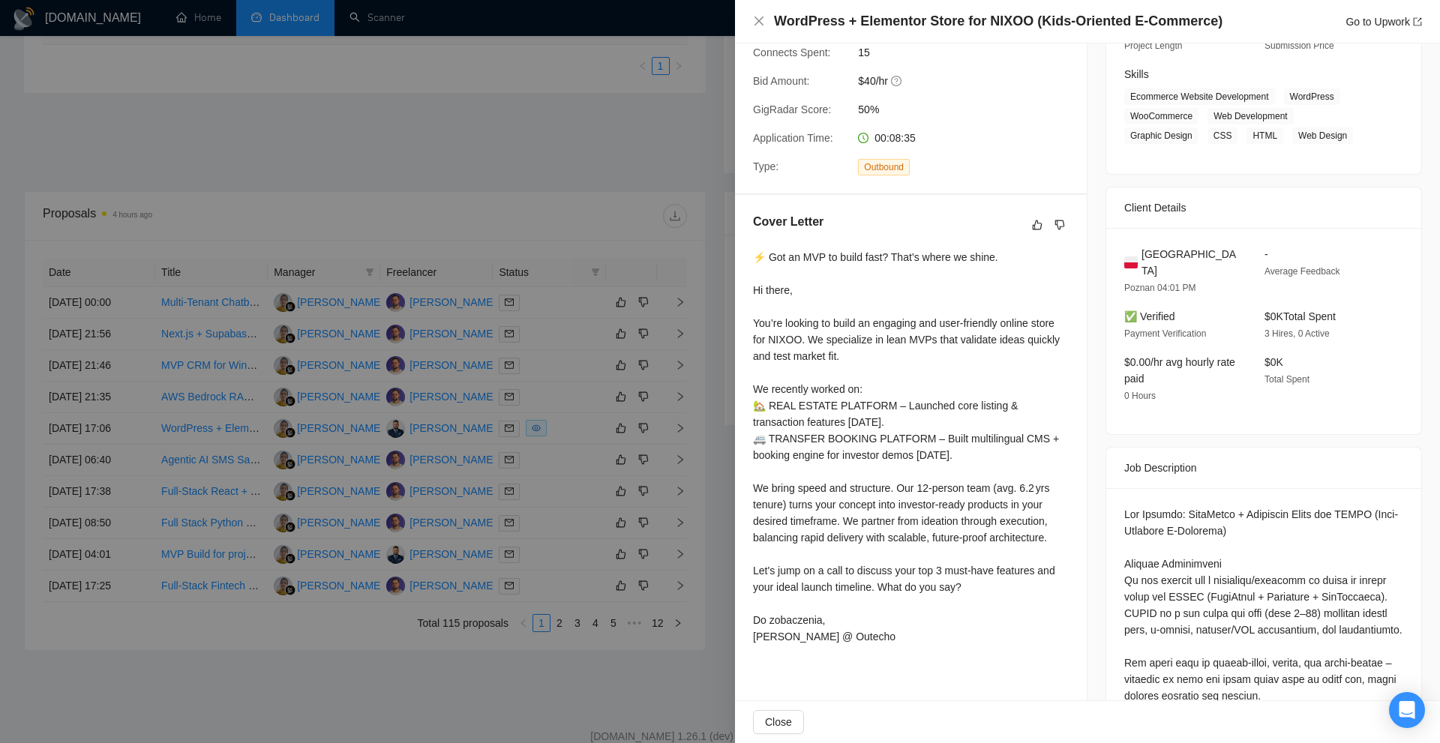
scroll to position [0, 0]
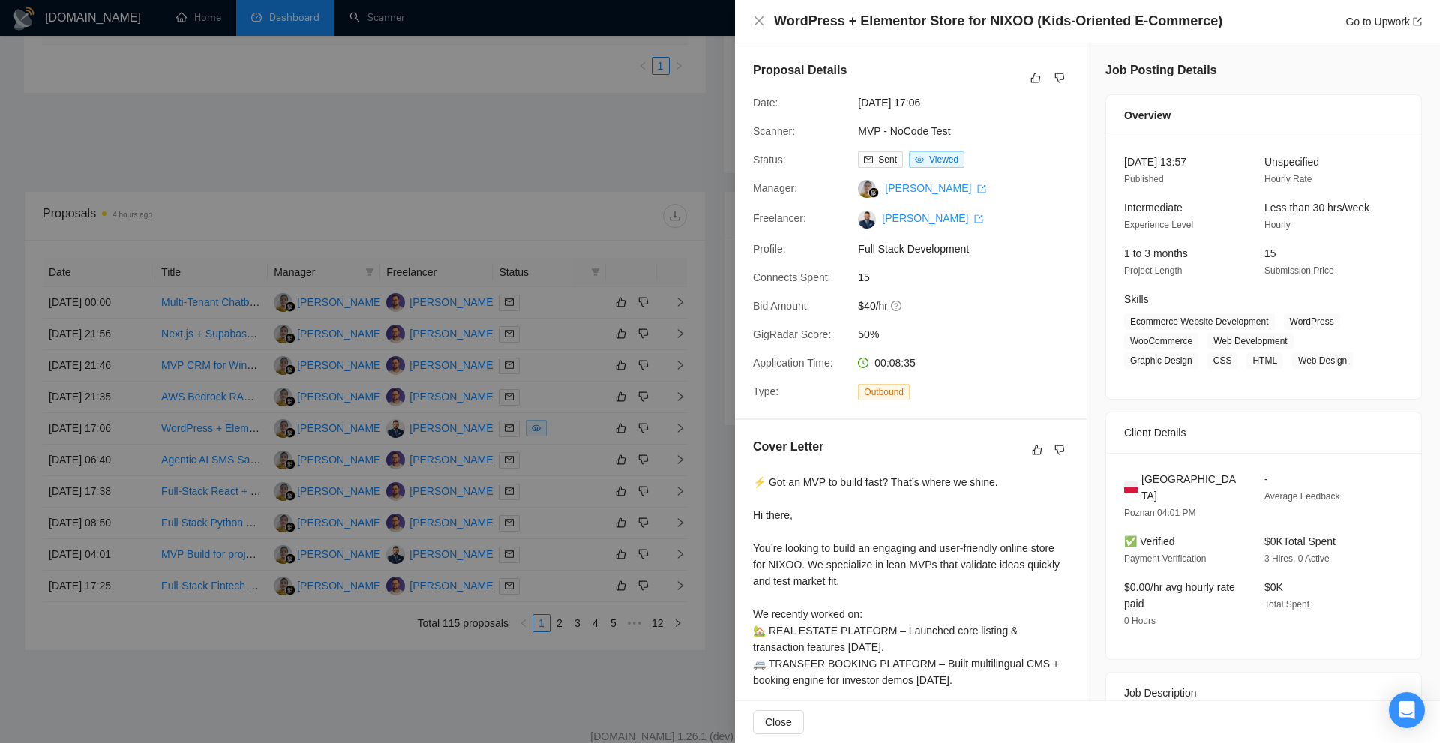
click at [471, 223] on div at bounding box center [720, 371] width 1440 height 743
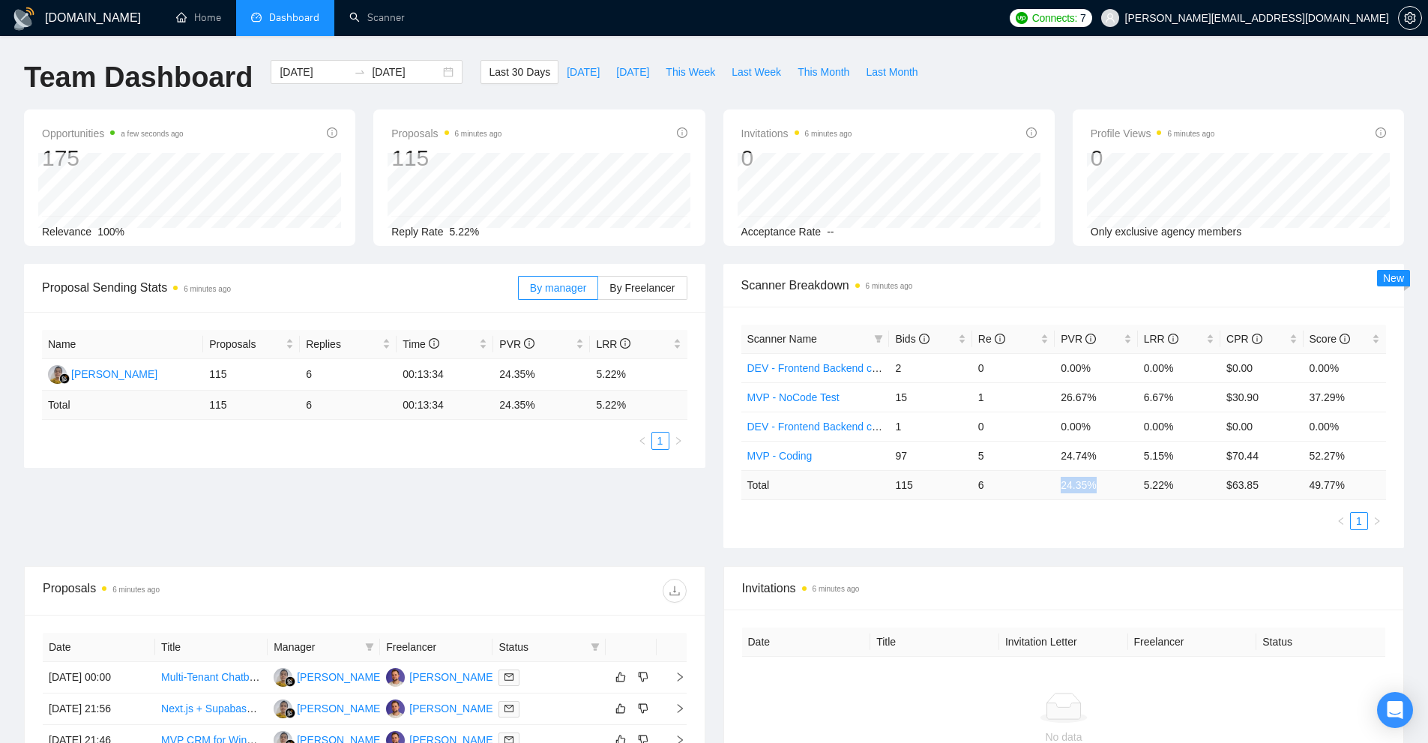
drag, startPoint x: 1057, startPoint y: 487, endPoint x: 1092, endPoint y: 483, distance: 35.5
click at [1092, 483] on td "24.35 %" at bounding box center [1096, 484] width 82 height 29
click at [1059, 501] on div "Scanner Name Bids Re PVR LRR CPR Score DEV - Frontend Backend combinations US C…" at bounding box center [1065, 427] width 646 height 205
drag, startPoint x: 1095, startPoint y: 491, endPoint x: 1059, endPoint y: 493, distance: 36.1
click at [1059, 490] on td "24.35 %" at bounding box center [1096, 484] width 82 height 29
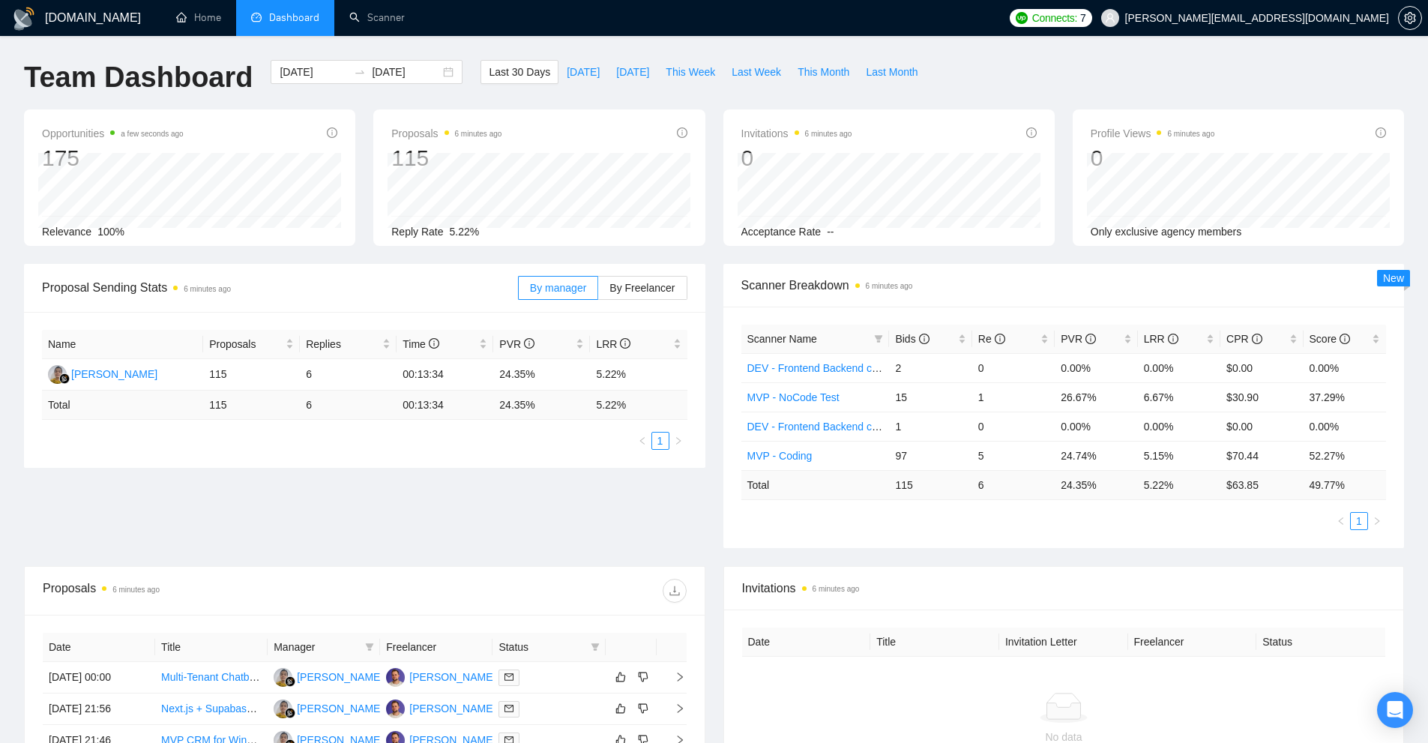
click at [1077, 526] on ul "1" at bounding box center [1065, 521] width 646 height 18
drag, startPoint x: 1026, startPoint y: 481, endPoint x: 1117, endPoint y: 481, distance: 91.5
click at [1118, 481] on tr "Total 115 6 24.35 % 5.22 % $ 63.85 49.77 %" at bounding box center [1065, 484] width 646 height 29
click at [1112, 485] on td "24.35 %" at bounding box center [1096, 484] width 82 height 29
click at [1068, 515] on ul "1" at bounding box center [1065, 521] width 646 height 18
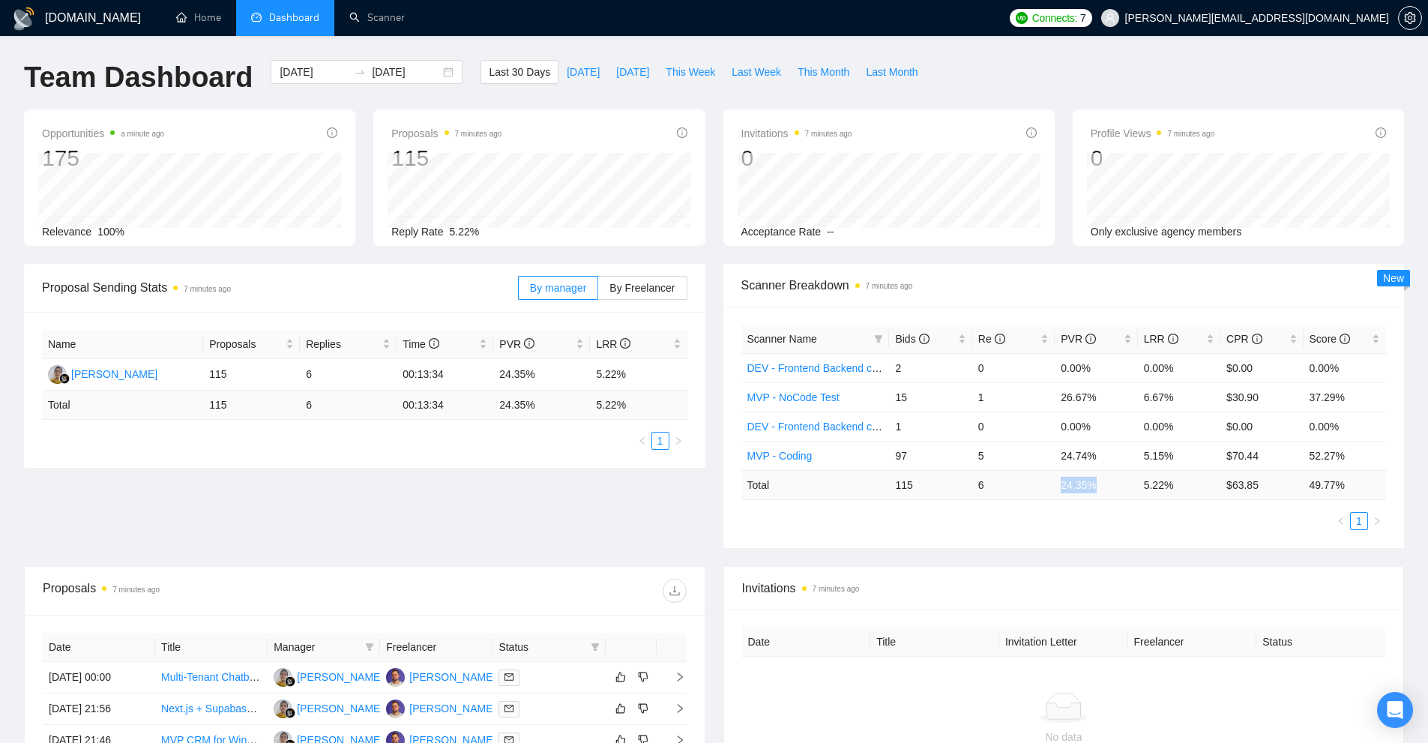
drag, startPoint x: 1098, startPoint y: 494, endPoint x: 1035, endPoint y: 482, distance: 64.9
click at [1035, 482] on tr "Total 115 6 24.35 % 5.22 % $ 63.85 49.77 %" at bounding box center [1065, 484] width 646 height 29
click at [1059, 505] on div "Scanner Name Bids Re PVR LRR CPR Score DEV - Frontend Backend combinations US C…" at bounding box center [1065, 427] width 646 height 205
click at [960, 507] on div "Scanner Name Bids Re PVR LRR CPR Score DEV - Frontend Backend combinations US C…" at bounding box center [1065, 427] width 646 height 205
click at [1175, 558] on div "Proposal Sending Stats 7 minutes ago By manager By Freelancer Name Proposals Re…" at bounding box center [714, 415] width 1398 height 302
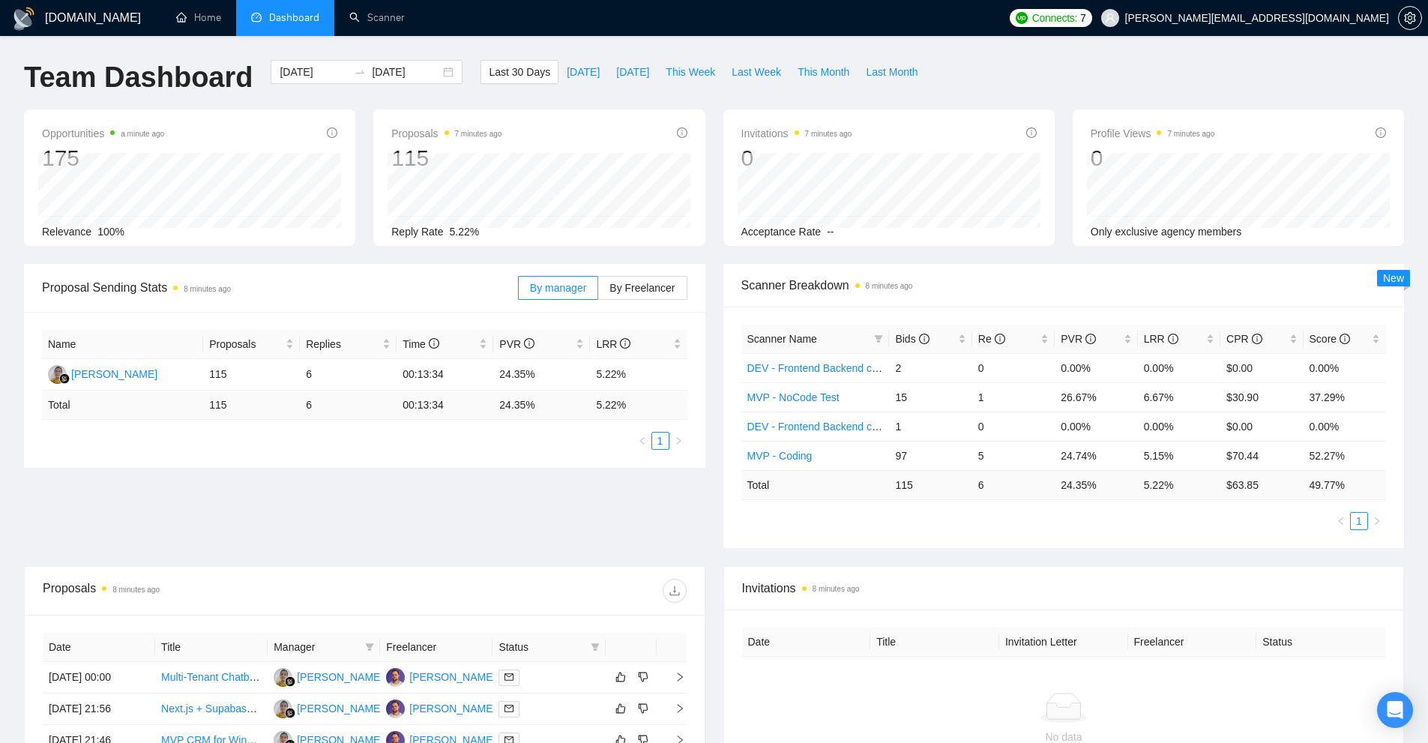
click at [1079, 314] on div "Scanner Name Bids Re PVR LRR CPR Score DEV - Frontend Backend combinations US C…" at bounding box center [1065, 427] width 682 height 241
drag, startPoint x: 1040, startPoint y: 486, endPoint x: 1107, endPoint y: 490, distance: 66.8
click at [1104, 484] on tr "Total 115 6 24.35 % 5.22 % $ 63.85 49.77 %" at bounding box center [1065, 484] width 646 height 29
click at [1107, 493] on td "24.35 %" at bounding box center [1096, 484] width 82 height 29
drag, startPoint x: 1062, startPoint y: 475, endPoint x: 1092, endPoint y: 485, distance: 31.8
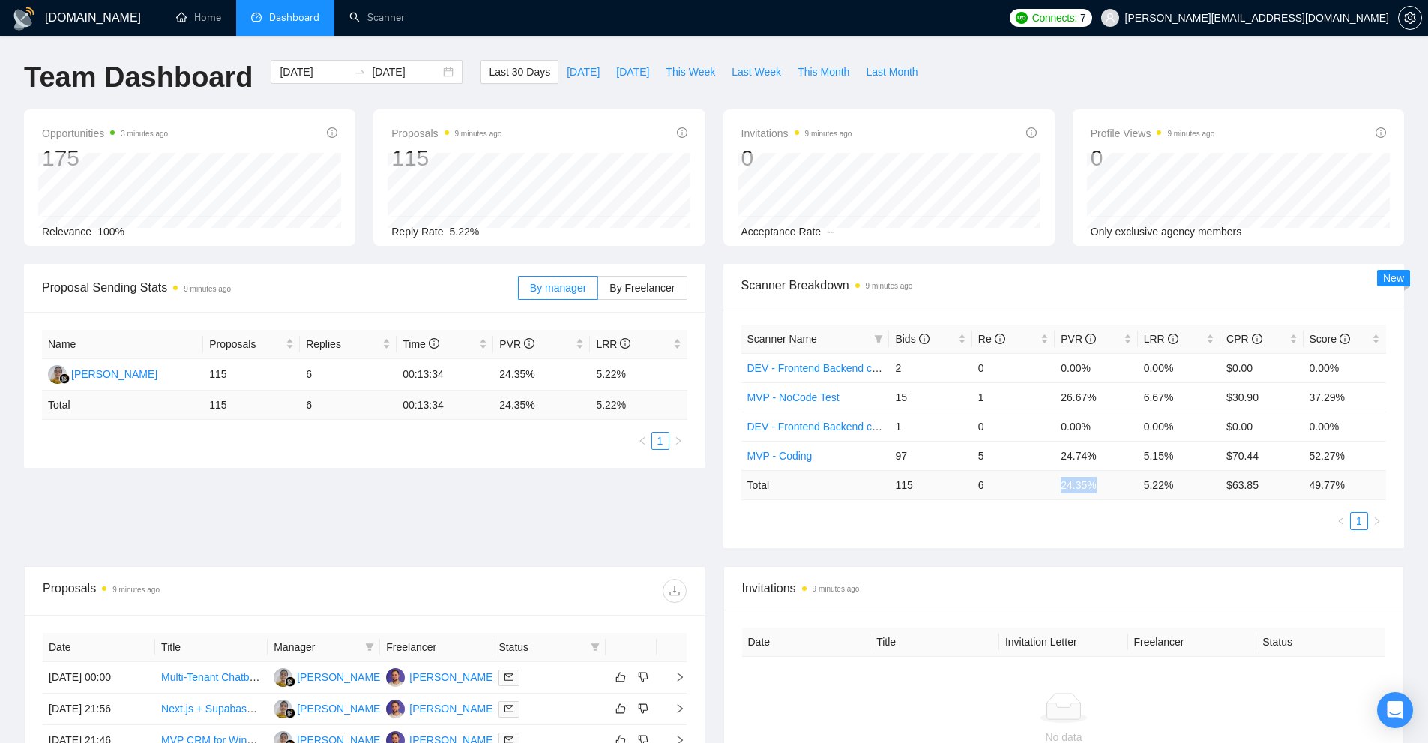
click at [1092, 485] on td "24.35 %" at bounding box center [1096, 484] width 82 height 29
drag, startPoint x: 1102, startPoint y: 489, endPoint x: 1043, endPoint y: 492, distance: 59.3
click at [1043, 492] on tr "Total 115 6 24.35 % 5.22 % $ 63.85 49.77 %" at bounding box center [1065, 484] width 646 height 29
click at [1030, 531] on div "Scanner Name Bids Re PVR LRR CPR Score DEV - Frontend Backend combinations US C…" at bounding box center [1065, 427] width 682 height 241
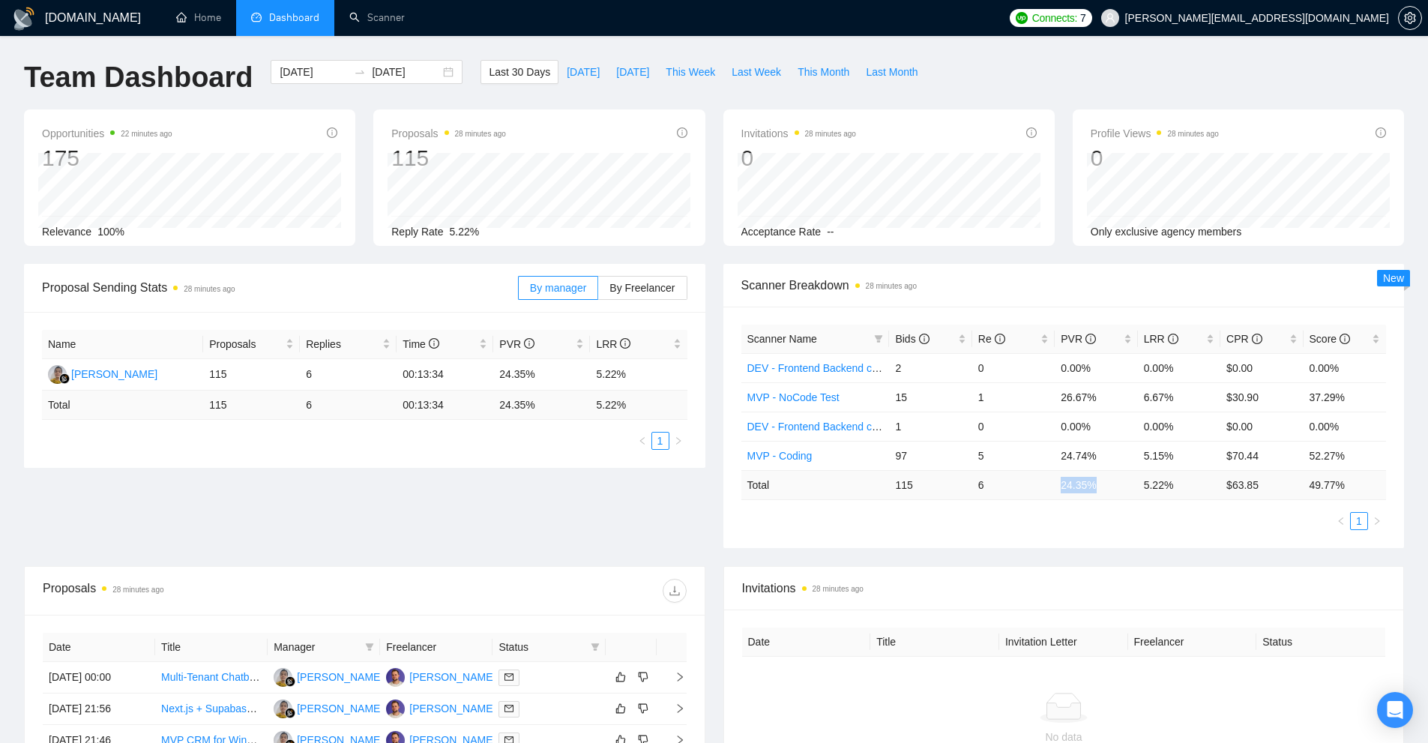
click at [1103, 493] on tr "Total 115 6 24.35 % 5.22 % $ 63.85 49.77 %" at bounding box center [1065, 484] width 646 height 29
drag, startPoint x: 1191, startPoint y: 491, endPoint x: 1131, endPoint y: 478, distance: 62.1
click at [1131, 478] on tr "Total 115 6 24.35 % 5.22 % $ 63.85 49.77 %" at bounding box center [1065, 484] width 646 height 29
click at [1131, 478] on td "24.35 %" at bounding box center [1096, 484] width 82 height 29
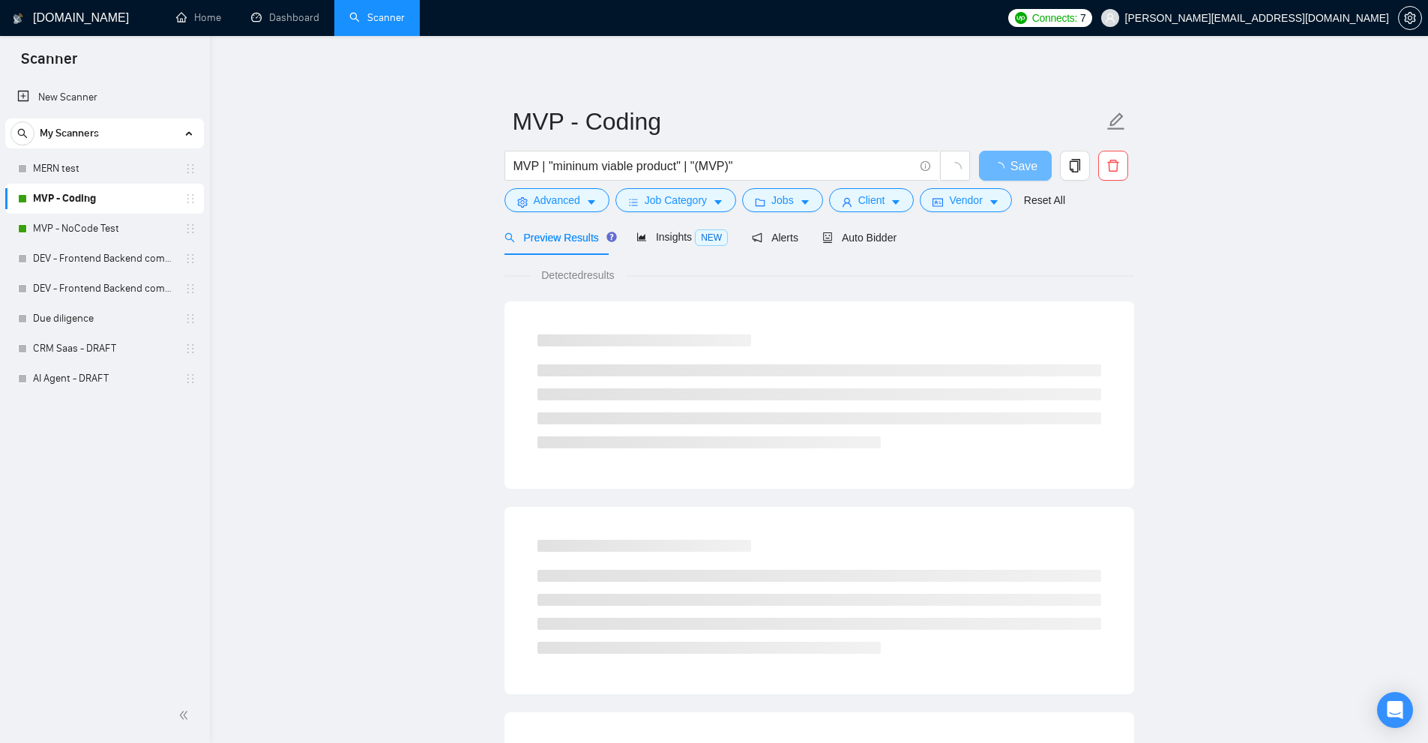
click at [814, 229] on div "Preview Results Insights NEW Alerts Auto Bidder" at bounding box center [701, 237] width 393 height 35
click at [823, 232] on span "Auto Bidder" at bounding box center [860, 238] width 74 height 12
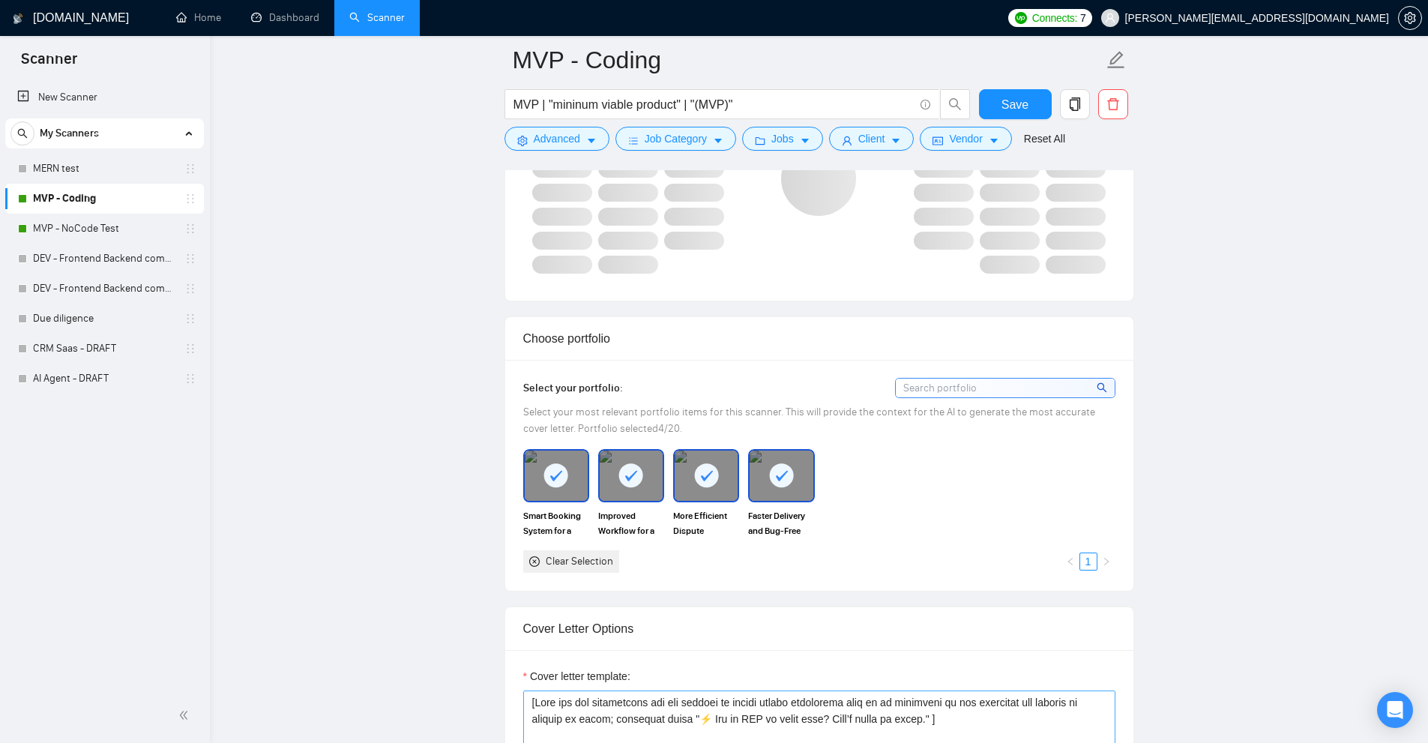
scroll to position [1650, 0]
